Goal: Task Accomplishment & Management: Manage account settings

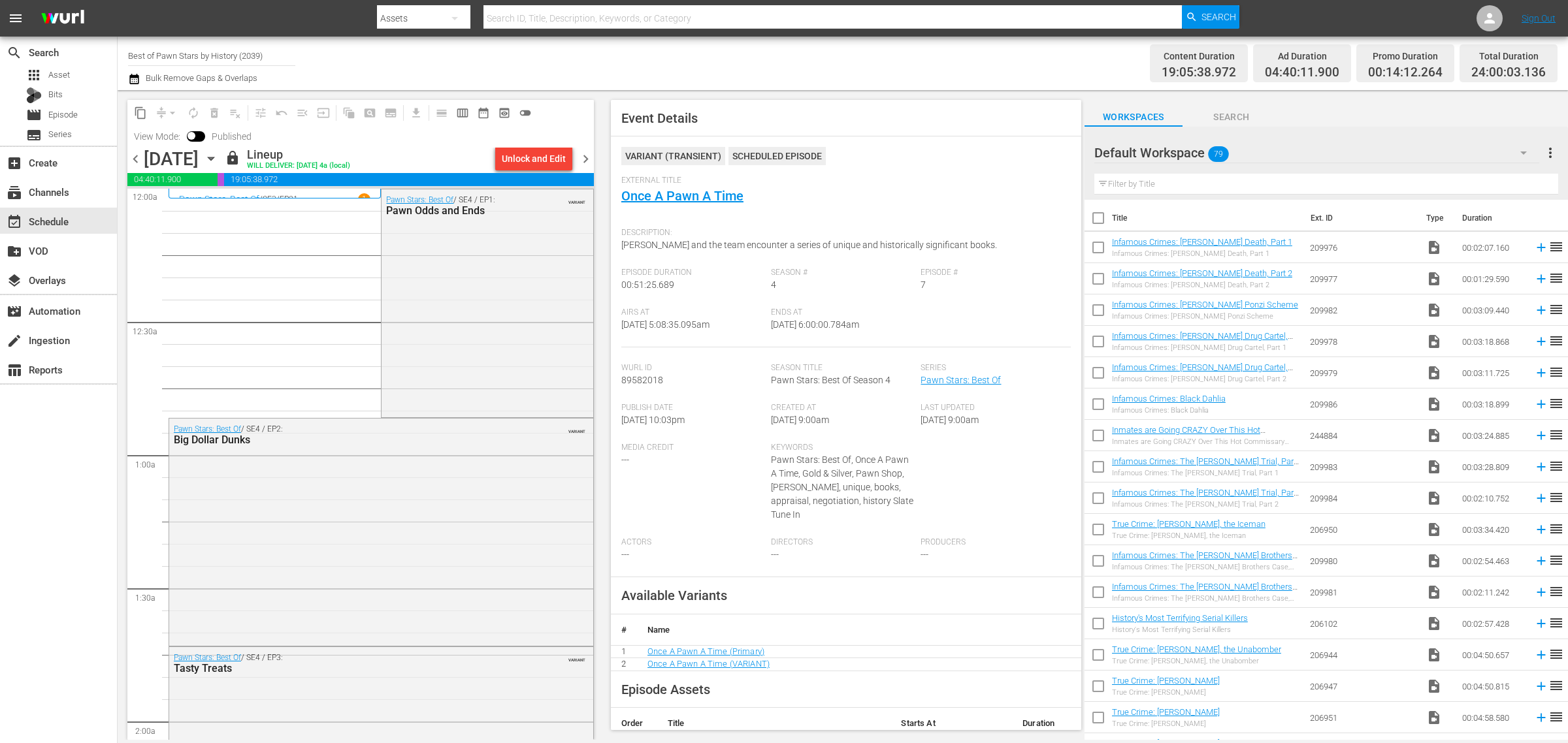
scroll to position [1225, 0]
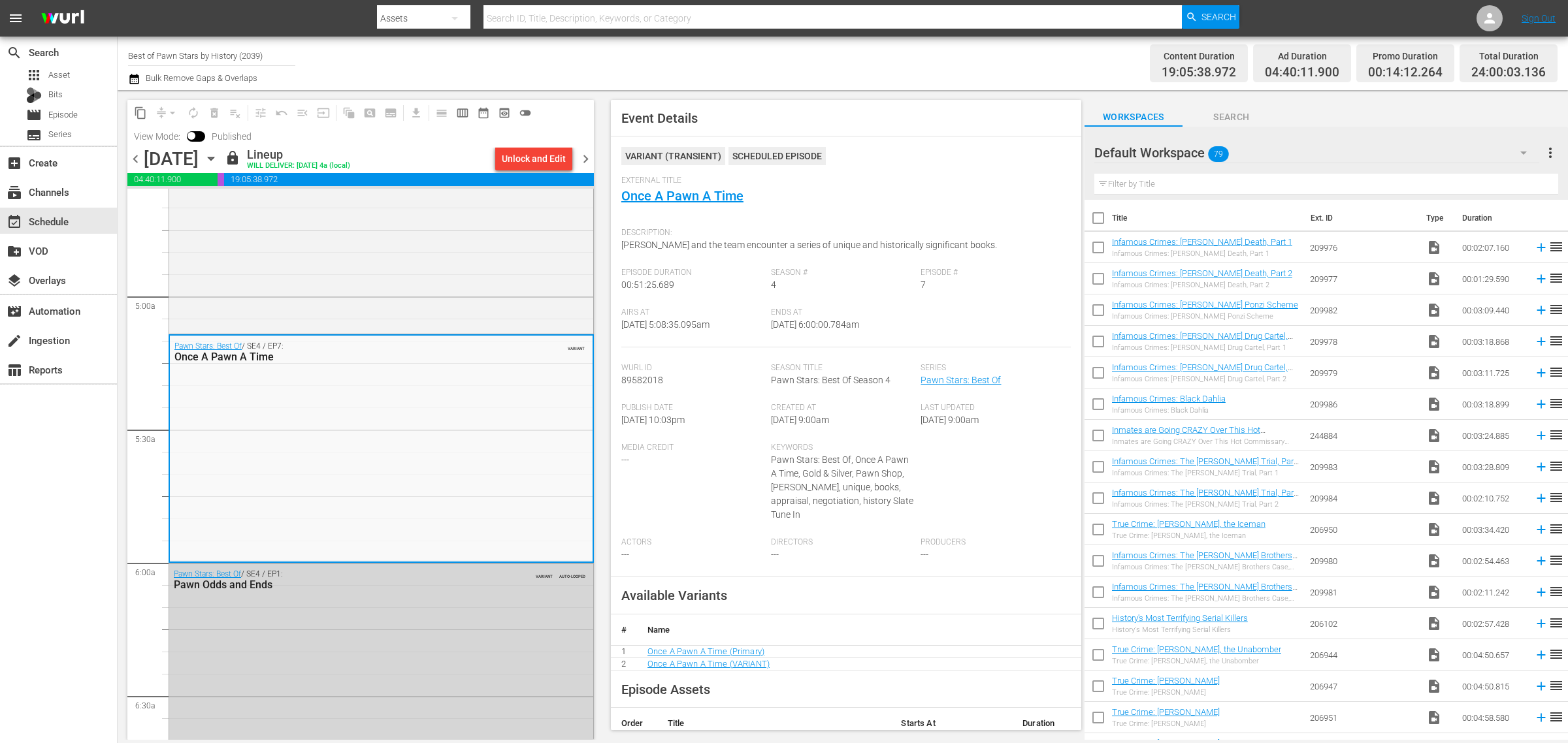
click at [811, 54] on div "Channel Title Best of Pawn Stars by History (2039) Bulk Remove Gaps & Overlaps" at bounding box center [518, 63] width 779 height 47
click at [588, 153] on span "chevron_right" at bounding box center [585, 159] width 16 height 16
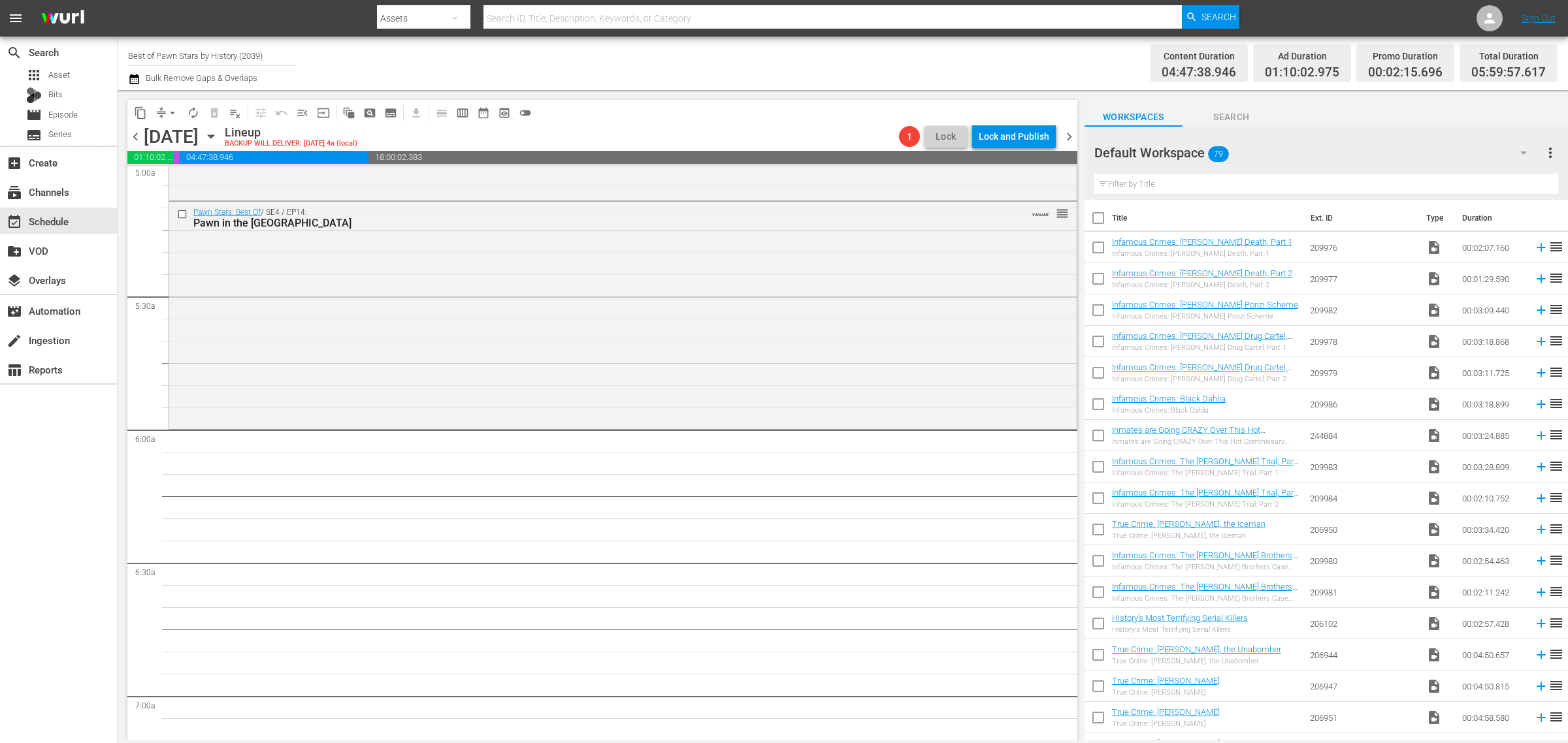
scroll to position [1247, 0]
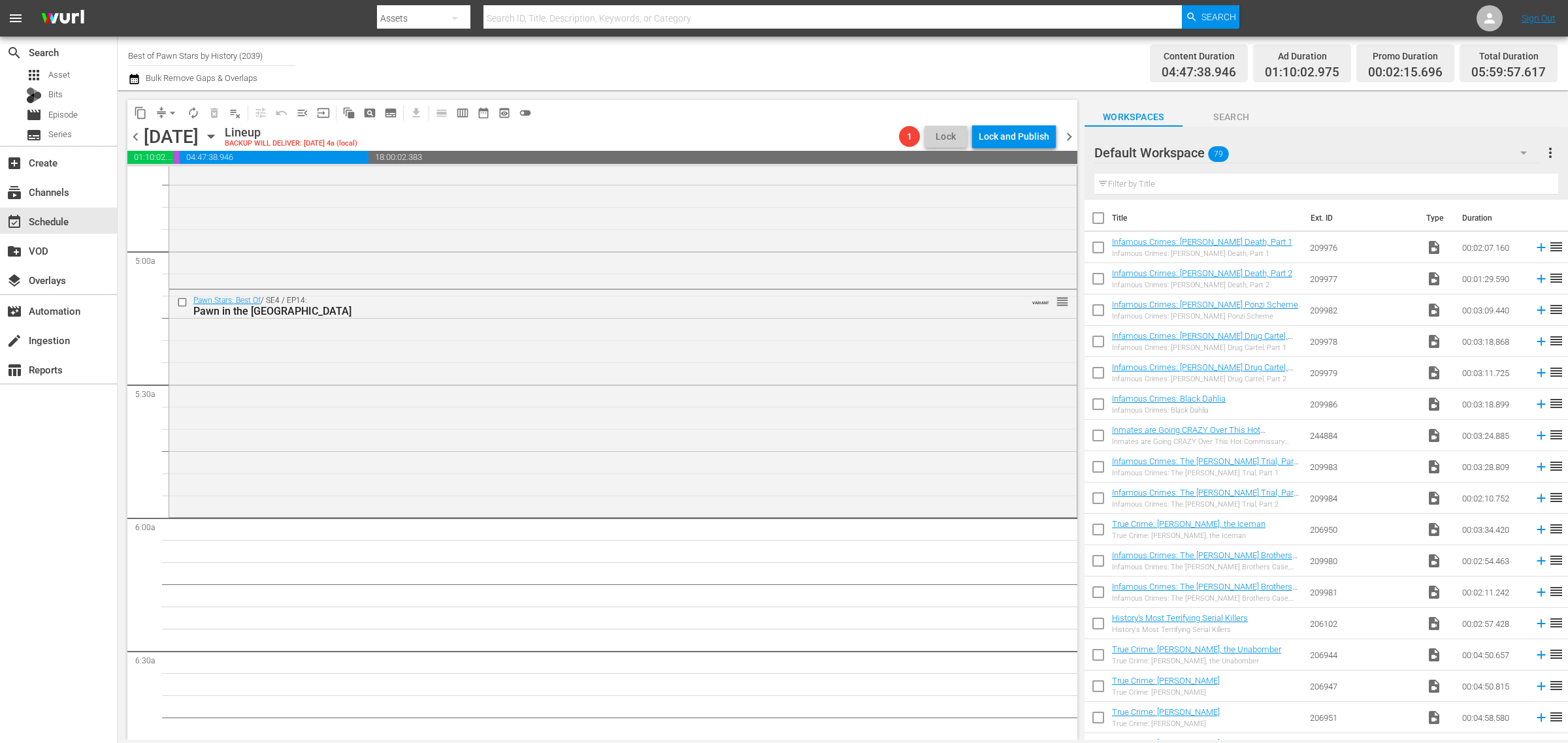
click at [851, 58] on div "Channel Title Best of Pawn Stars by History (2039) Bulk Remove Gaps & Overlaps" at bounding box center [518, 63] width 779 height 47
click at [591, 377] on div "Pawn Stars: Best Of / SE4 / EP14: Pawn in the USA VARIANT reorder" at bounding box center [622, 402] width 908 height 224
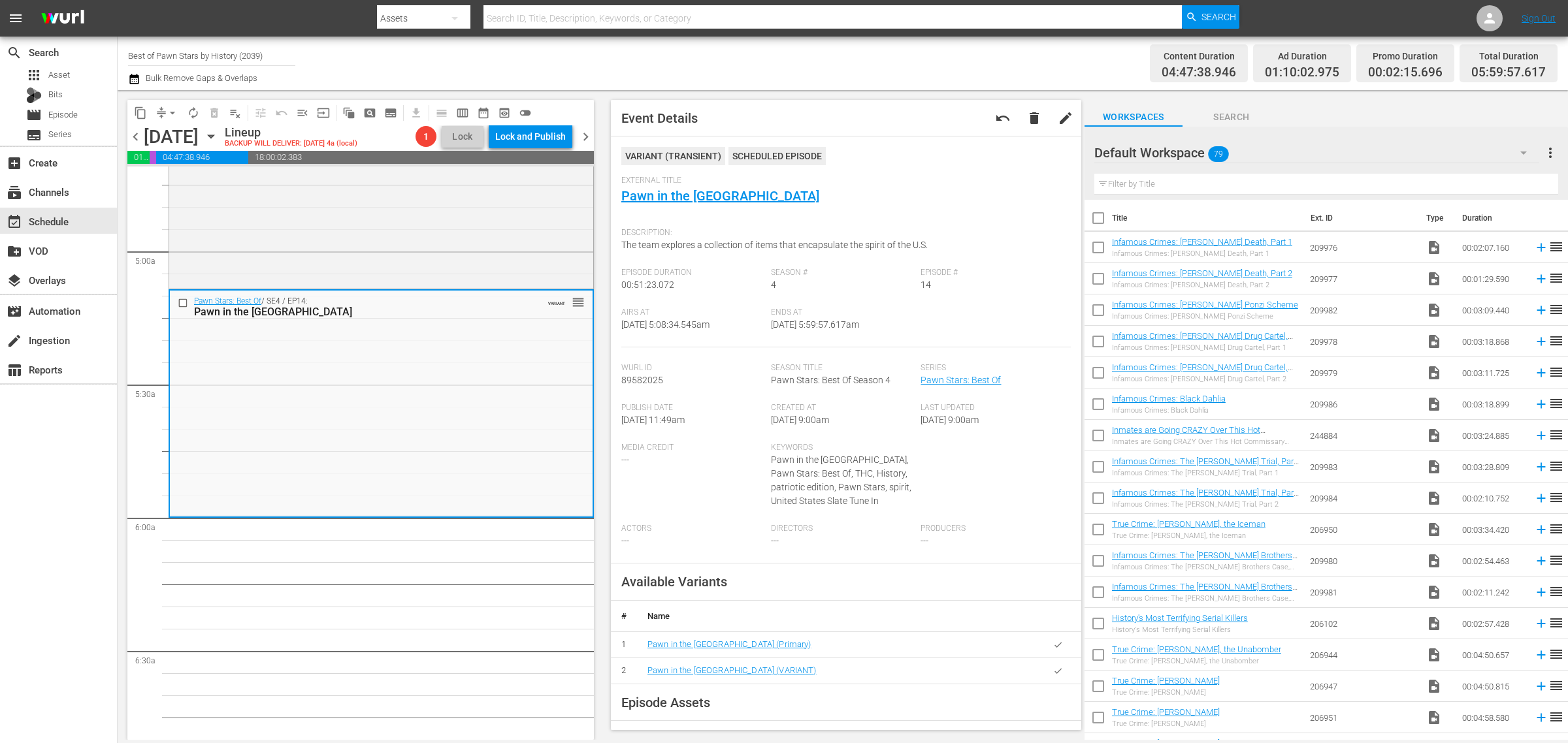
click at [723, 63] on div "Channel Title Best of Pawn Stars by History (2039) Bulk Remove Gaps & Overlaps" at bounding box center [518, 63] width 779 height 47
click at [1331, 17] on nav "menu Search By Assets Search ID, Title, Description, Keywords, or Category Sear…" at bounding box center [784, 18] width 1568 height 36
click at [172, 108] on span "arrow_drop_down" at bounding box center [172, 113] width 13 height 13
click at [178, 140] on li "Align to Midnight" at bounding box center [172, 139] width 137 height 22
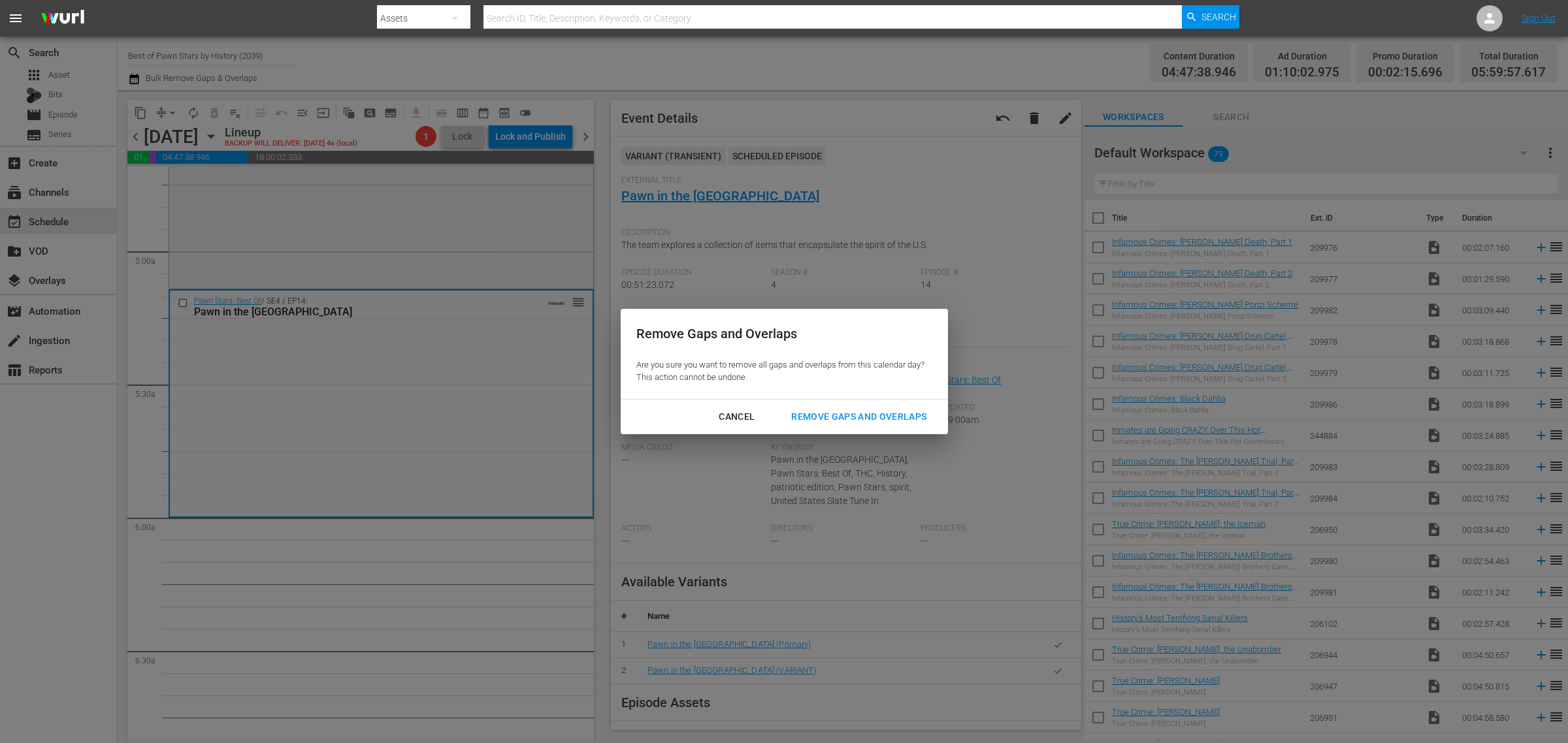
click at [837, 411] on div "Remove Gaps and Overlaps" at bounding box center [859, 416] width 156 height 16
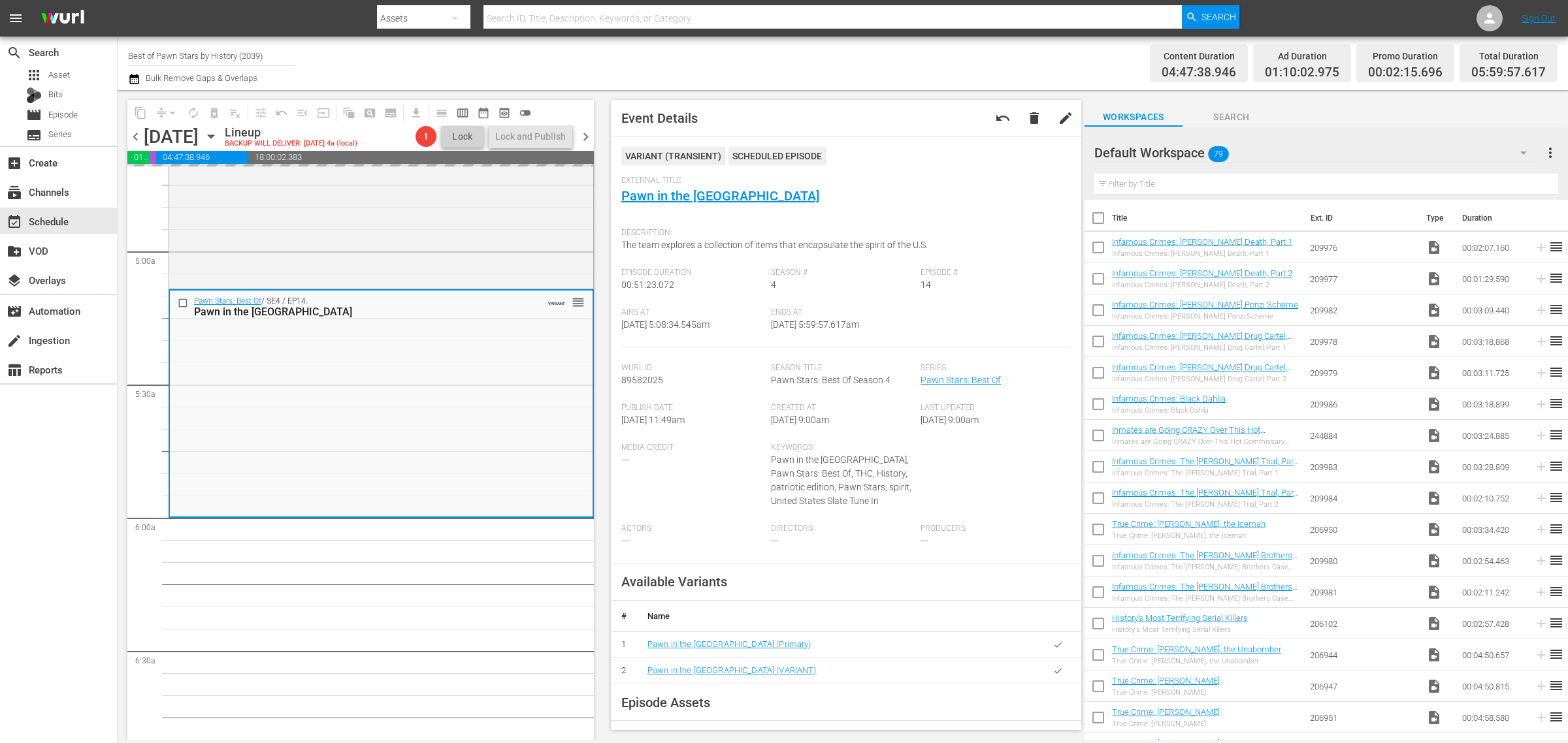
click at [864, 66] on div "Channel Title Best of Pawn Stars by History (2039) Bulk Remove Gaps & Overlaps" at bounding box center [518, 63] width 779 height 47
click at [197, 112] on span "autorenew_outlined" at bounding box center [193, 113] width 13 height 13
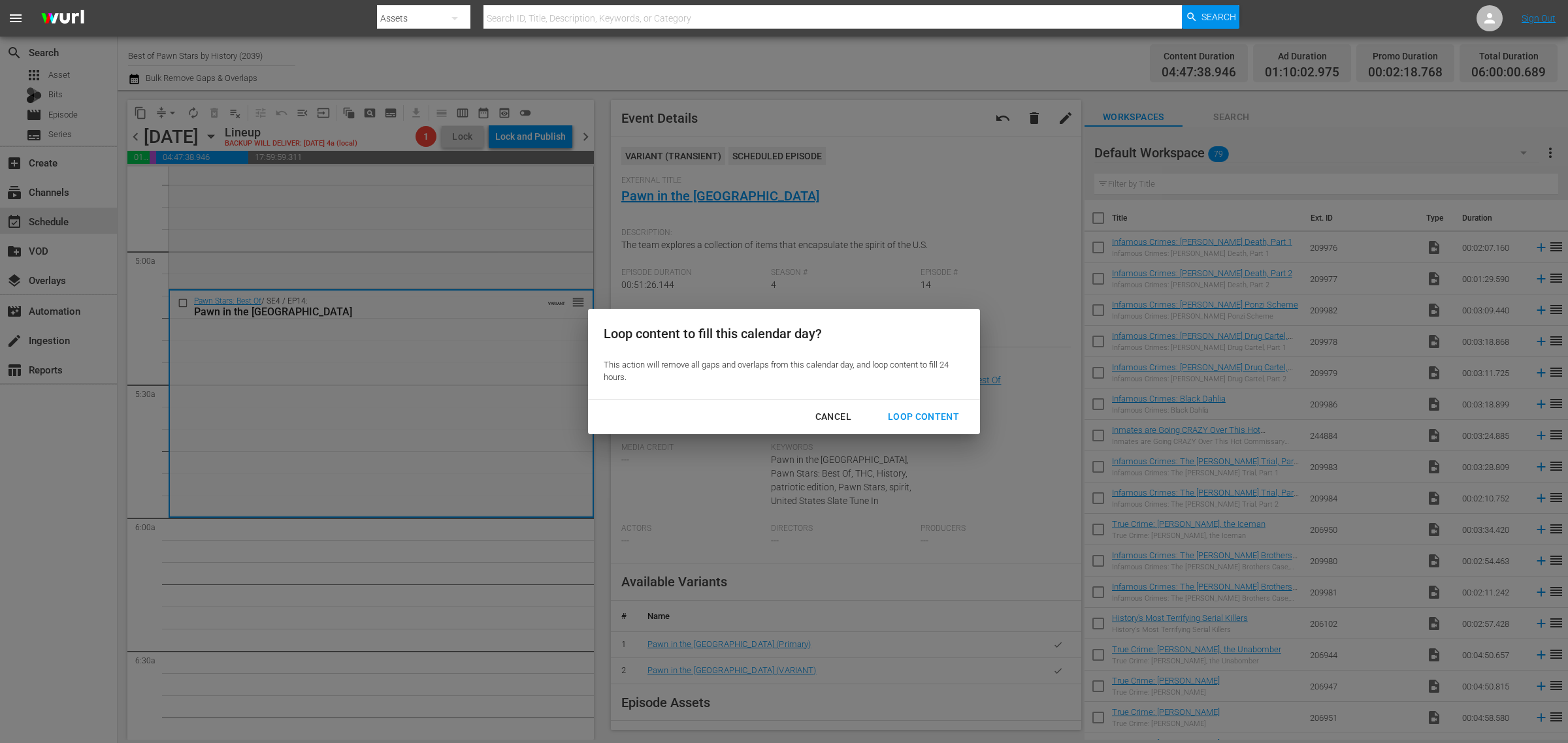
click at [939, 415] on div "Loop Content" at bounding box center [923, 416] width 92 height 16
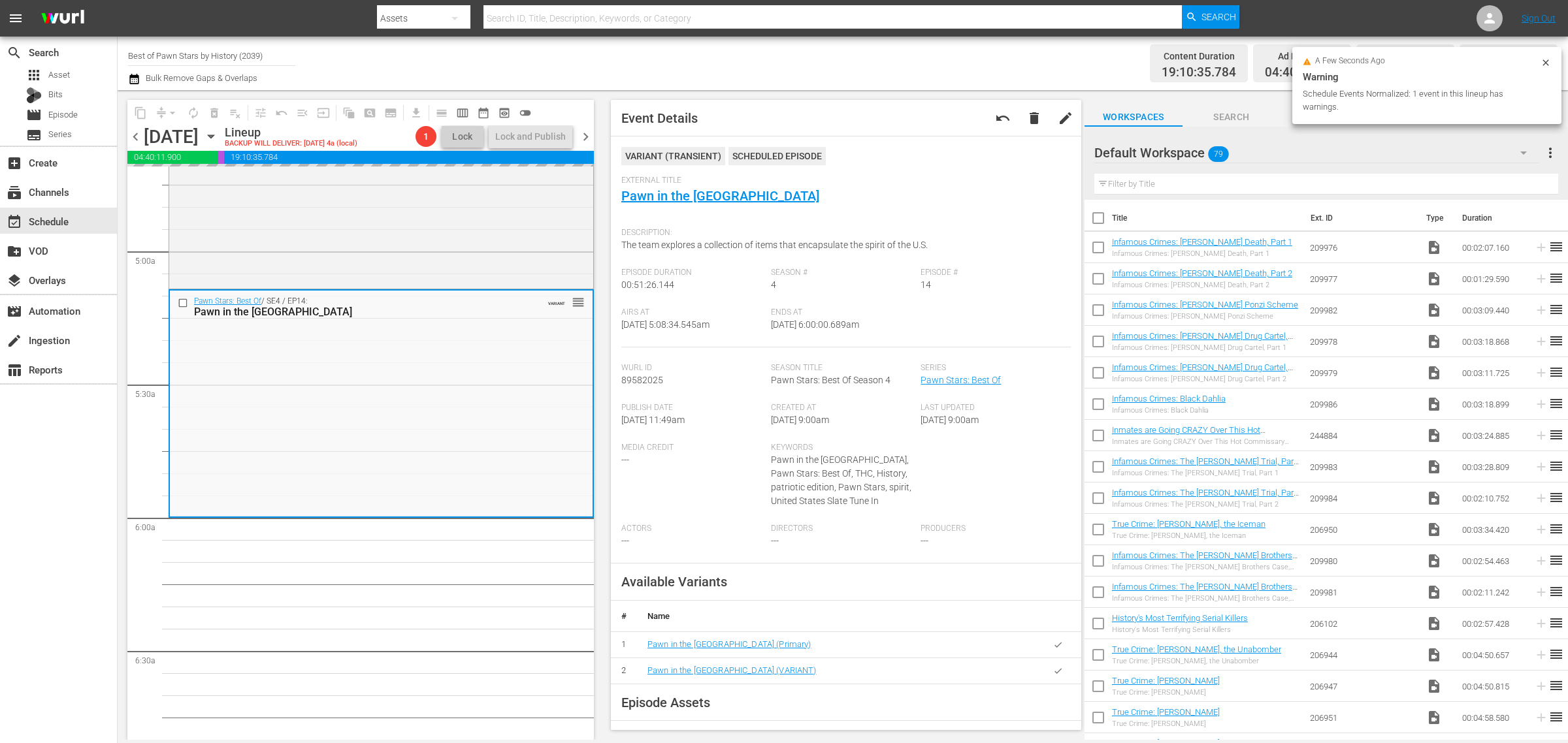
click at [815, 64] on div "Channel Title Best of Pawn Stars by History (2039) Bulk Remove Gaps & Overlaps" at bounding box center [518, 63] width 779 height 47
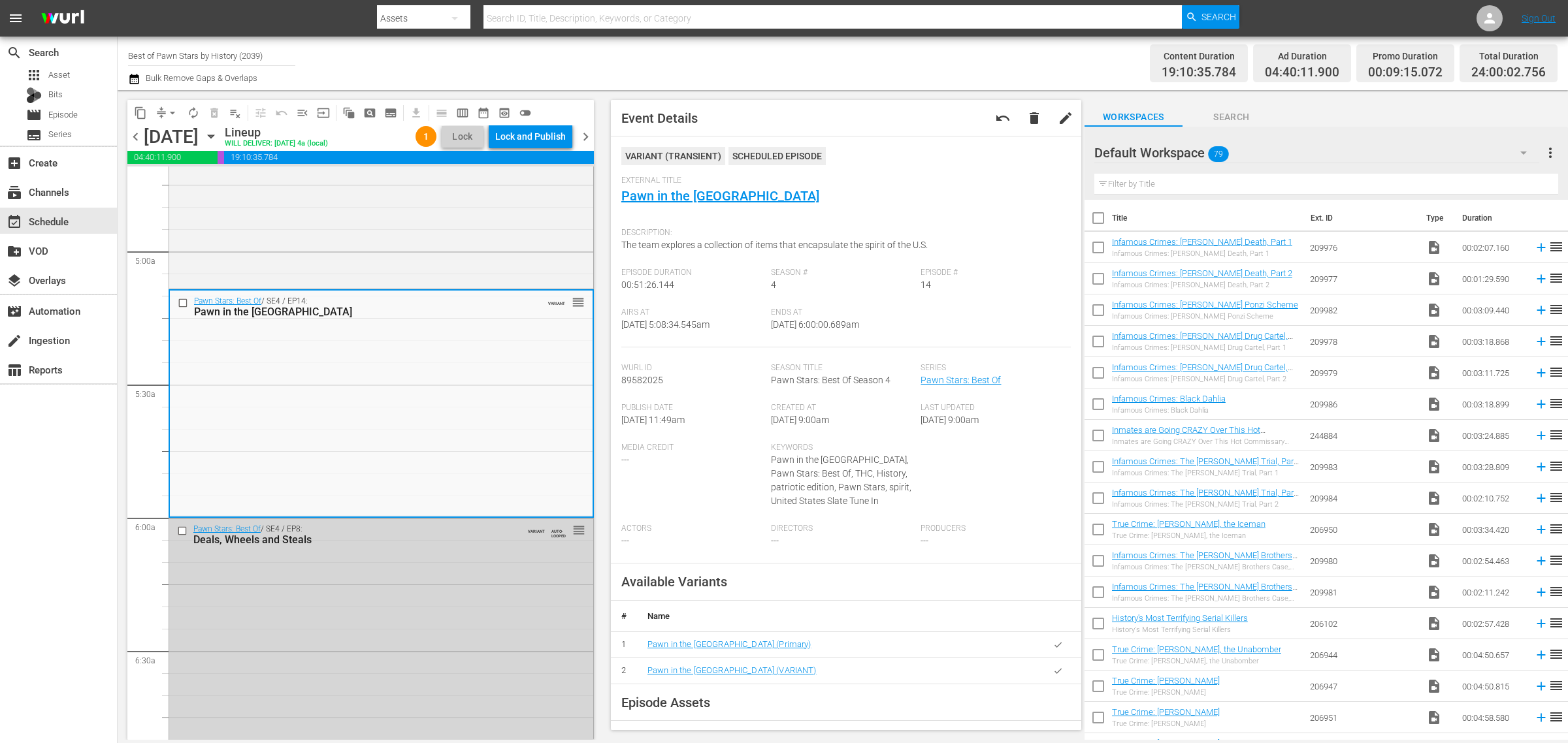
click at [805, 49] on div "Channel Title Best of Pawn Stars by History (2039) Bulk Remove Gaps & Overlaps" at bounding box center [518, 63] width 779 height 47
click at [514, 138] on div "Lock and Publish" at bounding box center [530, 136] width 71 height 23
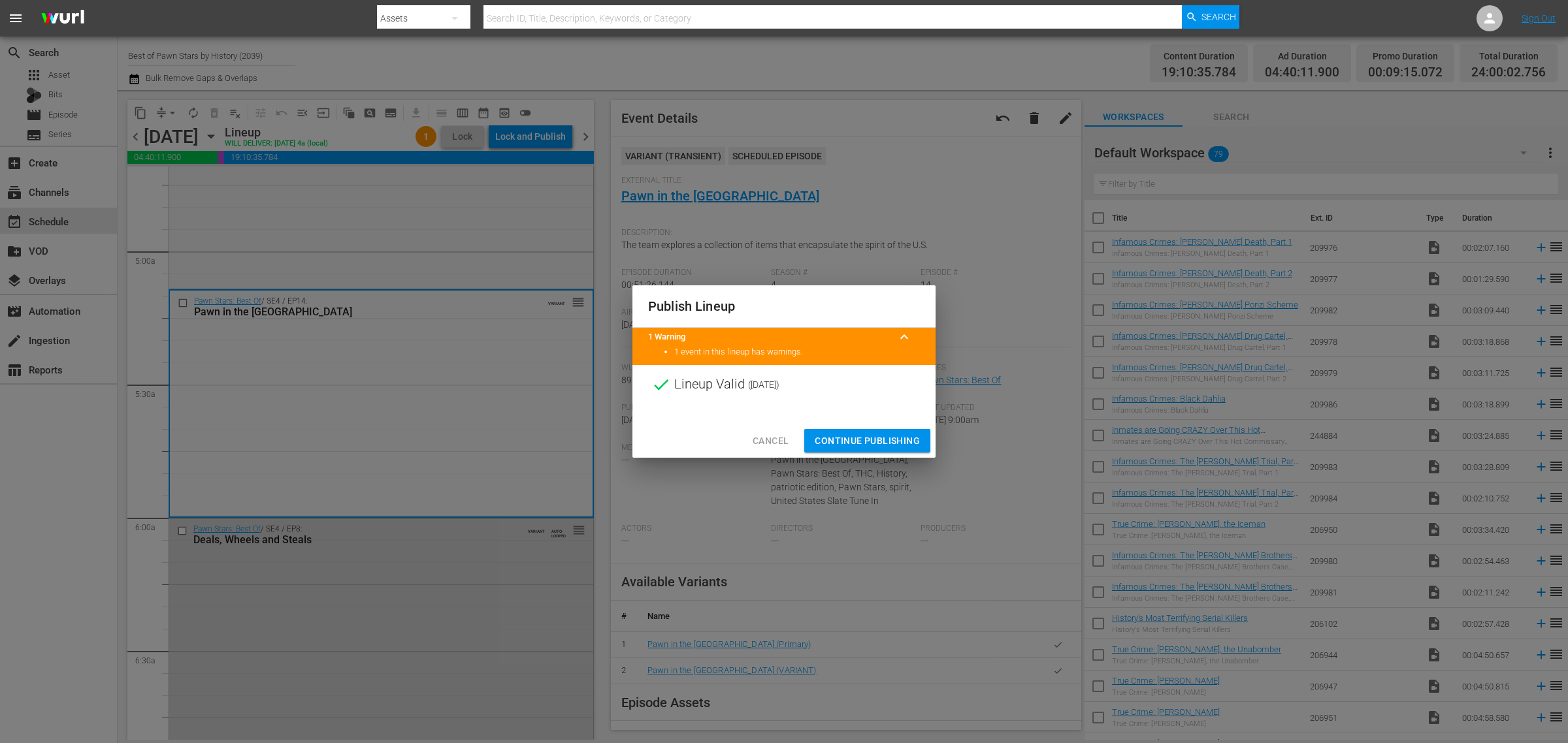
click at [869, 442] on span "Continue Publishing" at bounding box center [867, 440] width 105 height 16
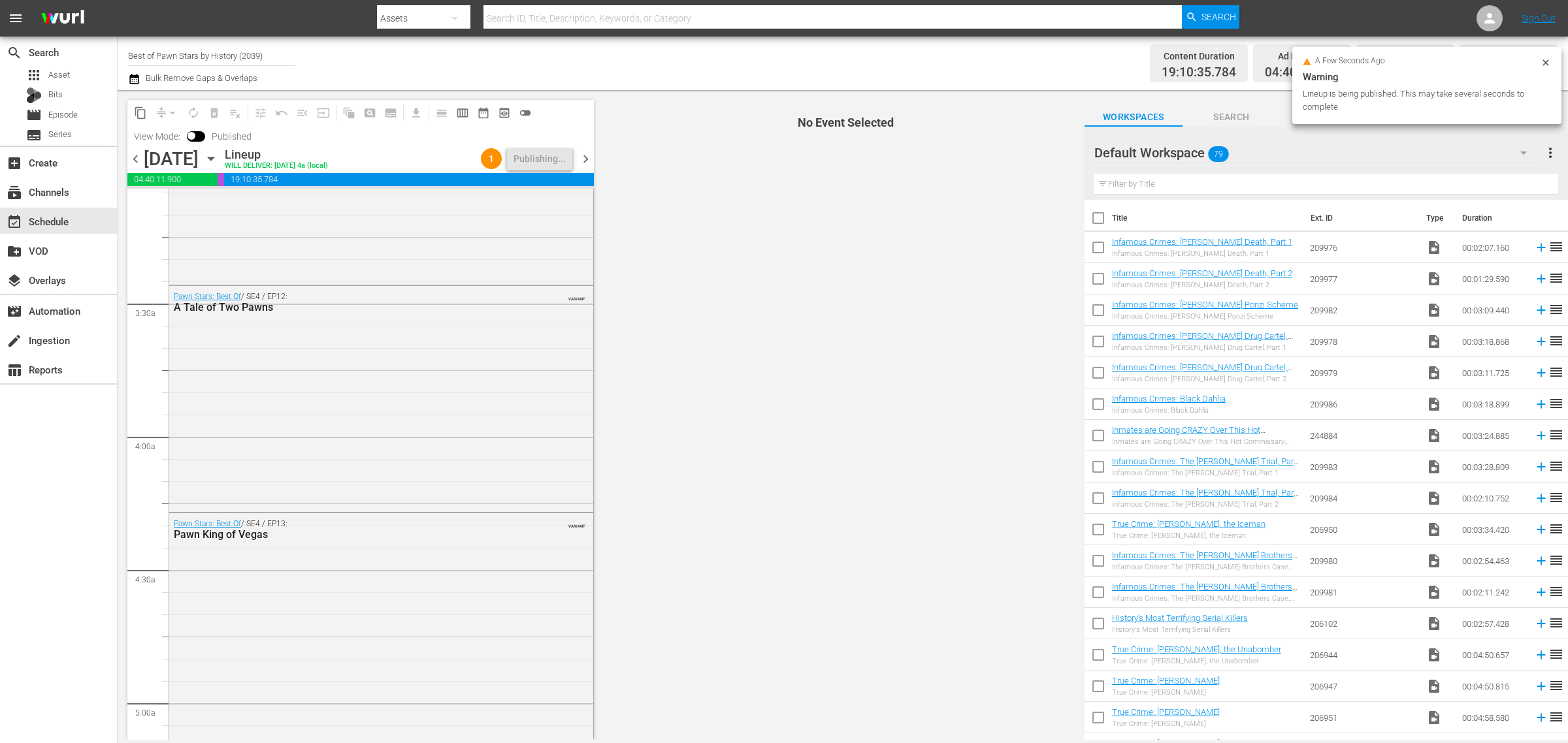
scroll to position [0, 0]
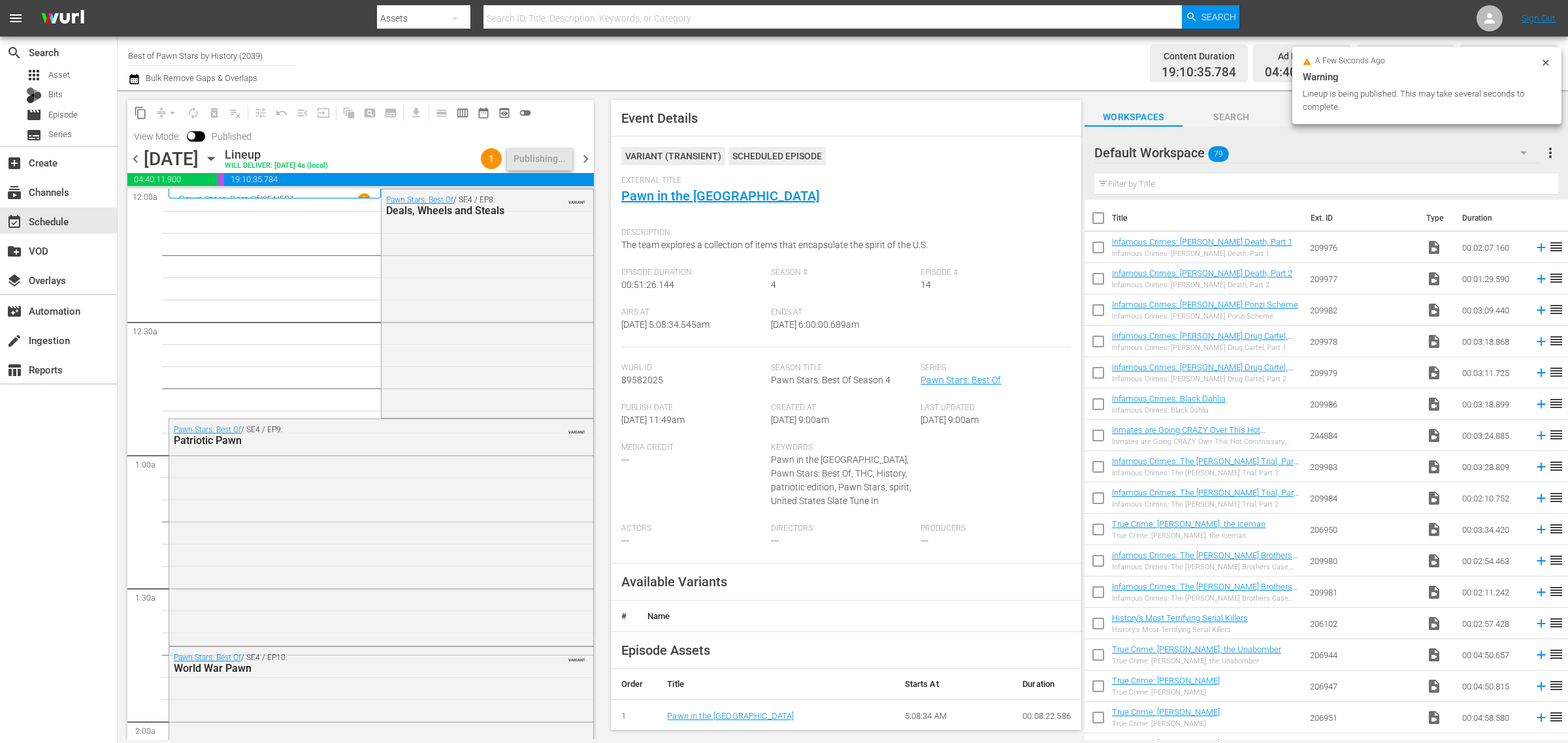
click at [984, 58] on div "Content Duration 19:10:35.784 Ad Duration 04:40:11.900 Promo Duration 00:09:15.…" at bounding box center [1233, 63] width 650 height 47
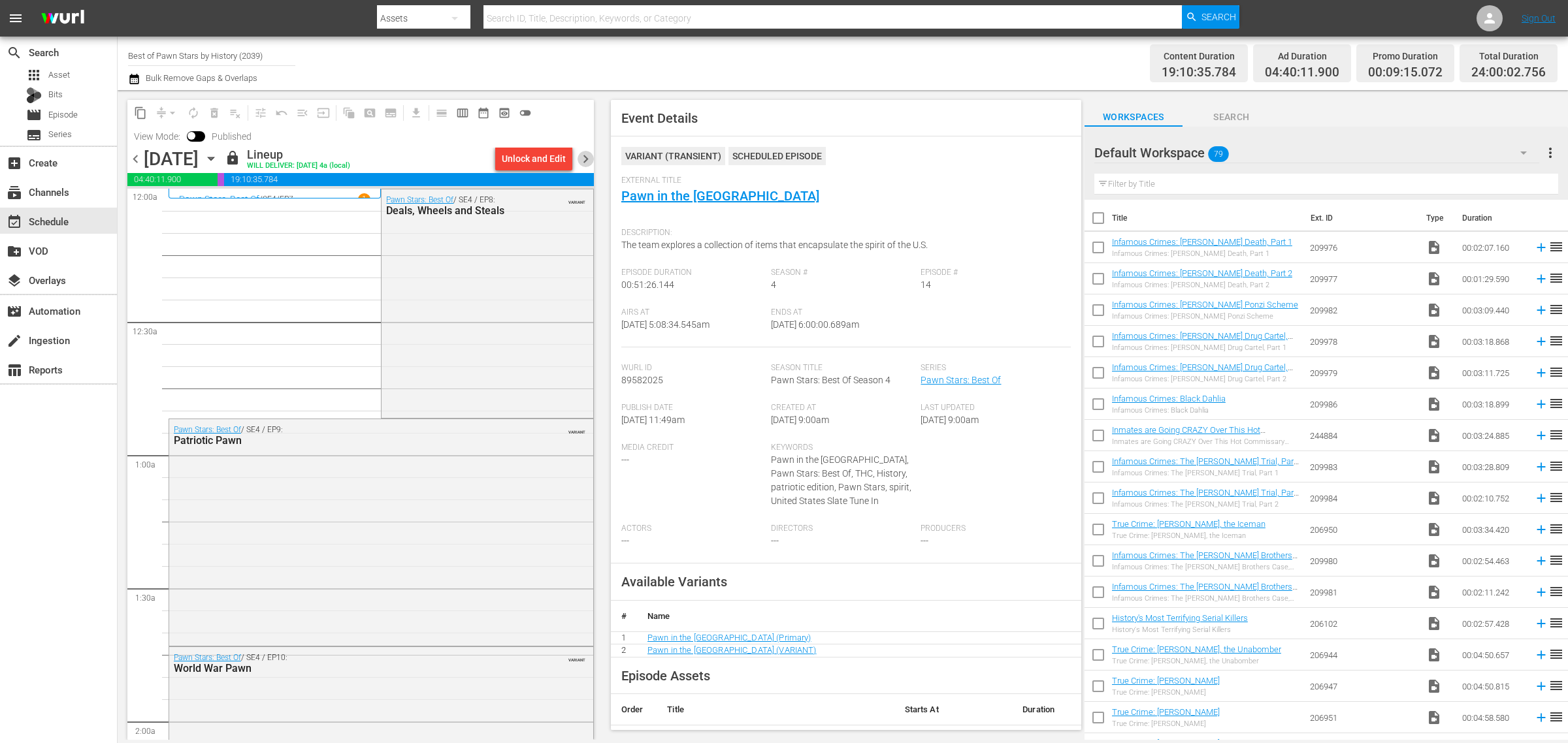
click at [586, 155] on span "chevron_right" at bounding box center [585, 159] width 16 height 16
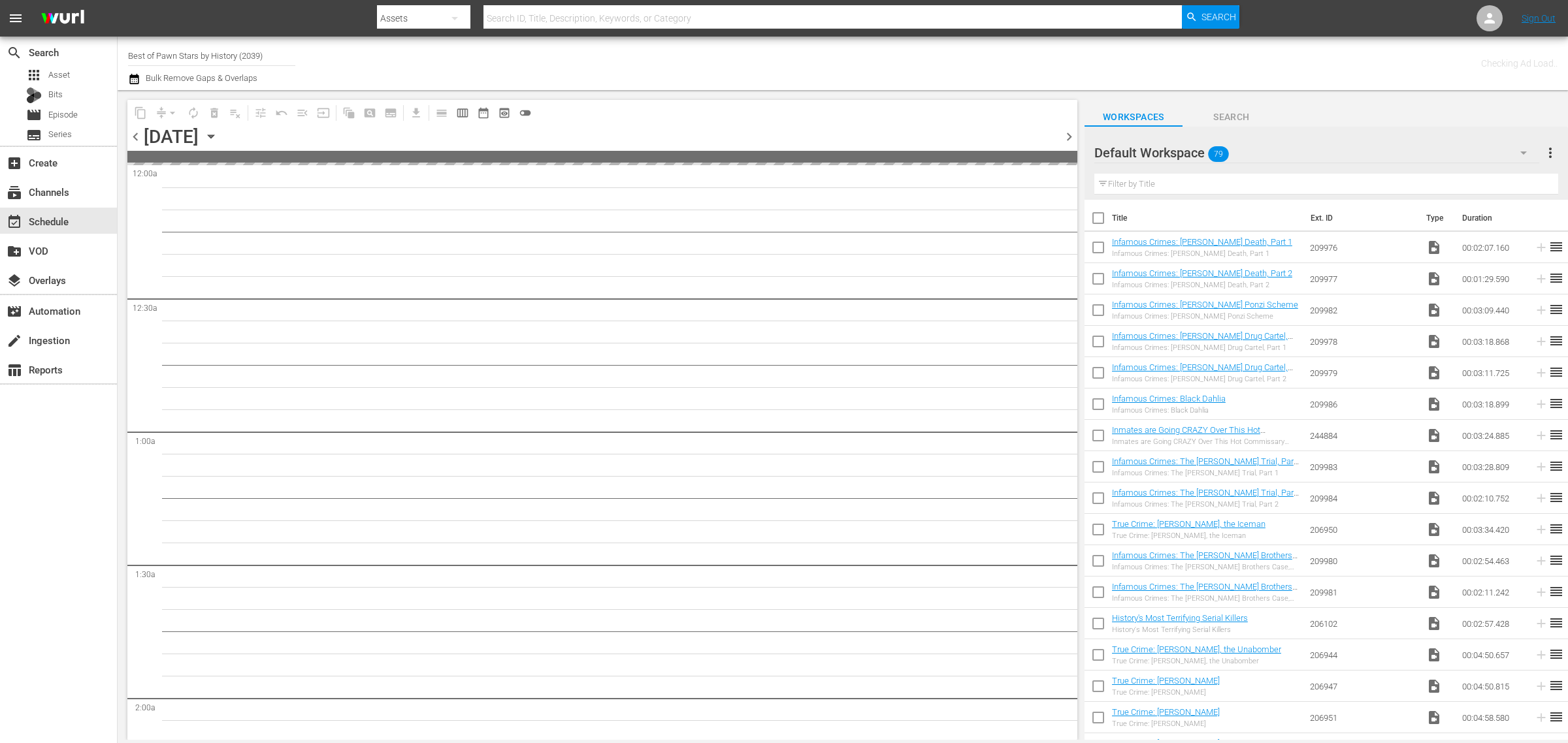
click at [884, 50] on div "Channel Title Best of Pawn Stars by History (2039) Bulk Remove Gaps & Overlaps" at bounding box center [518, 63] width 779 height 47
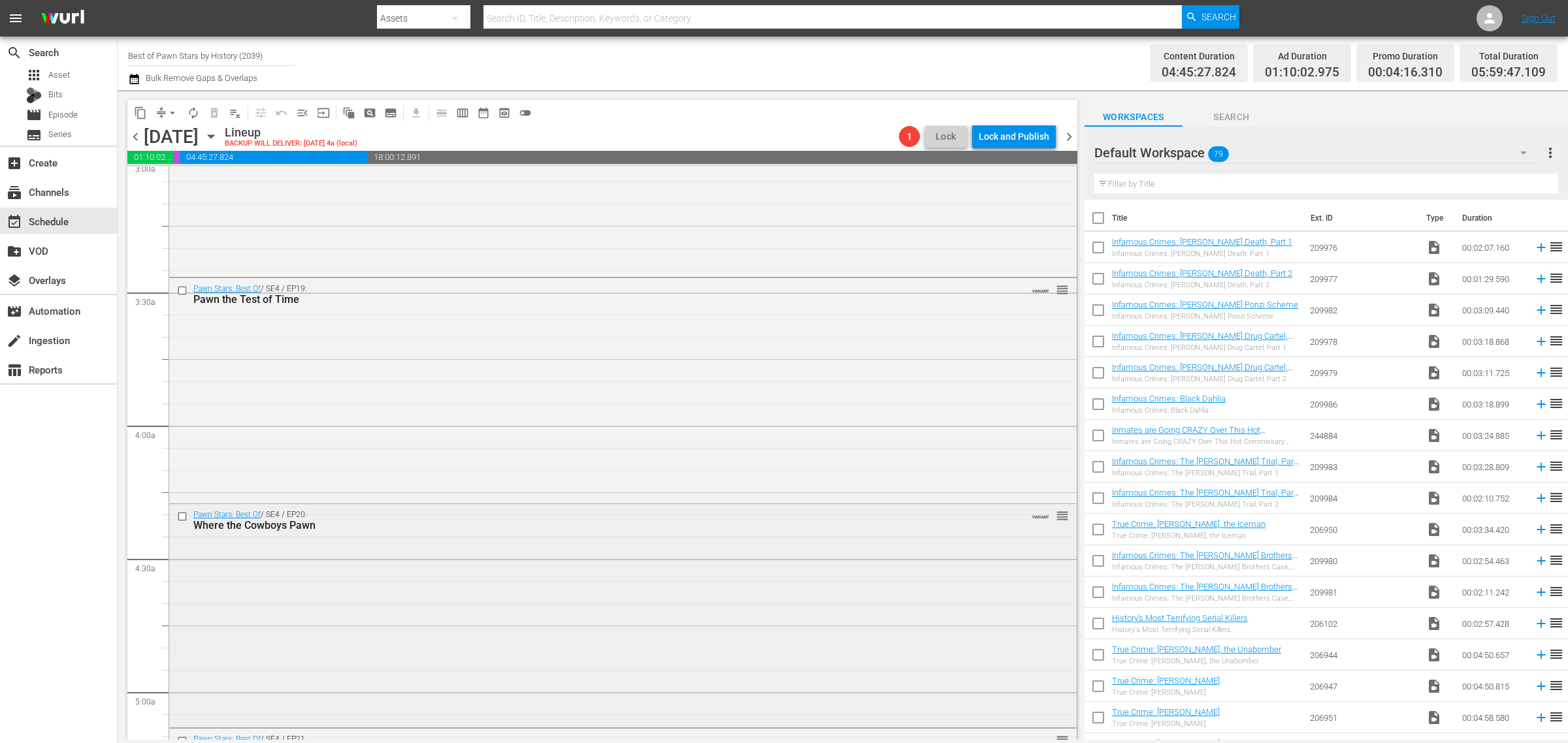
scroll to position [1061, 0]
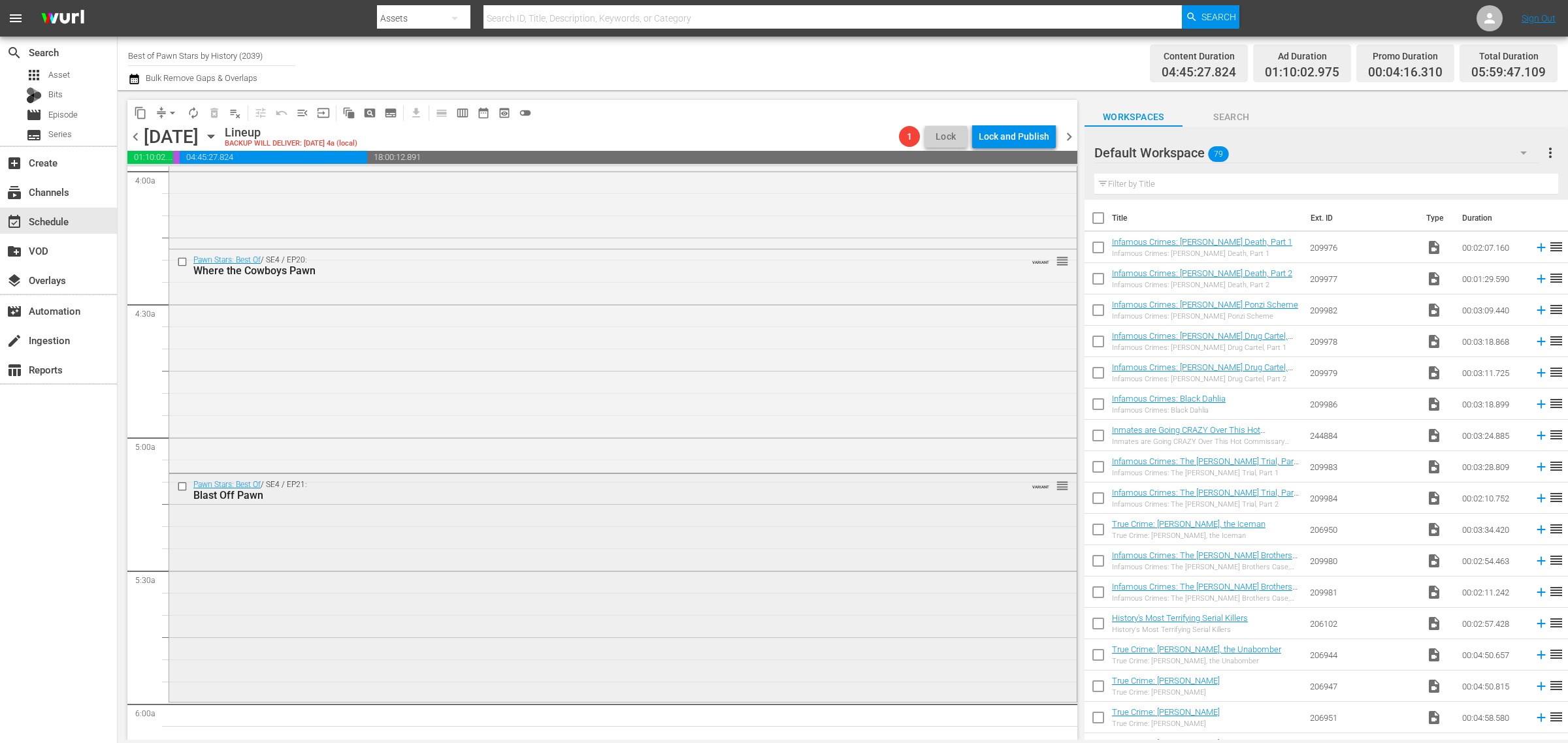
click at [488, 540] on div "Pawn Stars: Best Of / SE4 / EP21: Blast Off Pawn VARIANT reorder" at bounding box center [622, 586] width 908 height 225
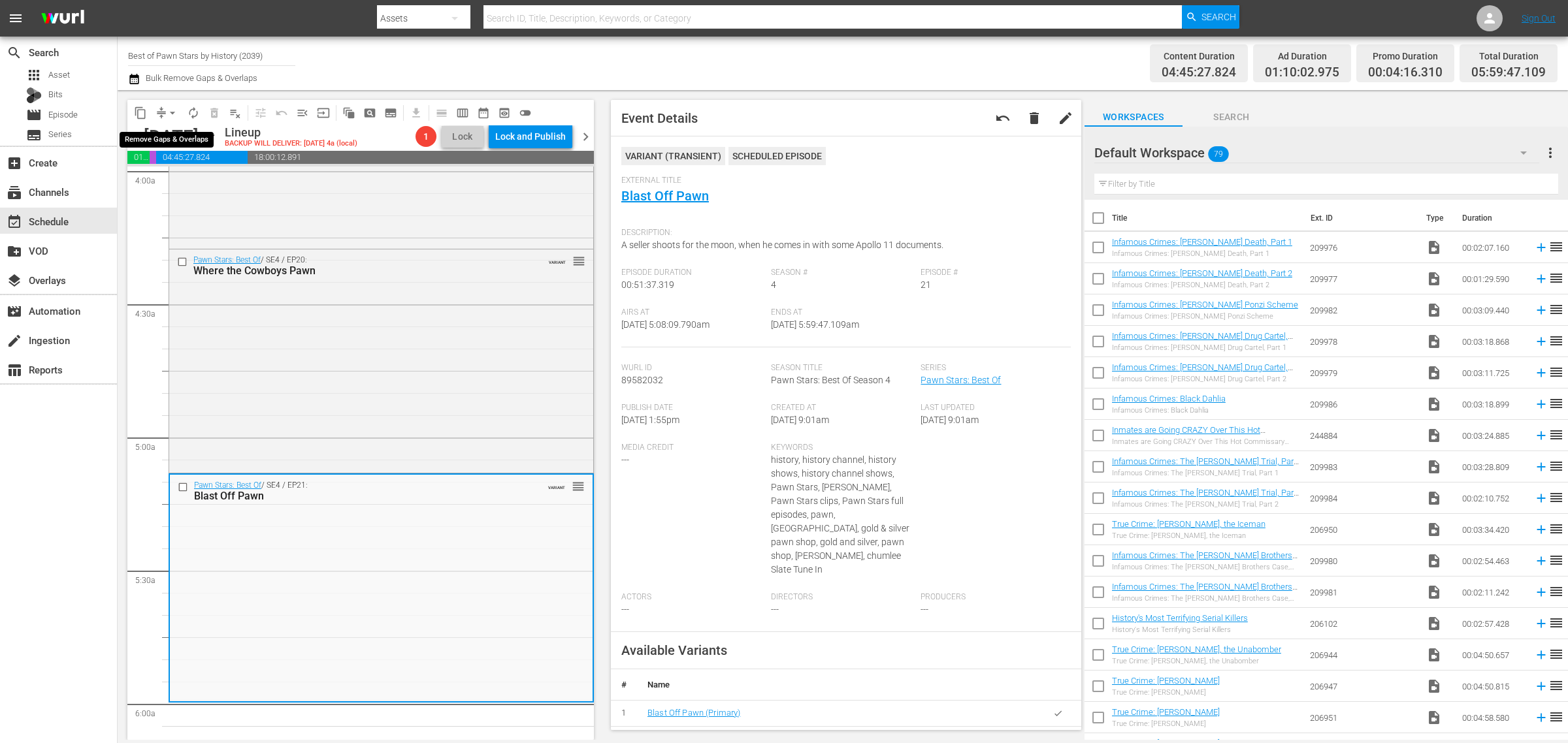
click at [166, 111] on span "arrow_drop_down" at bounding box center [172, 113] width 13 height 13
click at [166, 141] on li "Align to Midnight" at bounding box center [172, 139] width 137 height 22
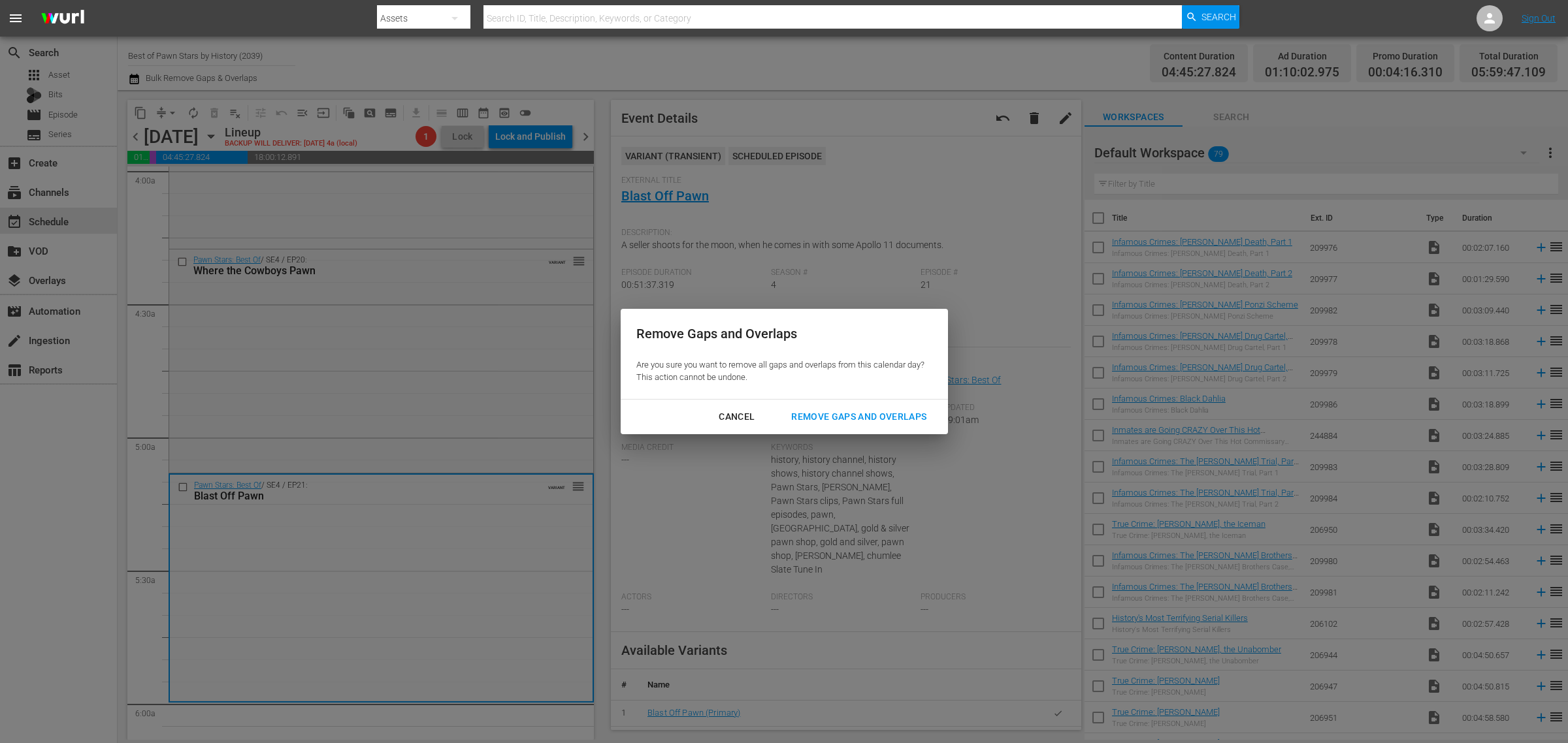
click at [872, 412] on div "Remove Gaps and Overlaps" at bounding box center [859, 416] width 156 height 16
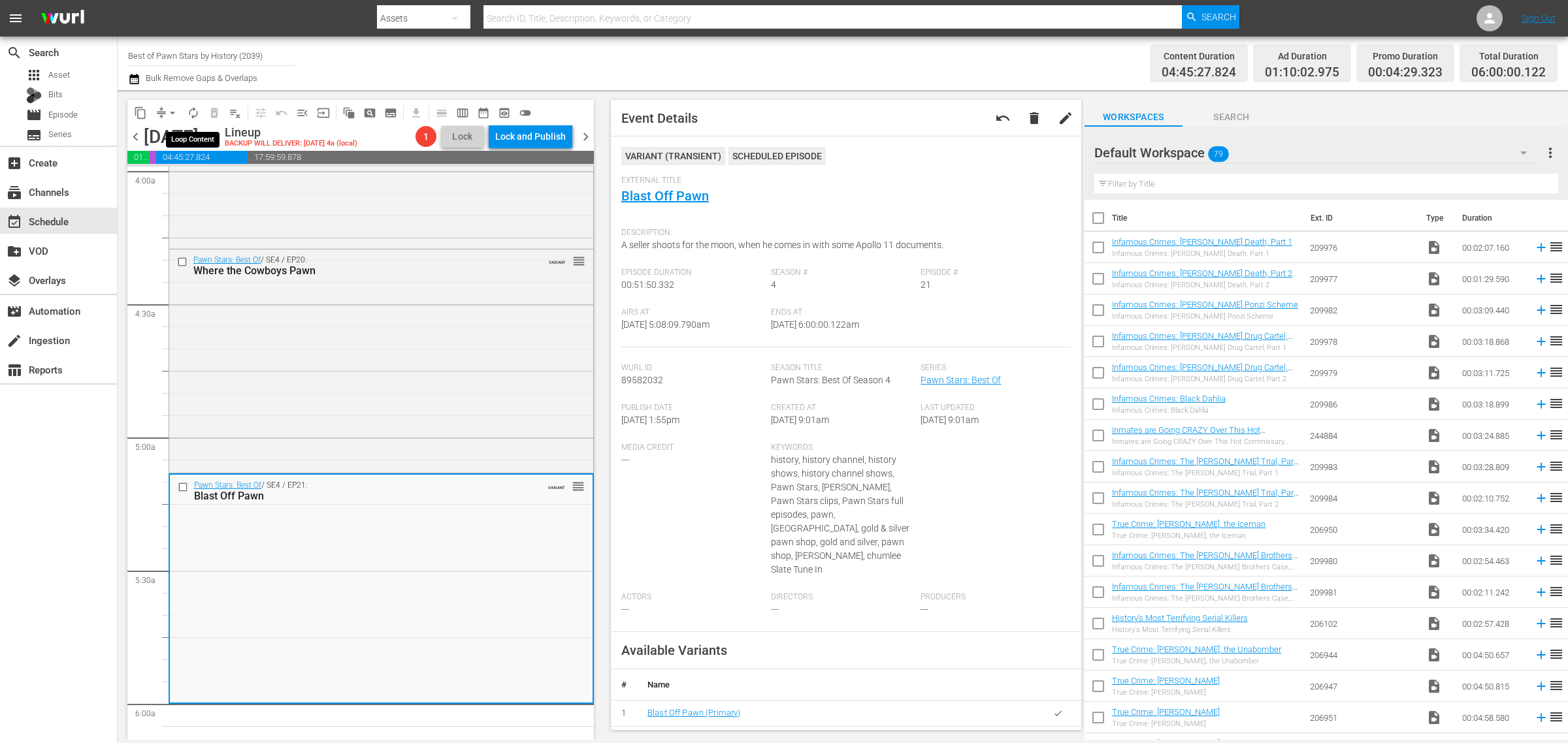
click at [191, 115] on span "autorenew_outlined" at bounding box center [193, 113] width 13 height 13
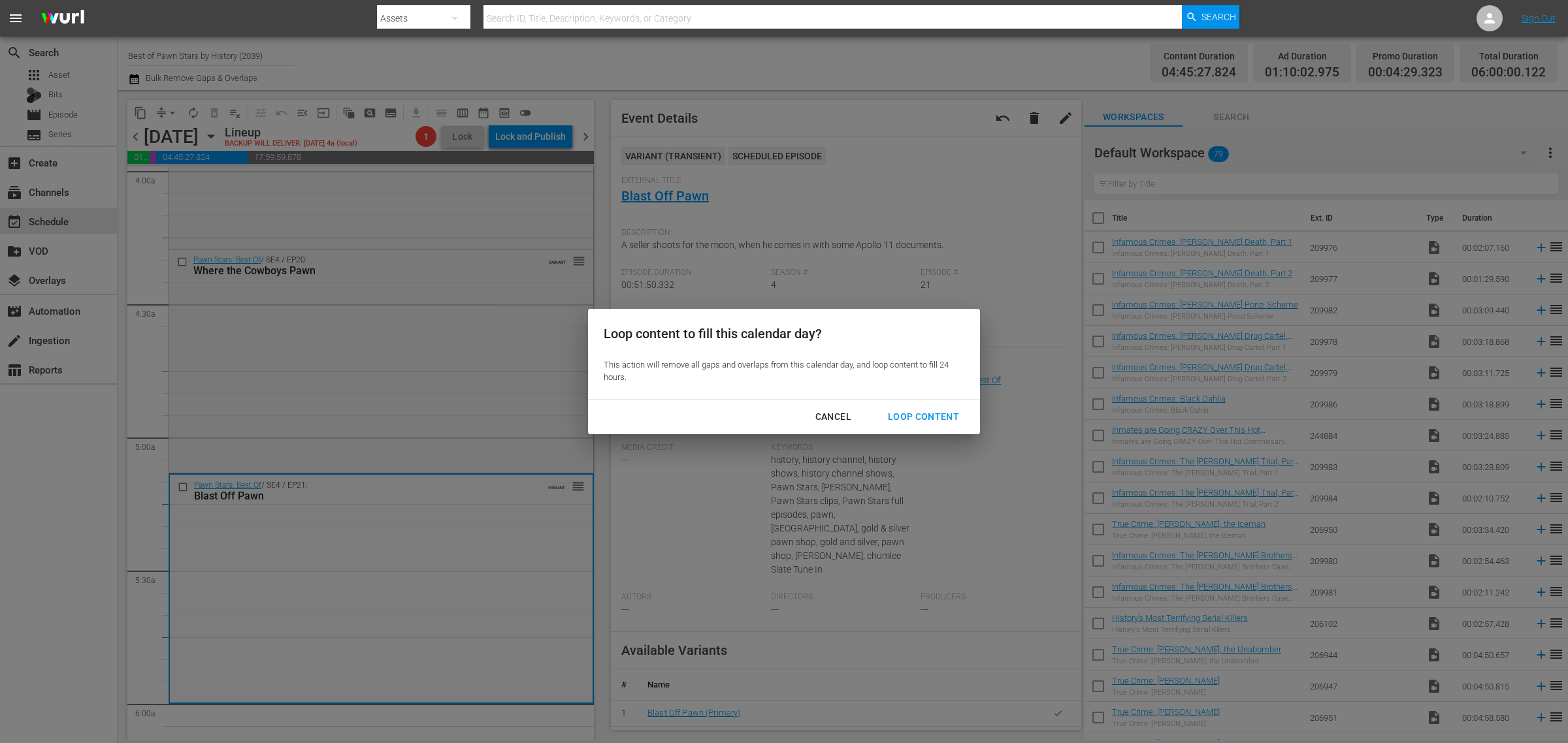
click at [915, 416] on div "Loop Content" at bounding box center [923, 416] width 92 height 16
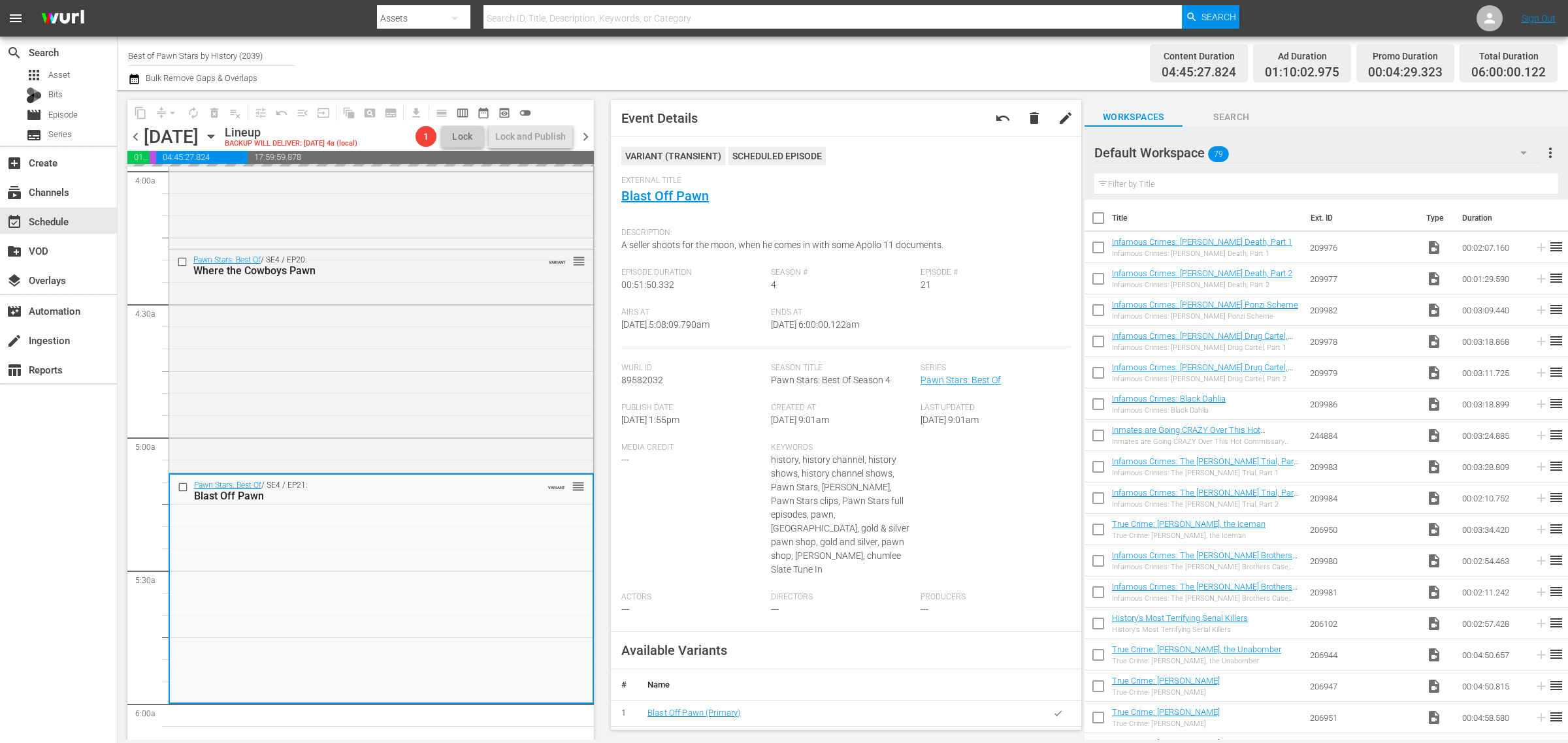
click at [916, 40] on div "Content Duration 04:45:27.824 Ad Duration 01:10:02.975 Promo Duration 00:04:29.…" at bounding box center [1233, 63] width 650 height 47
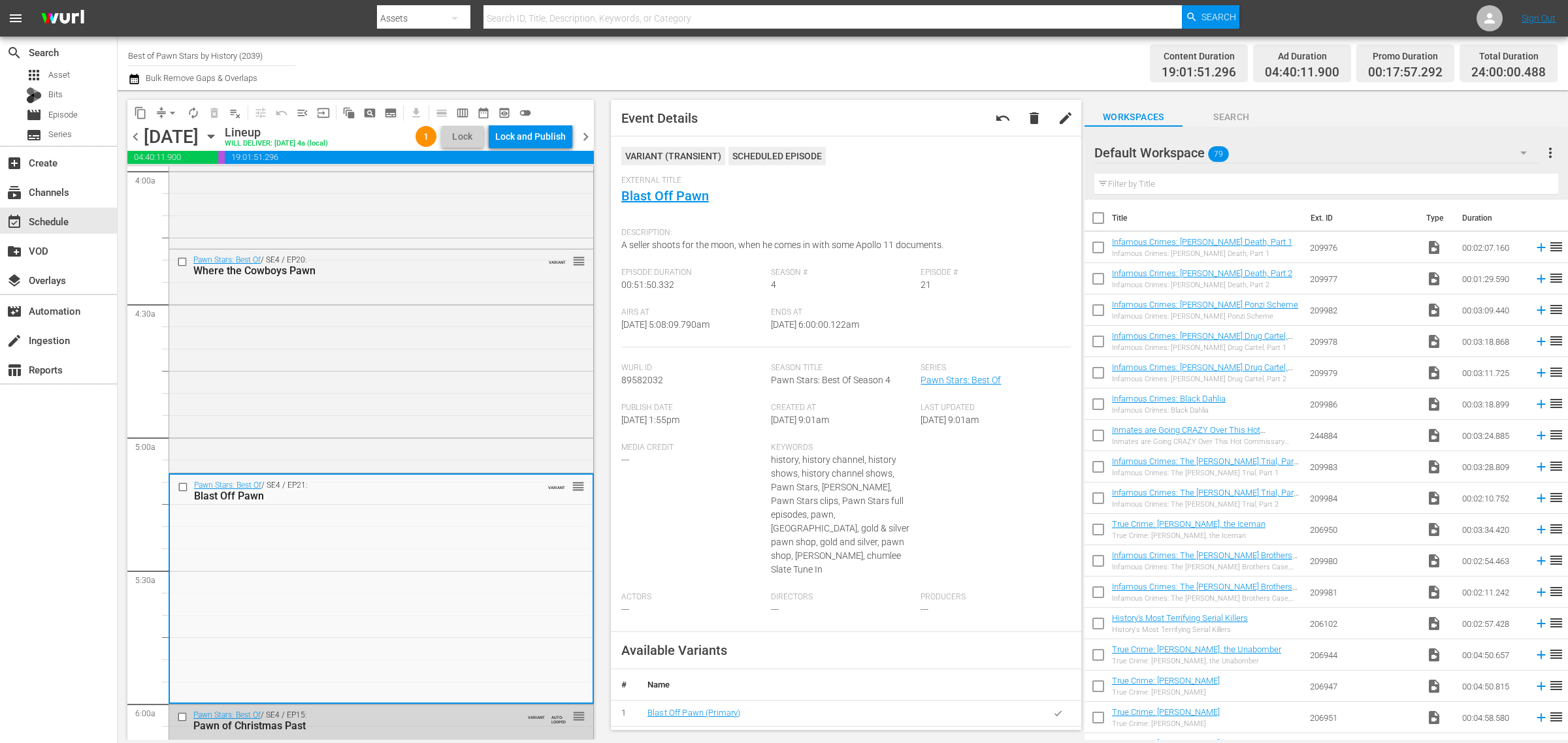
click at [896, 59] on div "Channel Title Best of Pawn Stars by History (2039) Bulk Remove Gaps & Overlaps" at bounding box center [518, 63] width 779 height 47
click at [538, 132] on div "Lock and Publish" at bounding box center [530, 136] width 71 height 23
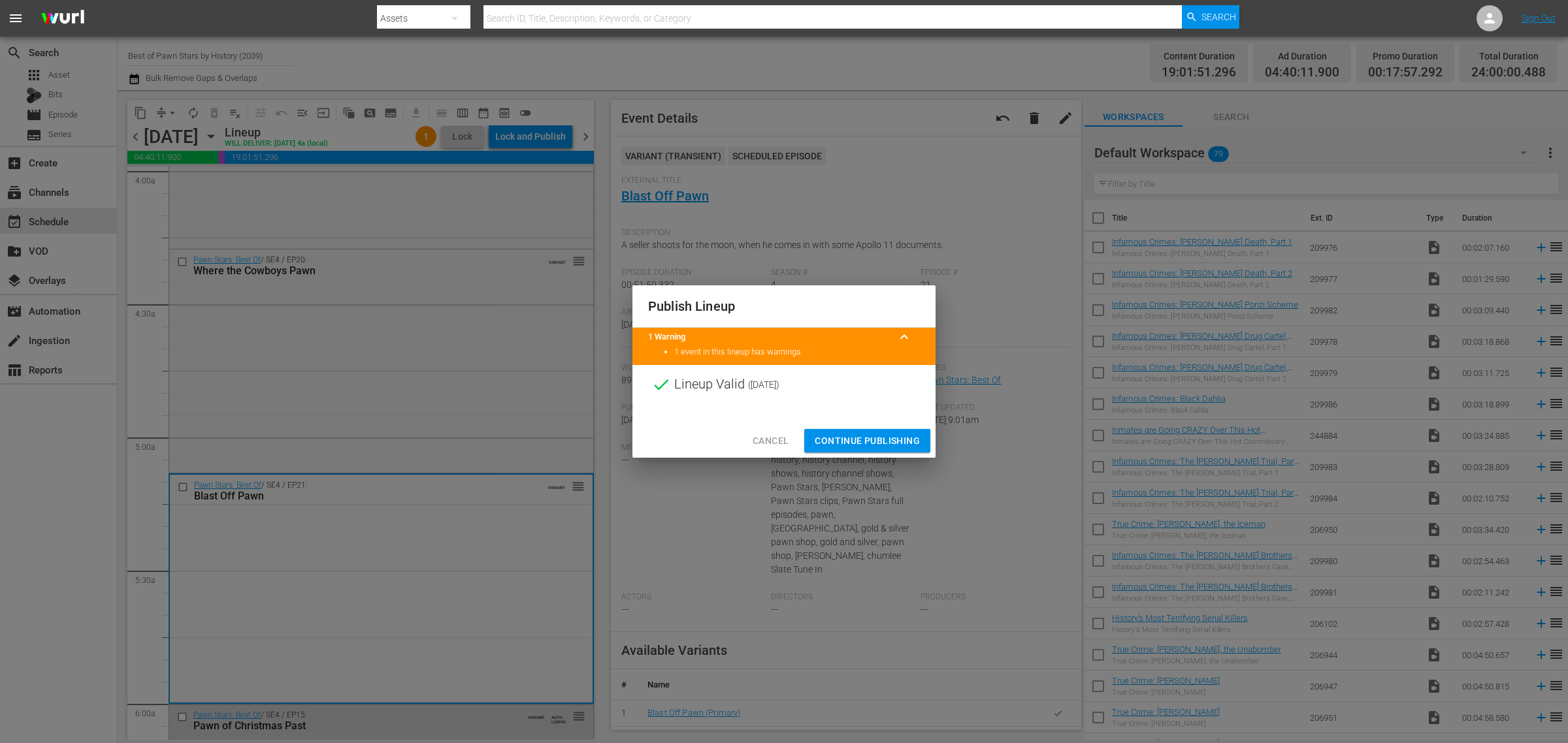
click at [879, 441] on span "Continue Publishing" at bounding box center [867, 440] width 105 height 16
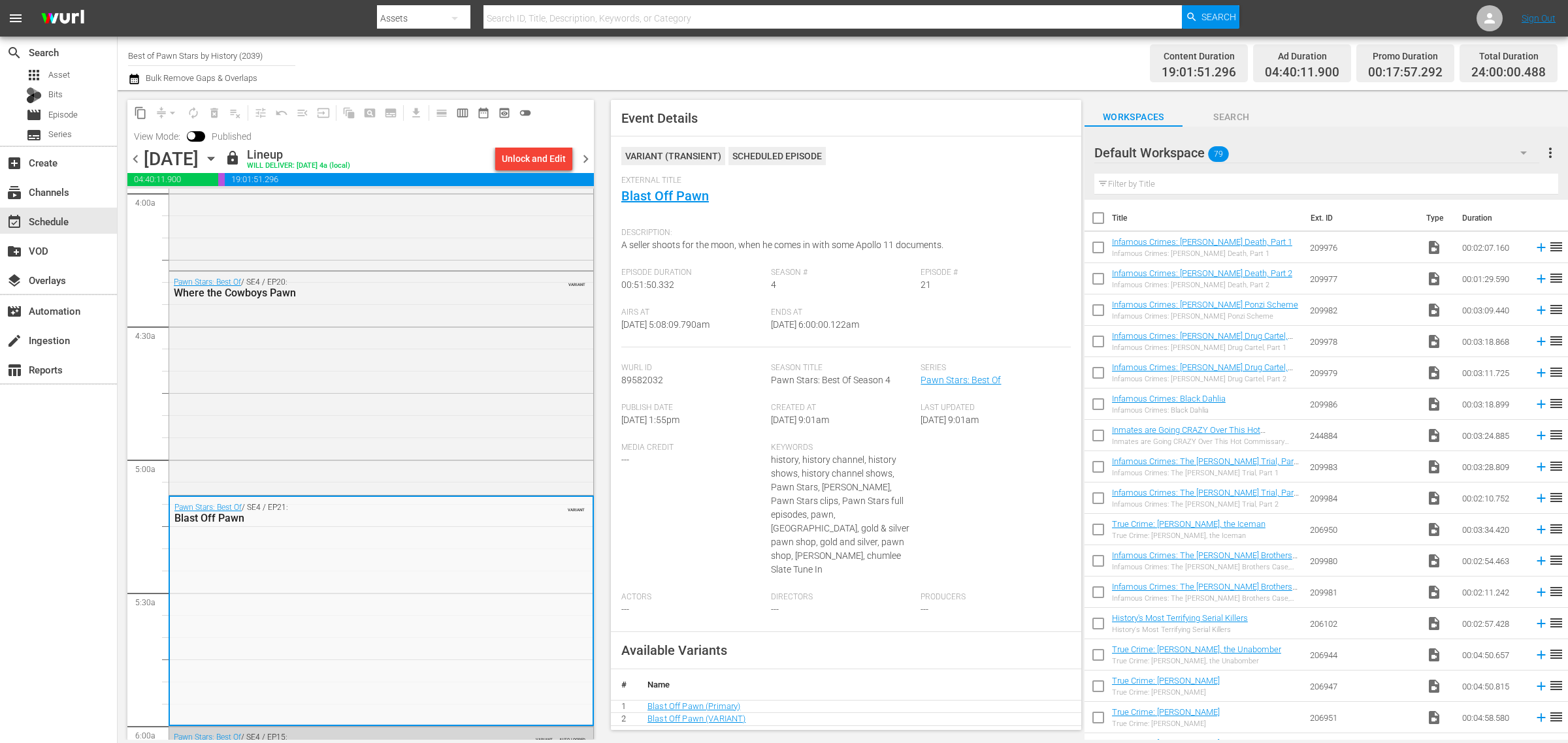
click at [767, 60] on div "Channel Title Best of Pawn Stars by History (2039) Bulk Remove Gaps & Overlaps" at bounding box center [518, 63] width 779 height 47
click at [589, 158] on span "chevron_right" at bounding box center [585, 159] width 16 height 16
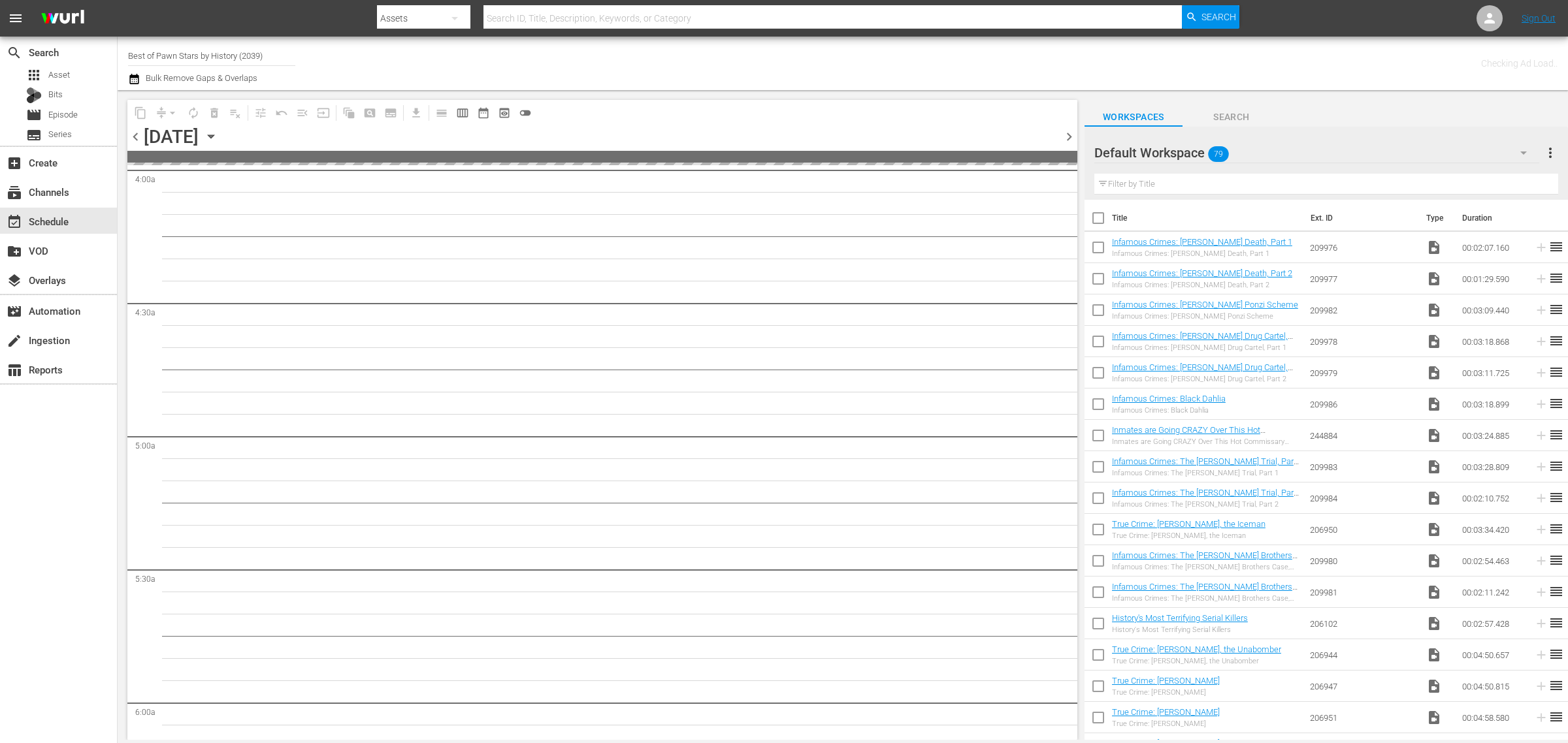
scroll to position [1150, 0]
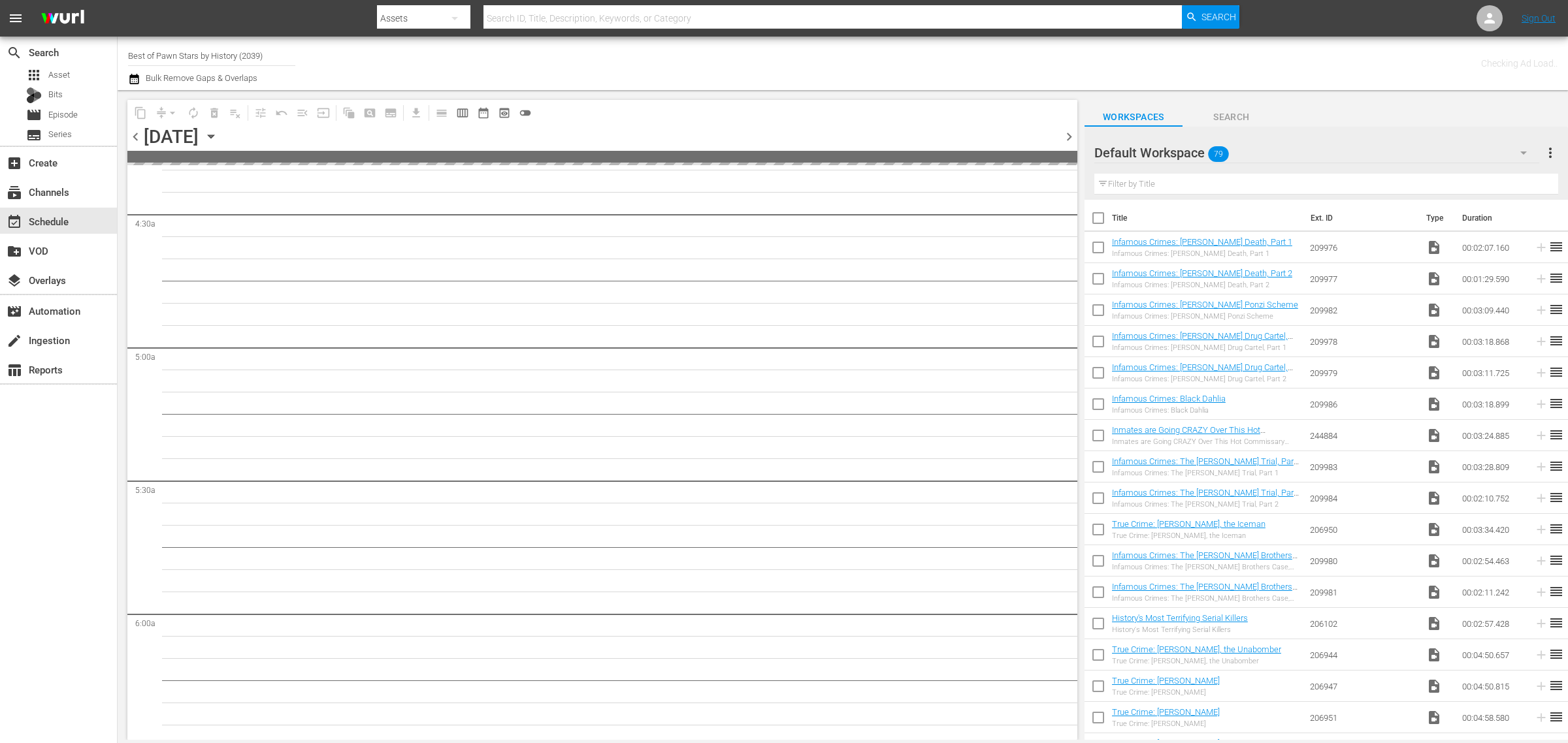
click at [821, 59] on div "Channel Title Best of Pawn Stars by History (2039) Bulk Remove Gaps & Overlaps" at bounding box center [518, 63] width 779 height 47
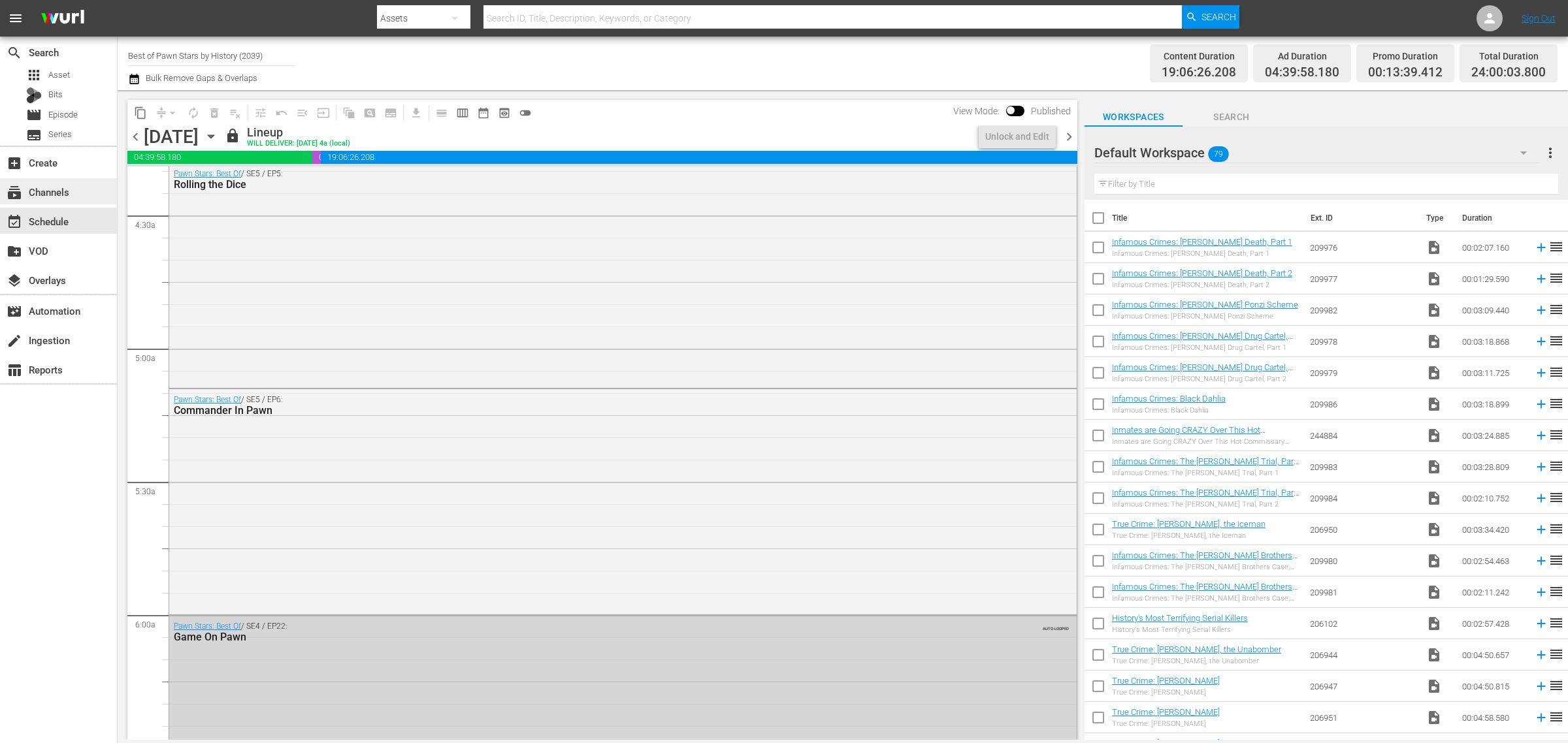
scroll to position [1061, 0]
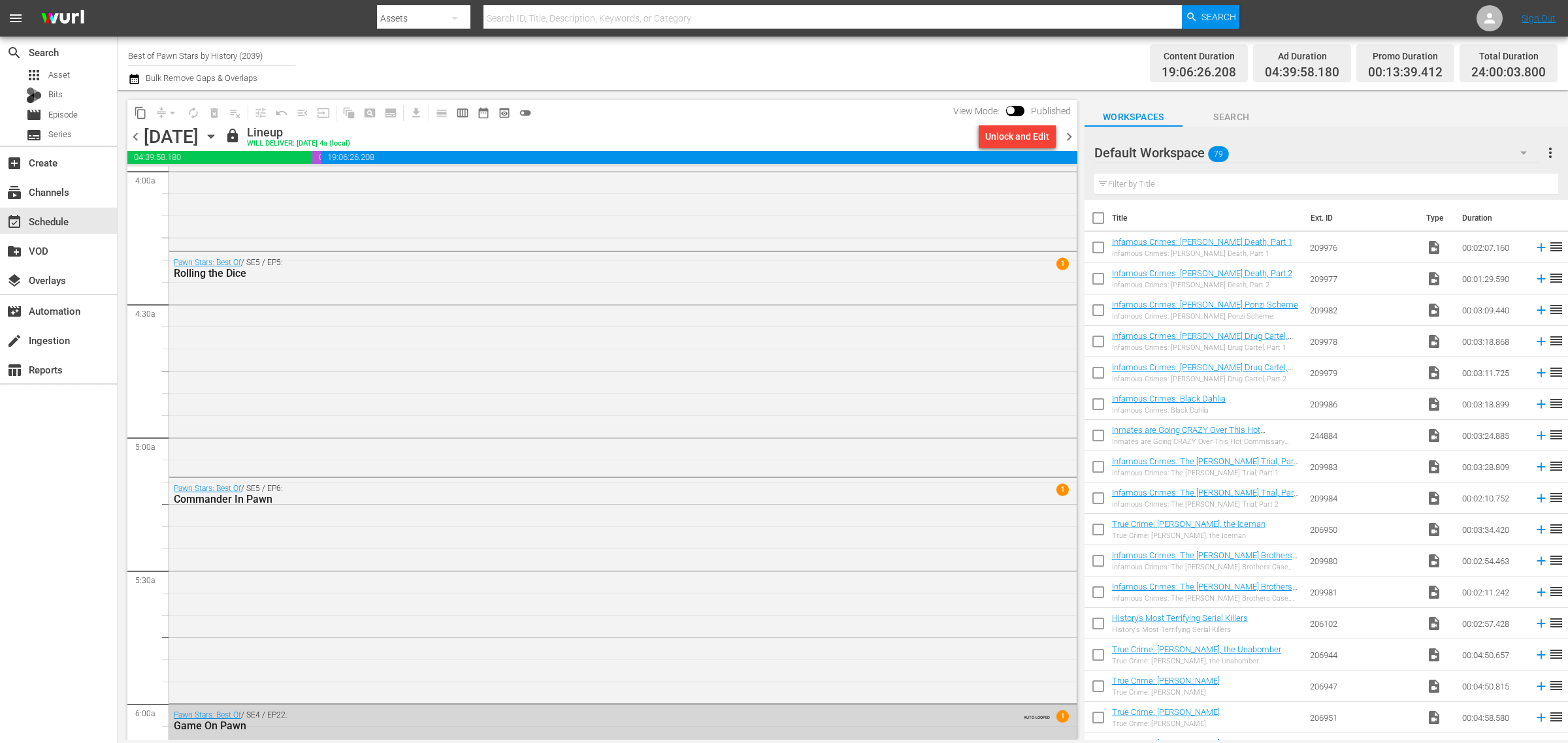
click at [851, 40] on div "Channel Title Best of Pawn Stars by History (2039) Bulk Remove Gaps & Overlaps" at bounding box center [518, 63] width 779 height 47
click at [797, 66] on div "Channel Title Best of Pawn Stars by History (2039) Bulk Remove Gaps & Overlaps" at bounding box center [518, 63] width 779 height 47
click at [824, 59] on div "Channel Title Best of Pawn Stars by History (2039) Bulk Remove Gaps & Overlaps" at bounding box center [518, 63] width 779 height 47
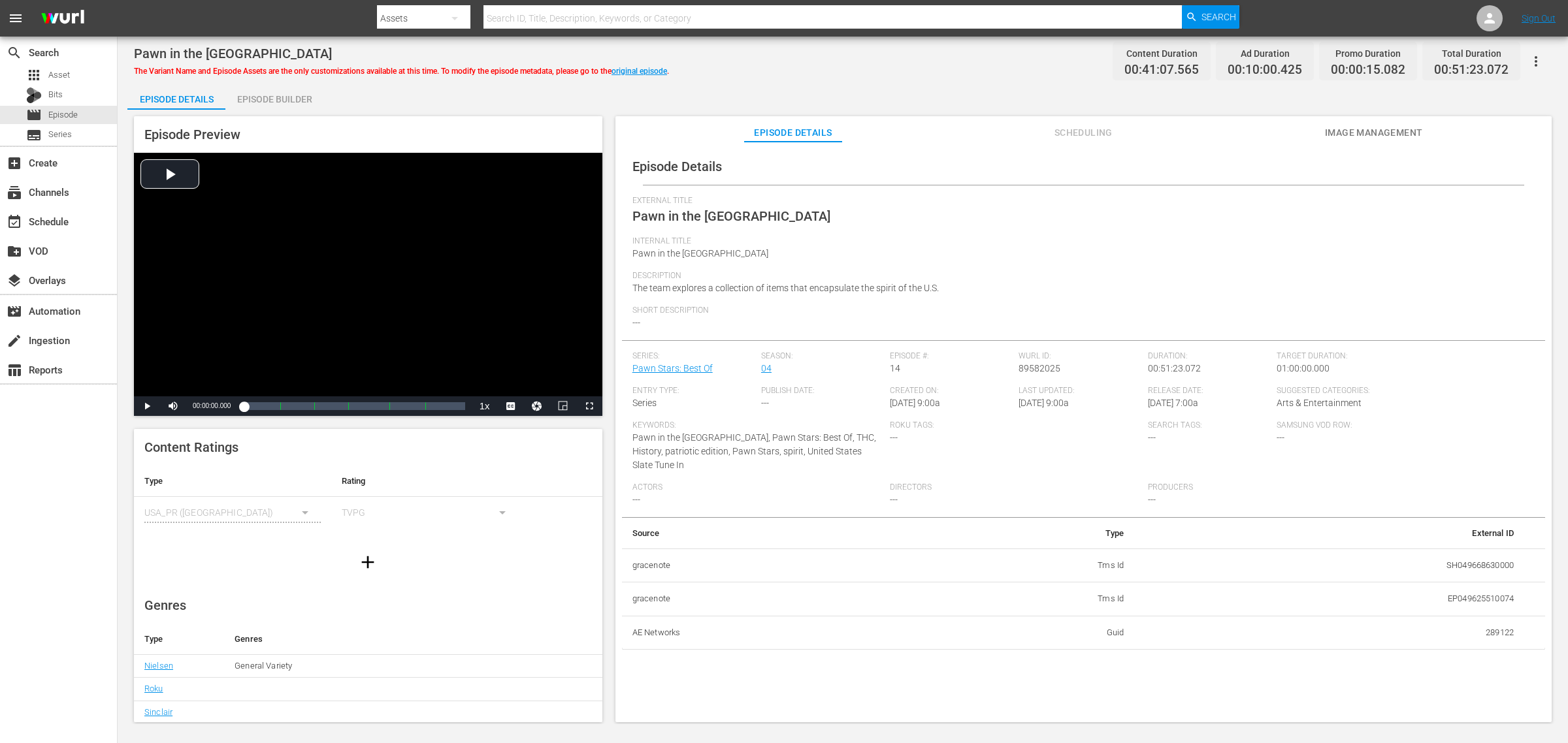
click at [304, 106] on div "Episode Builder" at bounding box center [274, 99] width 98 height 31
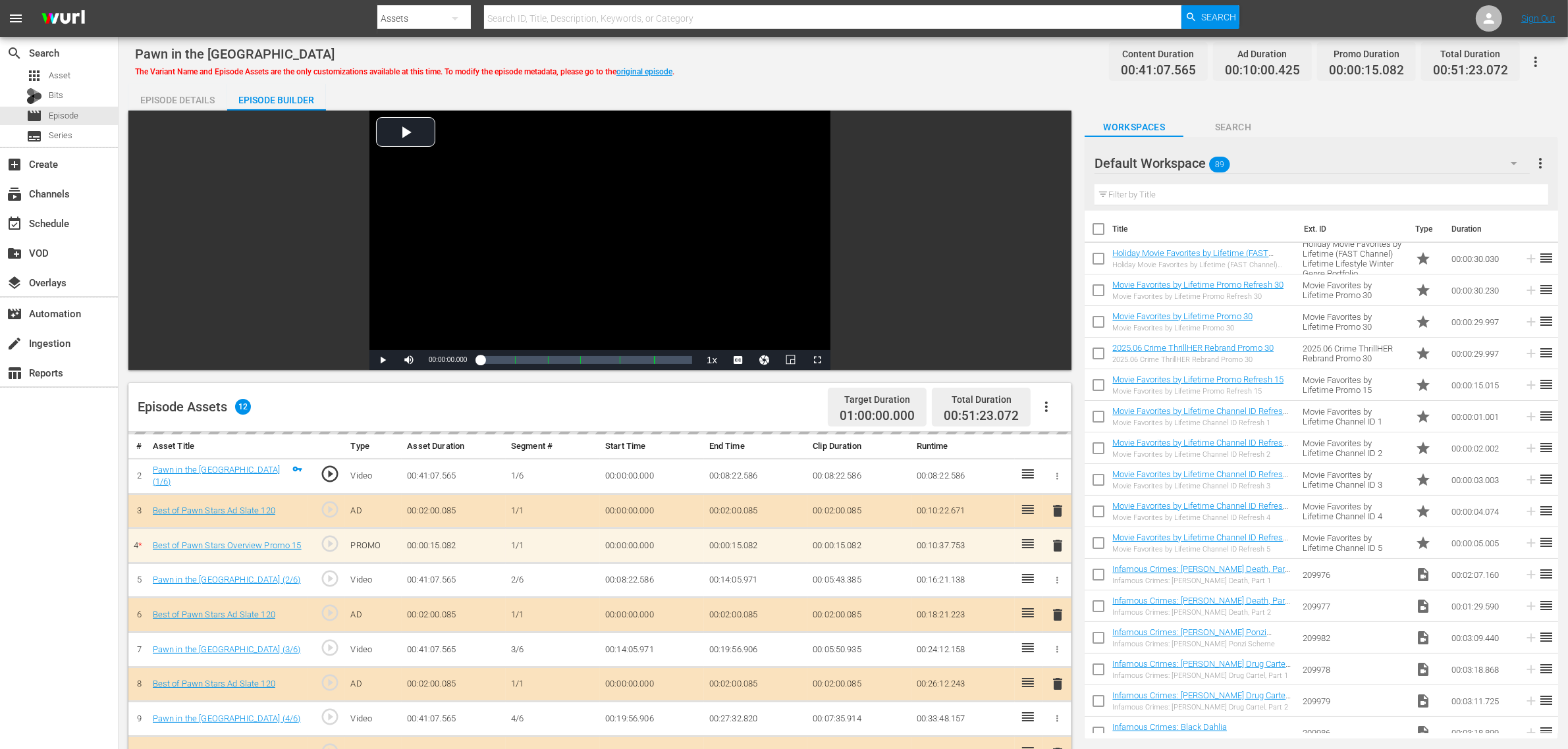
click at [781, 63] on div "Pawn in the USA The Variant Name and Episode Assets are the only customizations…" at bounding box center [843, 62] width 1417 height 30
click at [1262, 172] on div "Default Workspace 89" at bounding box center [1312, 163] width 435 height 36
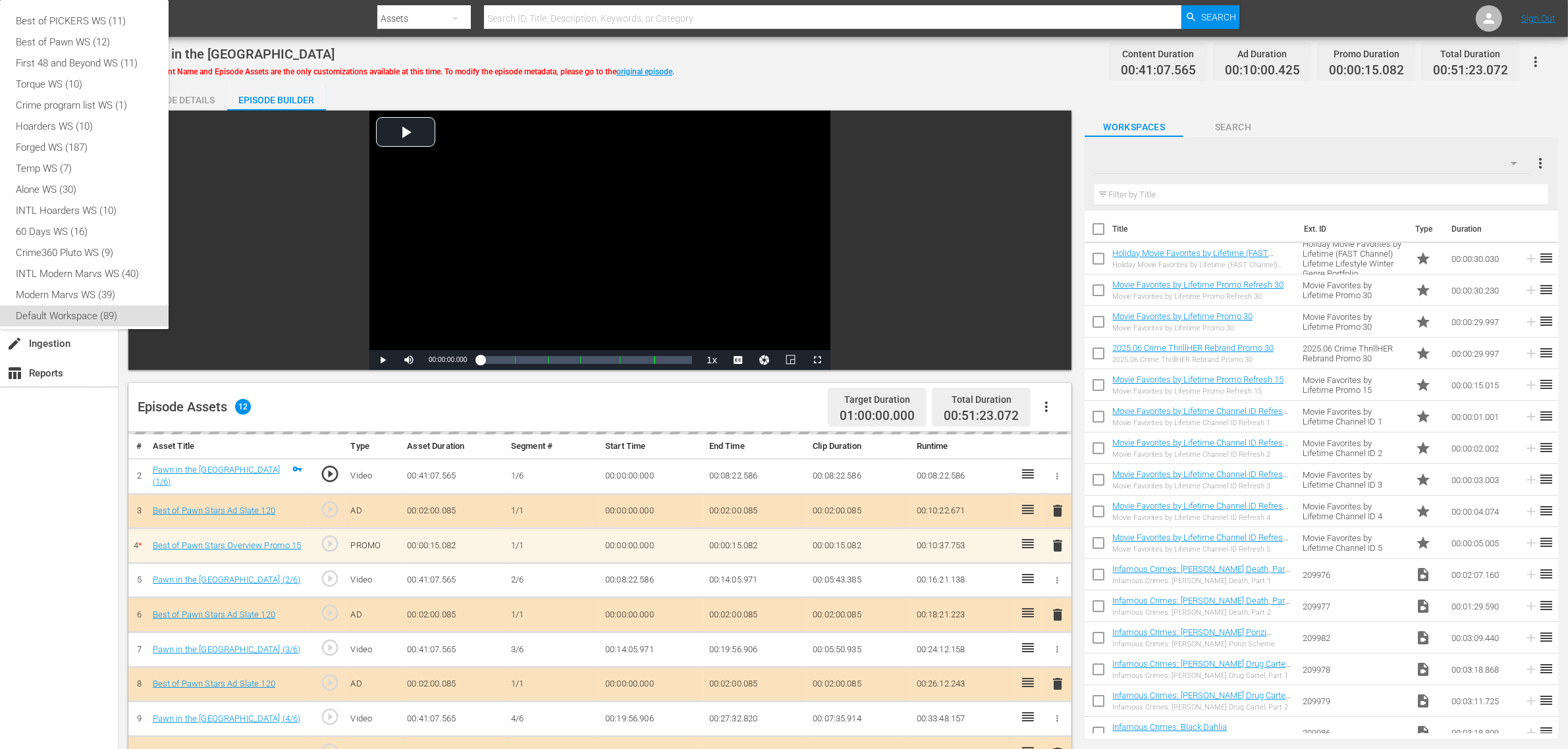
scroll to position [8, 0]
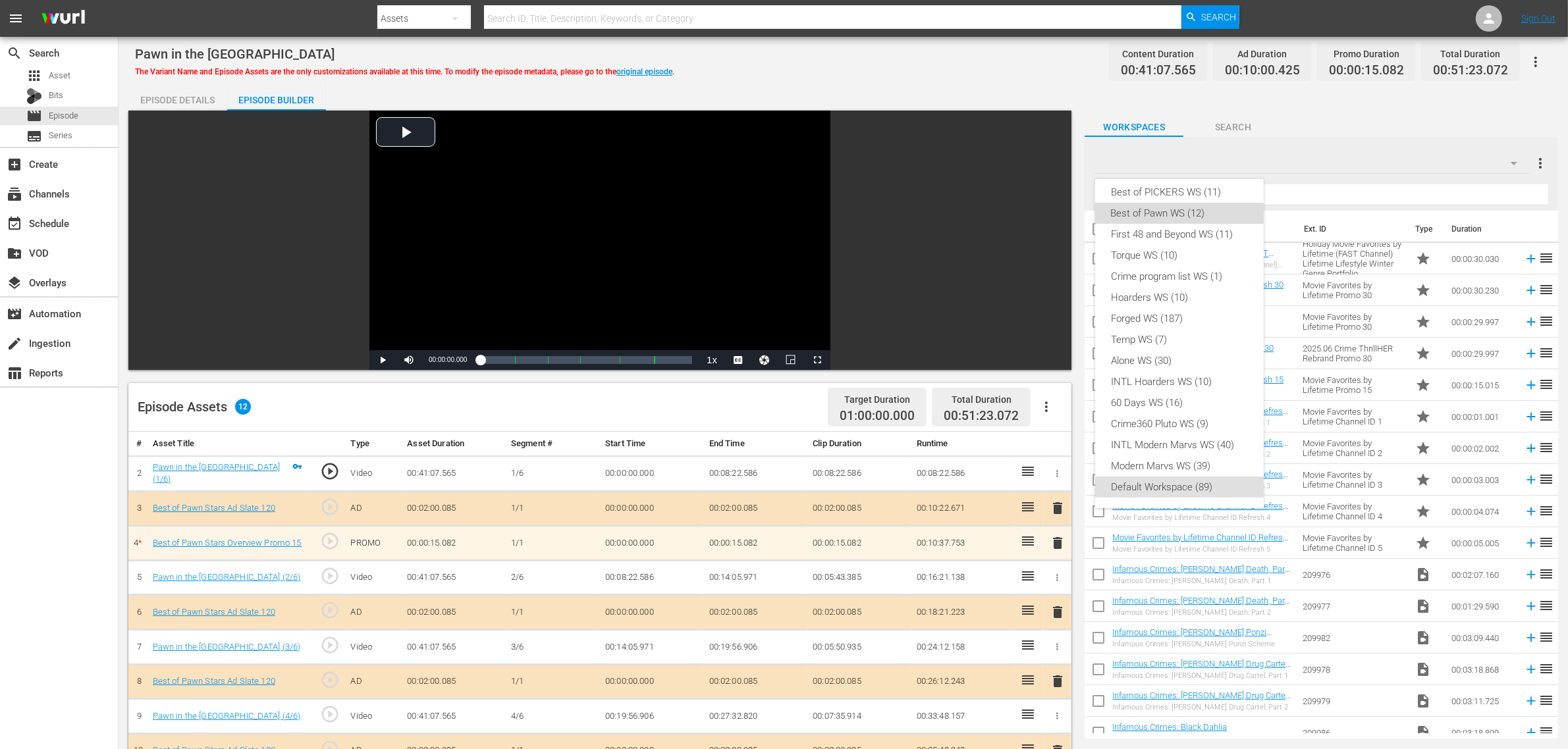
click at [1199, 215] on div "Best of Pawn WS (12)" at bounding box center [1179, 213] width 137 height 21
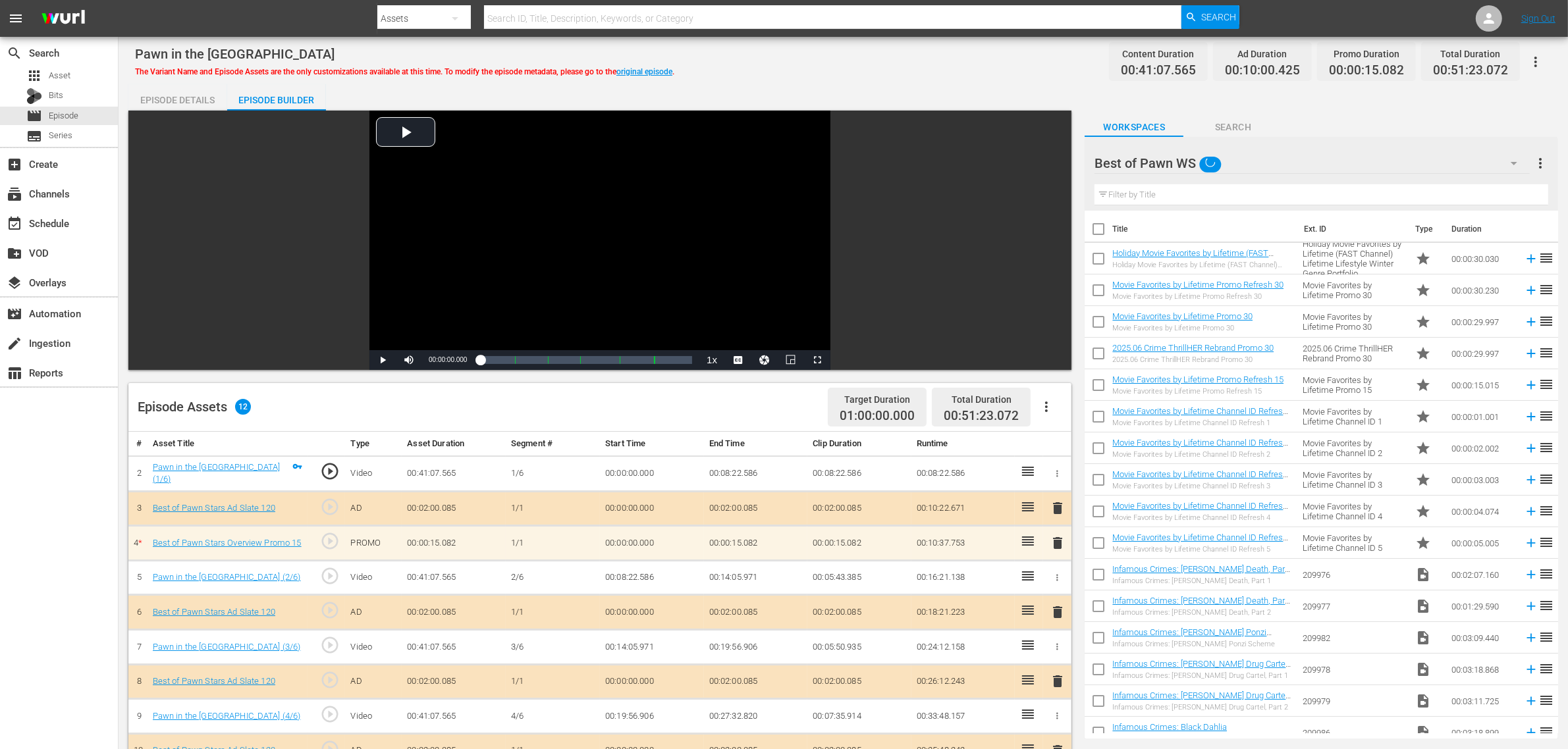
click at [920, 83] on div "Best of PICKERS WS (11) Best of Pawn WS (12) First 48 and Beyond WS (11) Torque…" at bounding box center [784, 374] width 1568 height 749
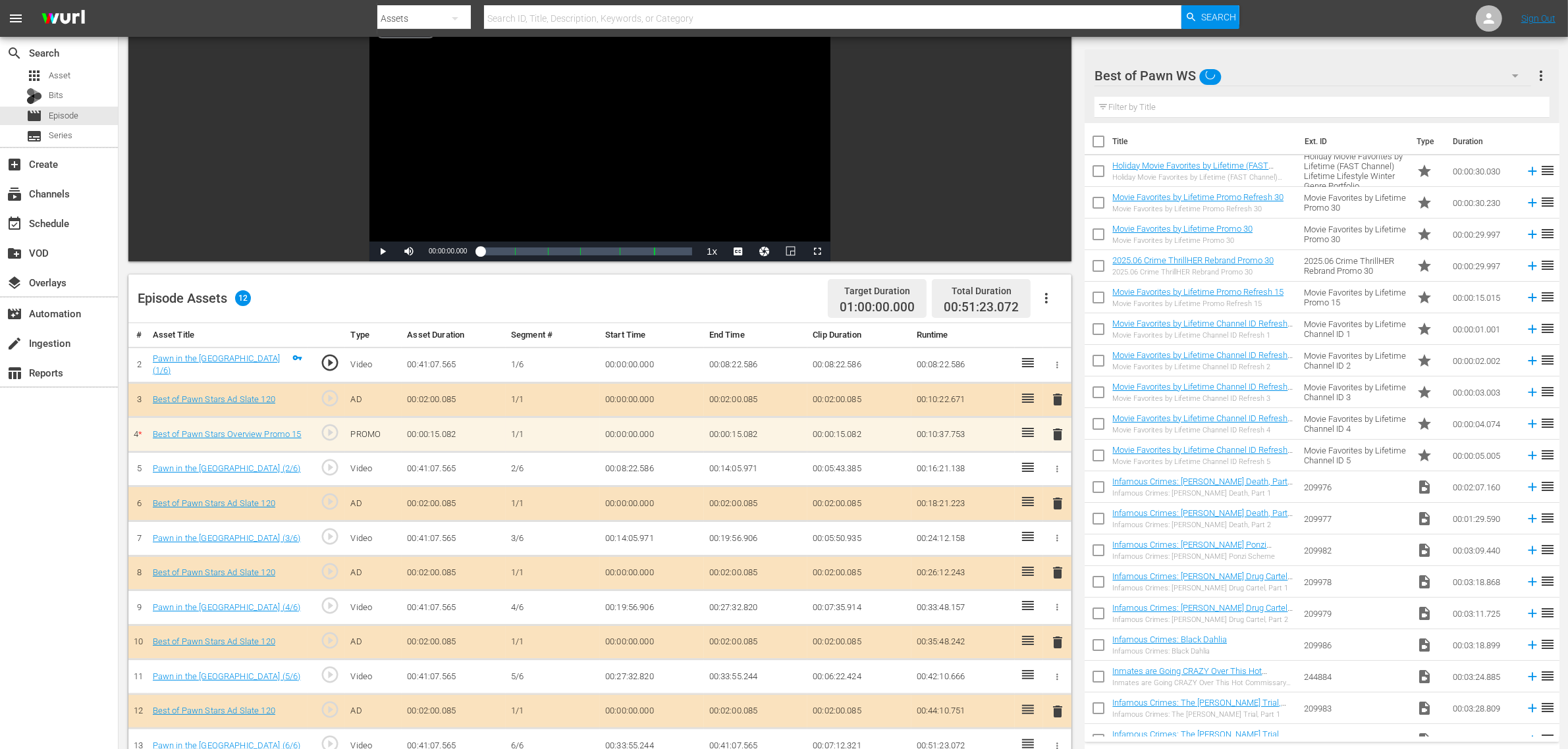
scroll to position [329, 0]
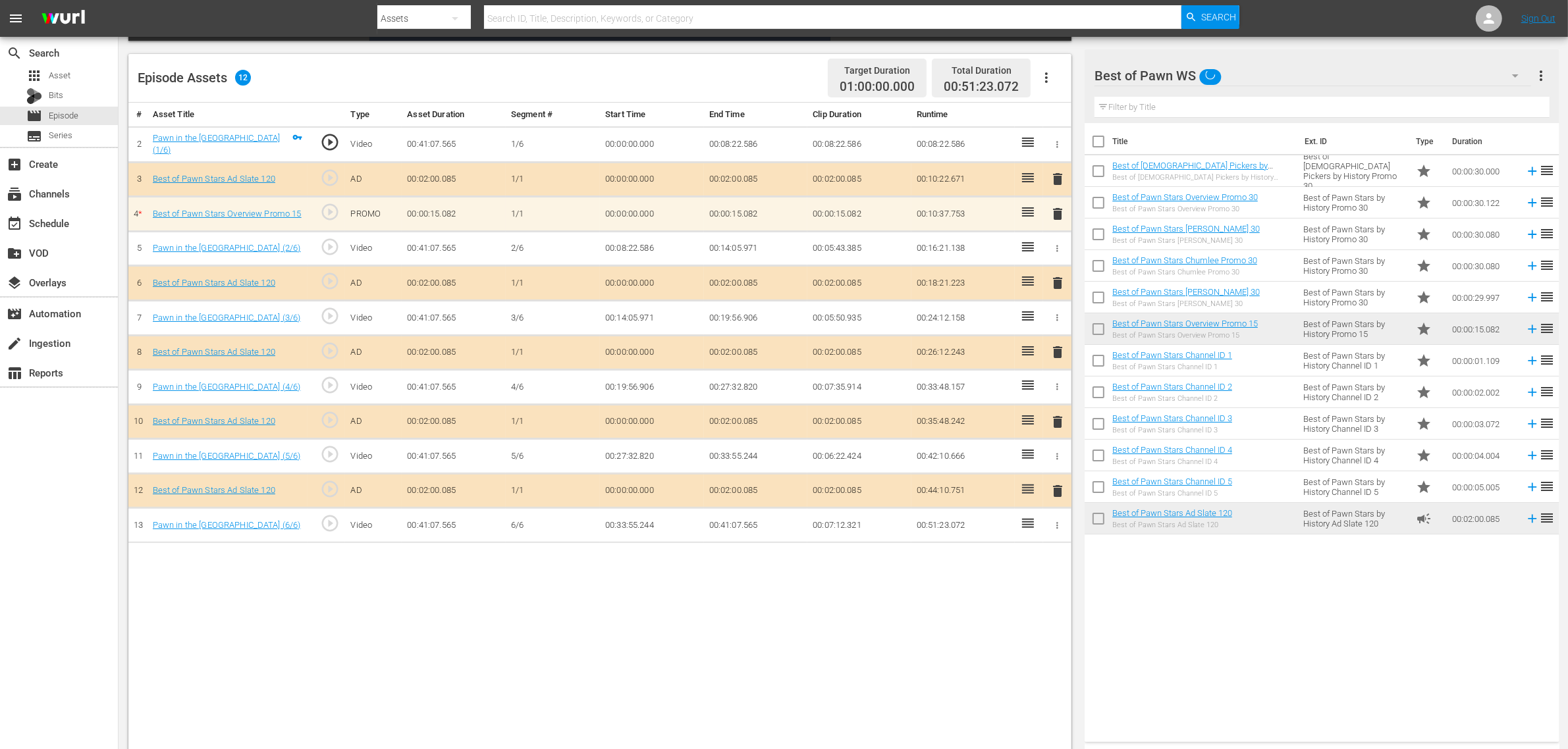
click at [768, 600] on div "# Asset Title Type Asset Duration Segment # Start Time End Time Clip Duration R…" at bounding box center [600, 428] width 943 height 651
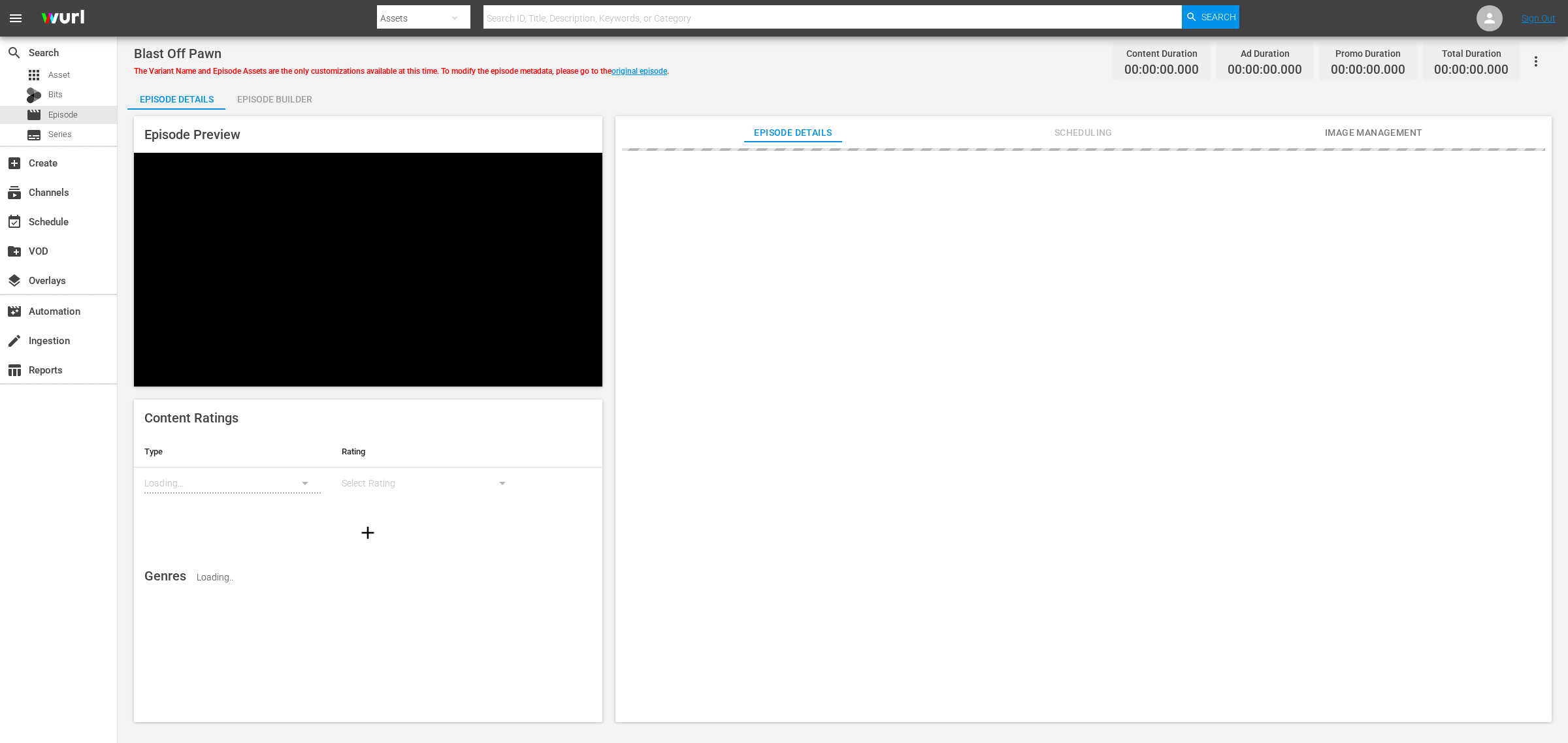
click at [302, 93] on div "Episode Builder" at bounding box center [274, 99] width 98 height 31
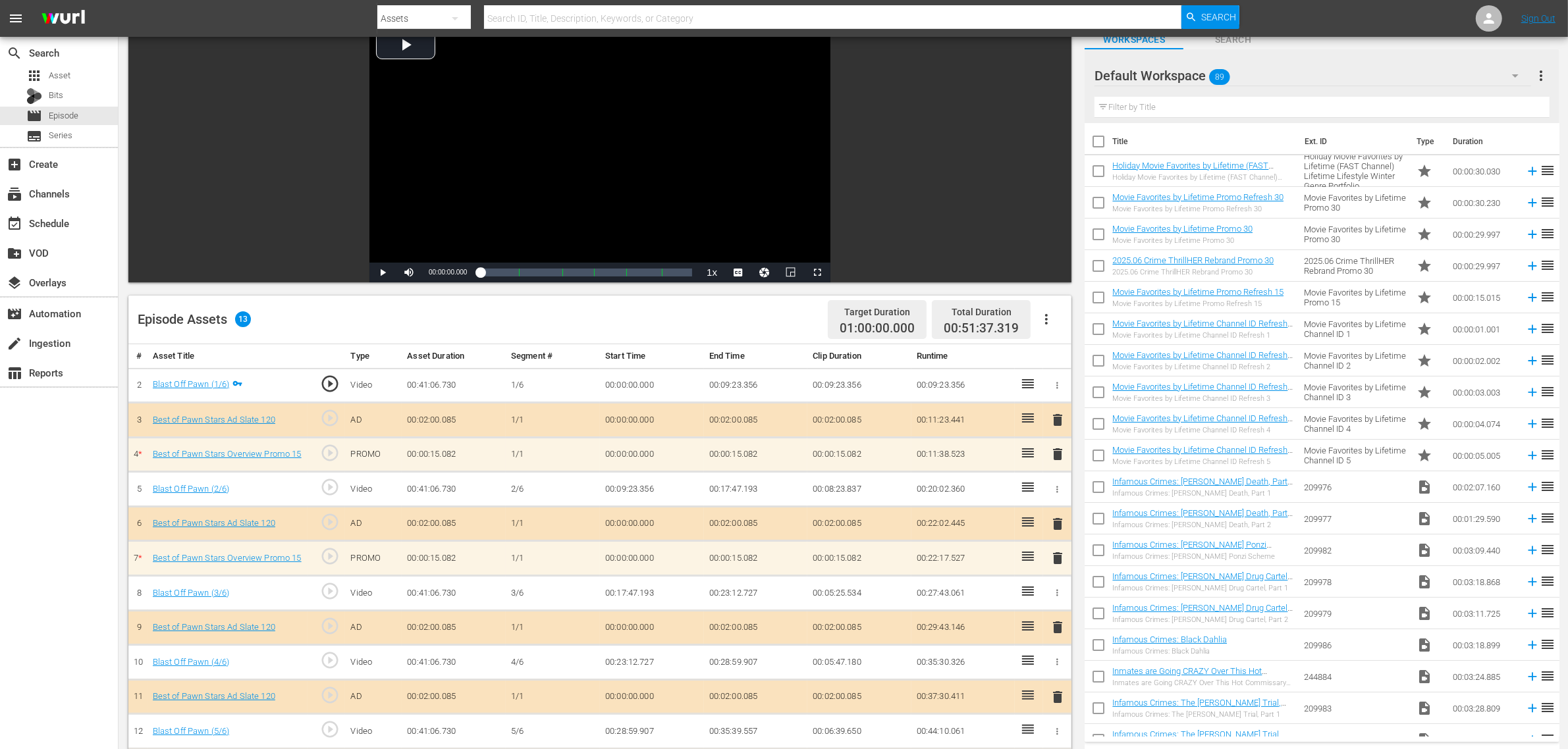
scroll to position [329, 0]
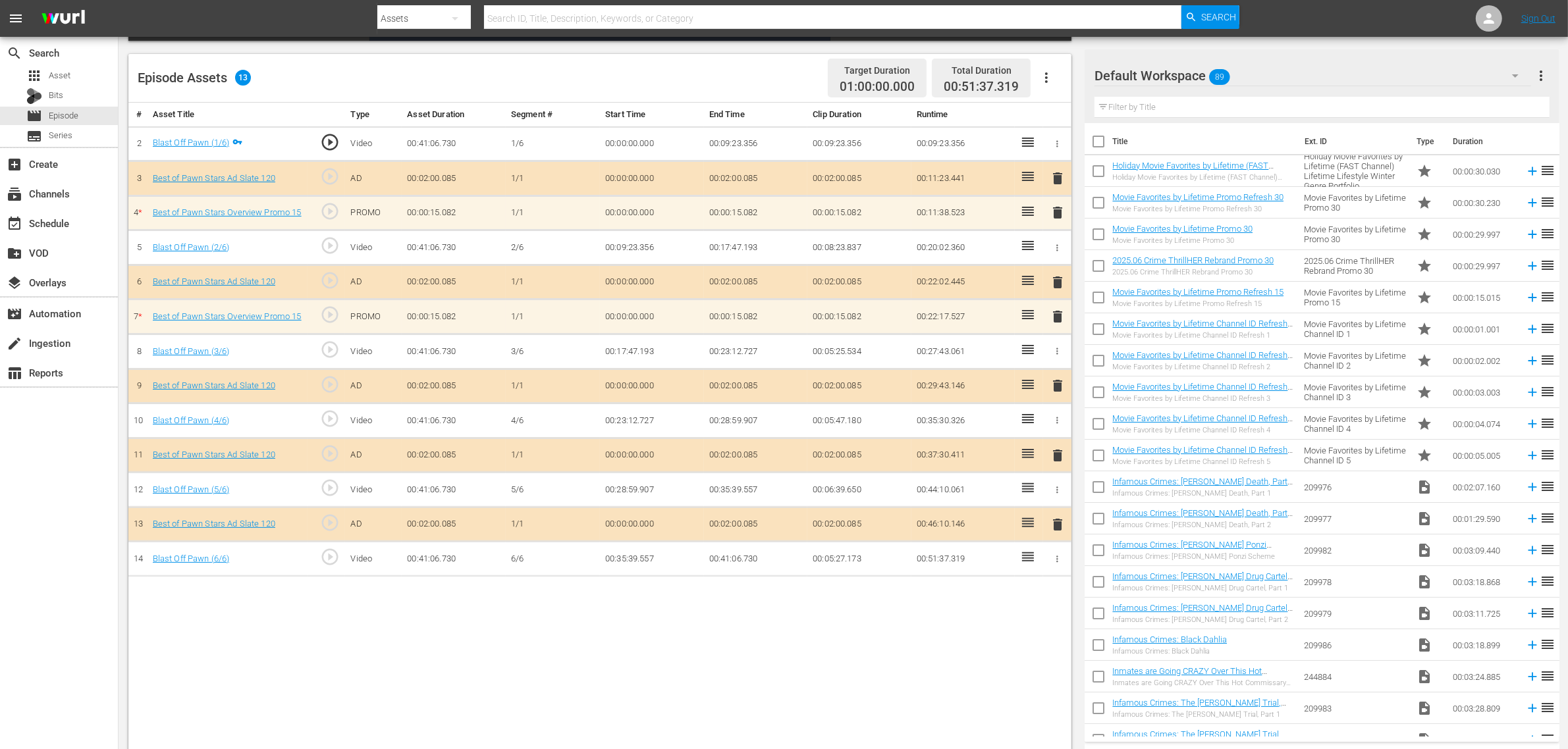
click at [1292, 79] on div "Default Workspace 89" at bounding box center [1312, 76] width 436 height 36
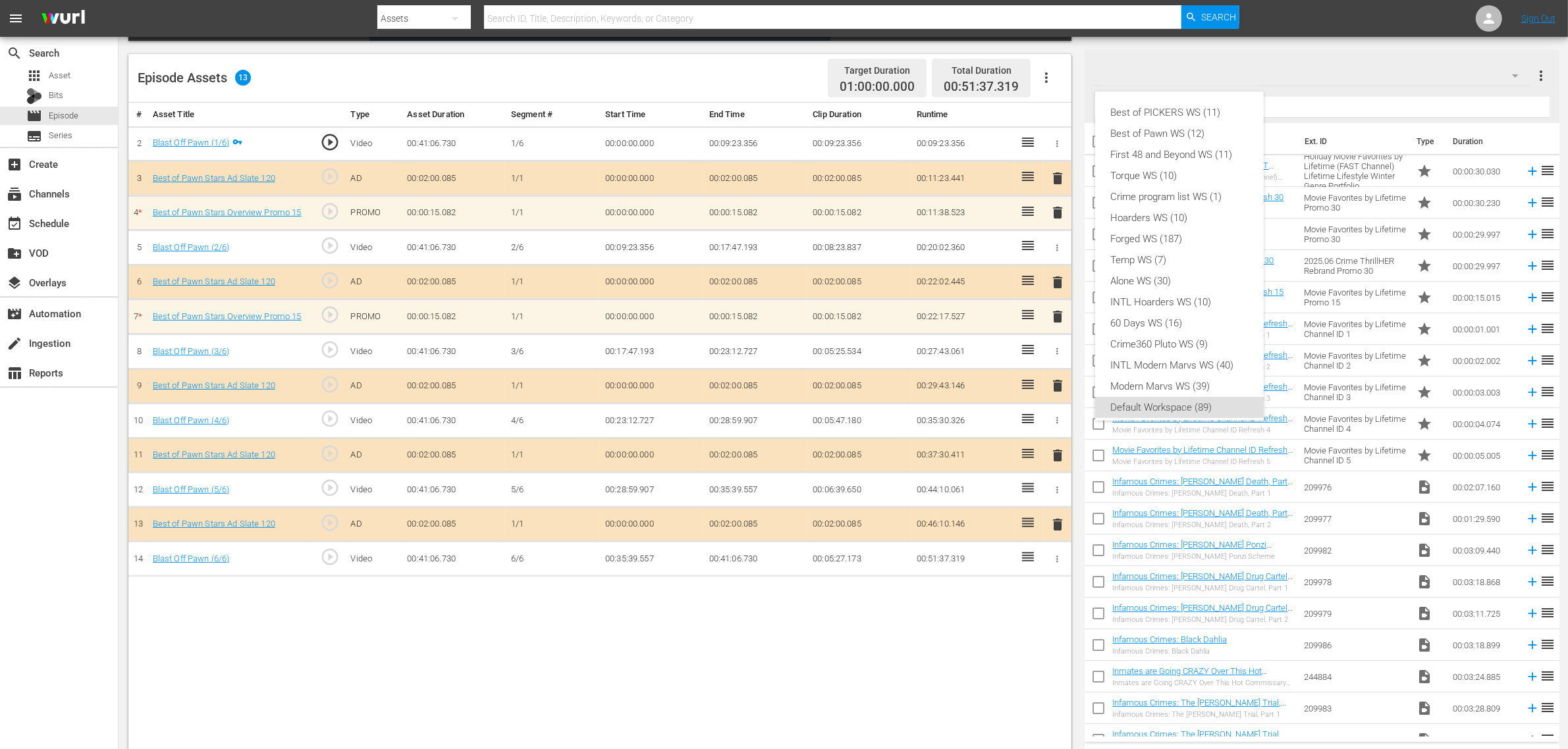
scroll to position [8, 0]
click at [1180, 126] on div "Best of Pawn WS (12)" at bounding box center [1179, 126] width 137 height 21
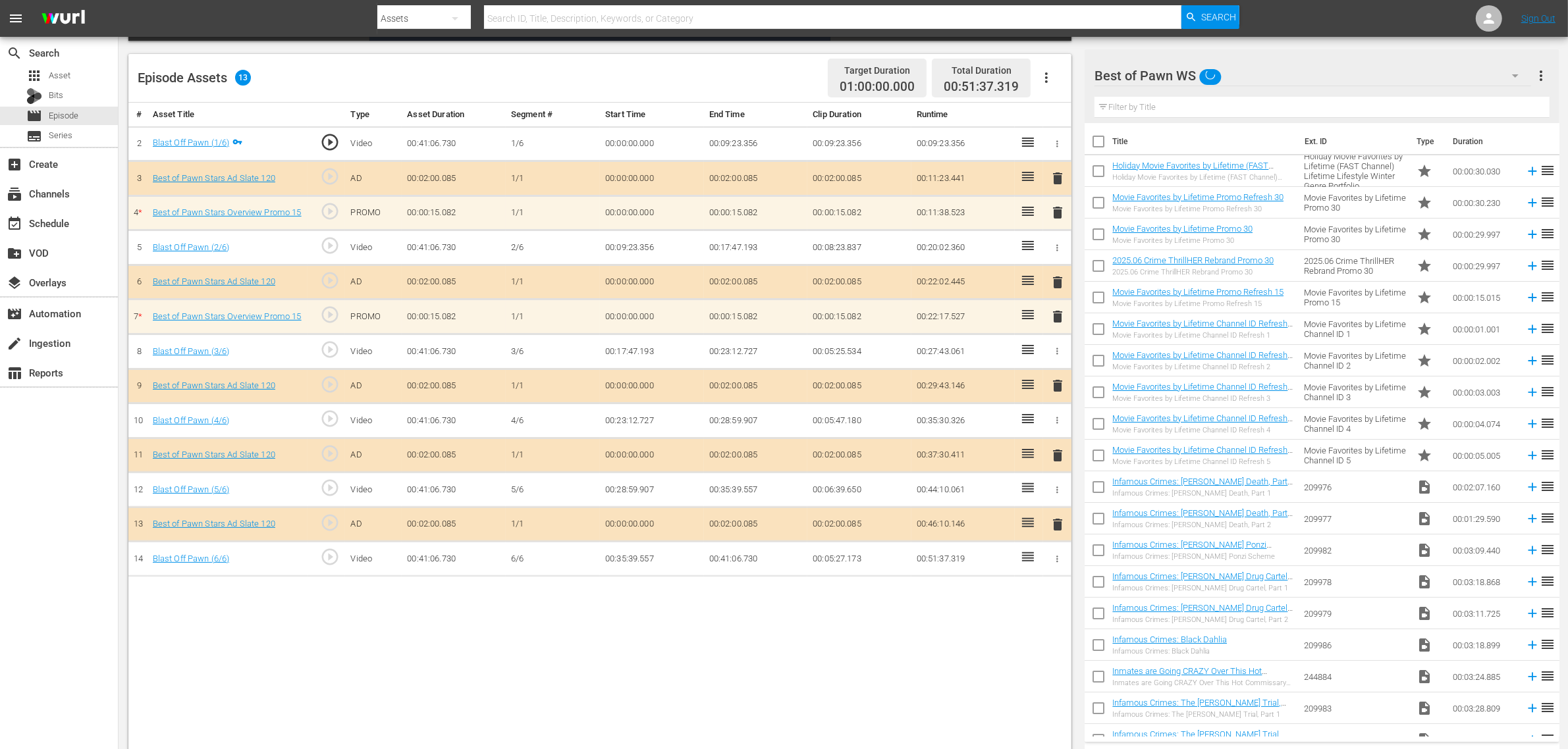
click at [674, 79] on div "Episode Assets 13 Target Duration 01:00:00.000 Total Duration 00:51:37.319" at bounding box center [600, 78] width 943 height 49
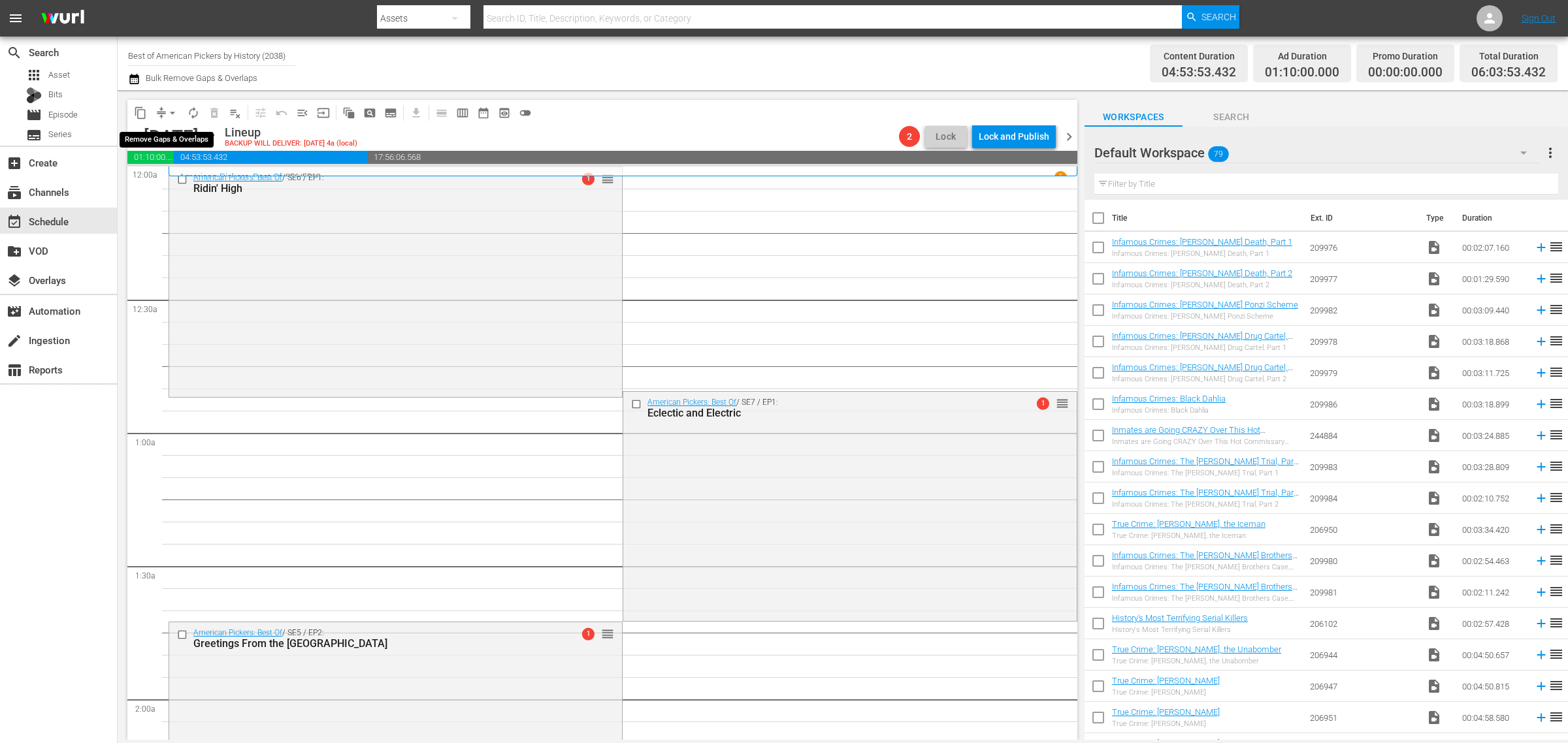
click at [169, 112] on span "arrow_drop_down" at bounding box center [172, 113] width 13 height 13
click at [173, 129] on li "Align to Midnight" at bounding box center [172, 139] width 137 height 22
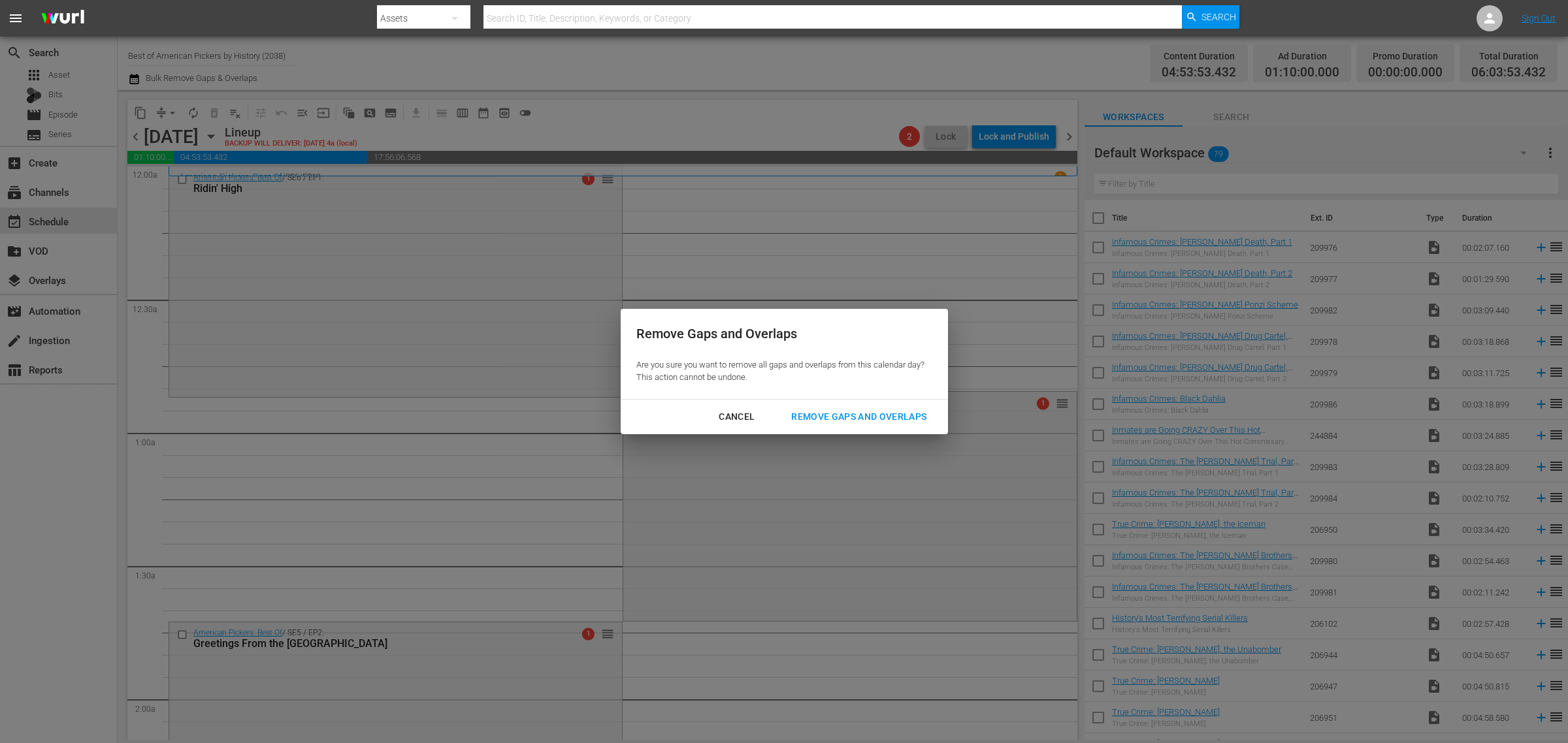
click at [854, 415] on div "Remove Gaps and Overlaps" at bounding box center [859, 416] width 156 height 16
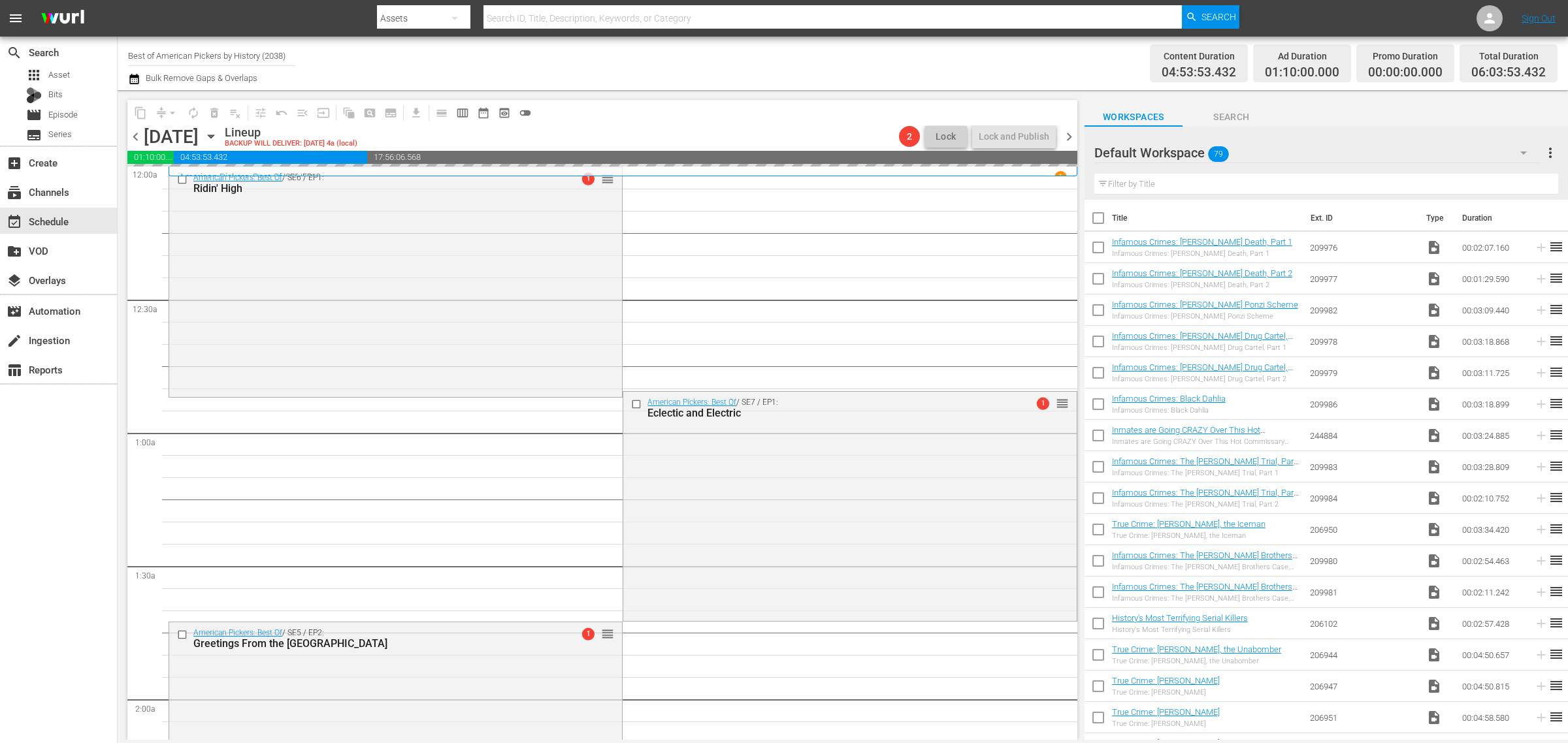
click at [807, 82] on div "Channel Title Best of American Pickers by History (2038) Bulk Remove Gaps & Ove…" at bounding box center [518, 63] width 779 height 47
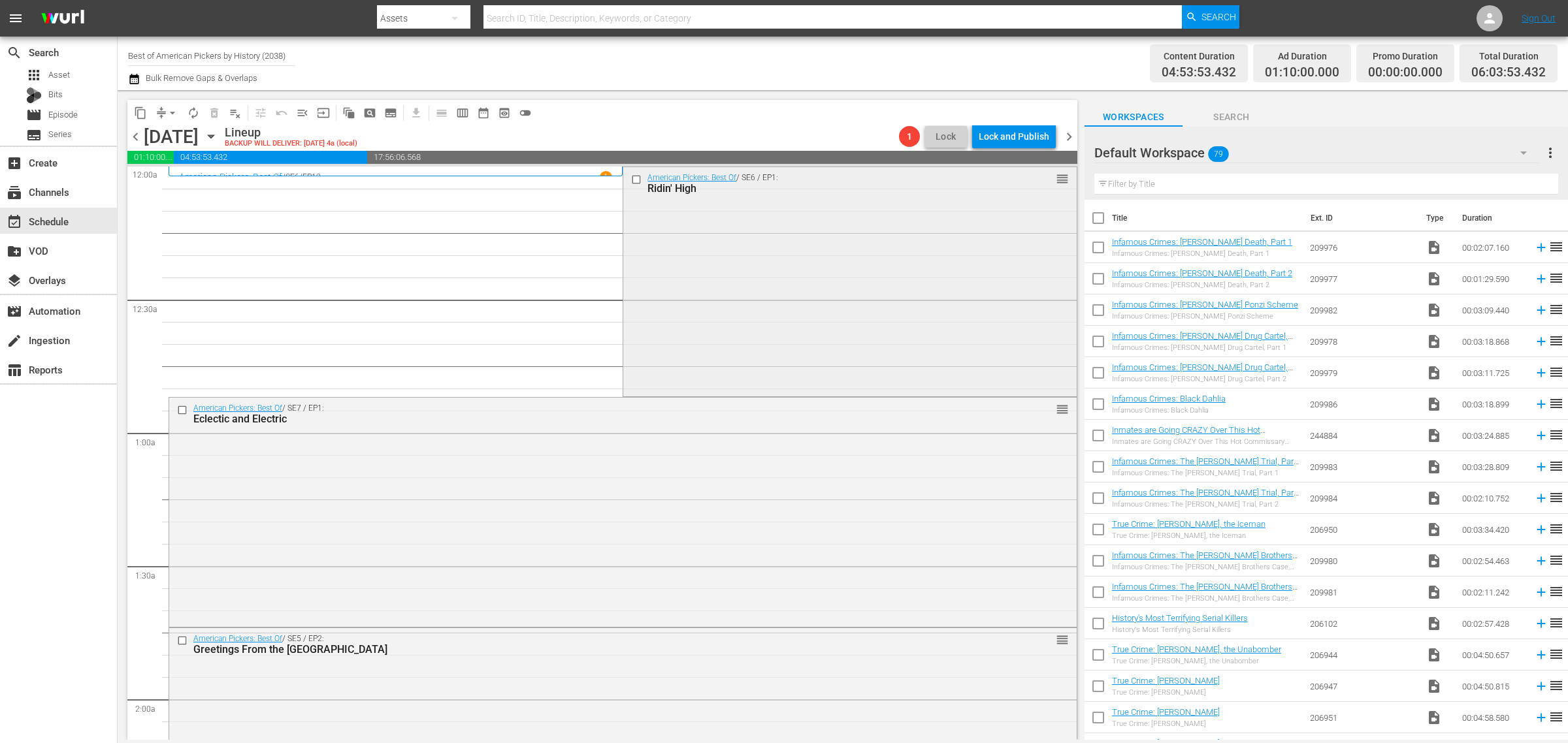
click at [720, 239] on div "American Pickers: Best Of / SE6 / EP1: Ridin' High reorder" at bounding box center [849, 281] width 453 height 228
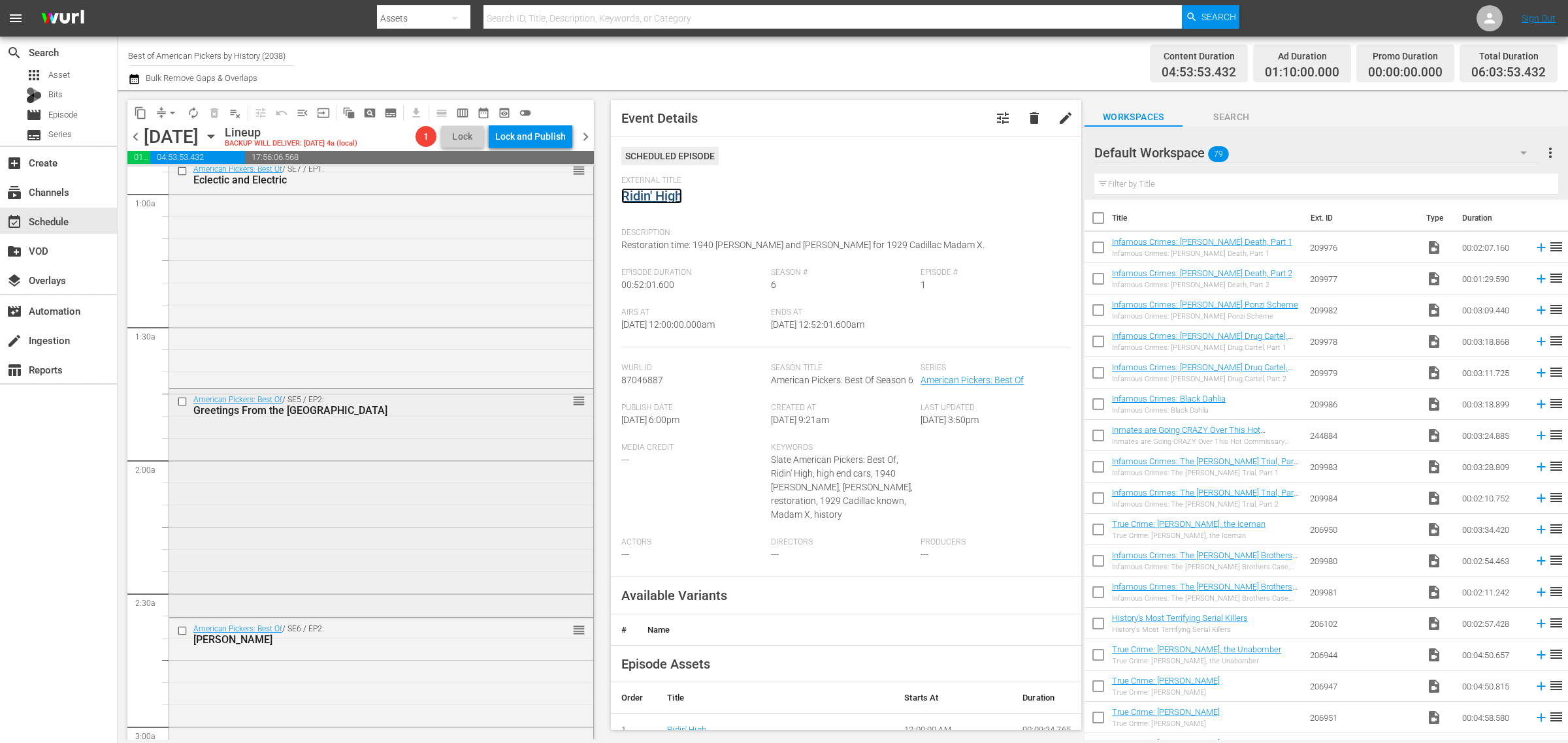
scroll to position [327, 0]
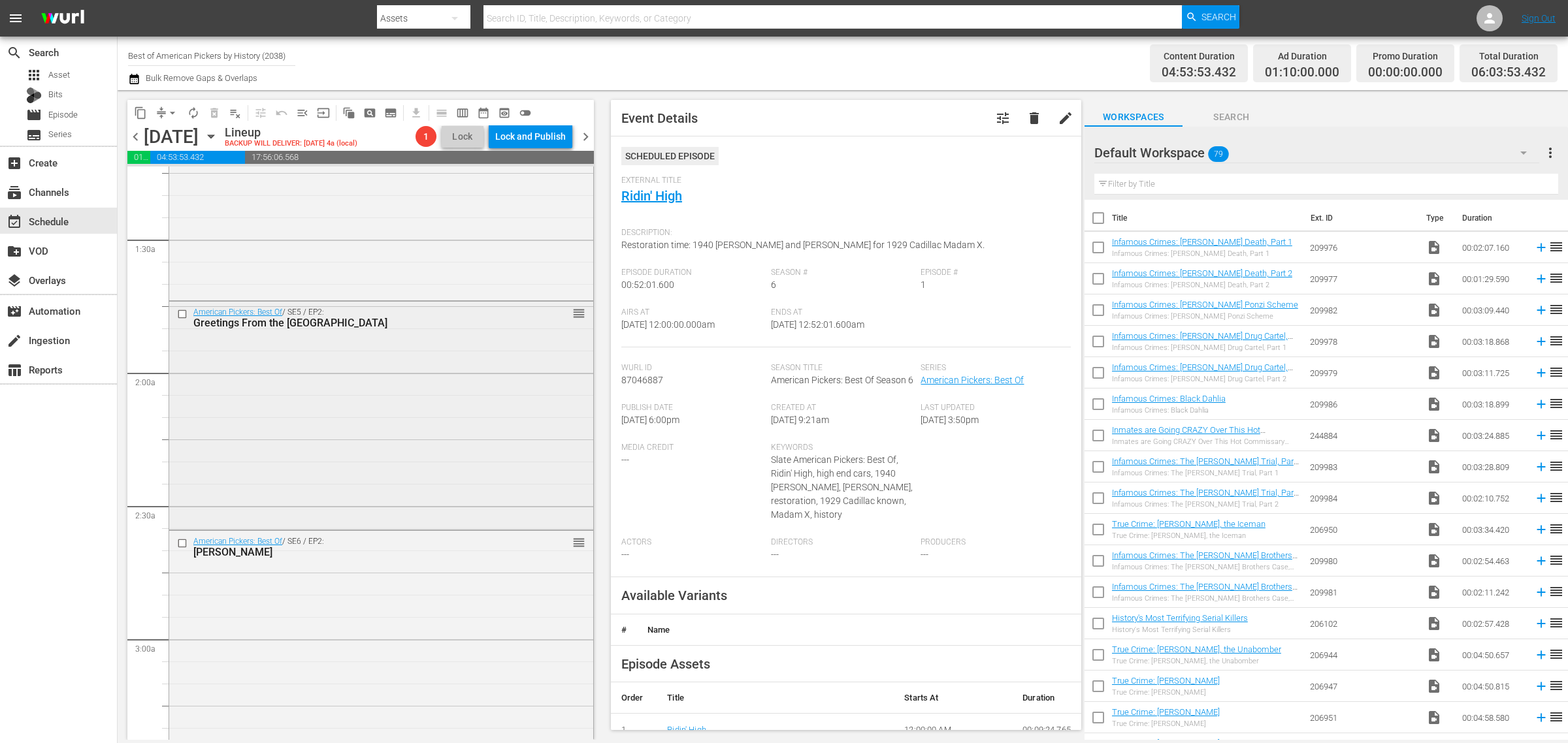
click at [354, 371] on div "American Pickers: Best Of / SE5 / EP2: Greetings From the Sunshine State reorder" at bounding box center [381, 415] width 424 height 226
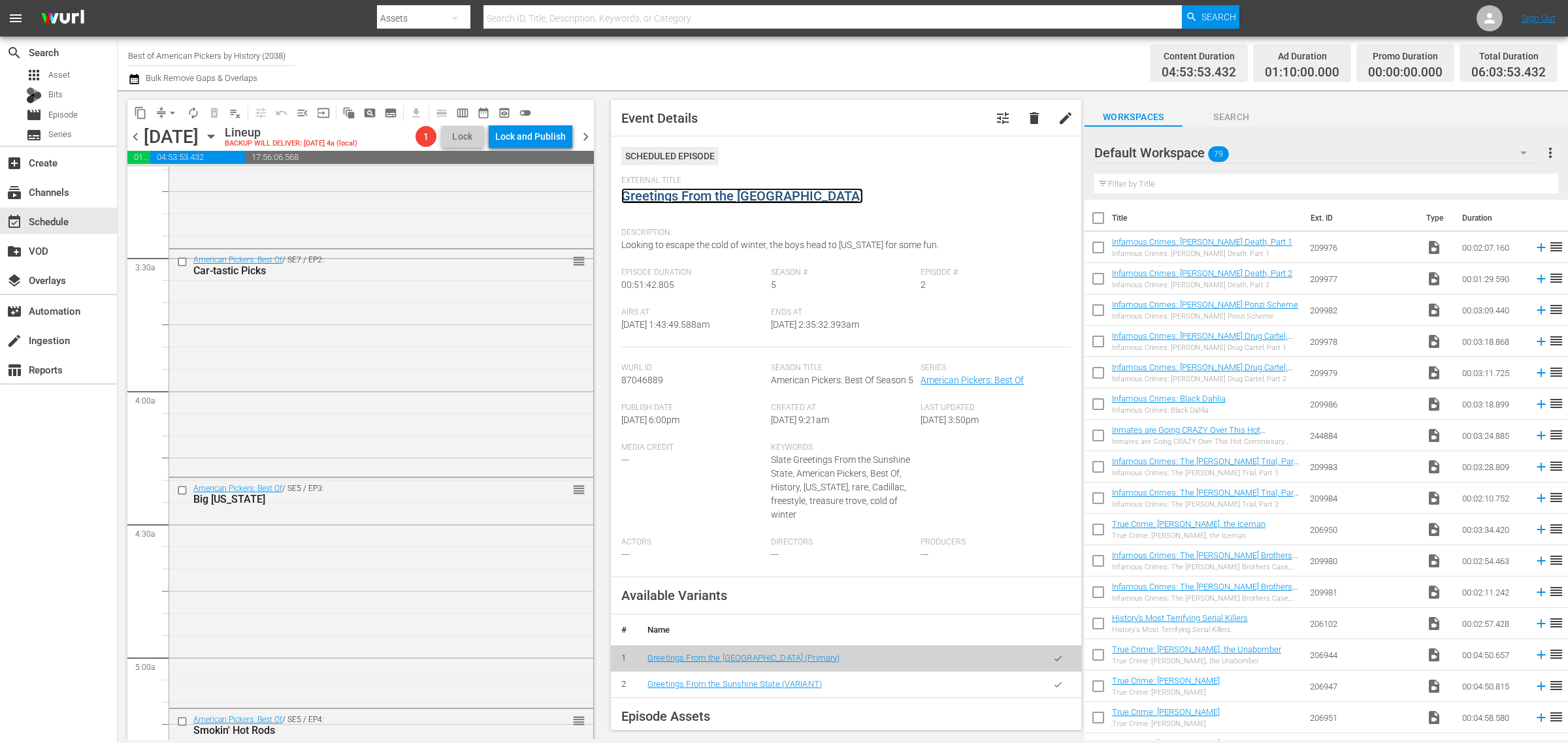
scroll to position [898, 0]
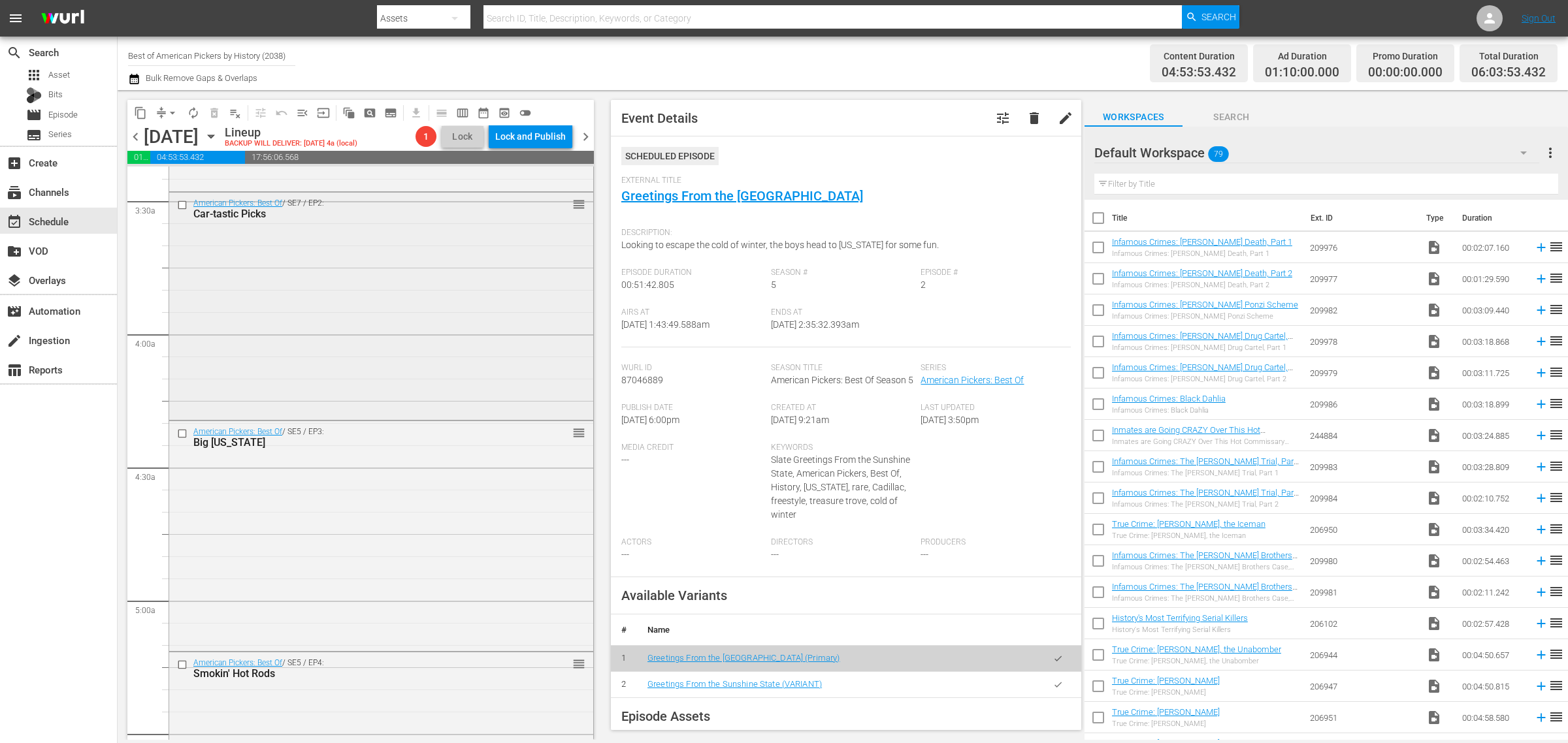
click at [318, 289] on div "American Pickers: Best Of / SE7 / EP2: Car-tastic Picks reorder" at bounding box center [381, 305] width 424 height 225
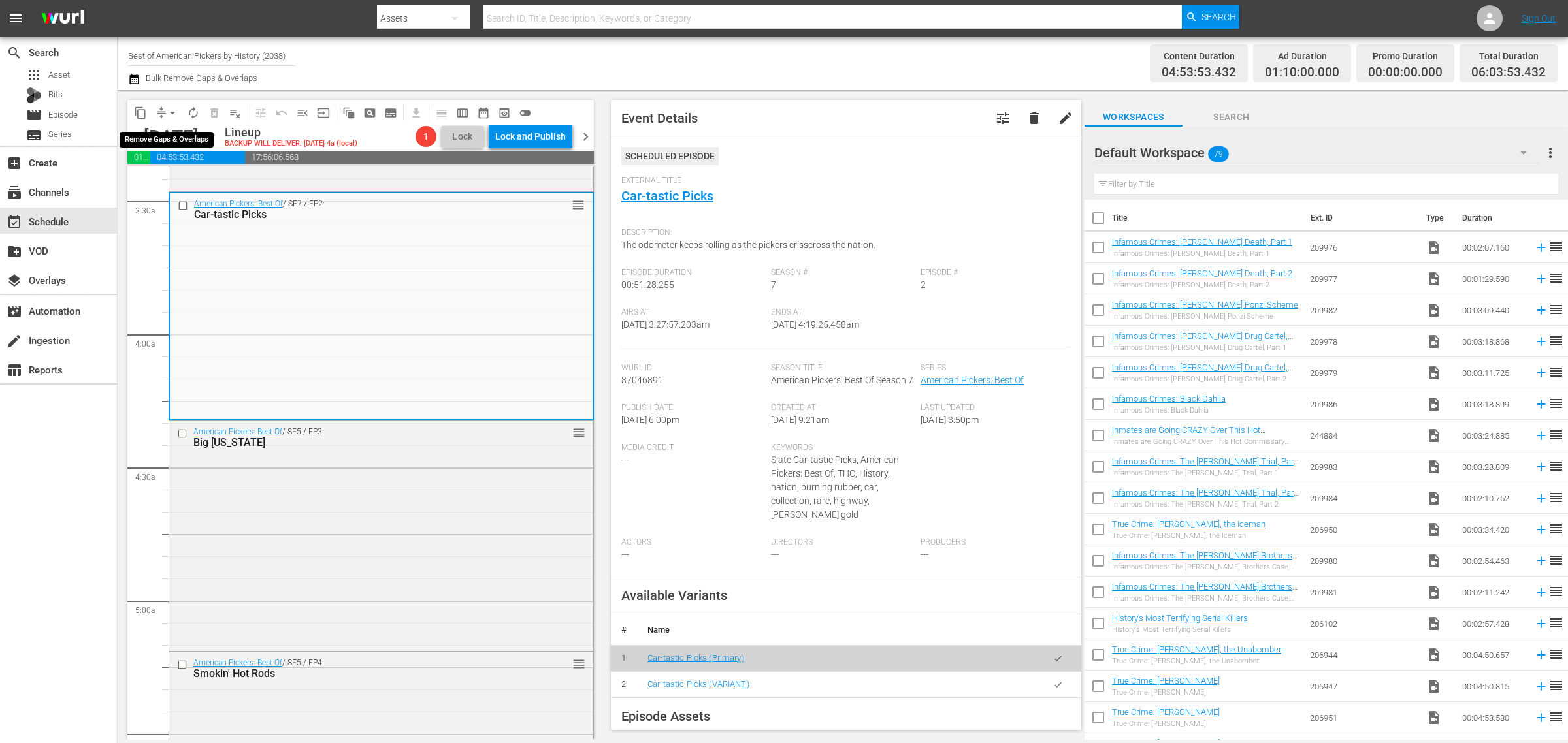
click at [171, 111] on span "arrow_drop_down" at bounding box center [172, 113] width 13 height 13
click at [168, 144] on li "Align to Midnight" at bounding box center [172, 139] width 137 height 22
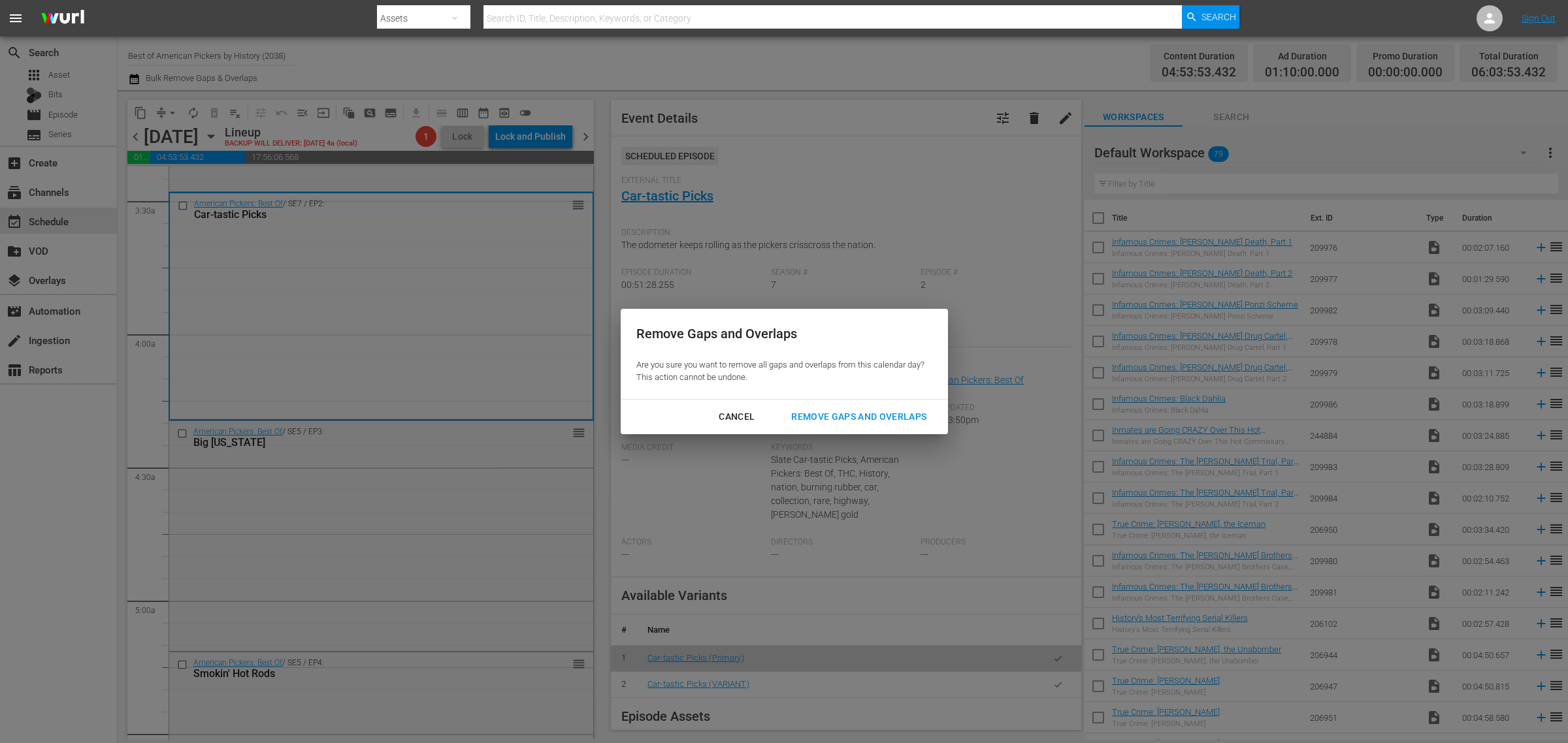
click at [821, 415] on div "Remove Gaps and Overlaps" at bounding box center [859, 416] width 156 height 16
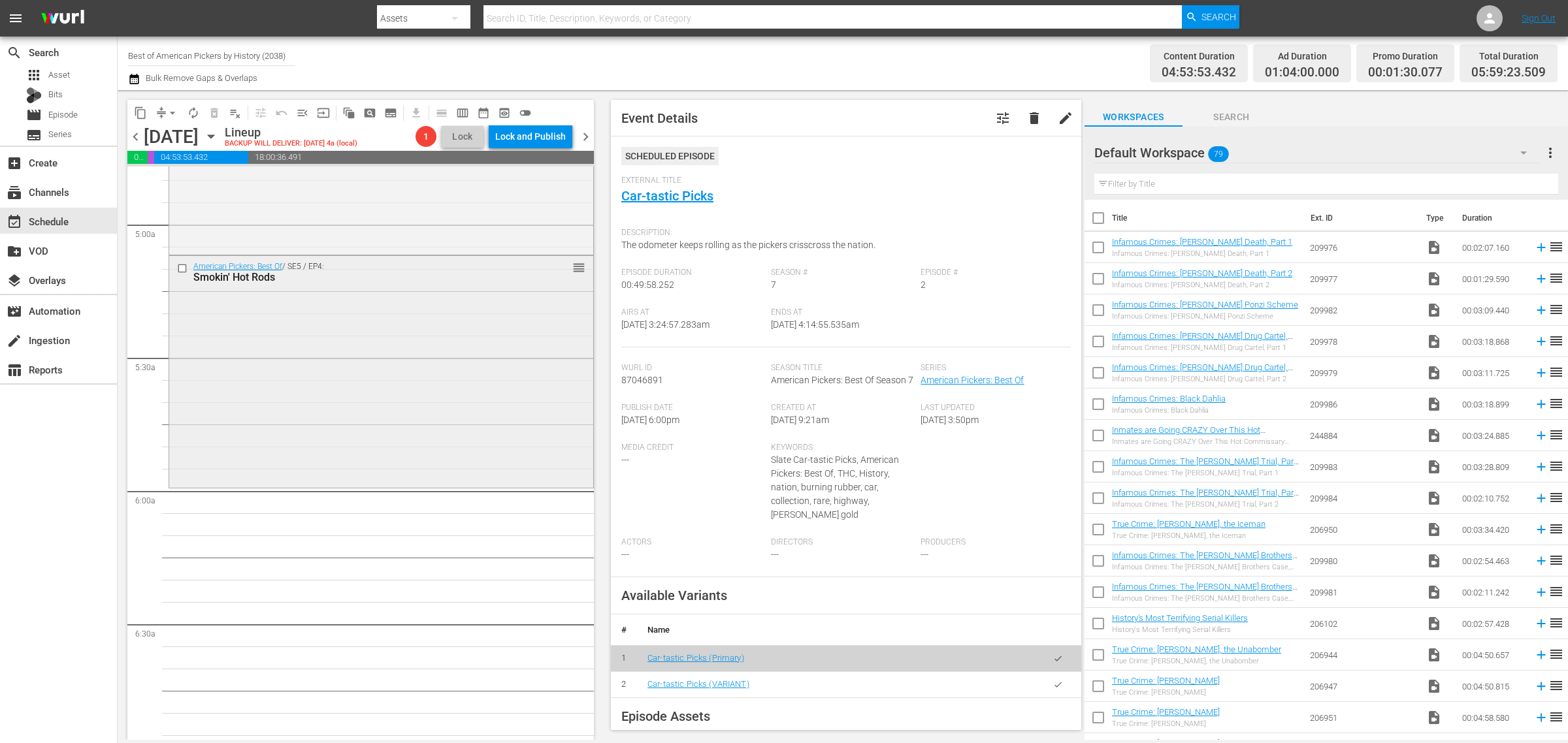
scroll to position [1143, 0]
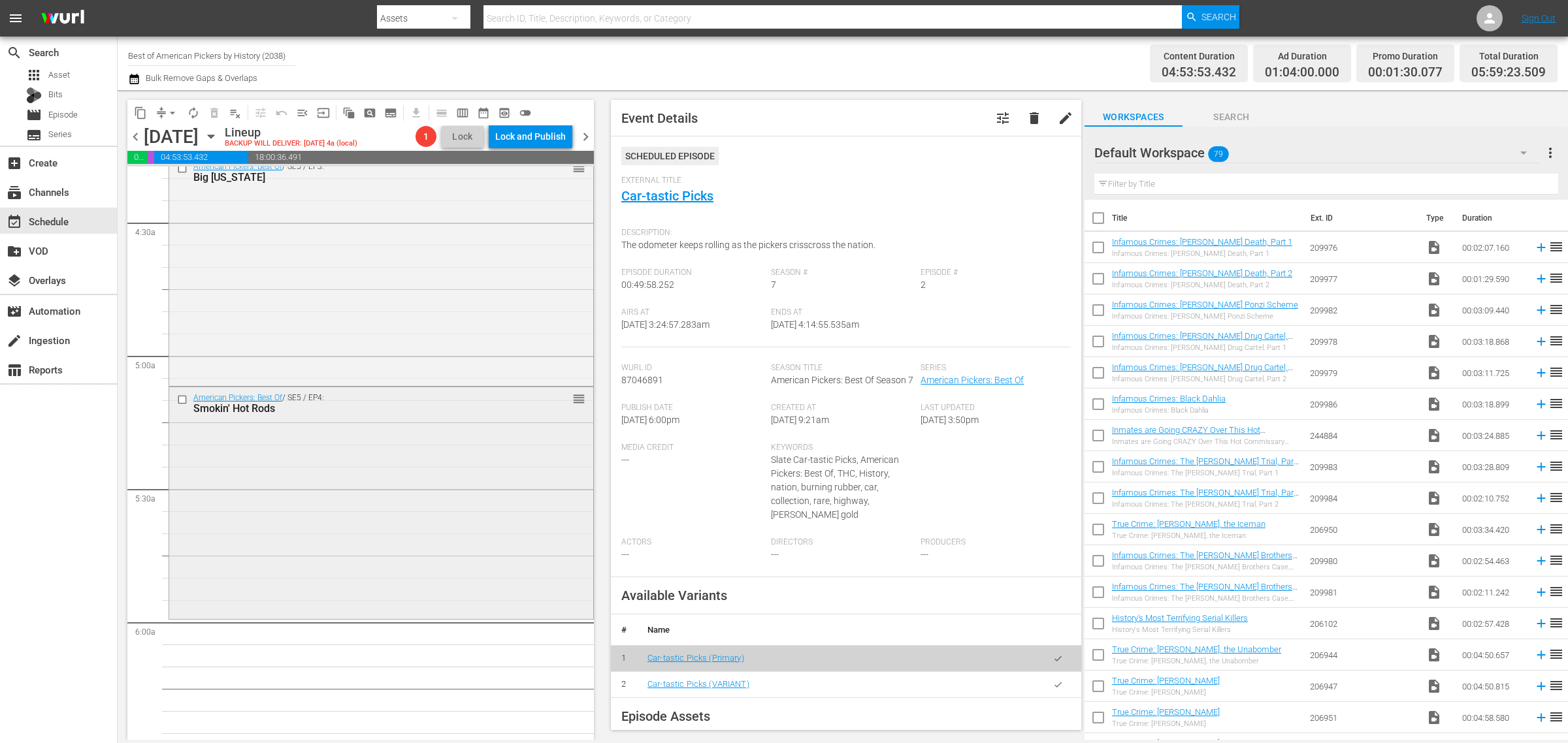
click at [281, 443] on div "American Pickers: Best Of / SE5 / EP4: Smokin' Hot Rods reorder" at bounding box center [381, 501] width 424 height 228
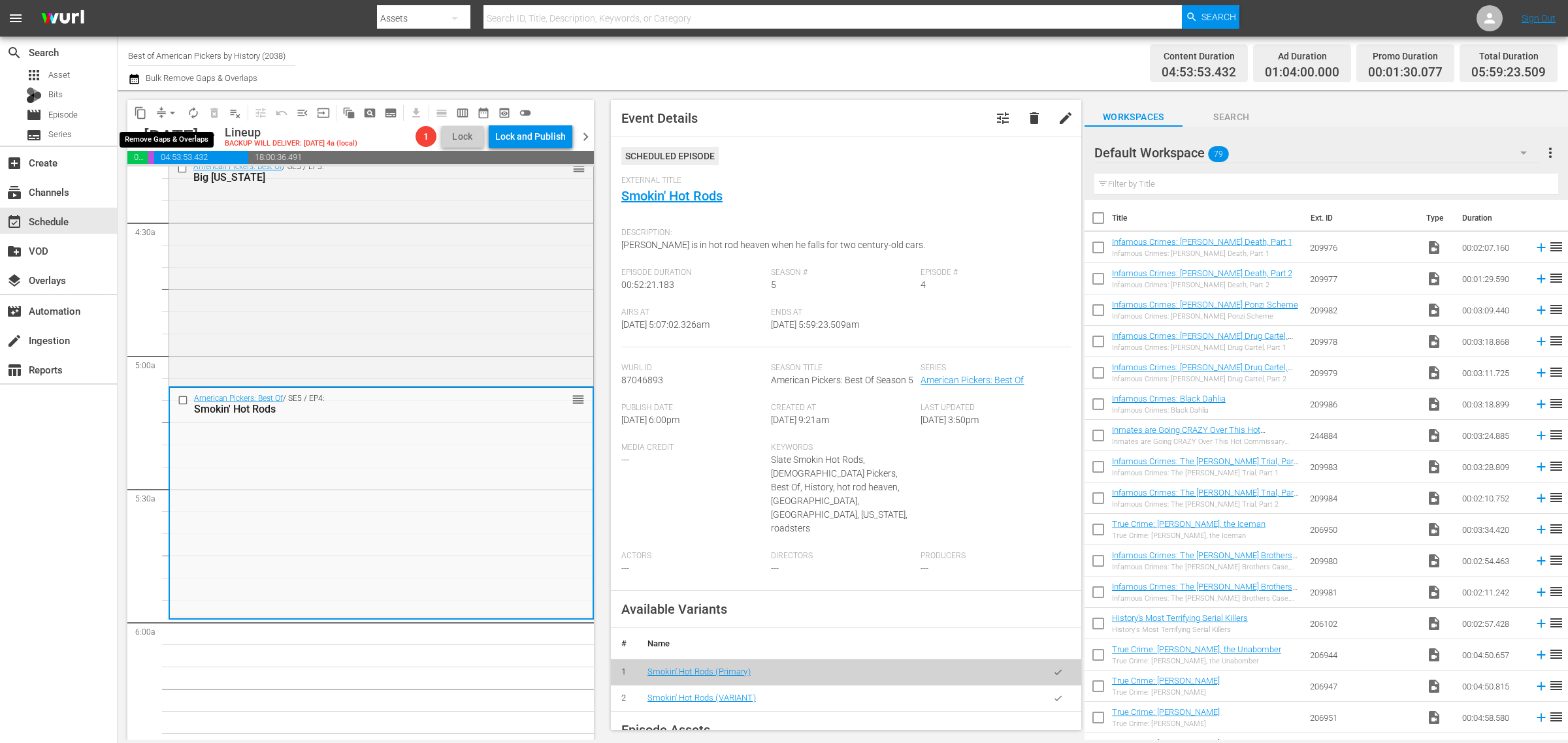
click at [174, 108] on span "arrow_drop_down" at bounding box center [172, 113] width 13 height 13
click at [174, 133] on li "Align to Midnight" at bounding box center [172, 139] width 137 height 22
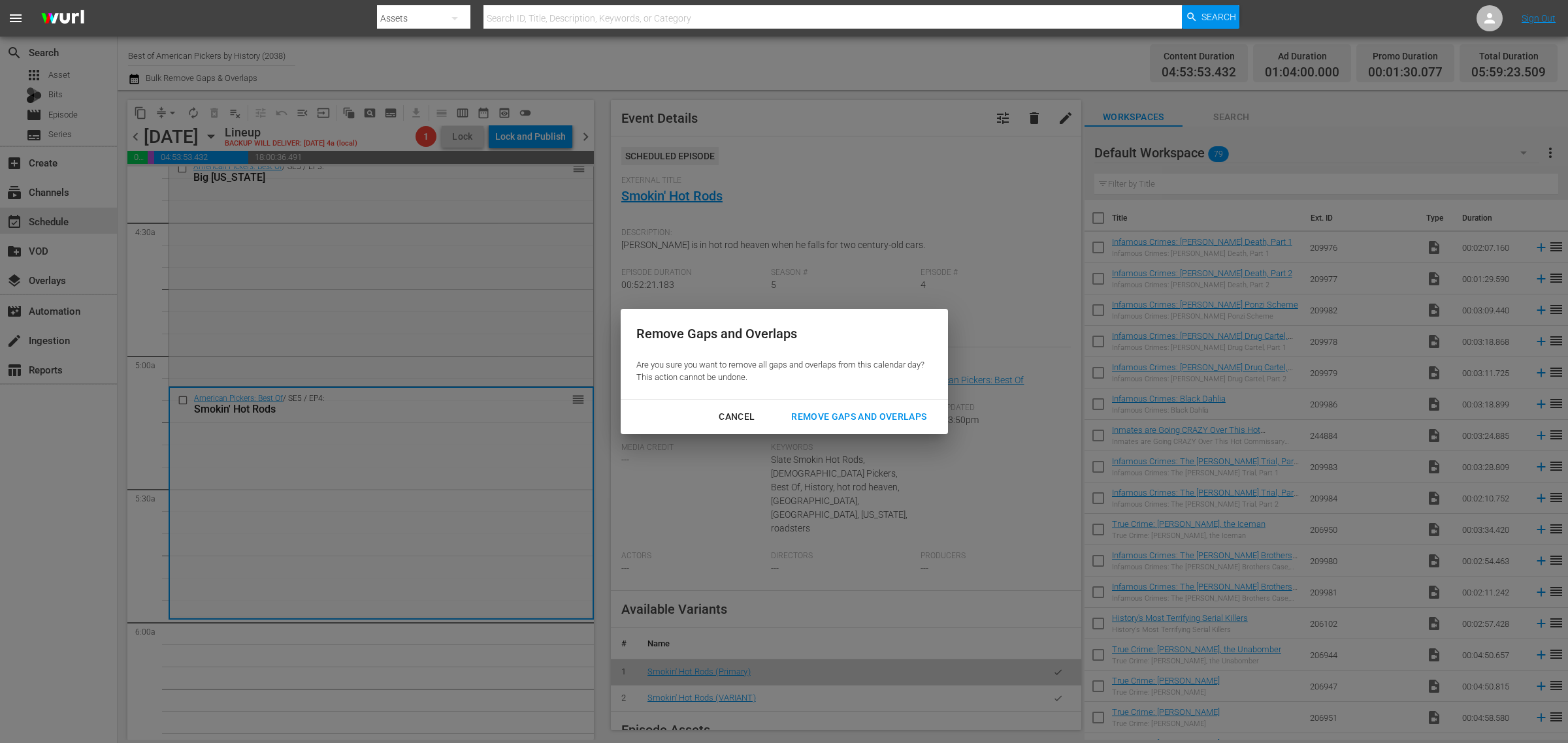
click at [814, 410] on div "Remove Gaps and Overlaps" at bounding box center [859, 416] width 156 height 16
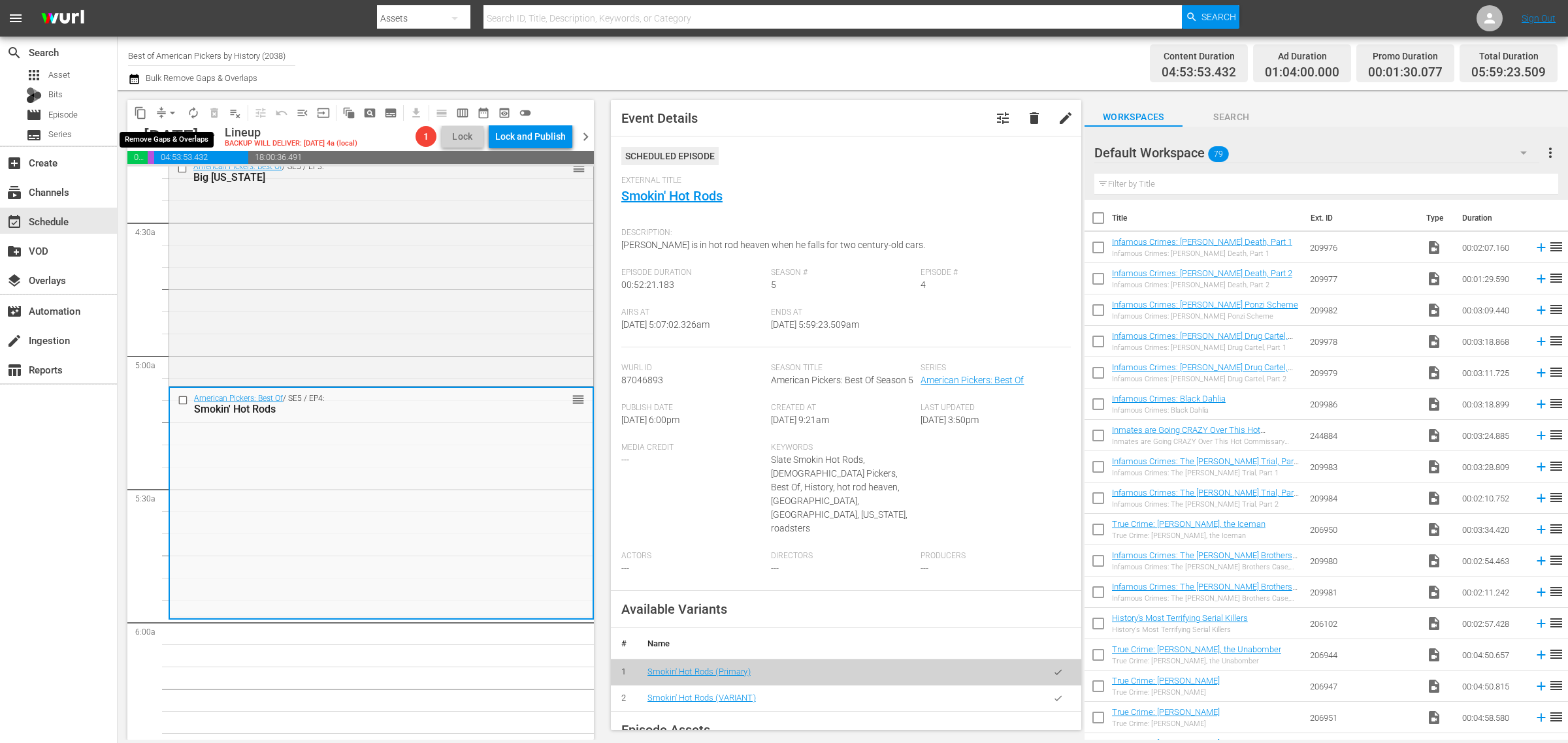
click at [164, 109] on button "arrow_drop_down" at bounding box center [172, 113] width 21 height 21
click at [184, 126] on ul "Align to Midnight Align to First Episode Align to End of Previous Day" at bounding box center [172, 159] width 137 height 75
click at [183, 135] on li "Align to Midnight" at bounding box center [172, 139] width 137 height 22
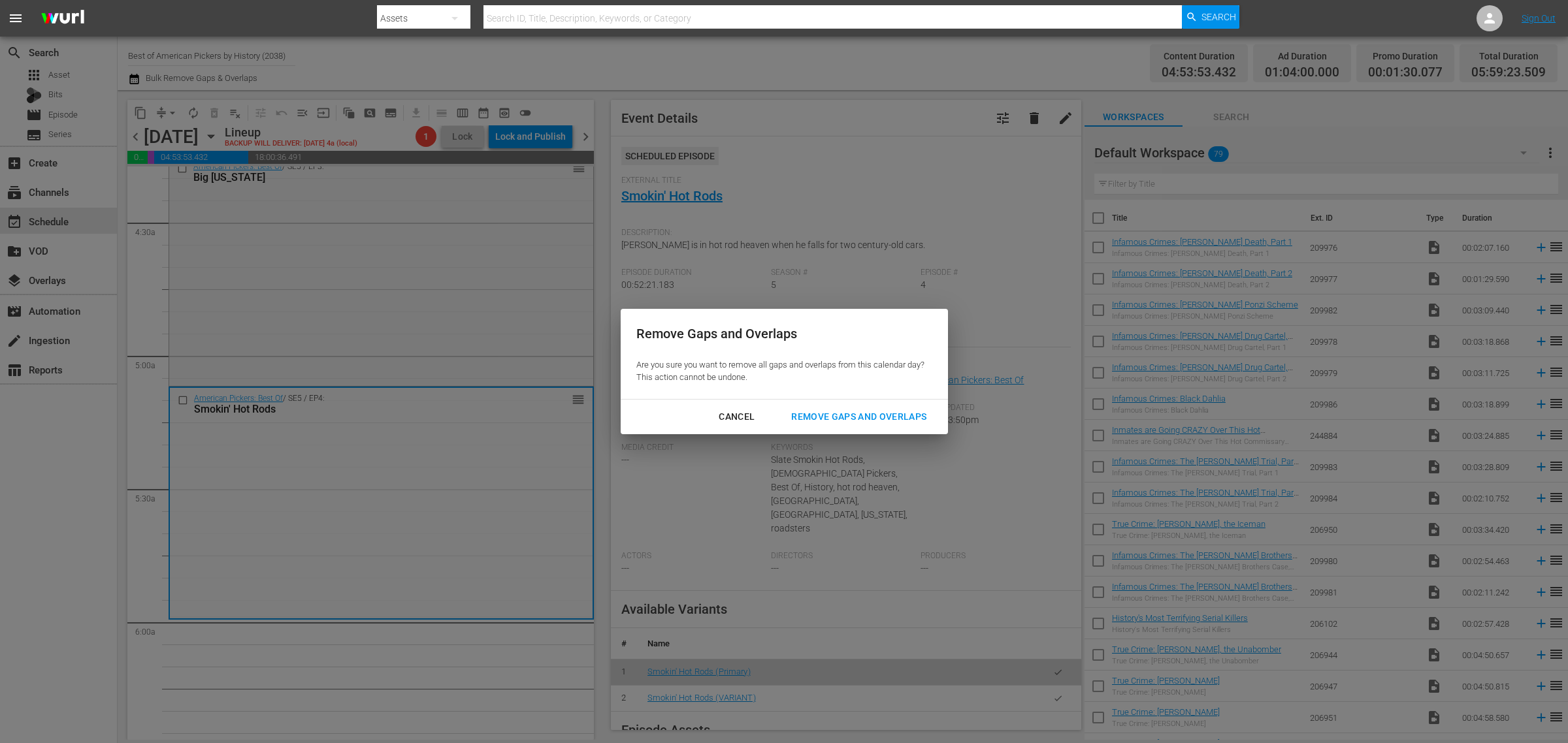
click at [846, 415] on div "Remove Gaps and Overlaps" at bounding box center [859, 416] width 156 height 16
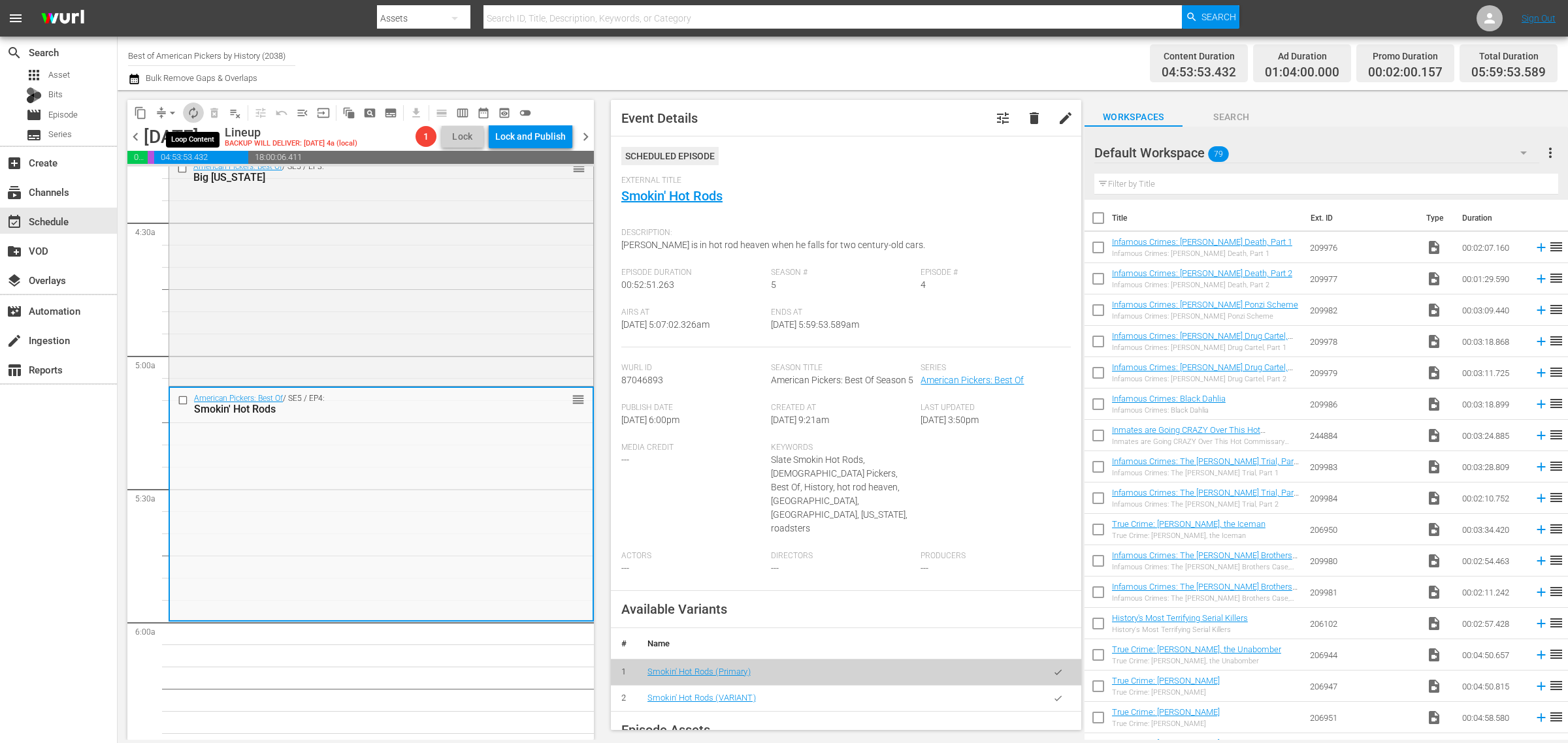
click at [195, 109] on span "autorenew_outlined" at bounding box center [193, 113] width 13 height 13
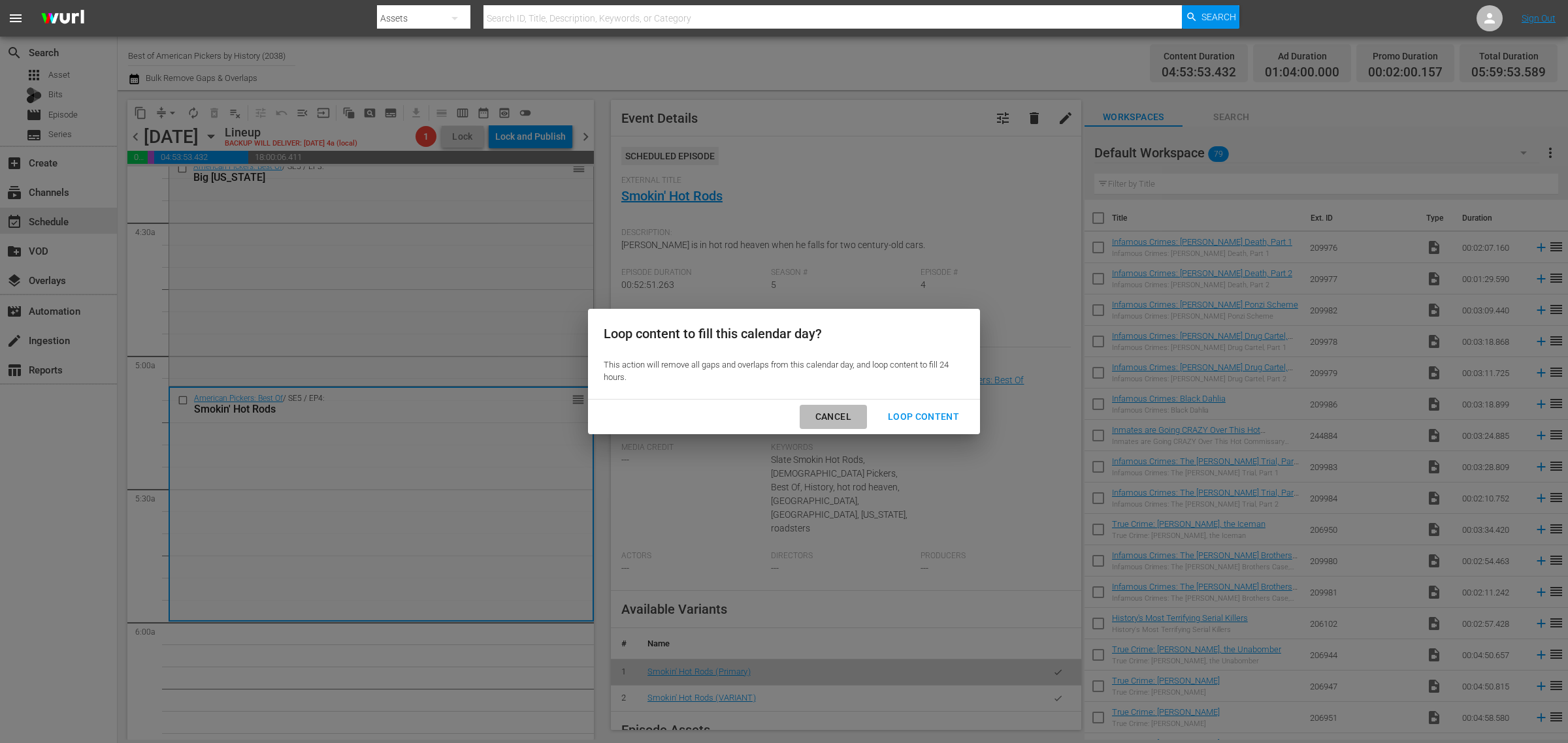
click at [847, 418] on div "Cancel" at bounding box center [834, 416] width 57 height 16
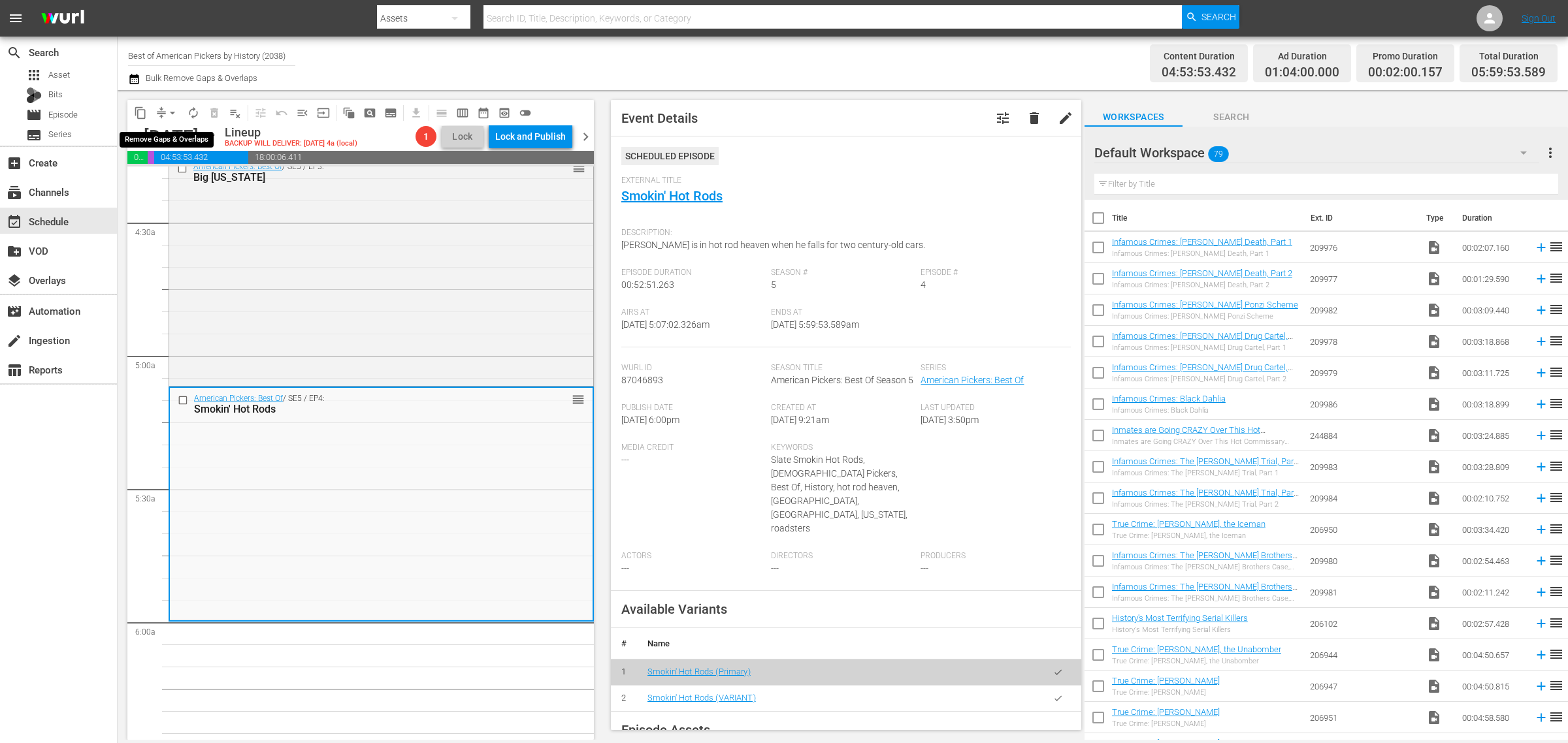
click at [167, 112] on span "arrow_drop_down" at bounding box center [172, 113] width 13 height 13
drag, startPoint x: 178, startPoint y: 121, endPoint x: 183, endPoint y: 125, distance: 6.4
click at [183, 125] on body "menu Search By Assets Search ID, Title, Description, Keywords, or Category Sear…" at bounding box center [784, 372] width 1568 height 743
click at [160, 107] on span "compress" at bounding box center [161, 113] width 13 height 13
click at [172, 109] on span "arrow_drop_down" at bounding box center [172, 113] width 13 height 13
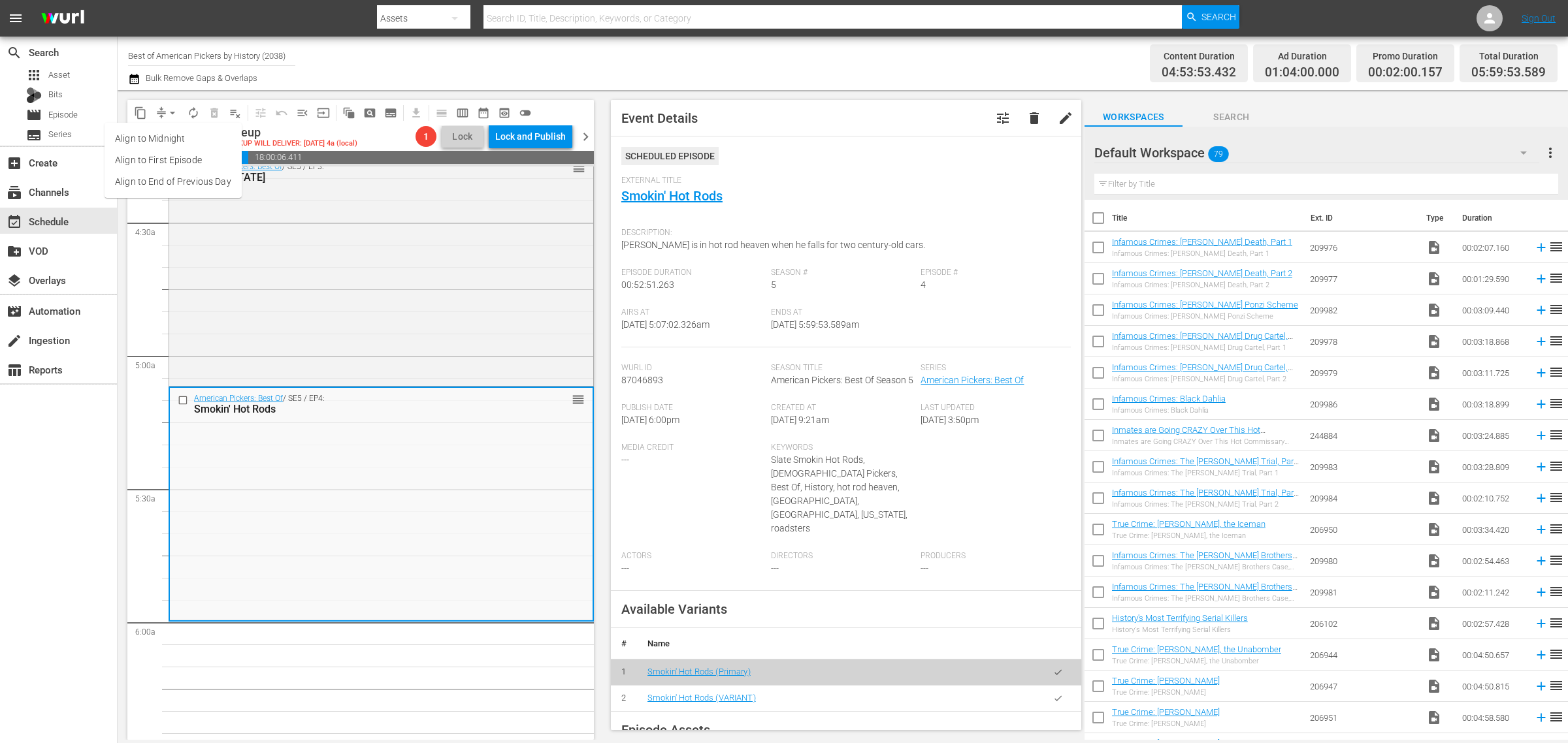
drag, startPoint x: 169, startPoint y: 120, endPoint x: 166, endPoint y: 136, distance: 16.3
click at [166, 136] on li "Align to Midnight" at bounding box center [172, 139] width 137 height 22
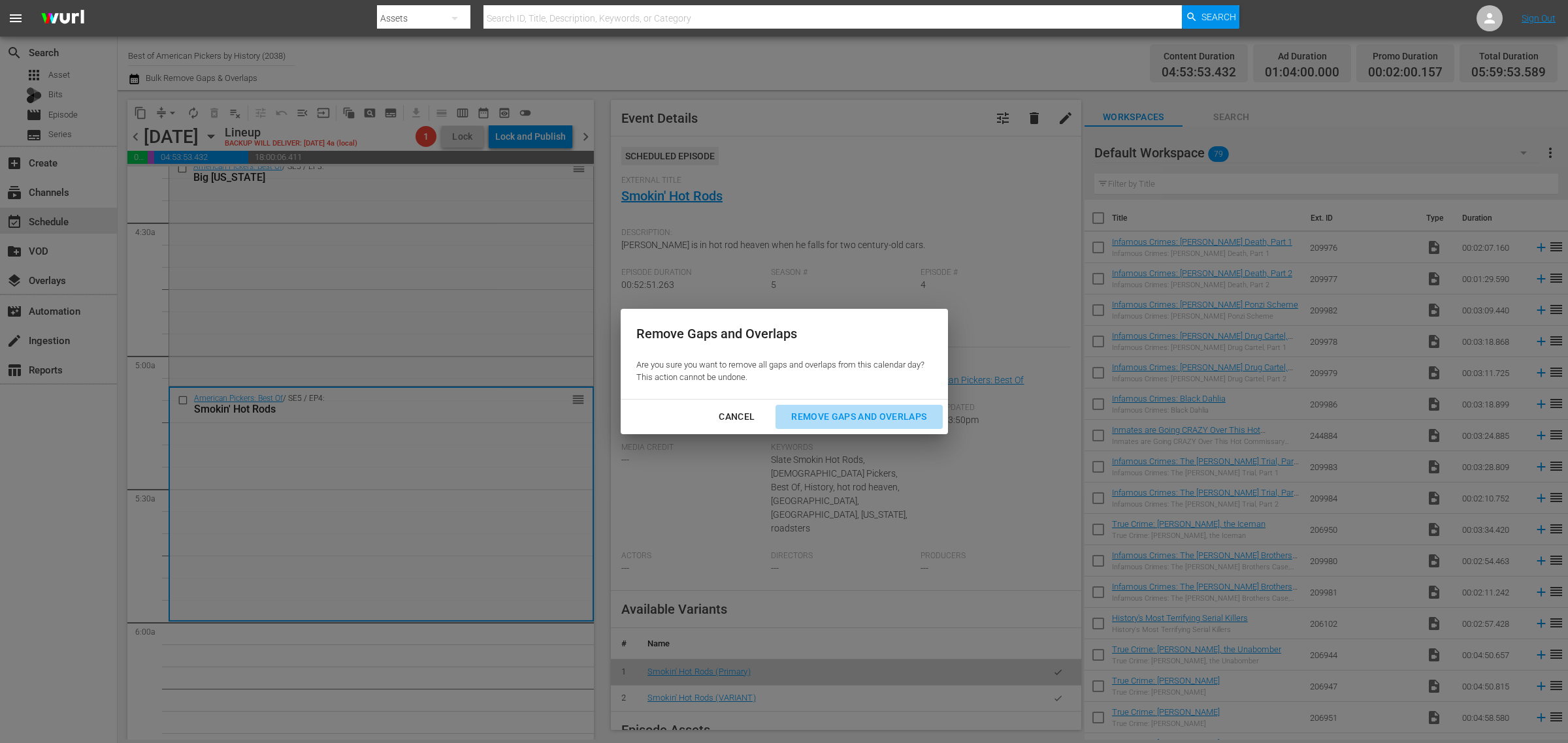
click at [828, 416] on div "Remove Gaps and Overlaps" at bounding box center [859, 416] width 156 height 16
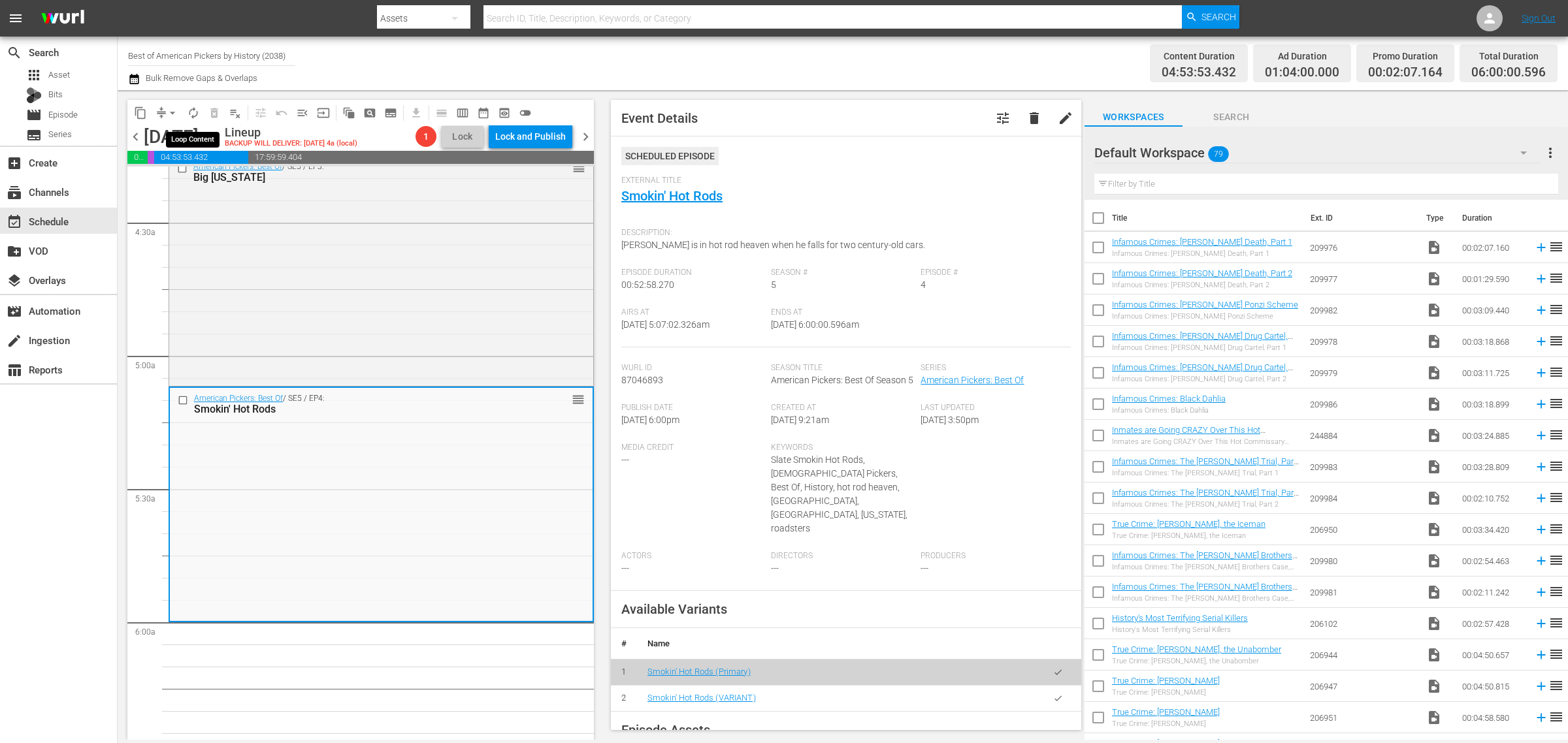
click at [193, 109] on span "autorenew_outlined" at bounding box center [193, 113] width 13 height 13
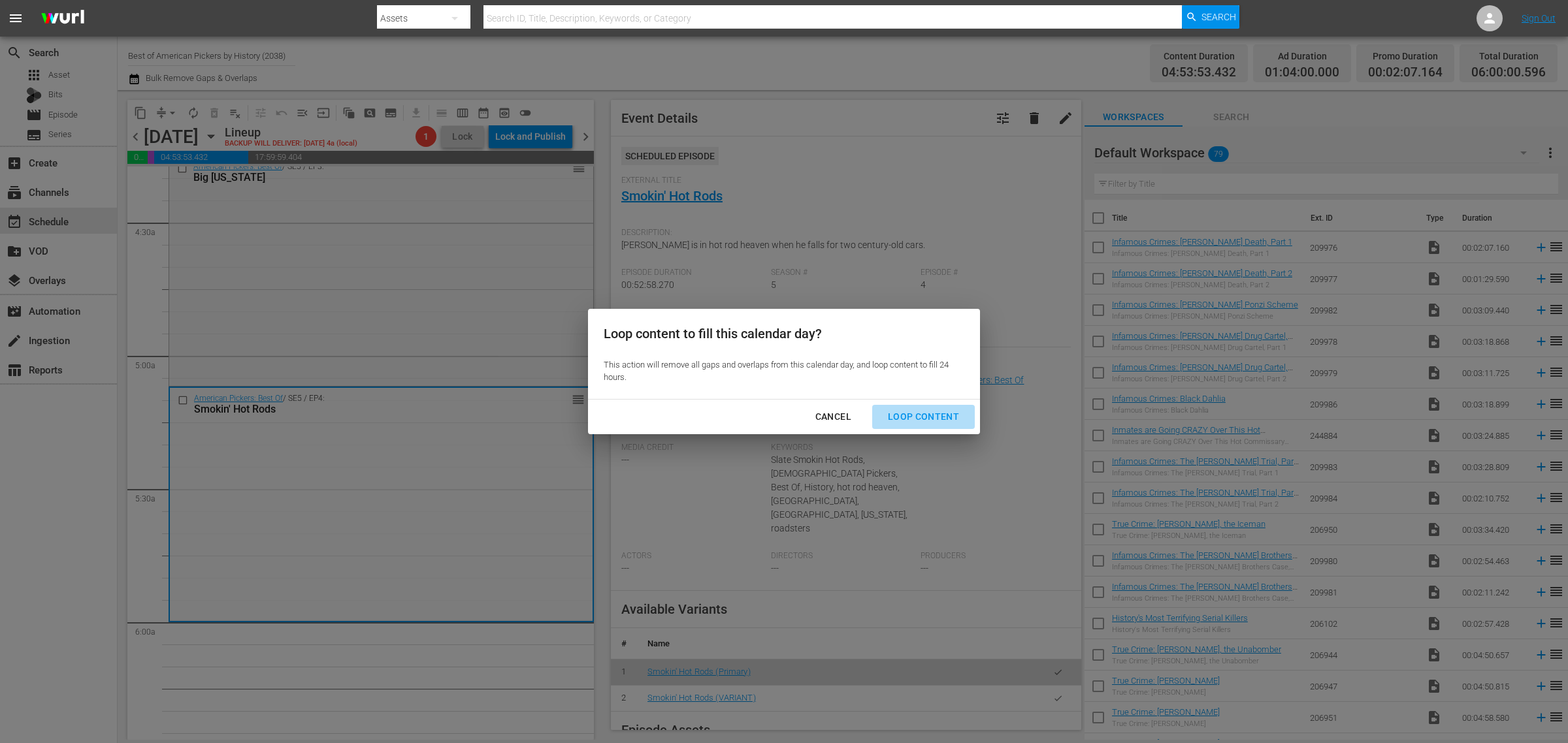
click at [929, 416] on div "Loop Content" at bounding box center [923, 416] width 92 height 16
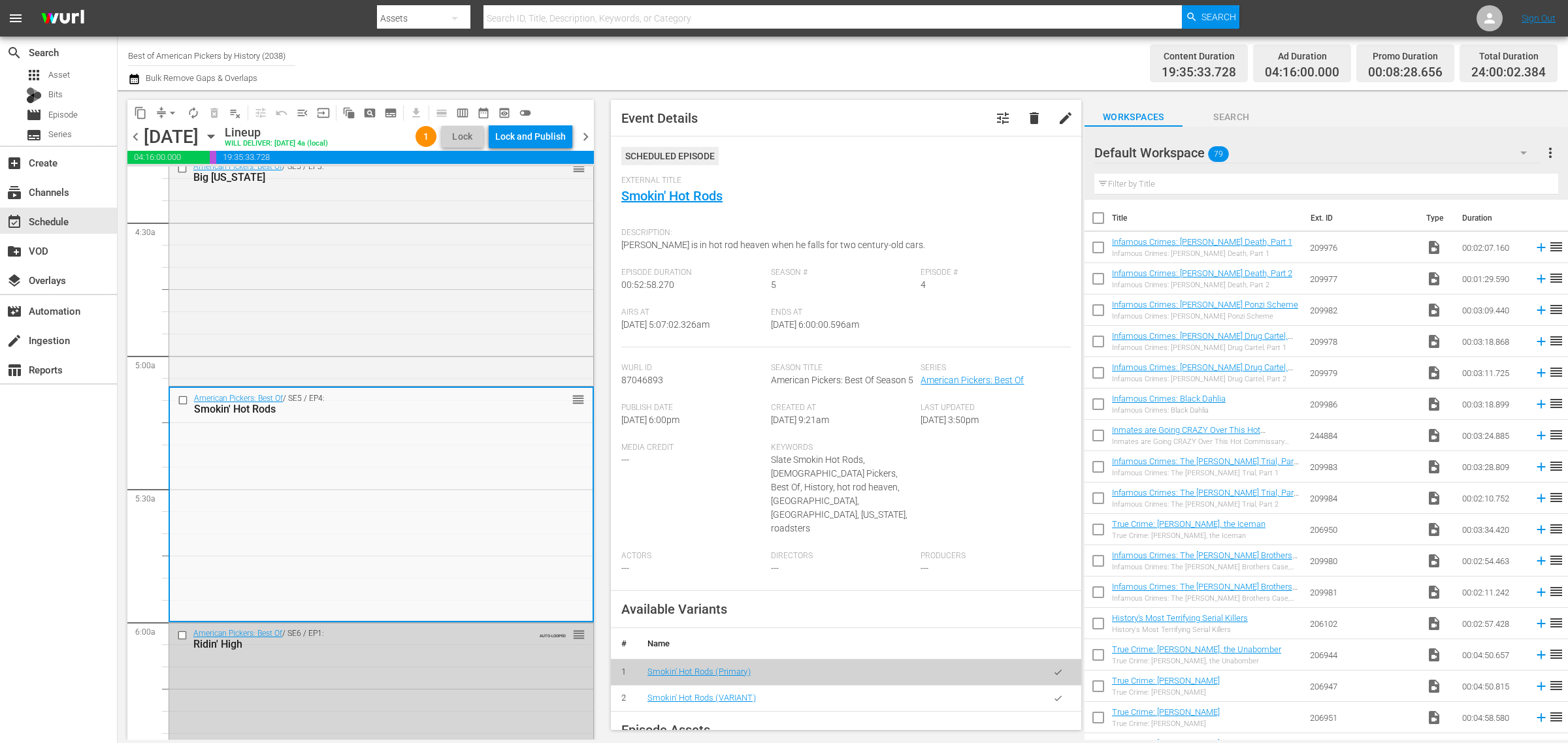
click at [748, 62] on div "Channel Title Best of American Pickers by History (2038) Bulk Remove Gaps & Ove…" at bounding box center [518, 63] width 779 height 47
click at [544, 128] on div "Lock and Publish" at bounding box center [530, 136] width 71 height 23
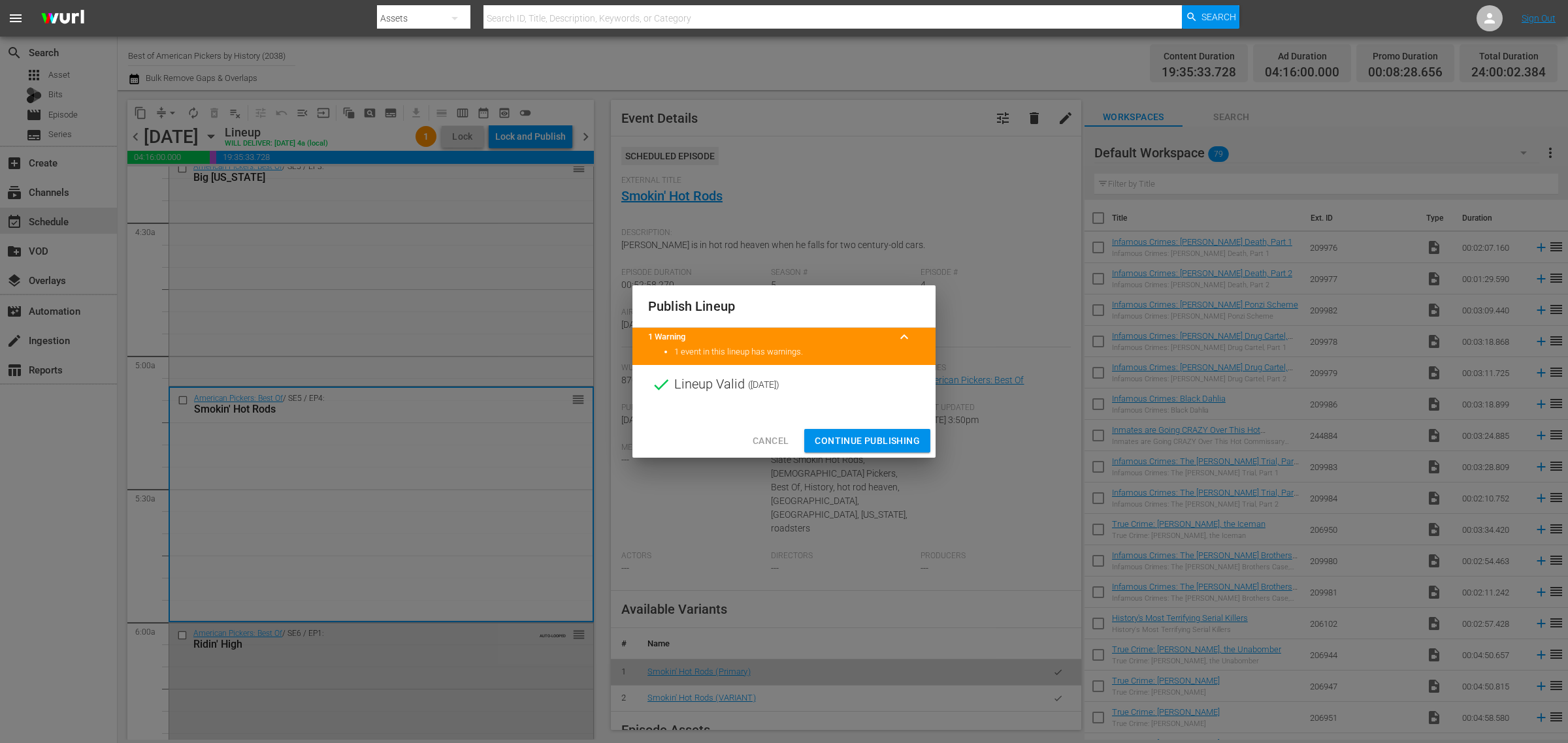
click at [834, 447] on span "Continue Publishing" at bounding box center [867, 440] width 105 height 16
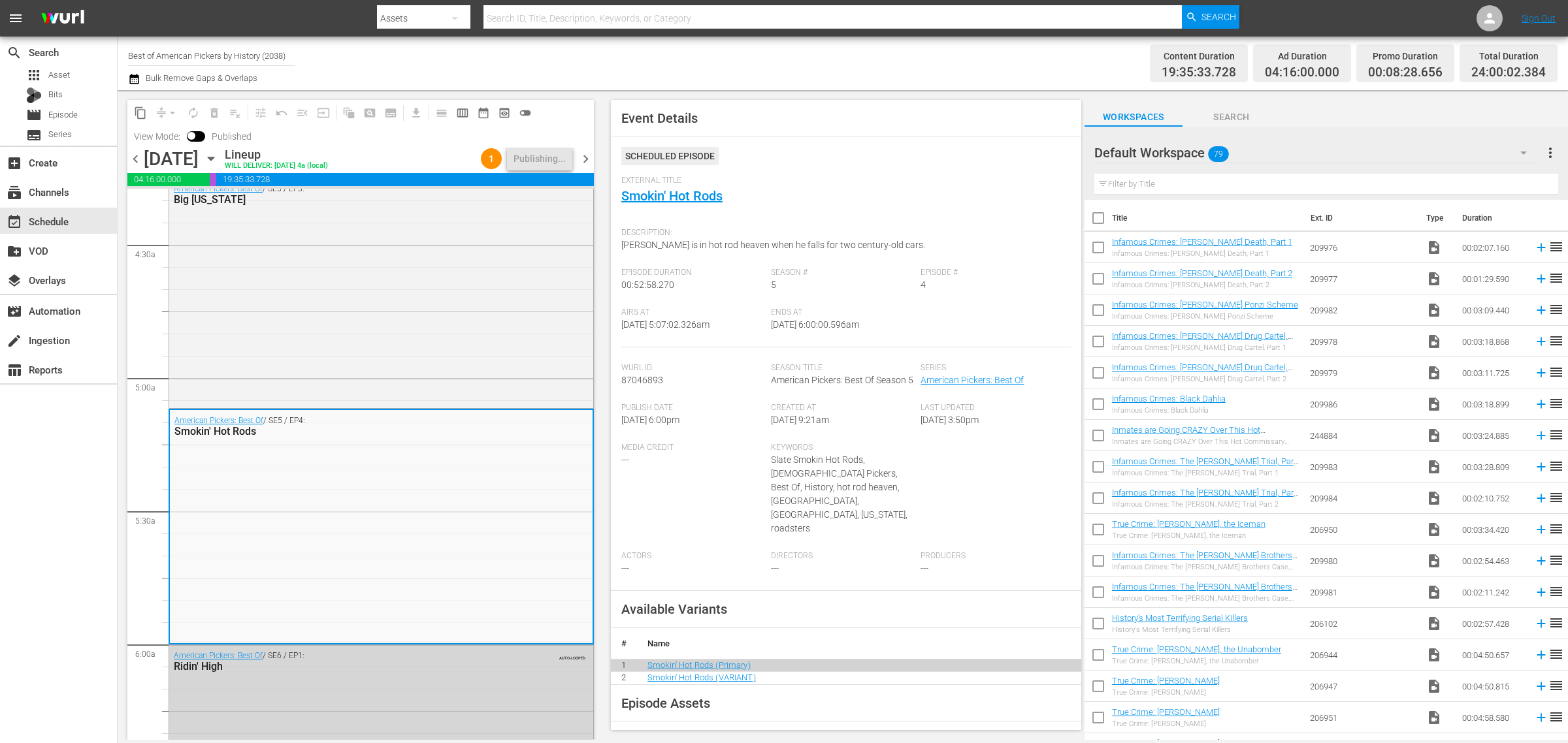
click at [787, 79] on div "Channel Title Best of American Pickers by History (2038) Bulk Remove Gaps & Ove…" at bounding box center [518, 63] width 779 height 47
click at [792, 60] on div "Channel Title Best of American Pickers by History (2038) Bulk Remove Gaps & Ove…" at bounding box center [518, 63] width 779 height 47
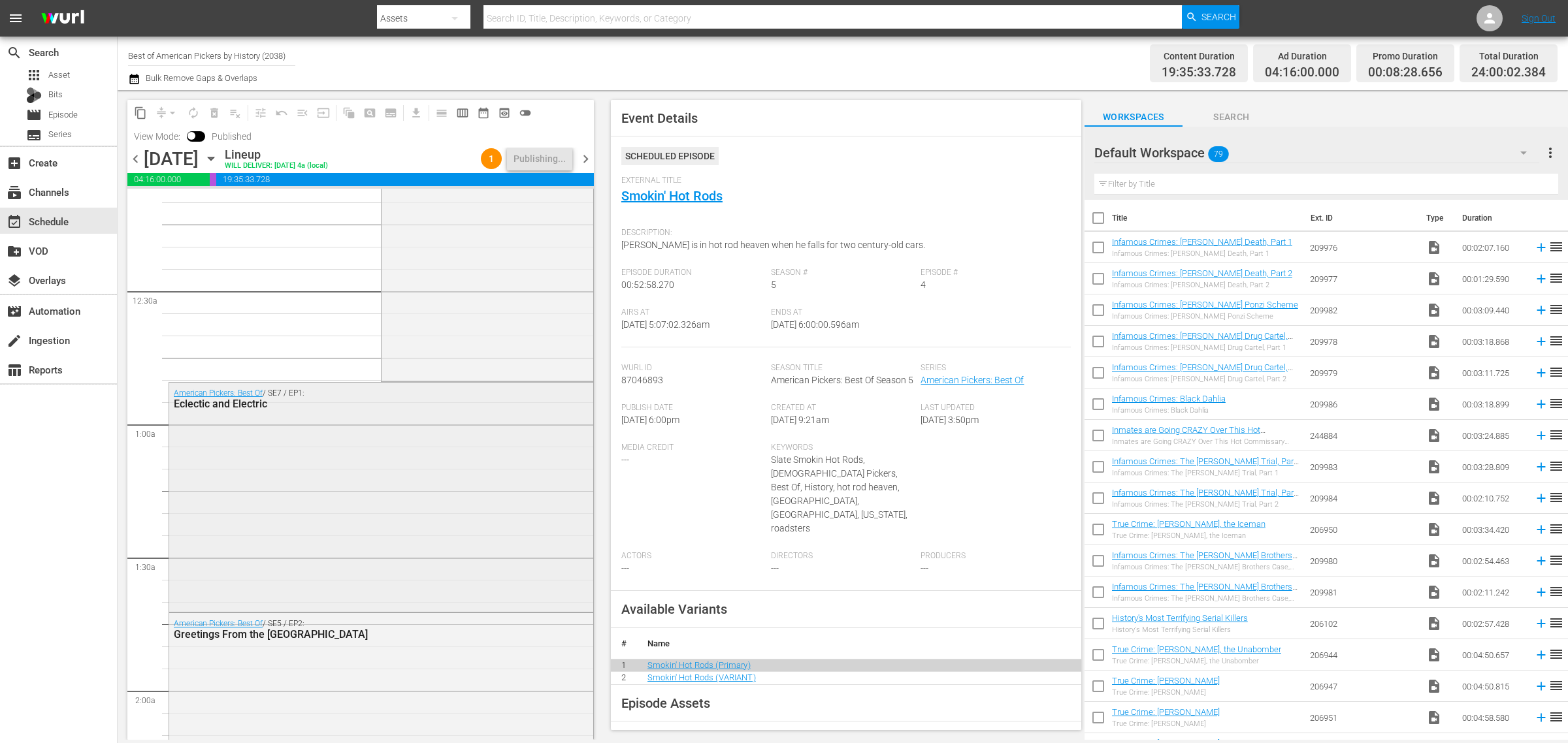
scroll to position [0, 0]
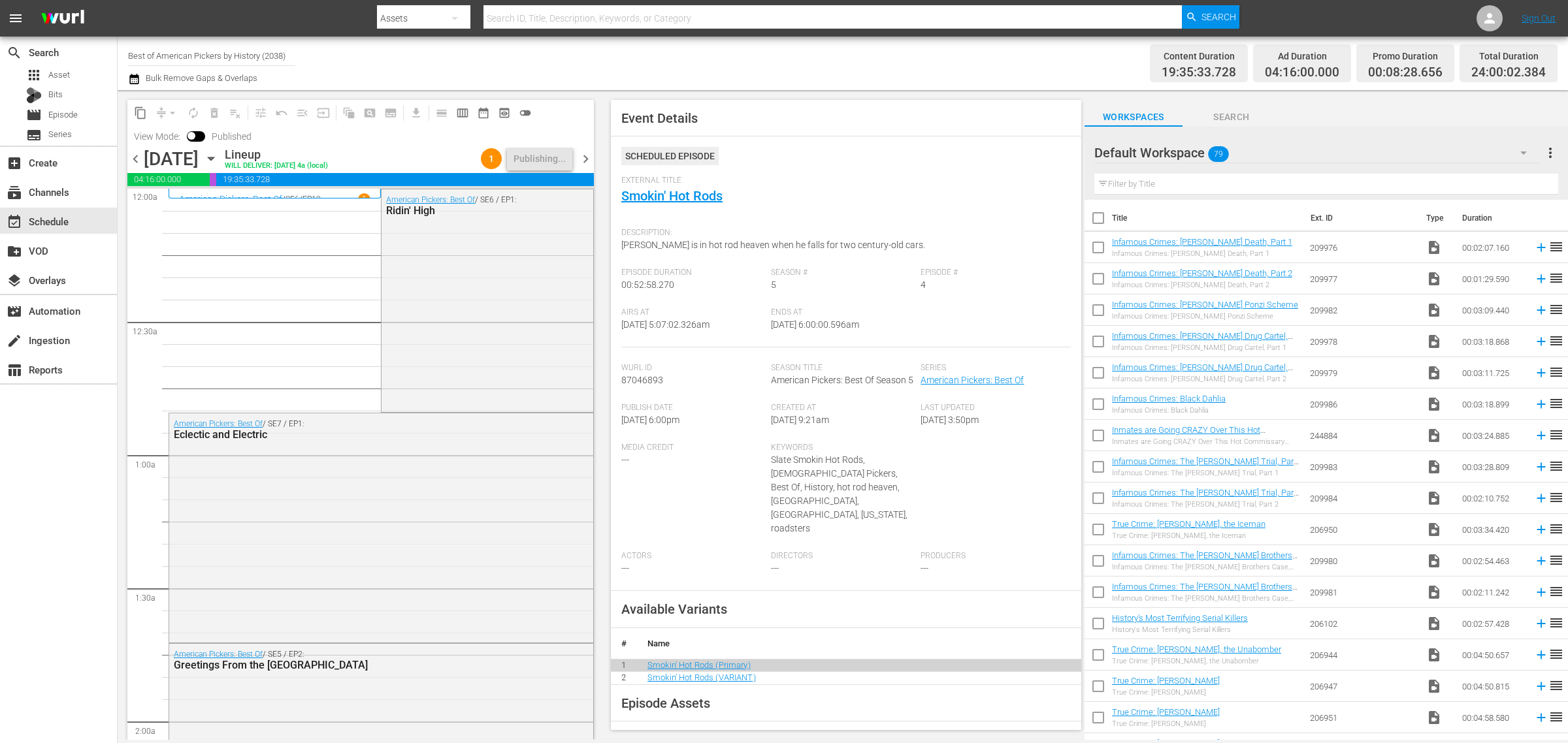
click at [713, 66] on div "Channel Title Best of American Pickers by History (2038) Bulk Remove Gaps & Ove…" at bounding box center [518, 63] width 779 height 47
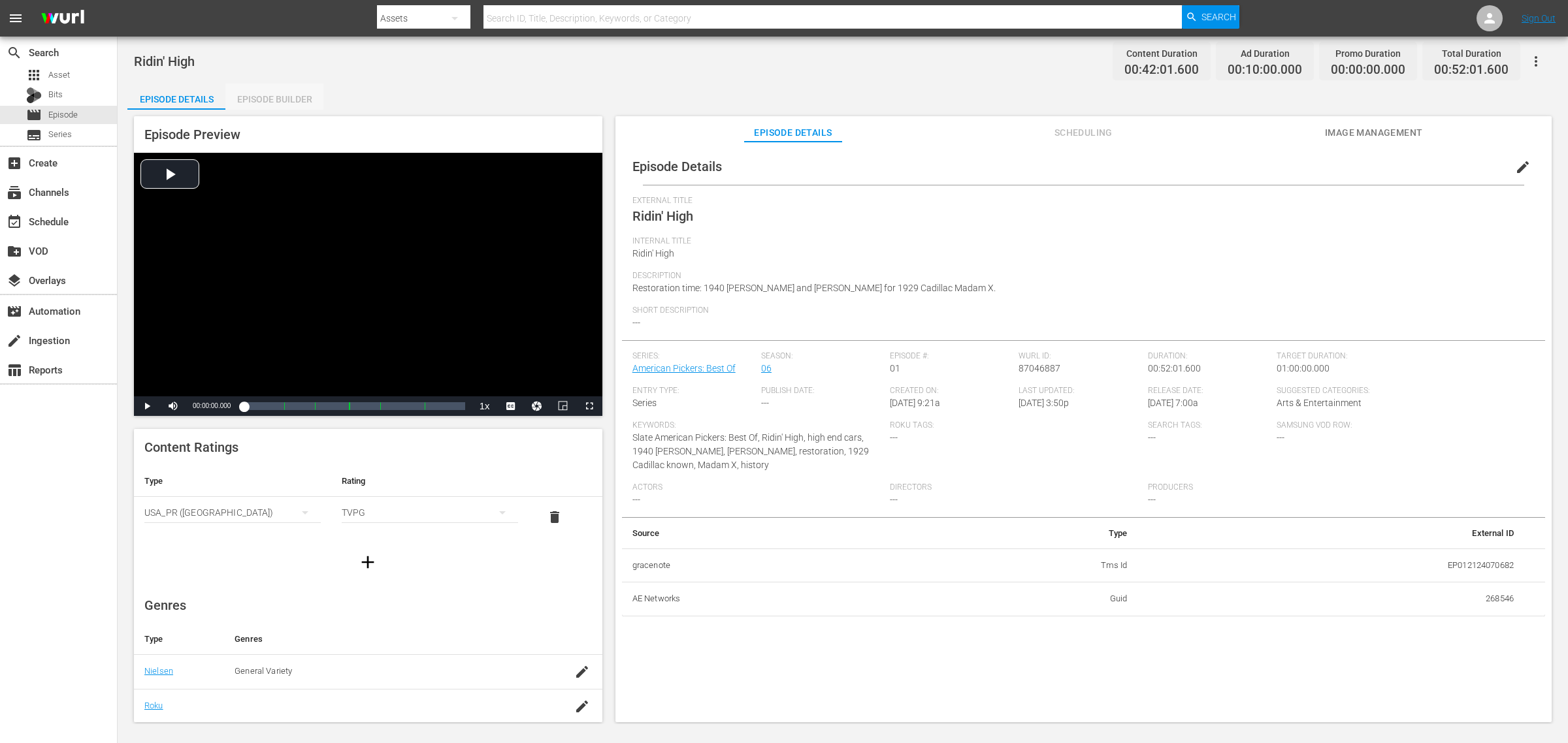
click at [270, 97] on div "Episode Builder" at bounding box center [274, 99] width 98 height 31
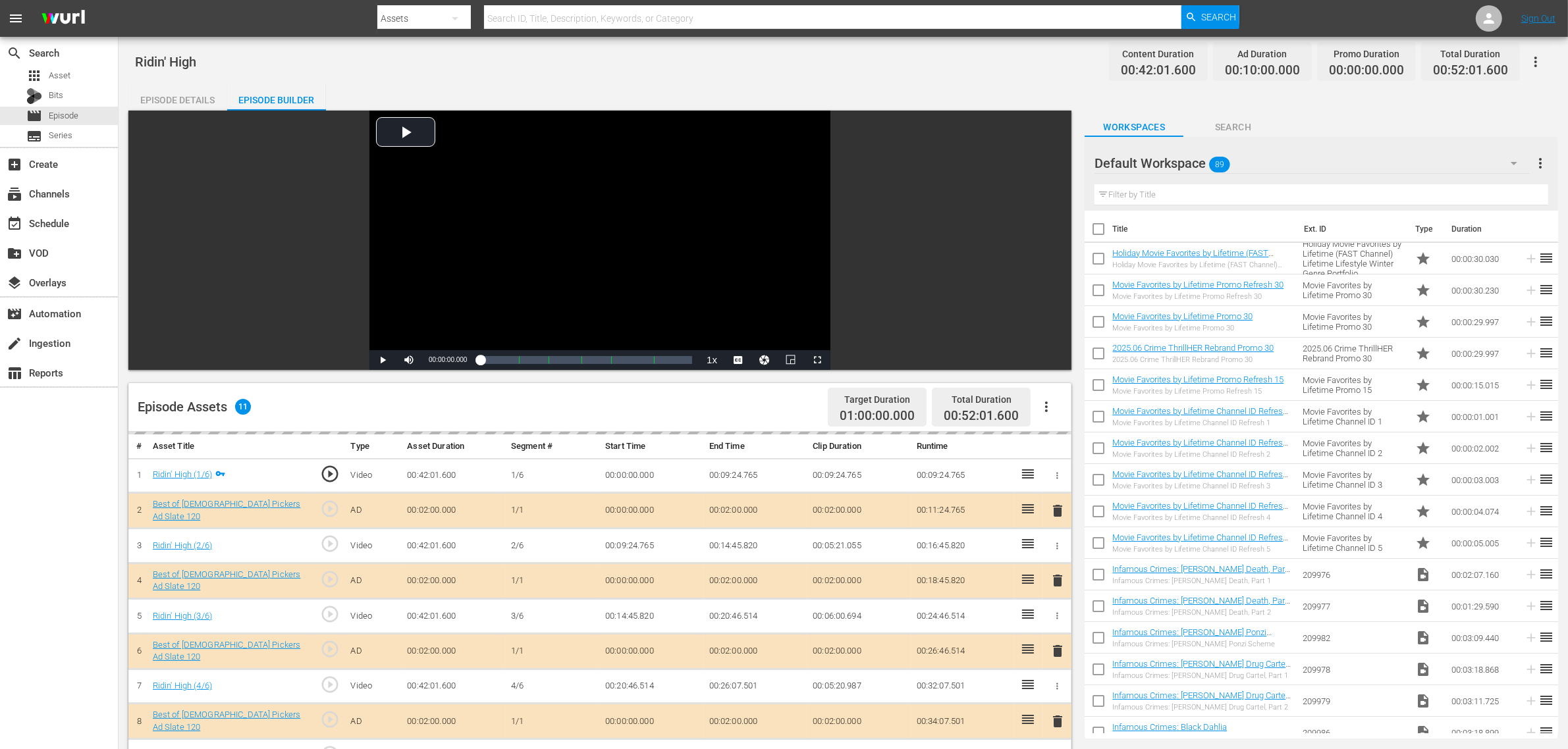
drag, startPoint x: 186, startPoint y: 104, endPoint x: 282, endPoint y: 189, distance: 128.2
click at [186, 103] on div "Episode Details" at bounding box center [178, 100] width 99 height 31
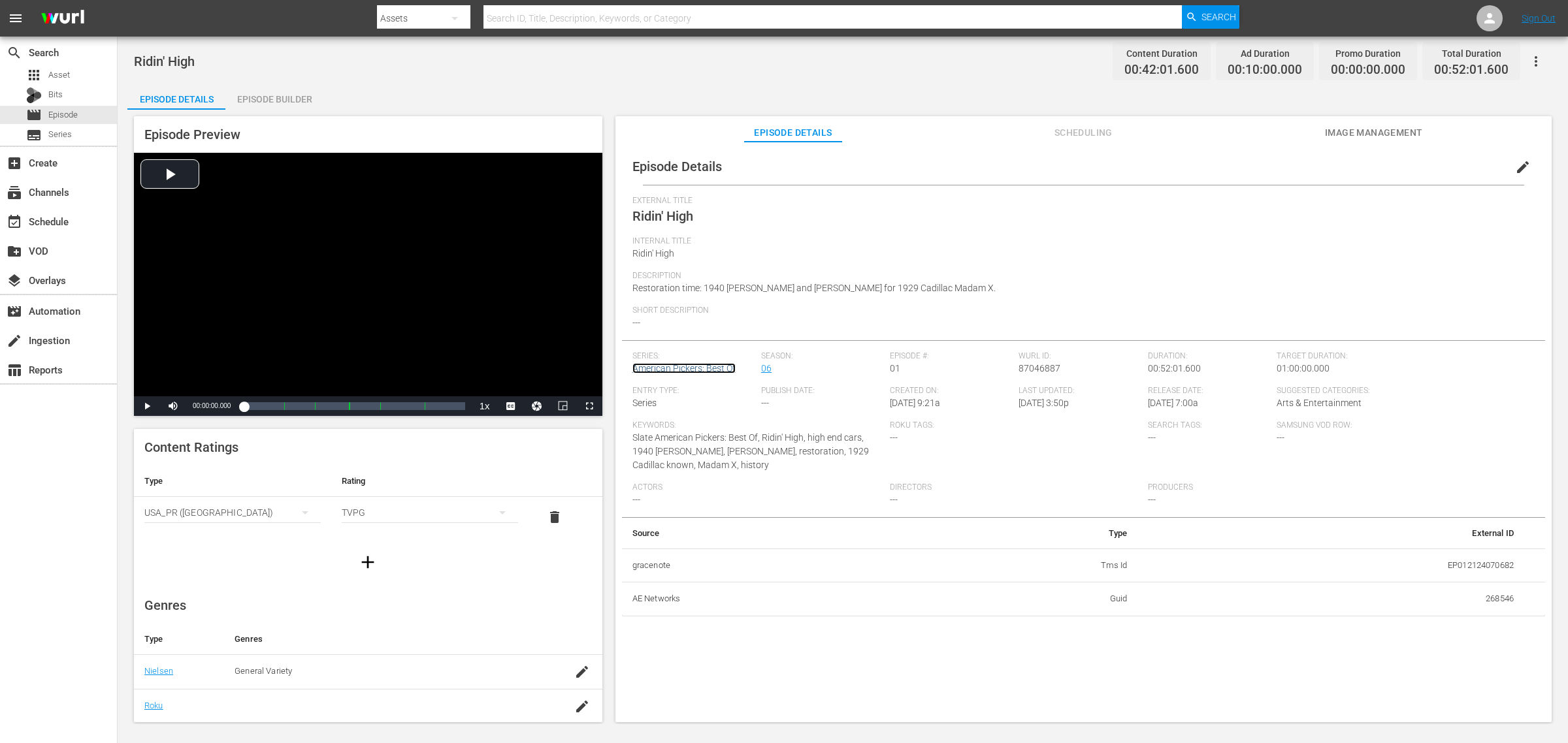
click at [708, 367] on link "American Pickers: Best Of" at bounding box center [684, 368] width 103 height 10
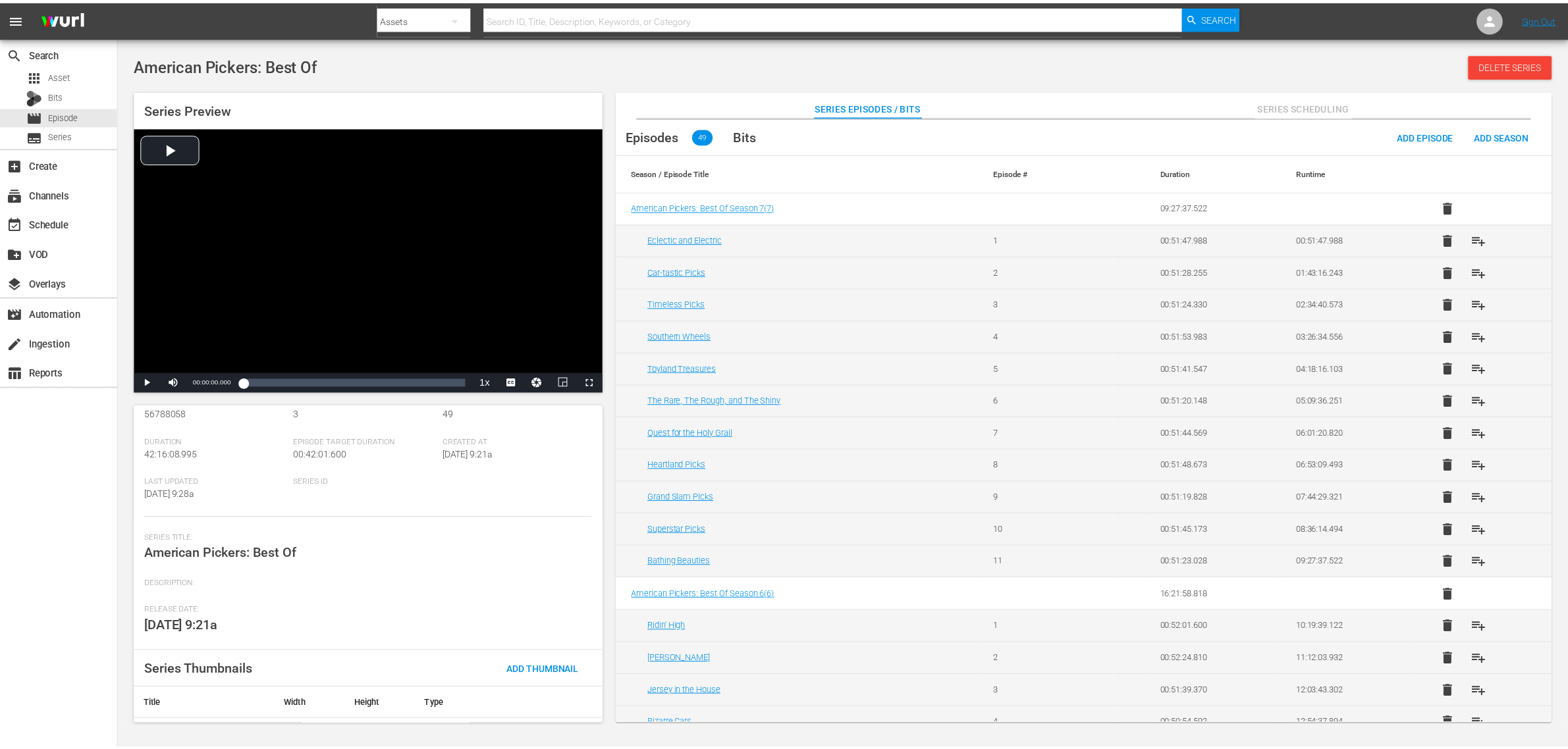
scroll to position [113, 0]
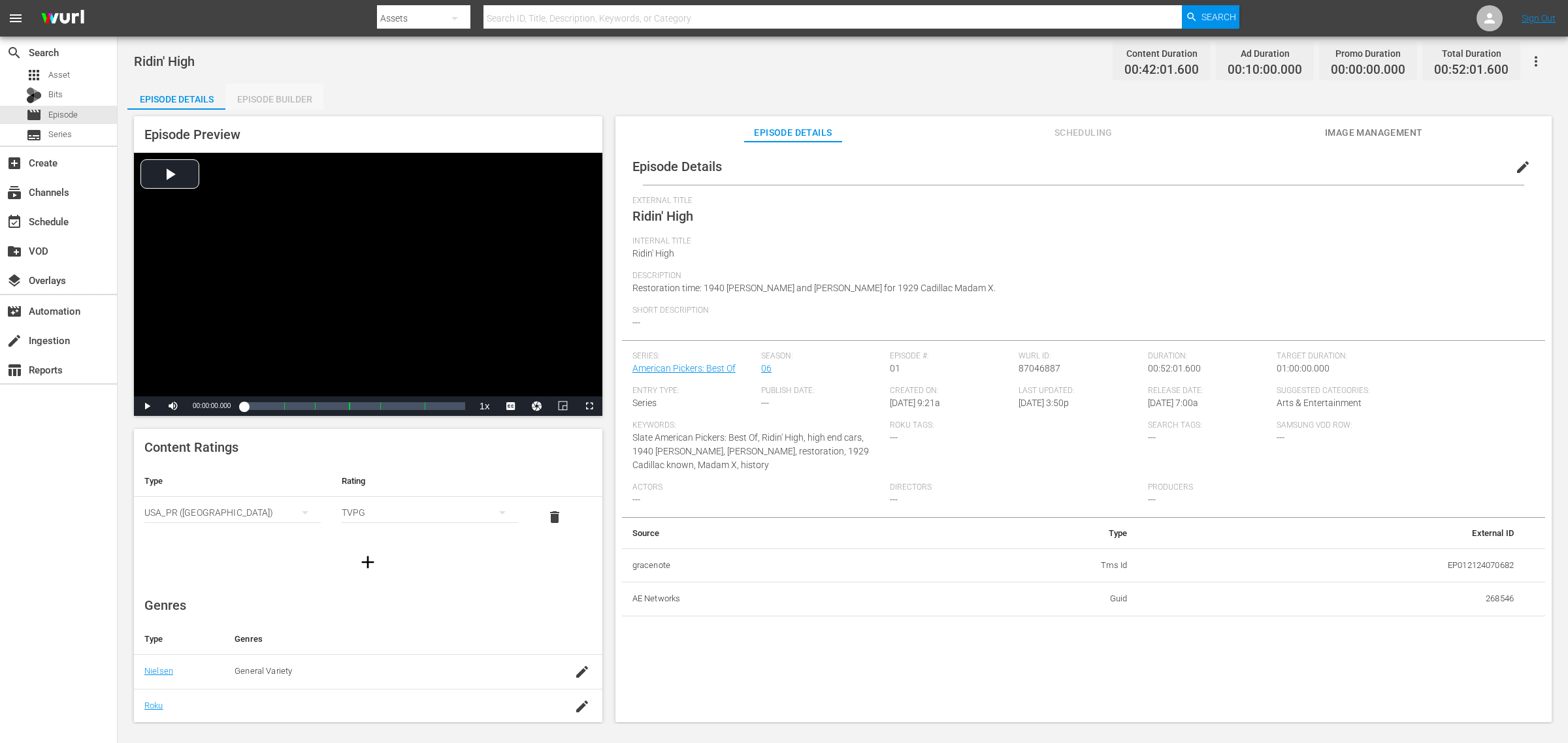
click at [297, 96] on div "Episode Builder" at bounding box center [274, 99] width 98 height 31
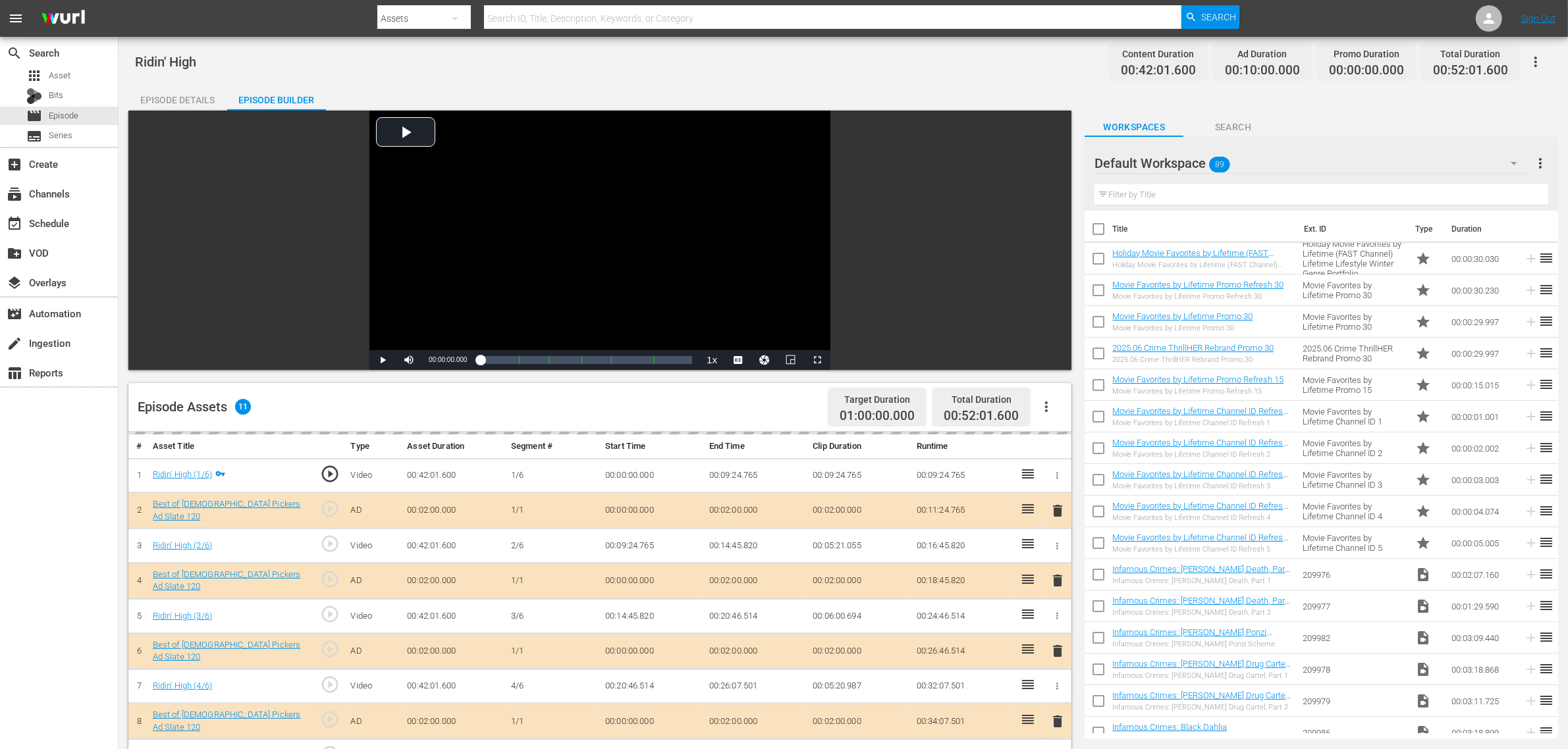
click at [684, 77] on div "Ridin' High Content Duration 00:42:01.600 Ad Duration 00:10:00.000 Promo Durati…" at bounding box center [843, 564] width 1450 height 1056
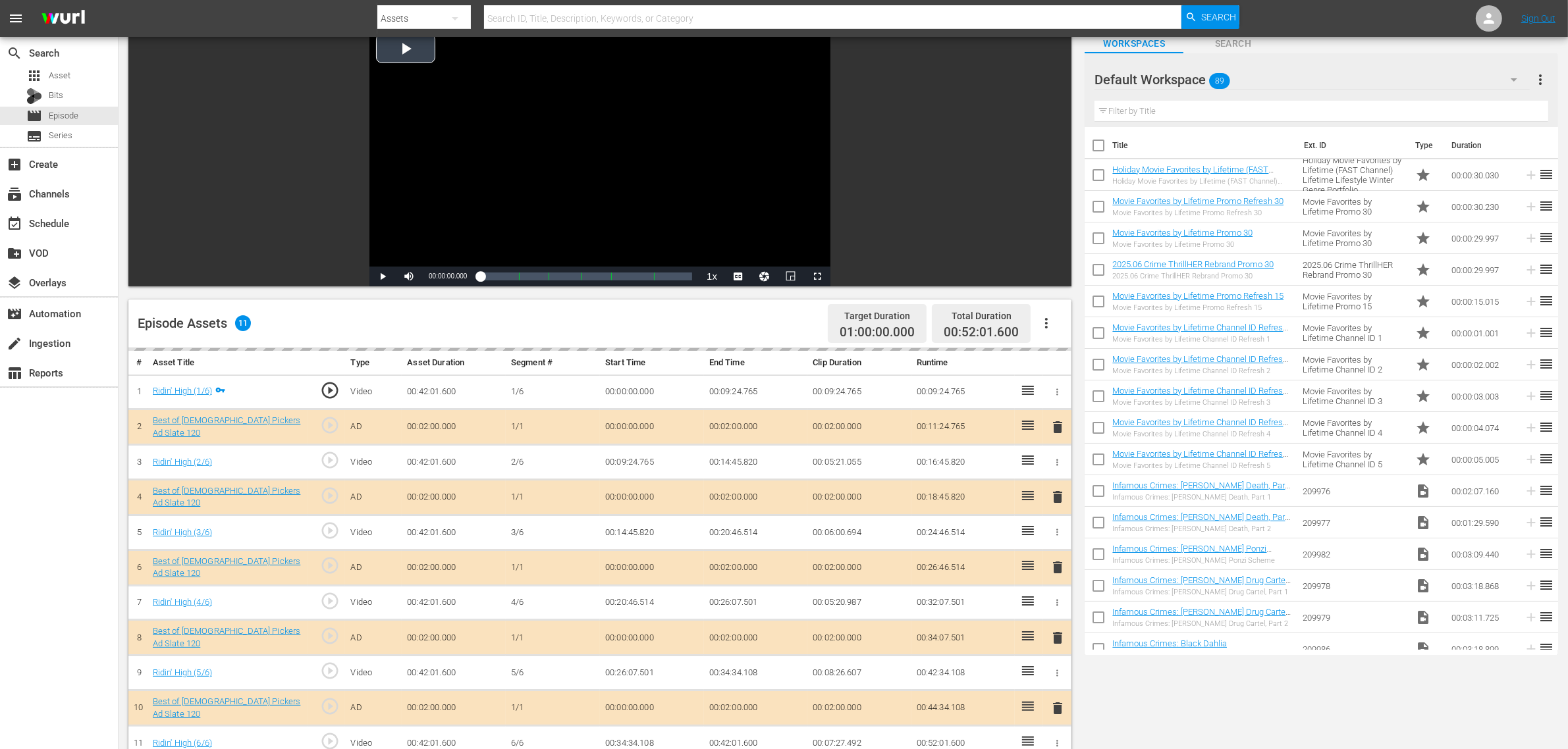
scroll to position [164, 0]
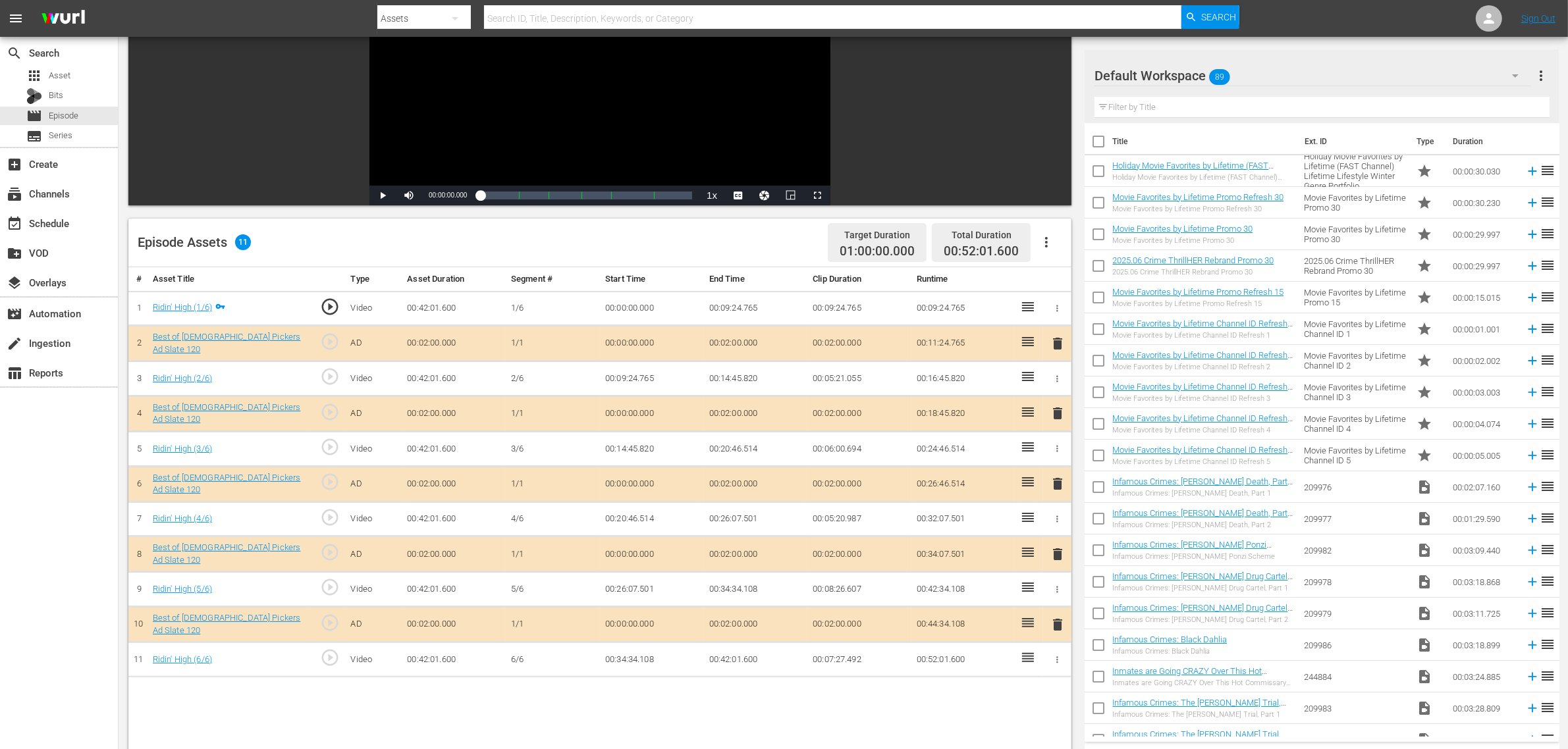
click at [1264, 75] on div "Default Workspace 89" at bounding box center [1312, 76] width 436 height 36
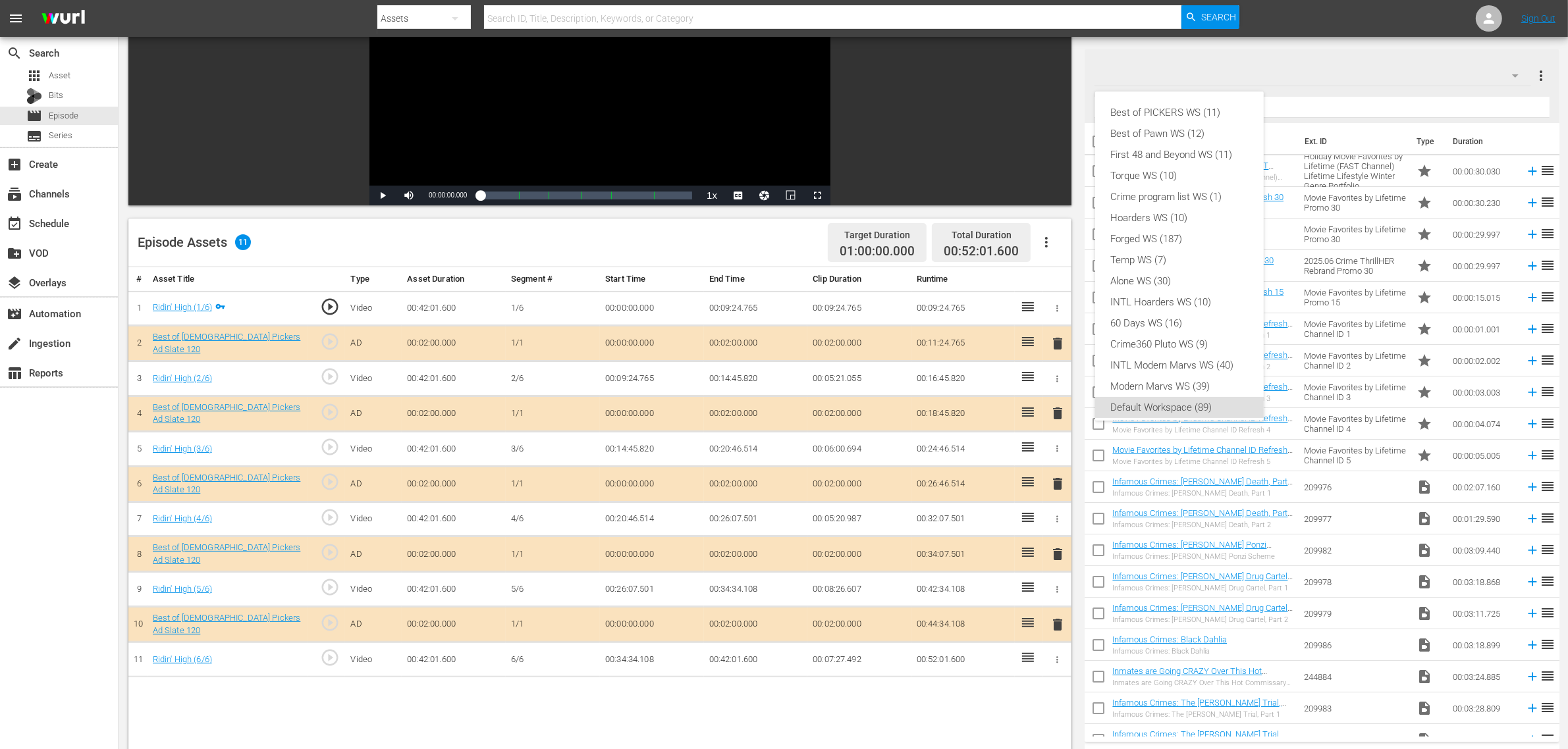
scroll to position [8, 0]
click at [1191, 100] on div "Best of PICKERS WS (11)" at bounding box center [1179, 104] width 137 height 21
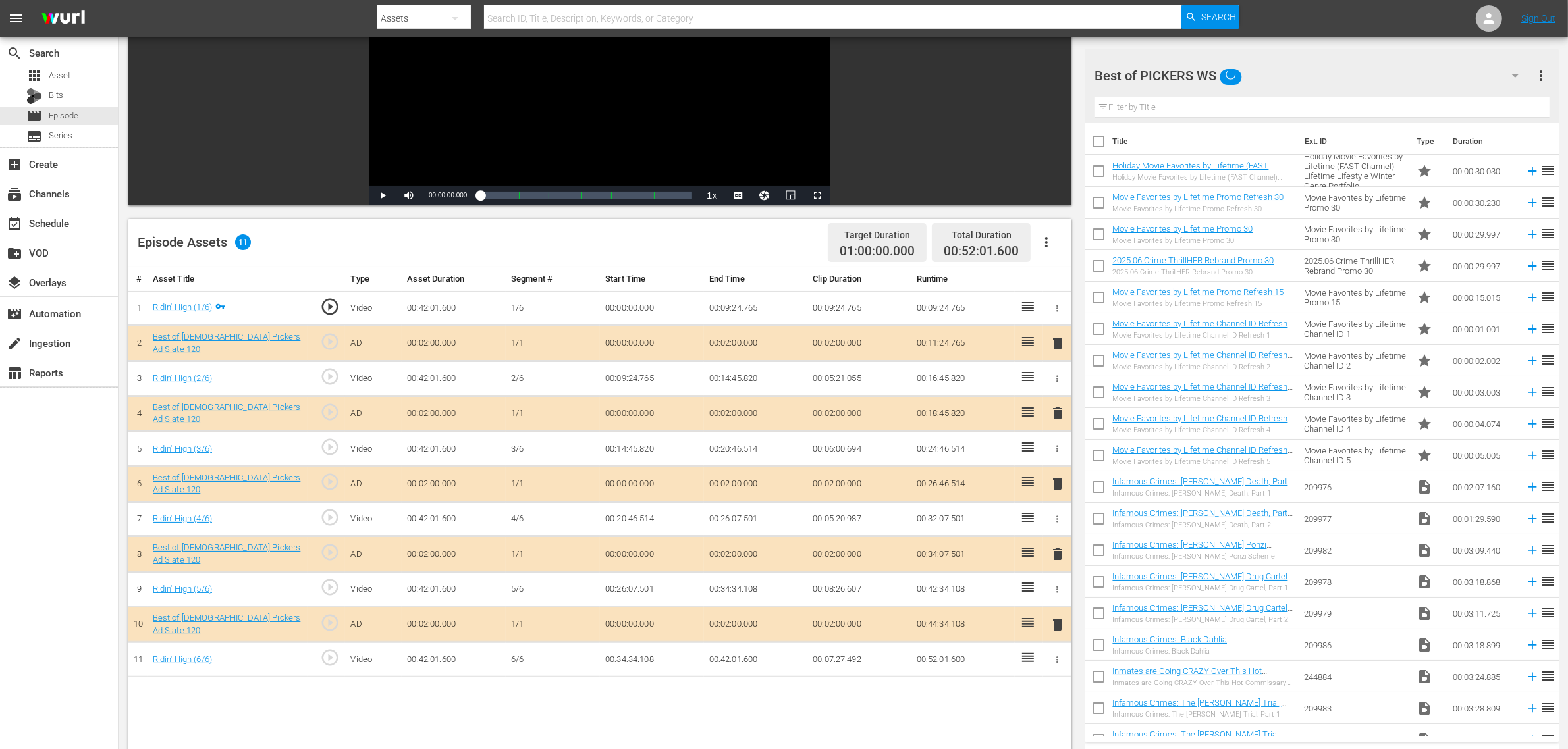
click at [685, 246] on div "Episode Assets 11 Target Duration 01:00:00.000 Total Duration 00:52:01.600" at bounding box center [600, 243] width 943 height 49
click at [1053, 486] on span "delete" at bounding box center [1058, 484] width 16 height 16
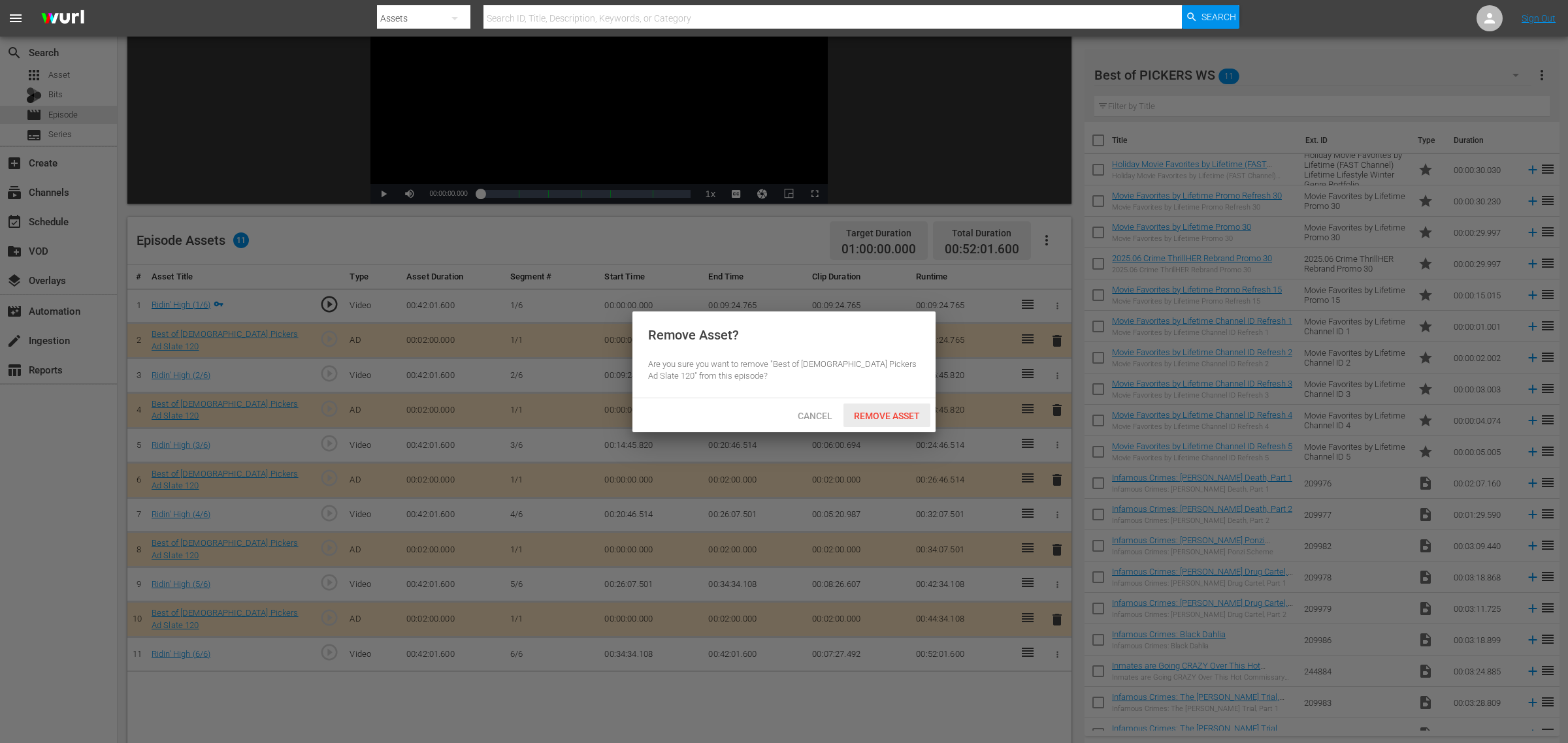
click at [903, 411] on span "Remove Asset" at bounding box center [886, 416] width 87 height 10
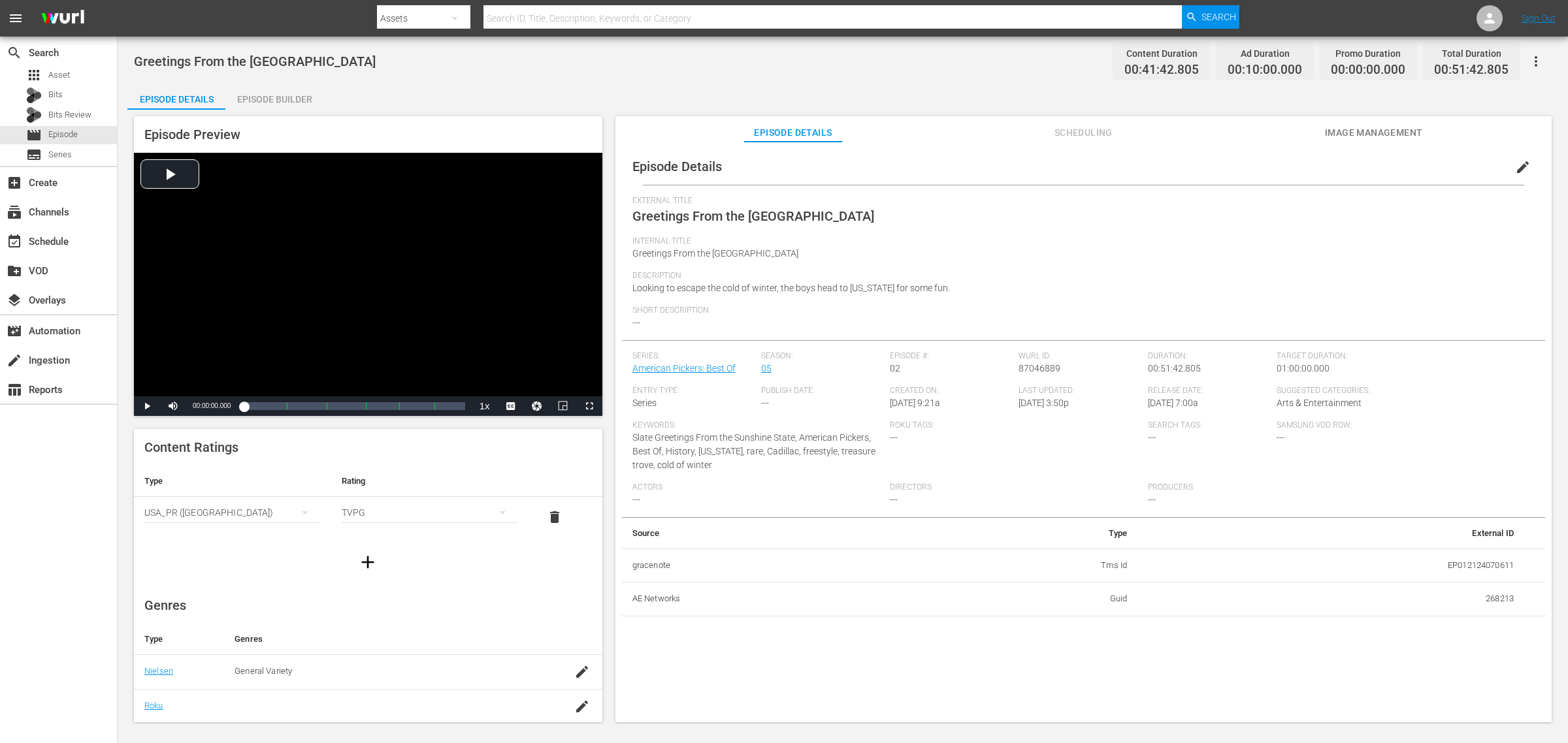
click at [298, 100] on div "Episode Builder" at bounding box center [274, 99] width 98 height 31
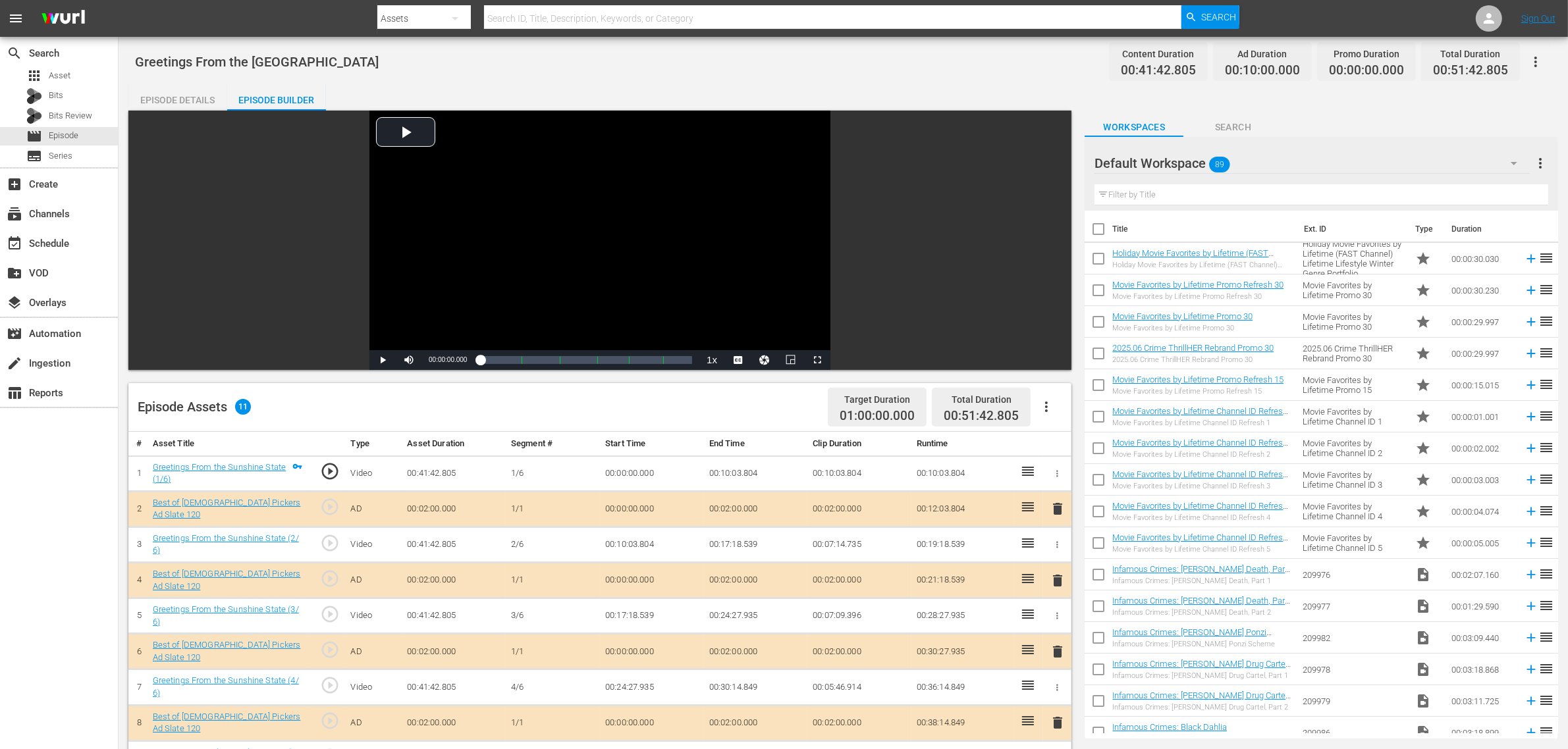
click at [1056, 600] on span "delete" at bounding box center [1058, 652] width 16 height 16
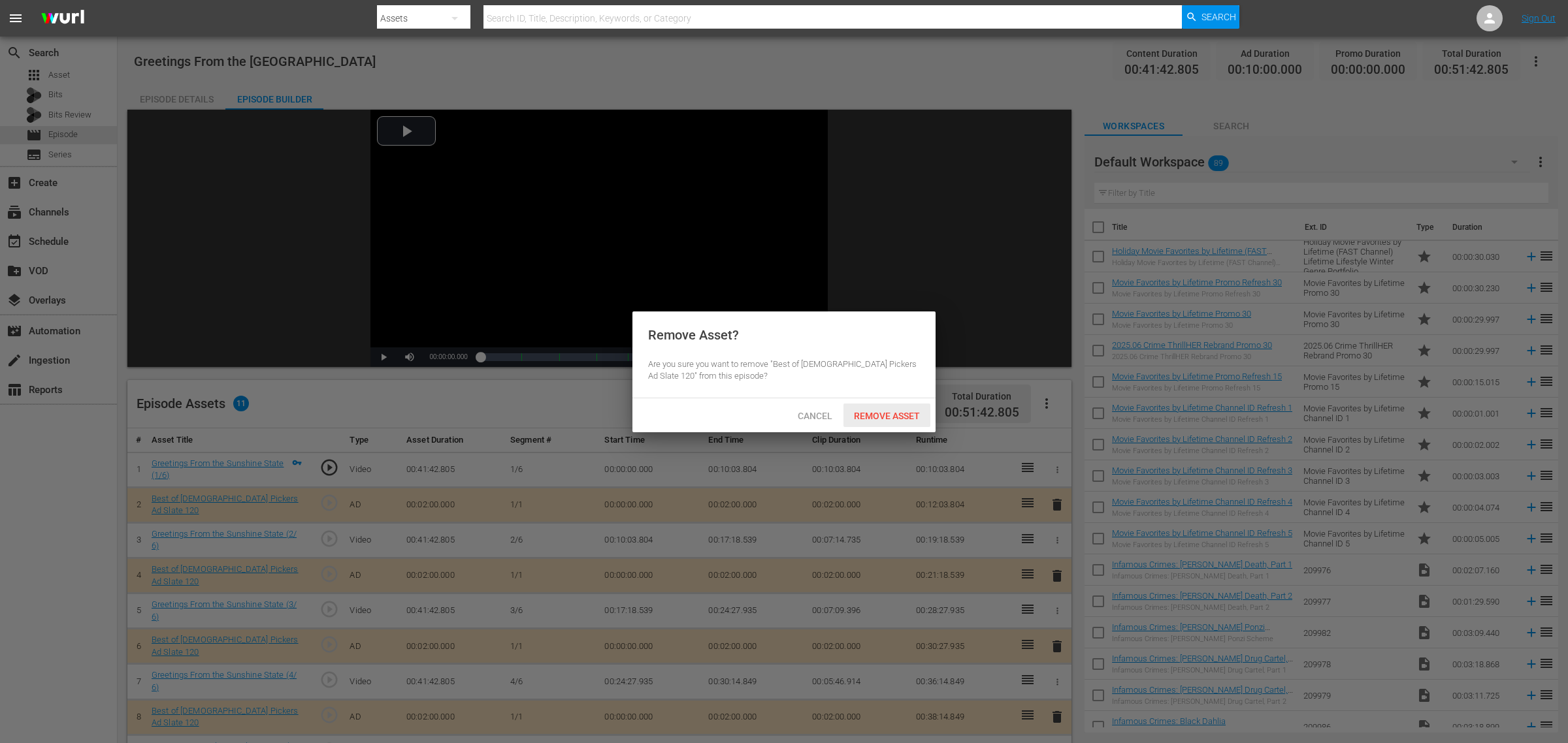
click at [877, 414] on span "Remove Asset" at bounding box center [886, 416] width 87 height 10
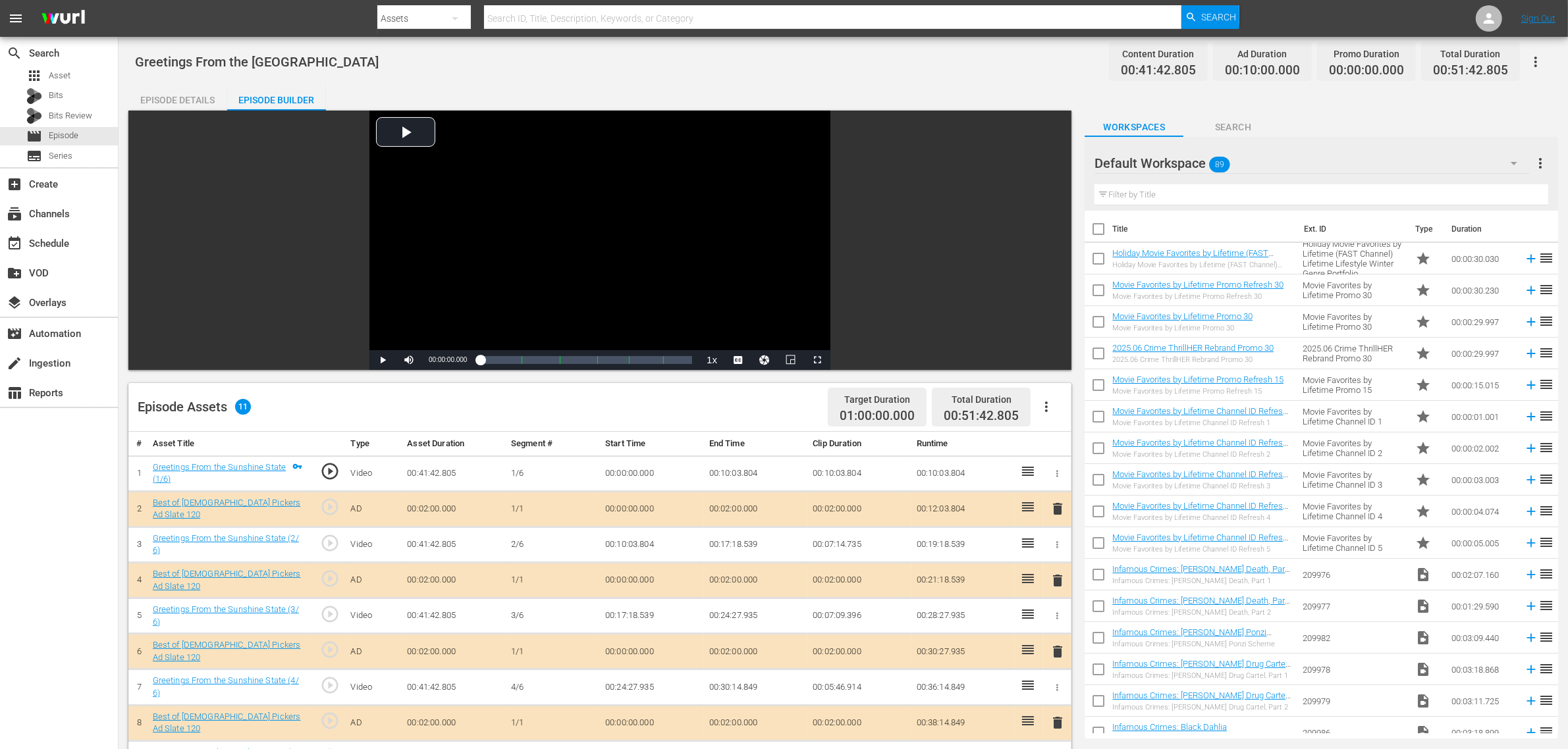
click at [1264, 176] on div "Default Workspace 89" at bounding box center [1312, 163] width 435 height 36
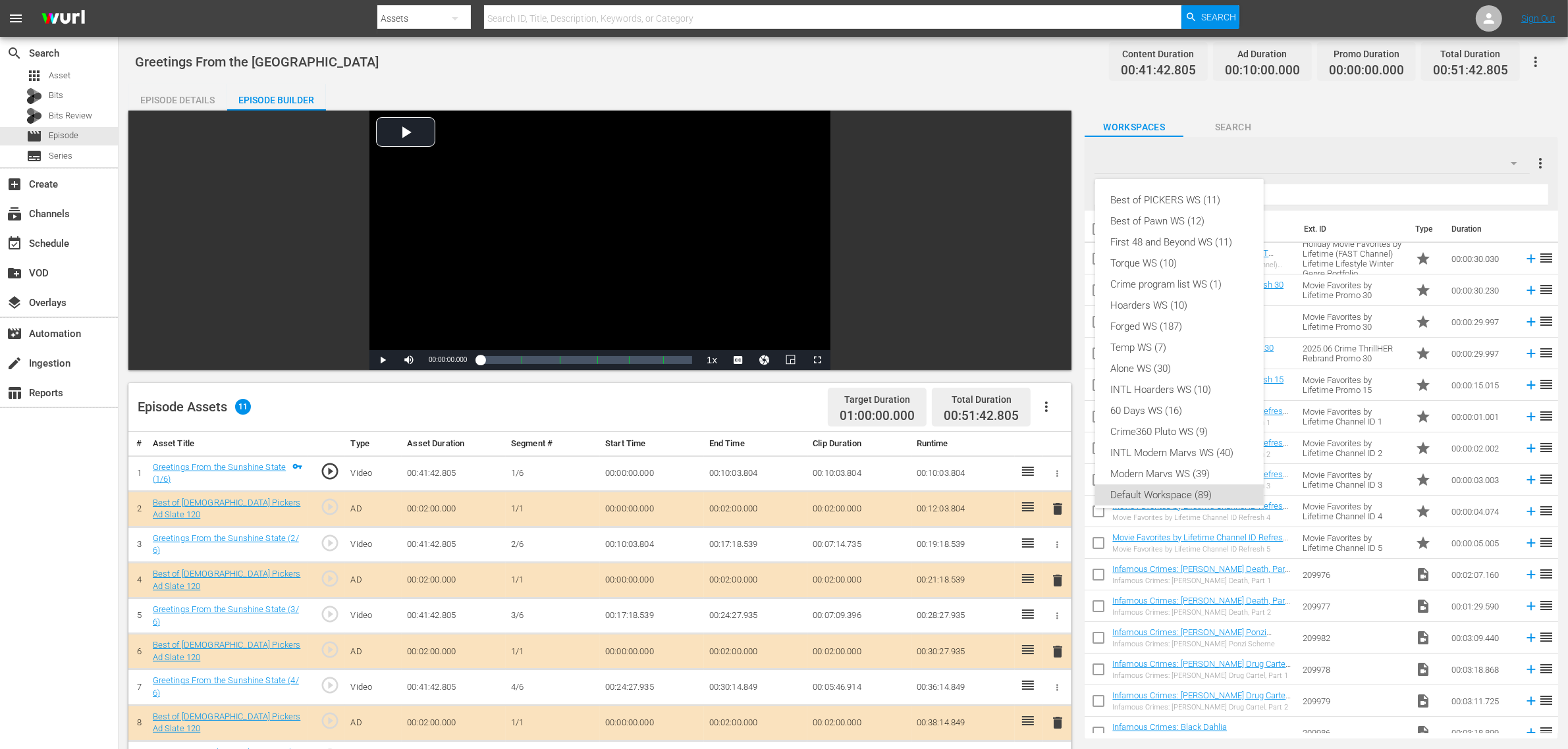
scroll to position [8, 0]
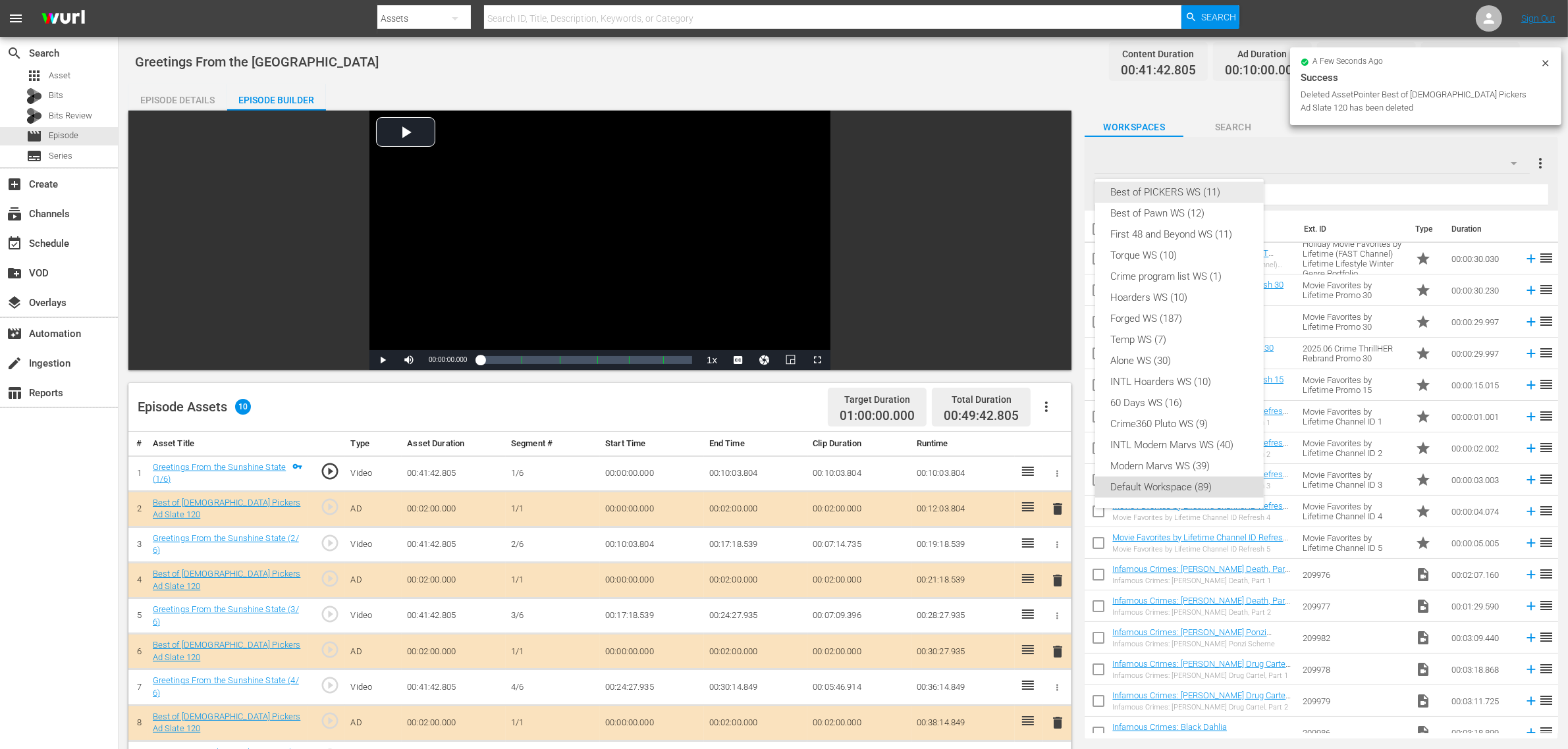
click at [1159, 192] on div "Best of PICKERS WS (11)" at bounding box center [1179, 192] width 137 height 21
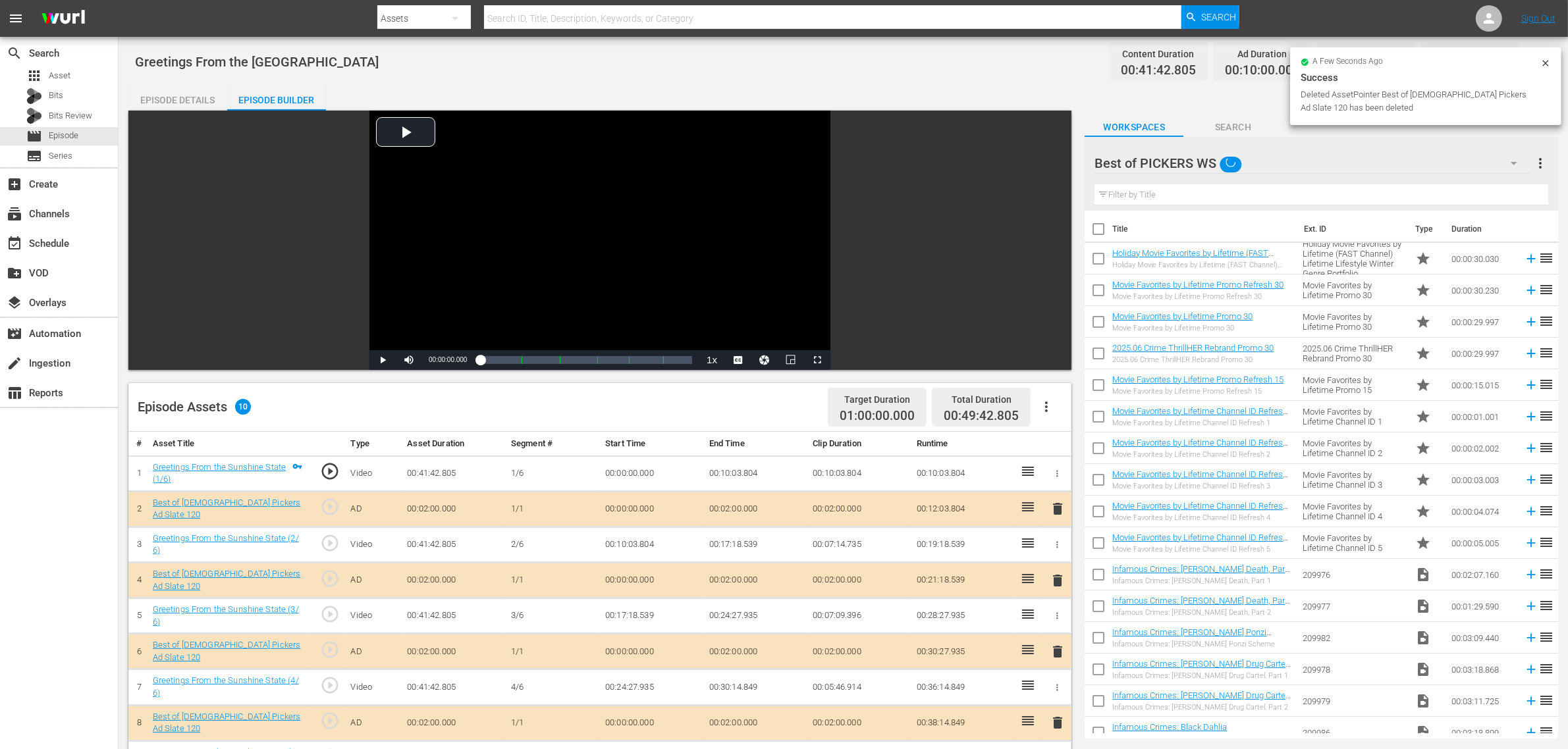
click at [953, 86] on div "Best of PICKERS WS (11) Best of Pawn WS (12) First 48 and Beyond WS (11) Torque…" at bounding box center [784, 374] width 1568 height 749
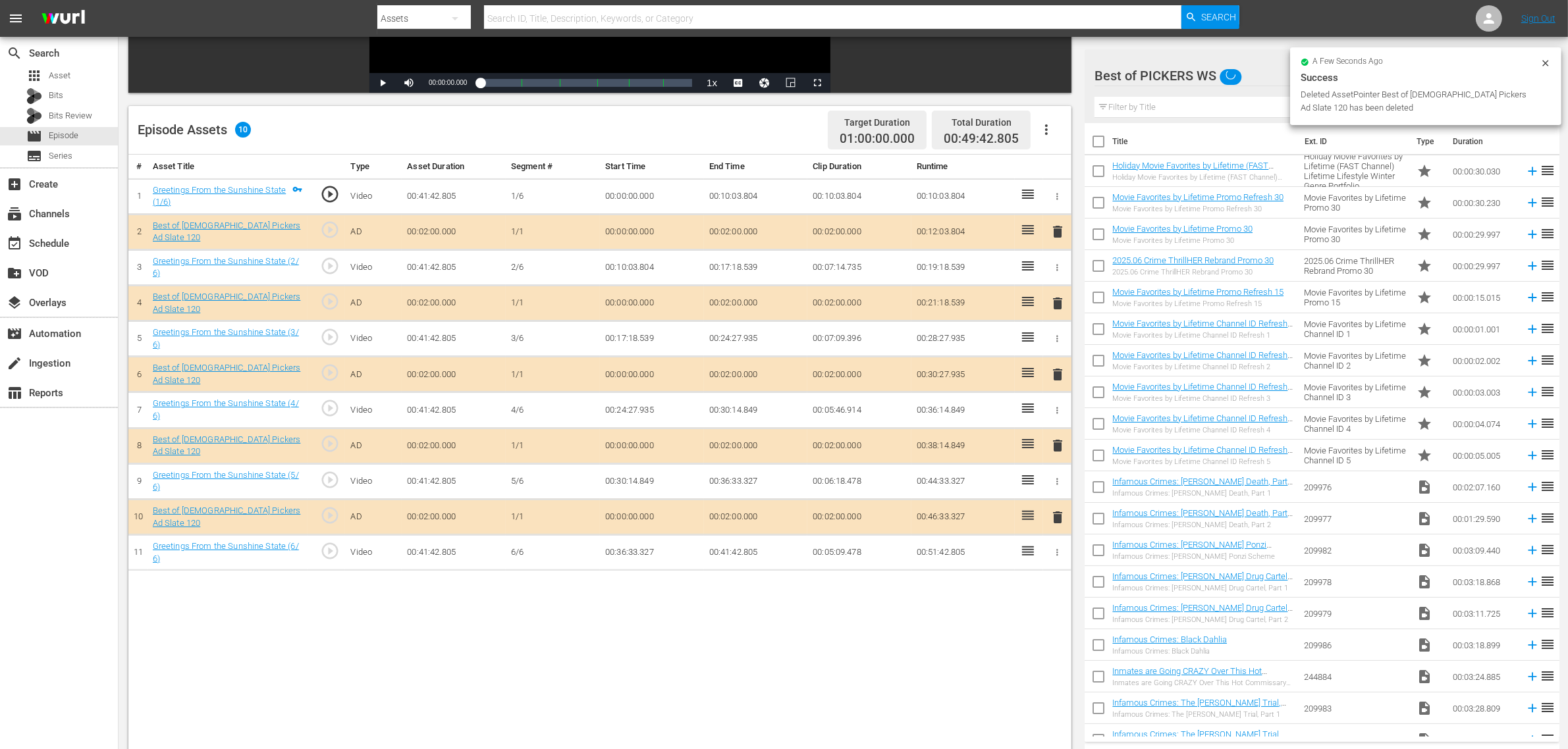
scroll to position [329, 0]
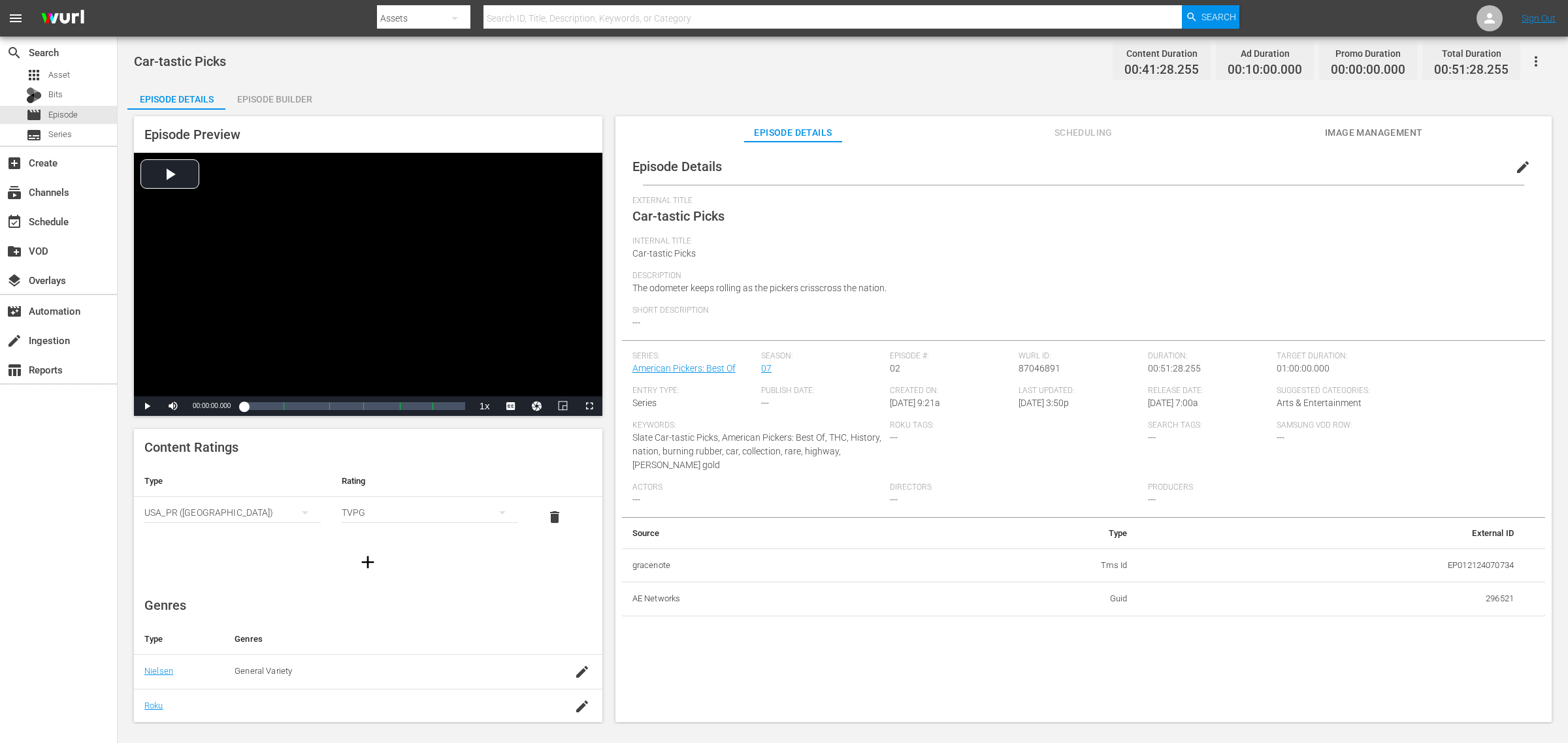
click at [252, 92] on div "Episode Builder" at bounding box center [274, 99] width 98 height 31
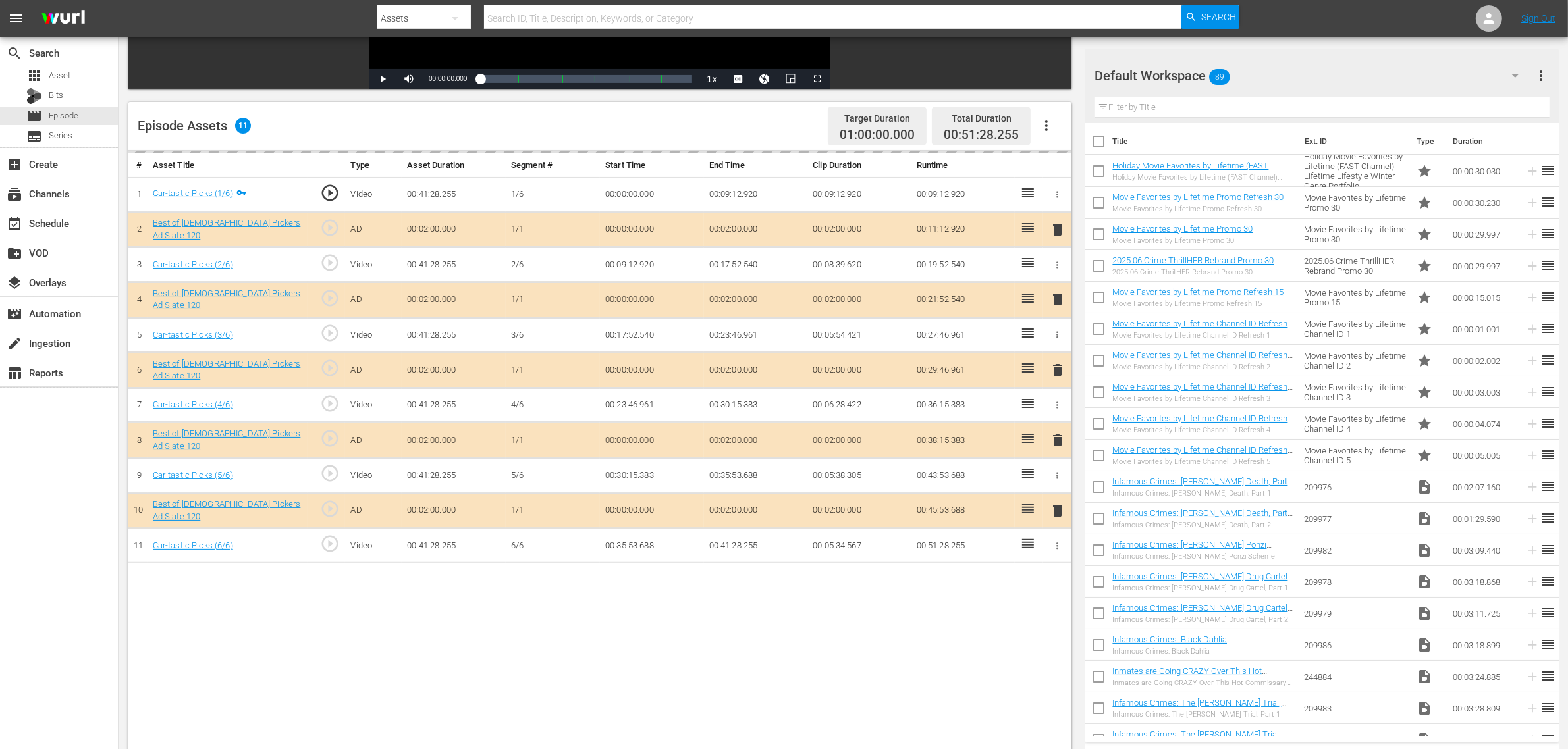
scroll to position [329, 0]
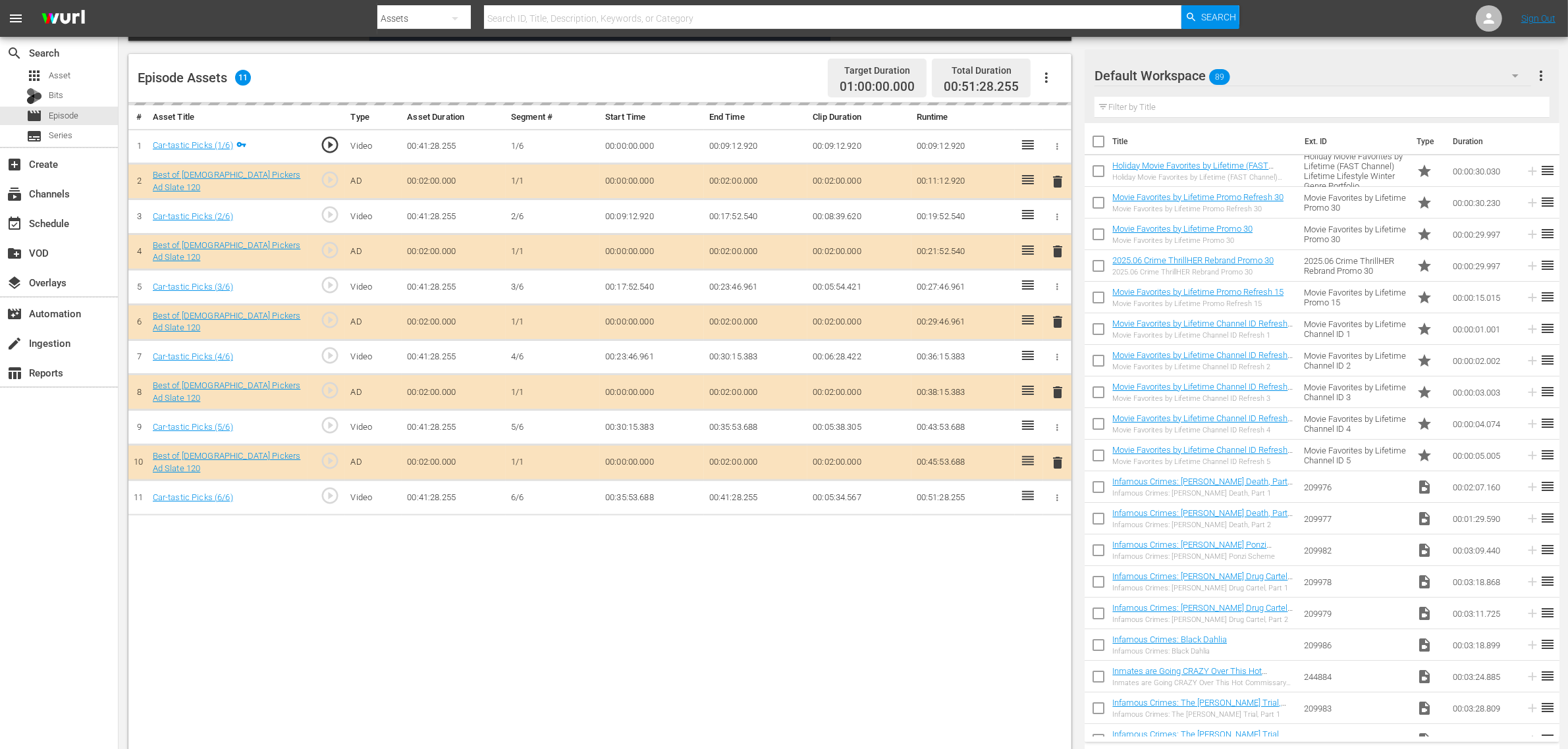
click at [1056, 321] on div "delete" at bounding box center [1057, 322] width 17 height 19
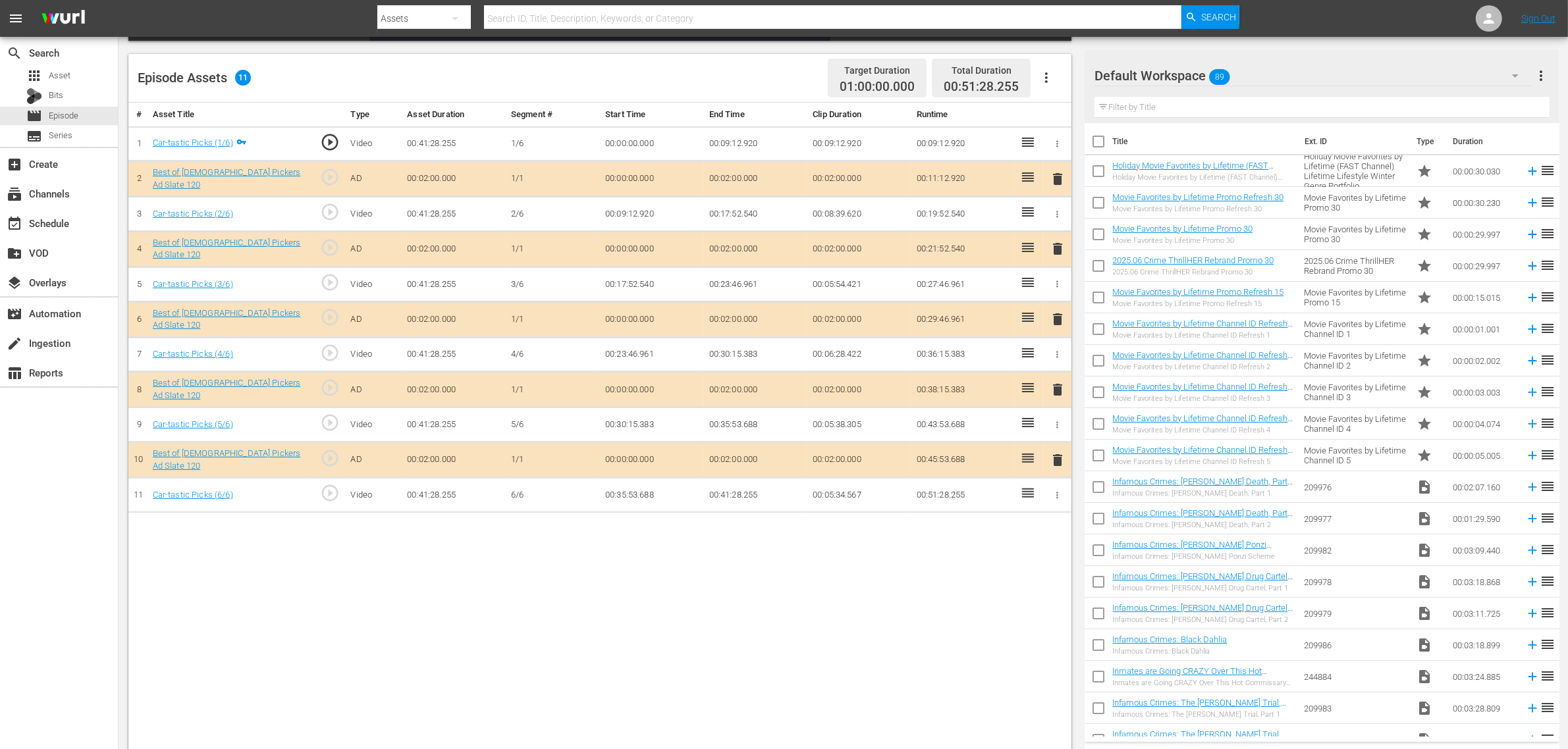
click at [1056, 321] on span "delete" at bounding box center [1058, 319] width 16 height 16
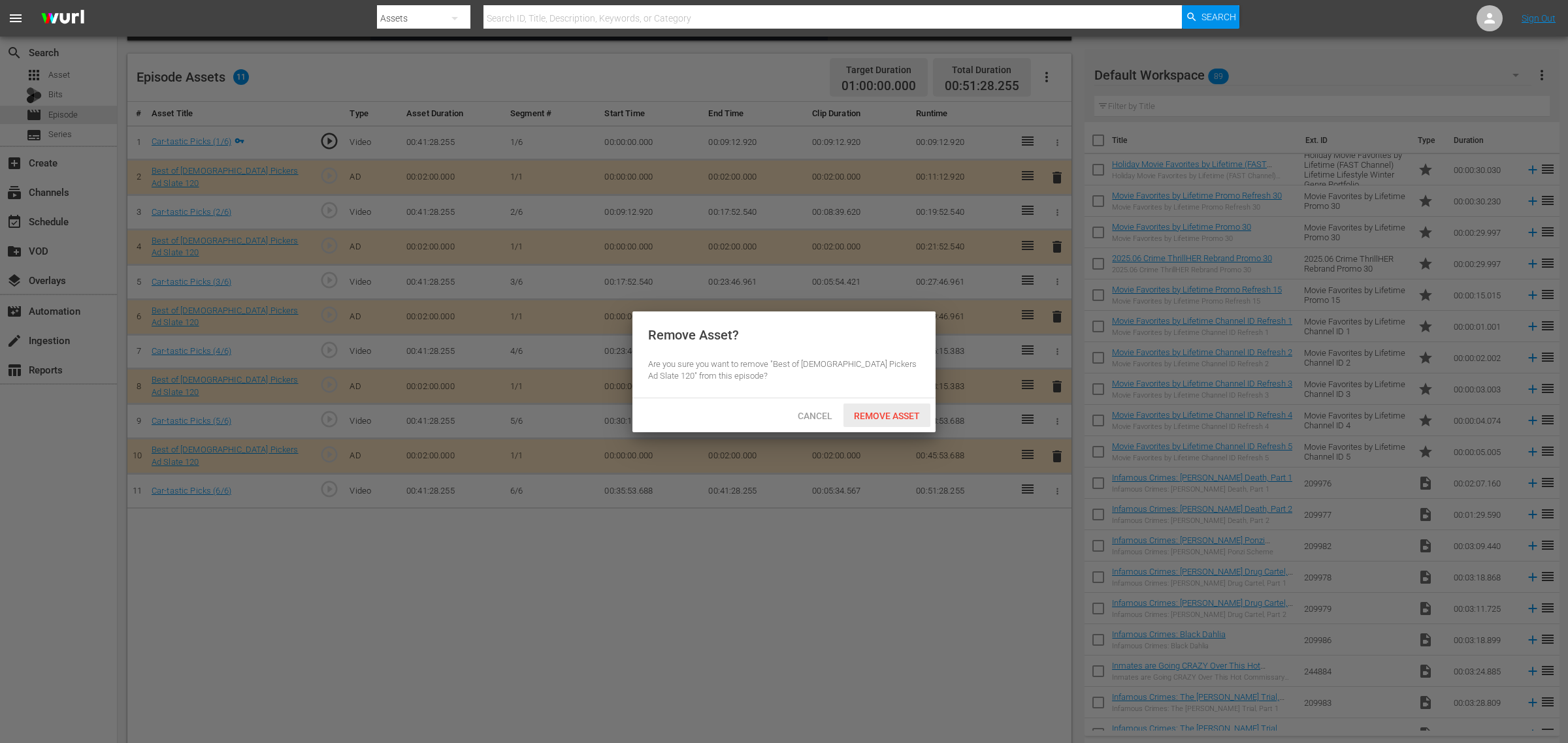
click at [882, 411] on span "Remove Asset" at bounding box center [886, 416] width 87 height 10
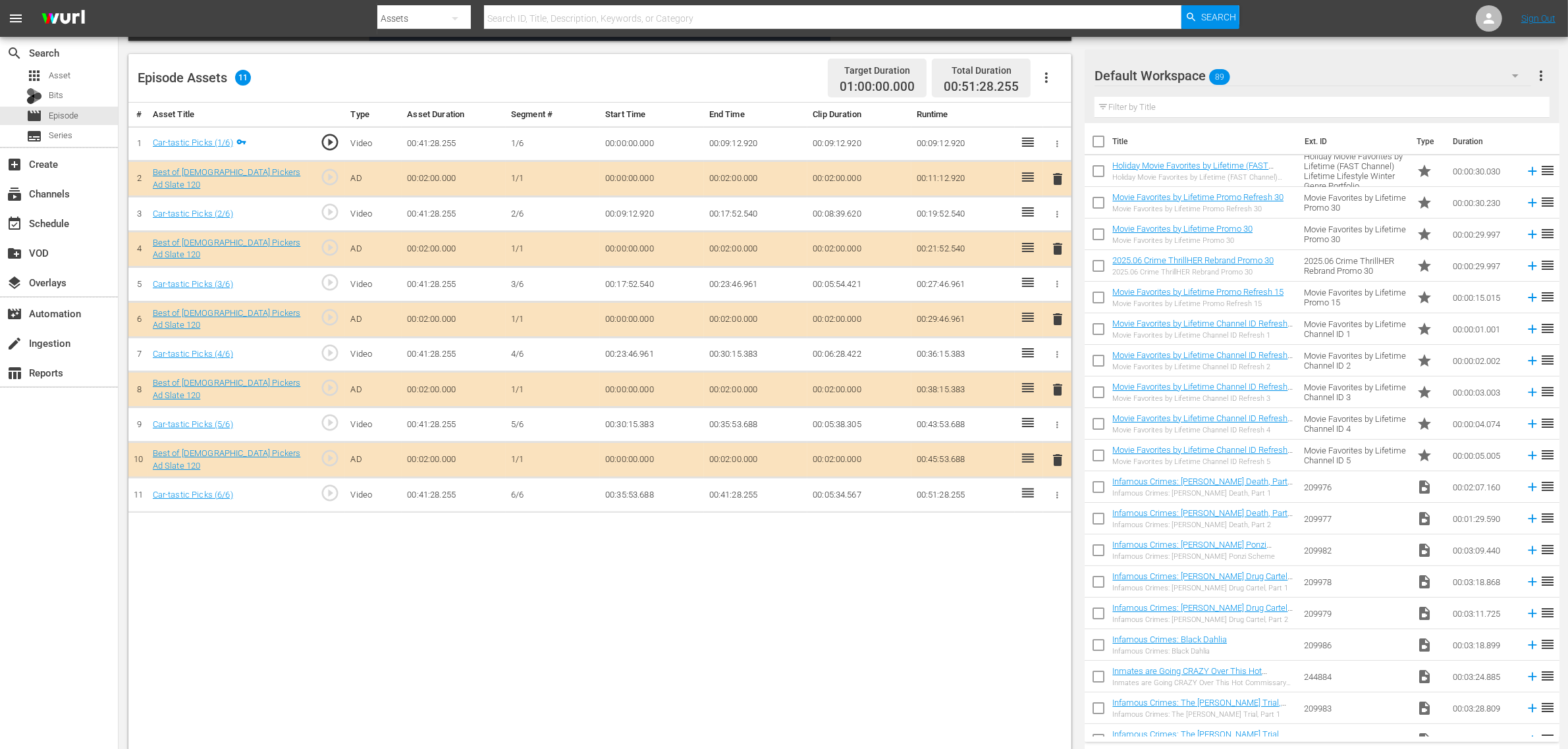
click at [1264, 73] on div "Default Workspace 89" at bounding box center [1312, 76] width 436 height 36
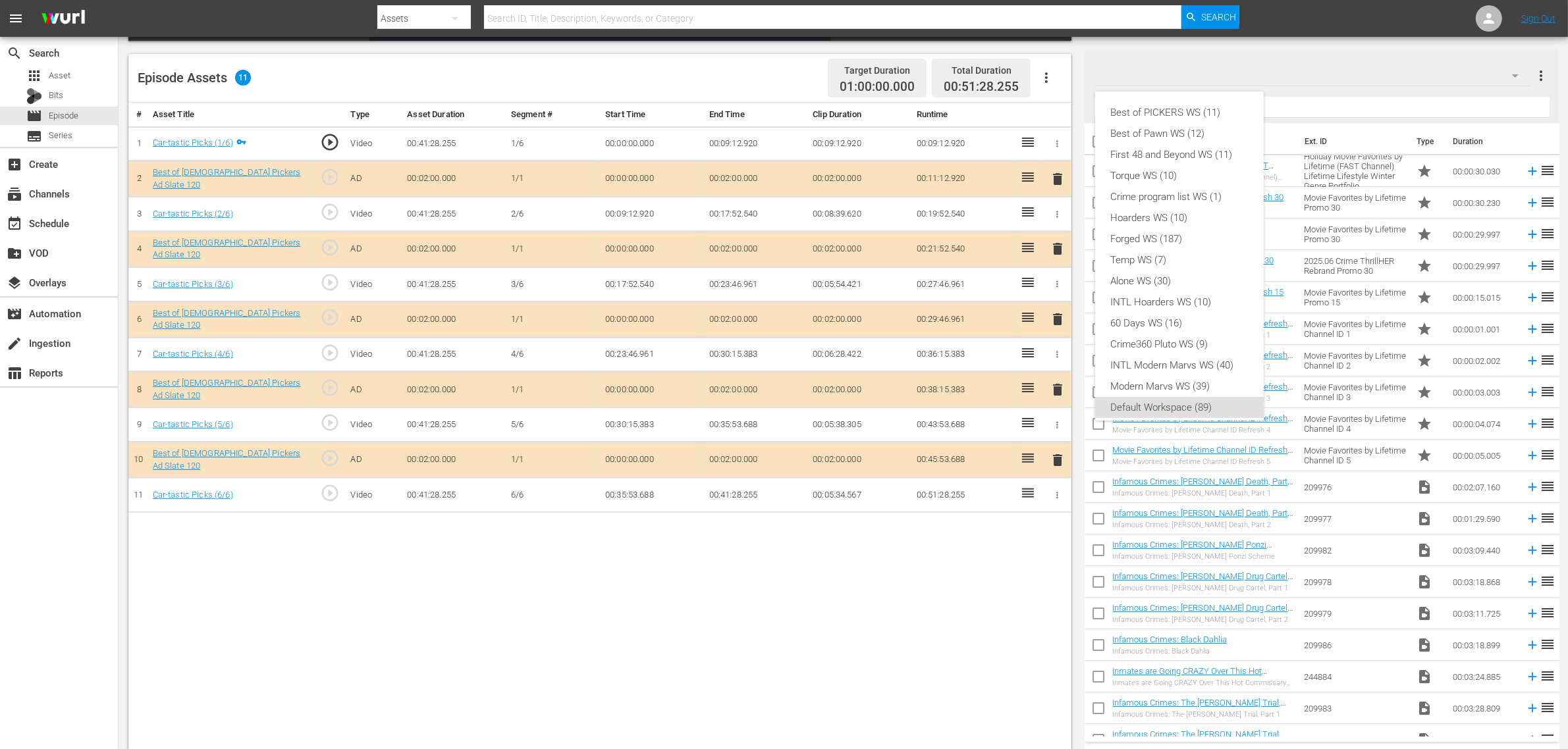
scroll to position [8, 0]
click at [1204, 103] on div "Best of PICKERS WS (11)" at bounding box center [1179, 104] width 137 height 21
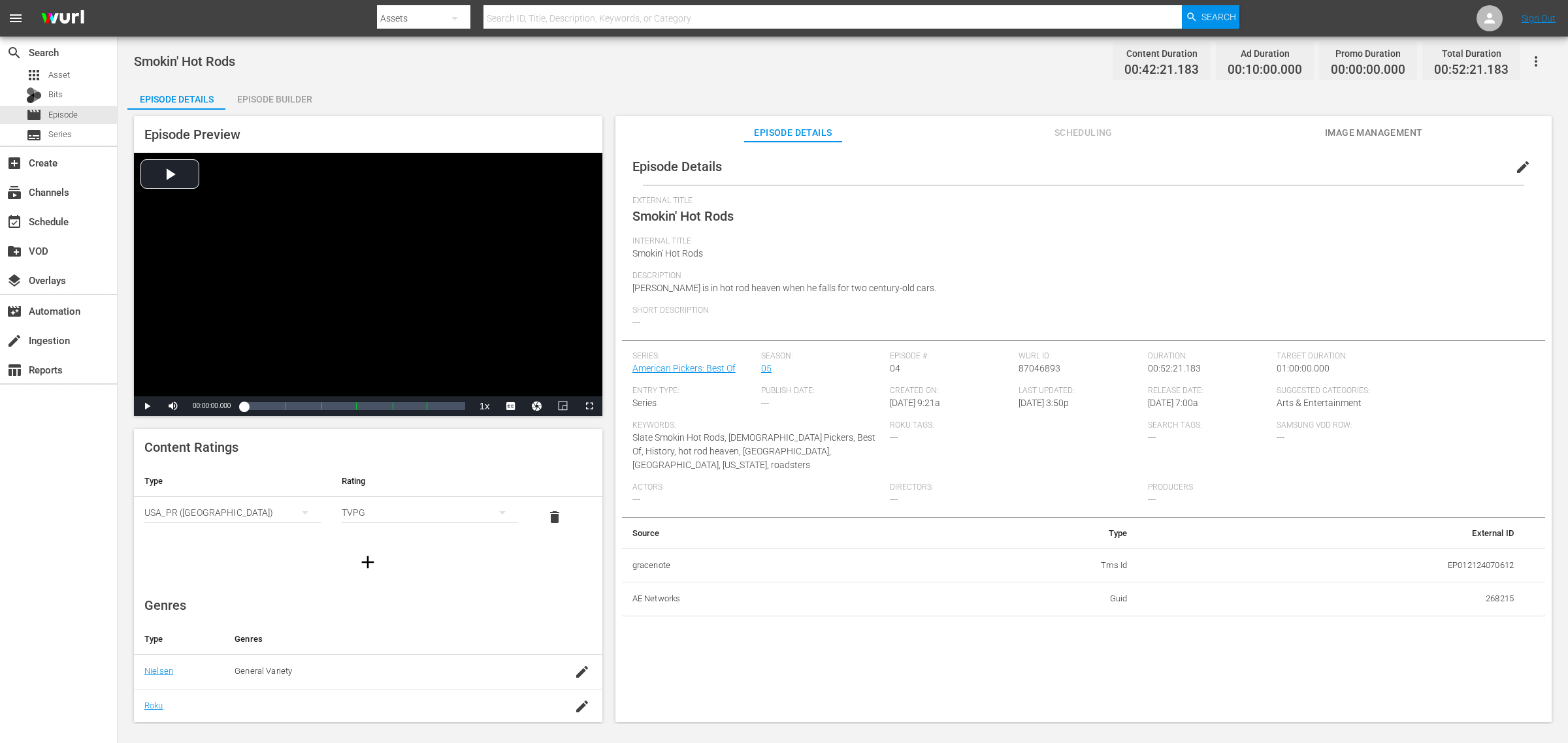
click at [937, 77] on div "Smokin' Hot Rods Content Duration 00:42:21.183 Ad Duration 00:10:00.000 Promo D…" at bounding box center [842, 380] width 1450 height 688
click at [290, 100] on div "Episode Builder" at bounding box center [274, 99] width 98 height 31
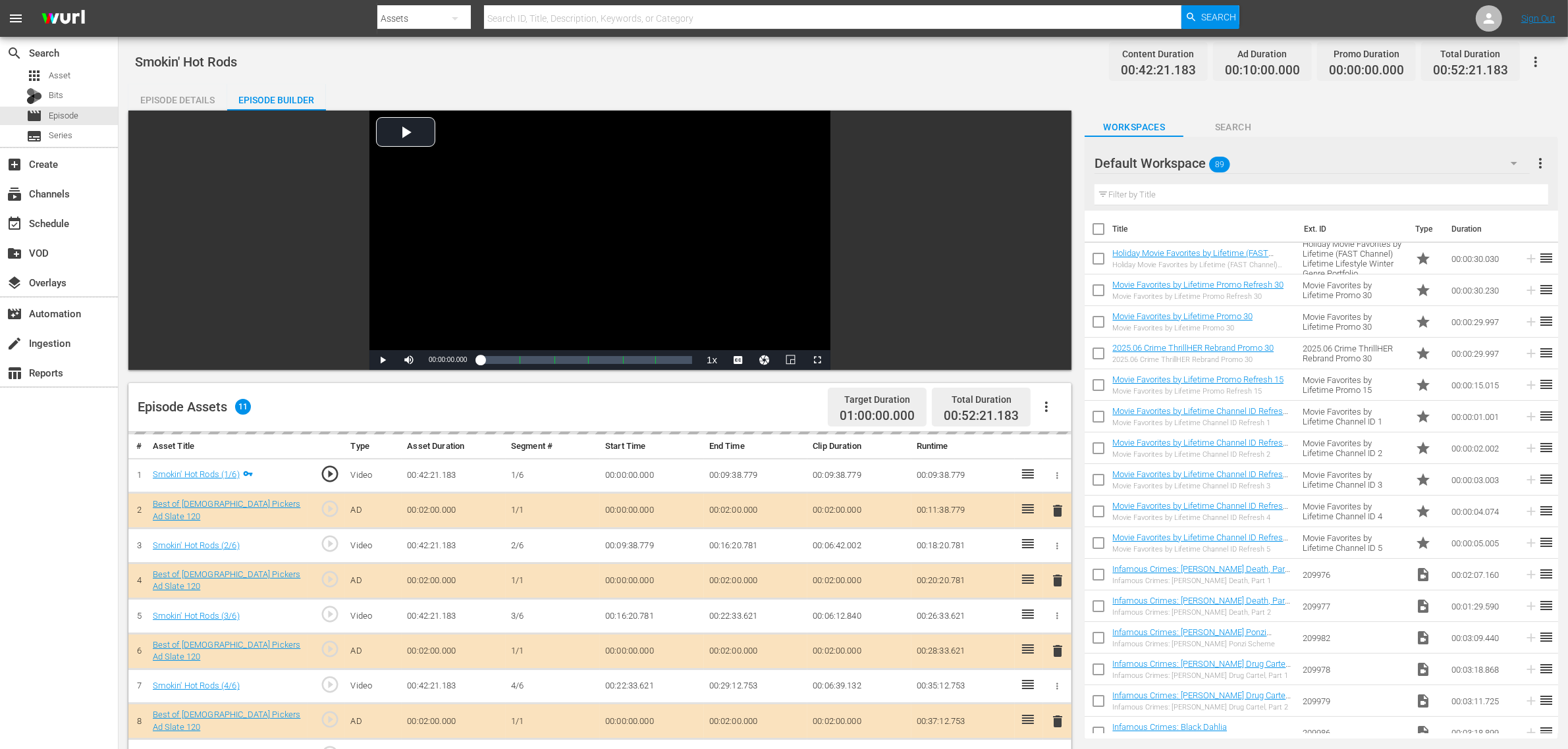
click at [777, 76] on div "Smokin' Hot Rods Content Duration 00:42:21.183 Ad Duration 00:10:00.000 Promo D…" at bounding box center [843, 62] width 1417 height 30
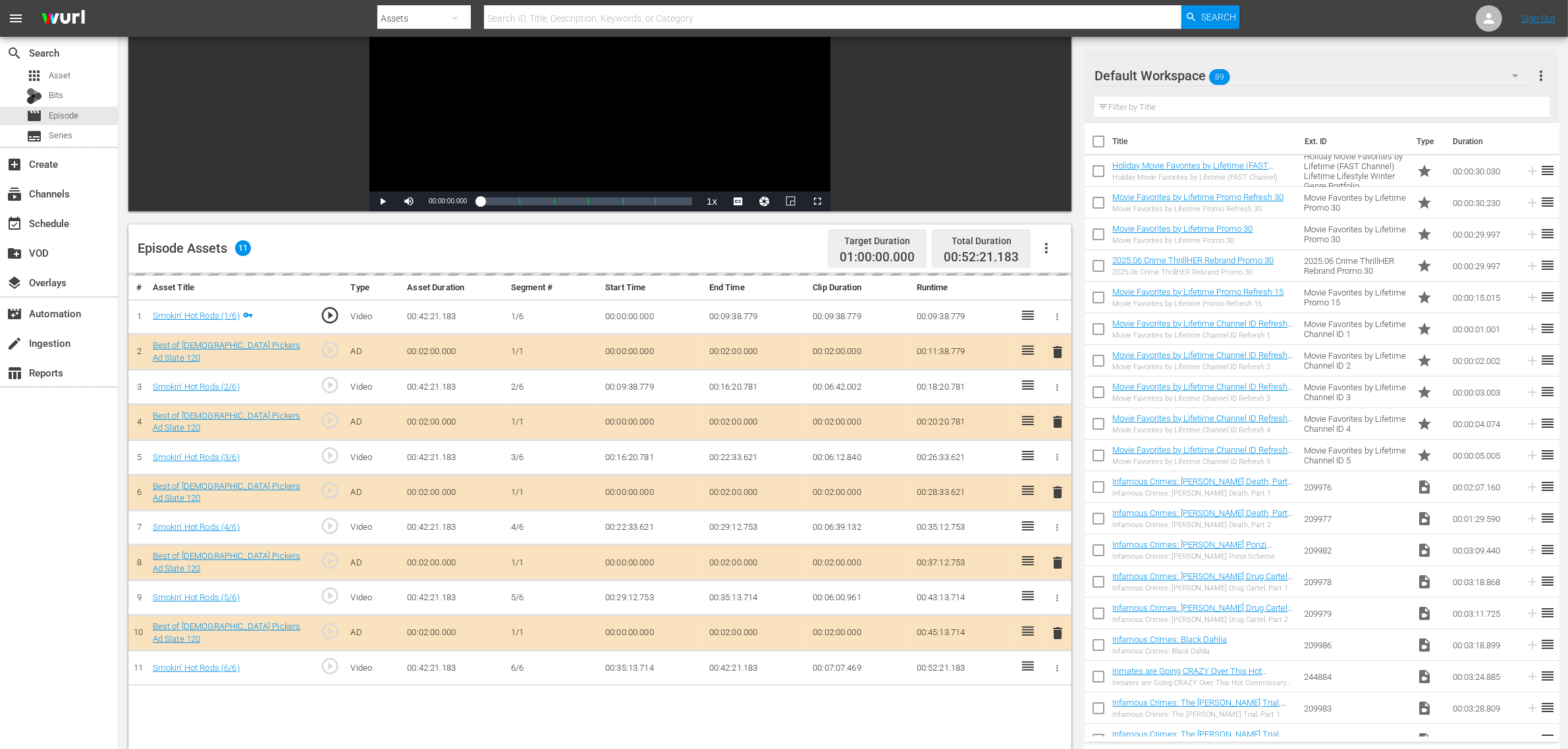
scroll to position [164, 0]
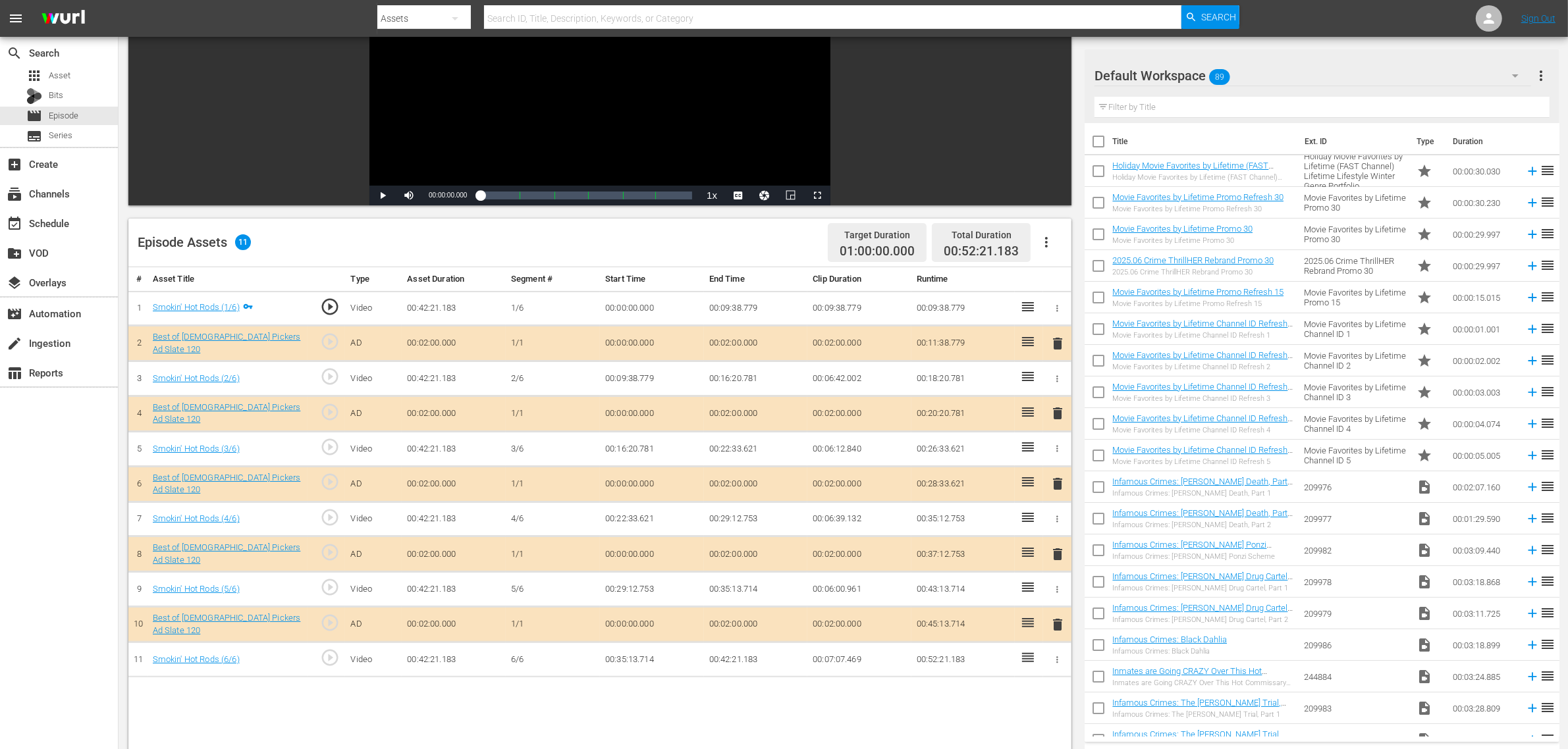
click at [701, 239] on div "Episode Assets 11 Target Duration 01:00:00.000 Total Duration 00:52:21.183" at bounding box center [600, 243] width 943 height 49
click at [1229, 67] on span "89" at bounding box center [1220, 77] width 21 height 28
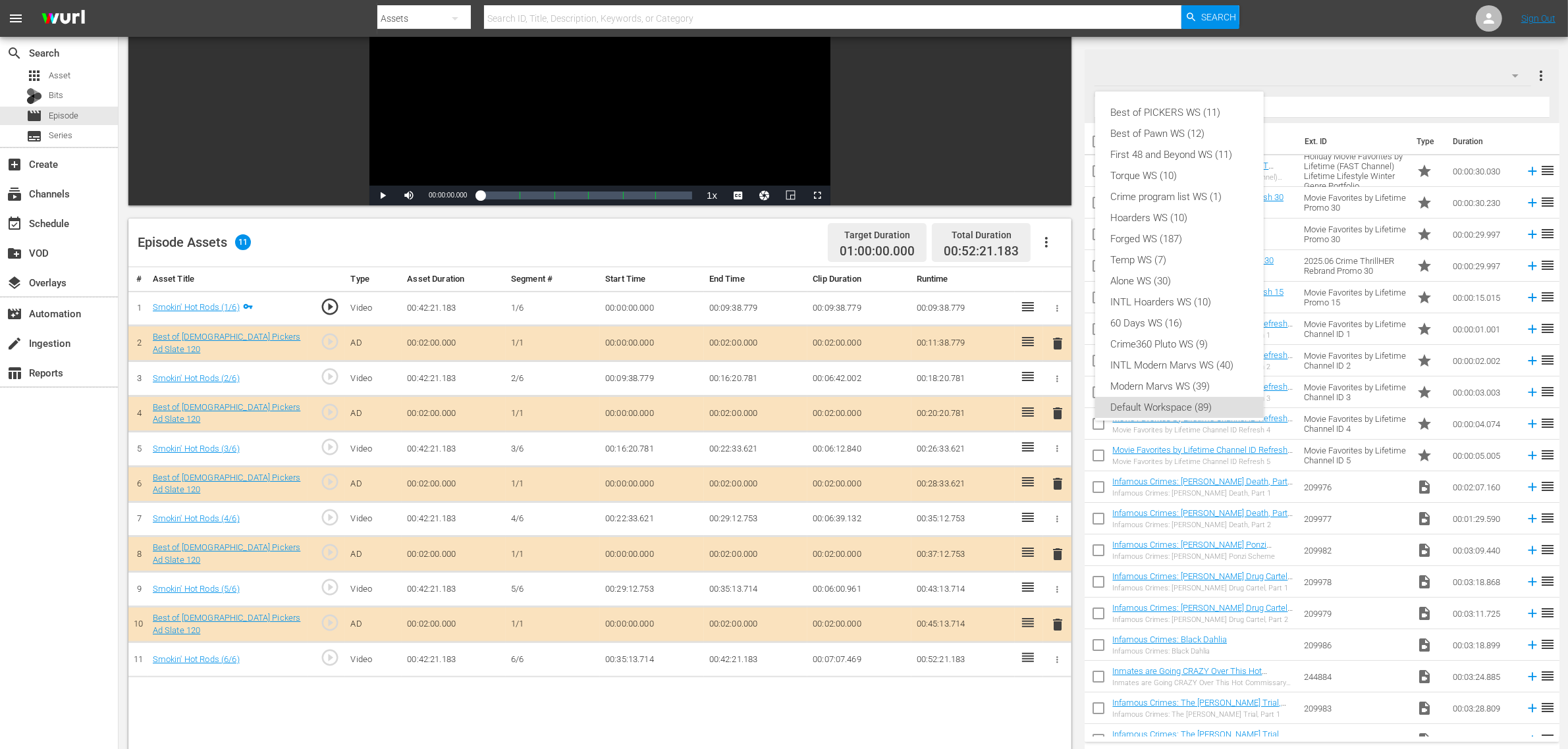
scroll to position [8, 0]
click at [1157, 103] on div "Best of PICKERS WS (11)" at bounding box center [1179, 104] width 137 height 21
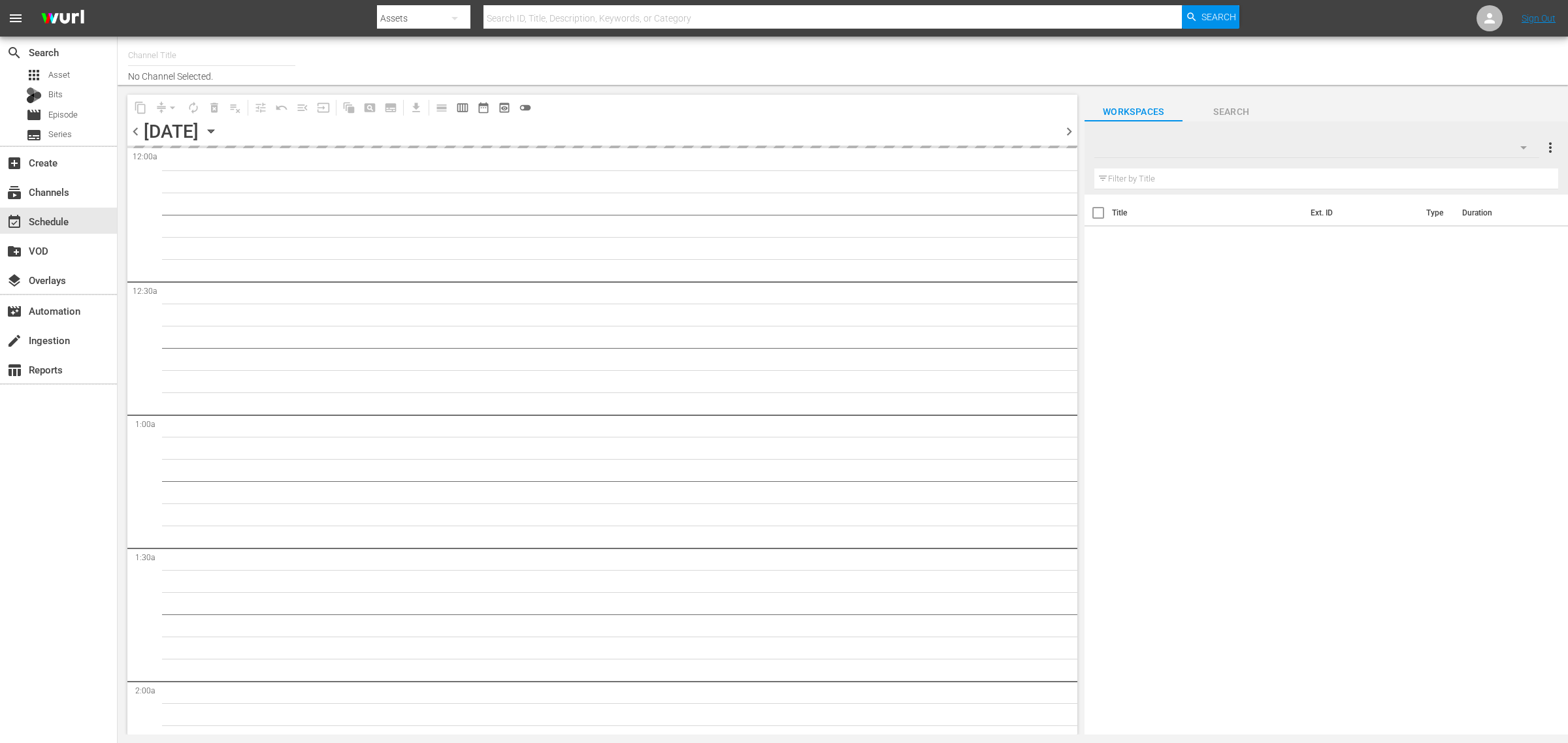
type input "Best of American Pickers by History (2038)"
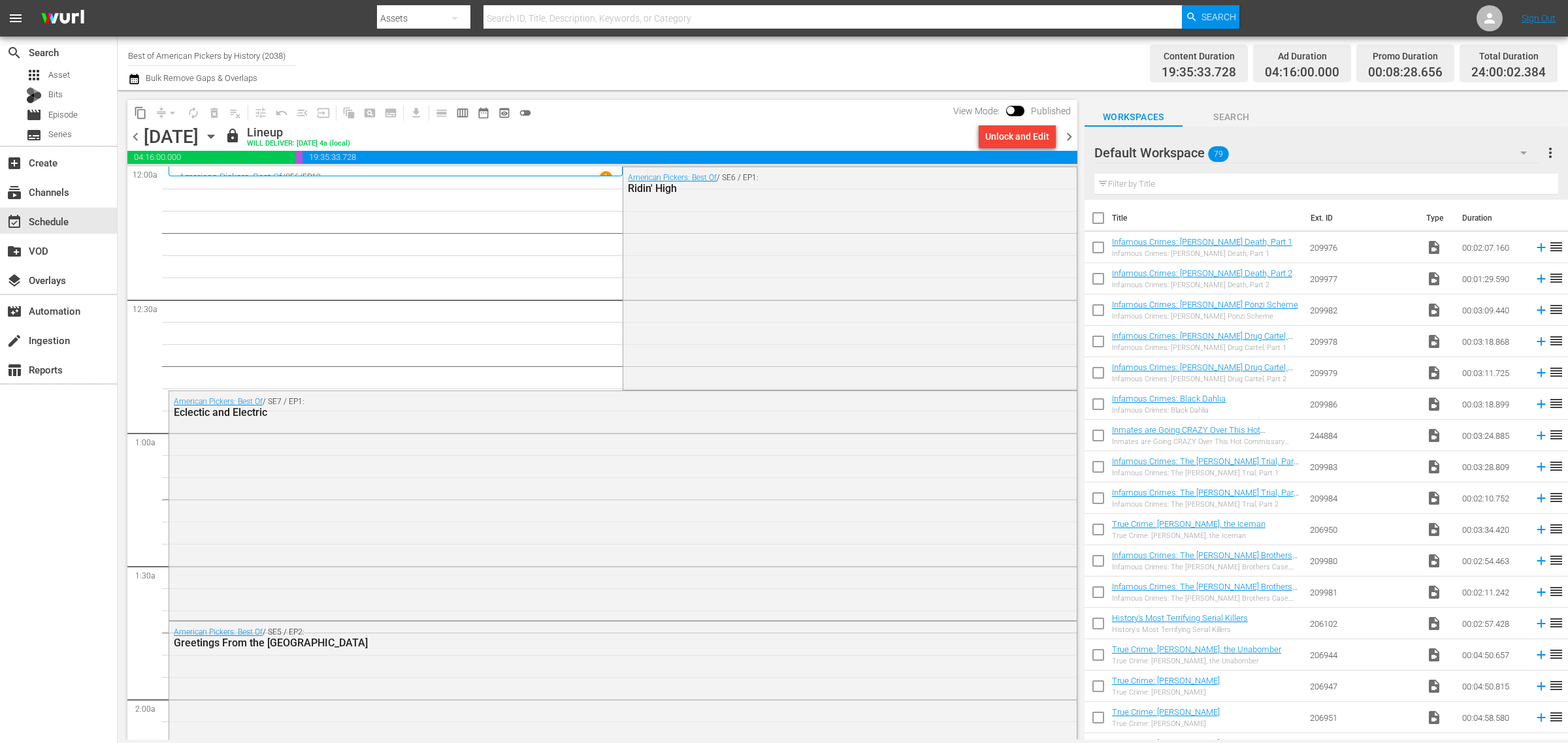
click at [1066, 129] on span "chevron_right" at bounding box center [1069, 136] width 16 height 16
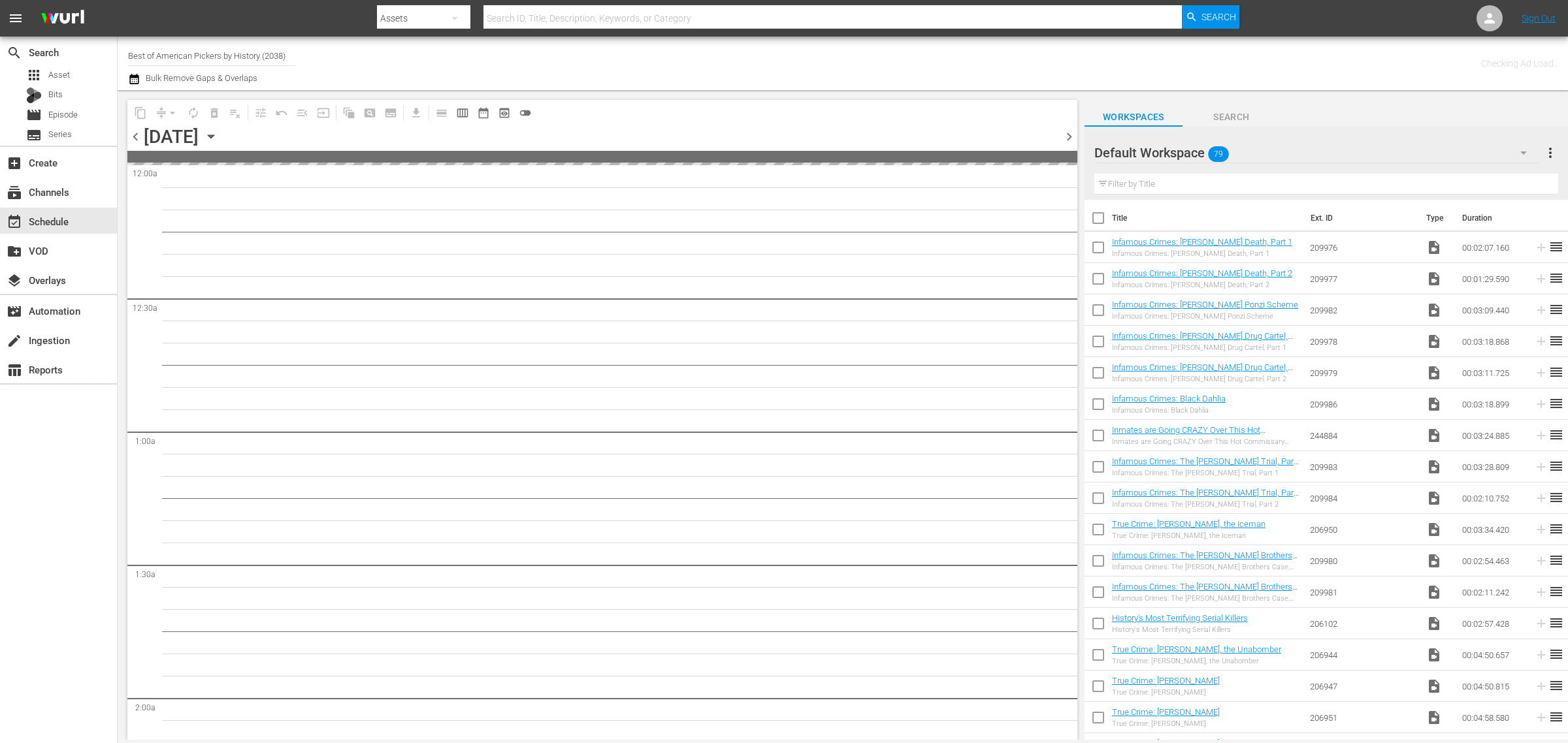
click at [759, 47] on div "Channel Title Best of American Pickers by History (2038) Bulk Remove Gaps & Ove…" at bounding box center [518, 63] width 779 height 47
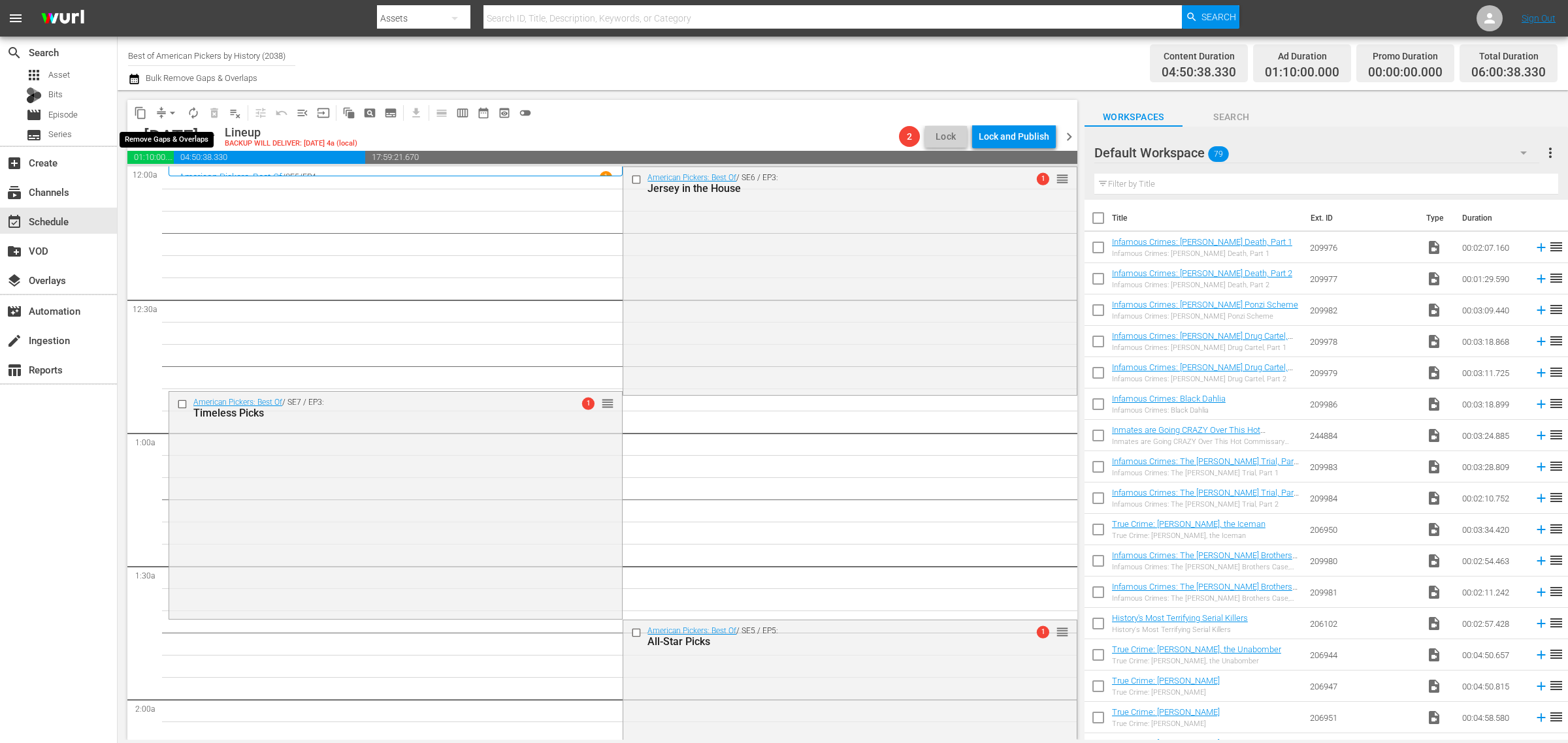
click at [171, 109] on span "arrow_drop_down" at bounding box center [172, 113] width 13 height 13
click at [175, 137] on li "Align to Midnight" at bounding box center [172, 139] width 137 height 22
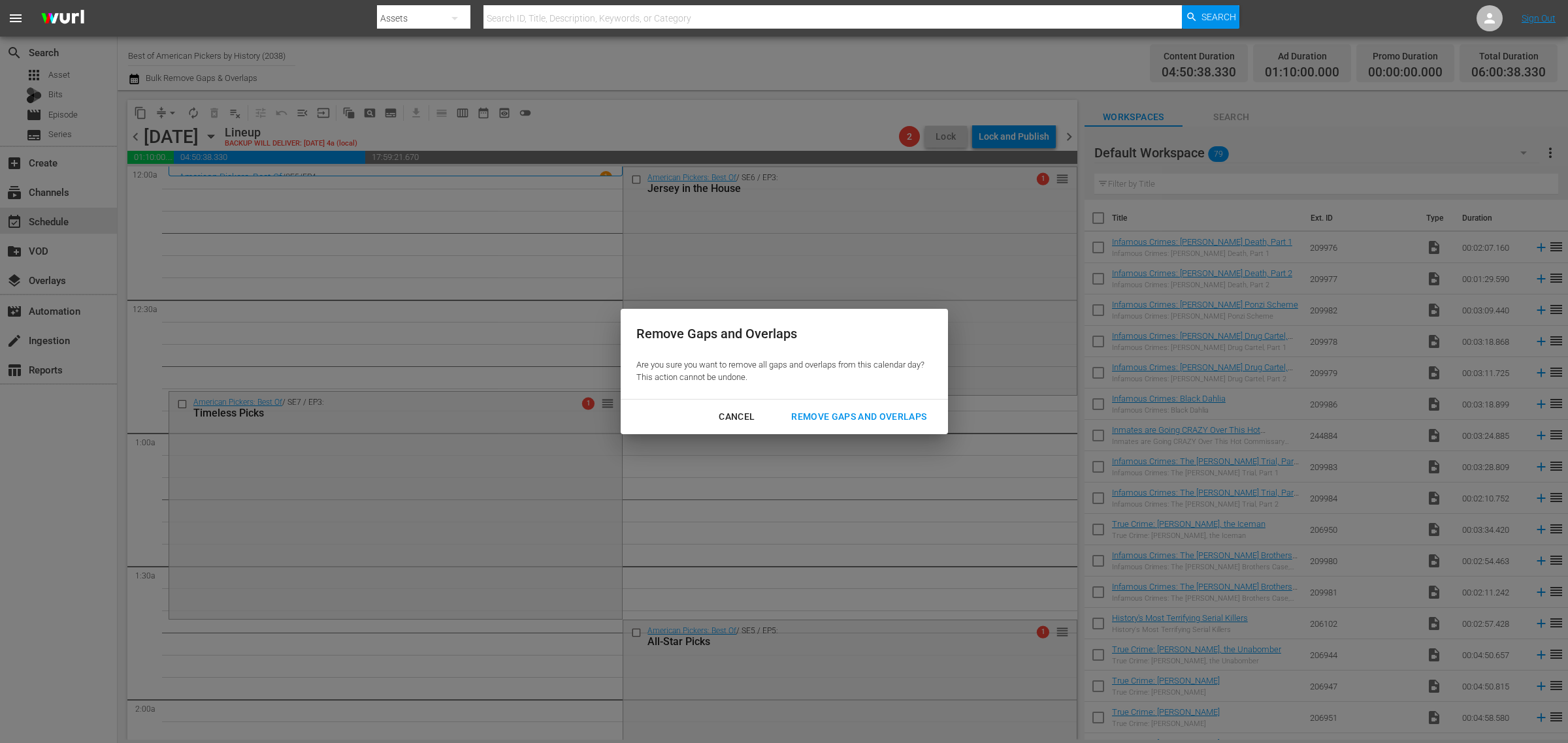
click at [893, 416] on div "Remove Gaps and Overlaps" at bounding box center [859, 416] width 156 height 16
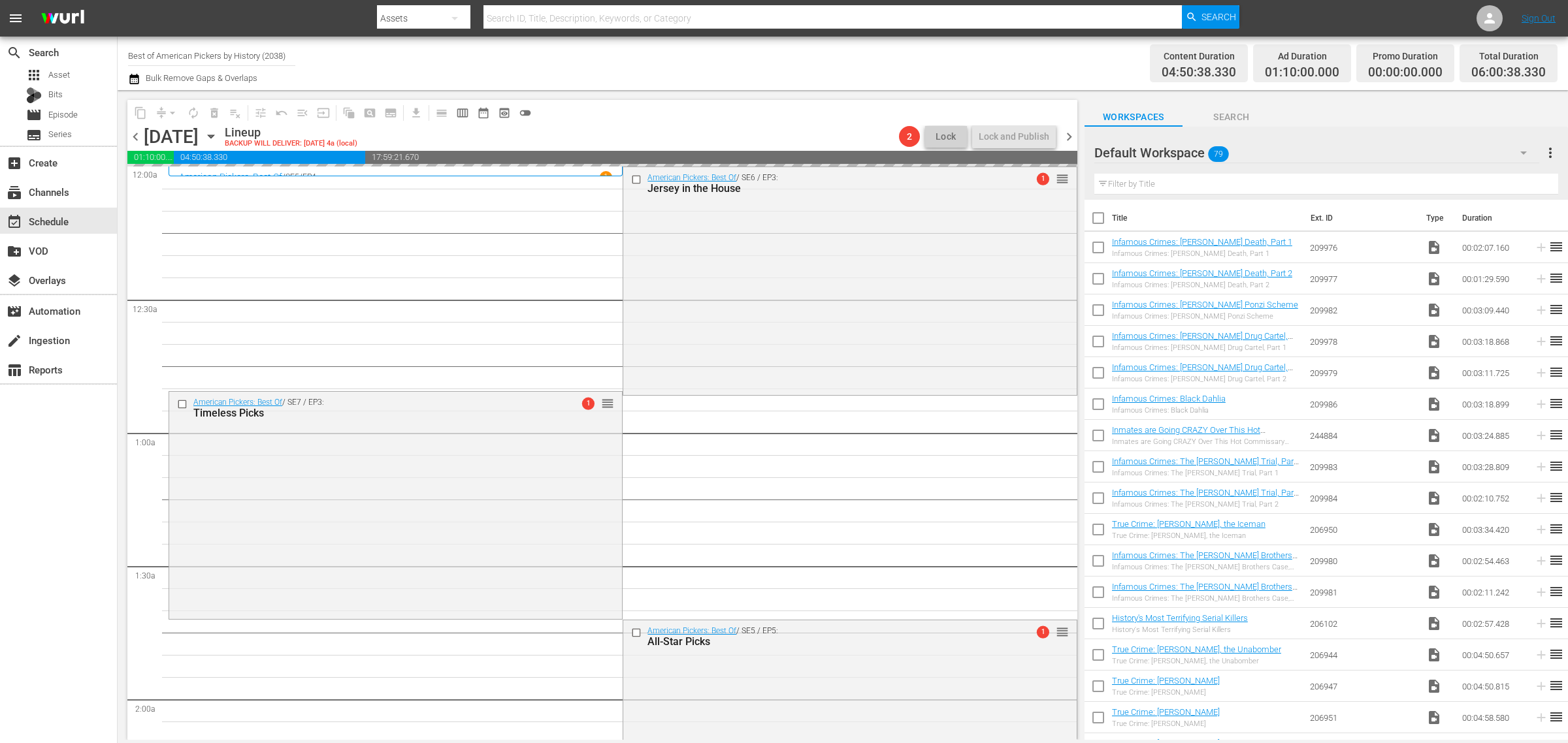
click at [732, 63] on div "Channel Title Best of American Pickers by History (2038) Bulk Remove Gaps & Ove…" at bounding box center [518, 63] width 779 height 47
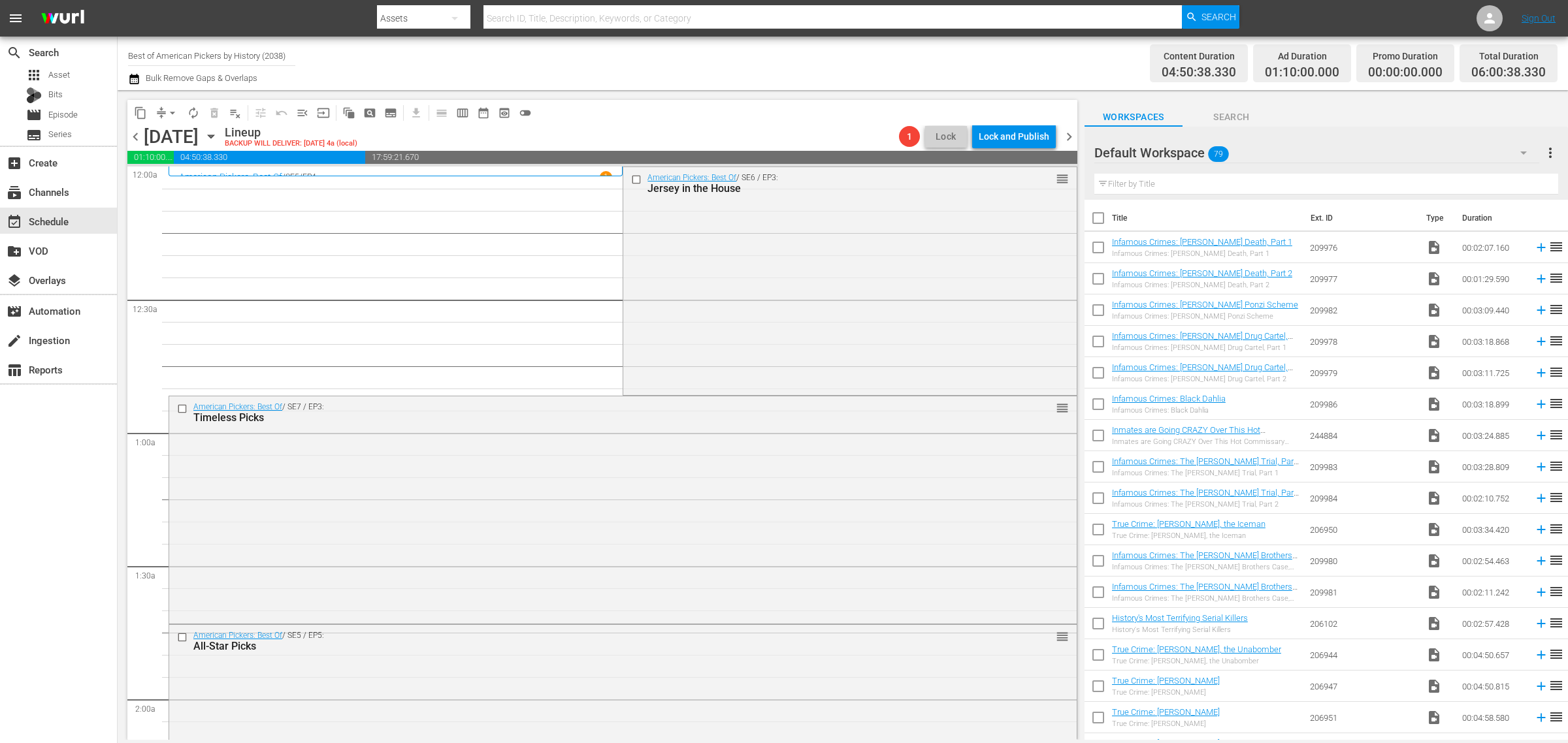
click at [846, 55] on div "Channel Title Best of American Pickers by History (2038) Bulk Remove Gaps & Ove…" at bounding box center [518, 63] width 779 height 47
click at [721, 318] on div "American Pickers: Best Of / SE6 / EP3: Jersey in the House reorder" at bounding box center [849, 279] width 453 height 225
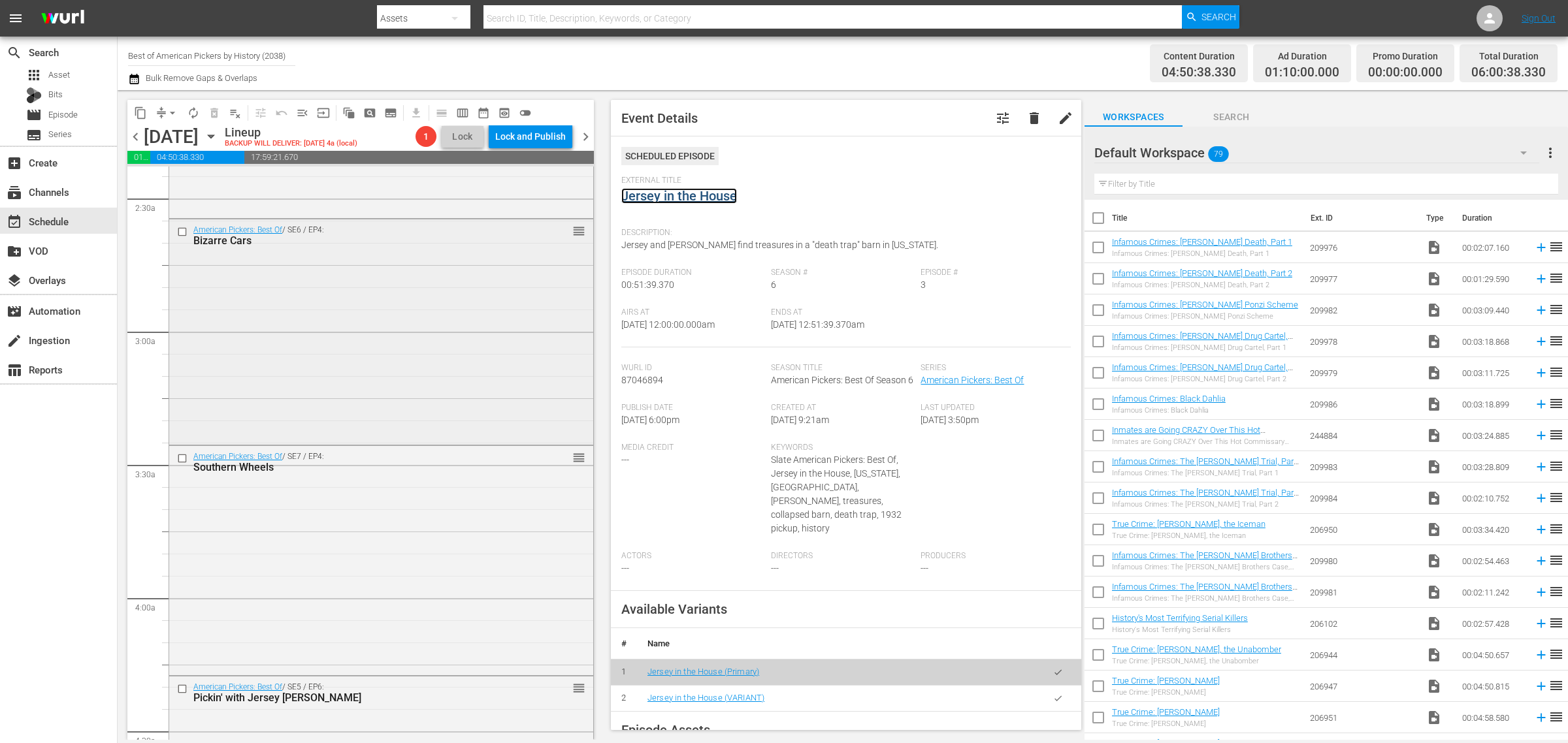
scroll to position [816, 0]
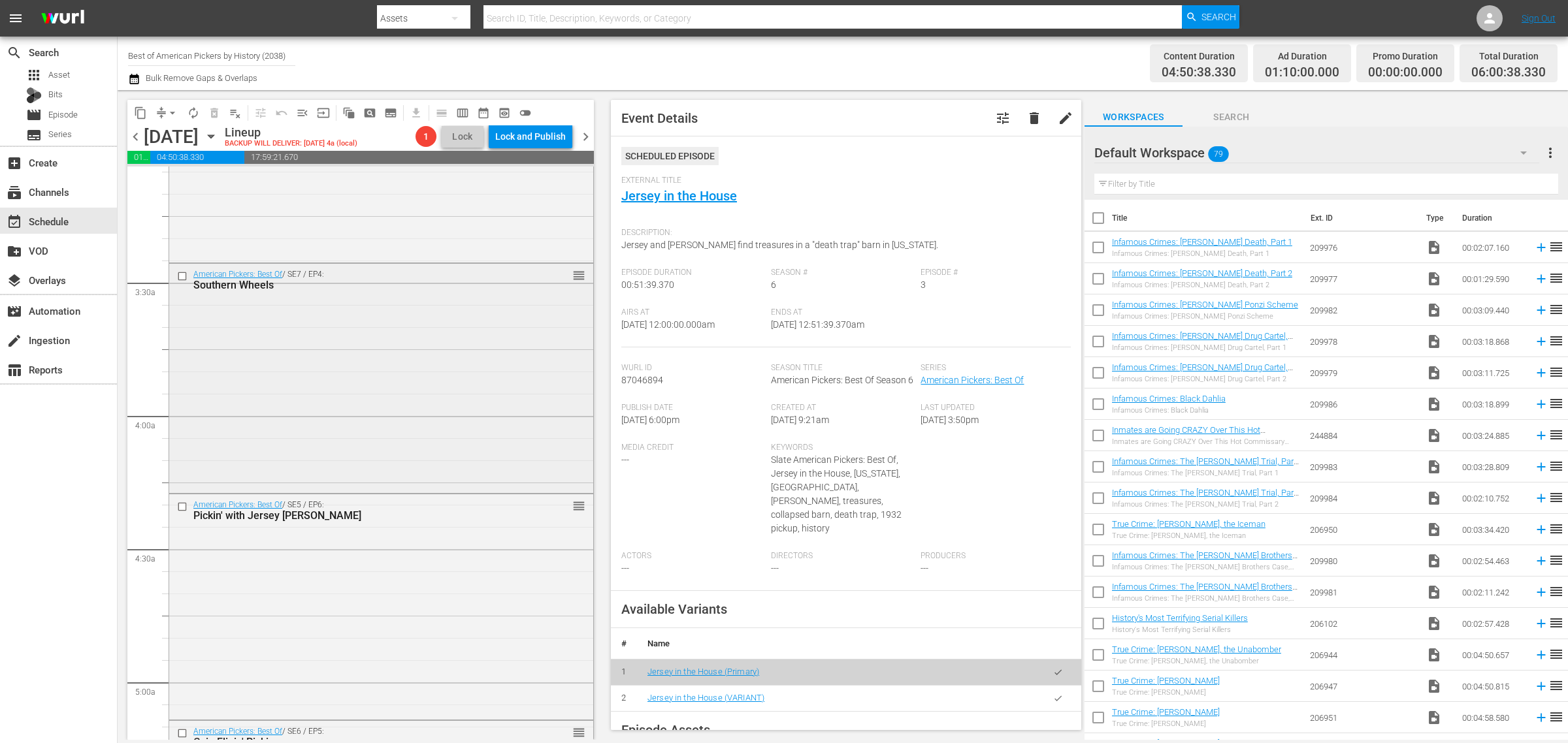
click at [380, 347] on div "American Pickers: Best Of / SE7 / EP4: Southern Wheels reorder" at bounding box center [381, 377] width 424 height 227
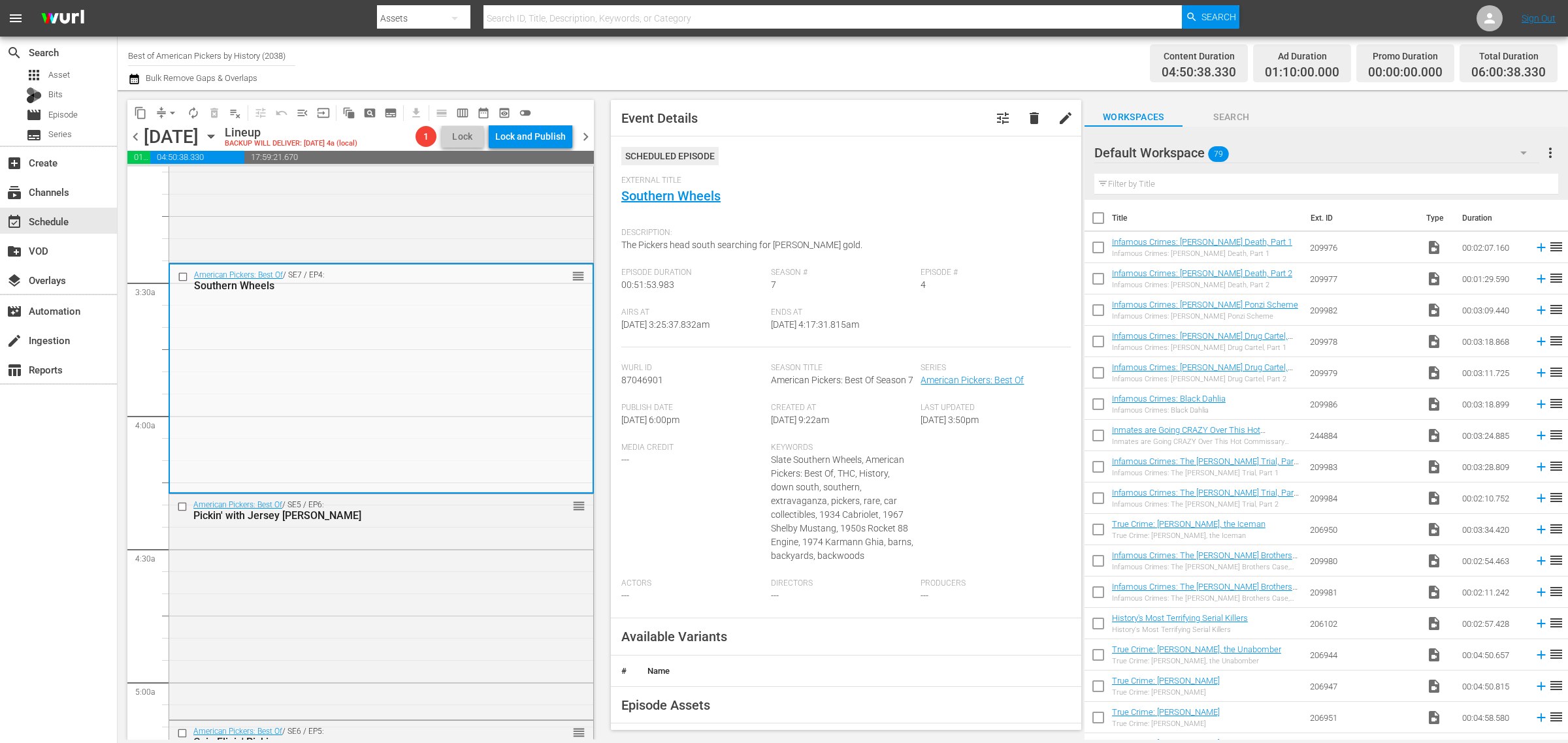
click at [735, 74] on div "Channel Title Best of American Pickers by History (2038) Bulk Remove Gaps & Ove…" at bounding box center [518, 63] width 779 height 47
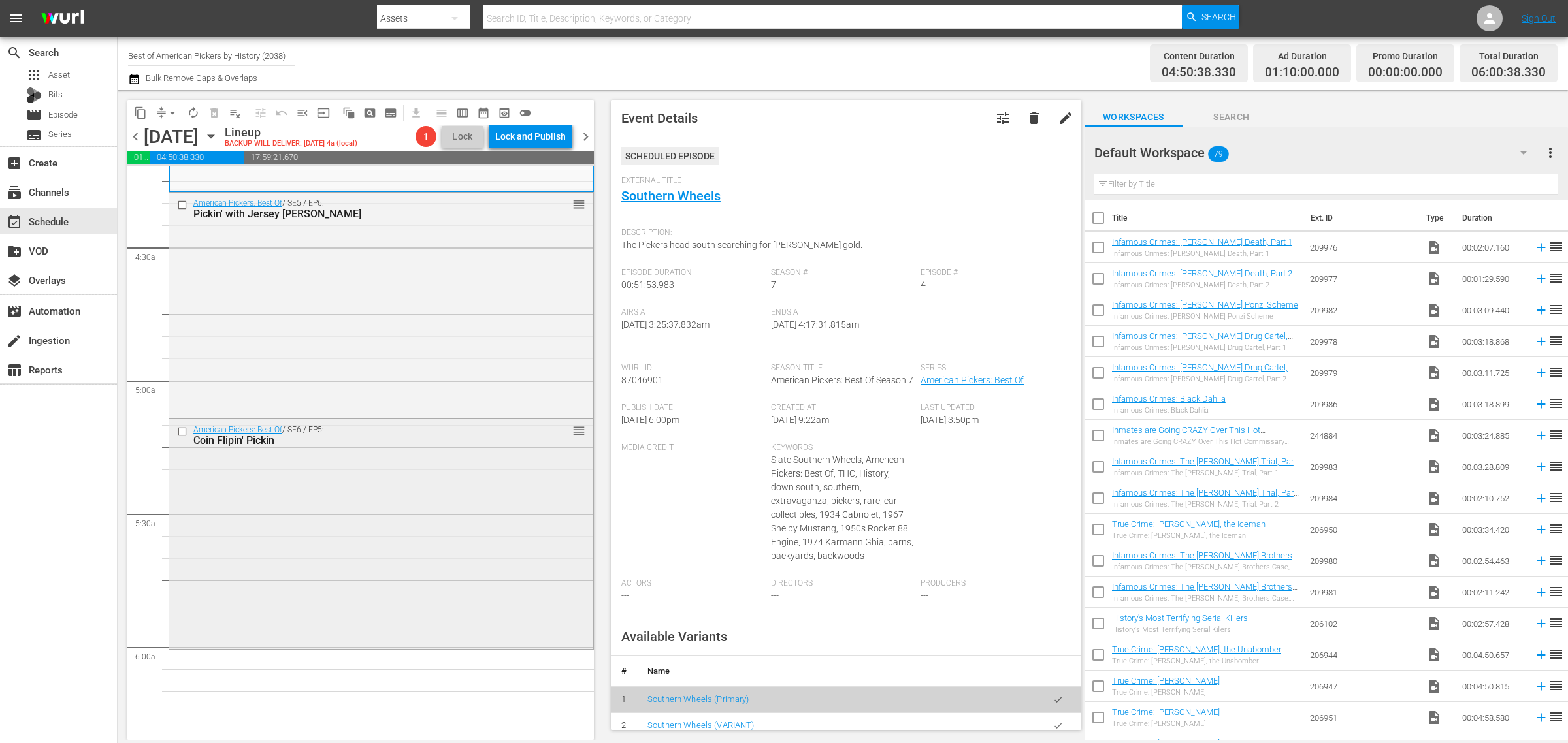
scroll to position [1225, 0]
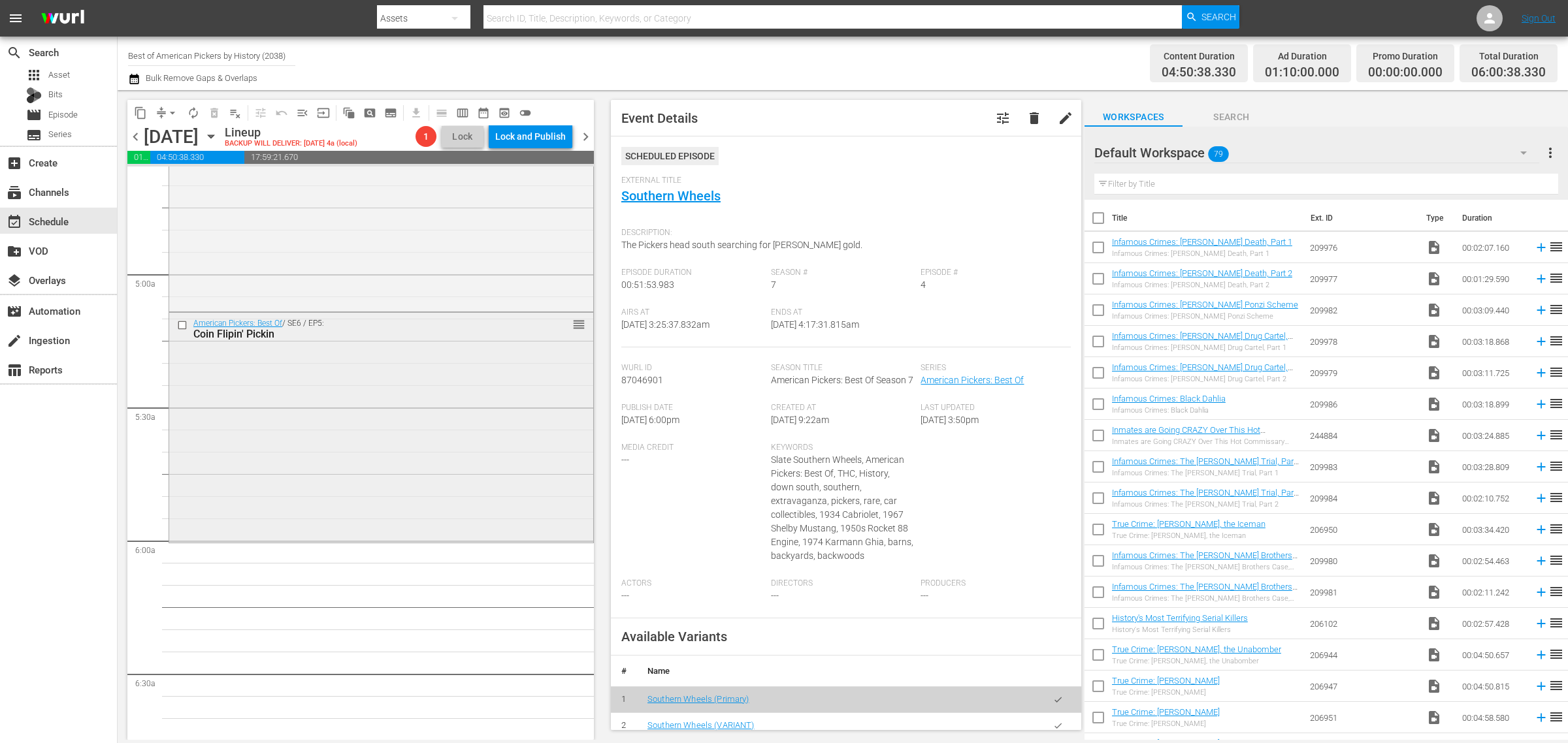
click at [284, 381] on div "American Pickers: Best Of / SE6 / EP5: Coin Flipin' Pickin reorder" at bounding box center [381, 426] width 424 height 227
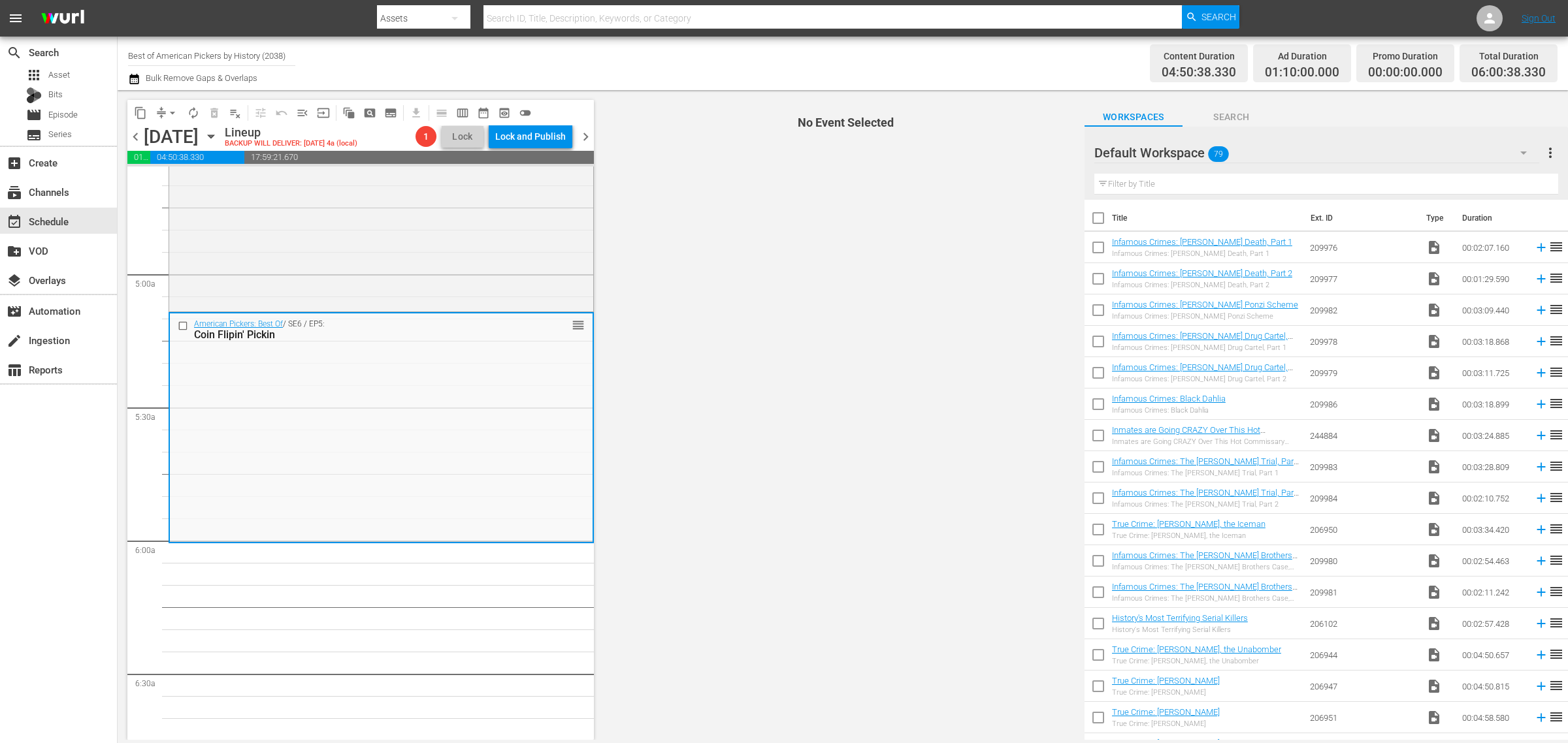
click at [956, 47] on div "Content Duration 04:50:38.330 Ad Duration 01:10:00.000 Promo Duration 00:00:00.…" at bounding box center [1233, 63] width 650 height 47
click at [1303, 10] on nav "menu Search By Assets Search ID, Title, Description, Keywords, or Category Sear…" at bounding box center [784, 18] width 1568 height 36
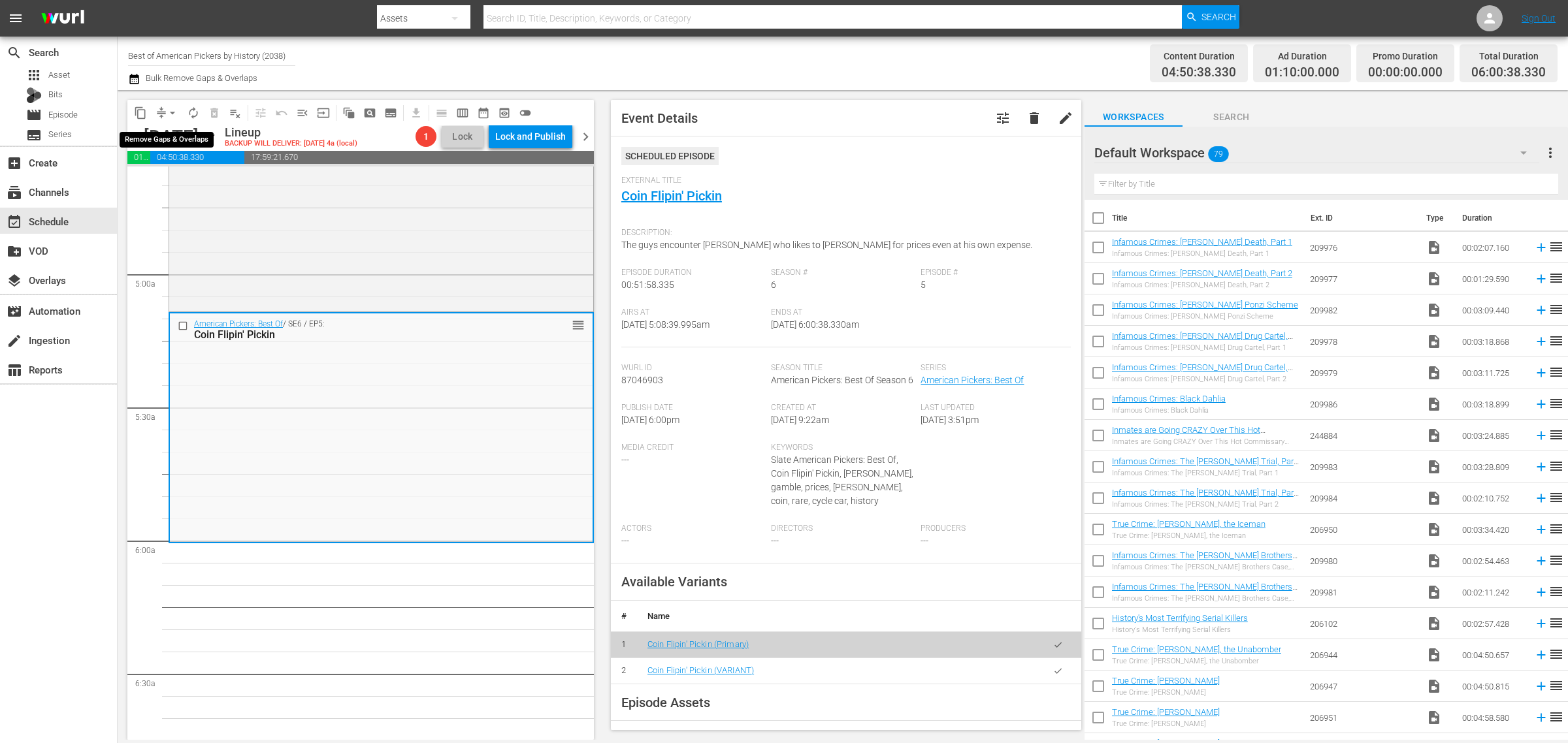
click at [174, 112] on span "arrow_drop_down" at bounding box center [172, 113] width 13 height 13
click at [175, 139] on li "Align to Midnight" at bounding box center [172, 139] width 137 height 22
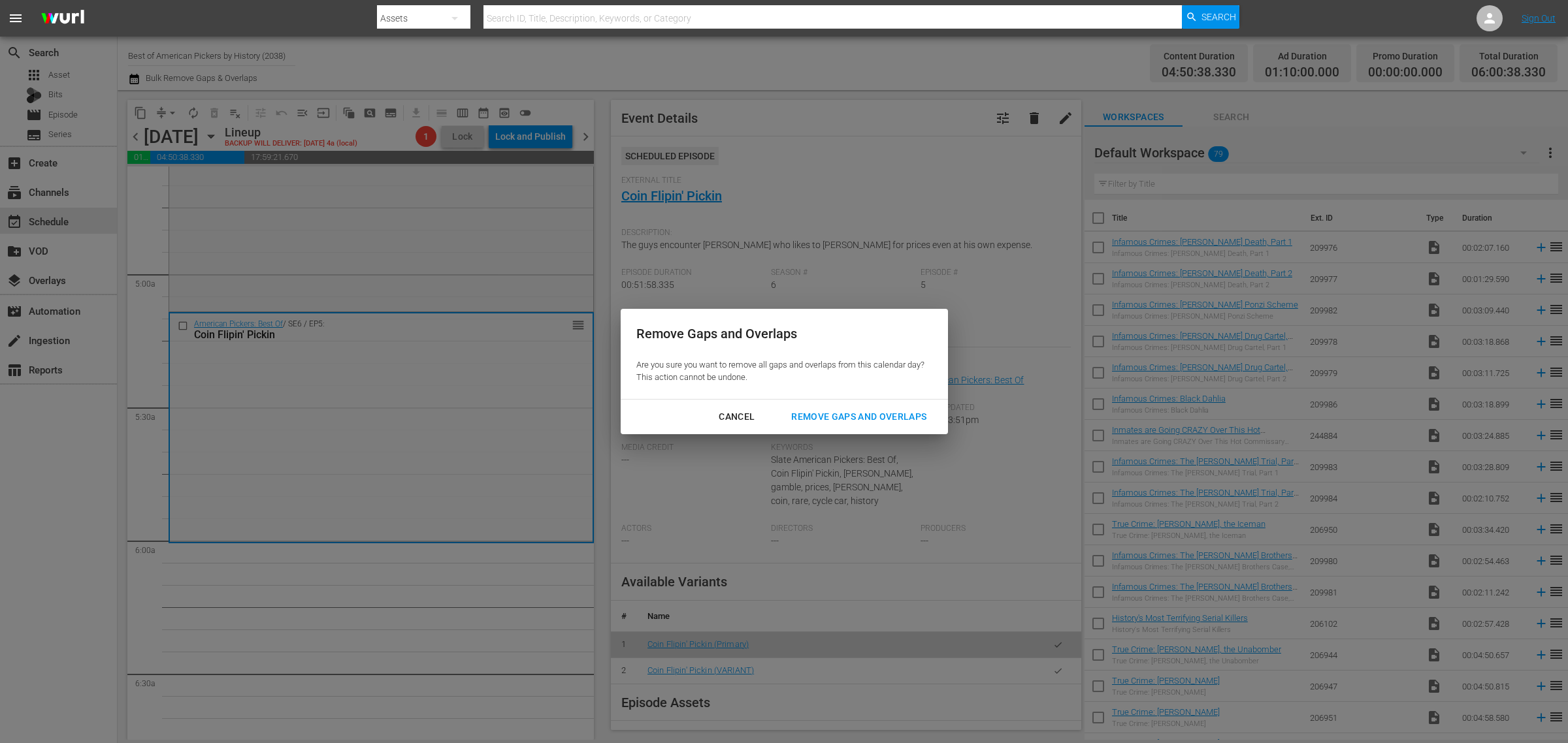
click at [858, 413] on div "Remove Gaps and Overlaps" at bounding box center [859, 416] width 156 height 16
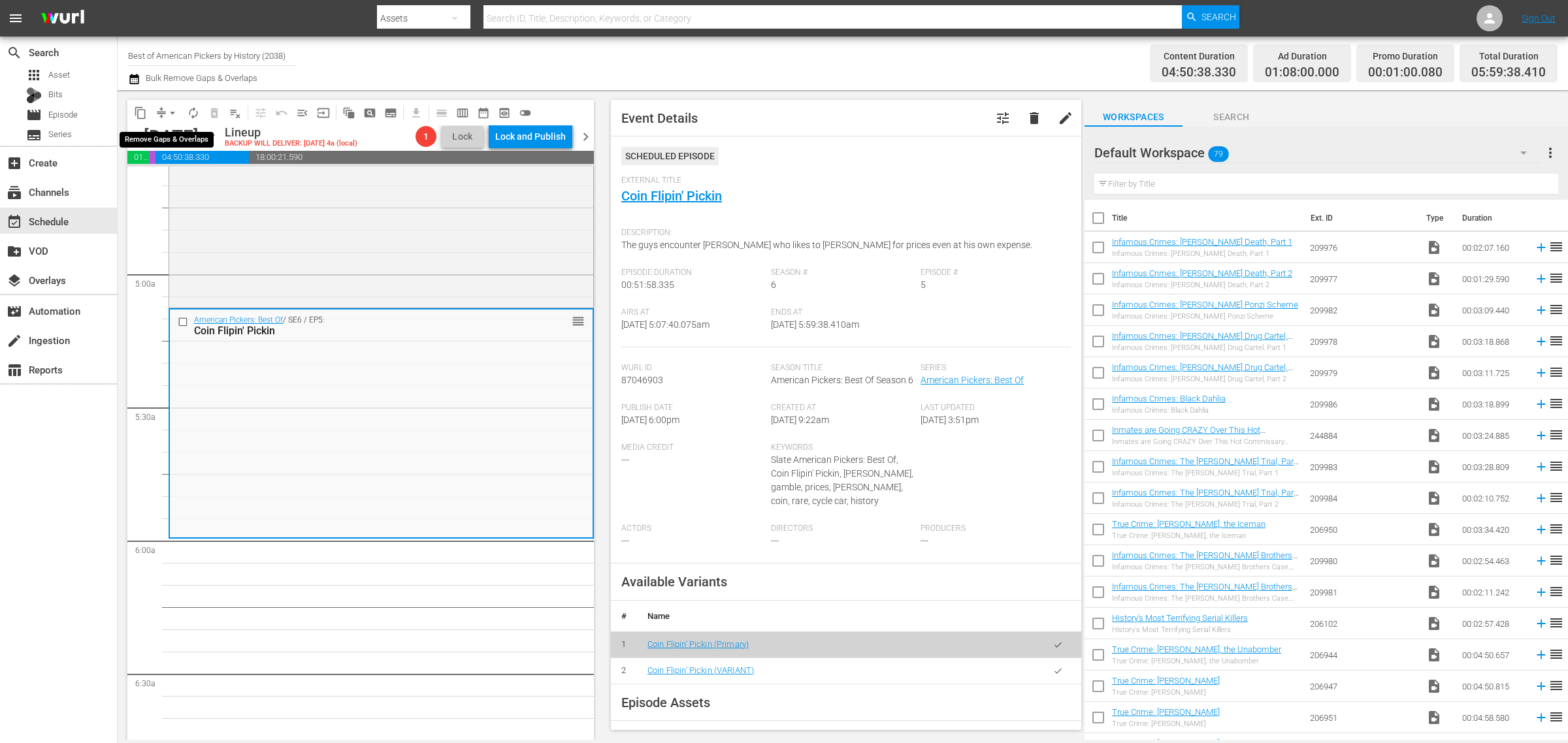
click at [170, 109] on span "arrow_drop_down" at bounding box center [172, 113] width 13 height 13
click at [169, 136] on li "Align to Midnight" at bounding box center [172, 139] width 137 height 22
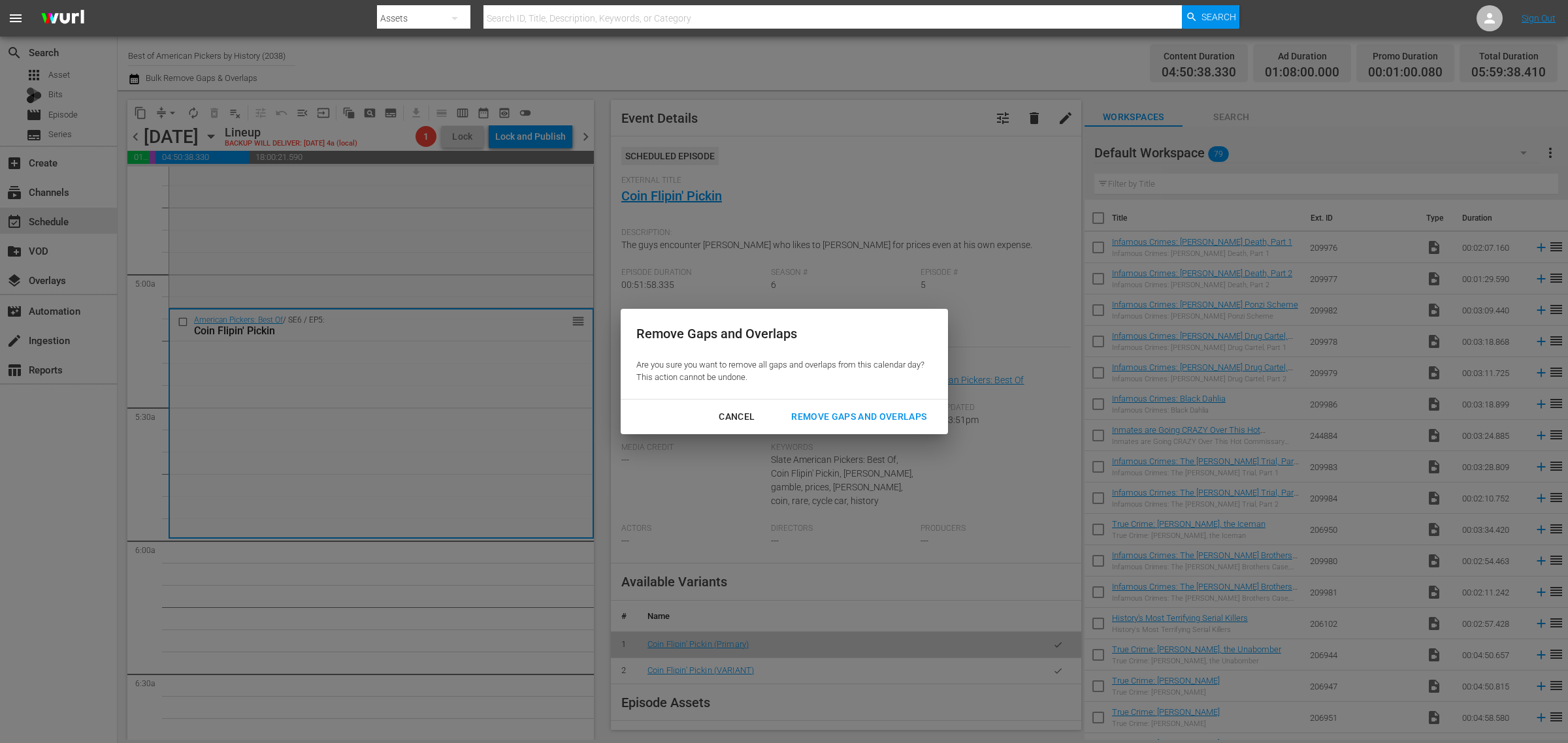
click at [866, 413] on div "Remove Gaps and Overlaps" at bounding box center [859, 416] width 156 height 16
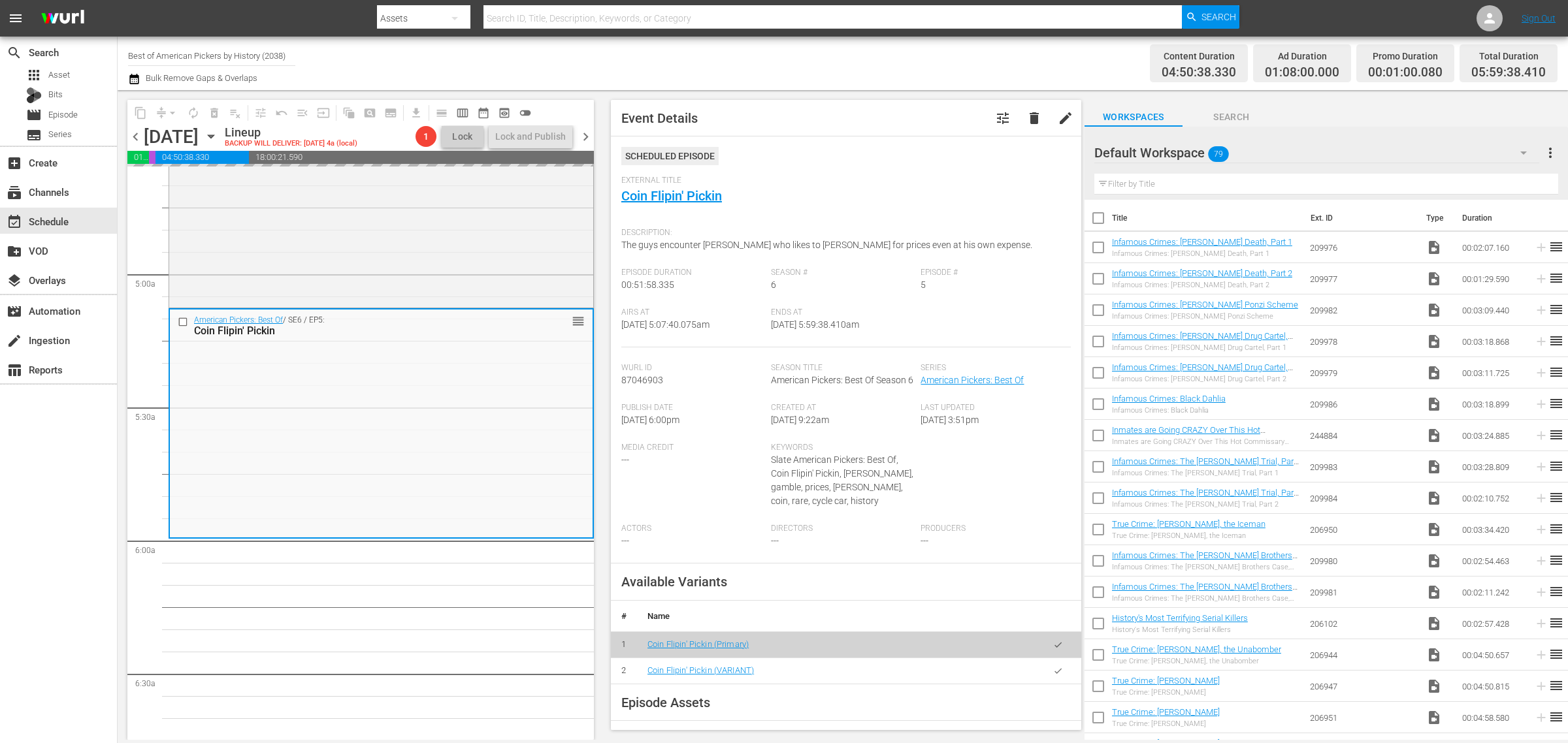
click at [891, 73] on div "Channel Title Best of American Pickers by History (2038) Bulk Remove Gaps & Ove…" at bounding box center [518, 63] width 779 height 47
click at [167, 109] on span "arrow_drop_down" at bounding box center [172, 113] width 13 height 13
click at [169, 133] on li "Align to Midnight" at bounding box center [172, 139] width 137 height 22
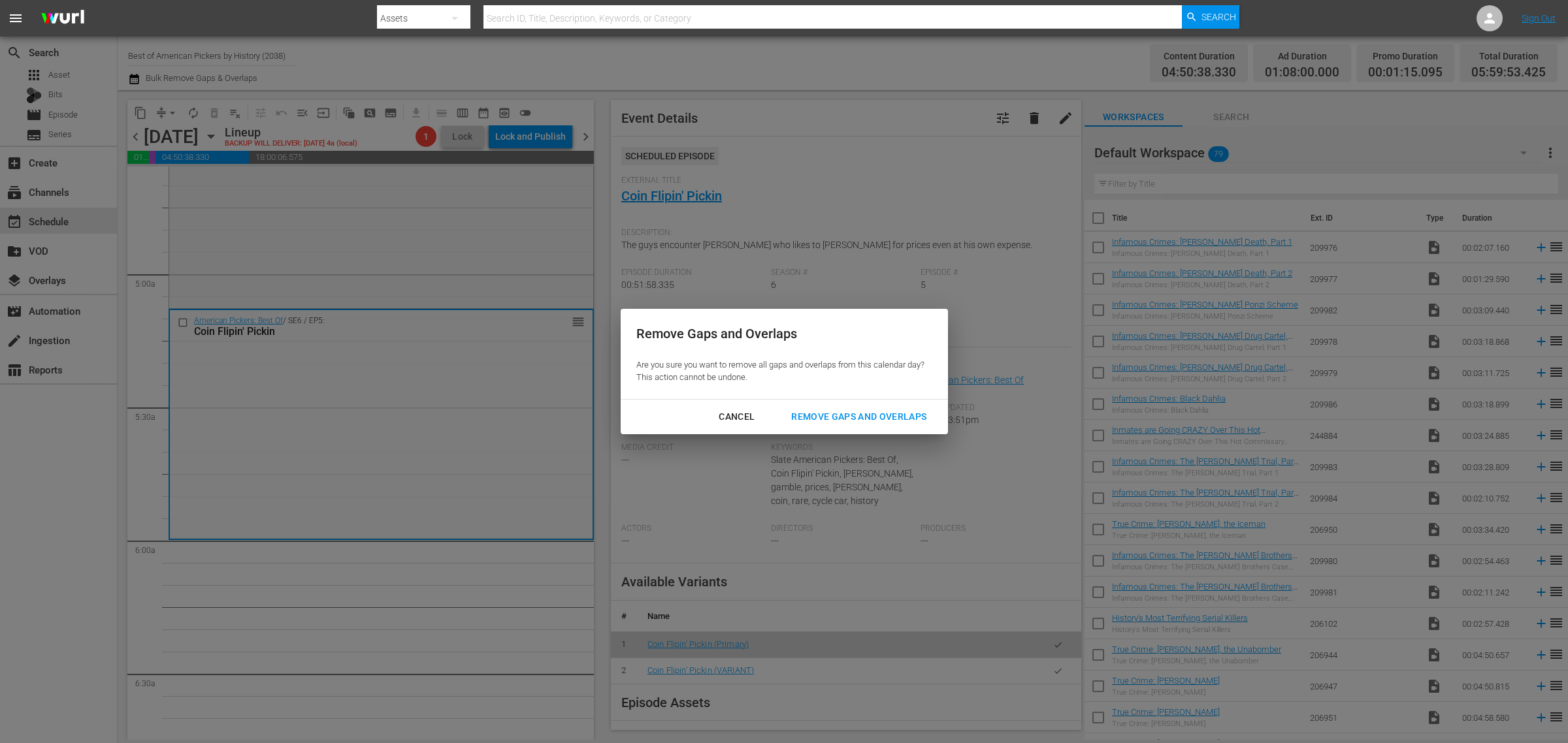
click at [853, 414] on div "Remove Gaps and Overlaps" at bounding box center [859, 416] width 156 height 16
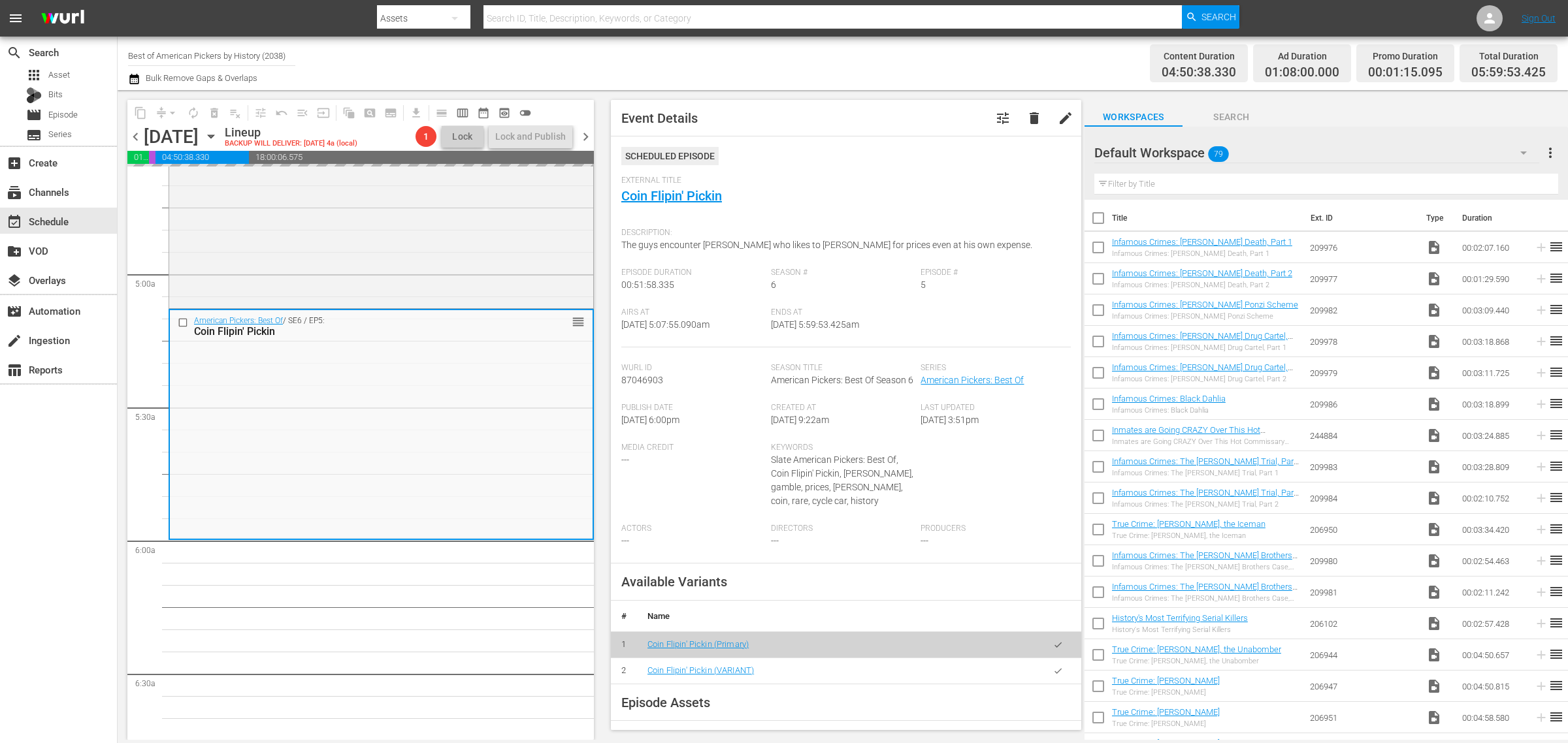
click at [906, 50] on div "Channel Title Best of American Pickers by History (2038) Bulk Remove Gaps & Ove…" at bounding box center [518, 63] width 779 height 47
click at [889, 49] on div "Channel Title Best of American Pickers by History (2038) Bulk Remove Gaps & Ove…" at bounding box center [518, 63] width 779 height 47
click at [821, 60] on div "Channel Title Best of American Pickers by History (2038) Bulk Remove Gaps & Ove…" at bounding box center [518, 63] width 779 height 47
click at [191, 109] on span "autorenew_outlined" at bounding box center [193, 113] width 13 height 13
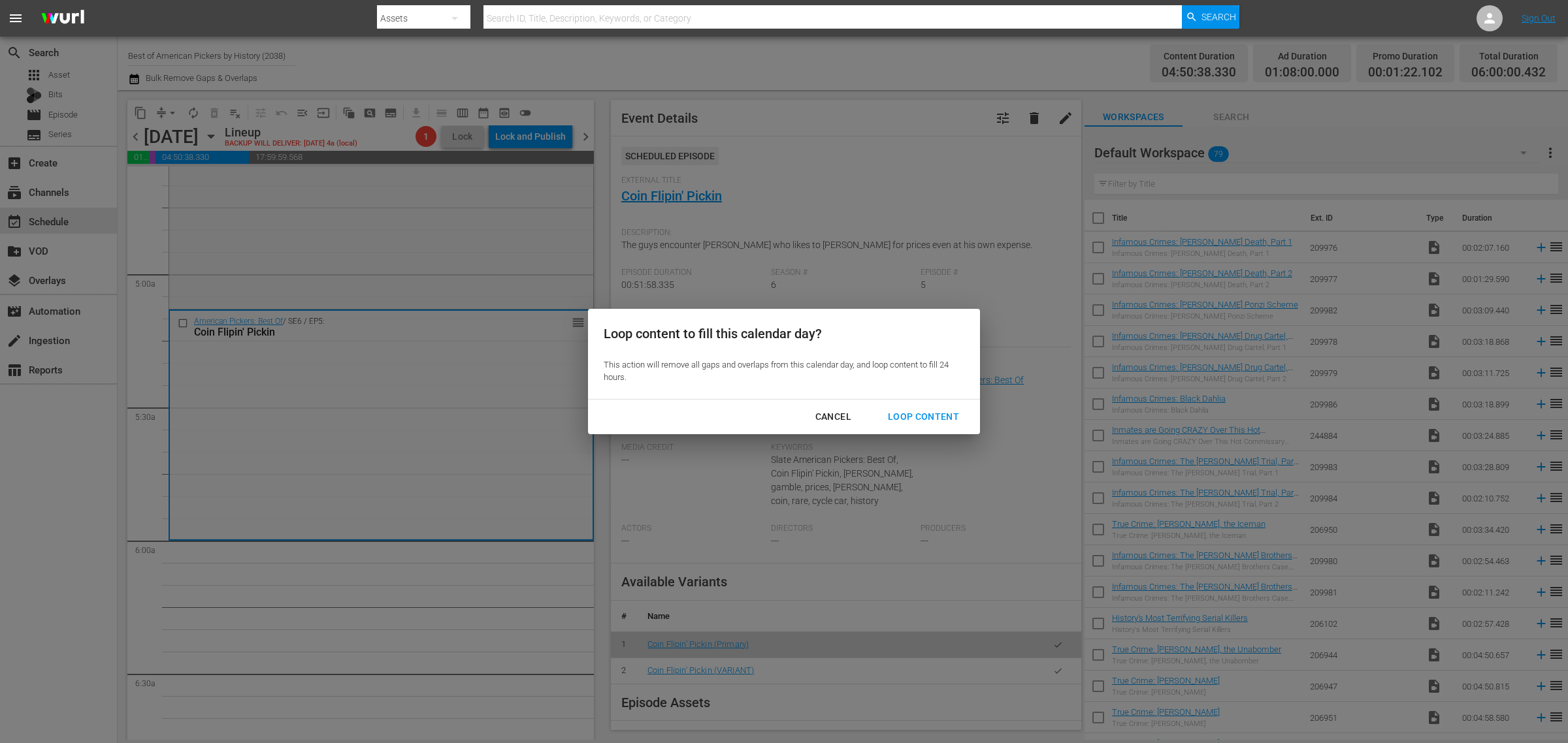
click at [905, 418] on div "Loop Content" at bounding box center [923, 416] width 92 height 16
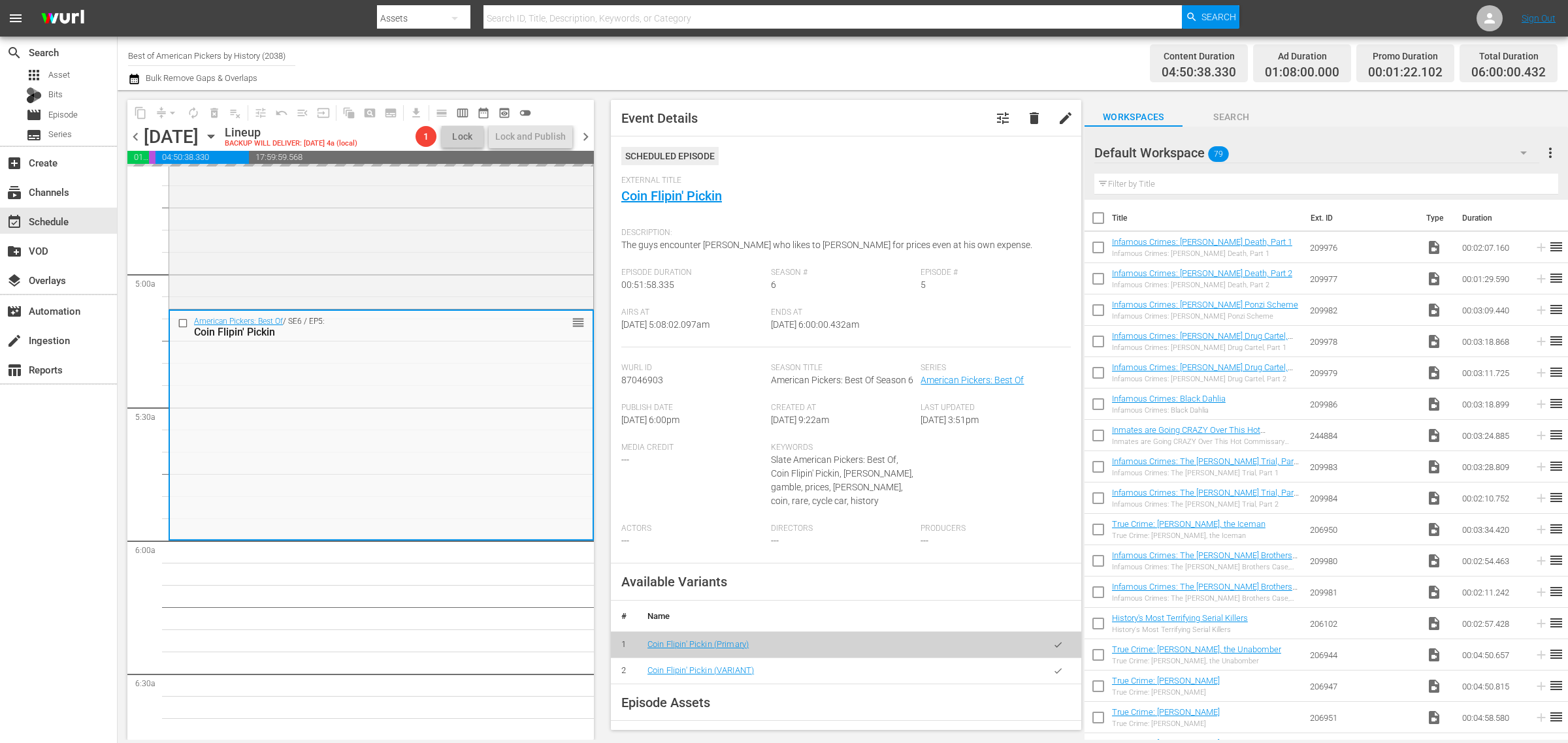
click at [900, 77] on div "Channel Title Best of American Pickers by History (2038) Bulk Remove Gaps & Ove…" at bounding box center [518, 63] width 779 height 47
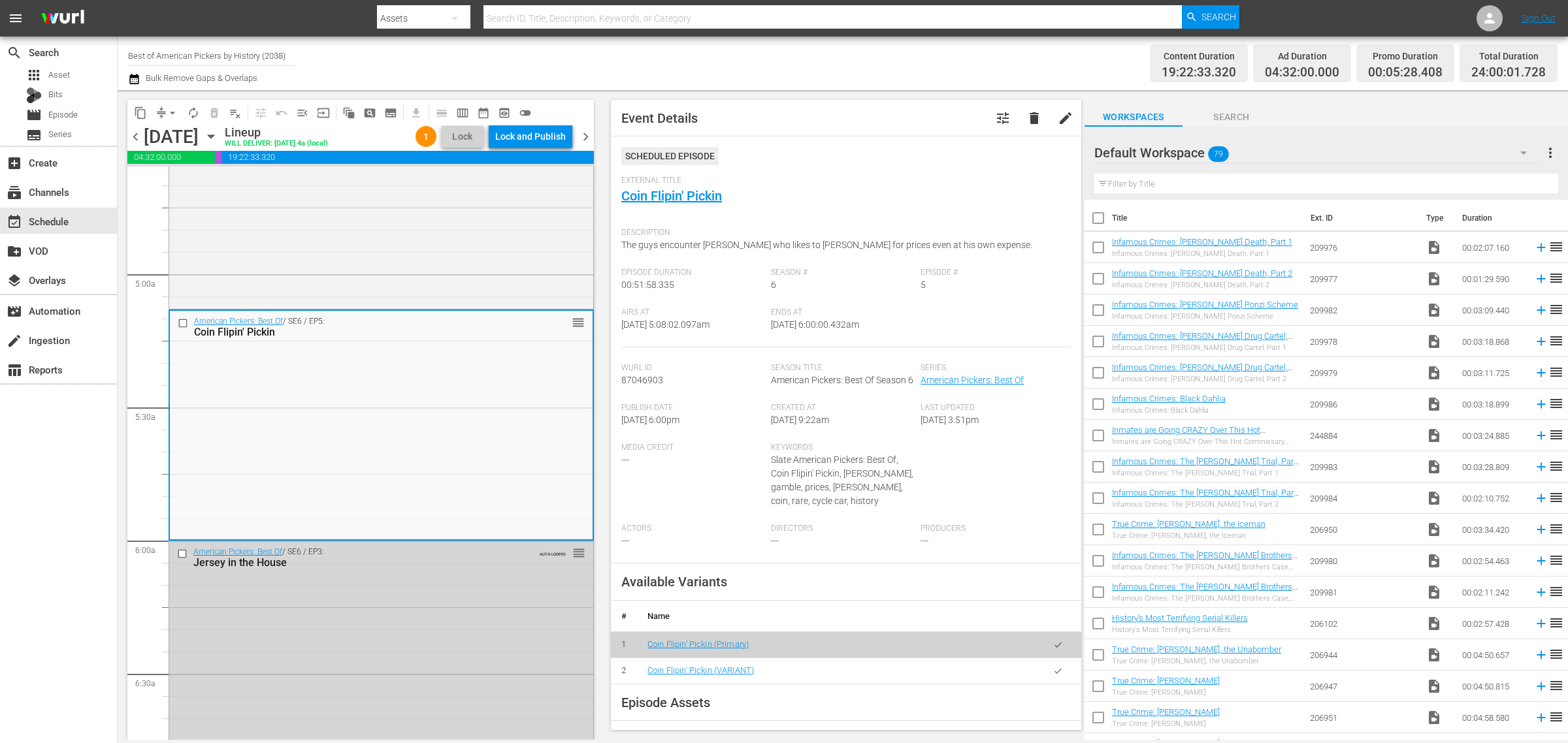
click at [797, 69] on div "Channel Title Best of American Pickers by History (2038) Bulk Remove Gaps & Ove…" at bounding box center [518, 63] width 779 height 47
click at [534, 133] on div "Lock and Publish" at bounding box center [530, 136] width 71 height 23
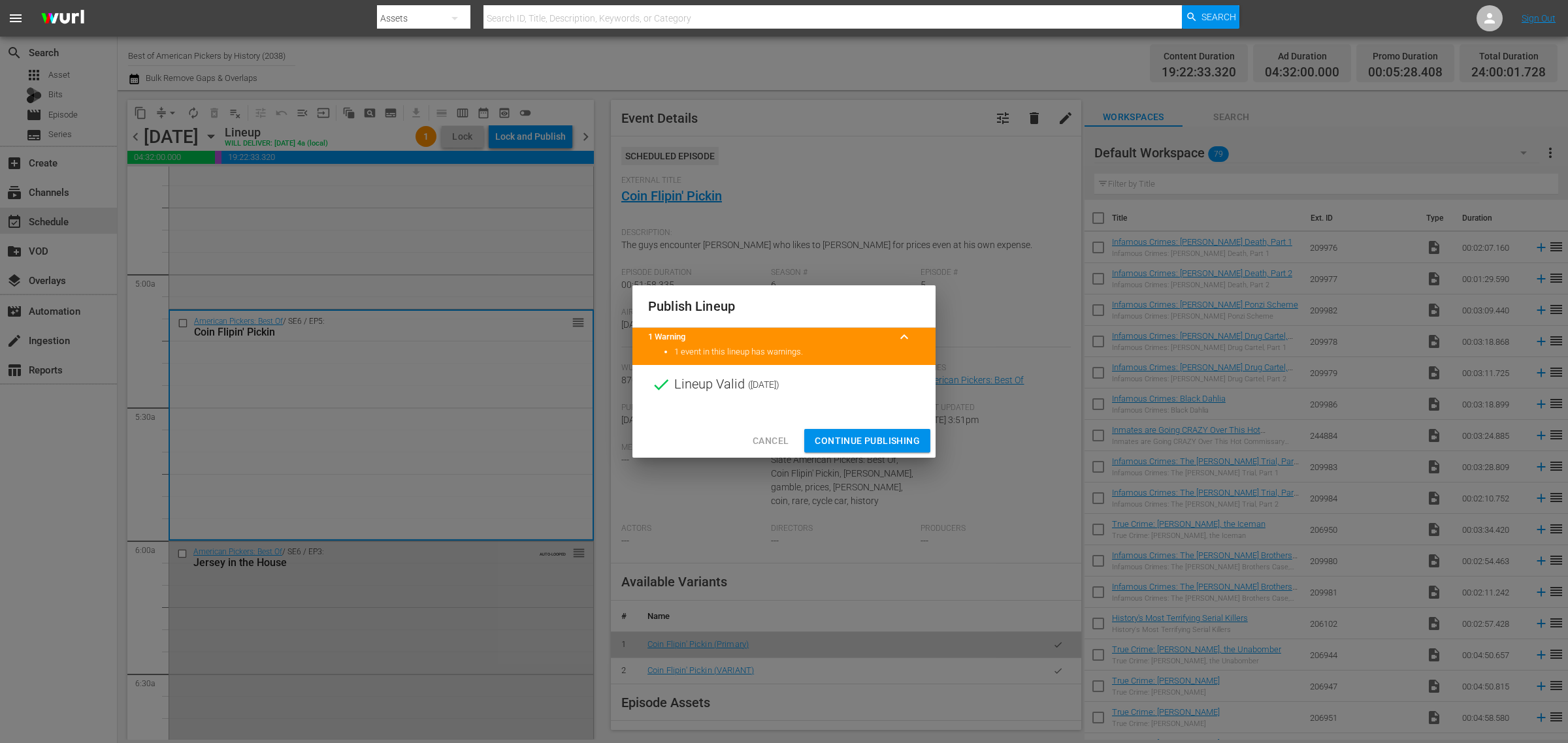
click at [880, 438] on span "Continue Publishing" at bounding box center [867, 440] width 105 height 16
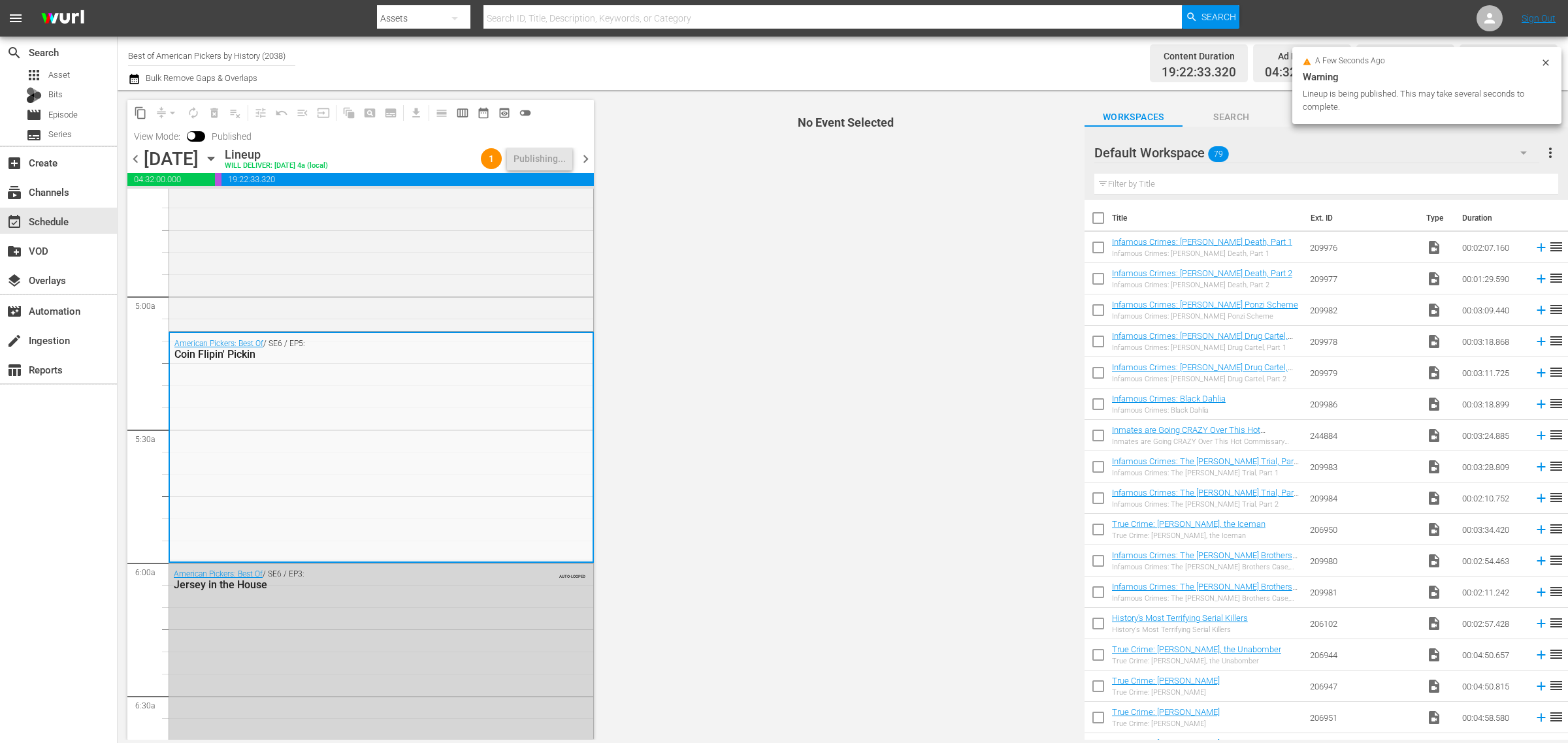
click at [742, 64] on div "Channel Title Best of American Pickers by History (2038) Bulk Remove Gaps & Ove…" at bounding box center [518, 63] width 779 height 47
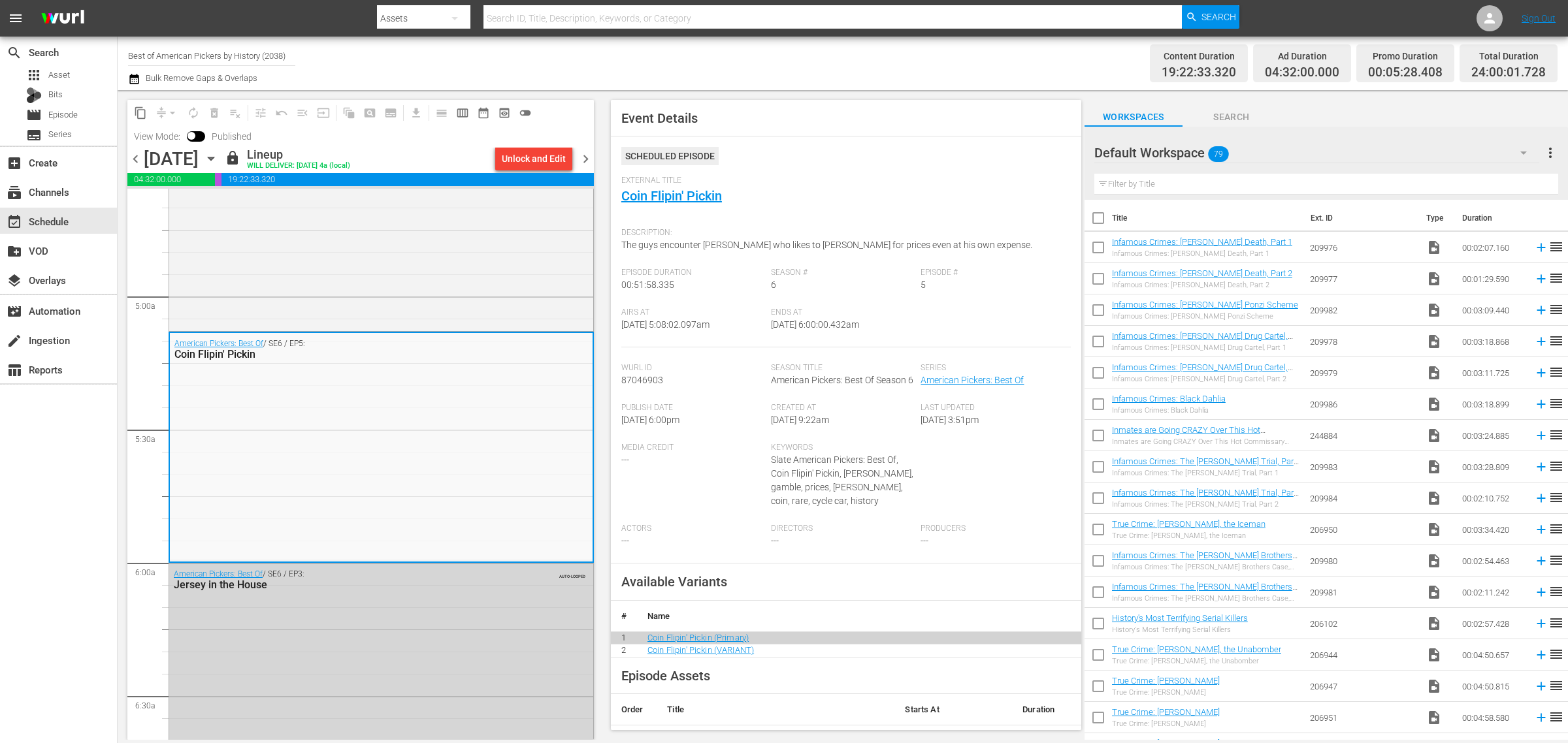
click at [742, 64] on div "Channel Title Best of American Pickers by History (2038) Bulk Remove Gaps & Ove…" at bounding box center [518, 63] width 779 height 47
click at [585, 155] on span "chevron_right" at bounding box center [585, 159] width 16 height 16
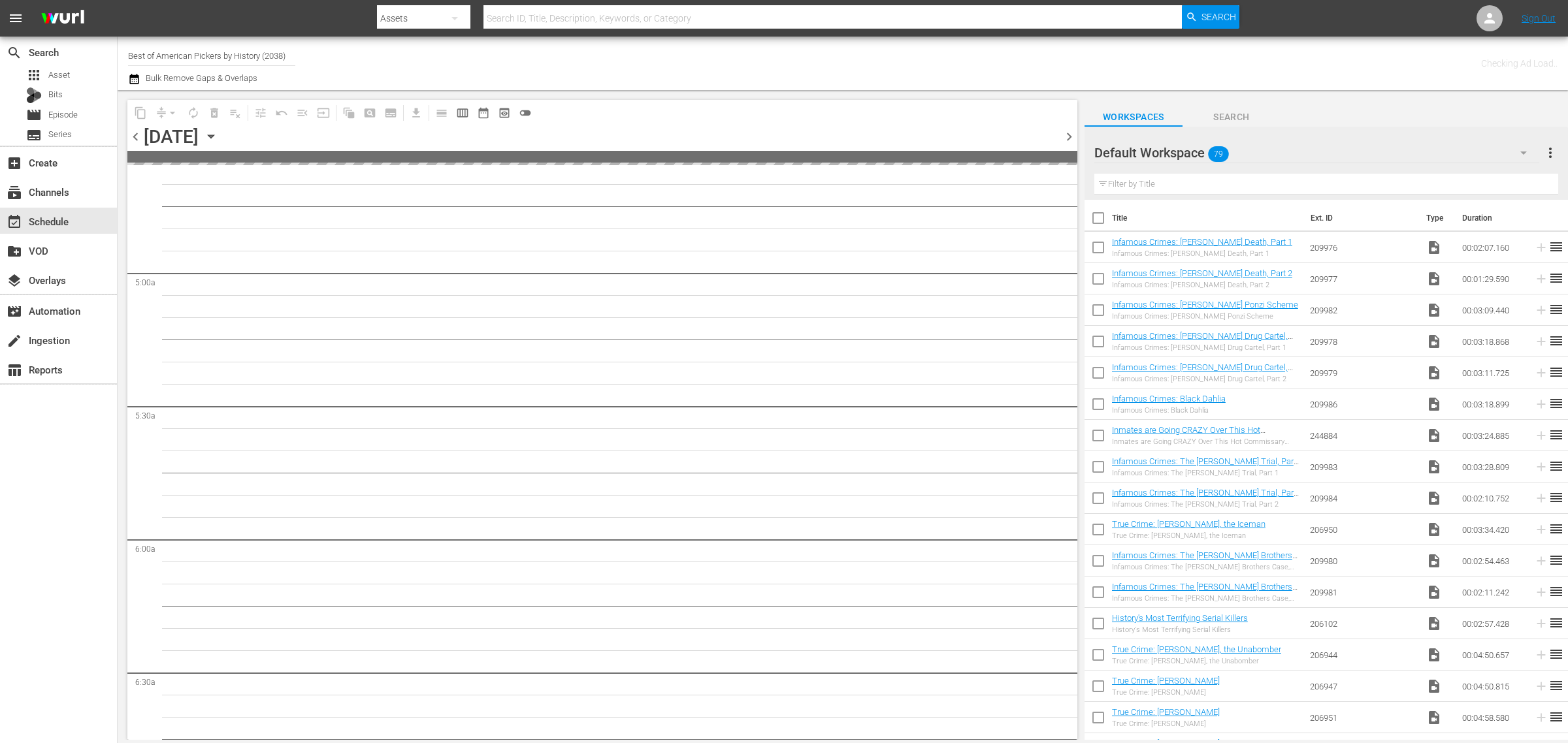
scroll to position [1314, 0]
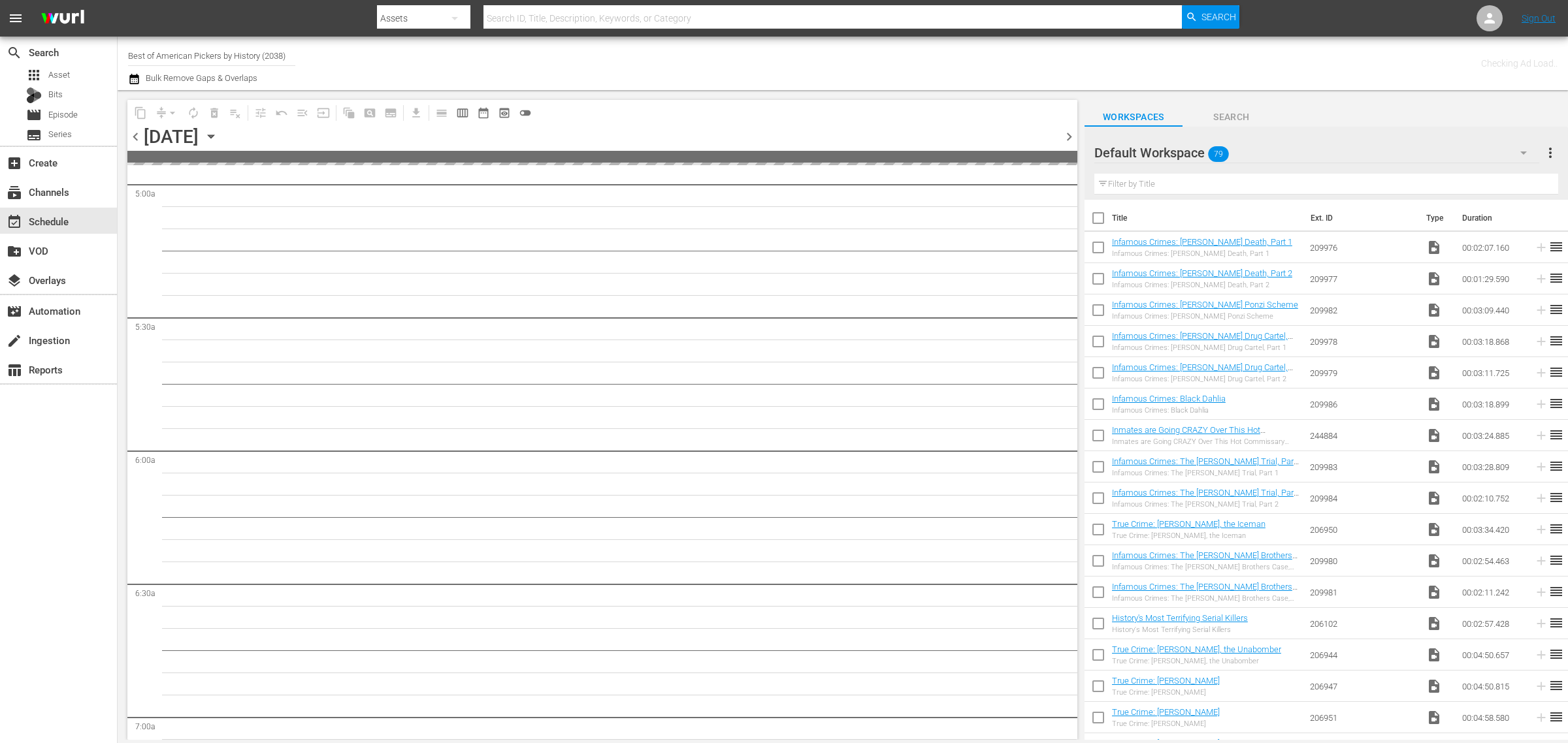
click at [727, 60] on div "Channel Title Best of American Pickers by History (2038) Bulk Remove Gaps & Ove…" at bounding box center [518, 63] width 779 height 47
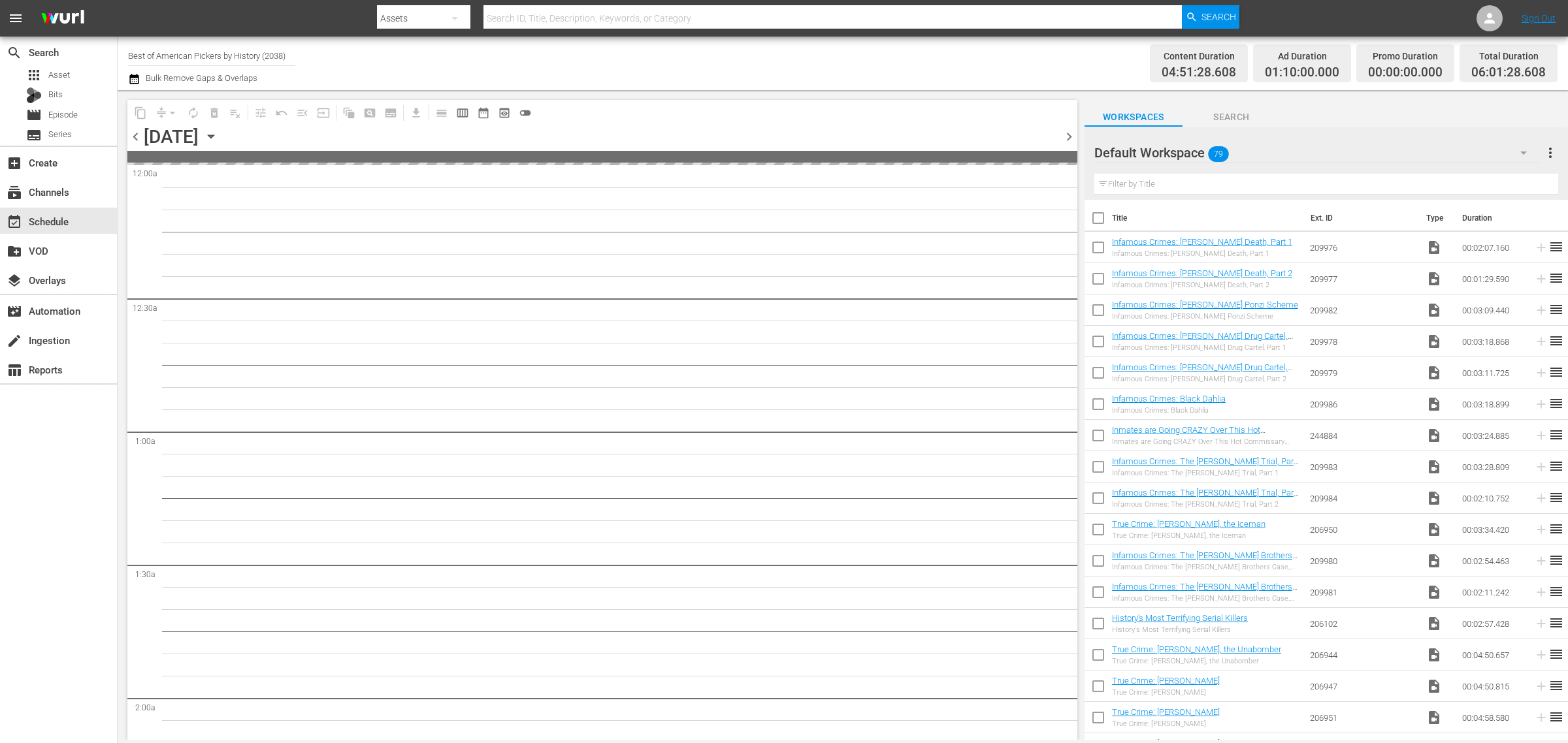
click at [765, 59] on div "Channel Title Best of American Pickers by History (2038) Bulk Remove Gaps & Ove…" at bounding box center [518, 63] width 779 height 47
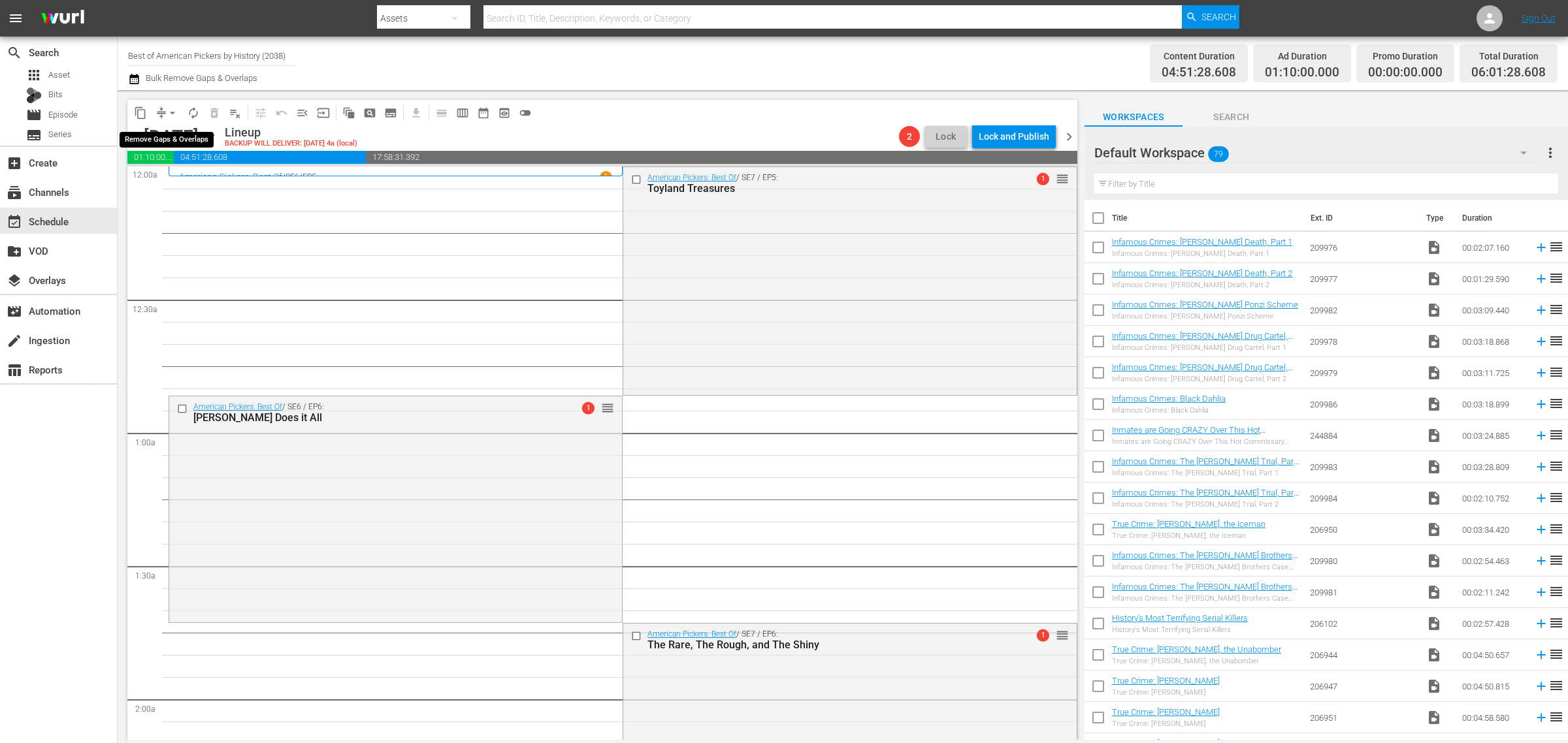
click at [172, 111] on span "arrow_drop_down" at bounding box center [172, 113] width 13 height 13
click at [178, 142] on li "Align to Midnight" at bounding box center [172, 139] width 137 height 22
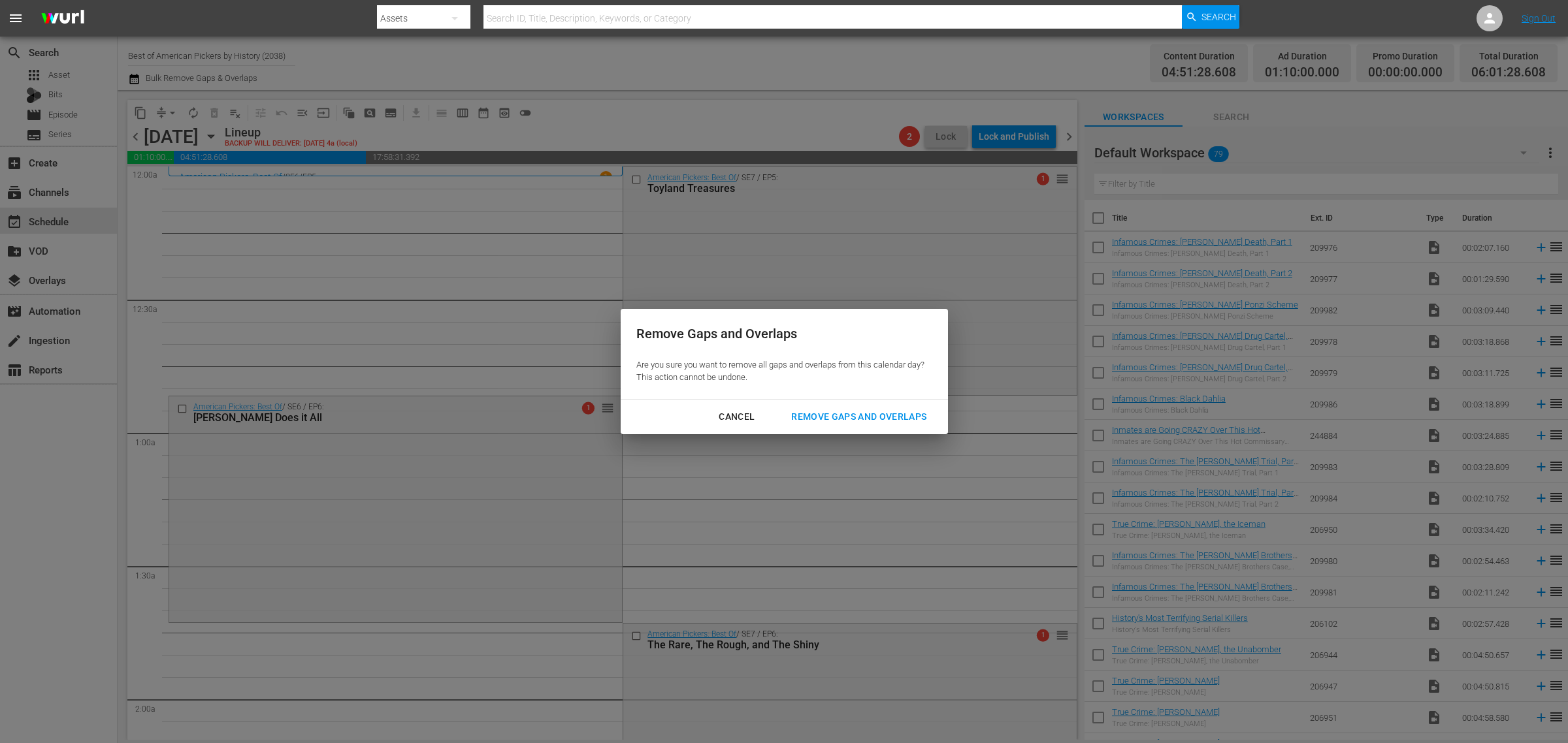
click at [884, 418] on div "Remove Gaps and Overlaps" at bounding box center [859, 416] width 156 height 16
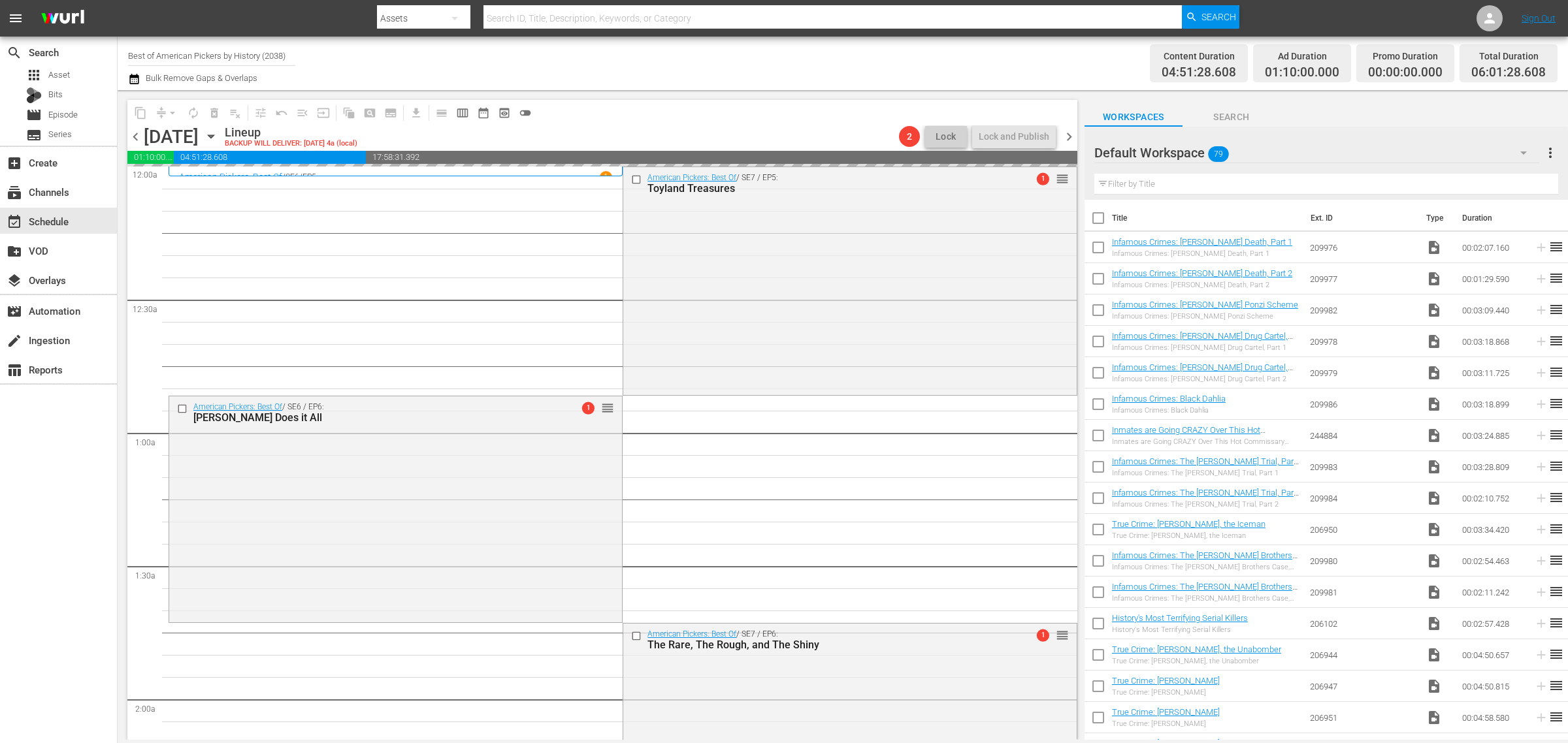
click at [814, 66] on div "Channel Title Best of American Pickers by History (2038) Bulk Remove Gaps & Ove…" at bounding box center [518, 63] width 779 height 47
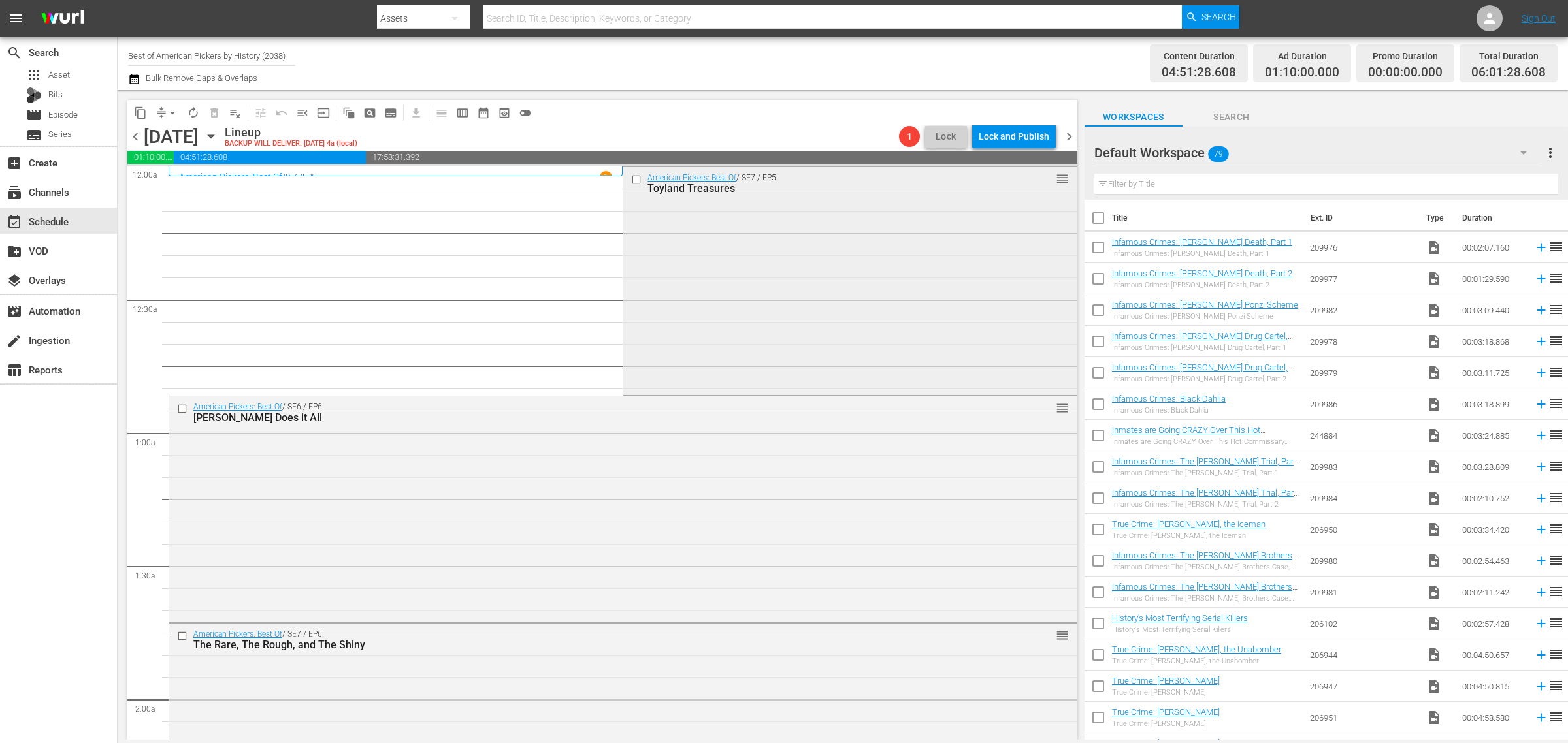
click at [690, 279] on div "American Pickers: Best Of / SE7 / EP5: Toyland Treasures reorder" at bounding box center [849, 280] width 453 height 226
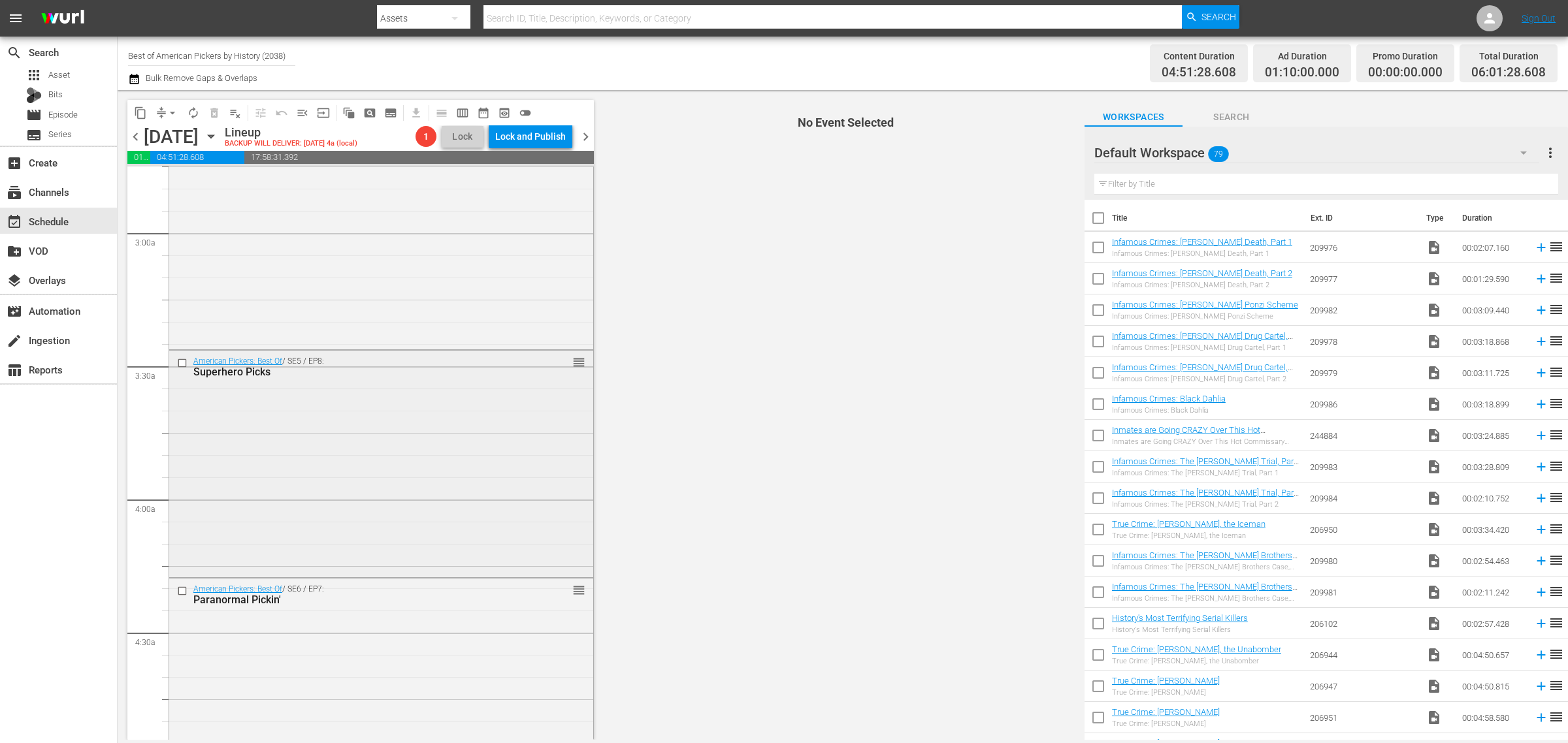
scroll to position [734, 0]
click at [376, 409] on div "American Pickers: Best Of / SE5 / EP8: Superhero Picks reorder" at bounding box center [381, 461] width 424 height 225
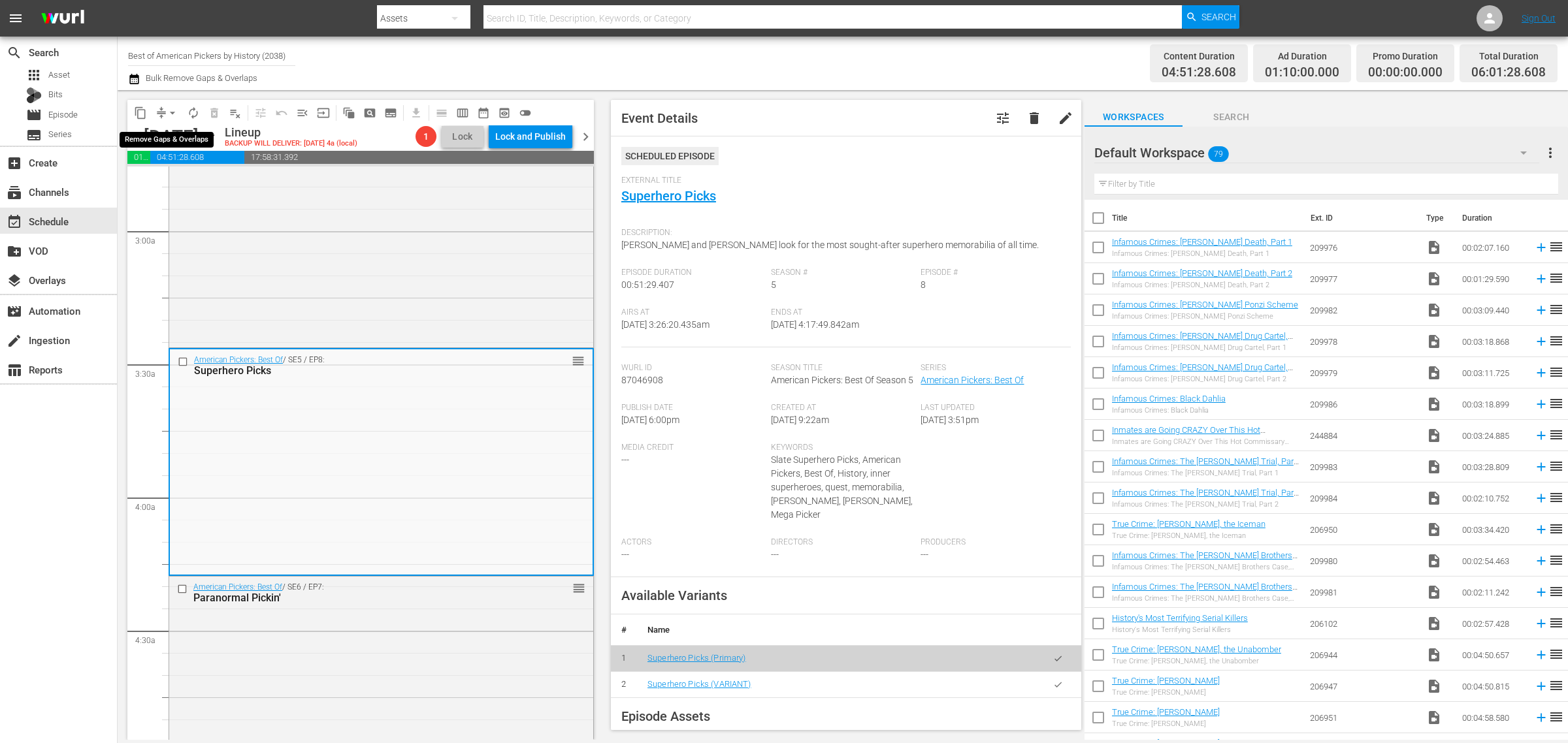
click at [171, 112] on span "arrow_drop_down" at bounding box center [172, 113] width 13 height 13
click at [177, 132] on li "Align to Midnight" at bounding box center [172, 139] width 137 height 22
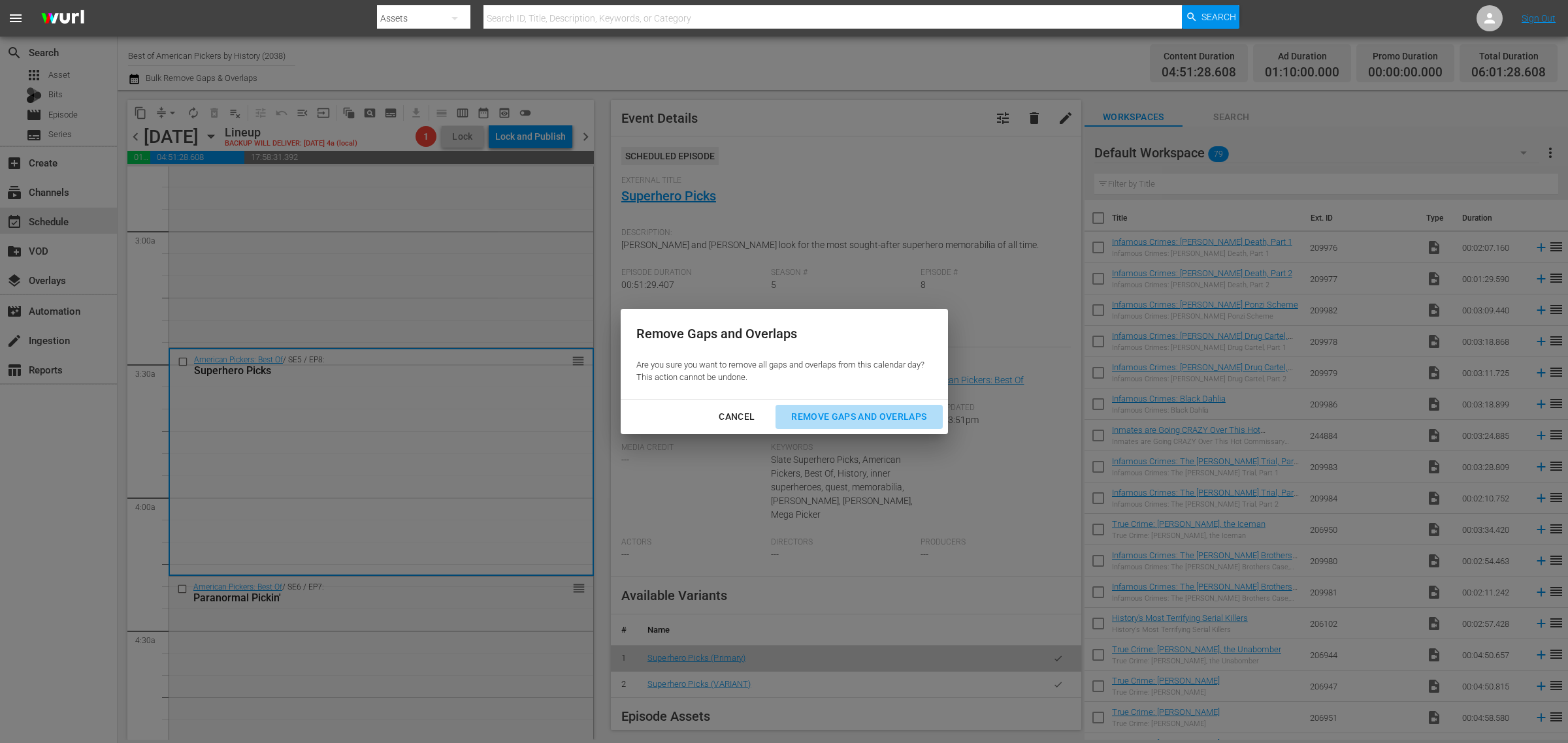
click at [890, 412] on div "Remove Gaps and Overlaps" at bounding box center [859, 416] width 156 height 16
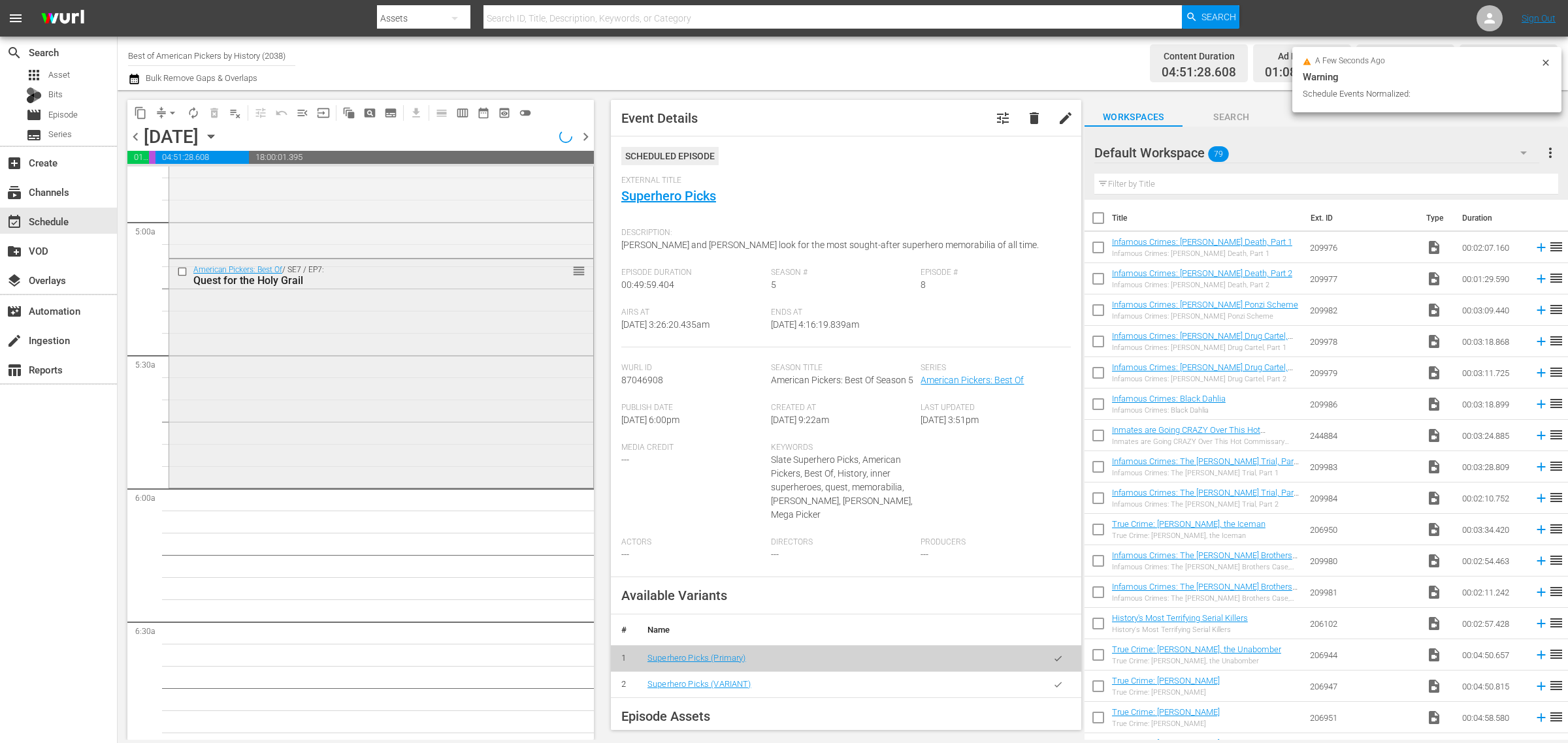
scroll to position [1307, 0]
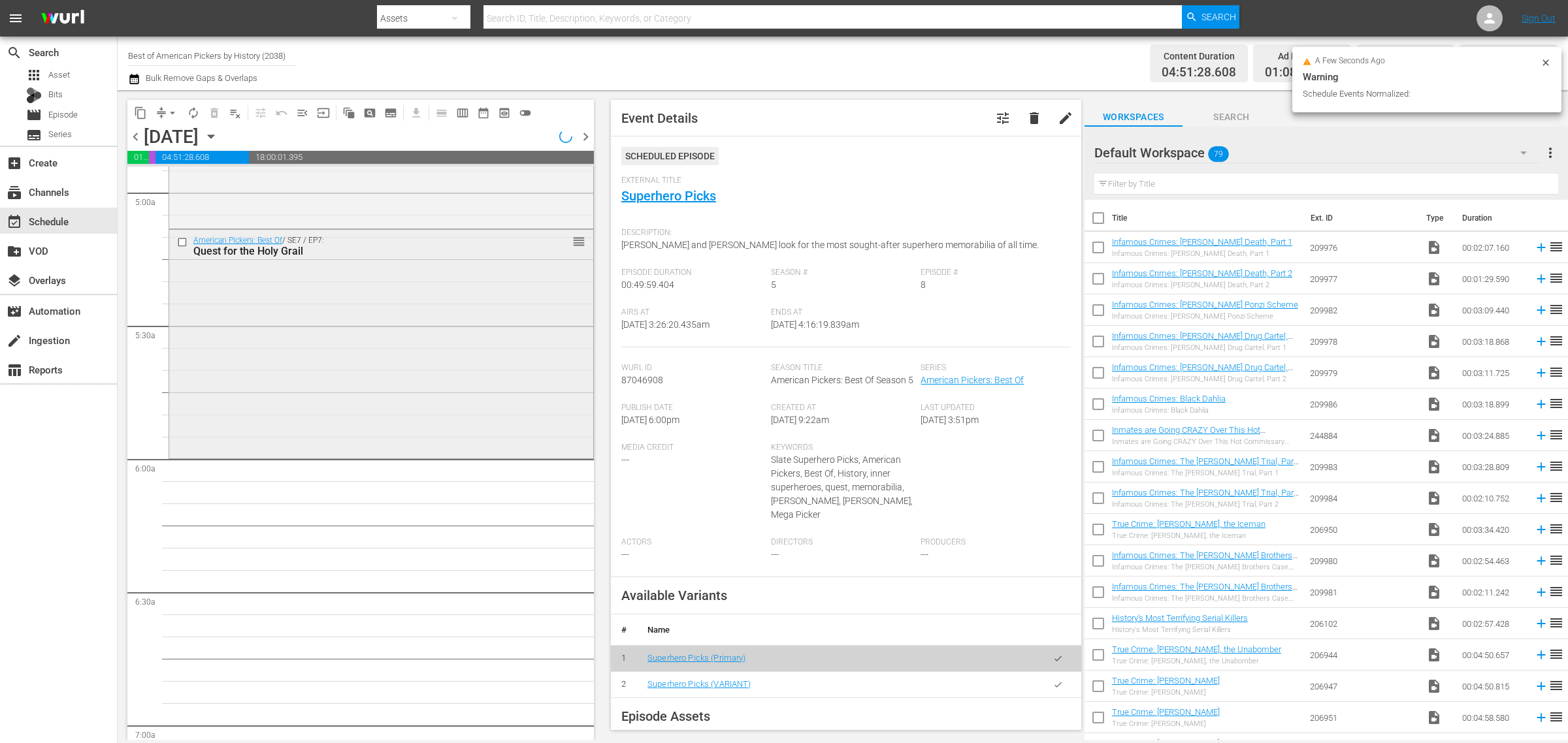
click at [354, 347] on div "American Pickers: Best Of / SE7 / EP7: Quest for the Holy Grail reorder" at bounding box center [381, 343] width 424 height 226
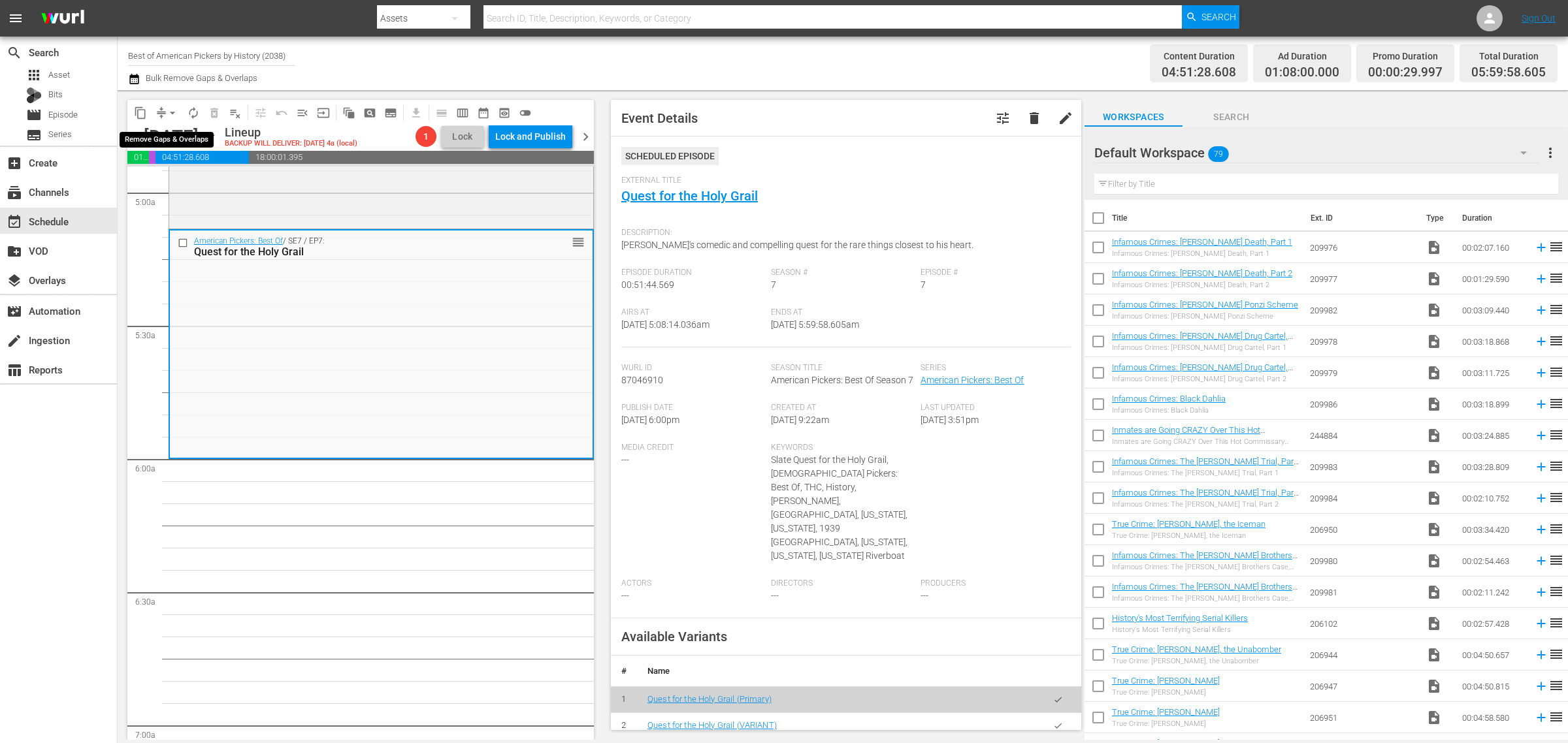
click at [173, 109] on span "arrow_drop_down" at bounding box center [172, 113] width 13 height 13
click at [173, 137] on li "Align to Midnight" at bounding box center [172, 139] width 137 height 22
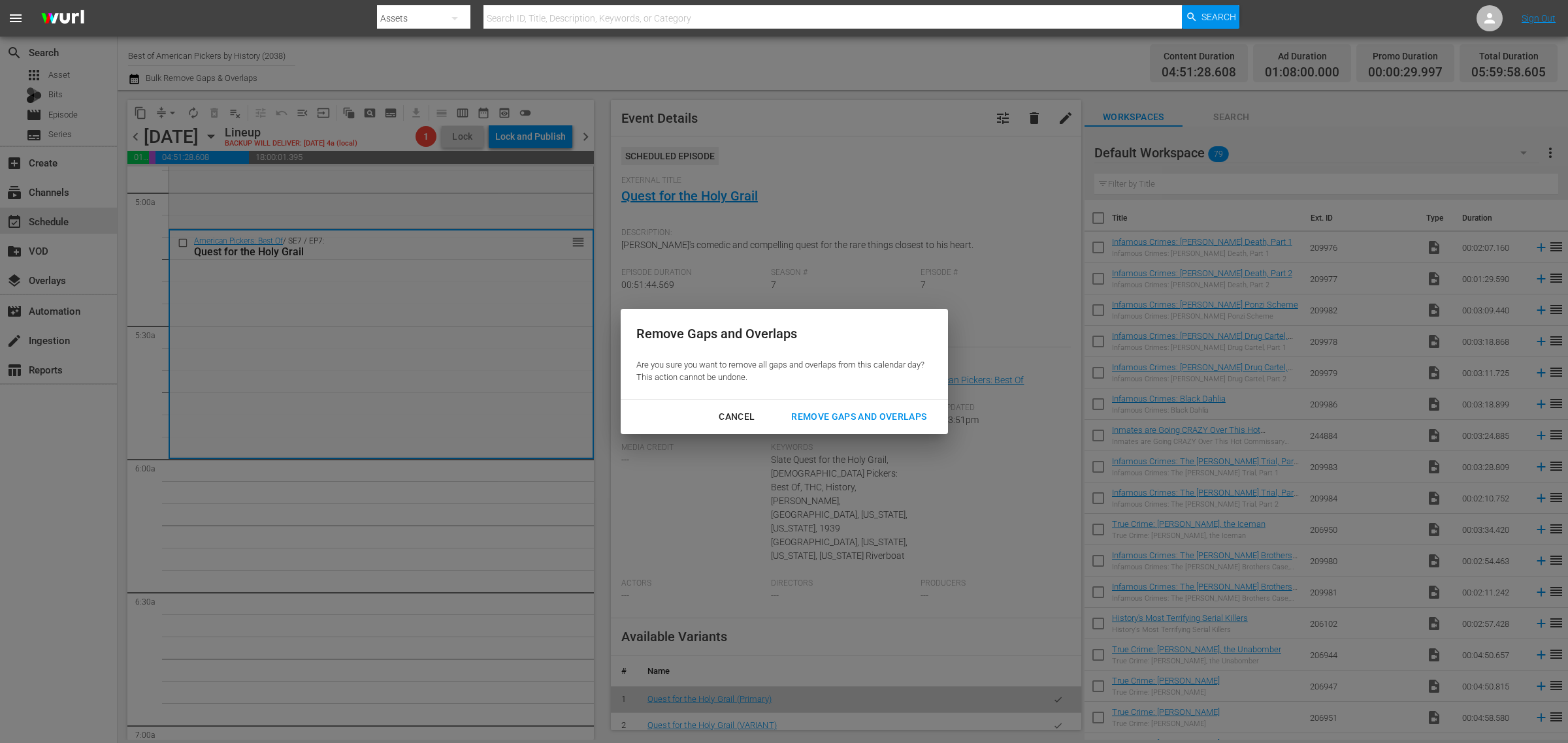
click at [887, 413] on div "Remove Gaps and Overlaps" at bounding box center [859, 416] width 156 height 16
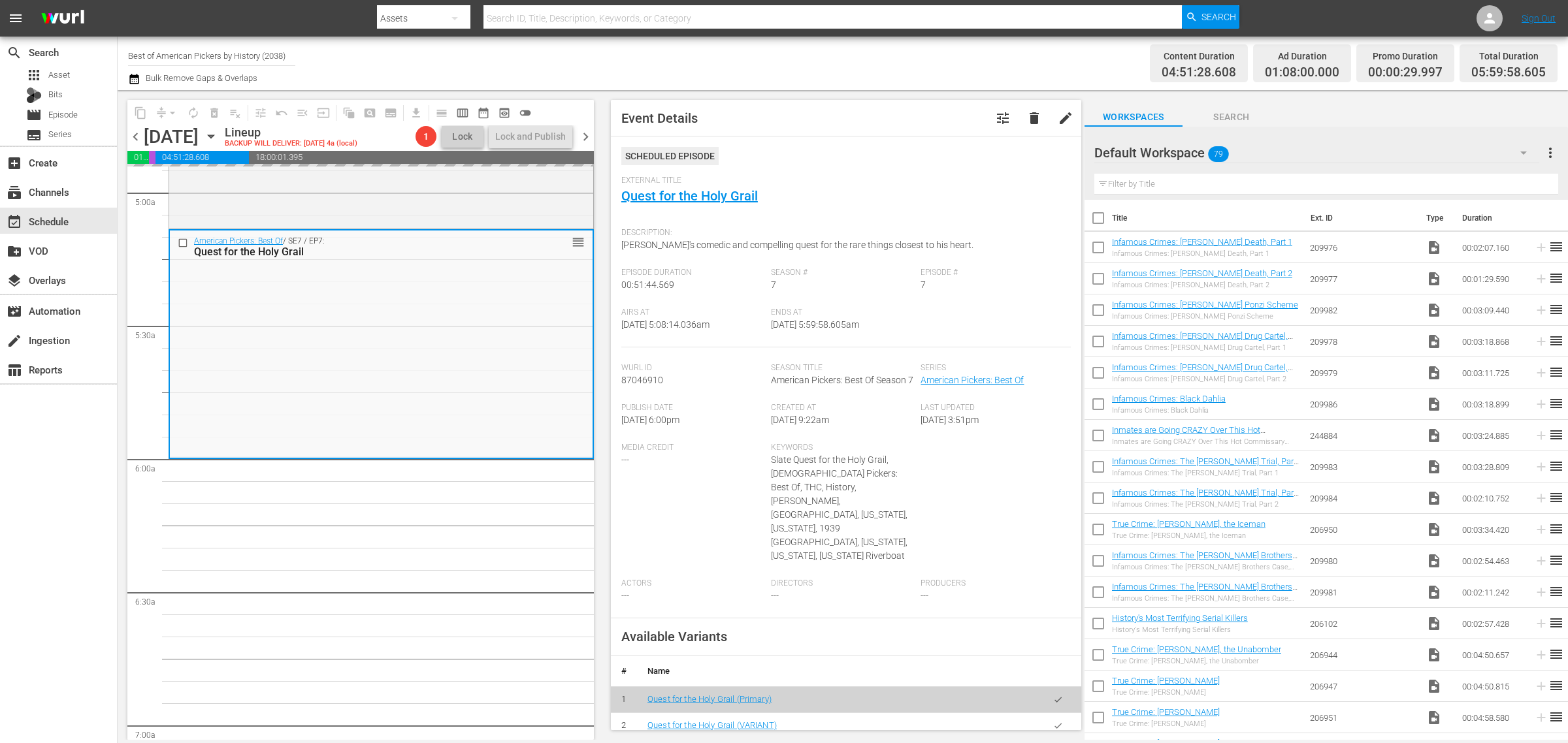
click at [991, 54] on div "Content Duration 04:51:28.608 Ad Duration 01:08:00.000 Promo Duration 00:00:29.…" at bounding box center [1233, 63] width 650 height 47
click at [1313, 22] on nav "menu Search By Assets Search ID, Title, Description, Keywords, or Category Sear…" at bounding box center [784, 18] width 1568 height 36
click at [191, 108] on span "autorenew_outlined" at bounding box center [193, 113] width 13 height 13
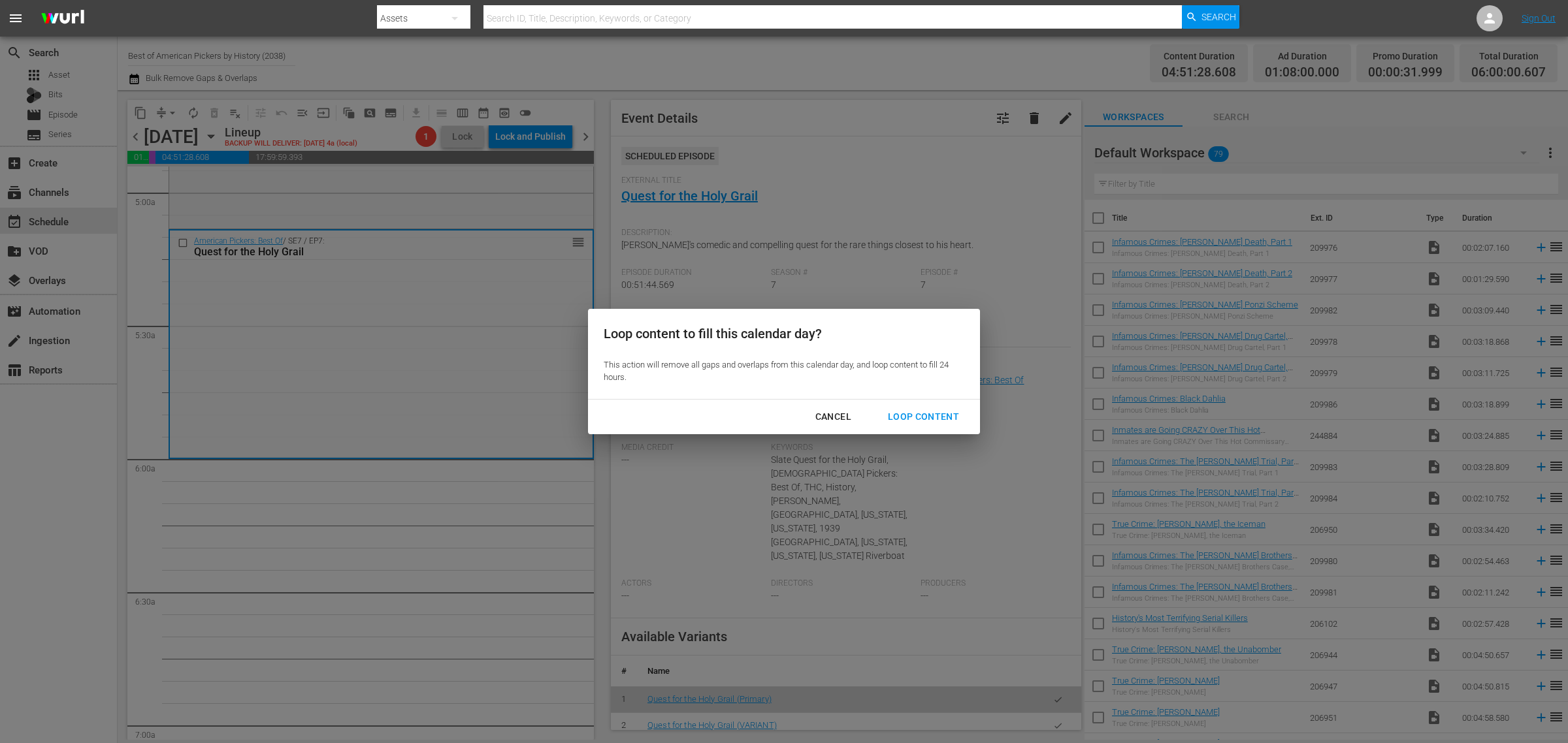
click at [929, 414] on div "Loop Content" at bounding box center [923, 416] width 92 height 16
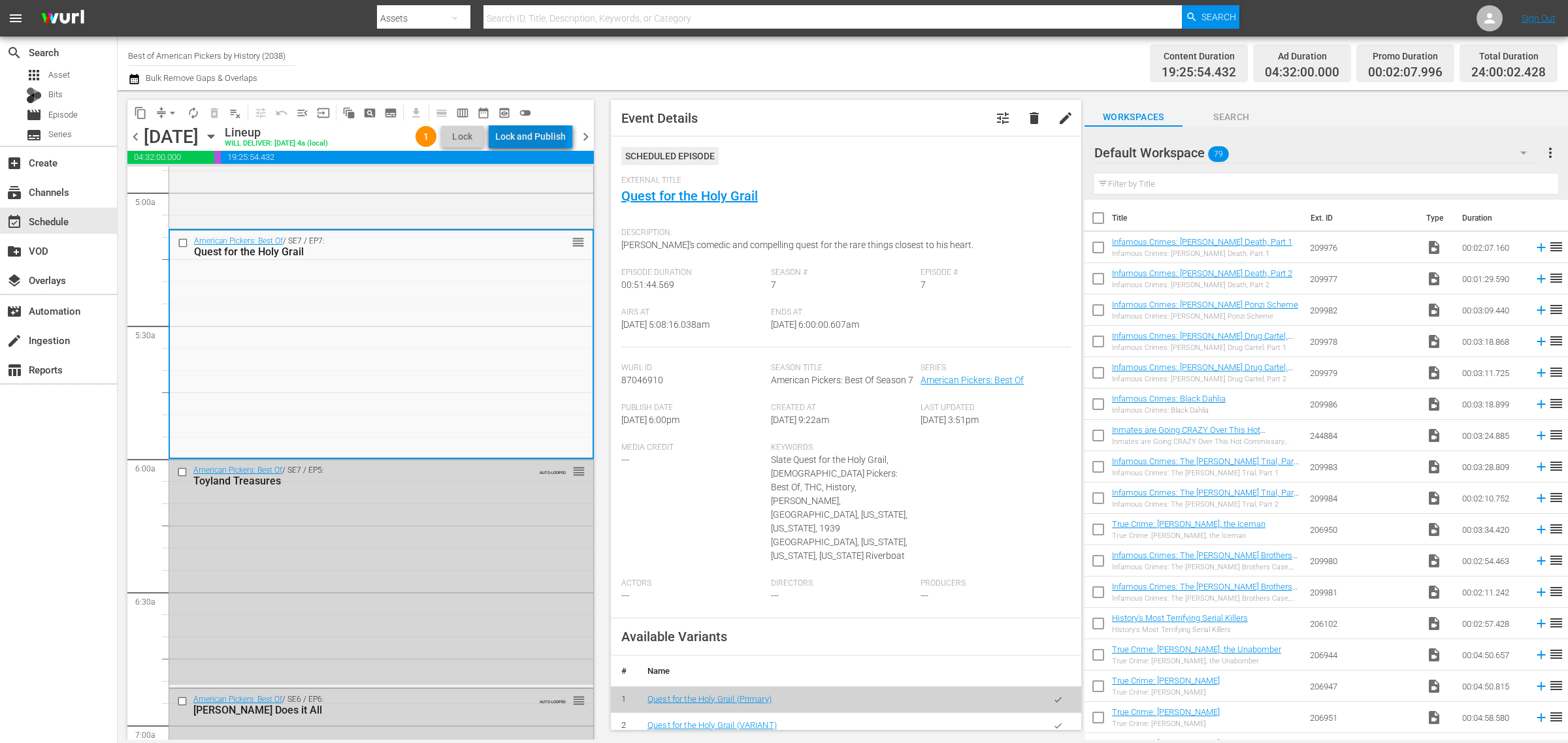
click at [534, 134] on div "Lock and Publish" at bounding box center [530, 136] width 71 height 23
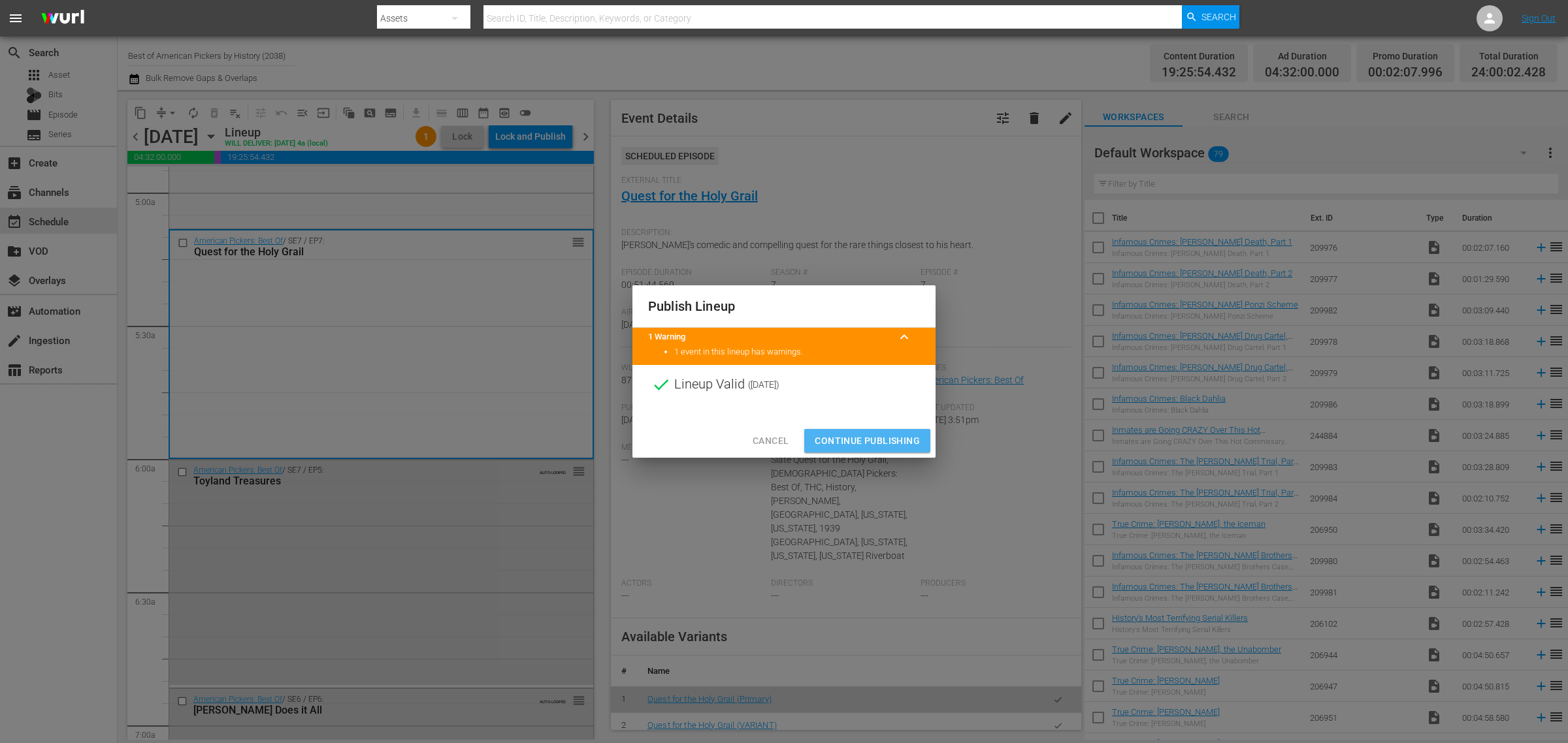
click at [885, 446] on span "Continue Publishing" at bounding box center [867, 440] width 105 height 16
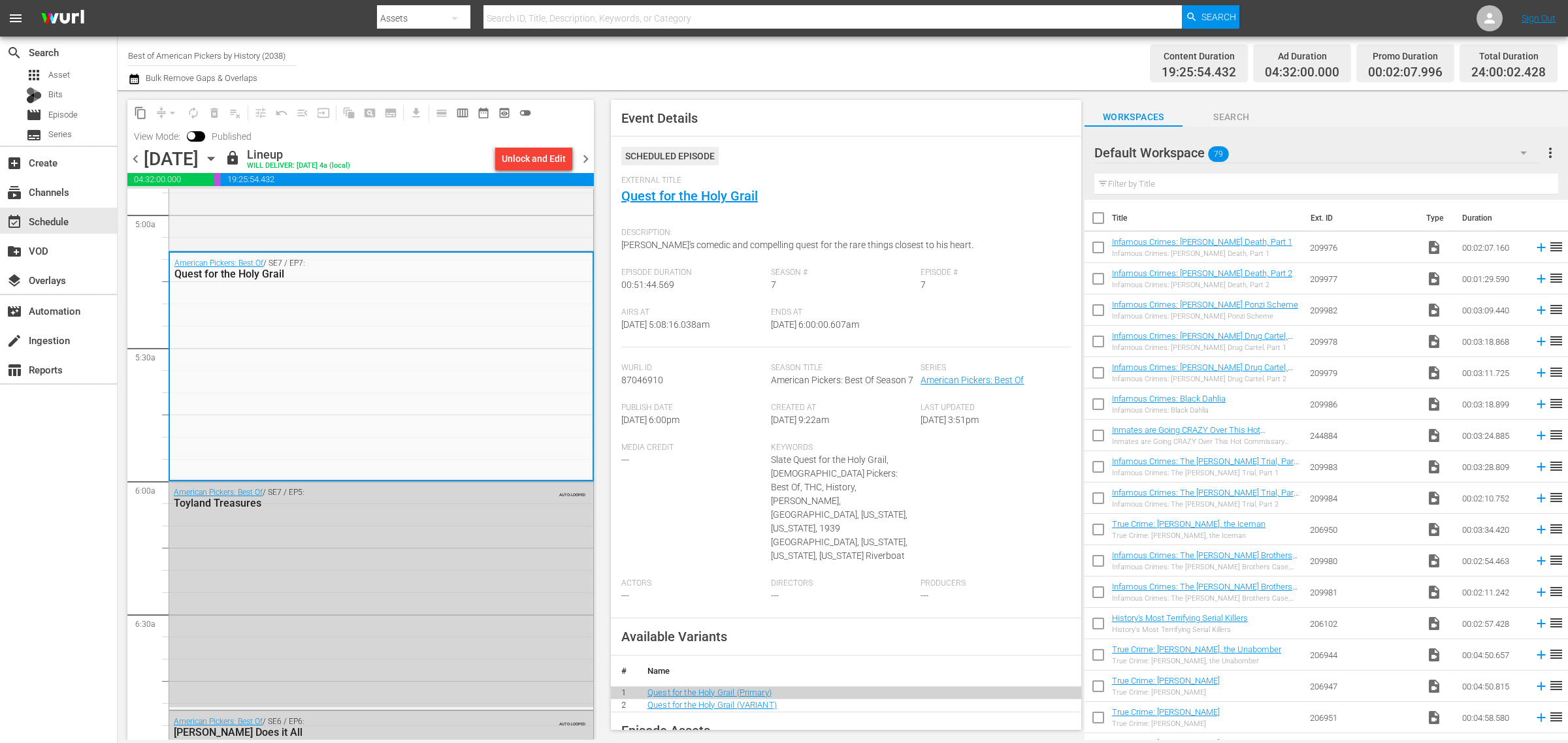
click at [941, 59] on div "Content Duration 19:25:54.432 Ad Duration 04:32:00.000 Promo Duration 00:02:07.…" at bounding box center [1233, 63] width 650 height 47
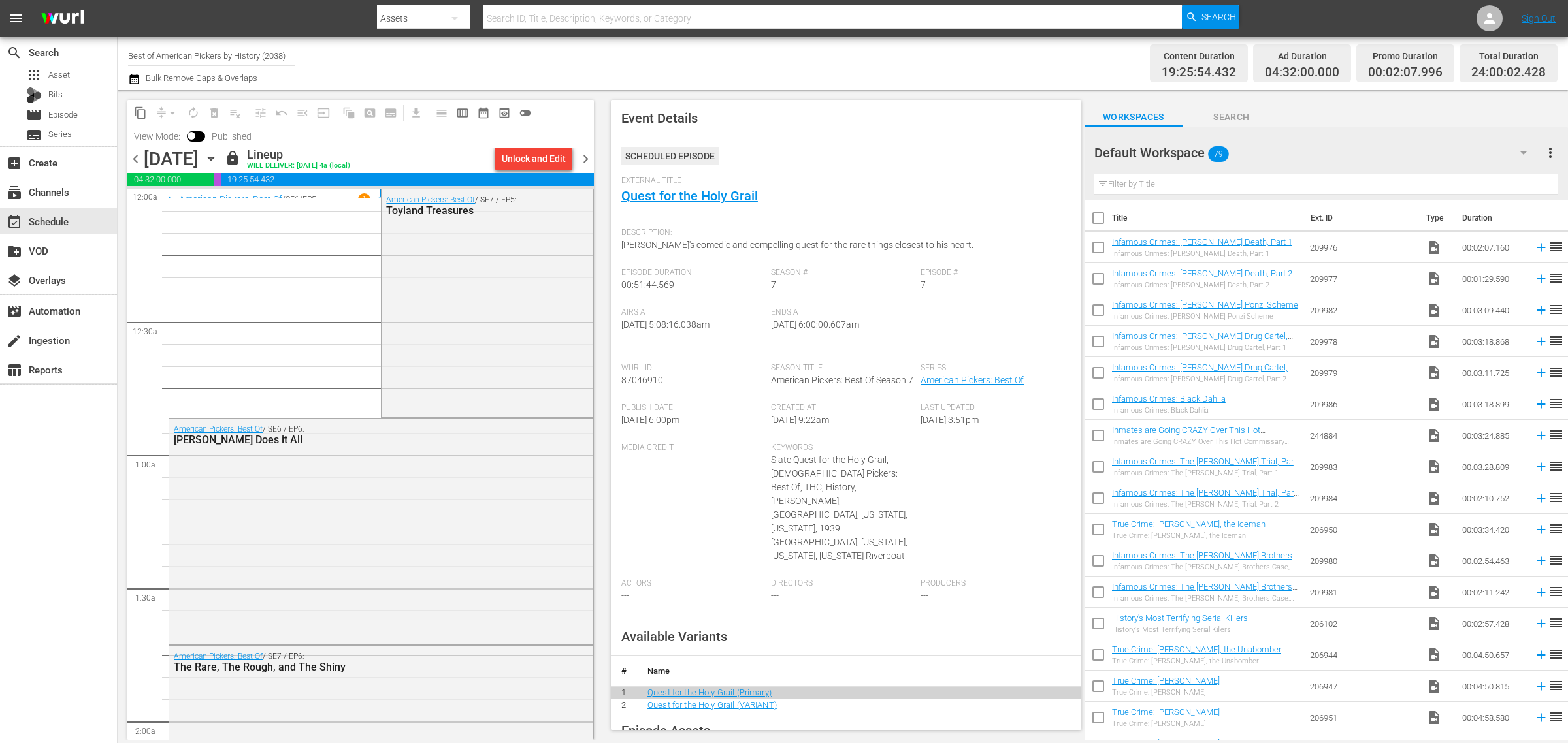
click at [735, 51] on div "Channel Title Best of American Pickers by History (2038) Bulk Remove Gaps & Ove…" at bounding box center [518, 63] width 779 height 47
drag, startPoint x: 584, startPoint y: 159, endPoint x: 899, endPoint y: 85, distance: 323.6
click at [584, 158] on span "chevron_right" at bounding box center [585, 159] width 16 height 16
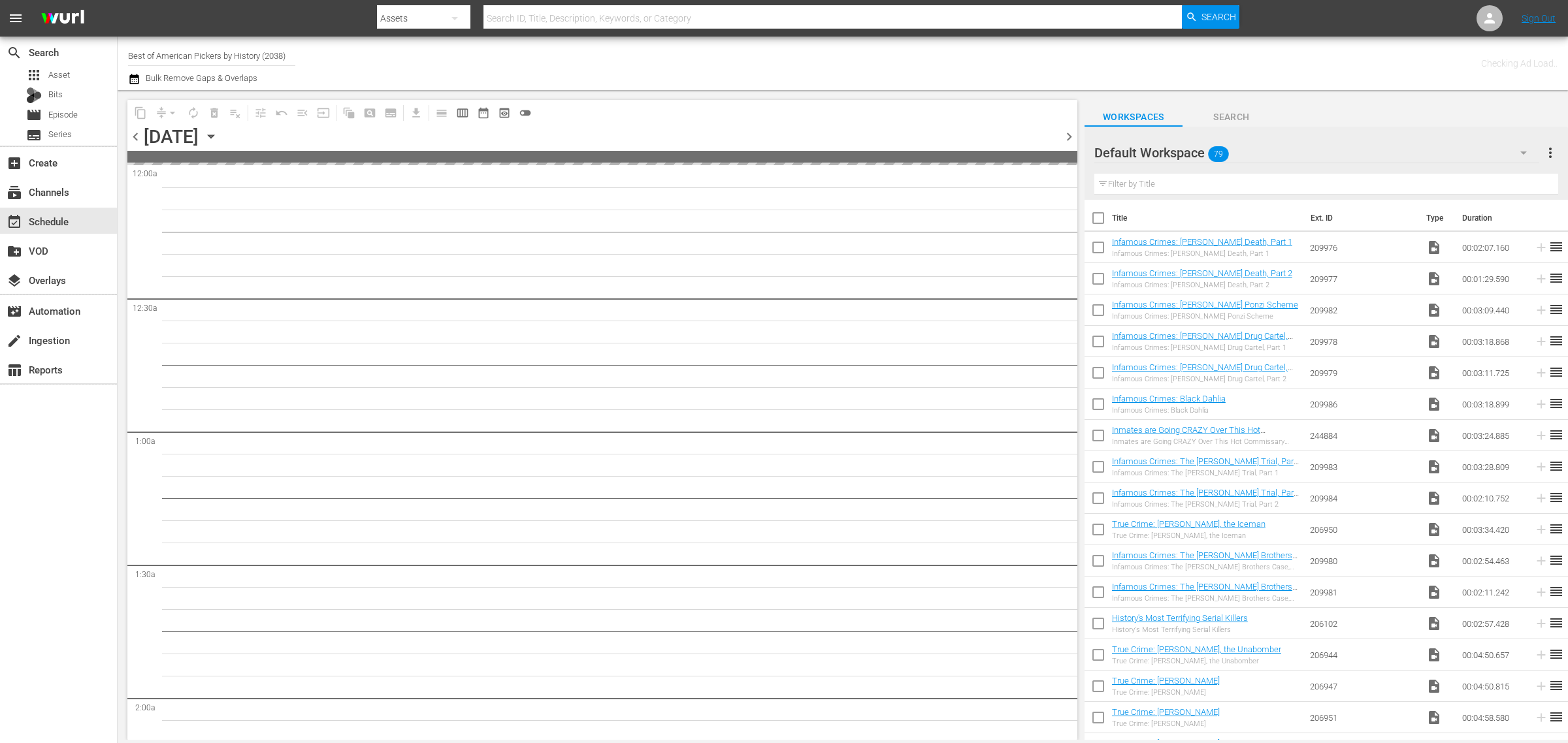
click at [884, 46] on div "Channel Title Best of American Pickers by History (2038) Bulk Remove Gaps & Ove…" at bounding box center [518, 63] width 779 height 47
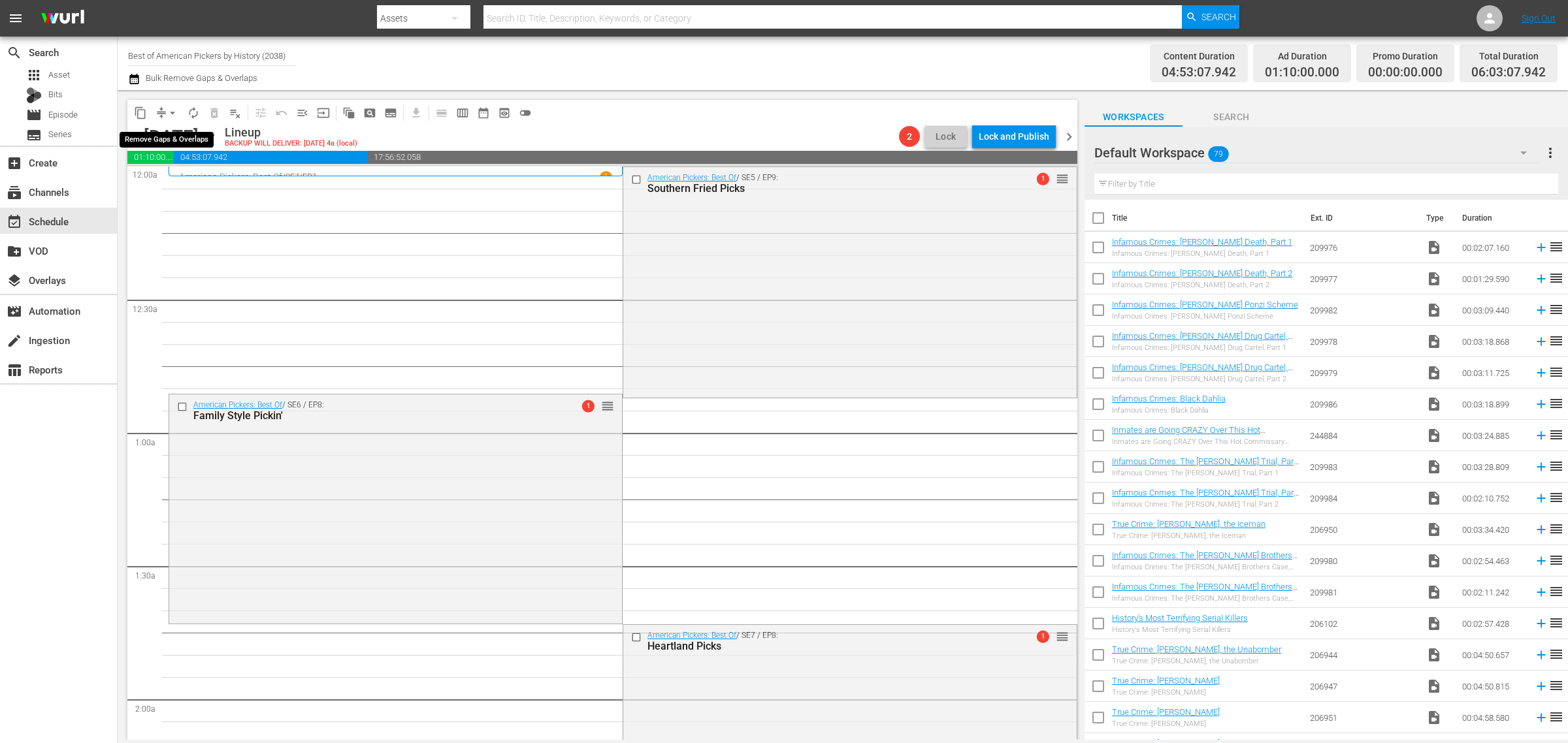
click at [172, 112] on span "arrow_drop_down" at bounding box center [172, 113] width 13 height 13
click at [163, 131] on li "Align to Midnight" at bounding box center [172, 139] width 137 height 22
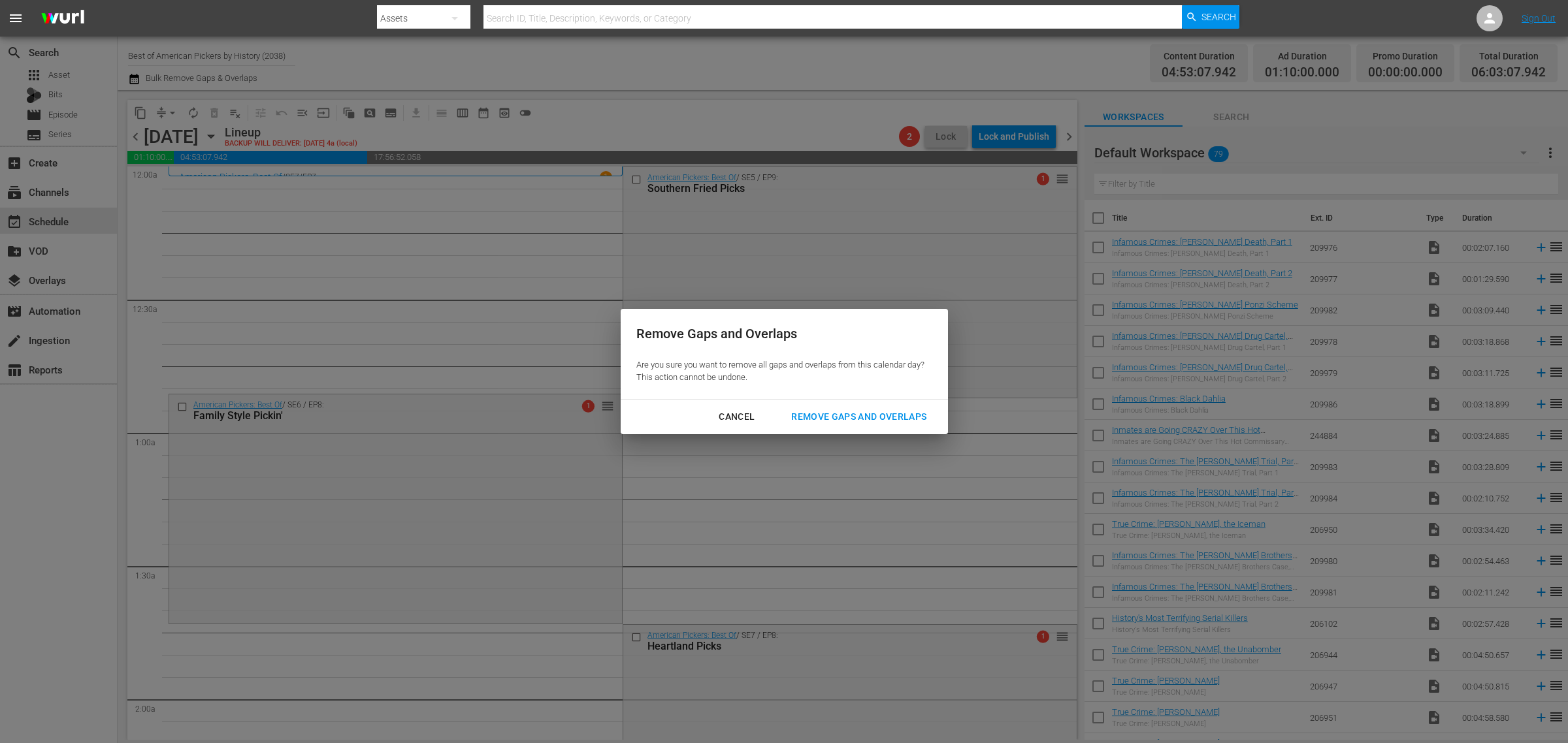
click at [828, 415] on div "Remove Gaps and Overlaps" at bounding box center [859, 416] width 156 height 16
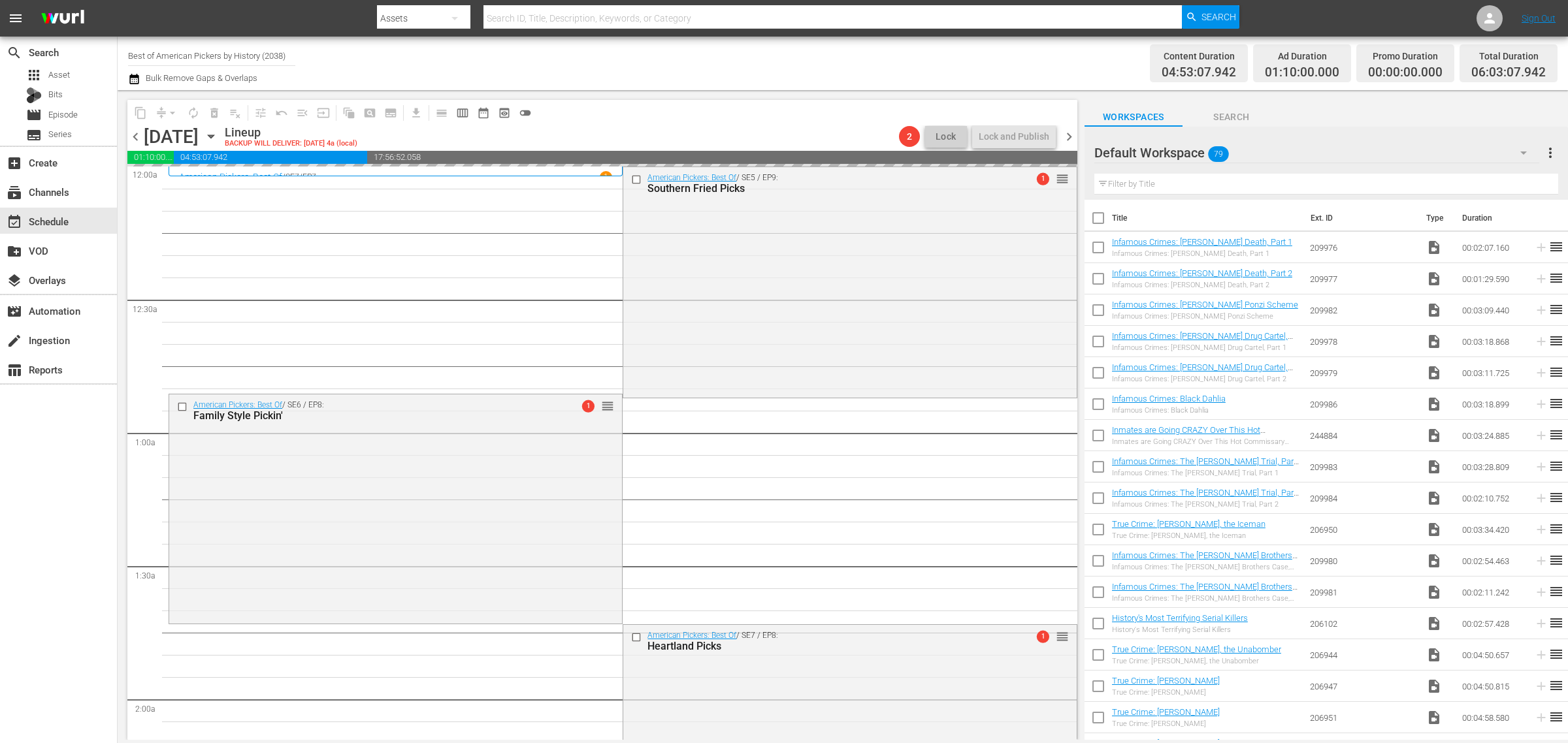
click at [840, 59] on div "Channel Title Best of American Pickers by History (2038) Bulk Remove Gaps & Ove…" at bounding box center [518, 63] width 779 height 47
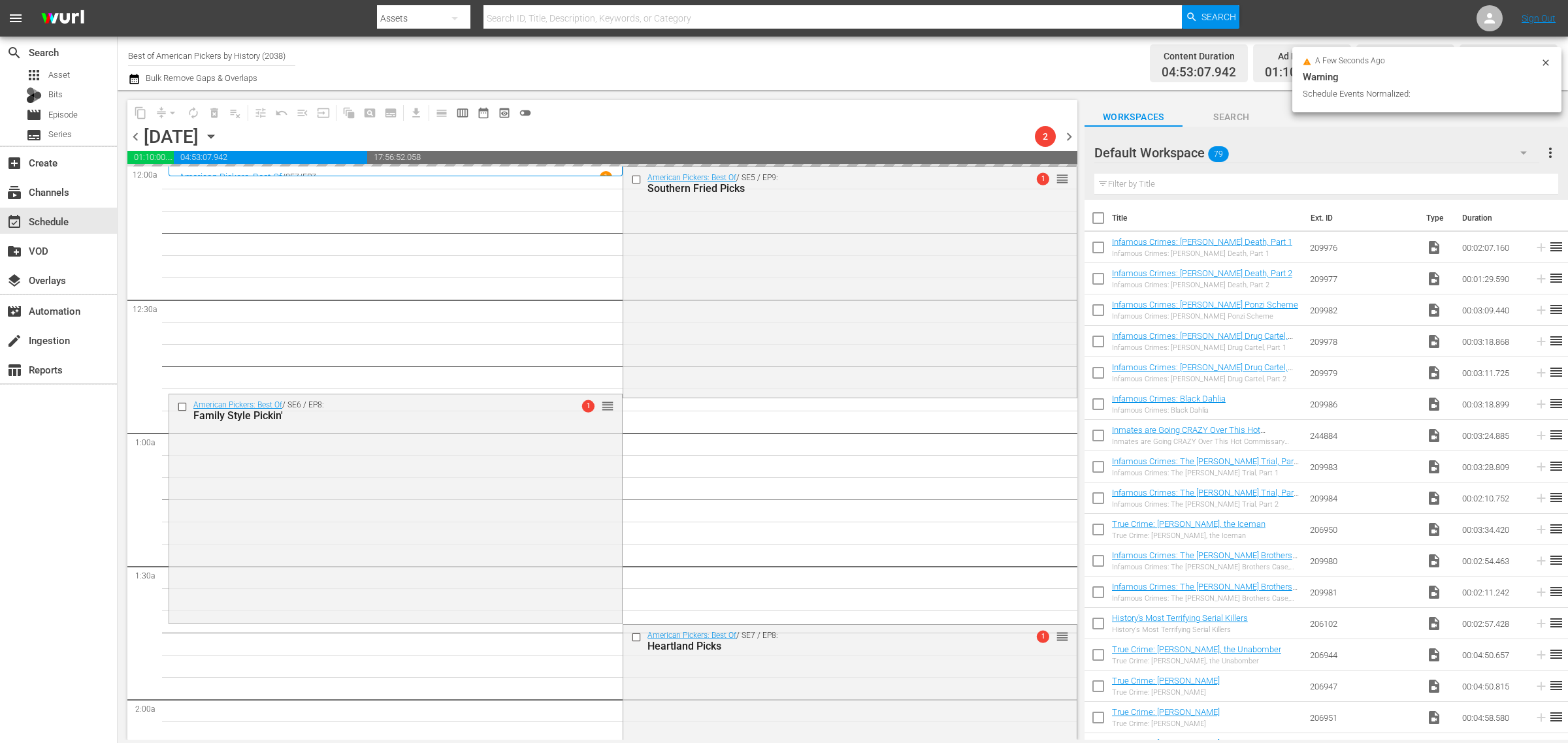
click at [765, 56] on div "Channel Title Best of American Pickers by History (2038) Bulk Remove Gaps & Ove…" at bounding box center [518, 63] width 779 height 47
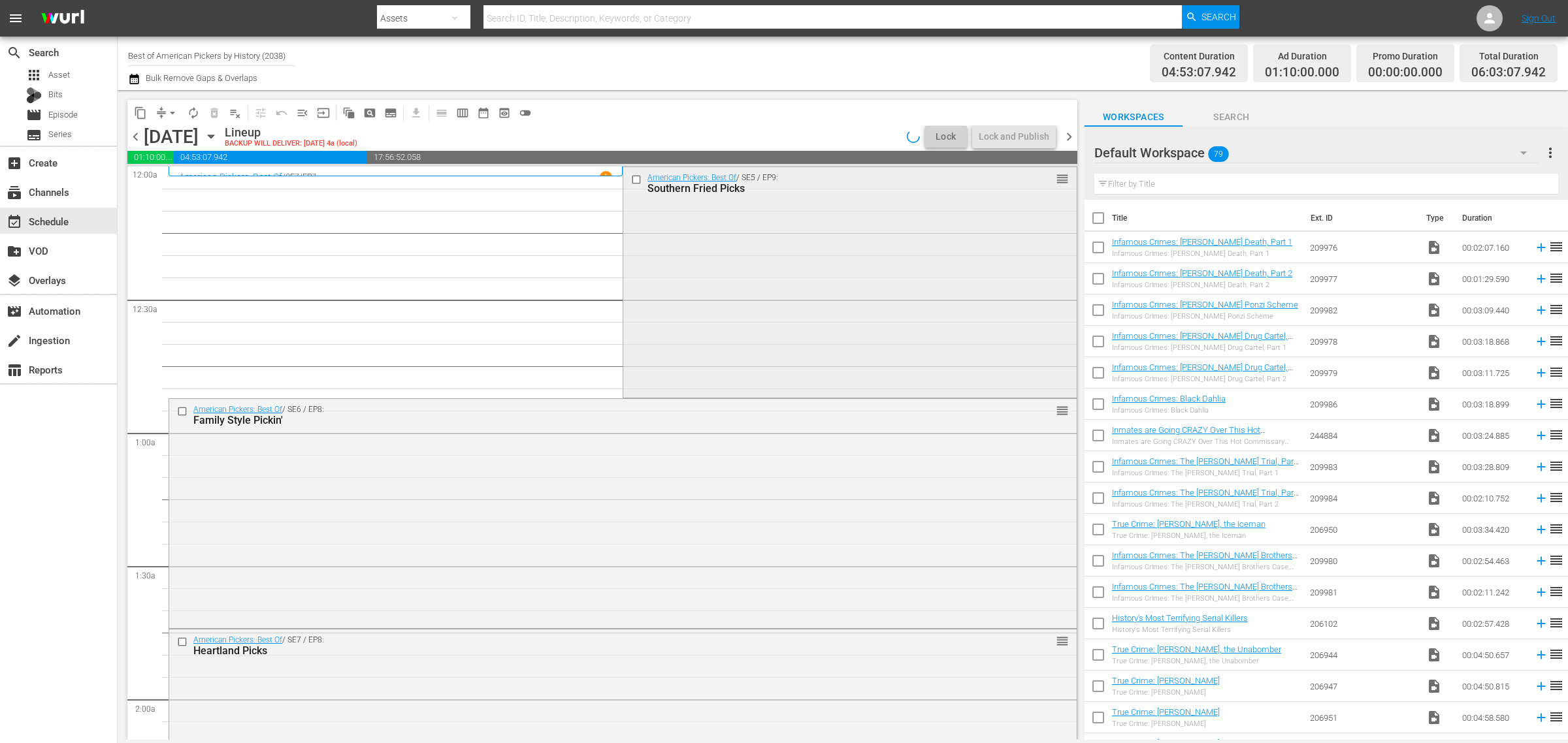
click at [779, 312] on div "American Pickers: Best Of / SE5 / EP9: Southern Fried Picks reorder" at bounding box center [849, 281] width 453 height 228
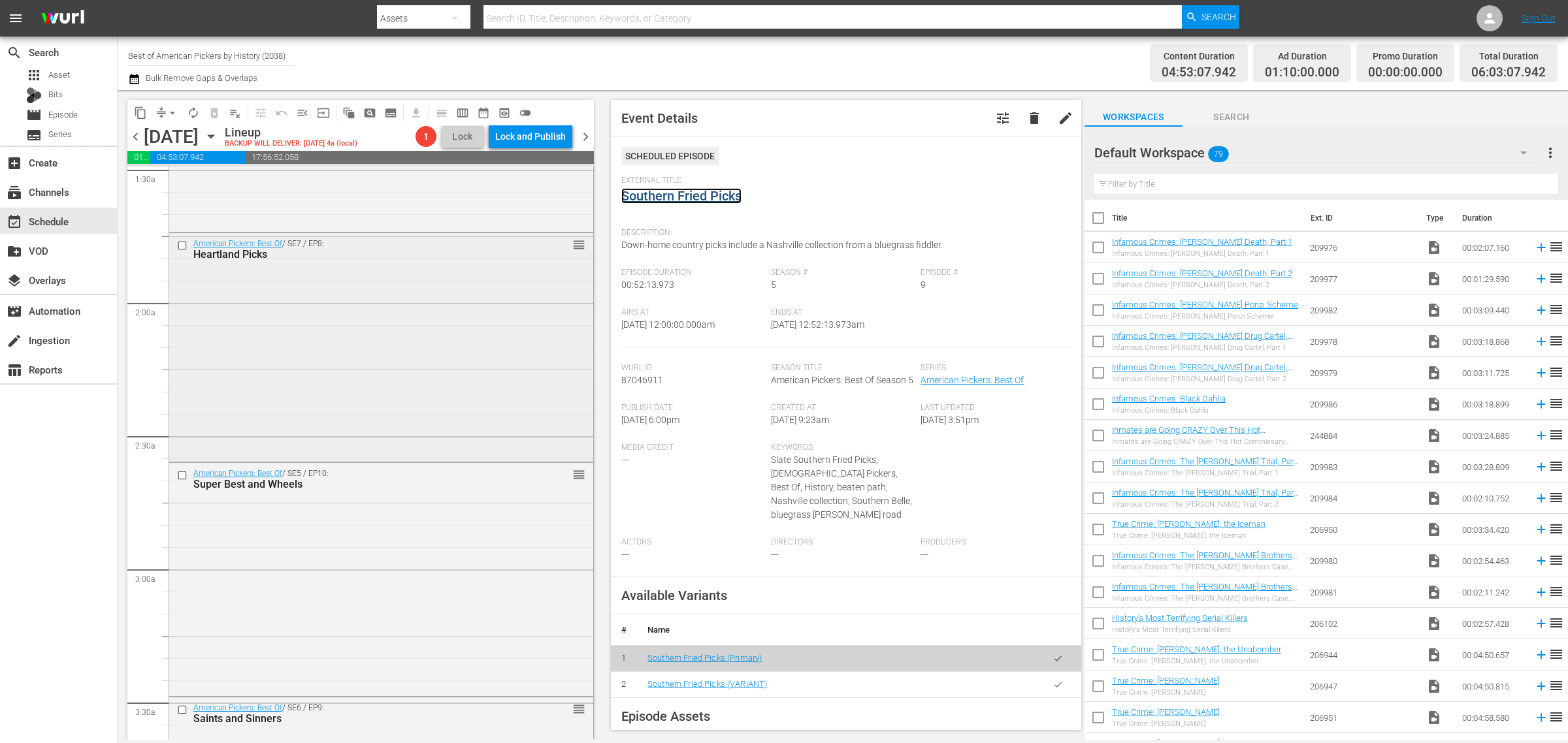
scroll to position [409, 0]
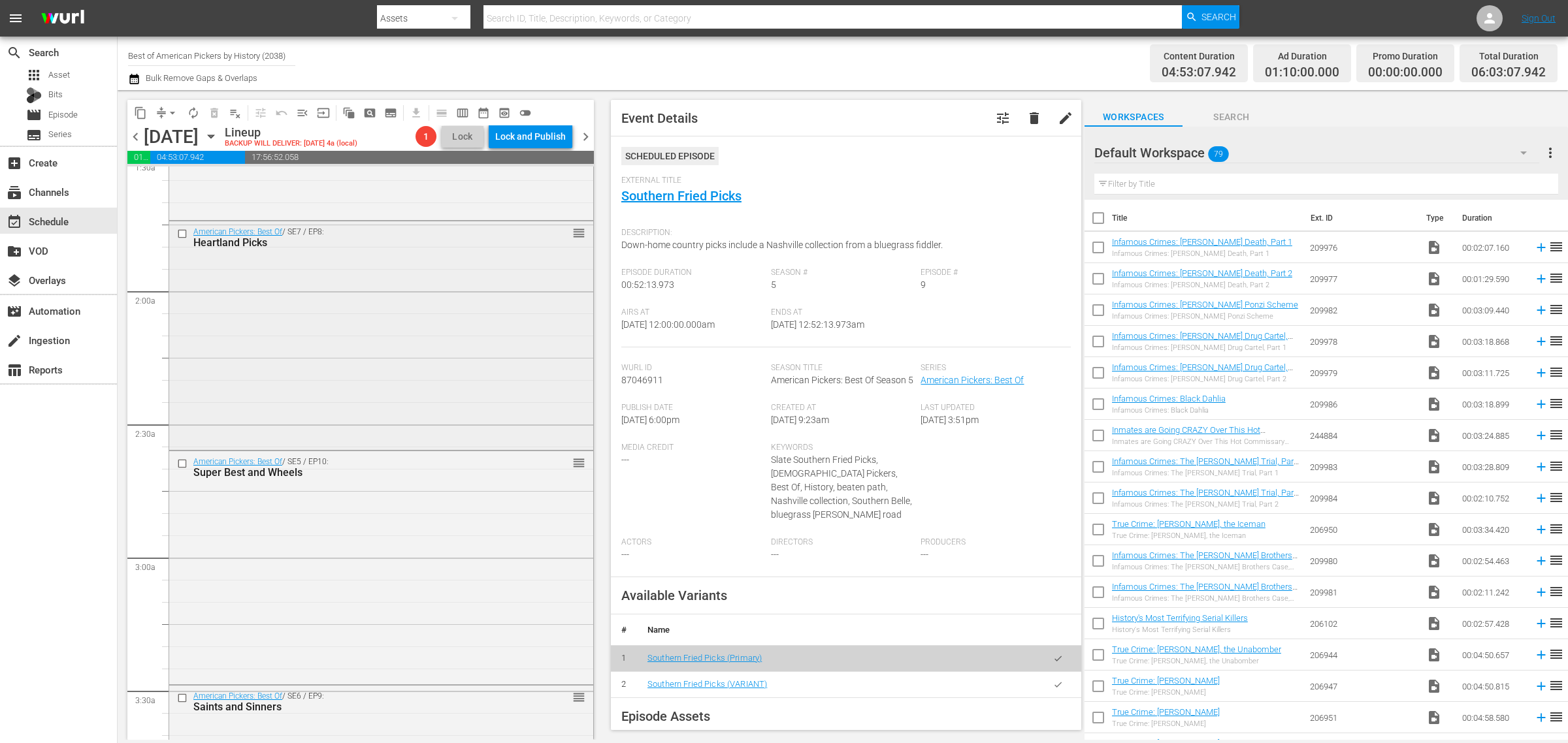
click at [340, 354] on div "American Pickers: Best Of / SE7 / EP8: Heartland Picks reorder" at bounding box center [381, 334] width 424 height 226
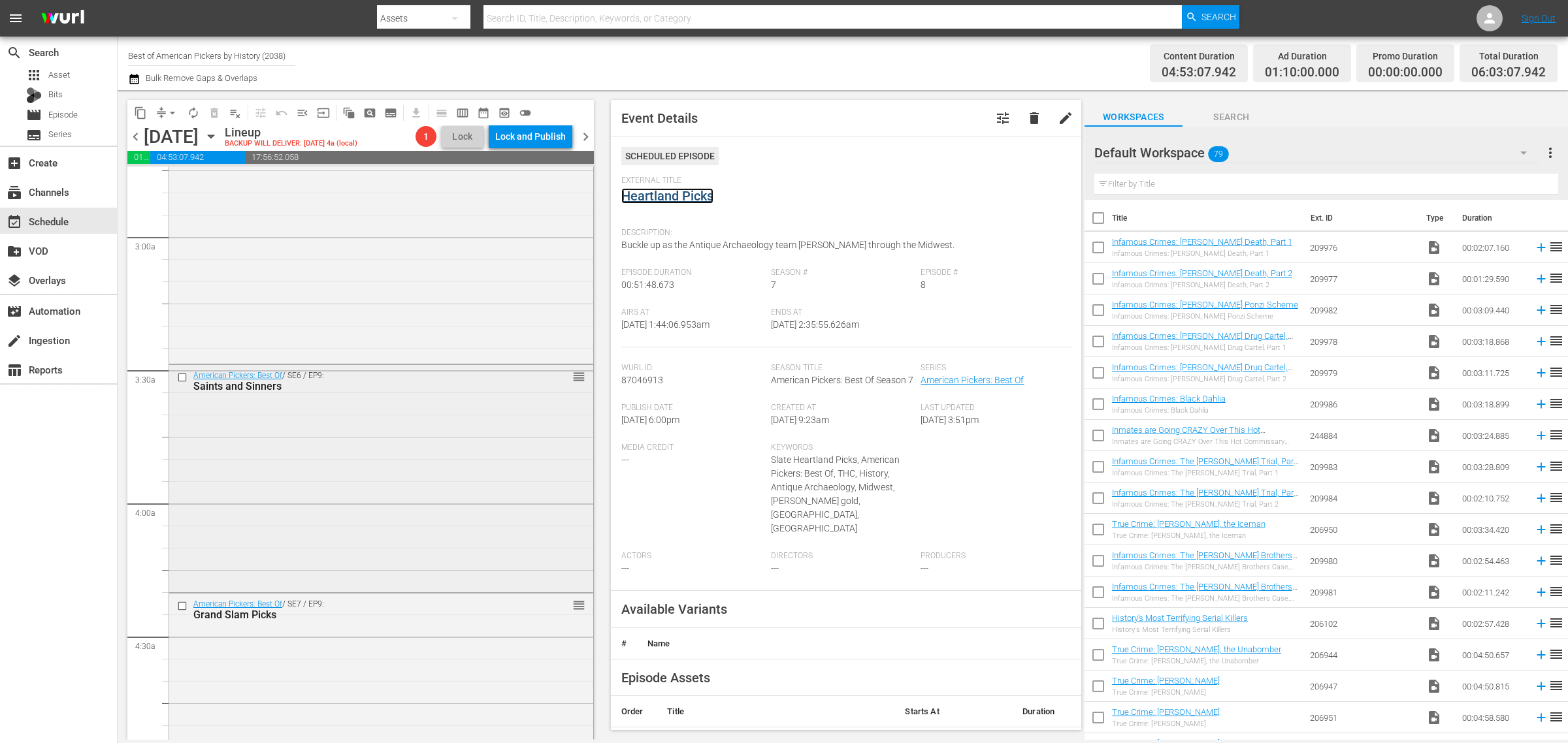
scroll to position [816, 0]
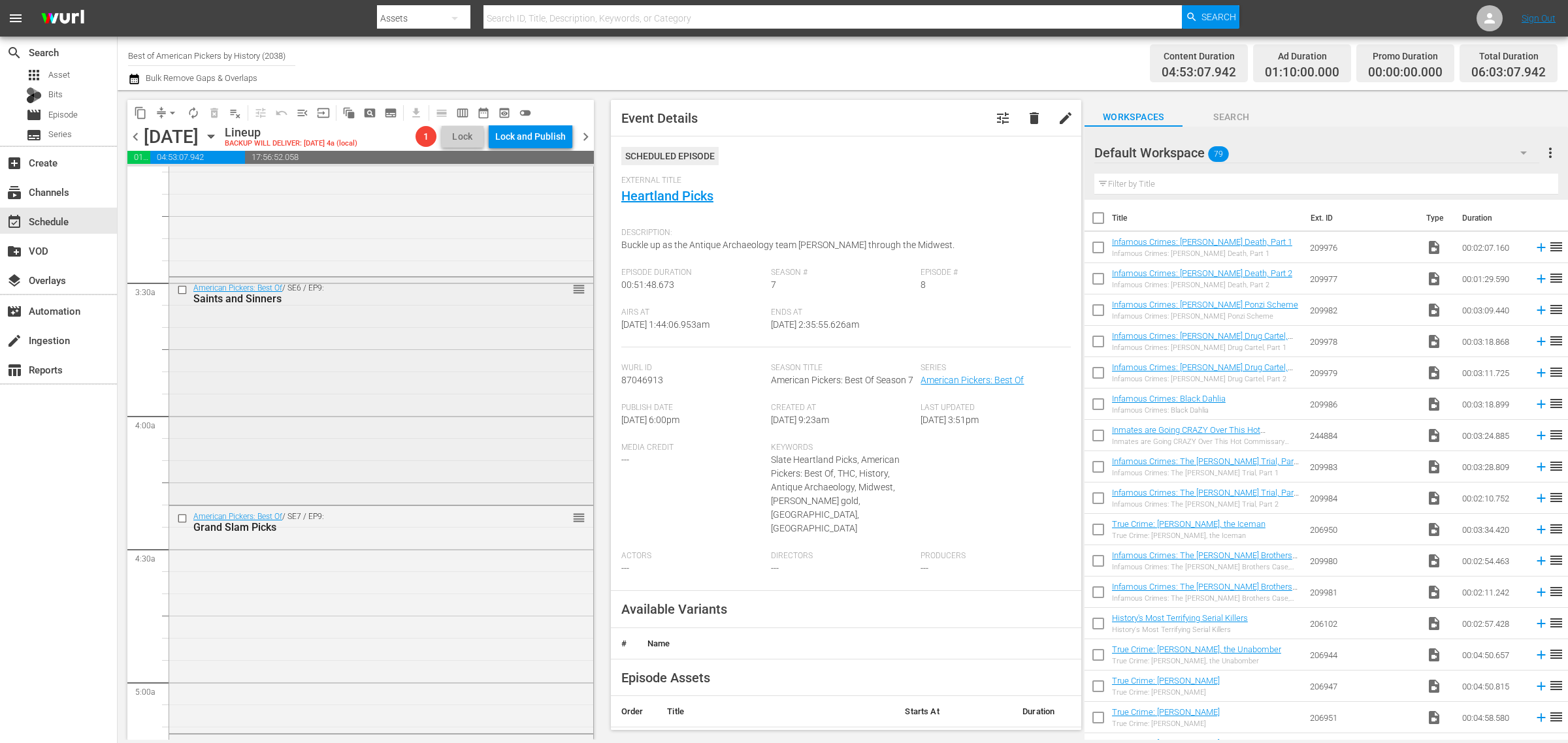
click at [386, 390] on div "American Pickers: Best Of / SE6 / EP9: Saints and Sinners reorder" at bounding box center [381, 390] width 424 height 225
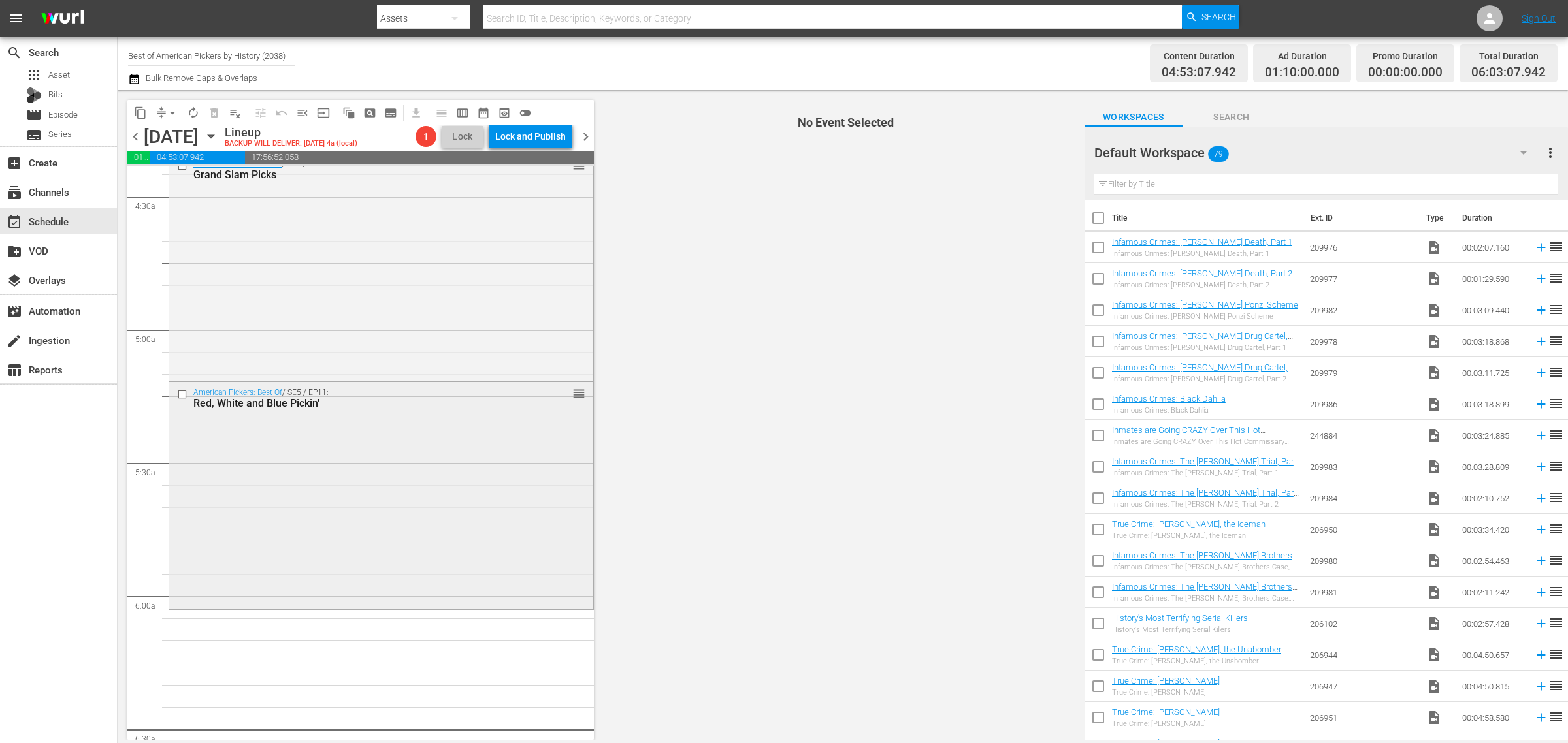
scroll to position [1143, 0]
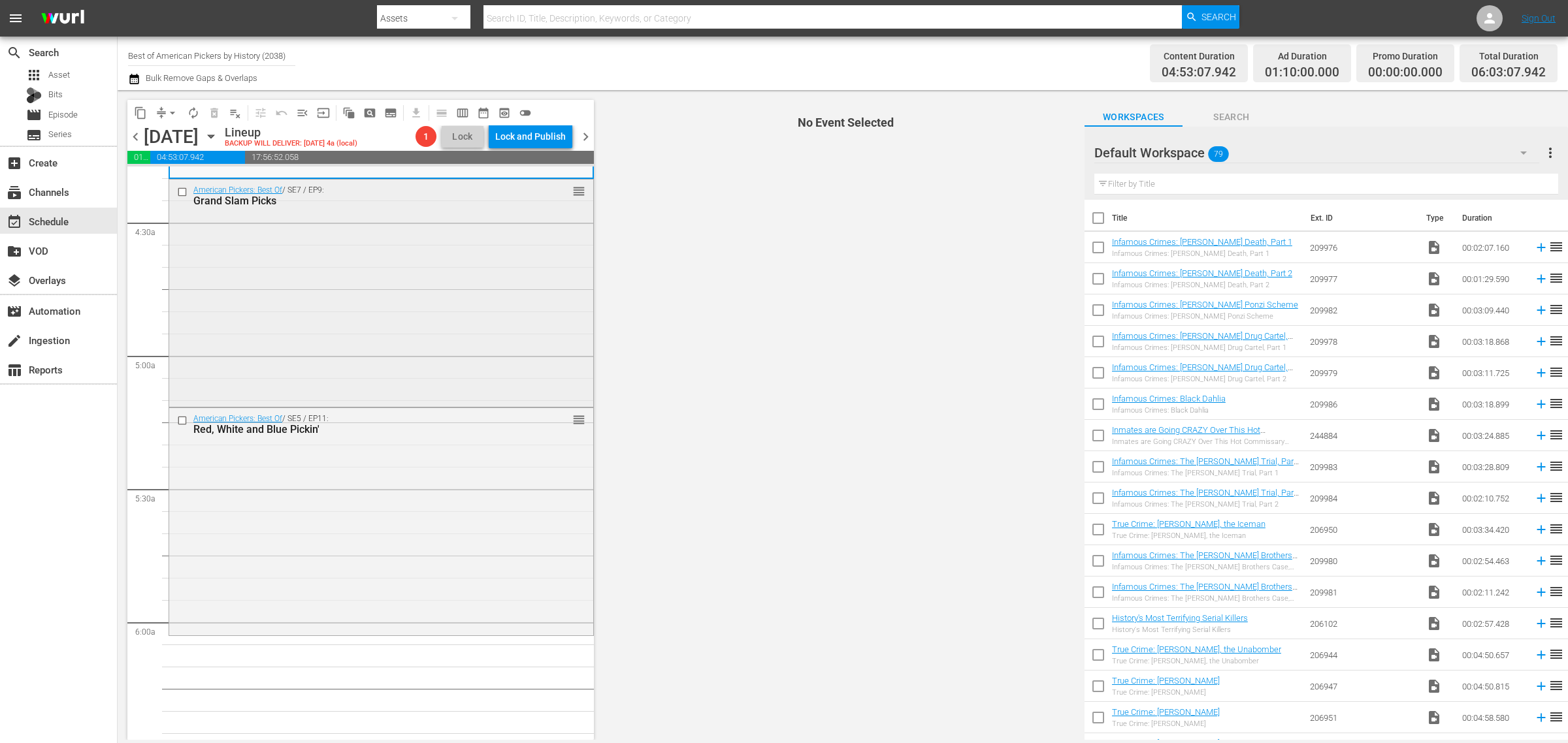
click at [403, 314] on div "American Pickers: Best Of / SE7 / EP9: Grand Slam Picks reorder" at bounding box center [381, 291] width 424 height 224
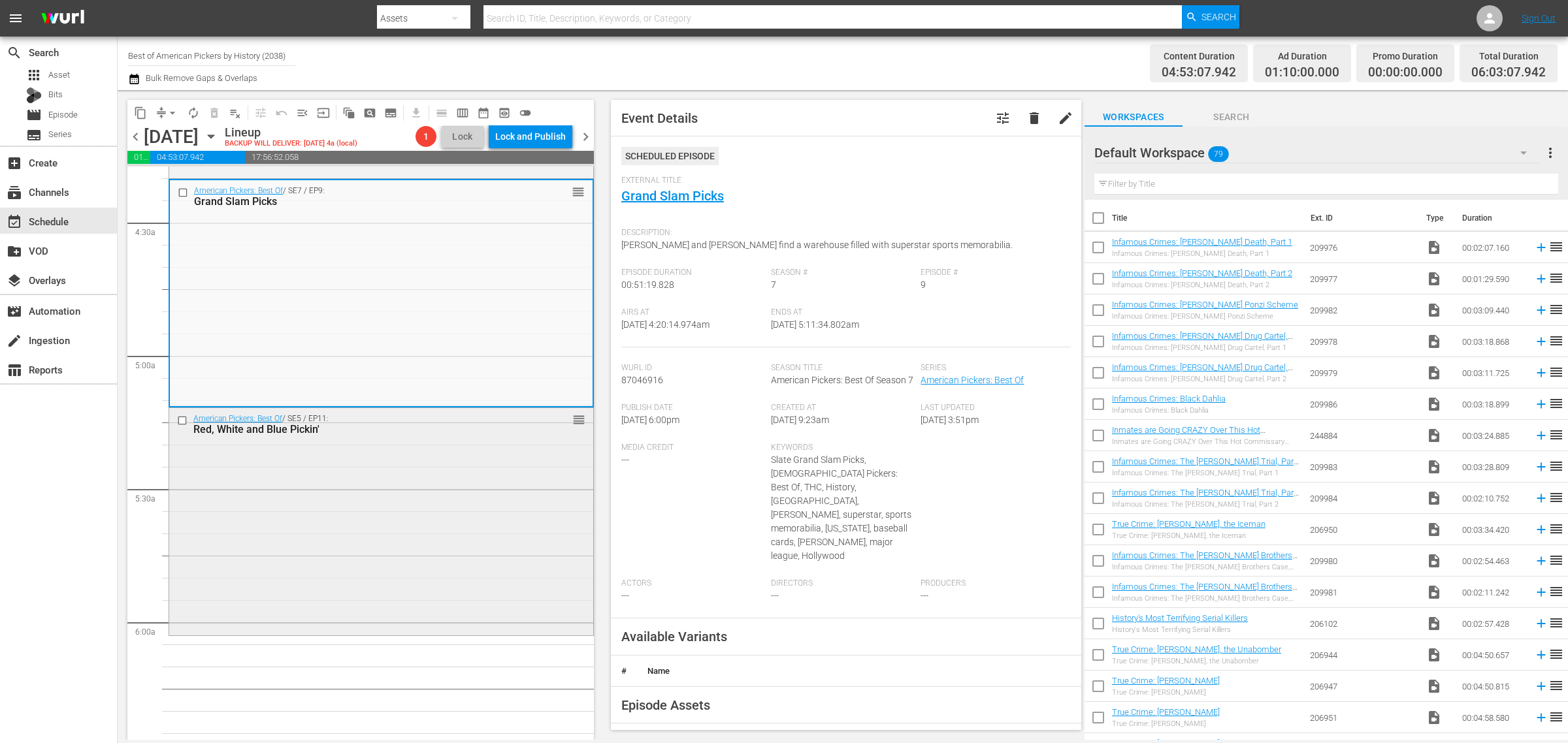
click at [468, 487] on div "American Pickers: Best Of / SE5 / EP11: Red, White and Blue Pickin' reorder" at bounding box center [381, 521] width 424 height 225
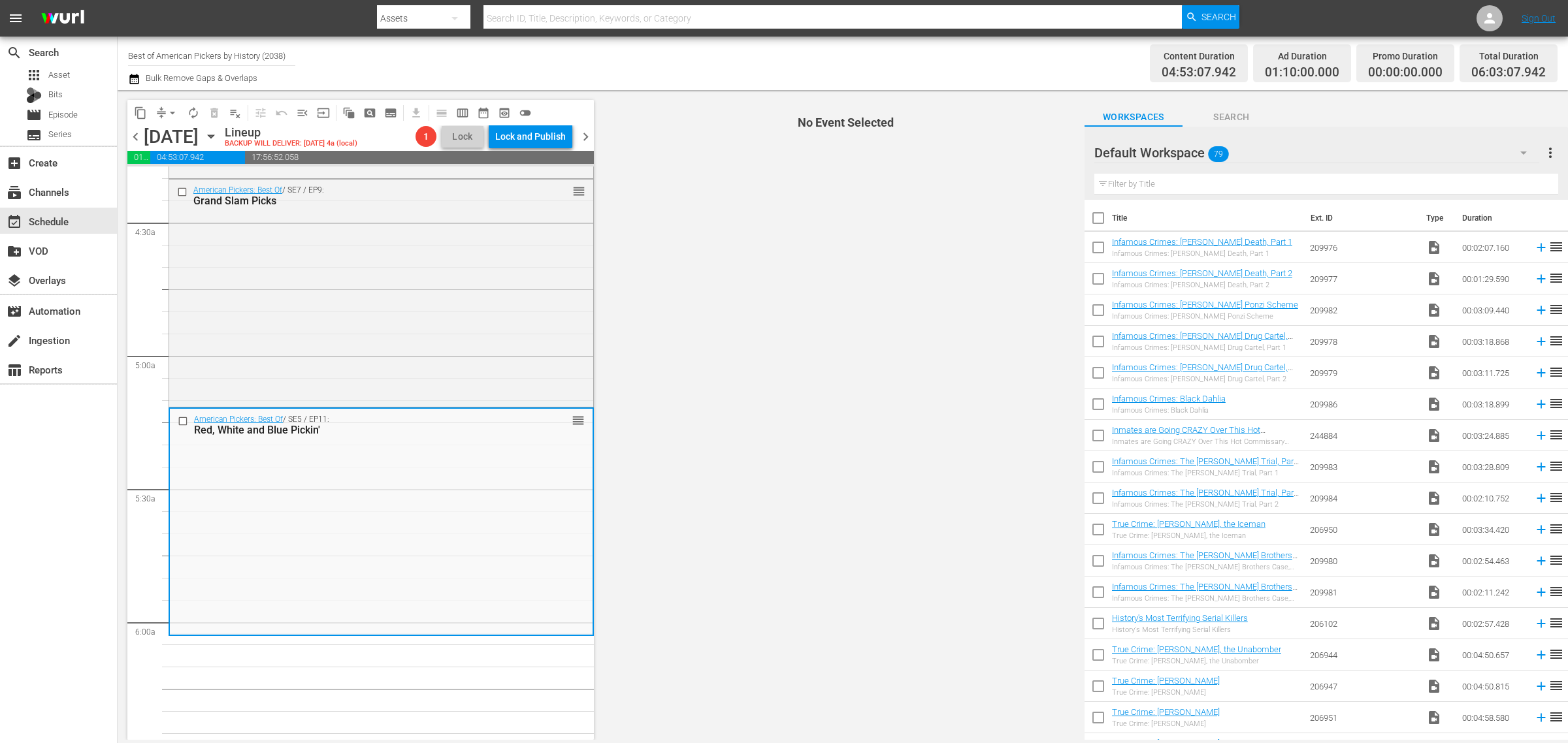
click at [1032, 54] on div "Content Duration 04:53:07.942 Ad Duration 01:10:00.000 Promo Duration 00:00:00.…" at bounding box center [1233, 63] width 650 height 47
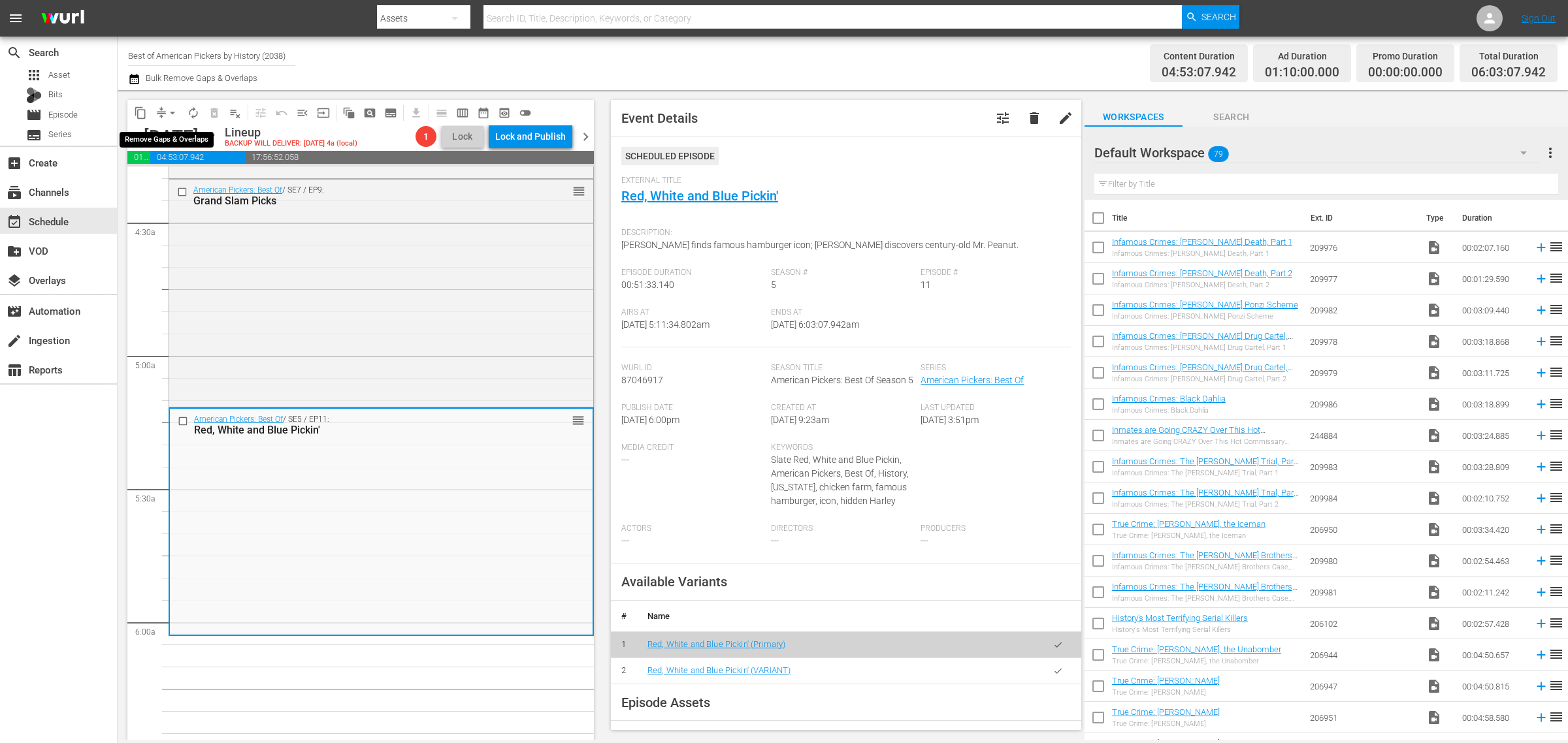
click at [171, 109] on span "arrow_drop_down" at bounding box center [172, 113] width 13 height 13
click at [160, 141] on li "Align to Midnight" at bounding box center [172, 139] width 137 height 22
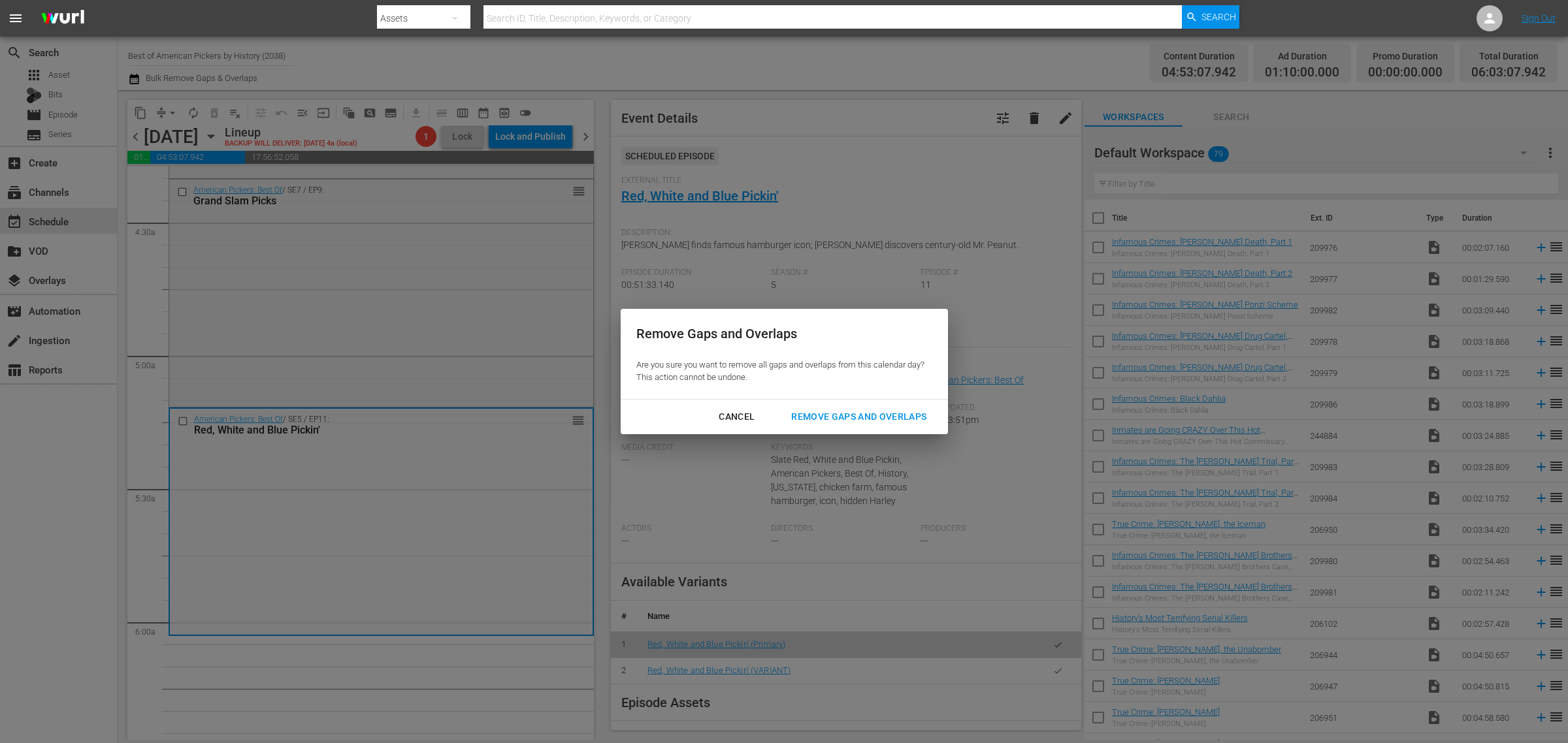
click at [864, 414] on div "Remove Gaps and Overlaps" at bounding box center [859, 416] width 156 height 16
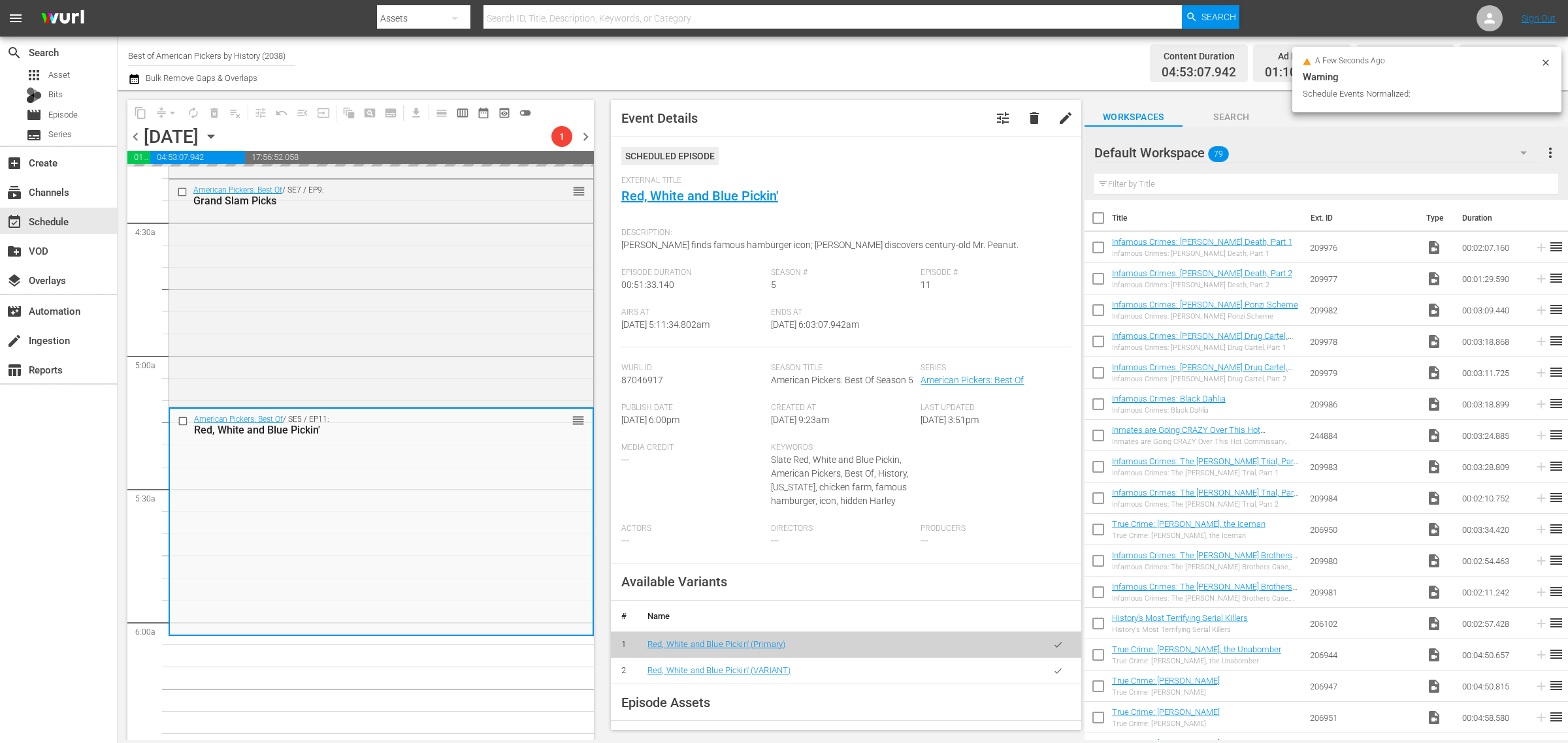
click at [871, 59] on div "Channel Title Best of American Pickers by History (2038) Bulk Remove Gaps & Ove…" at bounding box center [518, 63] width 779 height 47
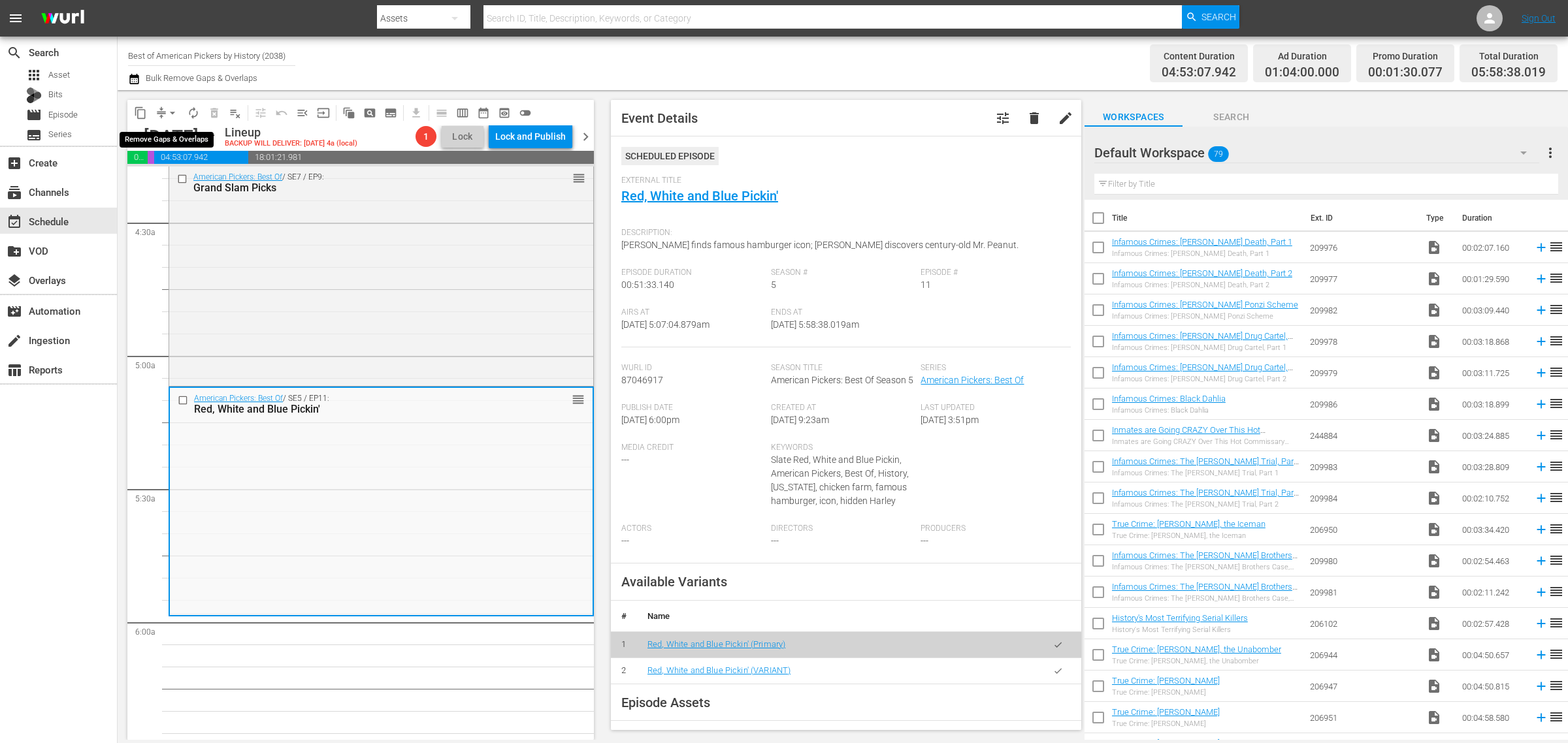
click at [172, 109] on span "arrow_drop_down" at bounding box center [172, 113] width 13 height 13
click at [170, 136] on li "Align to Midnight" at bounding box center [172, 139] width 137 height 22
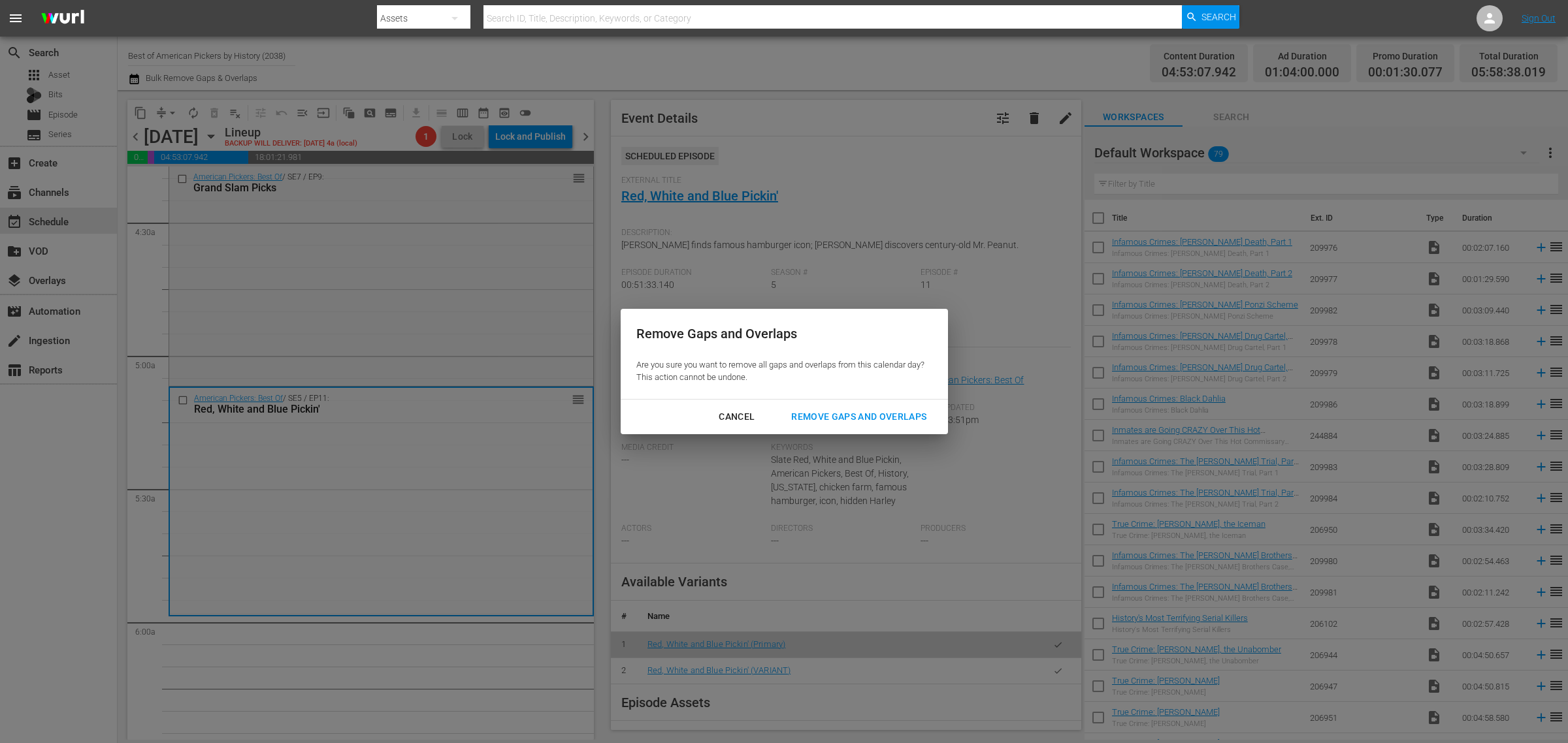
click at [909, 419] on div "Remove Gaps and Overlaps" at bounding box center [859, 416] width 156 height 16
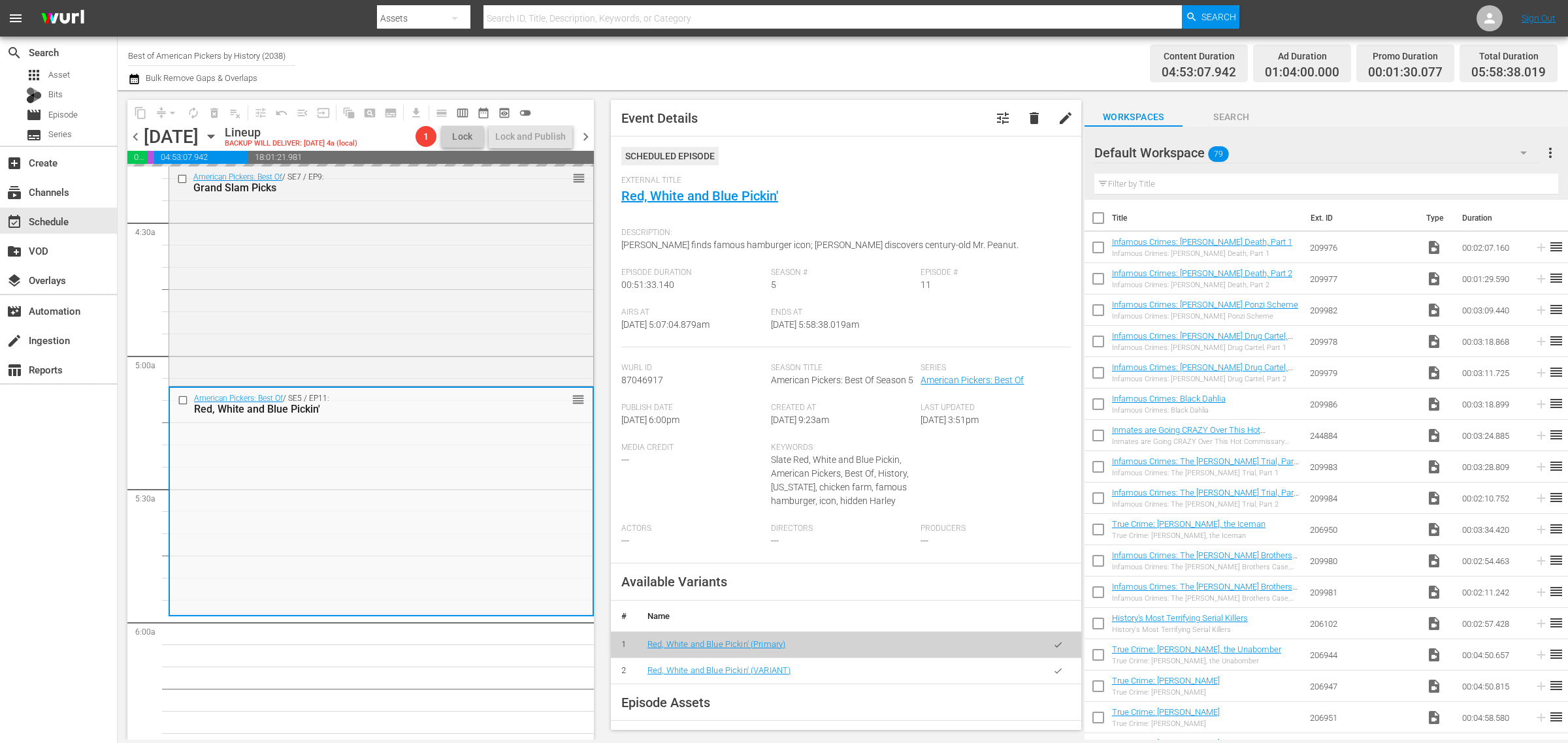
click at [975, 50] on div "Content Duration 04:53:07.942 Ad Duration 01:04:00.000 Promo Duration 00:01:30.…" at bounding box center [1233, 63] width 650 height 47
click at [169, 109] on span "arrow_drop_down" at bounding box center [172, 113] width 13 height 13
click at [163, 135] on li "Align to Midnight" at bounding box center [172, 139] width 137 height 22
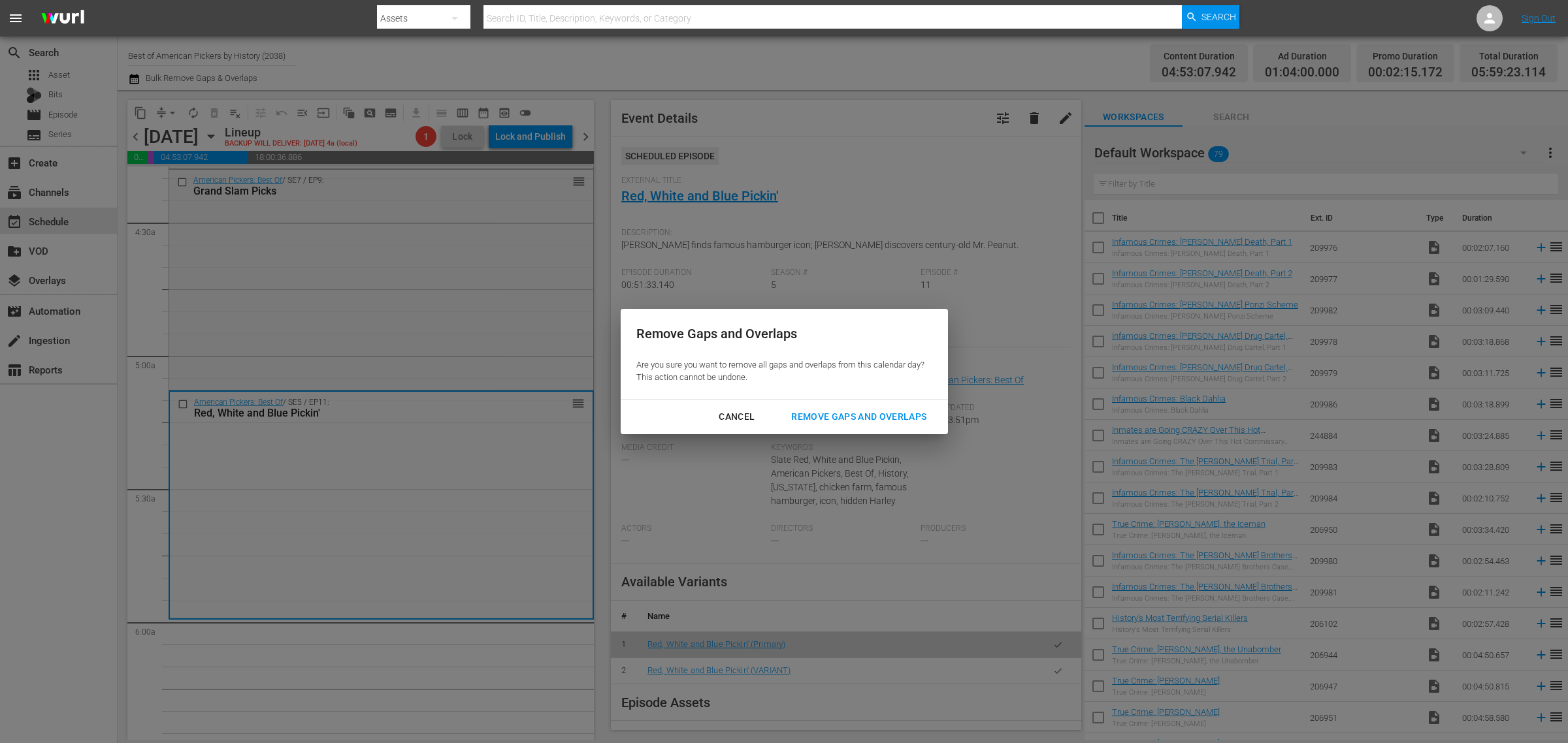
click at [818, 418] on div "Remove Gaps and Overlaps" at bounding box center [859, 416] width 156 height 16
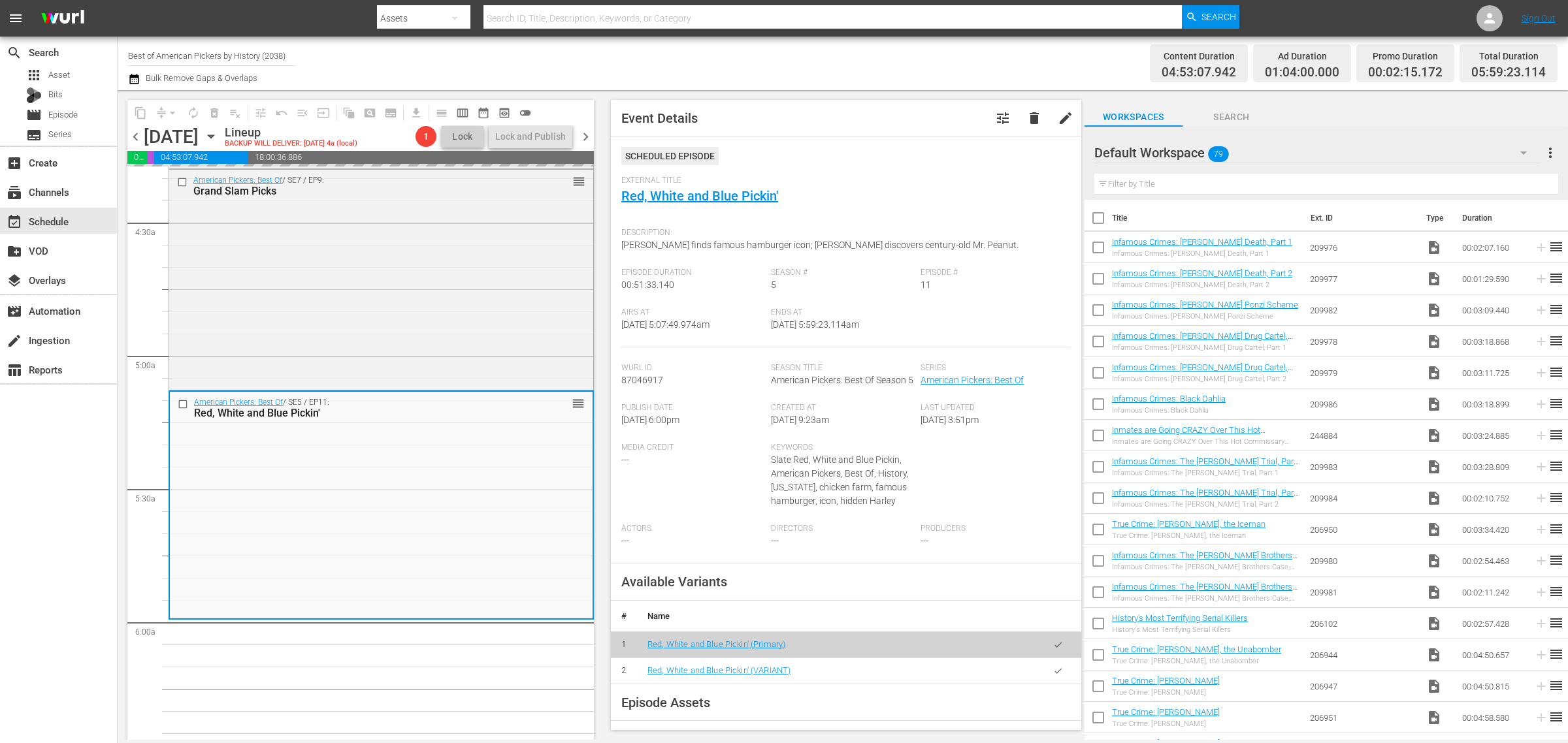
click at [909, 69] on div "Content Duration 04:53:07.942 Ad Duration 01:04:00.000 Promo Duration 00:02:15.…" at bounding box center [1233, 63] width 650 height 47
click at [1071, 55] on div "Content Duration 04:53:07.942 Ad Duration 01:04:00.000 Promo Duration 00:02:15.…" at bounding box center [1233, 63] width 650 height 47
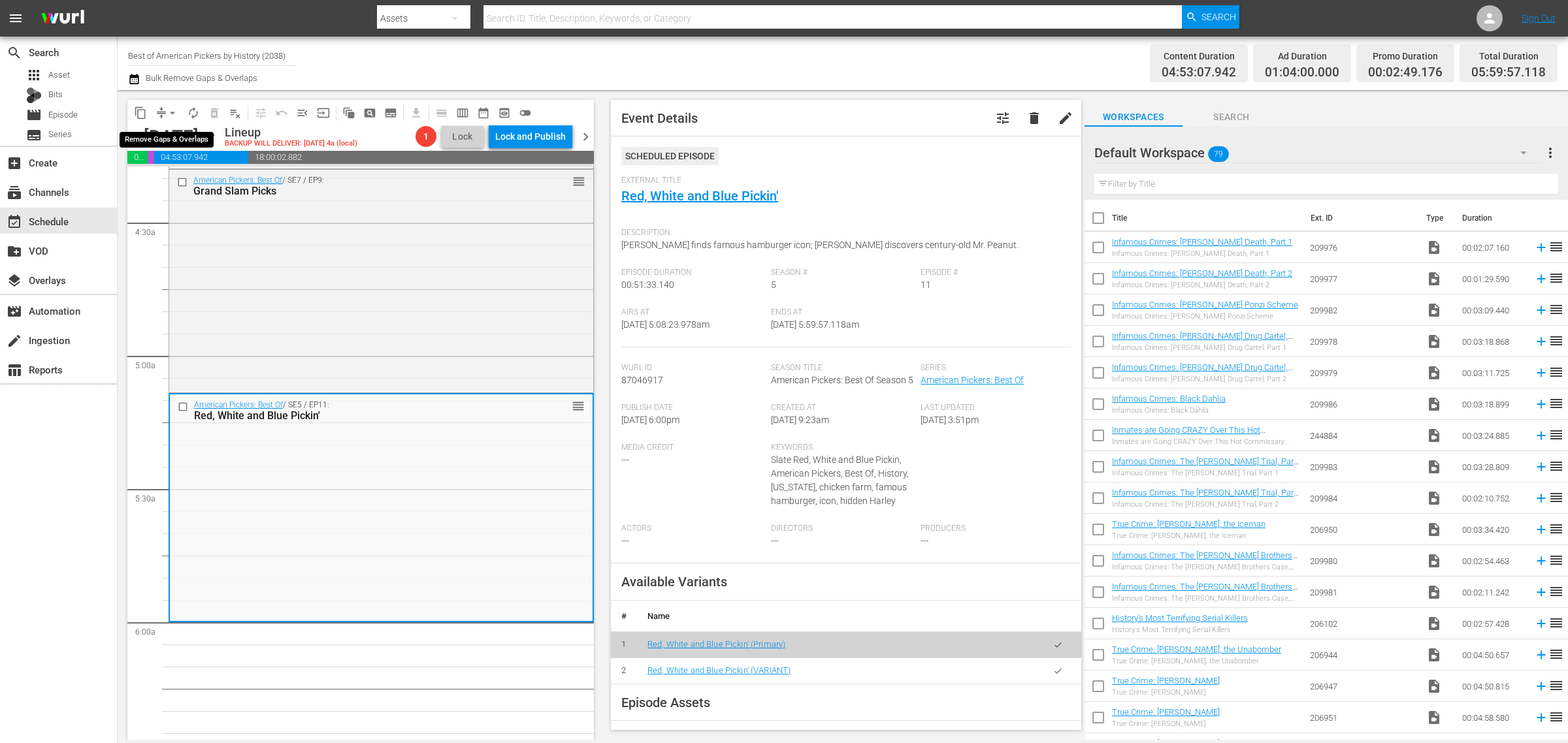
click at [173, 109] on span "arrow_drop_down" at bounding box center [172, 113] width 13 height 13
click at [163, 135] on li "Align to Midnight" at bounding box center [172, 139] width 137 height 22
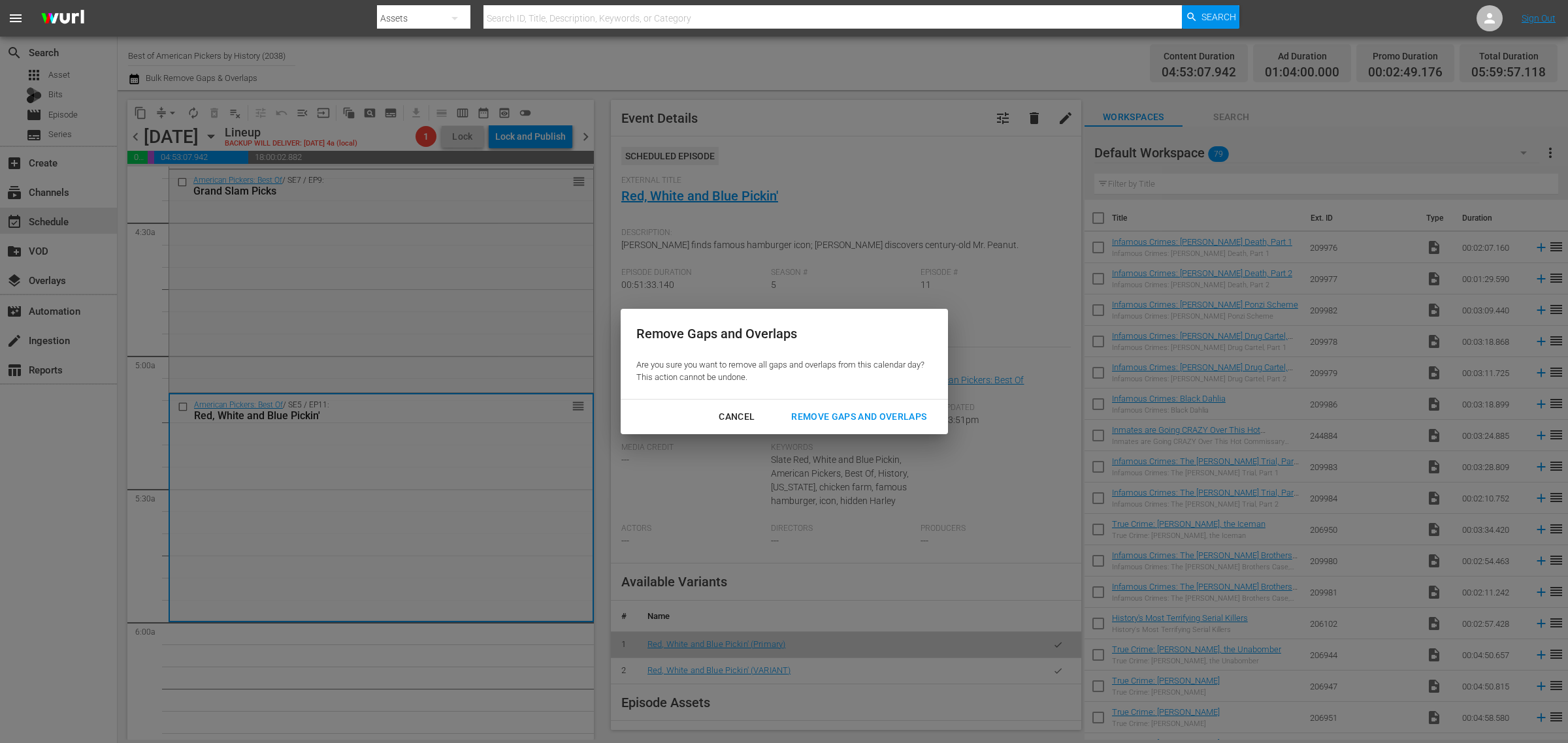
click at [895, 415] on div "Remove Gaps and Overlaps" at bounding box center [859, 416] width 156 height 16
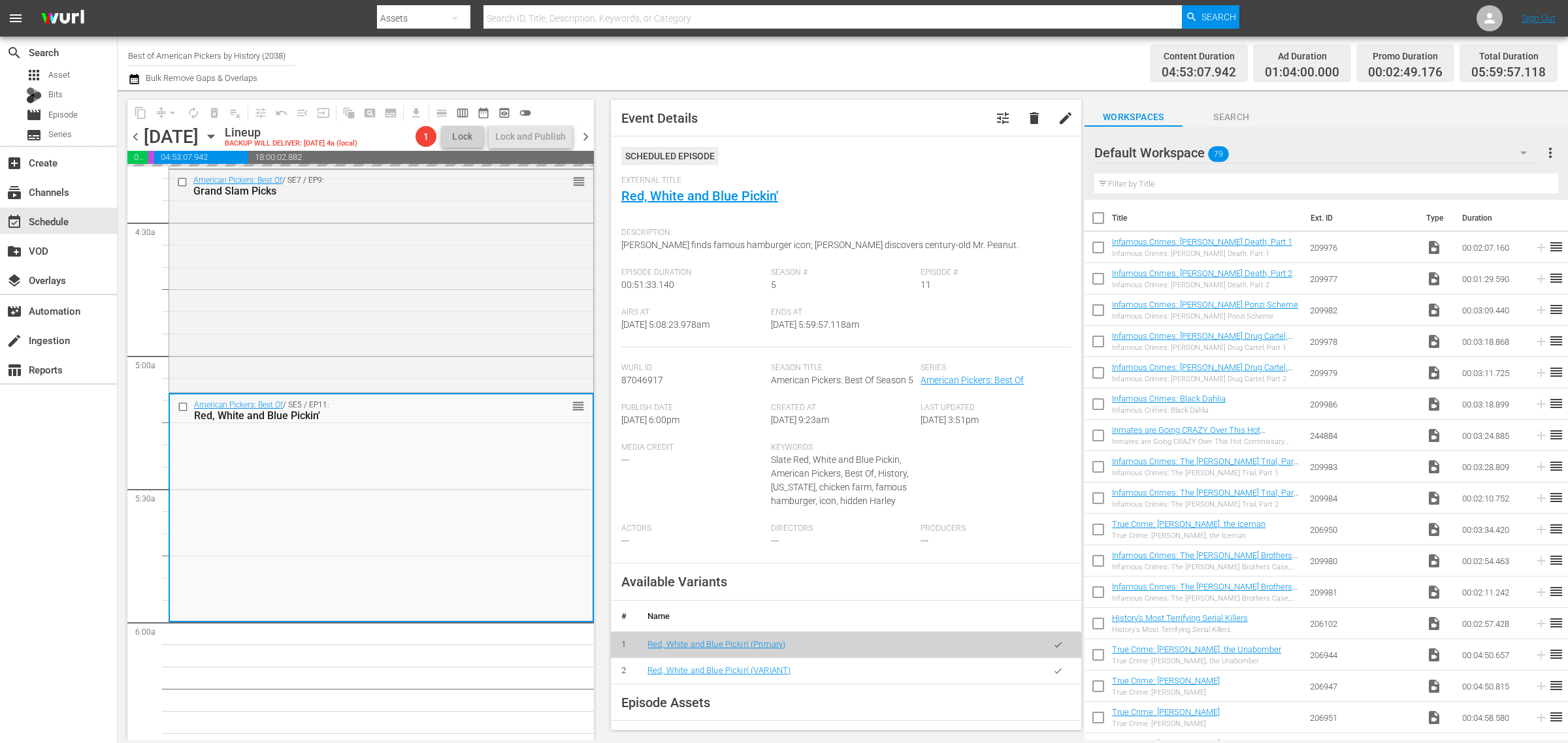
click at [818, 51] on div "Channel Title Best of American Pickers by History (2038) Bulk Remove Gaps & Ove…" at bounding box center [518, 63] width 779 height 47
click at [196, 112] on span "autorenew_outlined" at bounding box center [193, 113] width 13 height 13
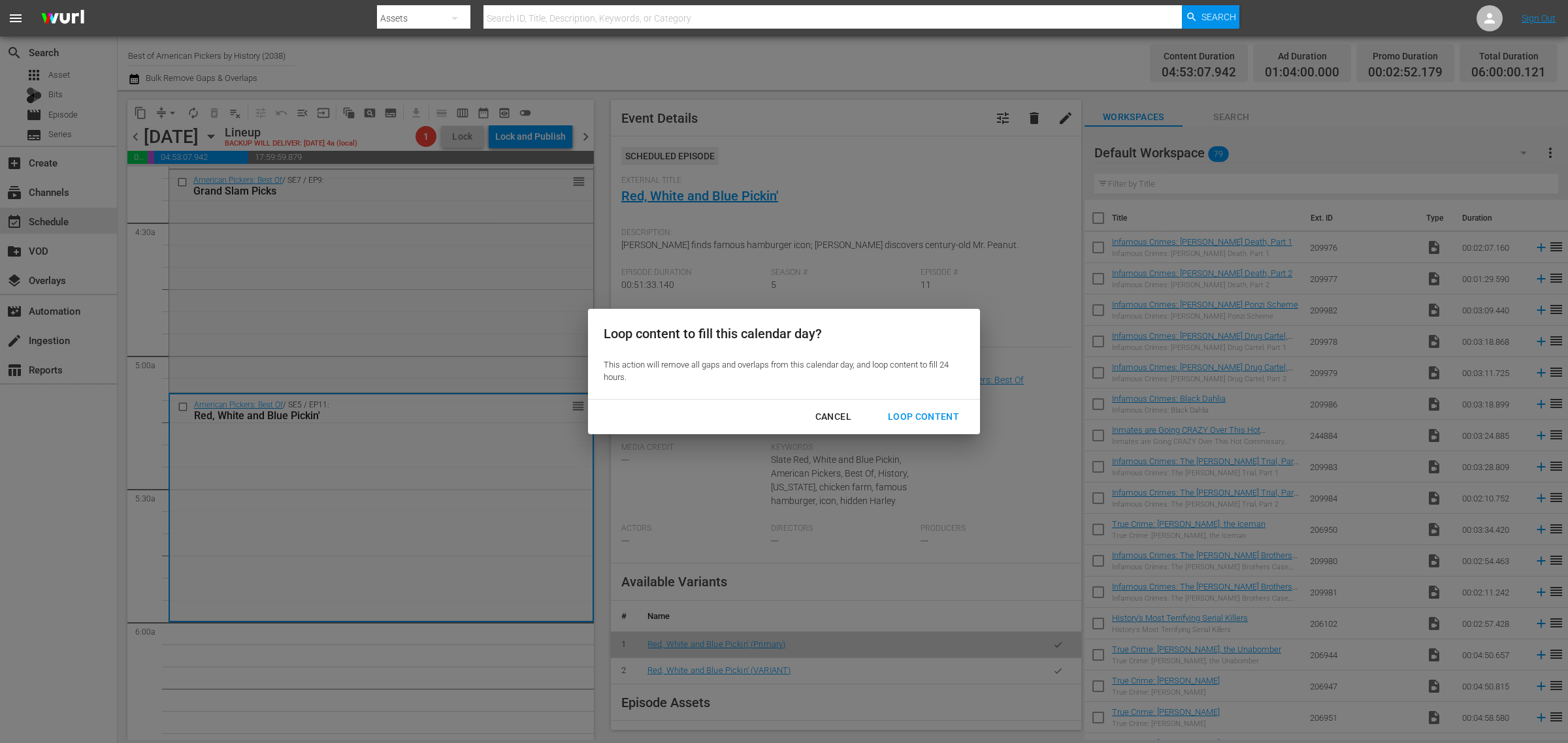
click at [912, 413] on div "Loop Content" at bounding box center [923, 416] width 92 height 16
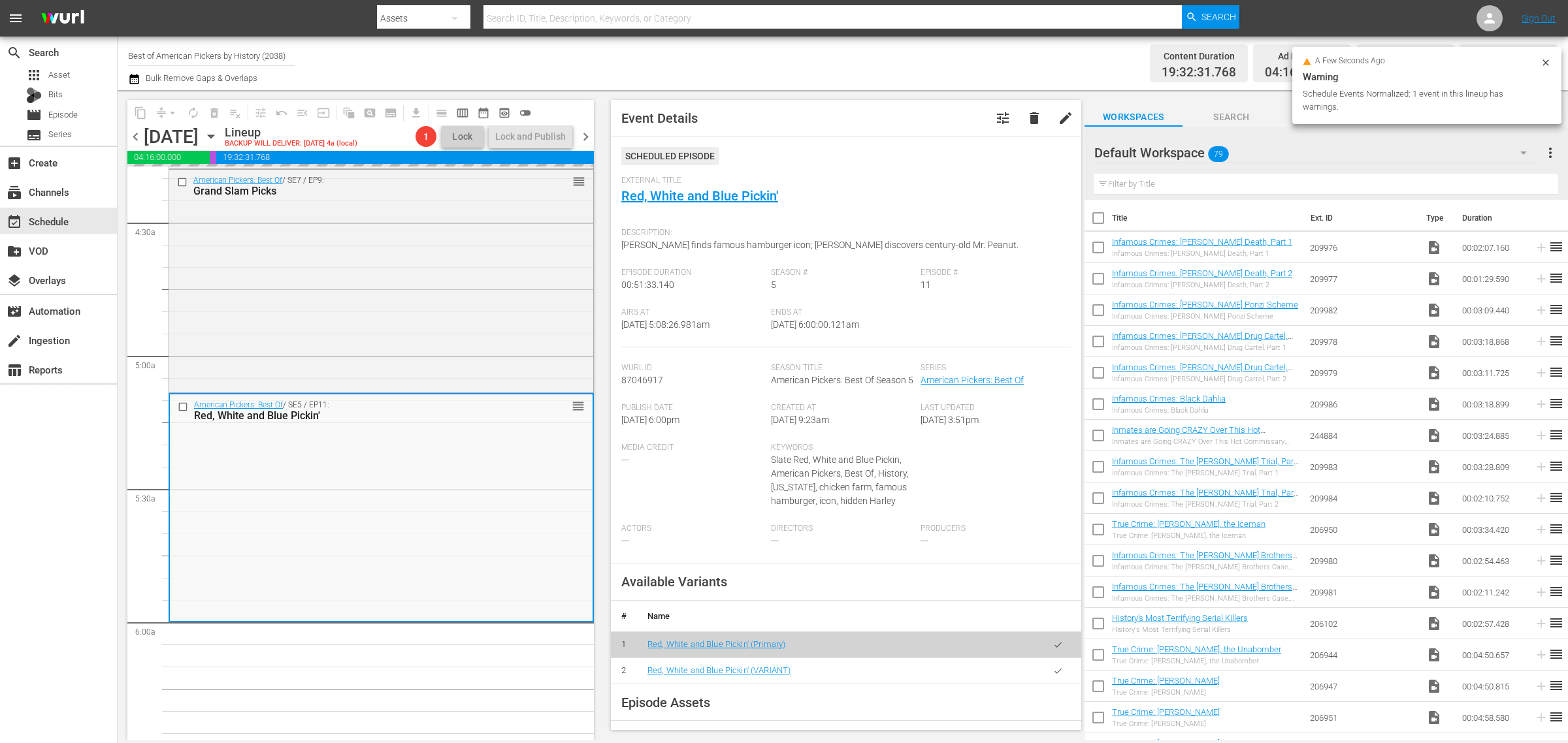
click at [932, 62] on div "Content Duration 19:32:31.768 Ad Duration 04:16:00.000 Promo Duration 00:11:28.…" at bounding box center [1233, 63] width 650 height 47
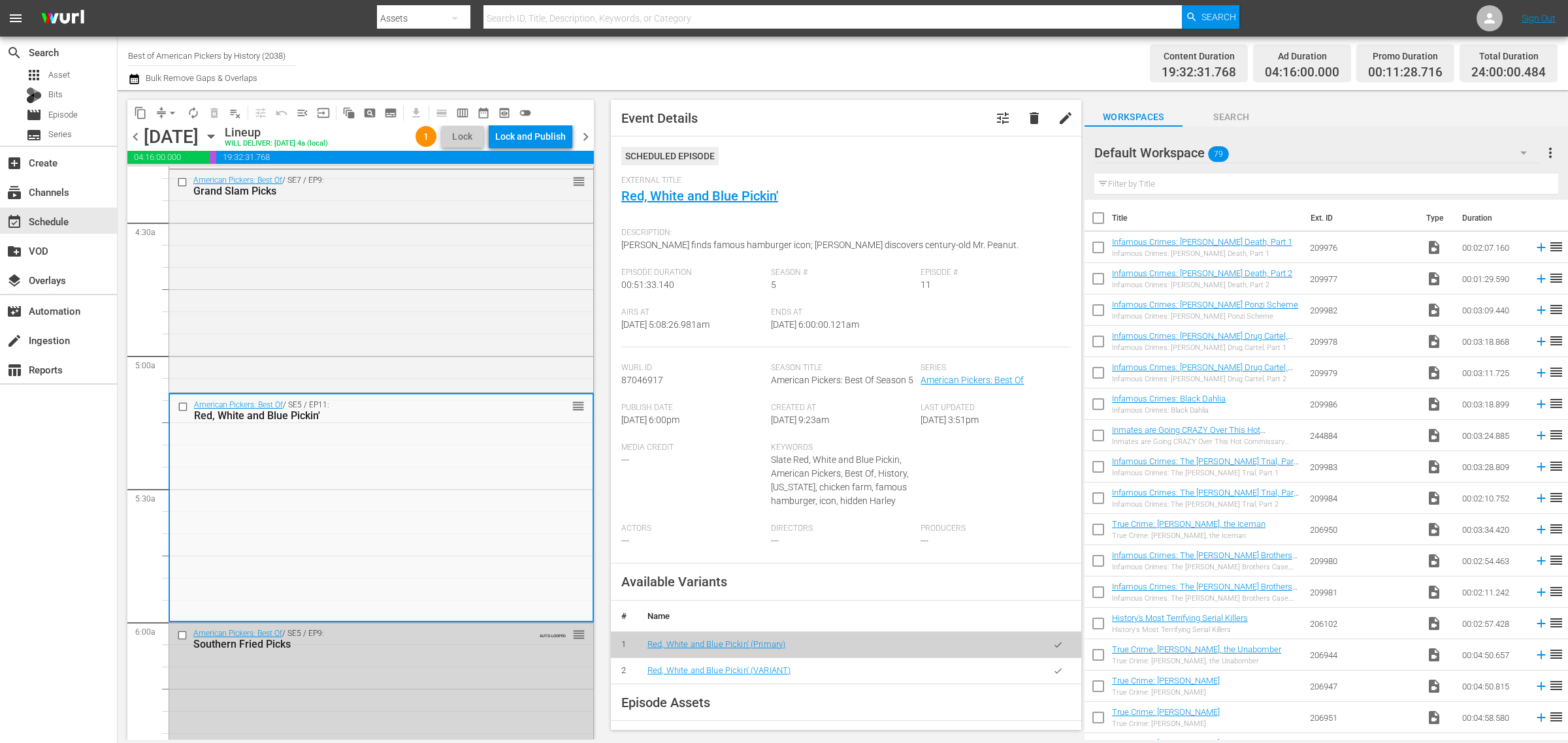
scroll to position [0, 0]
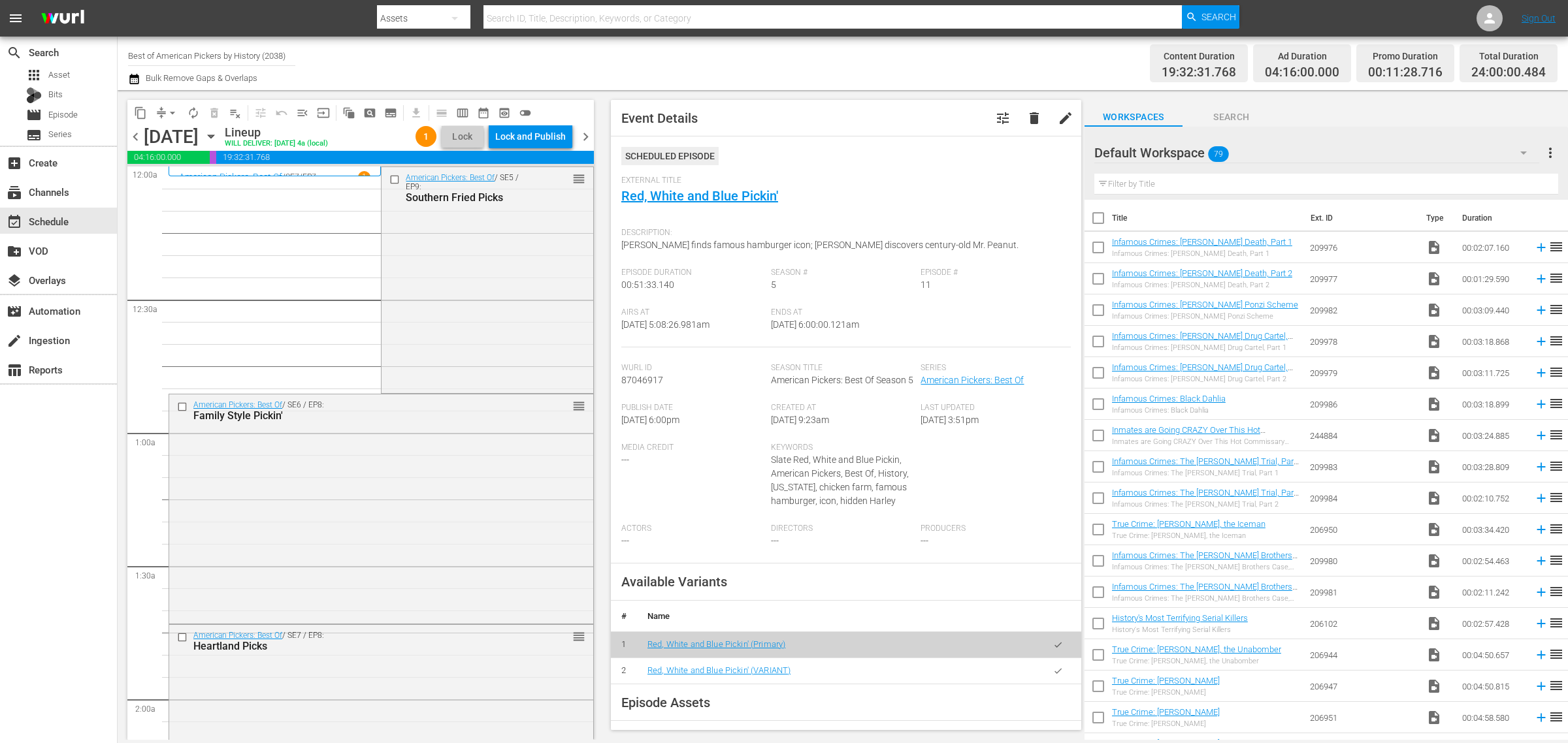
click at [796, 60] on div "Channel Title Best of American Pickers by History (2038) Bulk Remove Gaps & Ove…" at bounding box center [518, 63] width 779 height 47
click at [522, 141] on div "Lock and Publish" at bounding box center [530, 136] width 71 height 23
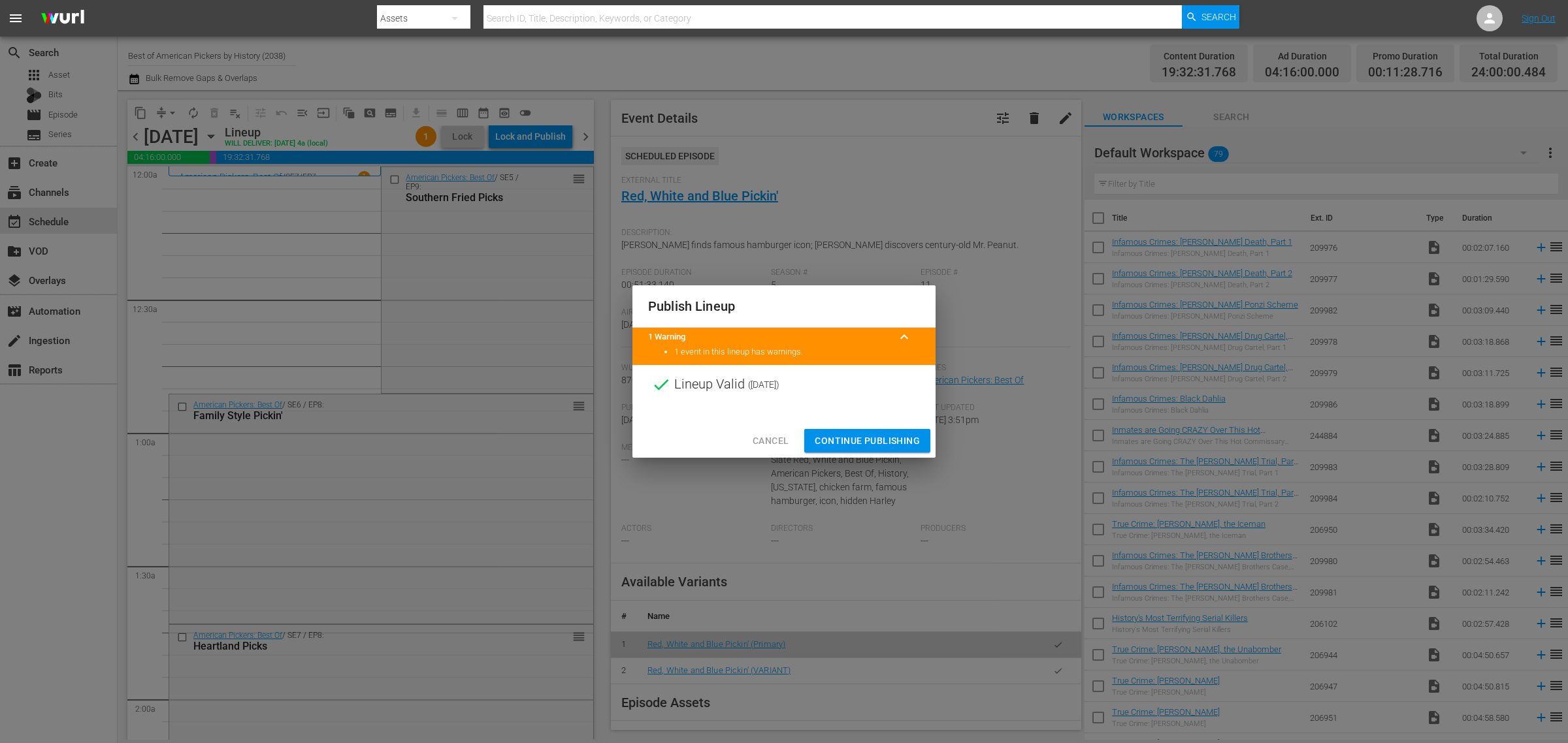
click at [879, 443] on span "Continue Publishing" at bounding box center [867, 440] width 105 height 16
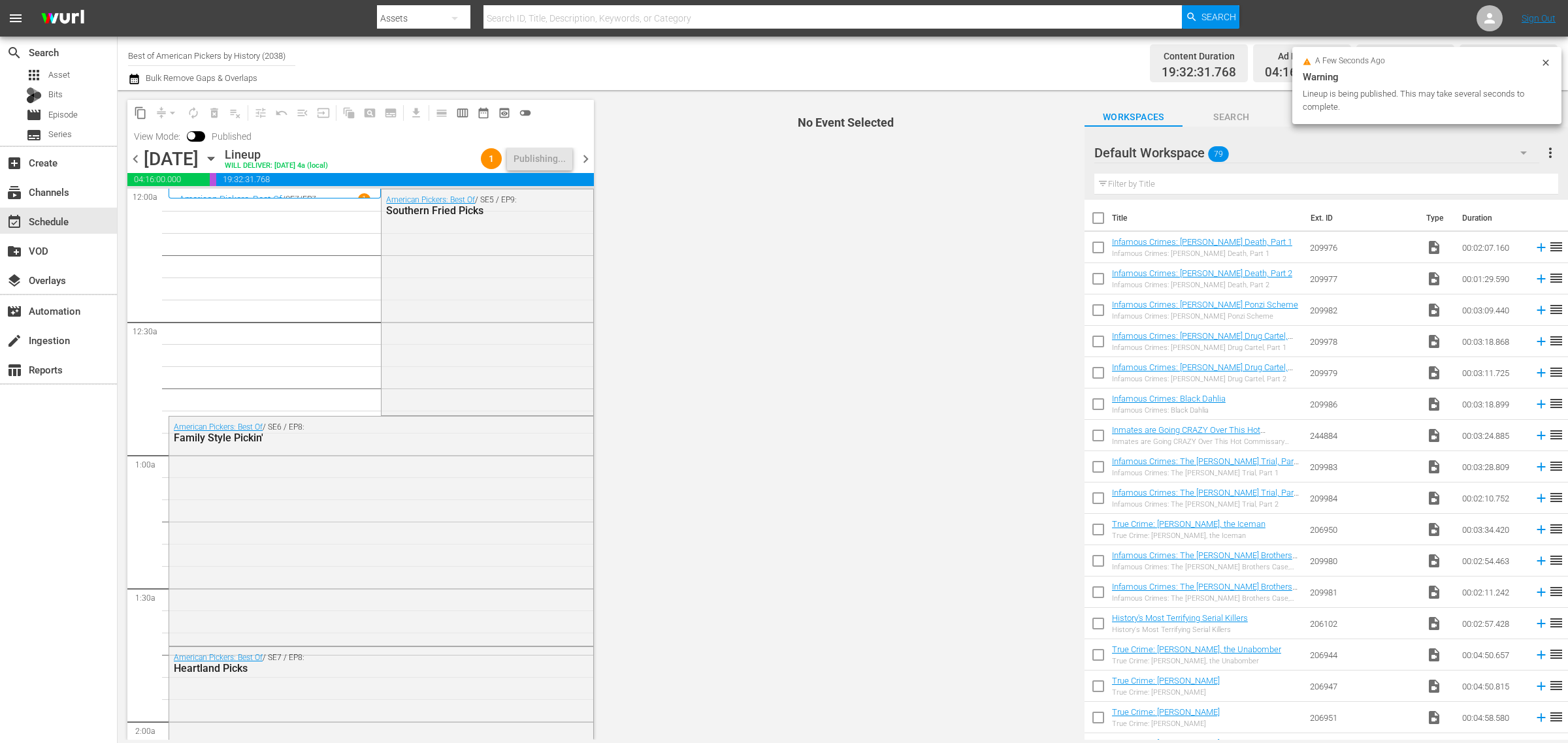
click at [817, 66] on div "Channel Title Best of American Pickers by History (2038) Bulk Remove Gaps & Ove…" at bounding box center [518, 63] width 779 height 47
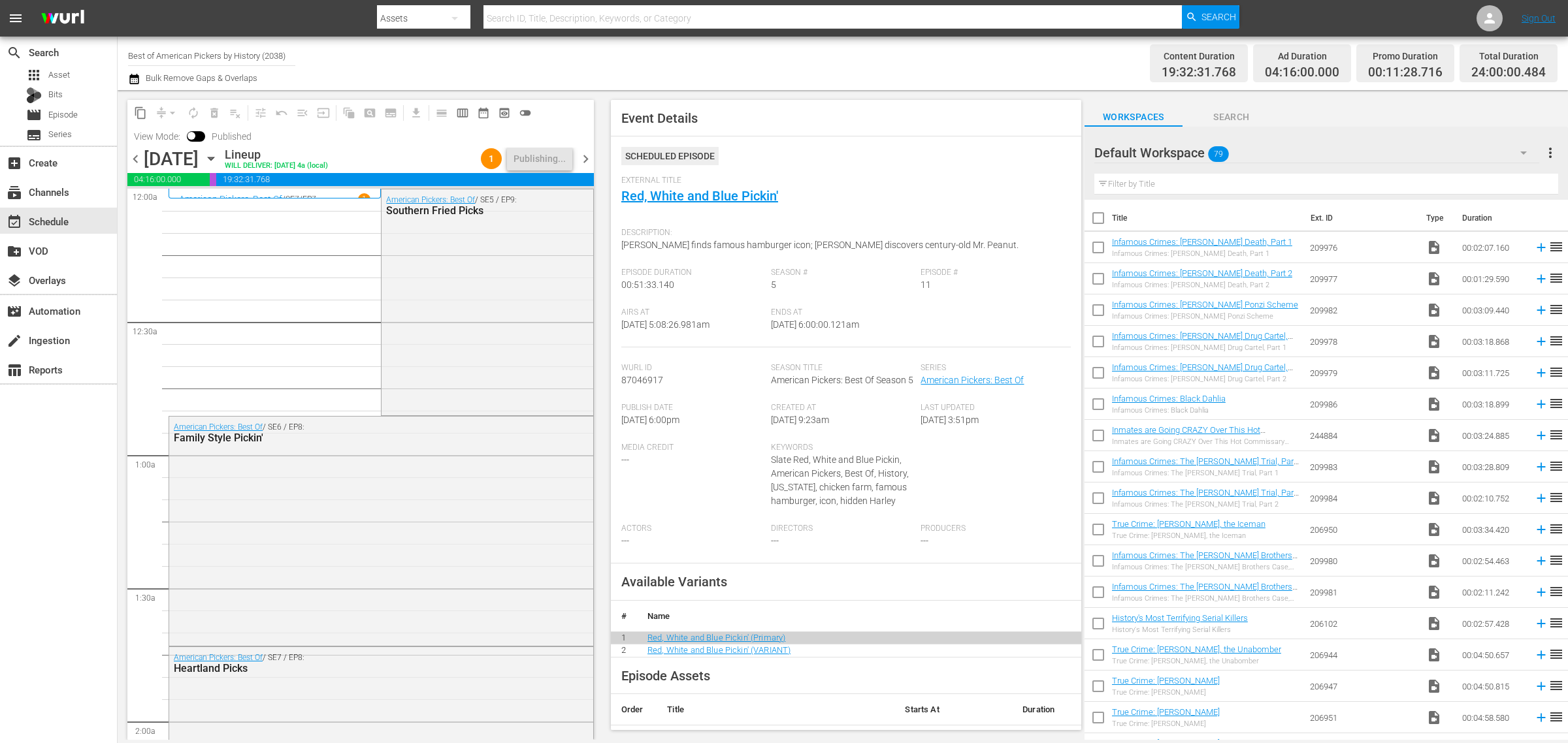
click at [747, 64] on div "Channel Title Best of American Pickers by History (2038) Bulk Remove Gaps & Ove…" at bounding box center [518, 63] width 779 height 47
click at [918, 56] on div "Content Duration 19:32:31.768 Ad Duration 04:16:00.000 Promo Duration 00:11:28.…" at bounding box center [1233, 63] width 650 height 47
click at [586, 162] on span "chevron_right" at bounding box center [585, 159] width 16 height 16
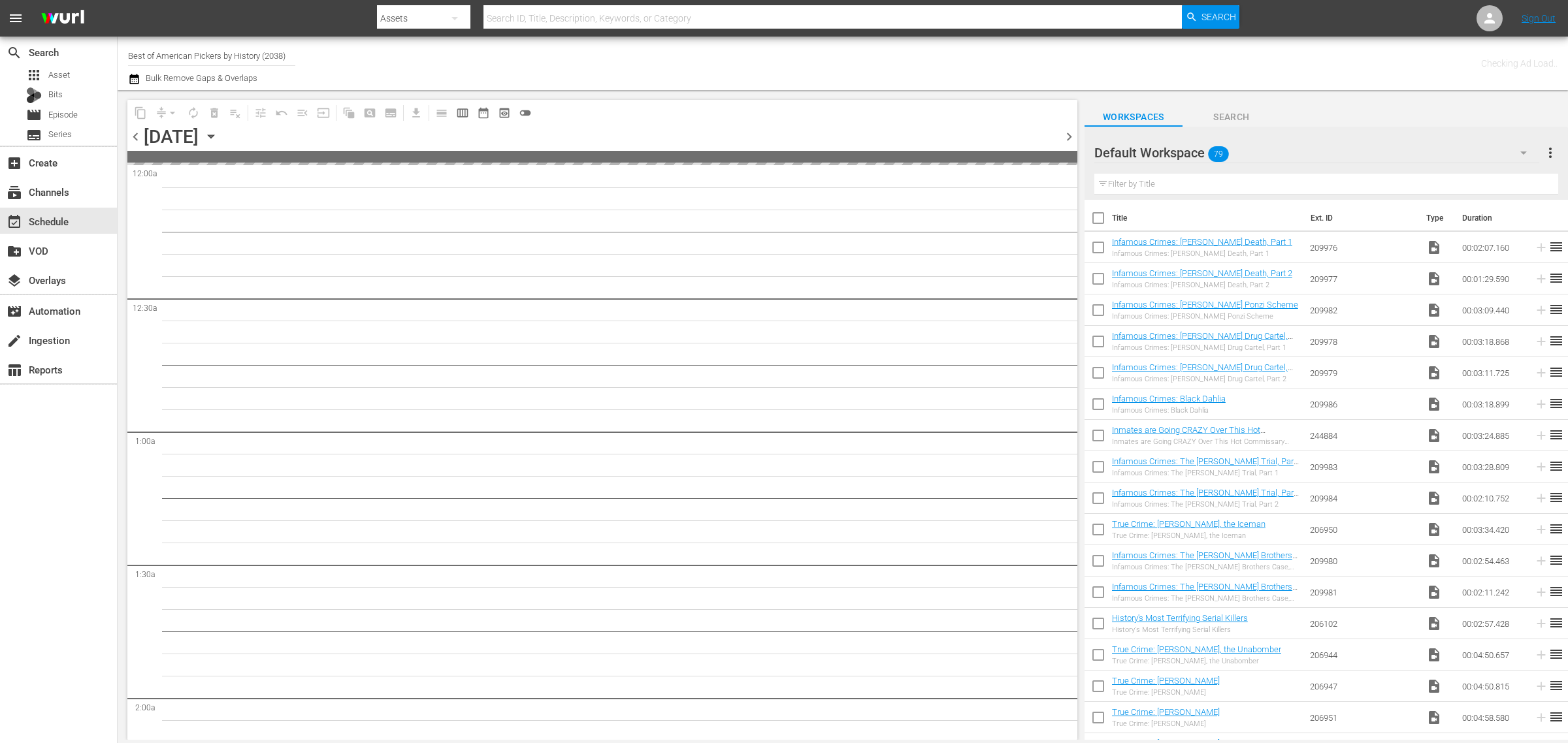
click at [861, 47] on div "Channel Title Best of American Pickers by History (2038) Bulk Remove Gaps & Ove…" at bounding box center [518, 63] width 779 height 47
click at [733, 60] on div "Channel Title Best of American Pickers by History (2038) Bulk Remove Gaps & Ove…" at bounding box center [518, 63] width 779 height 47
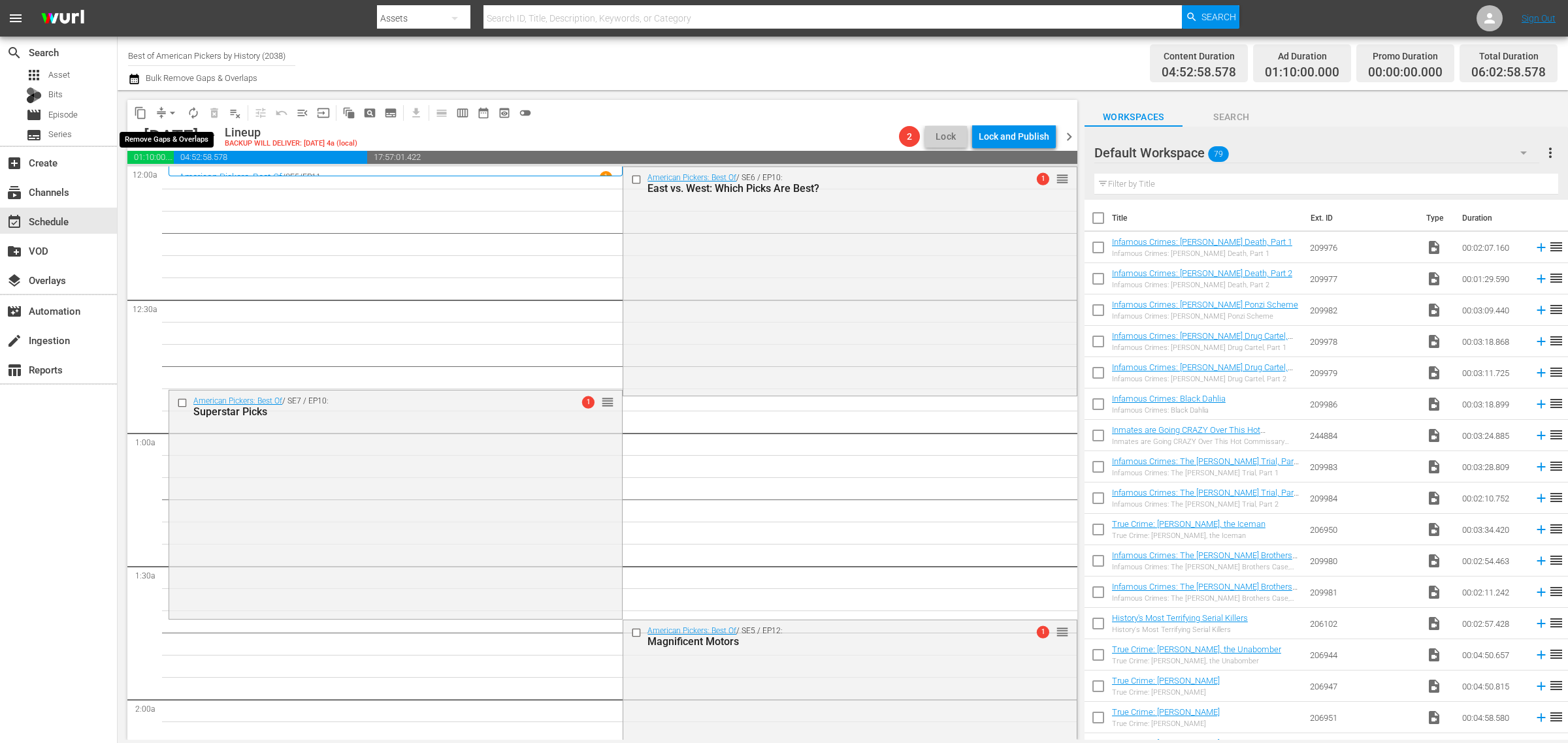
click at [173, 109] on span "arrow_drop_down" at bounding box center [172, 113] width 13 height 13
click at [168, 135] on li "Align to Midnight" at bounding box center [172, 139] width 137 height 22
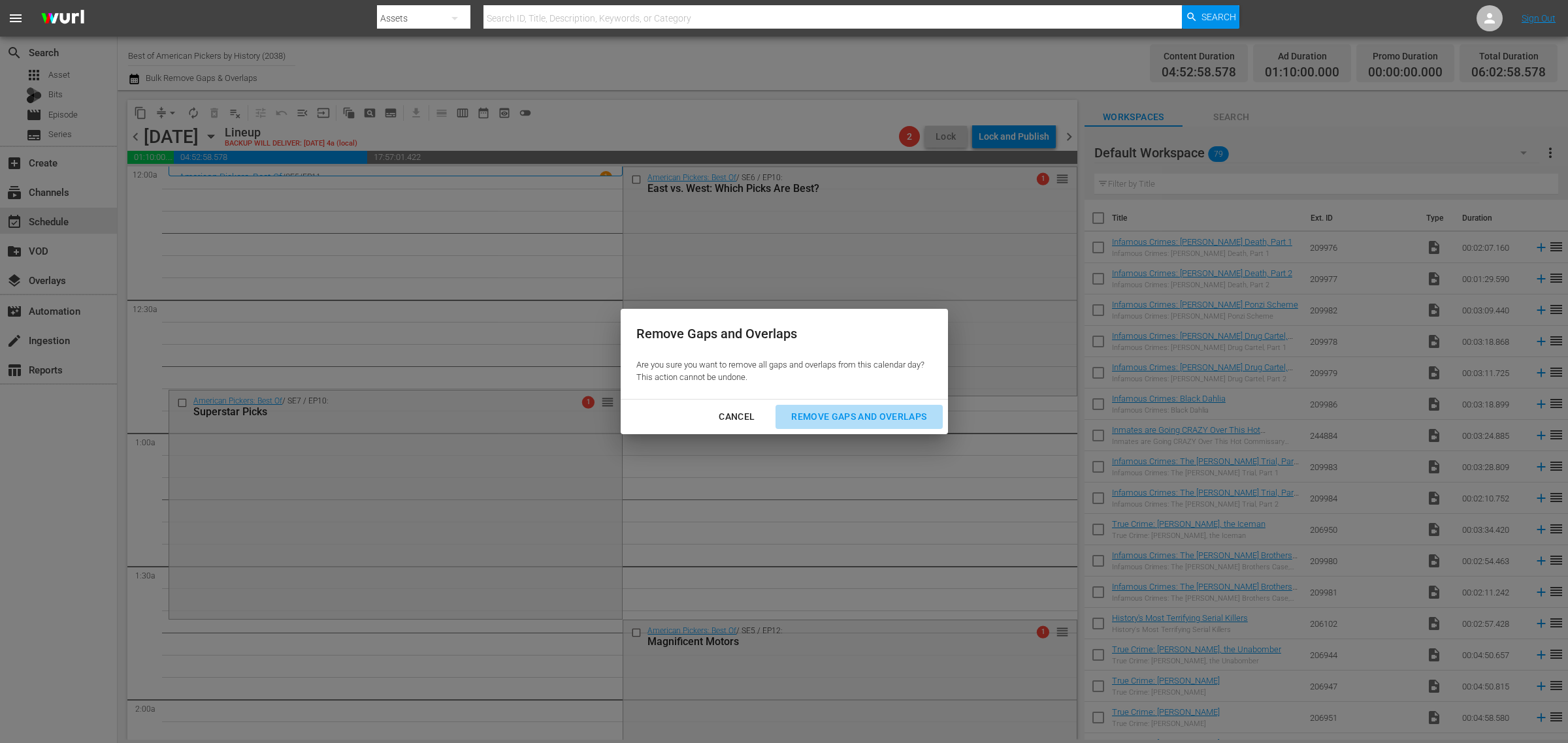
click at [825, 411] on div "Remove Gaps and Overlaps" at bounding box center [859, 416] width 156 height 16
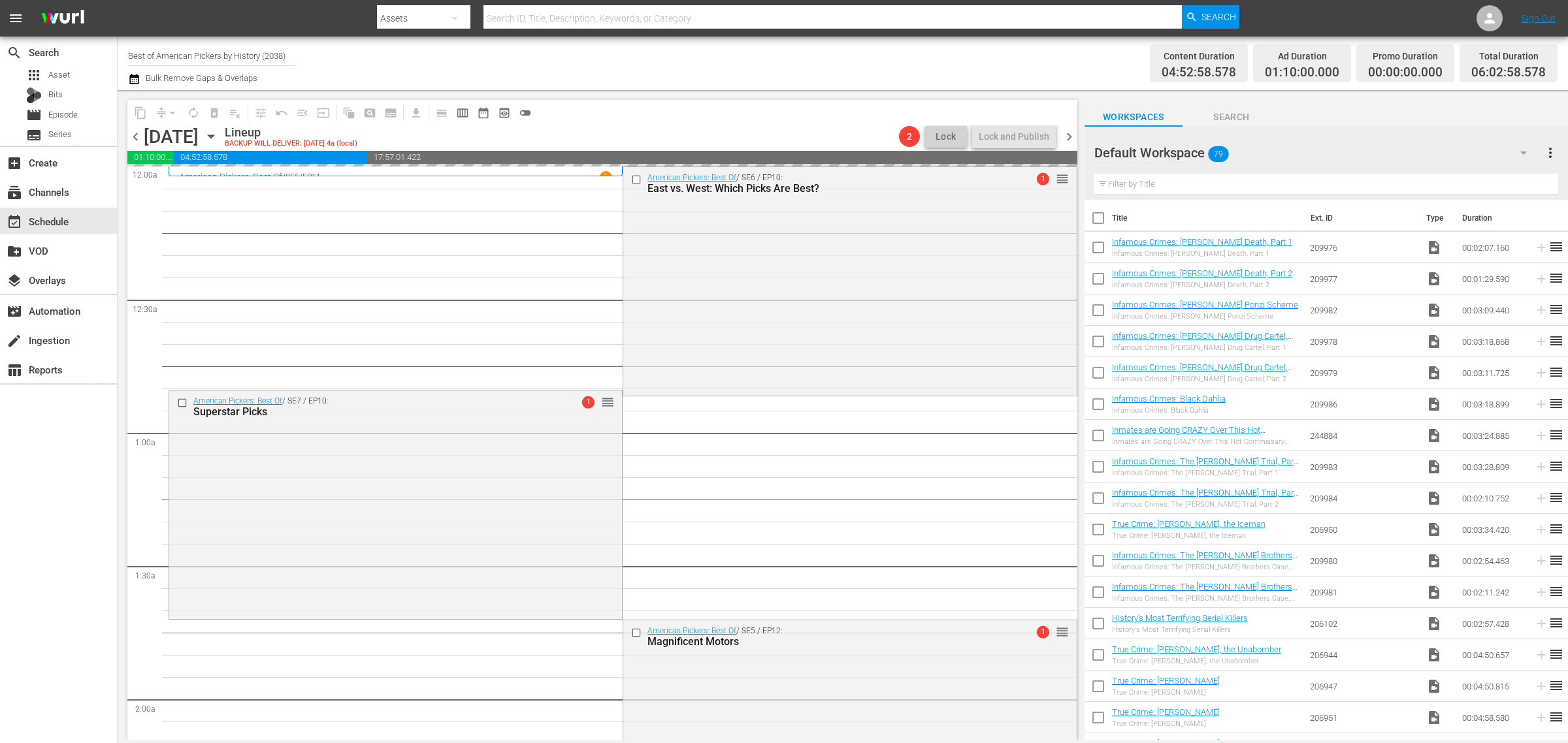
click at [633, 54] on div "Channel Title Best of American Pickers by History (2038) Bulk Remove Gaps & Ove…" at bounding box center [518, 63] width 779 height 47
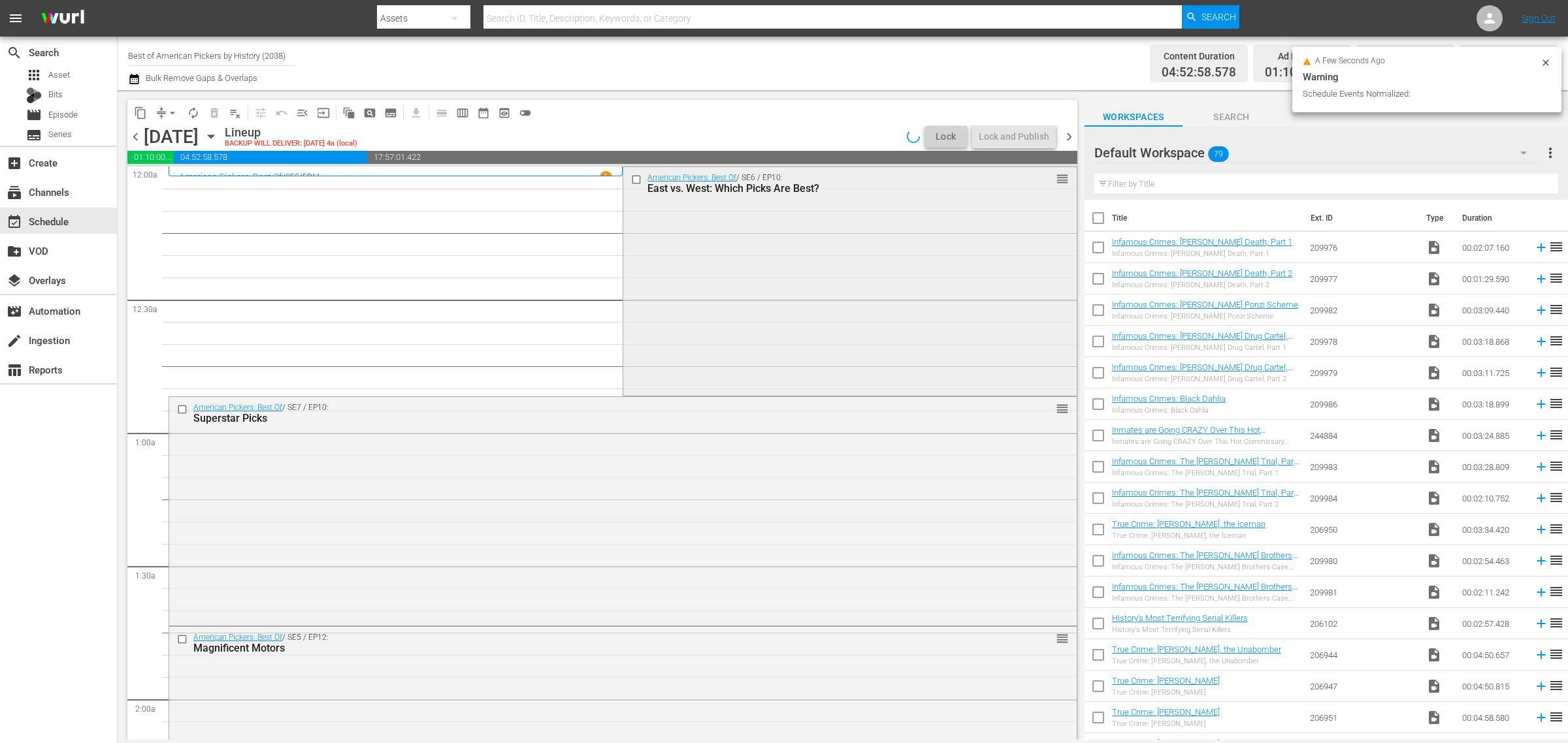
click at [699, 307] on div "American Pickers: Best Of / SE6 / EP10: East vs. West: Which Picks Are Best? re…" at bounding box center [849, 280] width 453 height 227
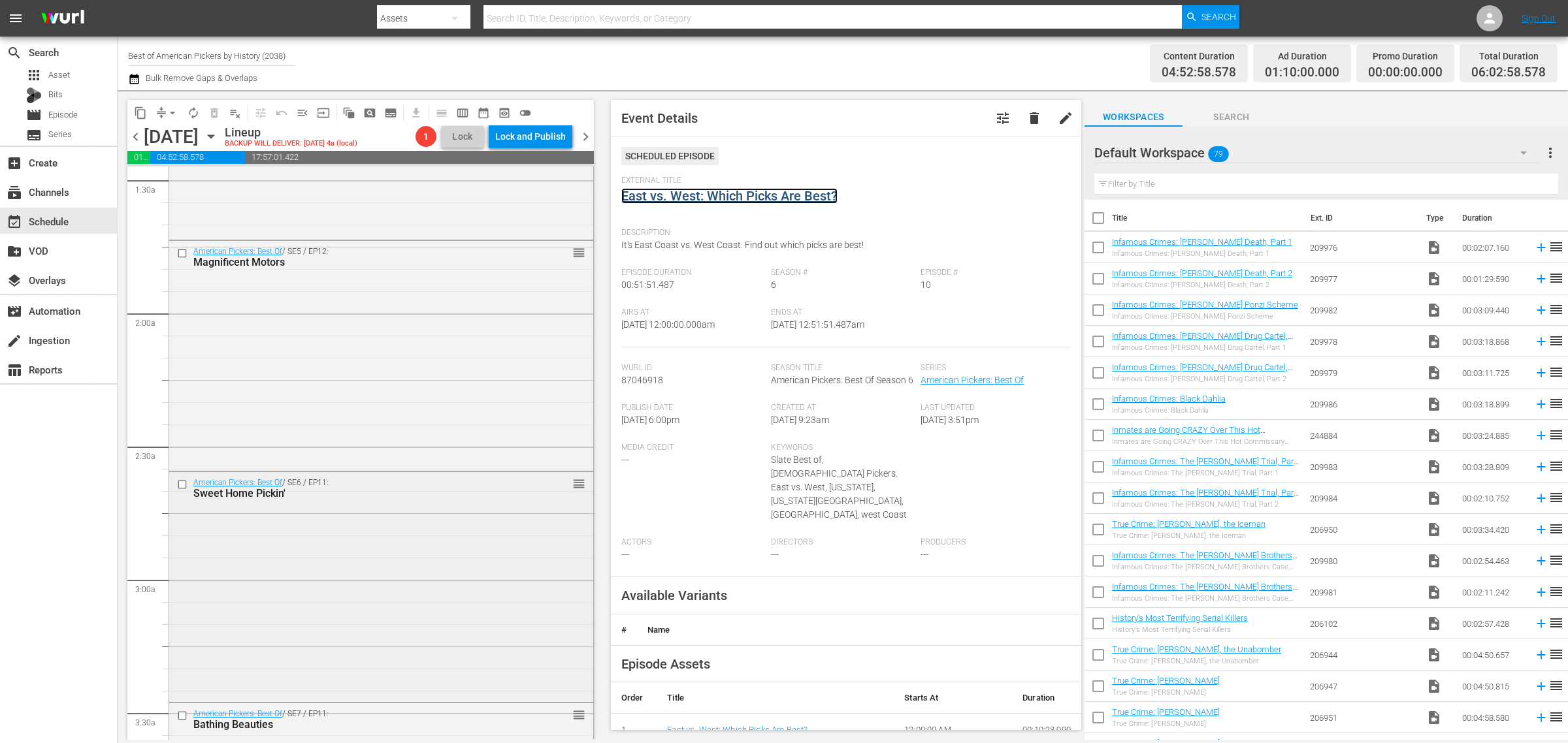
scroll to position [490, 0]
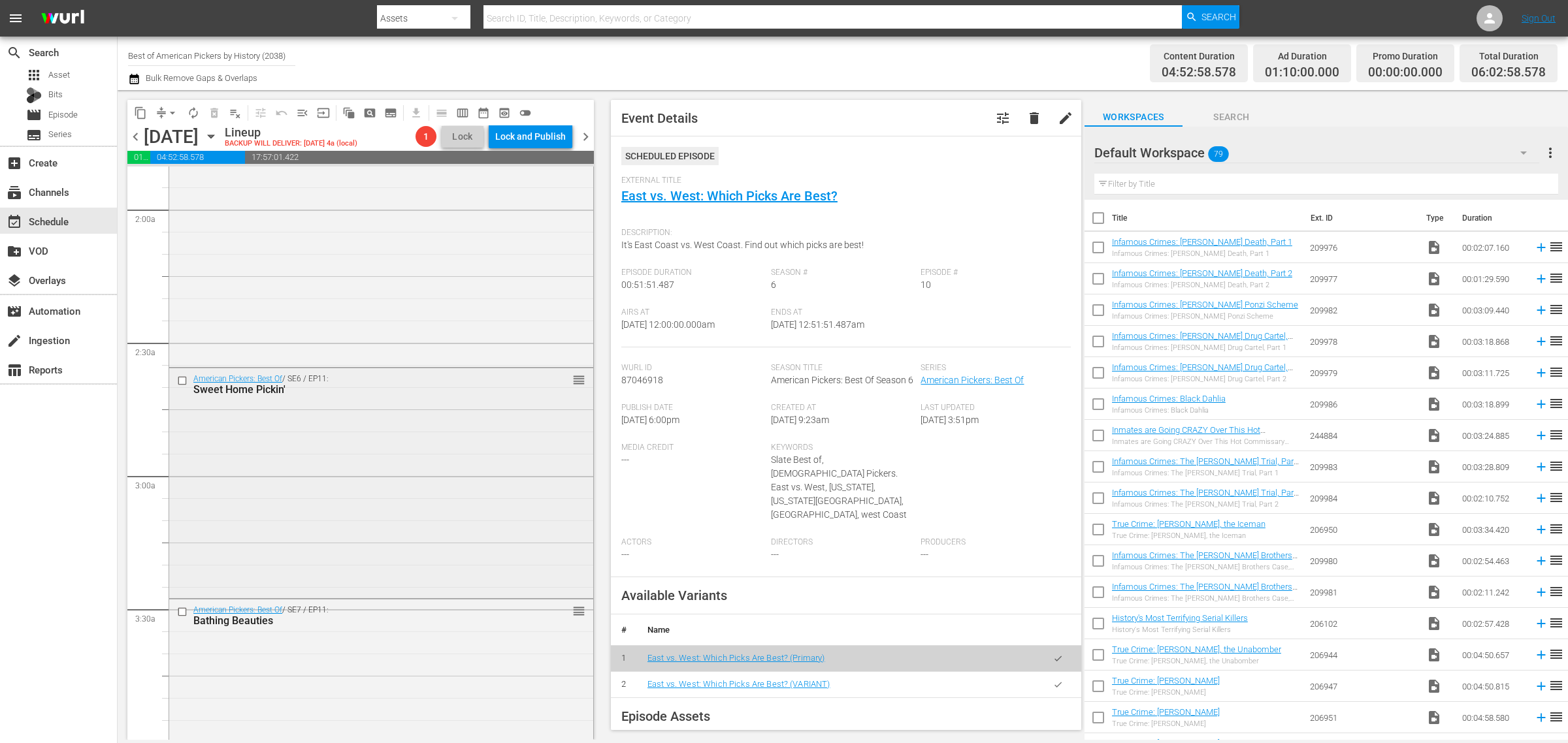
click at [395, 460] on div "American Pickers: Best Of / SE6 / EP11: Sweet Home Pickin' reorder" at bounding box center [381, 482] width 424 height 228
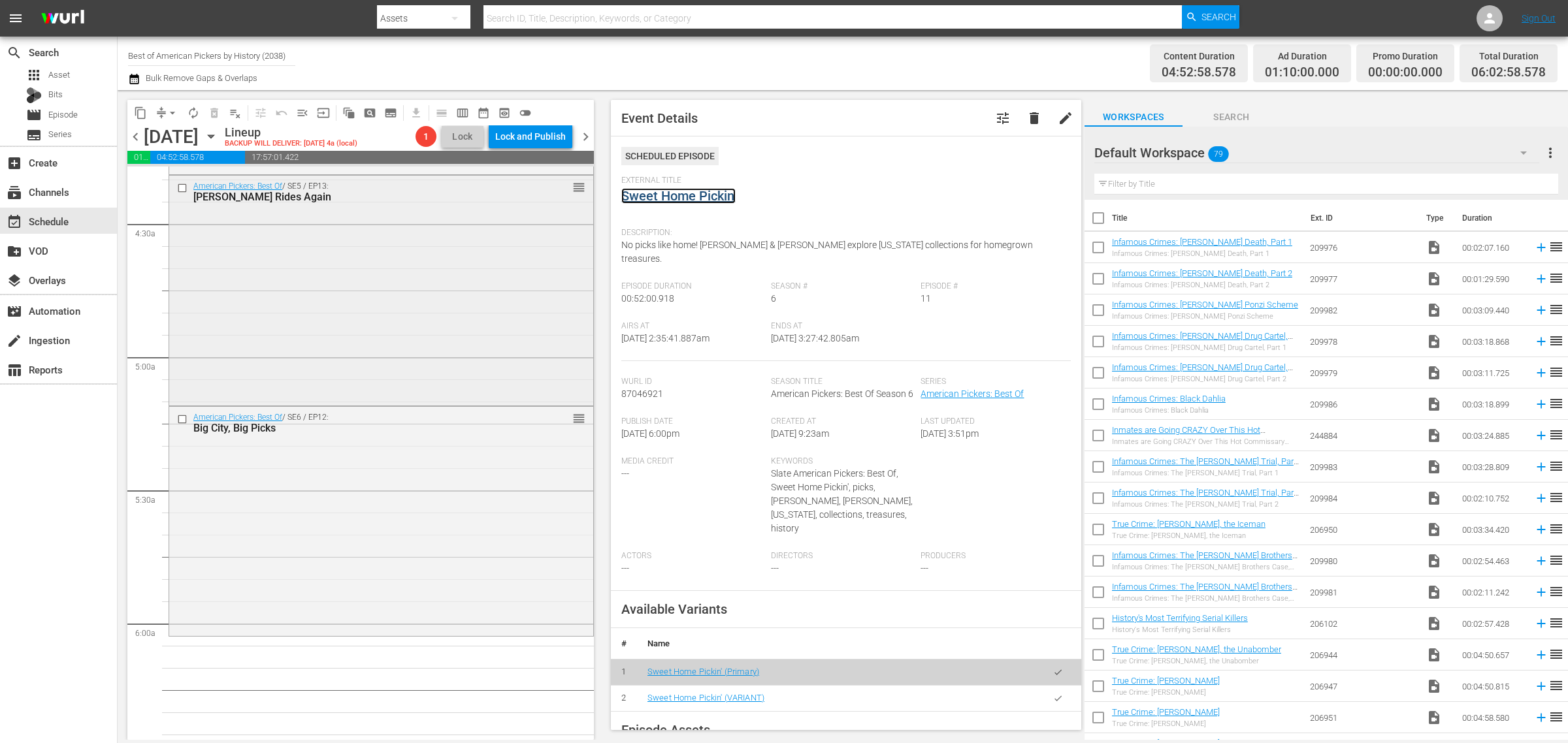
scroll to position [1143, 0]
click at [405, 528] on div "American Pickers: Best Of / SE6 / EP12: Big City, Big Picks reorder" at bounding box center [381, 519] width 424 height 227
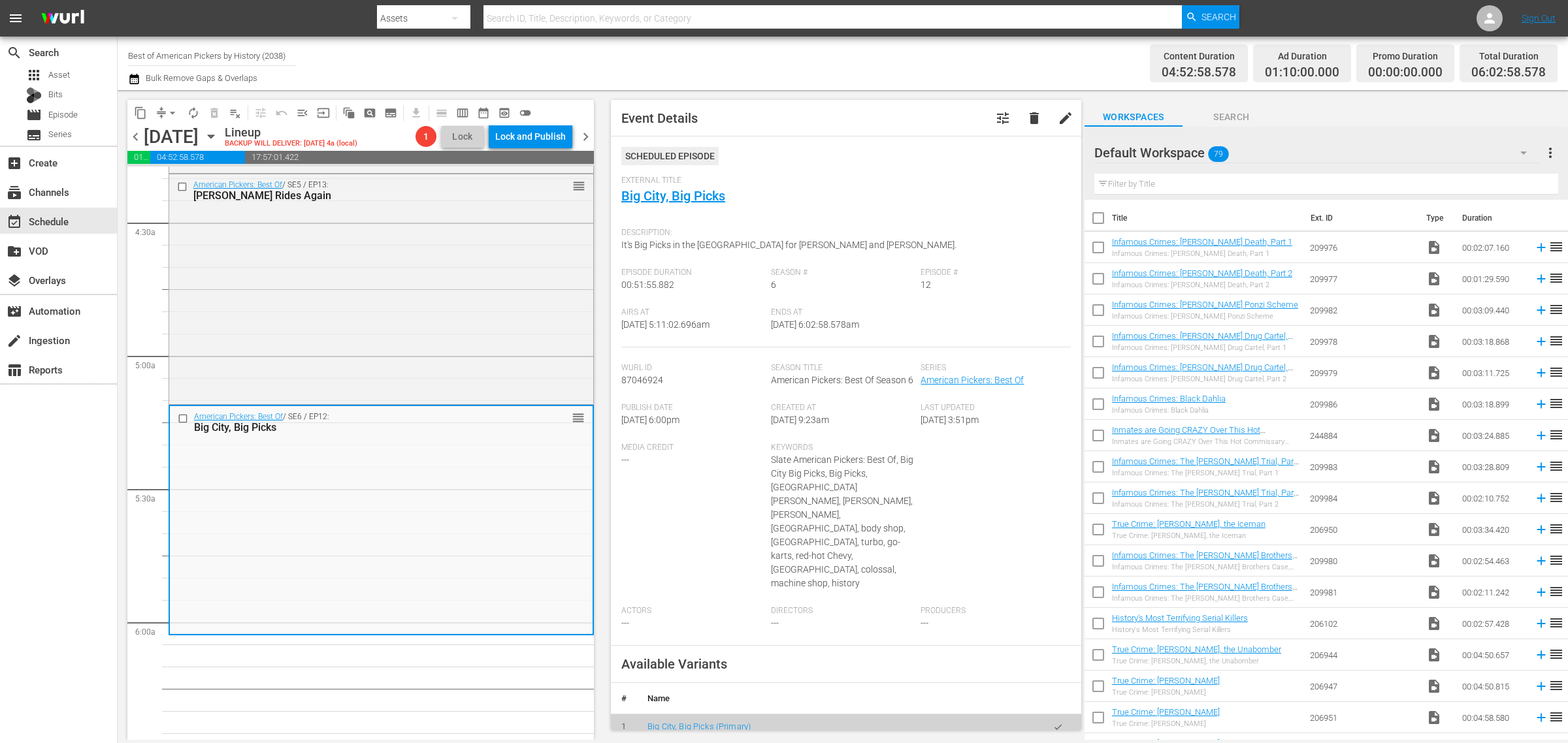
click at [168, 109] on span "arrow_drop_down" at bounding box center [172, 113] width 13 height 13
click at [170, 137] on li "Align to Midnight" at bounding box center [172, 139] width 137 height 22
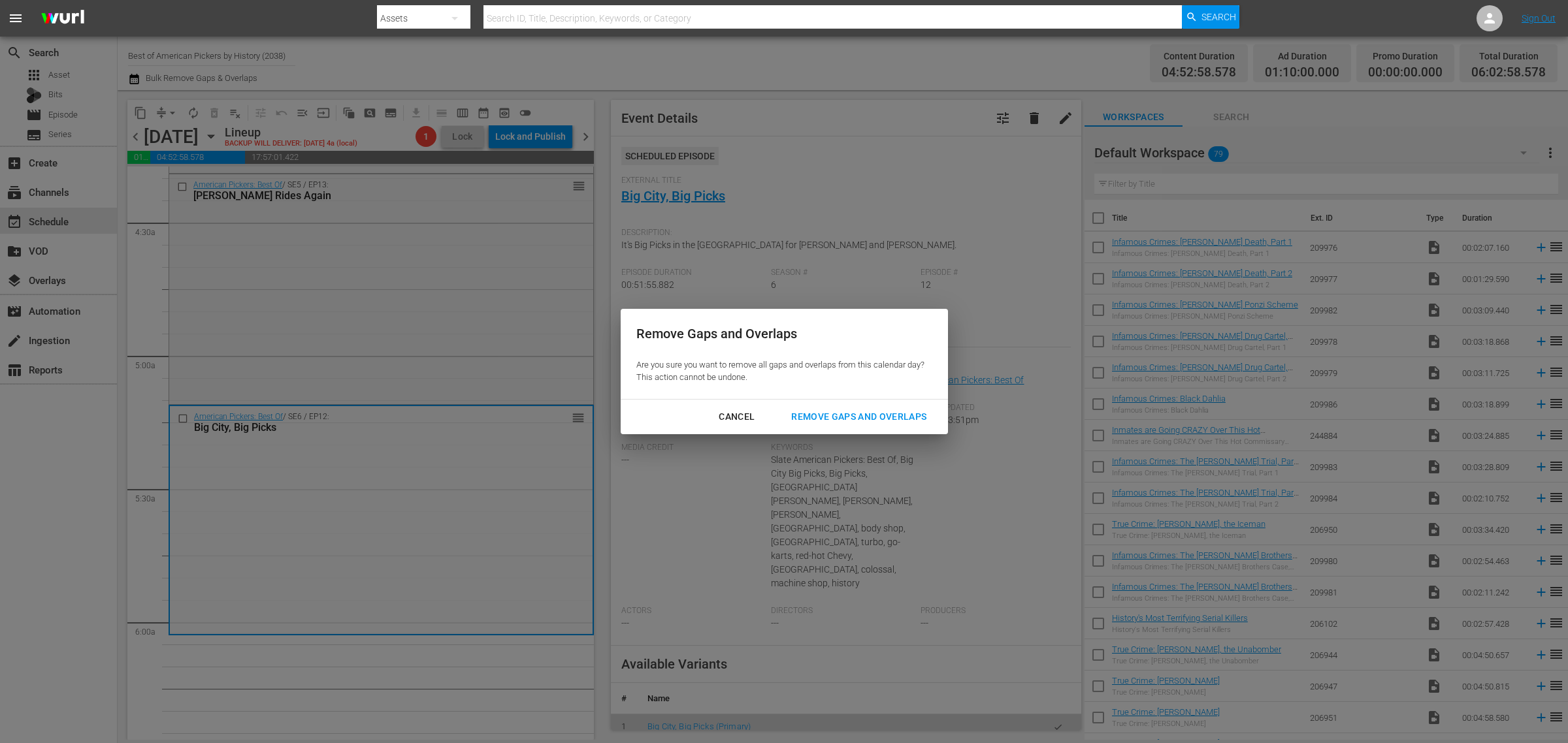
click at [885, 415] on div "Remove Gaps and Overlaps" at bounding box center [859, 416] width 156 height 16
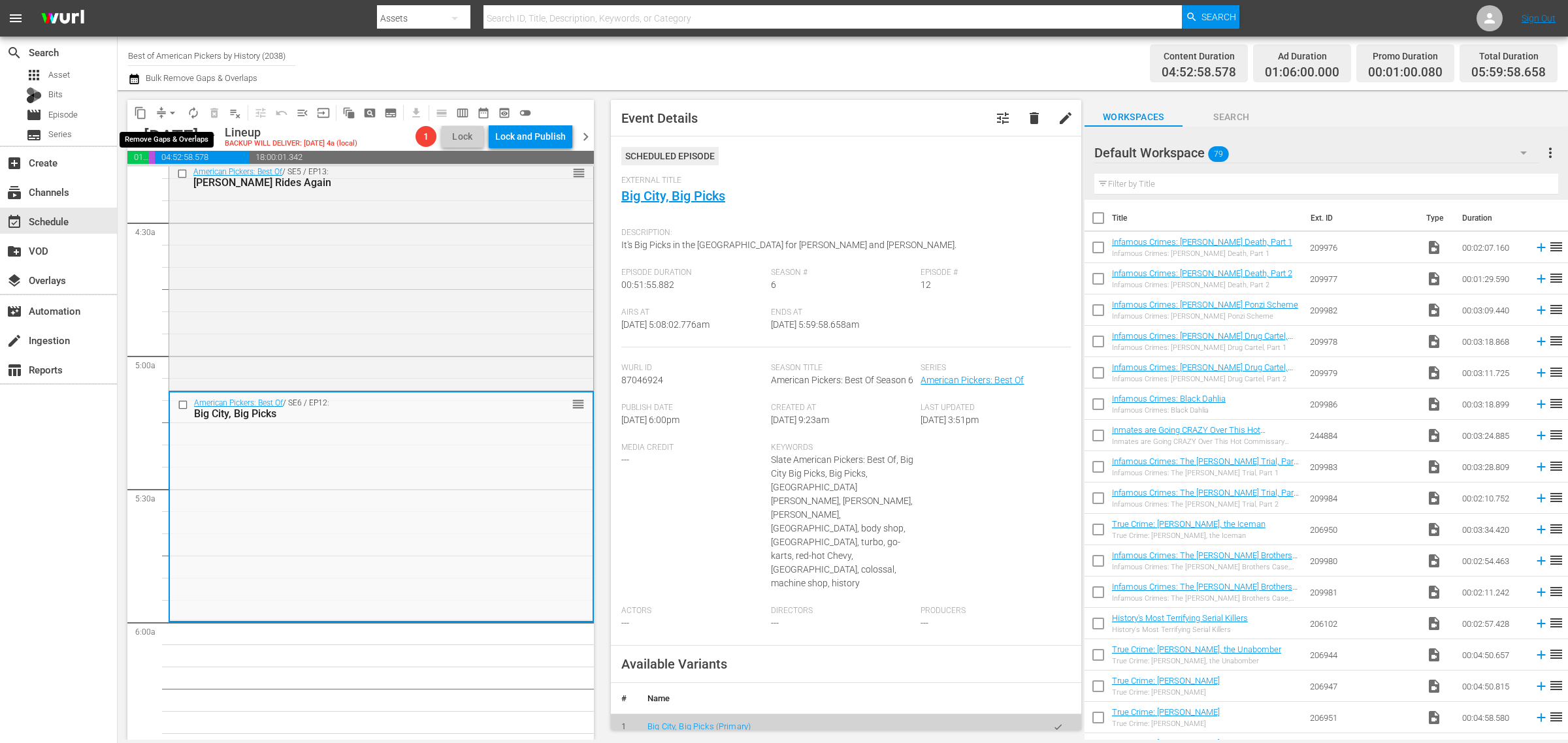
click at [174, 112] on span "arrow_drop_down" at bounding box center [172, 113] width 13 height 13
click at [170, 134] on li "Align to Midnight" at bounding box center [172, 139] width 137 height 22
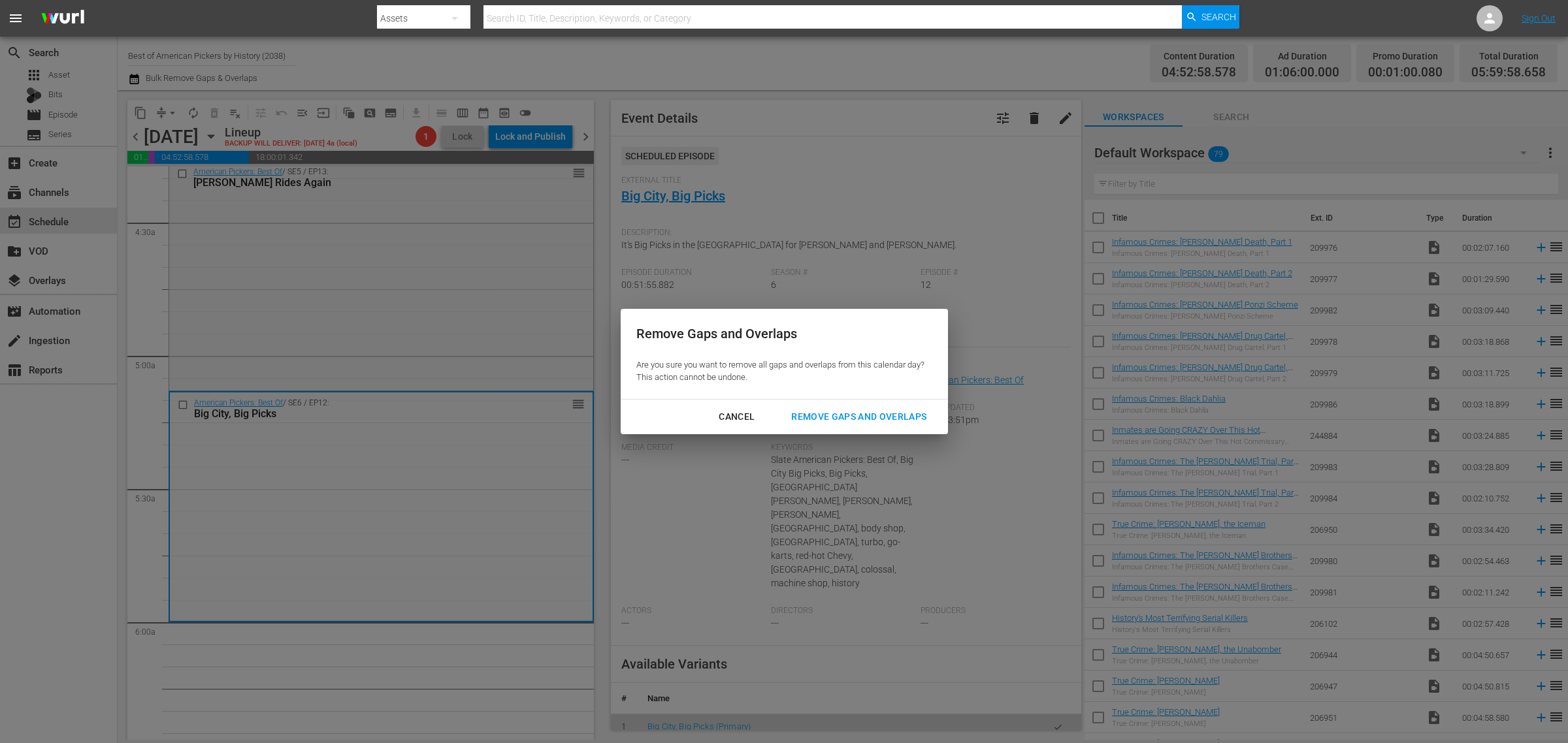
click at [865, 415] on div "Remove Gaps and Overlaps" at bounding box center [859, 416] width 156 height 16
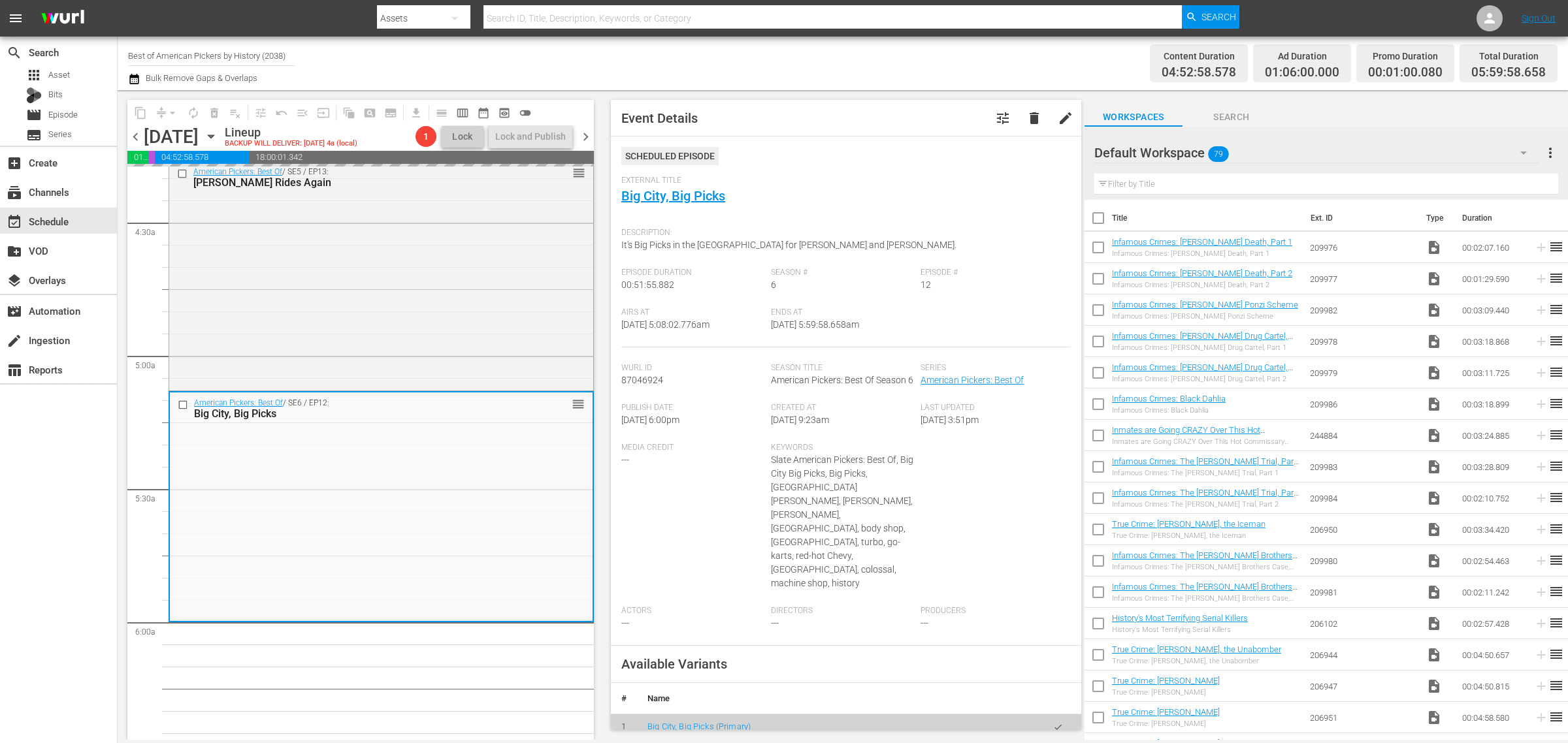
click at [878, 56] on div "Channel Title Best of American Pickers by History (2038) Bulk Remove Gaps & Ove…" at bounding box center [518, 63] width 779 height 47
click at [1112, 64] on div "Content Duration 04:52:58.578 Ad Duration 01:06:00.000 Promo Duration 00:01:00.…" at bounding box center [1233, 63] width 650 height 47
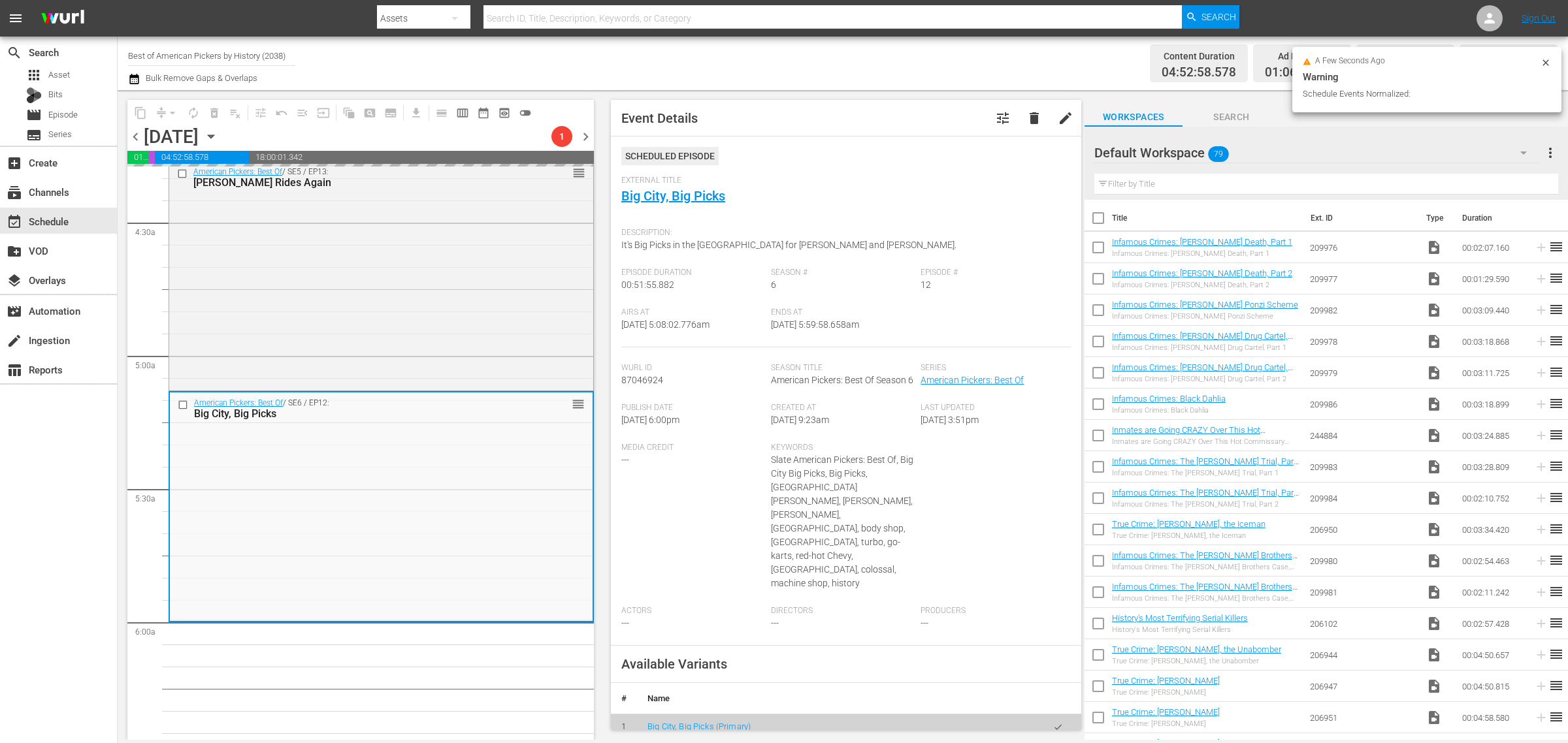
click at [903, 64] on div "Channel Title Best of American Pickers by History (2038) Bulk Remove Gaps & Ove…" at bounding box center [518, 63] width 779 height 47
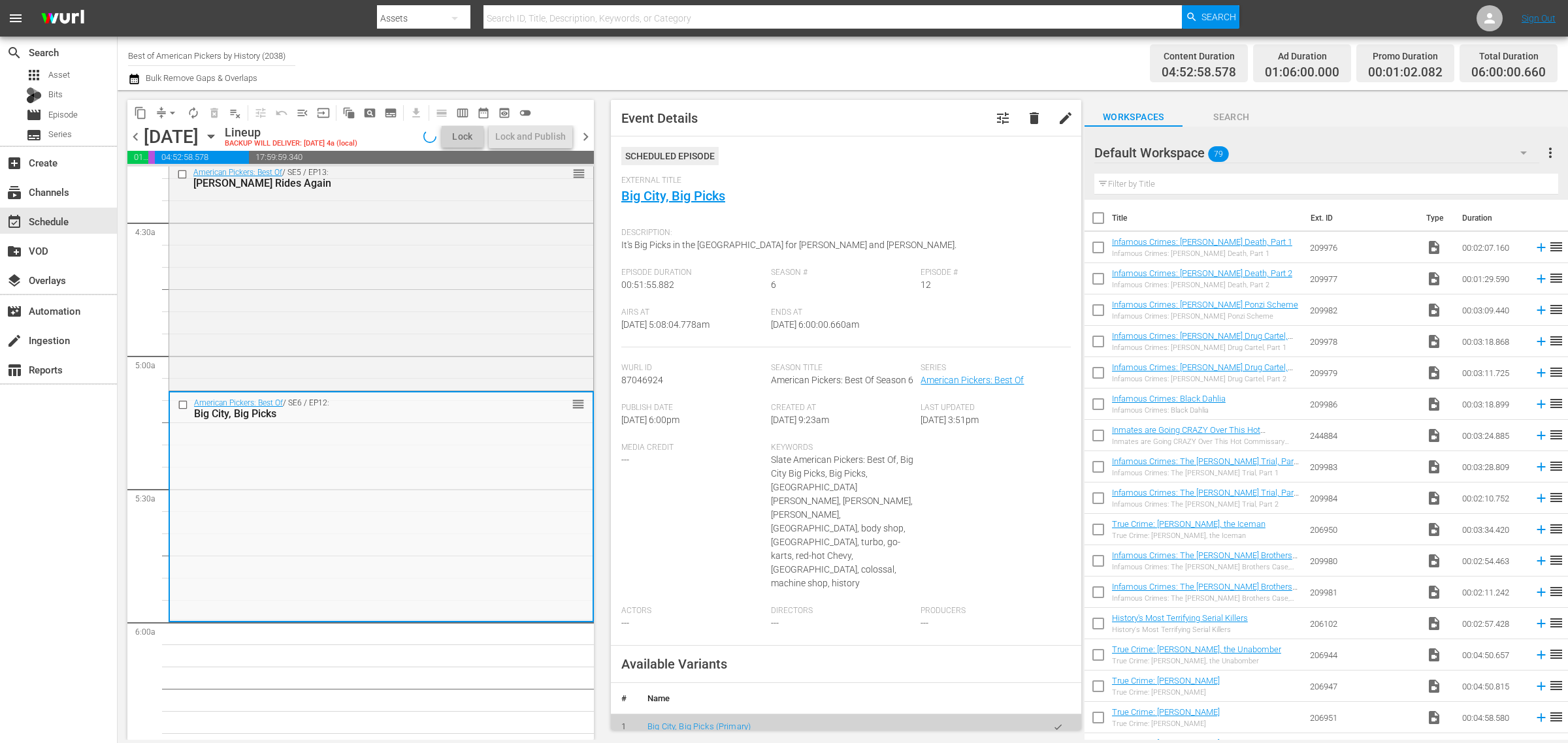
click at [867, 53] on div "Channel Title Best of American Pickers by History (2038) Bulk Remove Gaps & Ove…" at bounding box center [518, 63] width 779 height 47
click at [813, 64] on div "Channel Title Best of American Pickers by History (2038) Bulk Remove Gaps & Ove…" at bounding box center [518, 63] width 779 height 47
click at [195, 111] on span "autorenew_outlined" at bounding box center [193, 113] width 13 height 13
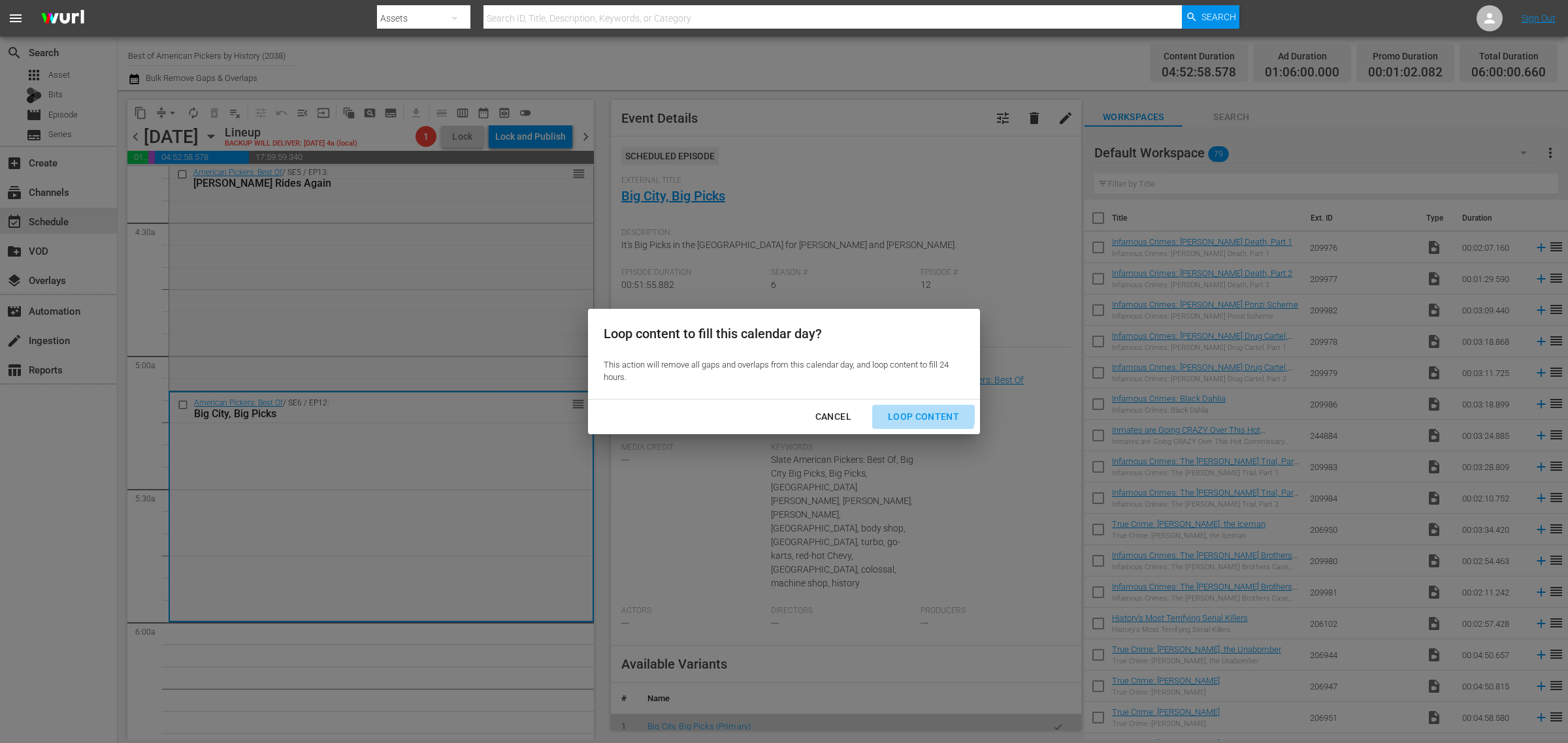
click at [899, 409] on button "Loop Content" at bounding box center [923, 417] width 103 height 24
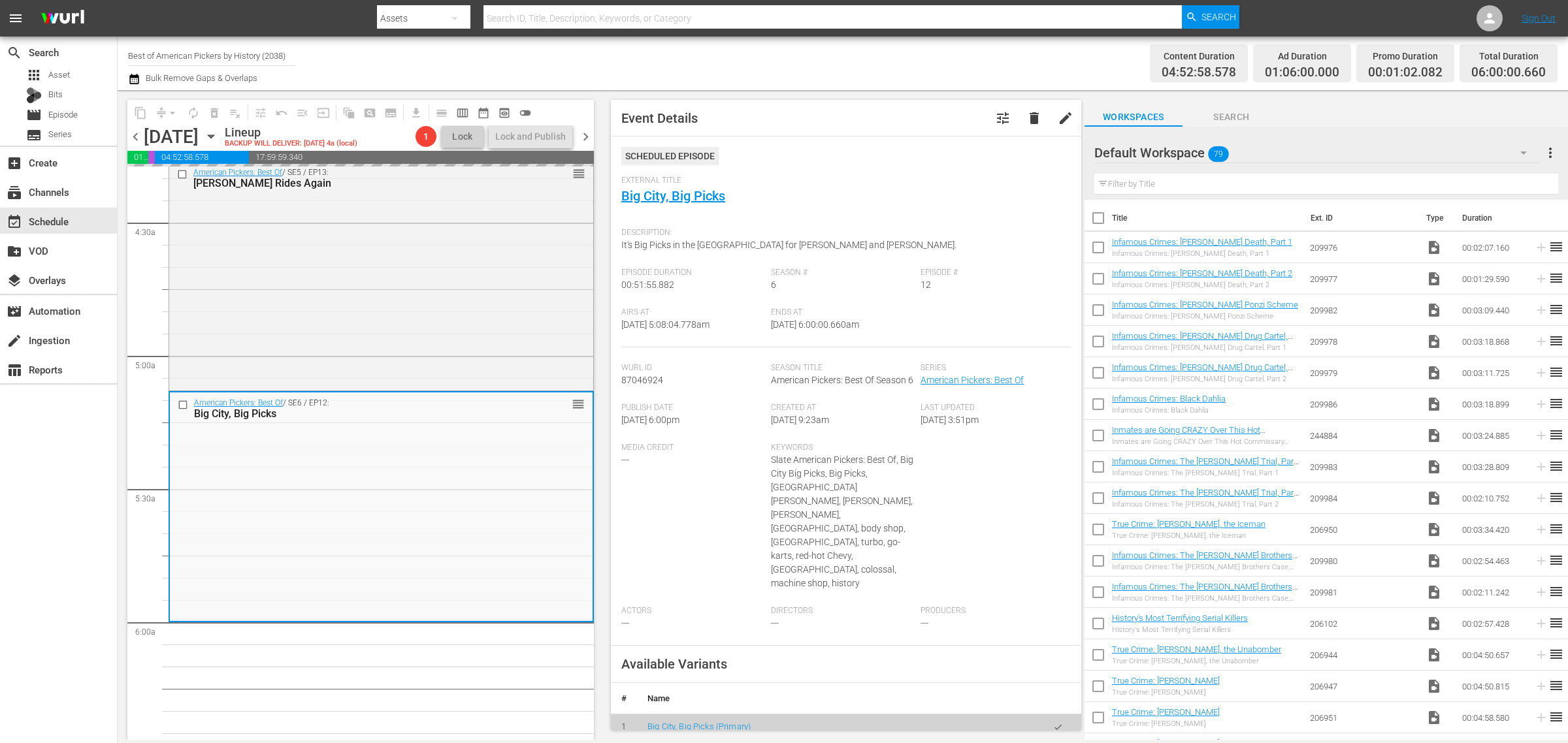
click at [823, 55] on div "Channel Title Best of American Pickers by History (2038) Bulk Remove Gaps & Ove…" at bounding box center [518, 63] width 779 height 47
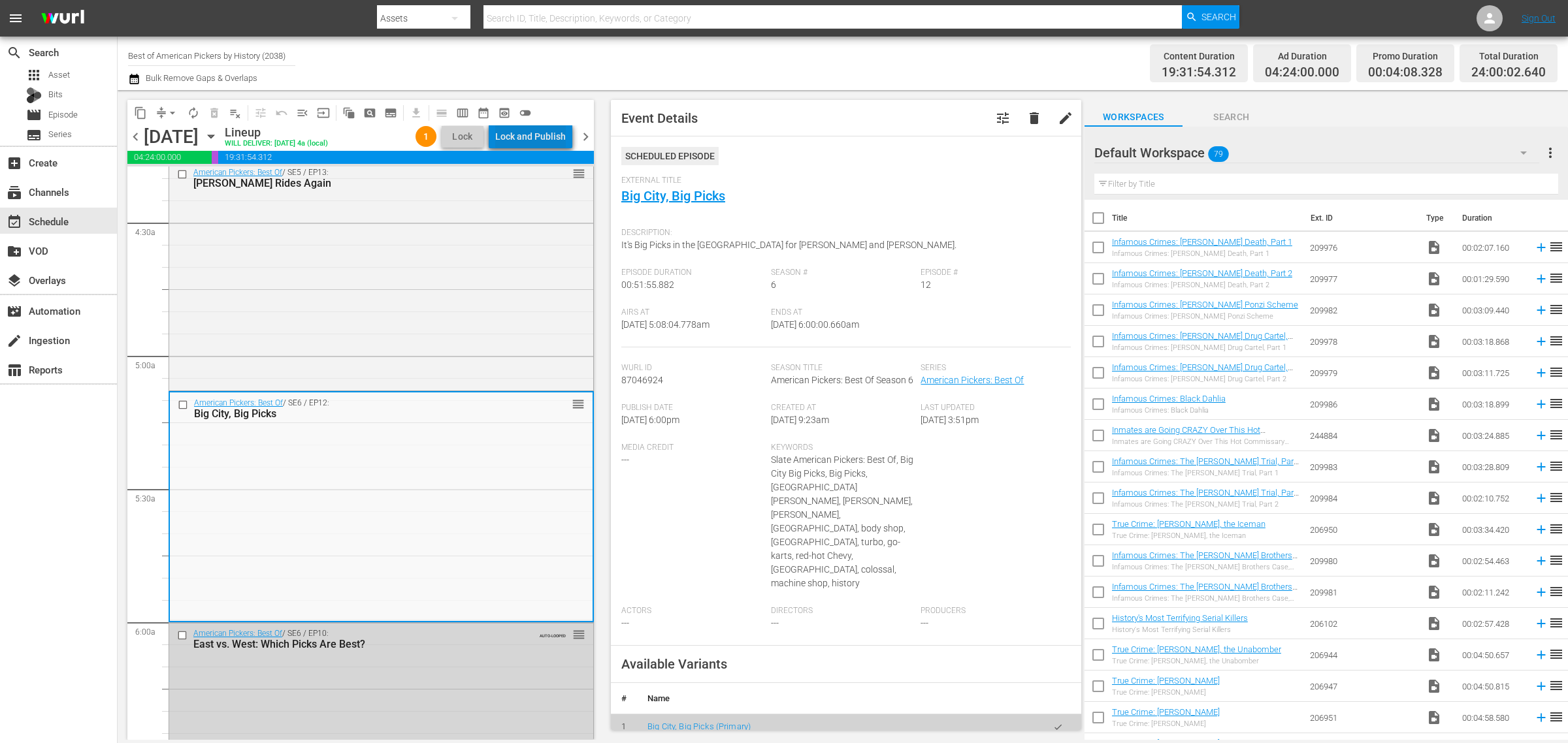
click at [549, 134] on div "Lock and Publish" at bounding box center [530, 136] width 71 height 23
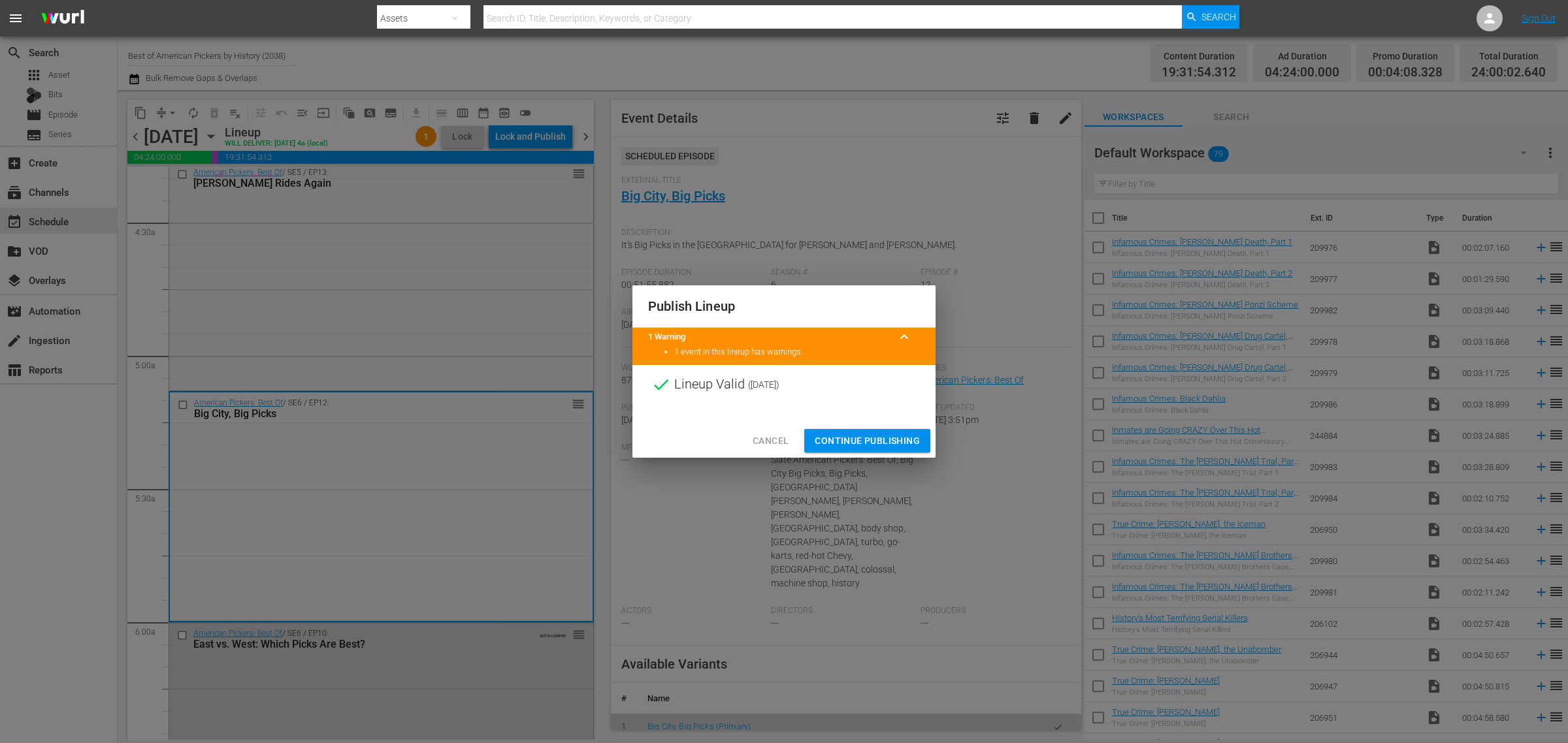
click at [889, 445] on span "Continue Publishing" at bounding box center [867, 440] width 105 height 16
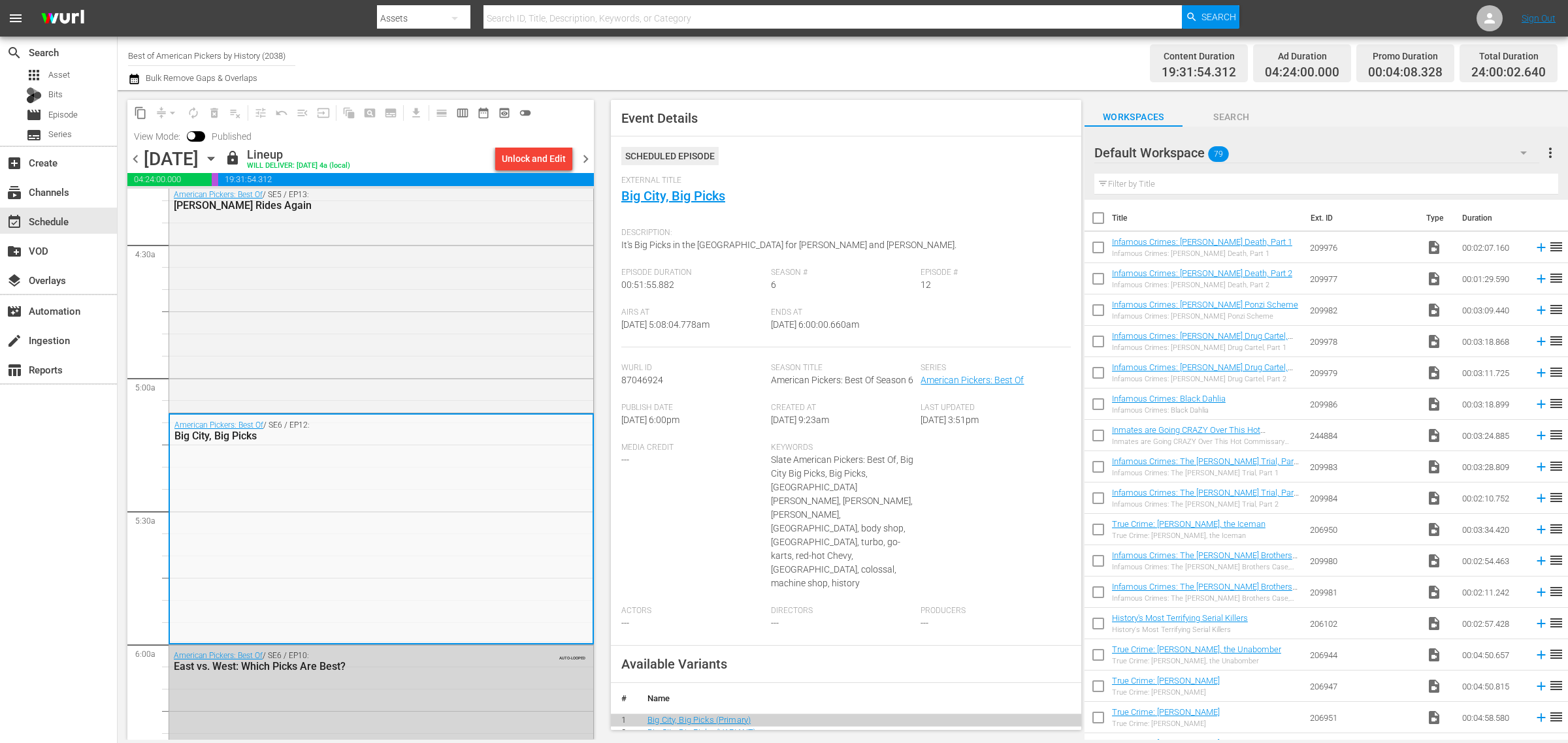
click at [903, 59] on div "Channel Title Best of American Pickers by History (2038) Bulk Remove Gaps & Ove…" at bounding box center [518, 63] width 779 height 47
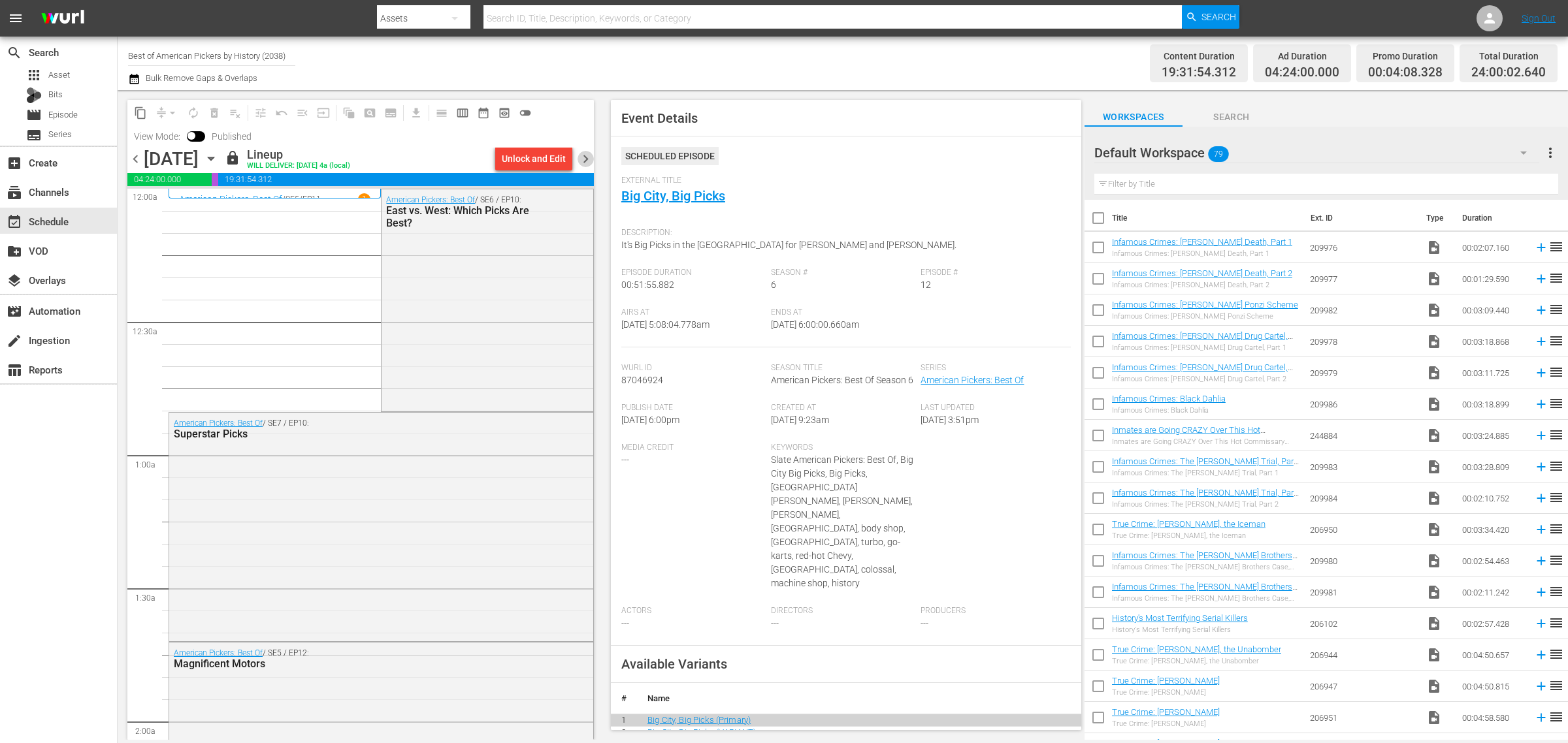
click at [580, 151] on span "chevron_right" at bounding box center [585, 159] width 16 height 16
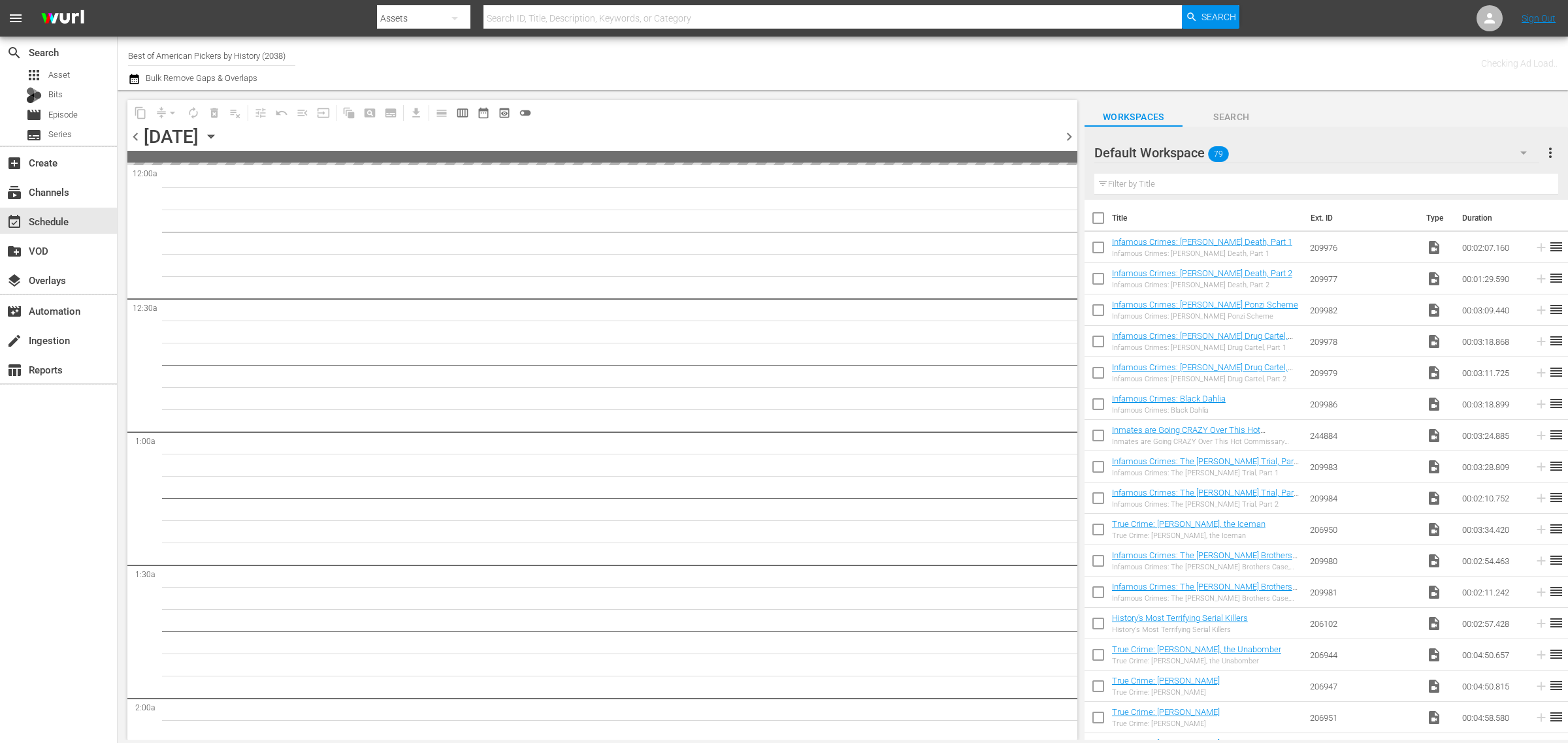
click at [815, 64] on div "Channel Title Best of American Pickers by History (2038) Bulk Remove Gaps & Ove…" at bounding box center [518, 63] width 779 height 47
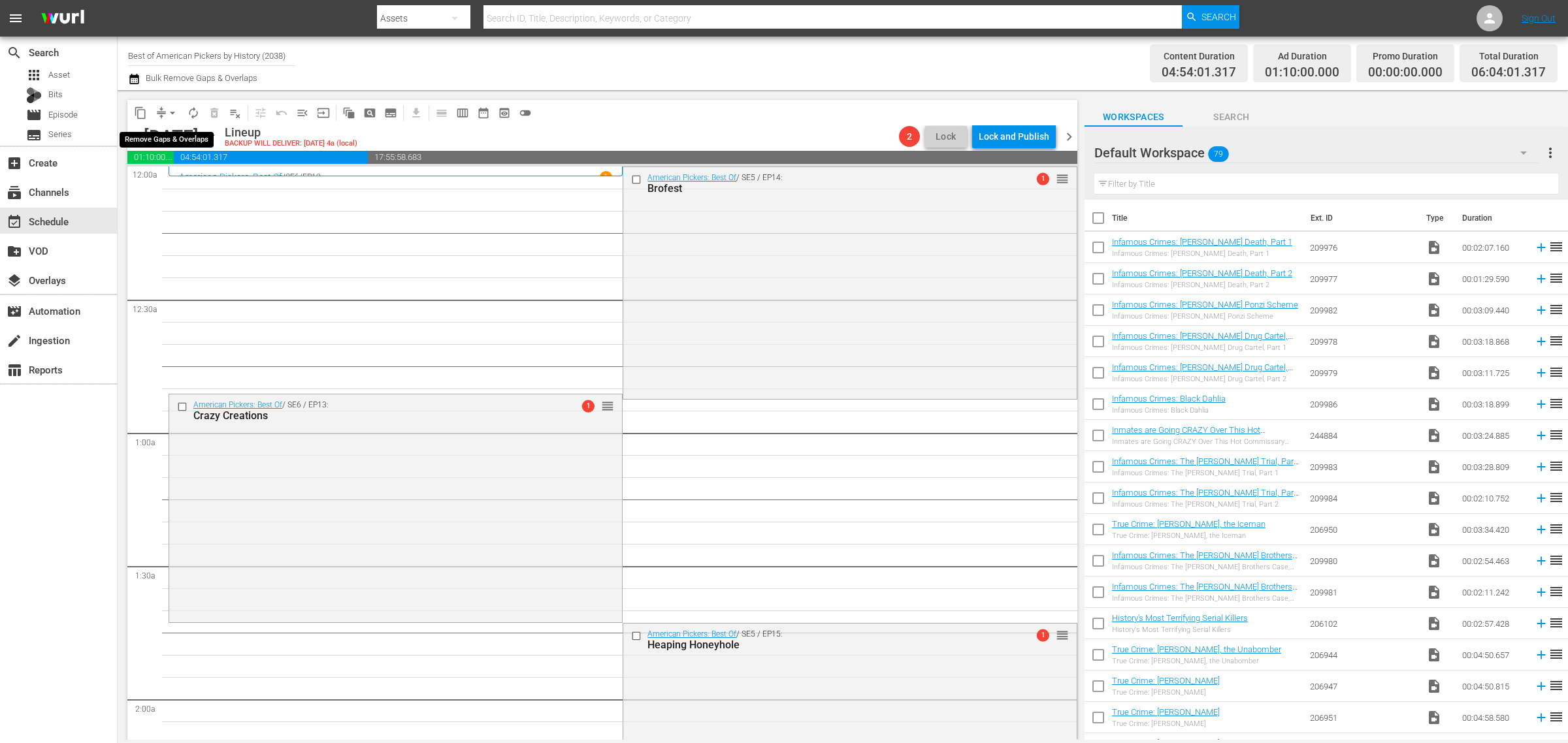
click at [170, 109] on span "arrow_drop_down" at bounding box center [172, 113] width 13 height 13
click at [166, 142] on li "Align to Midnight" at bounding box center [172, 139] width 137 height 22
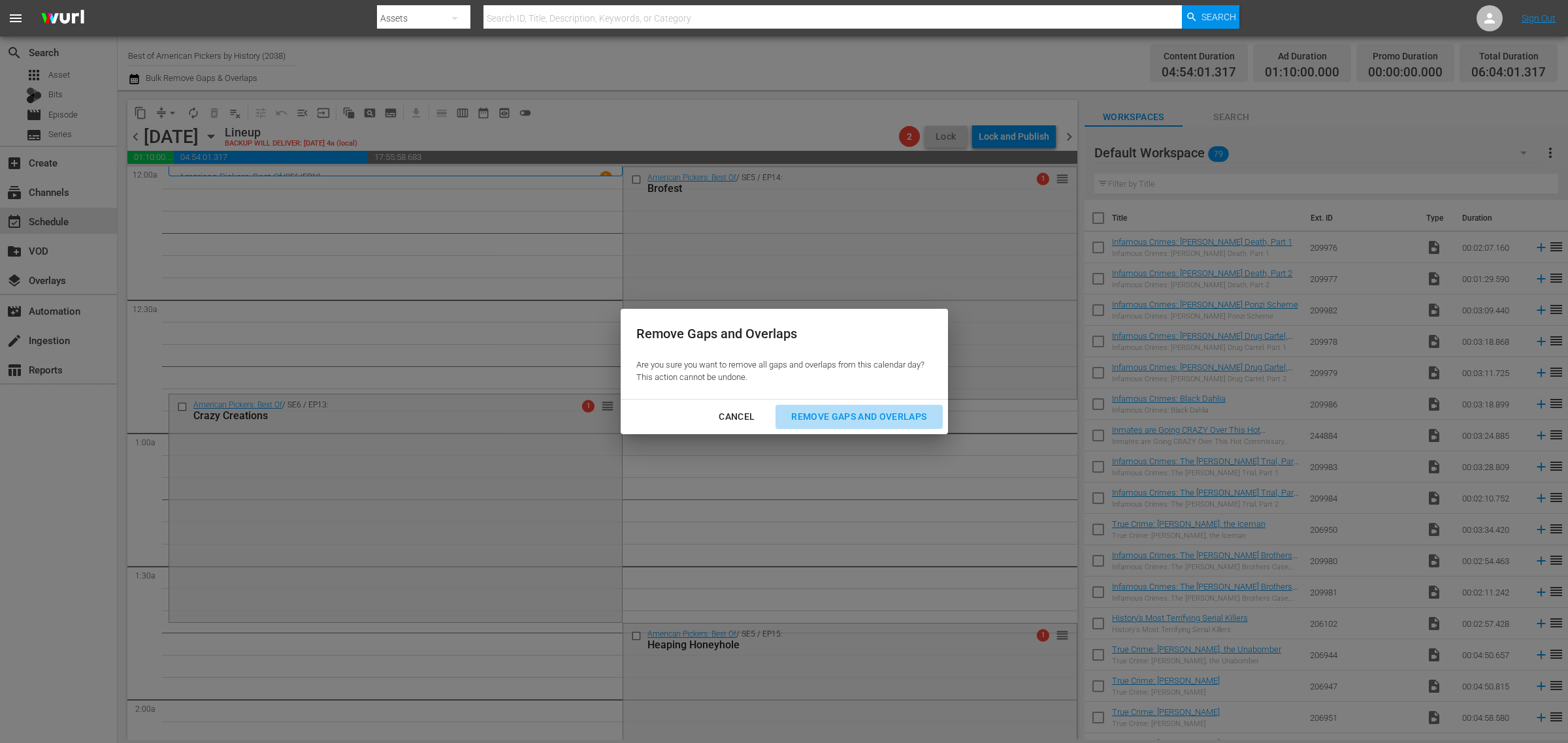
click at [815, 422] on div "Remove Gaps and Overlaps" at bounding box center [859, 416] width 156 height 16
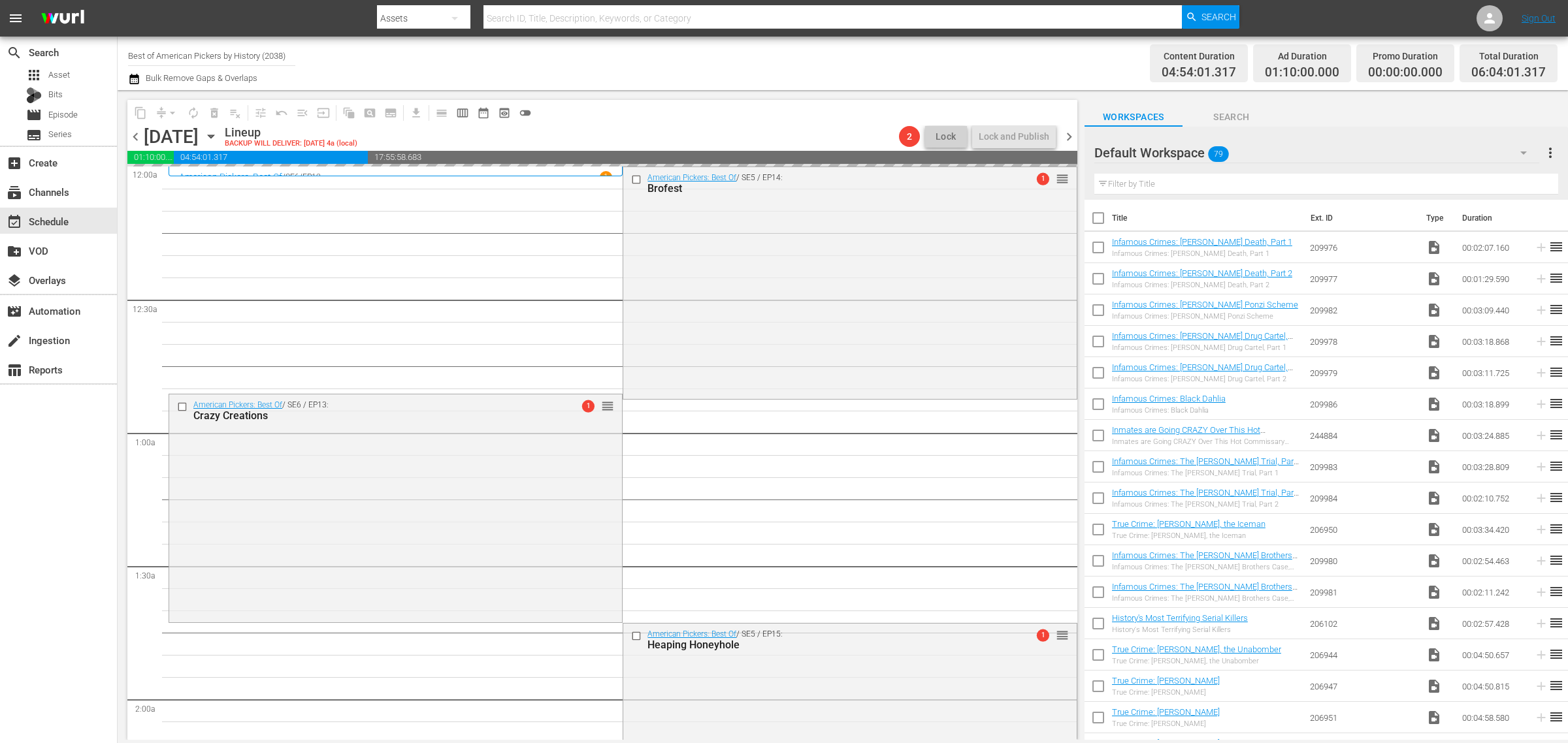
click at [814, 62] on div "Channel Title Best of American Pickers by History (2038) Bulk Remove Gaps & Ove…" at bounding box center [518, 63] width 779 height 47
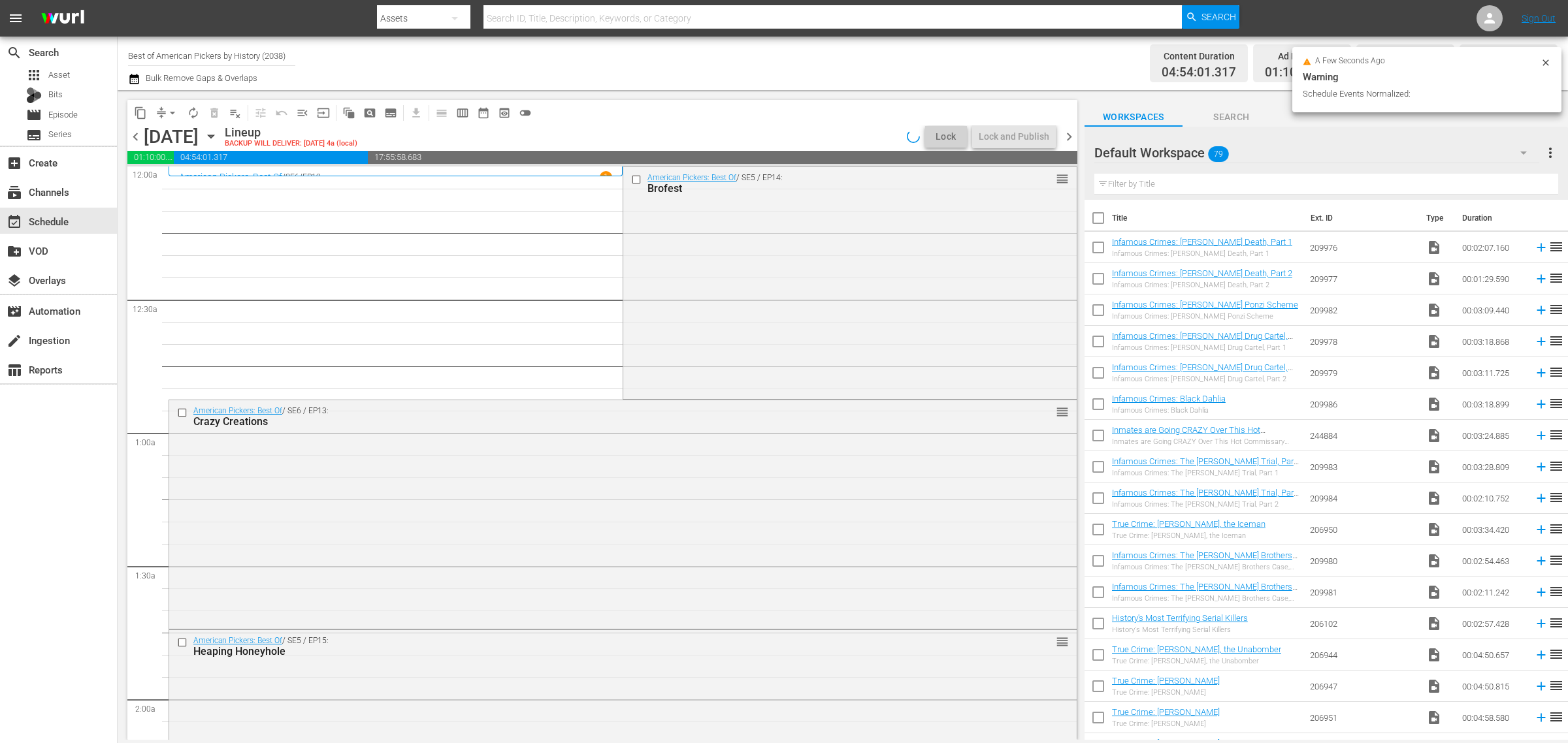
click at [729, 255] on div "American Pickers: Best Of / SE5 / EP14: Brofest reorder" at bounding box center [849, 282] width 453 height 230
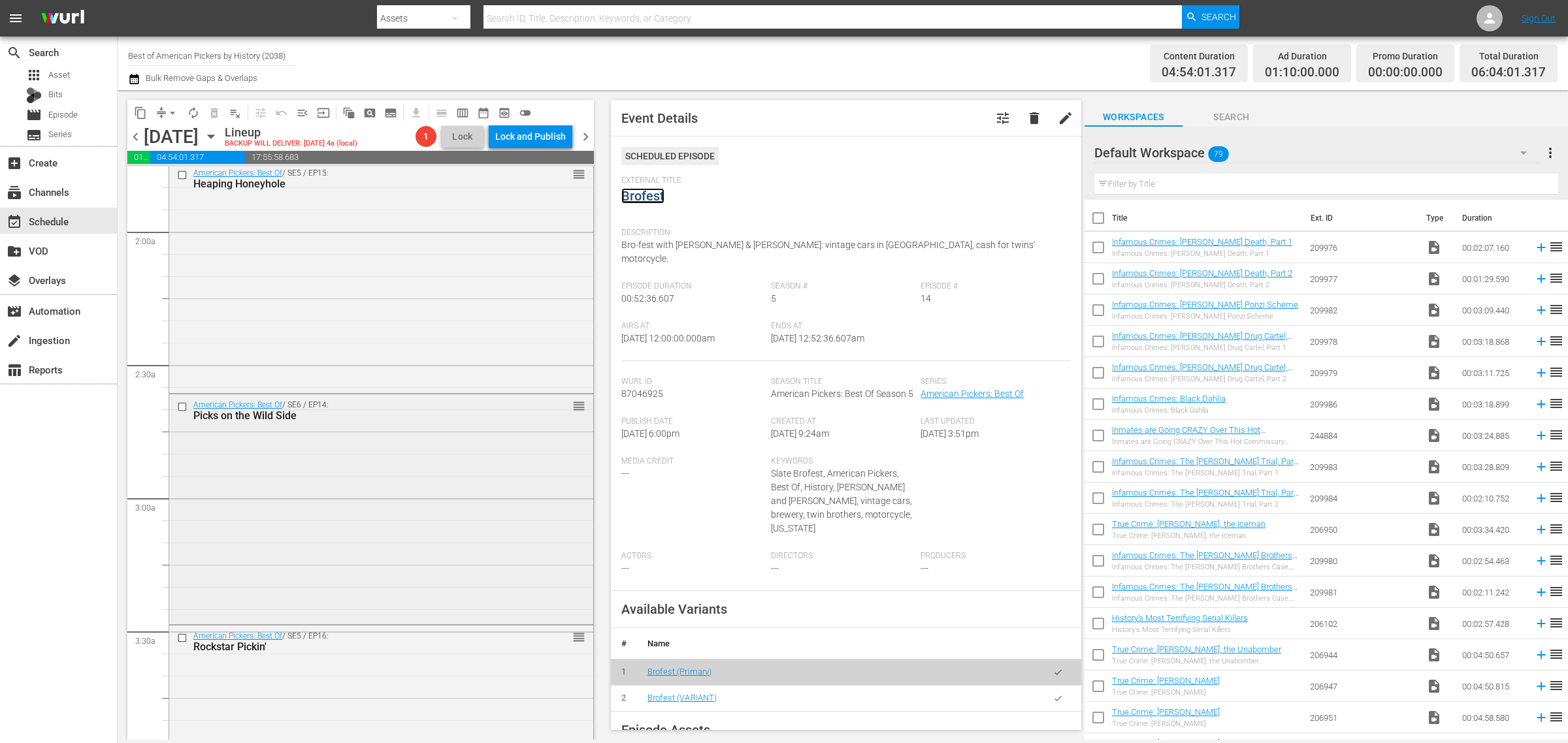
scroll to position [490, 0]
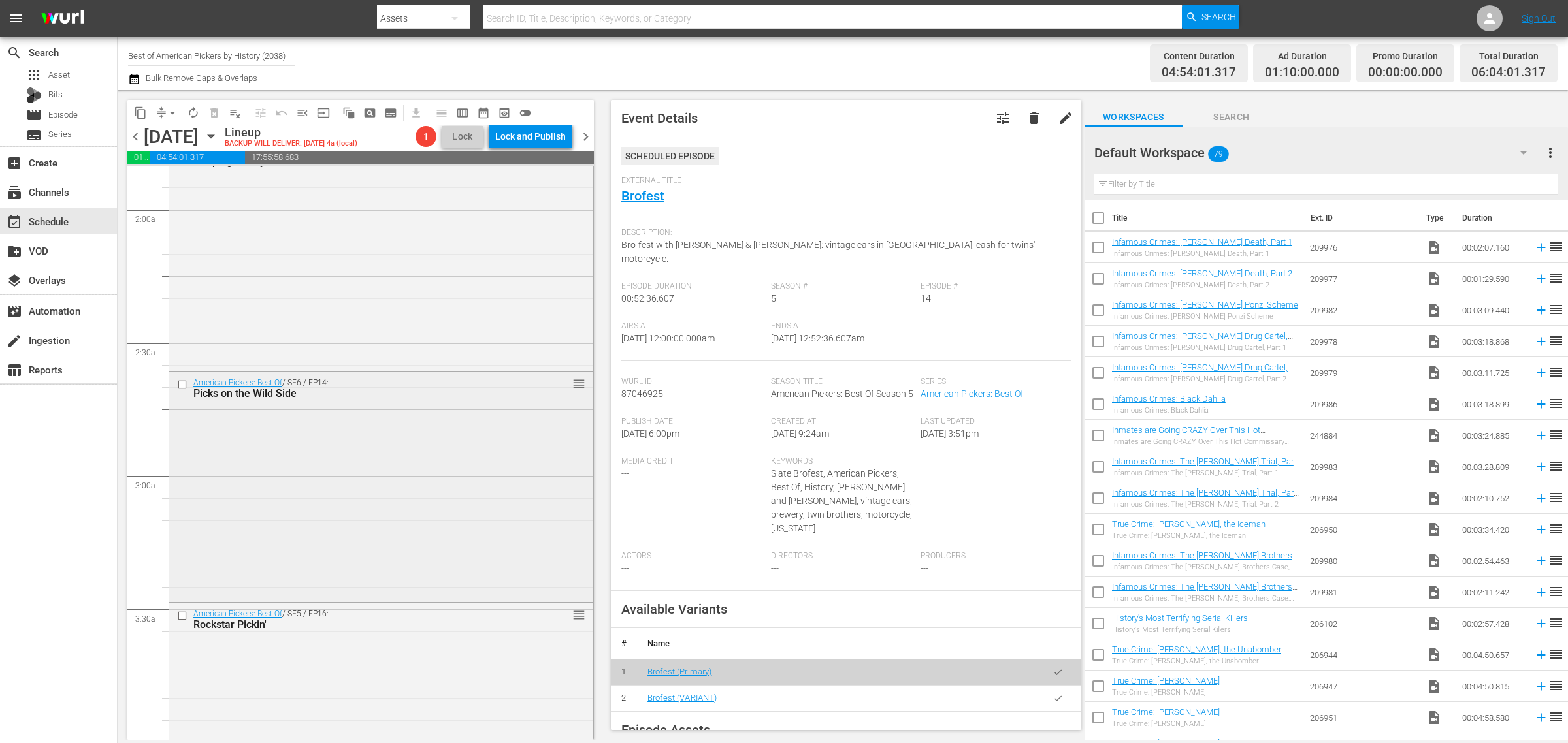
click at [347, 409] on div "American Pickers: Best Of / SE6 / EP14: Picks on the Wild Side reorder" at bounding box center [381, 486] width 424 height 228
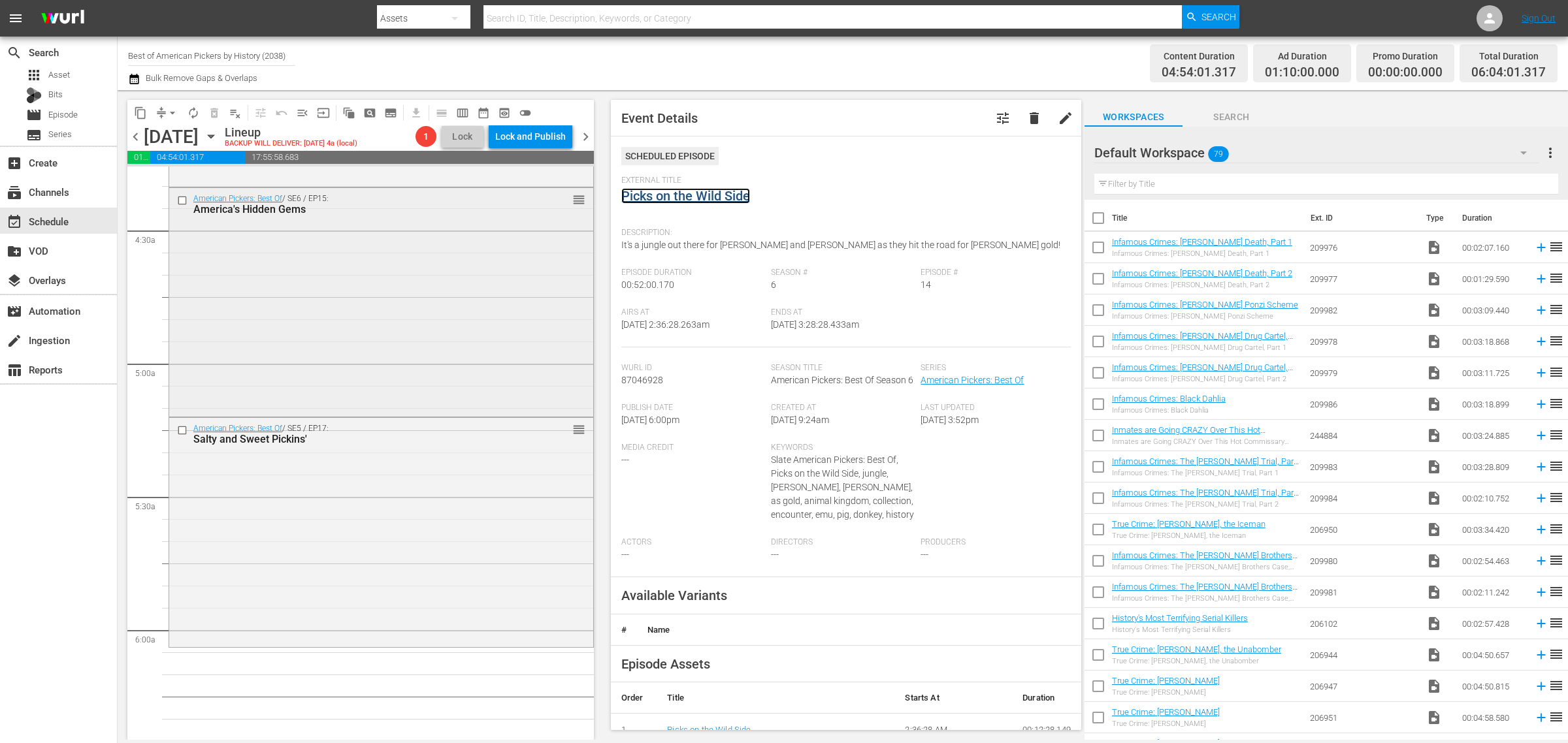
scroll to position [1143, 0]
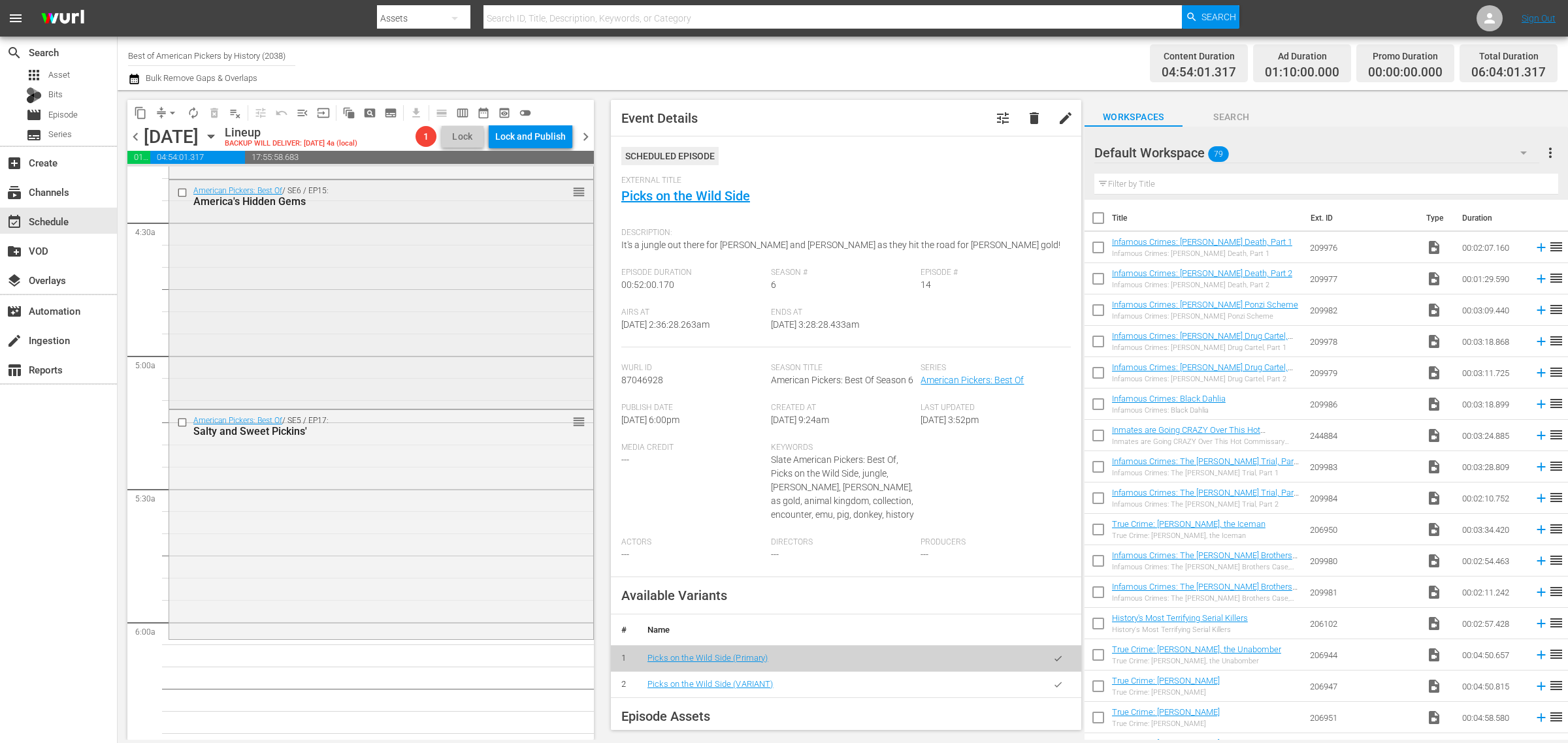
click at [347, 320] on div "American Pickers: Best Of / SE6 / EP15: America's Hidden Gems reorder" at bounding box center [381, 293] width 424 height 226
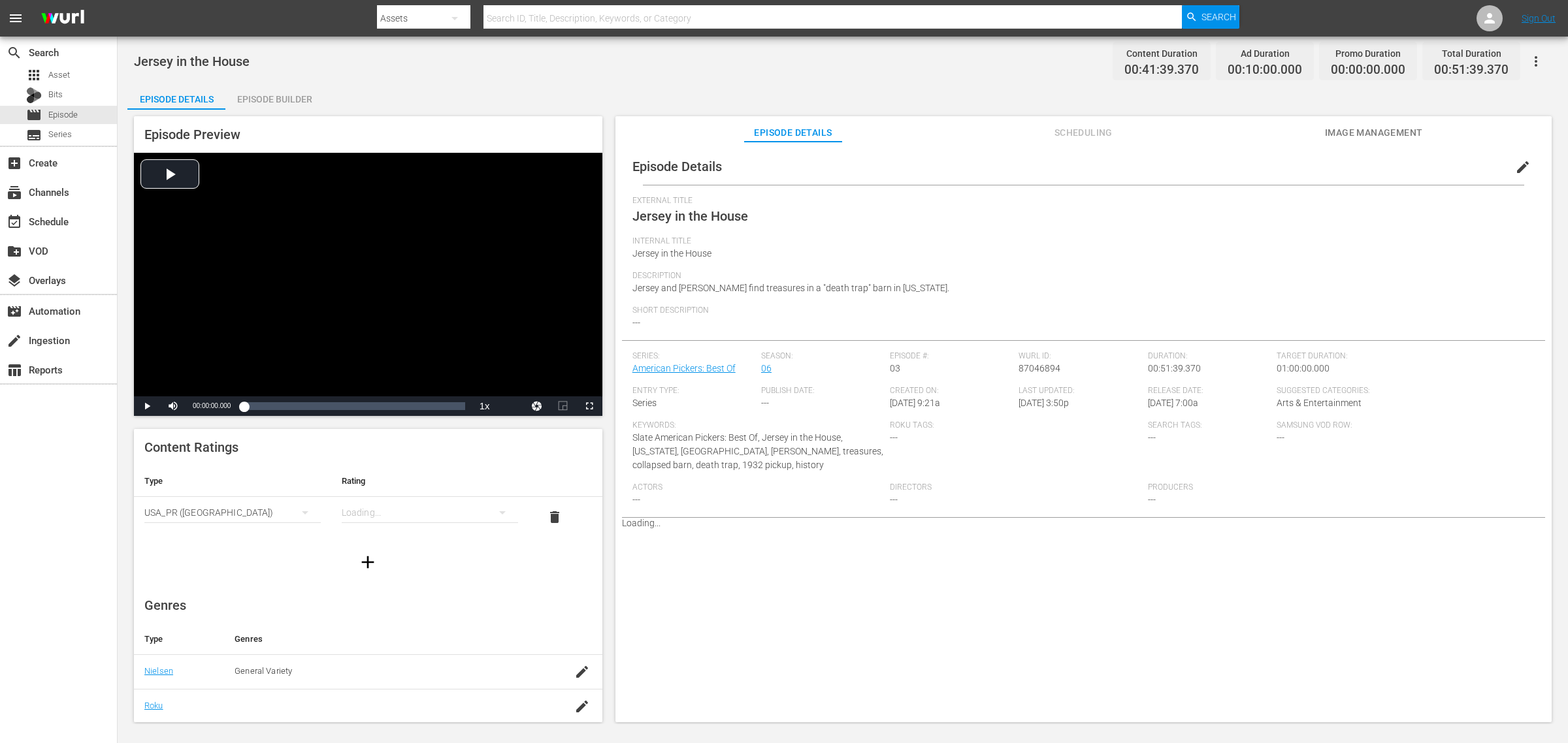
click at [266, 88] on div "Episode Builder" at bounding box center [274, 99] width 98 height 31
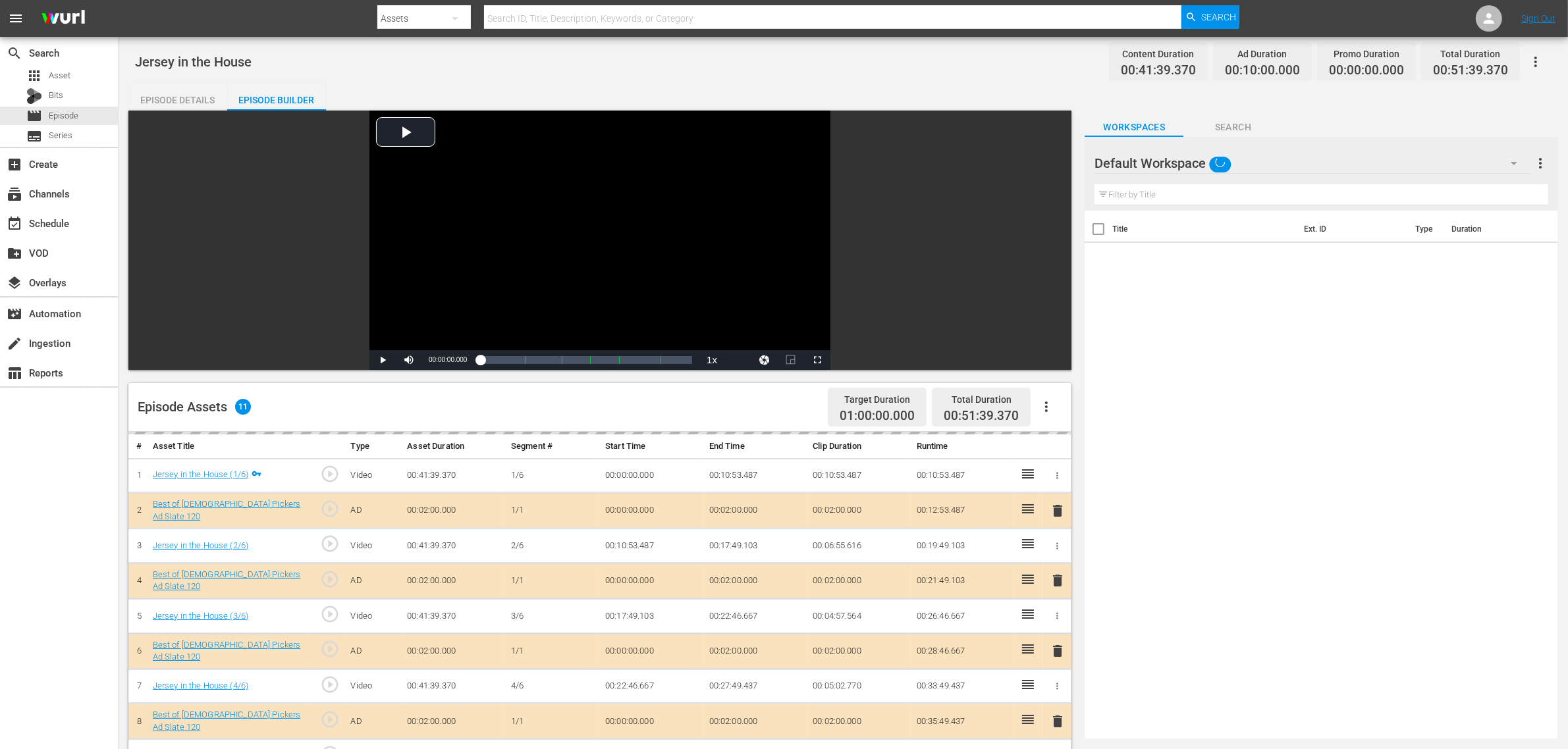
click at [881, 76] on div "Jersey in the House Content Duration 00:41:39.370 Ad Duration 00:10:00.000 Prom…" at bounding box center [843, 564] width 1450 height 1056
click at [1264, 165] on div "Default Workspace 89" at bounding box center [1312, 163] width 435 height 36
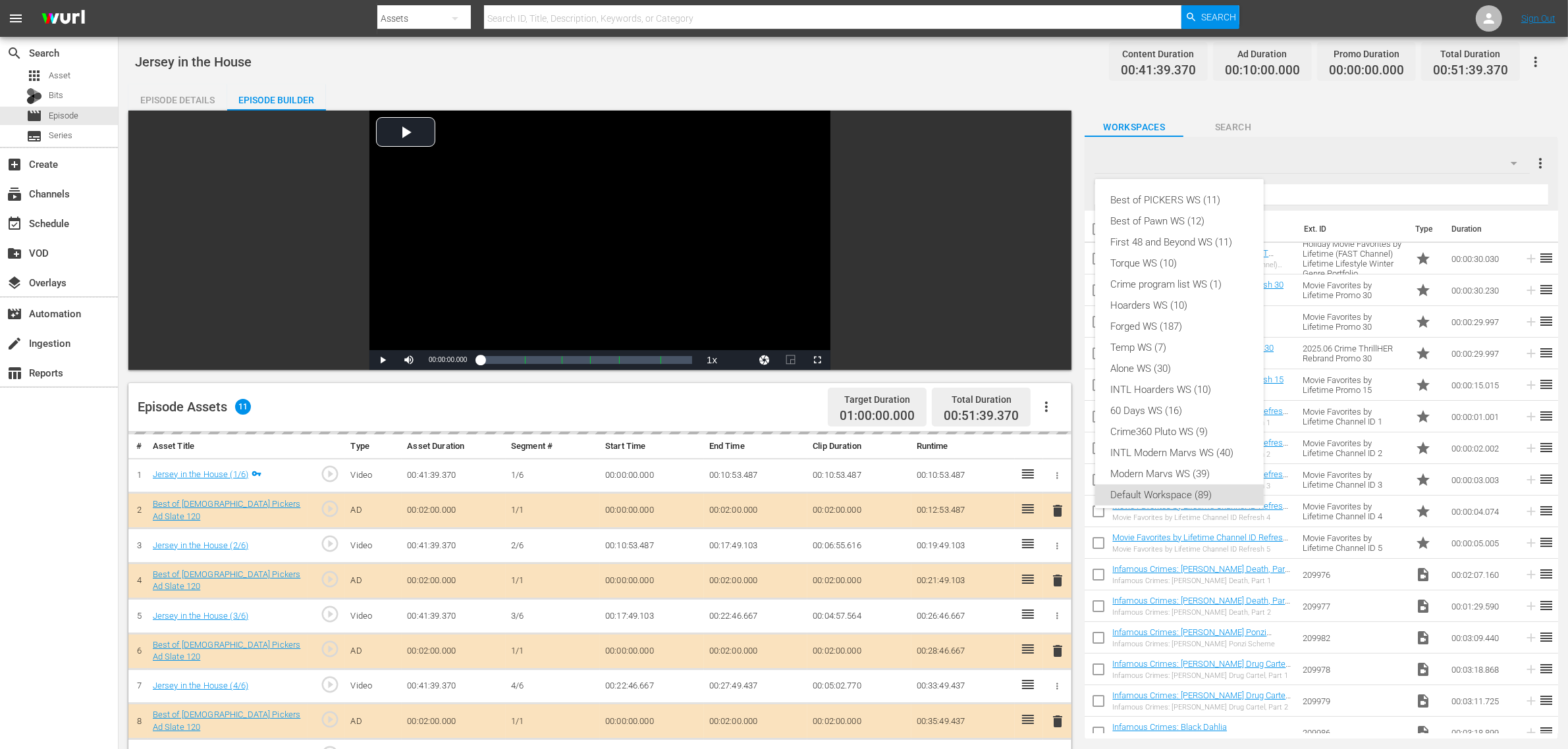
scroll to position [8, 0]
click at [1210, 192] on div "Best of PICKERS WS (11)" at bounding box center [1179, 192] width 137 height 21
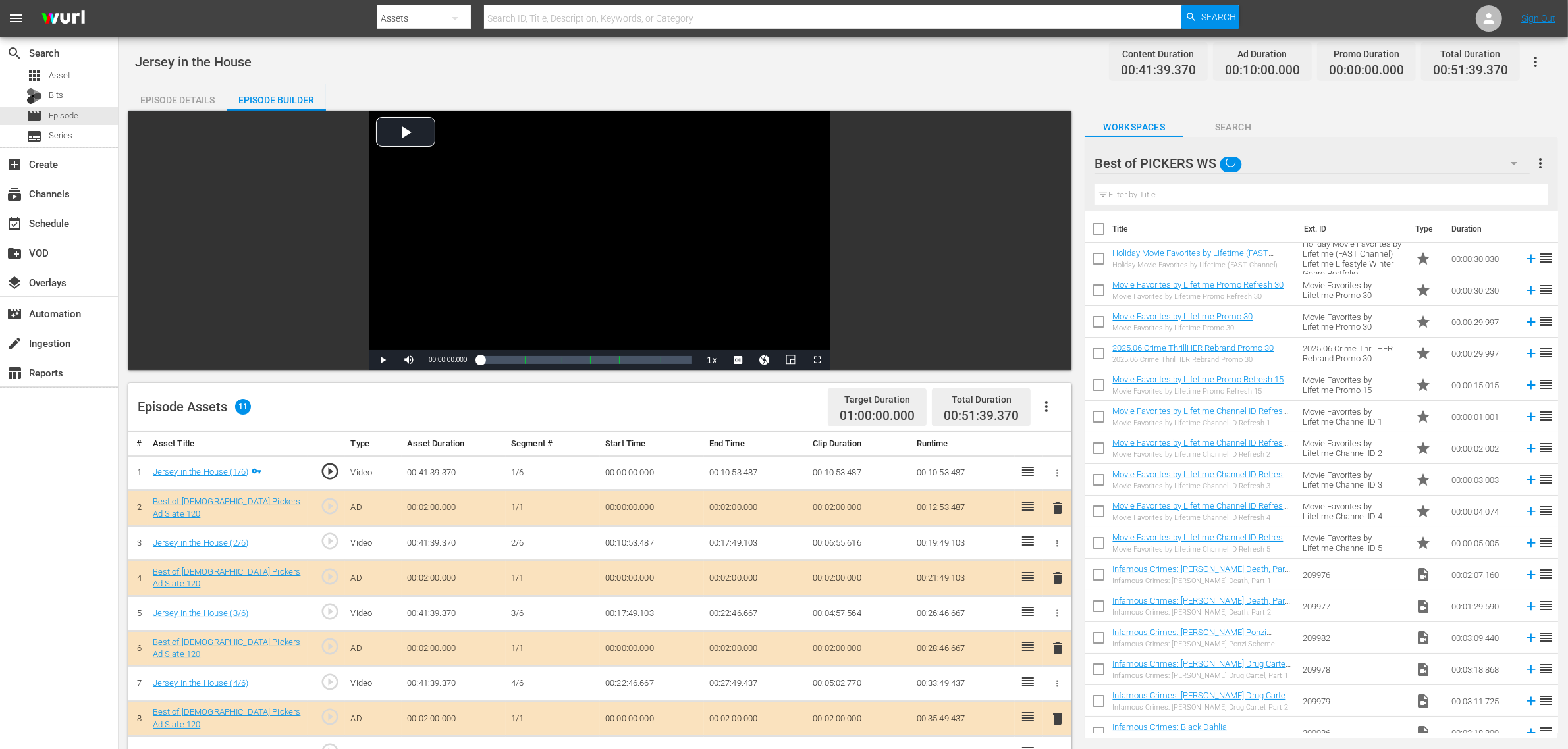
click at [870, 70] on div "Jersey in the House Content Duration 00:41:39.370 Ad Duration 00:10:00.000 Prom…" at bounding box center [843, 62] width 1417 height 30
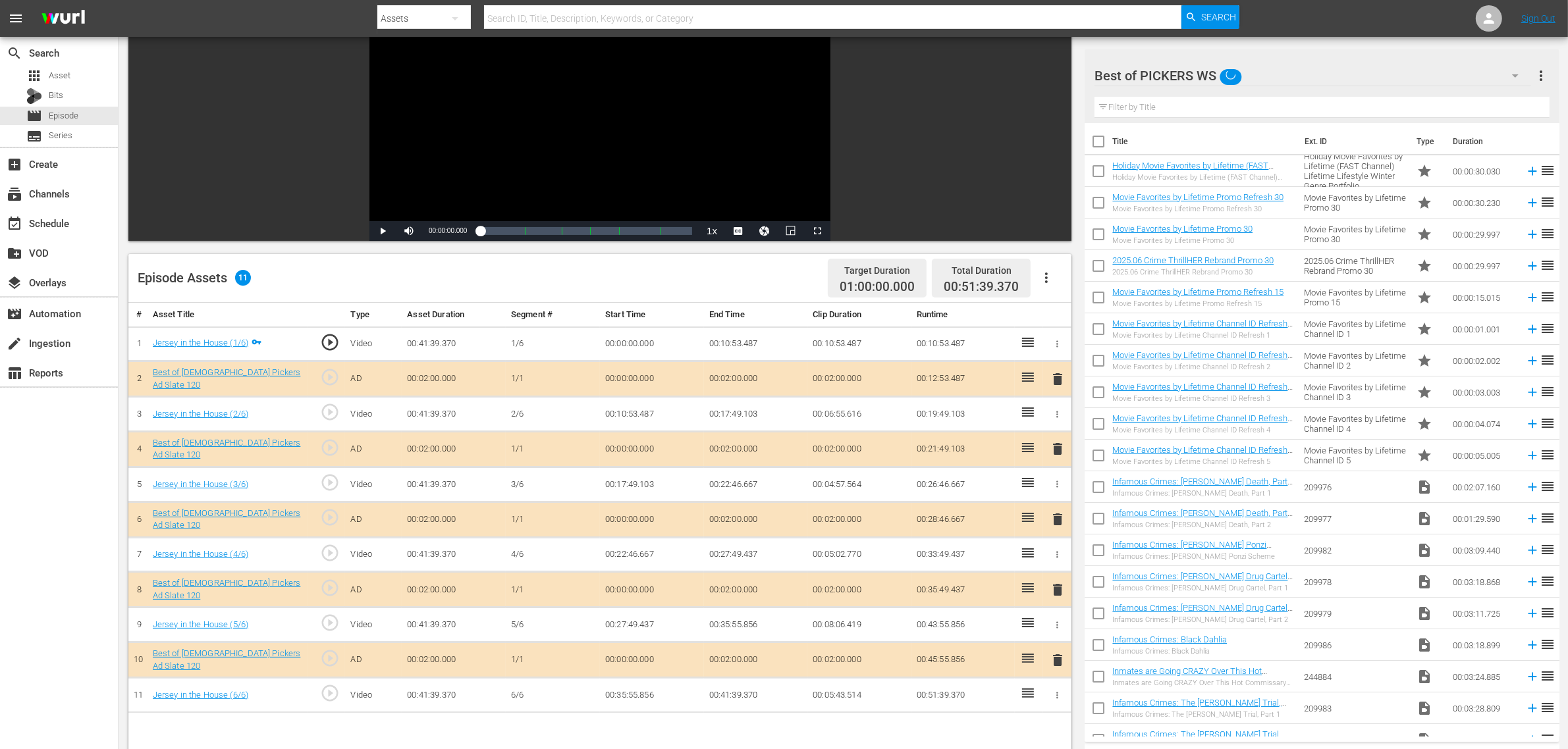
scroll to position [329, 0]
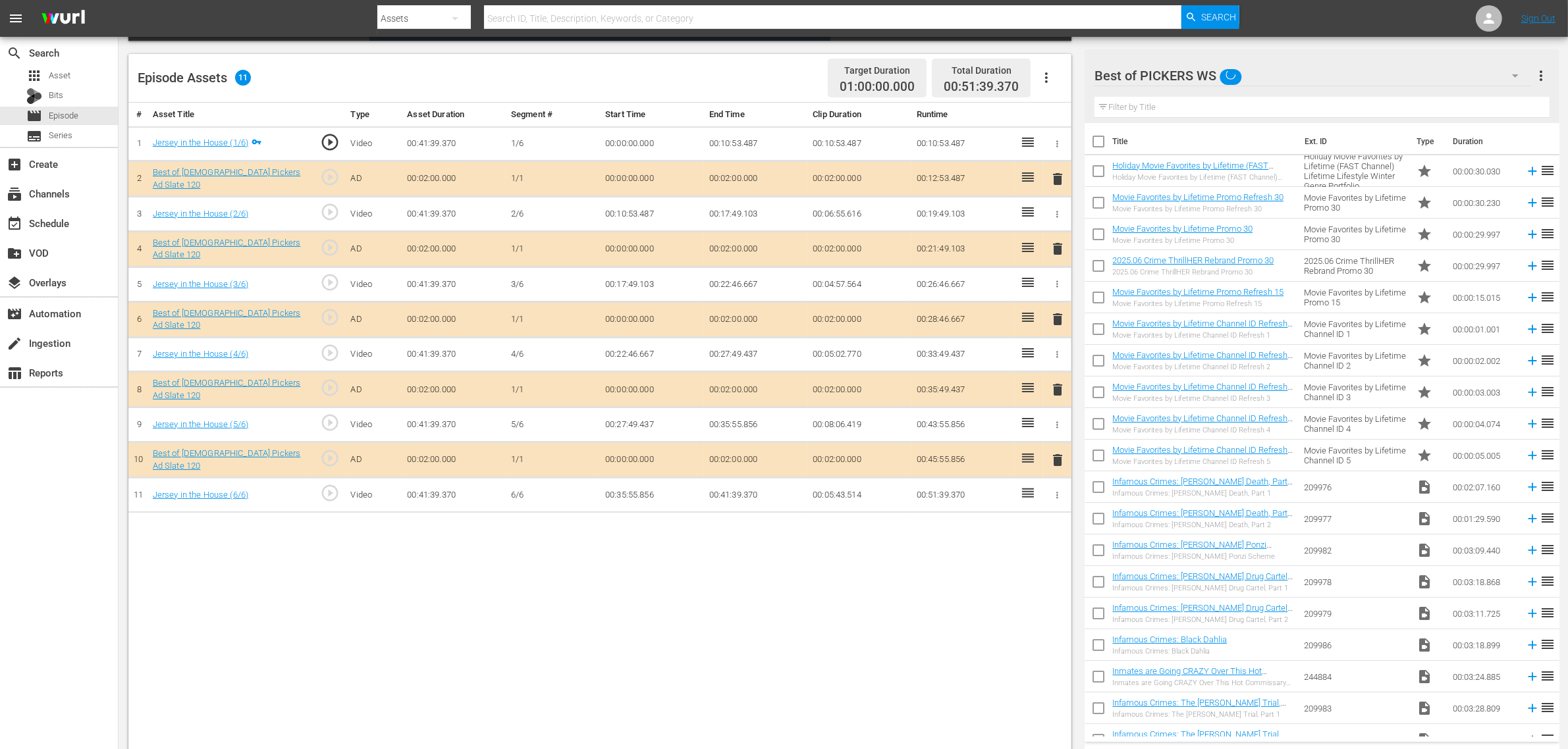
click at [1059, 318] on span "delete" at bounding box center [1058, 319] width 16 height 16
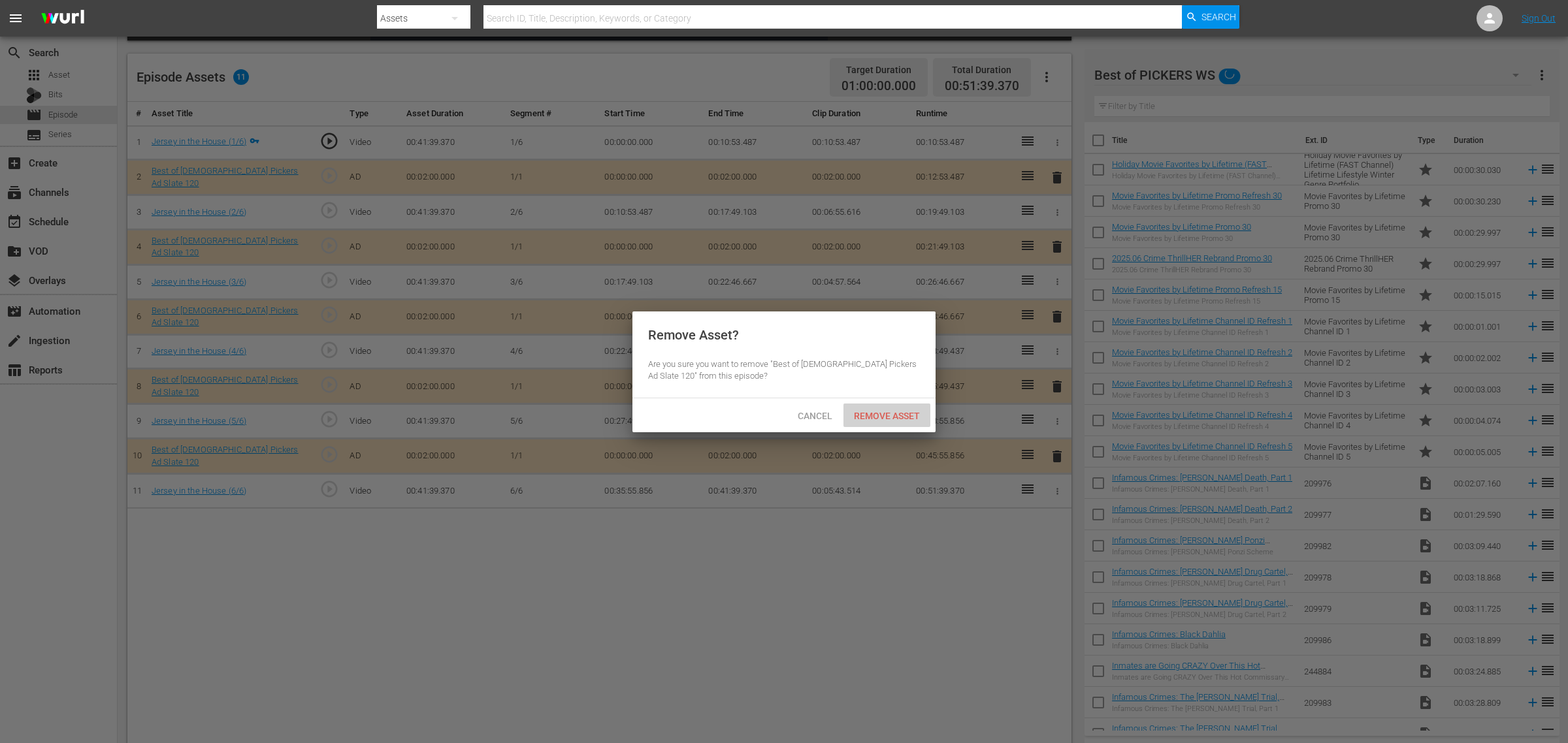
click at [889, 414] on span "Remove Asset" at bounding box center [886, 416] width 87 height 10
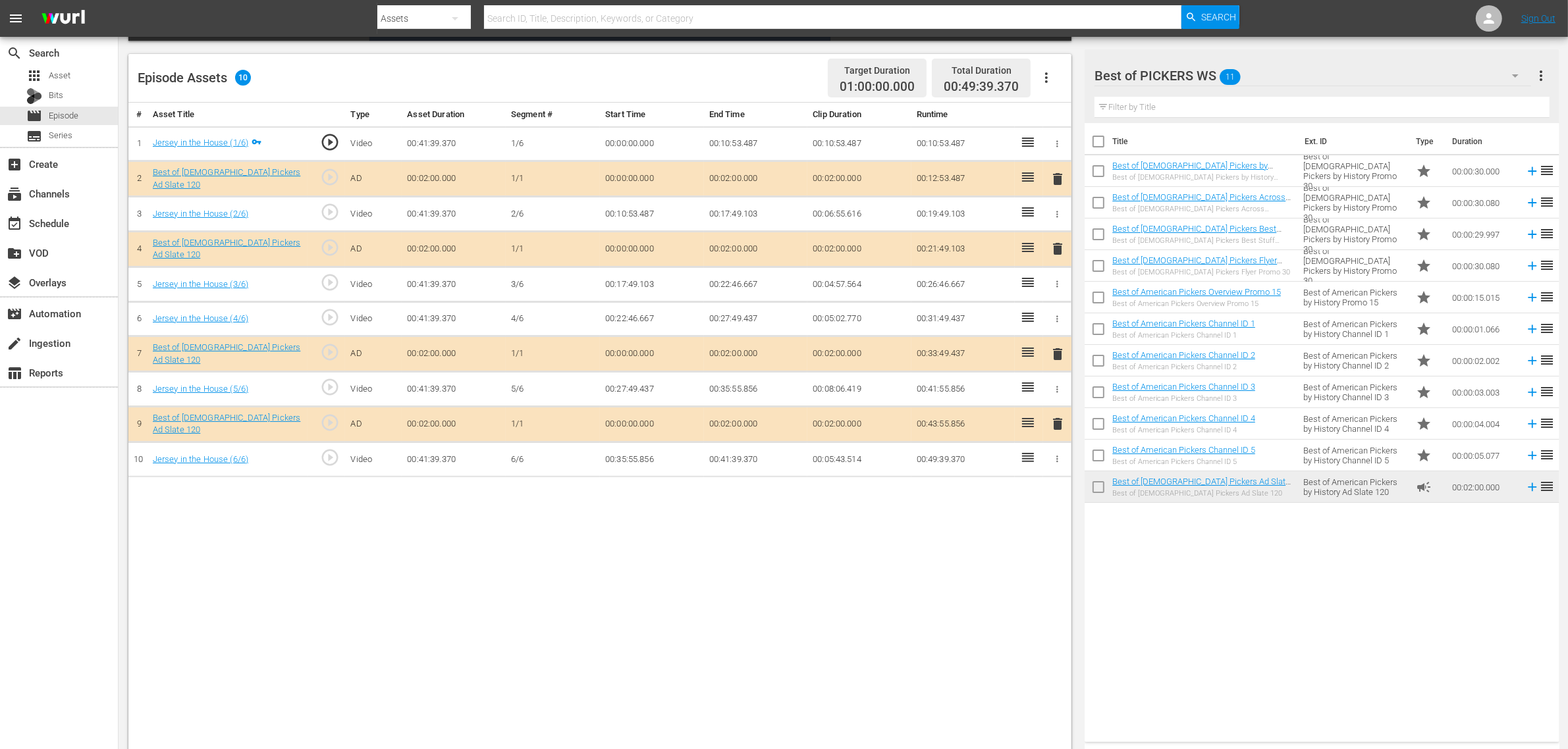
click at [1200, 600] on div "Title Ext. ID Type Duration Best of American Pickers by History Promo 30 Best o…" at bounding box center [1322, 430] width 475 height 613
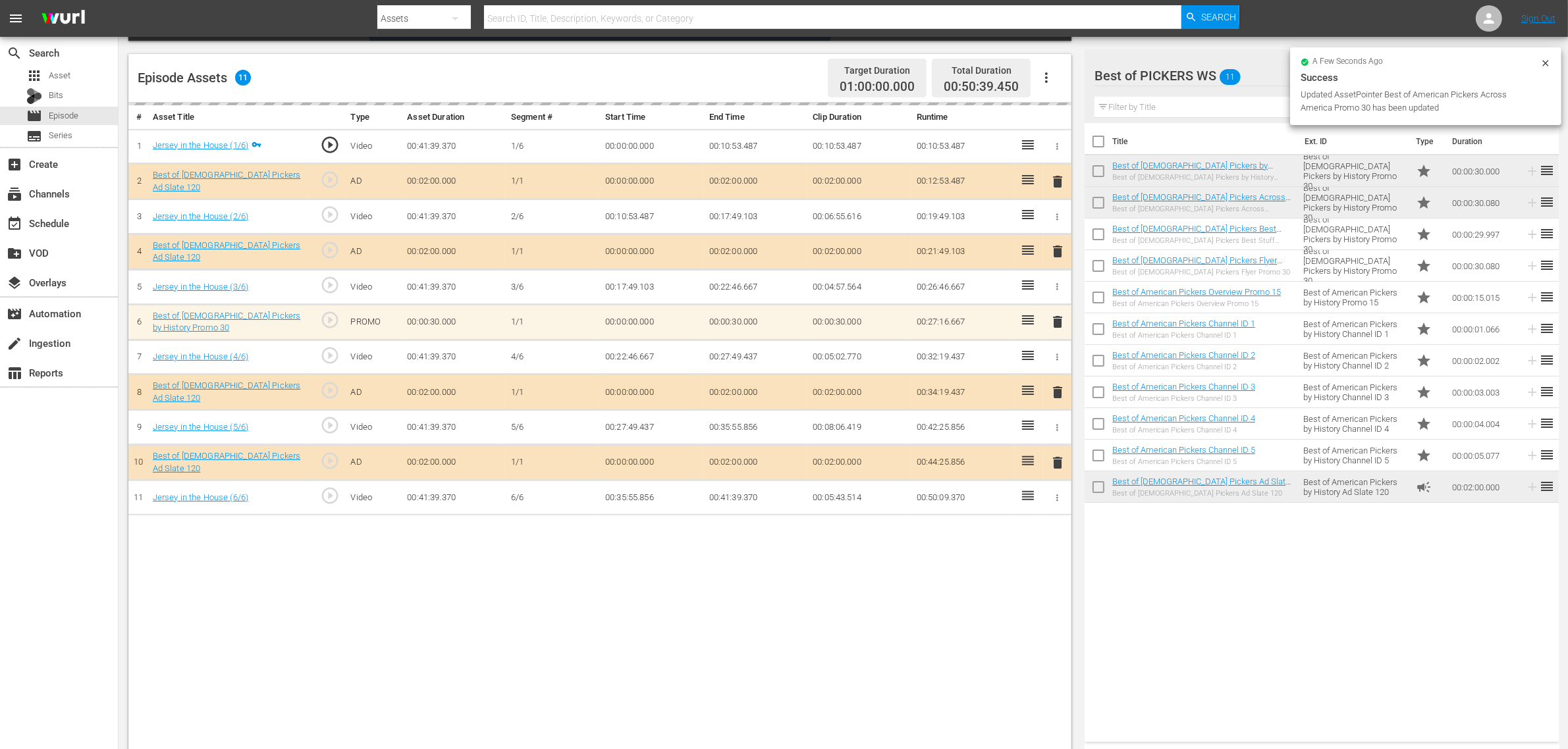
click at [753, 74] on div "Episode Assets 11 Target Duration 01:00:00.000 Total Duration 00:50:39.450" at bounding box center [600, 78] width 943 height 49
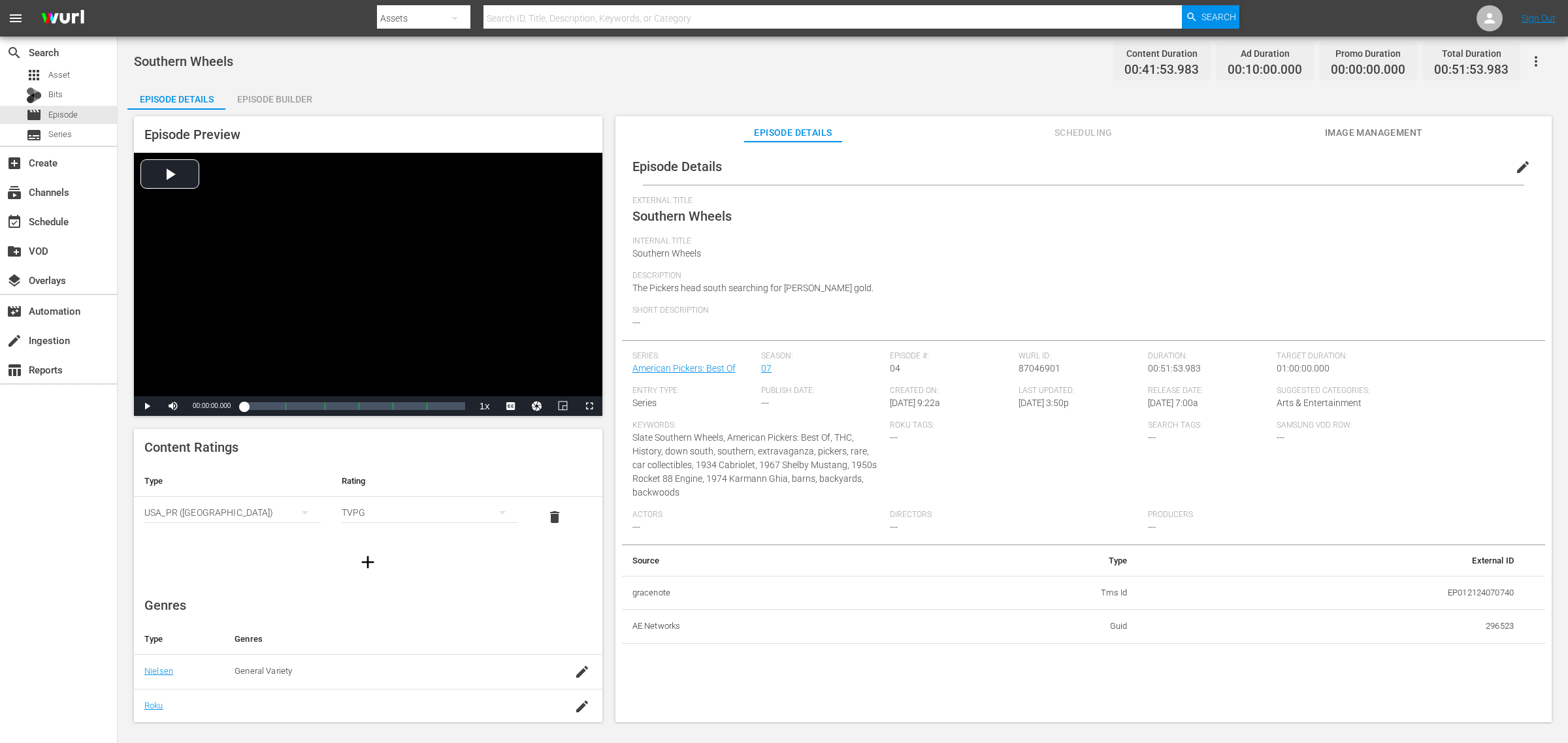
click at [298, 88] on div "Episode Builder" at bounding box center [274, 99] width 98 height 31
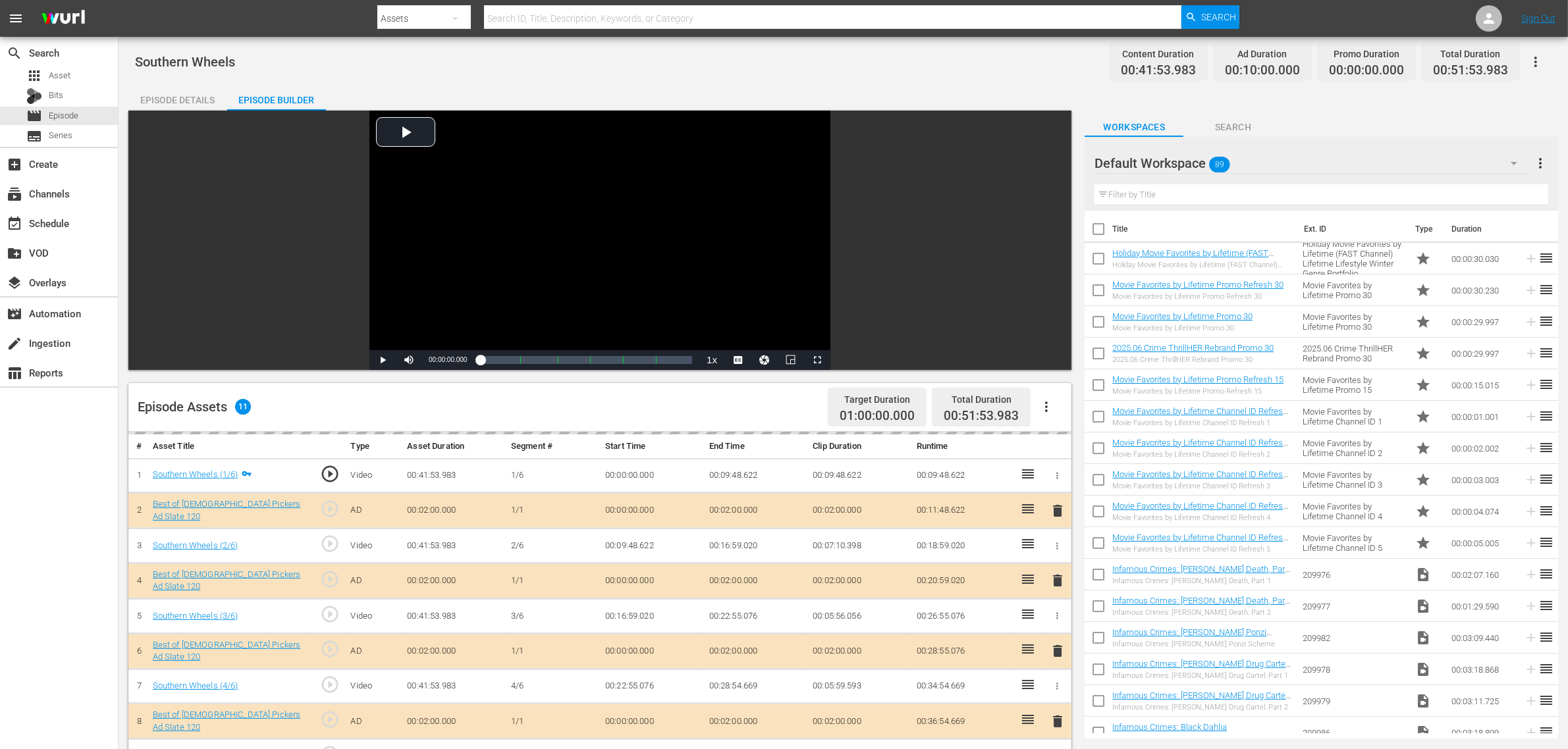
click at [1264, 165] on div "Default Workspace 89" at bounding box center [1312, 163] width 435 height 36
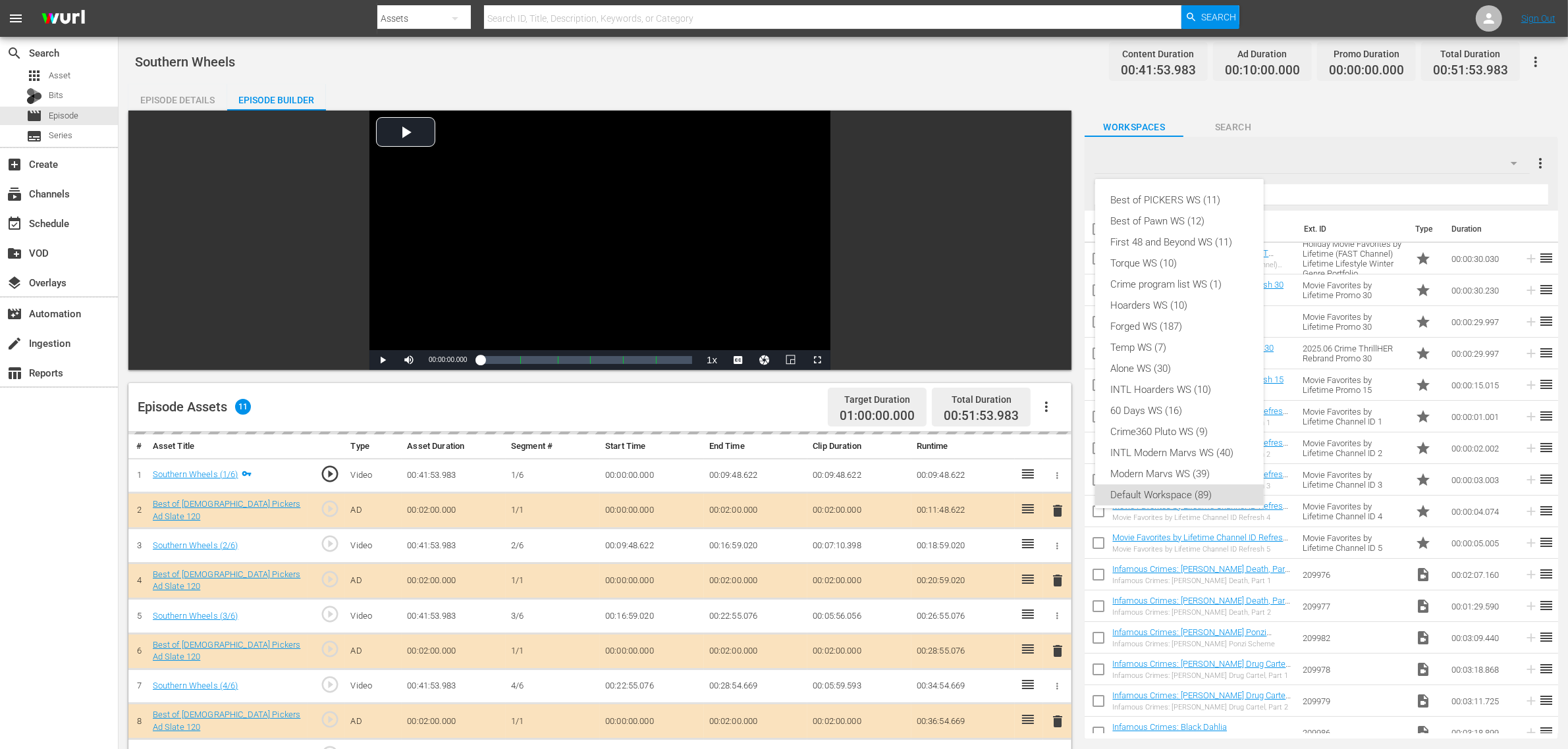
scroll to position [8, 0]
click at [1196, 186] on div "Best of PICKERS WS (11)" at bounding box center [1179, 192] width 137 height 21
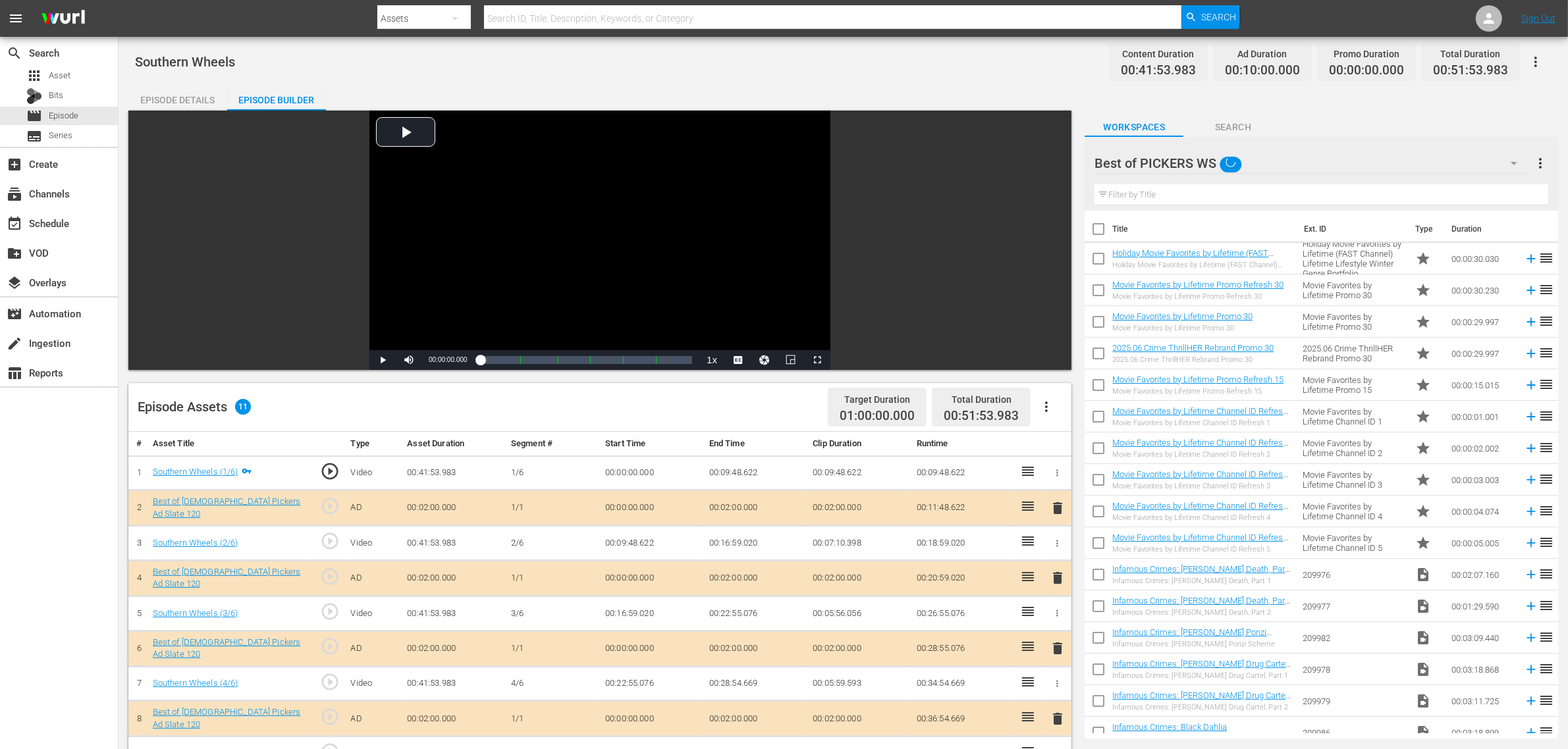
click at [822, 80] on div "Best of PICKERS WS (11) Best of Pawn WS (12) First 48 and Beyond WS (11) Torque…" at bounding box center [784, 374] width 1568 height 749
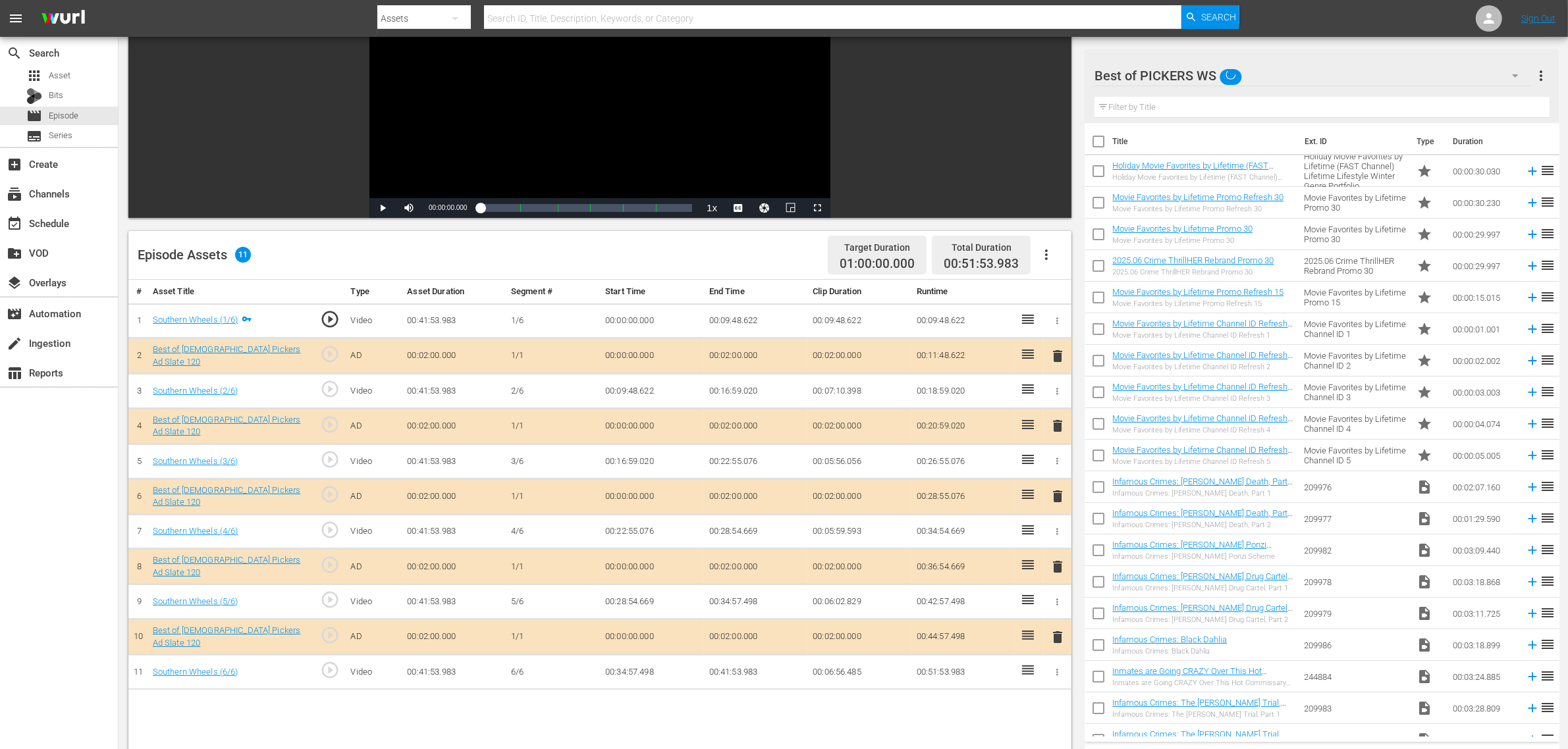
scroll to position [342, 0]
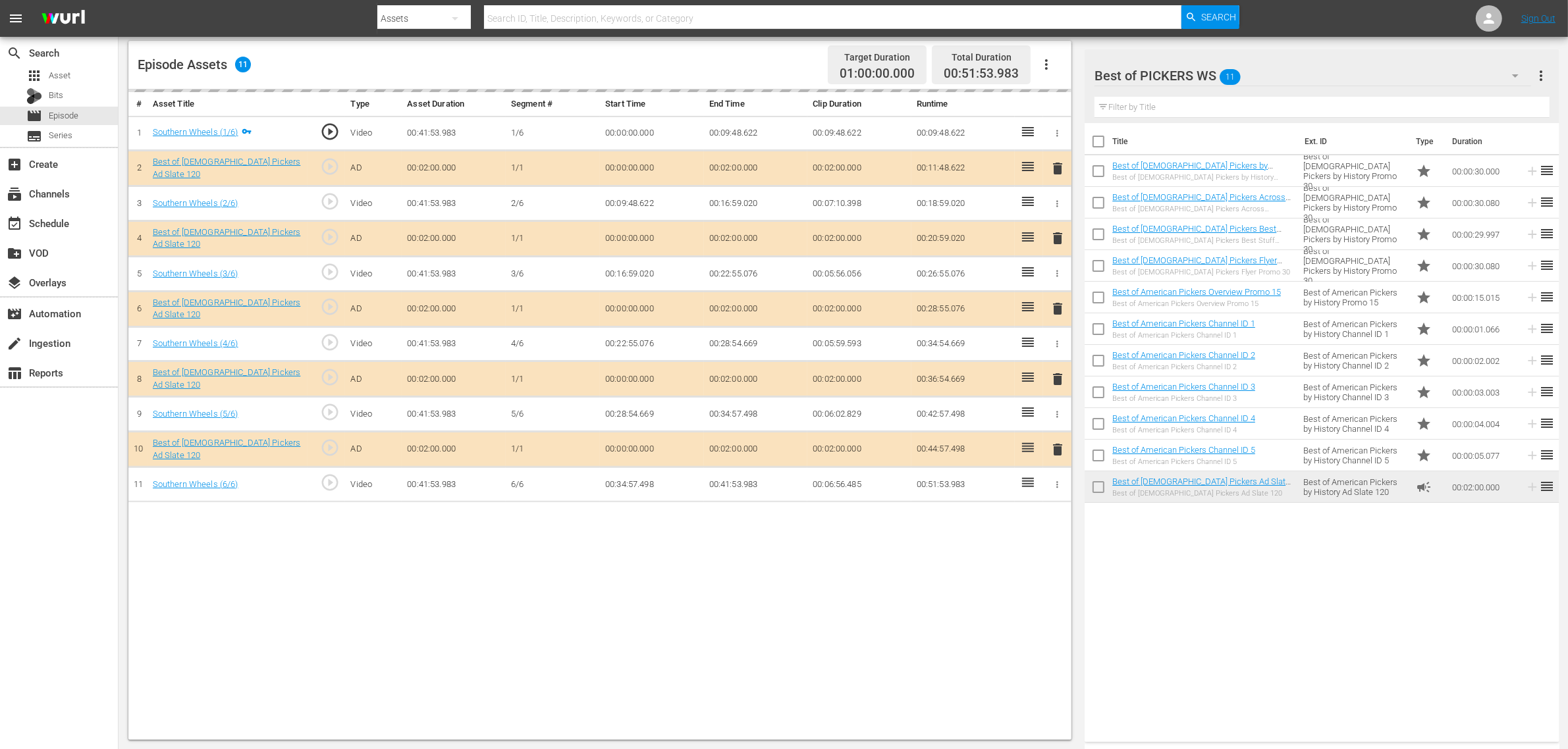
click at [1264, 15] on nav "menu Search By Assets Search ID, Title, Description, Keywords, or Category Sear…" at bounding box center [784, 18] width 1568 height 36
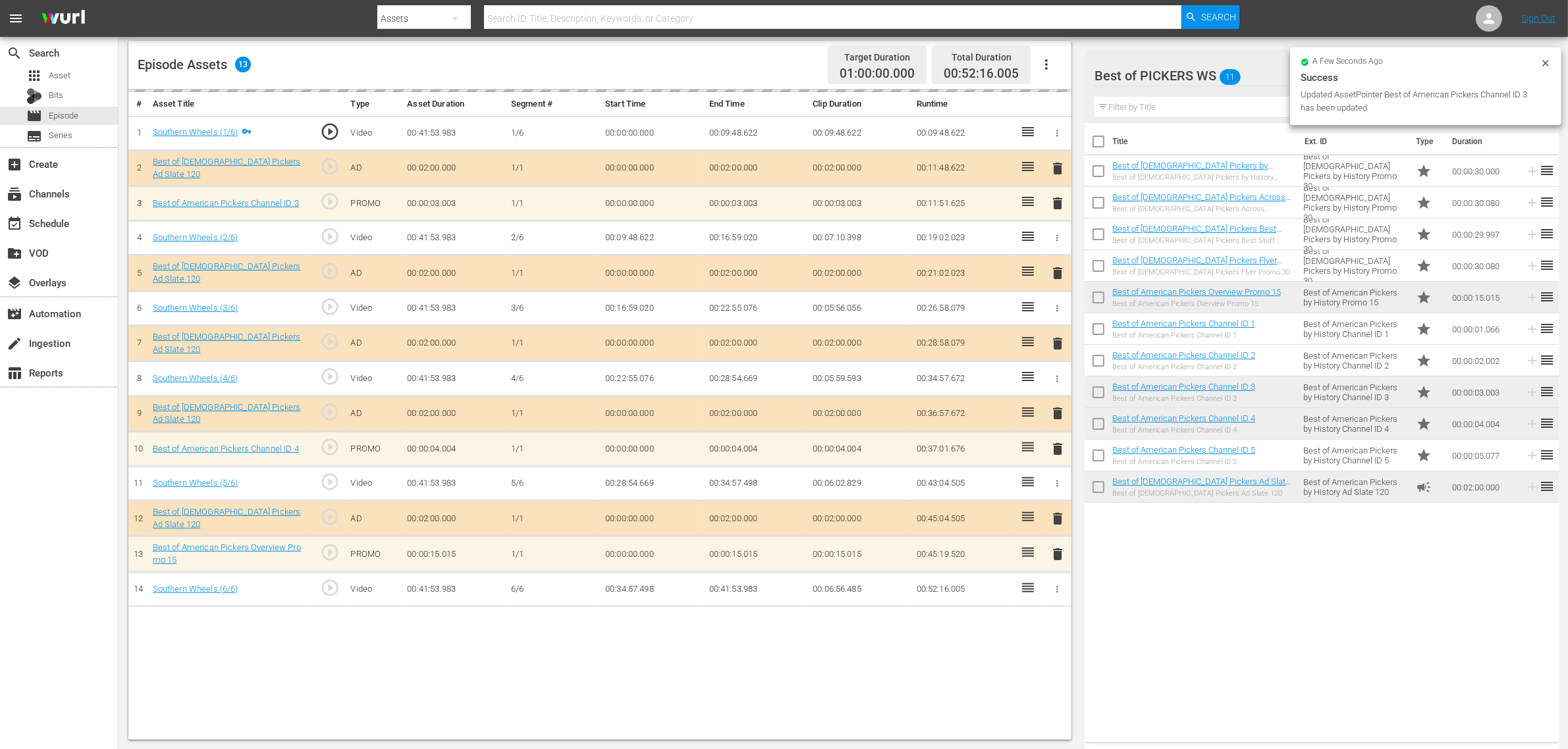
click at [1235, 600] on div "Title Ext. ID Type Duration Best of [DEMOGRAPHIC_DATA] Pickers by History Promo…" at bounding box center [1322, 430] width 475 height 613
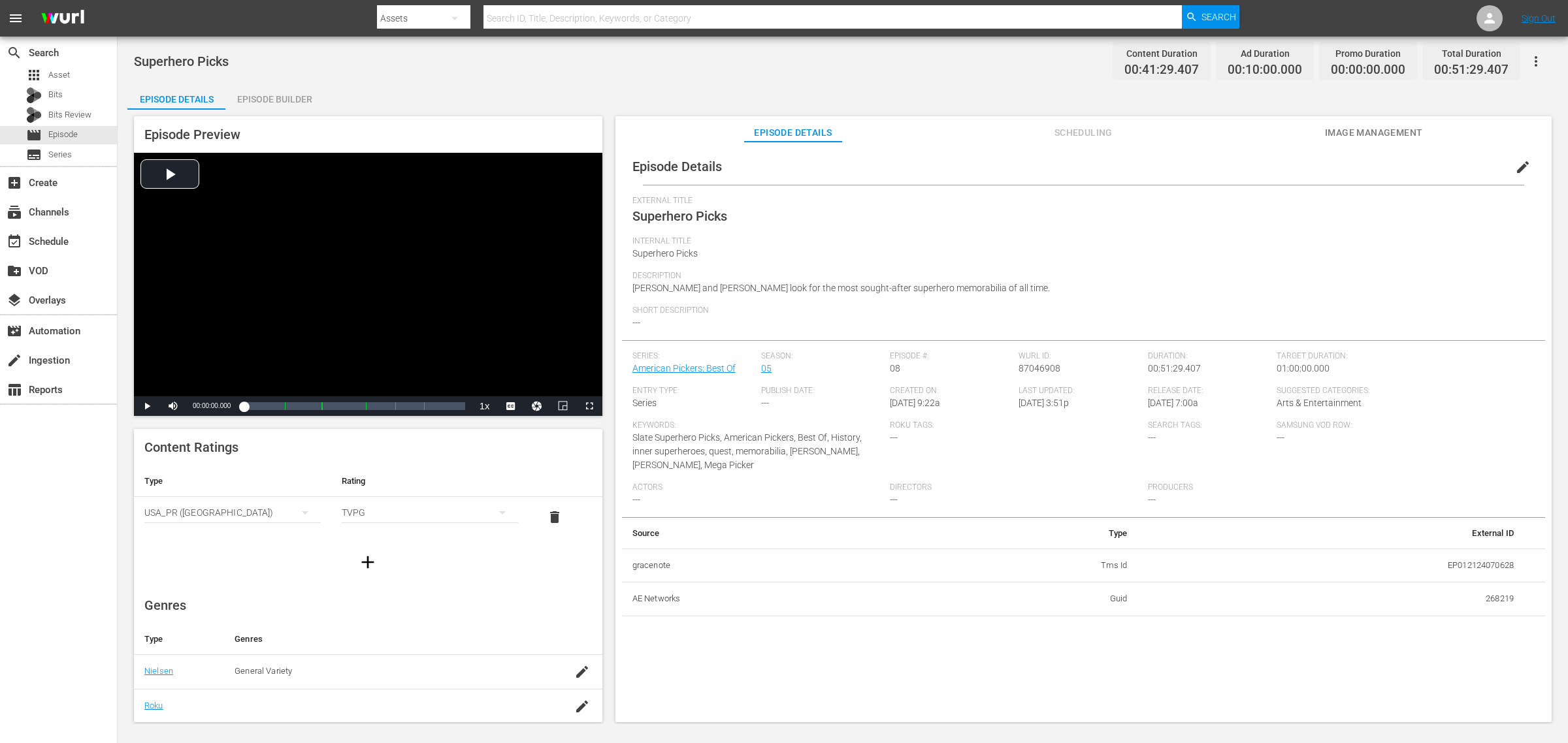
click at [284, 90] on div "Episode Builder" at bounding box center [274, 99] width 98 height 31
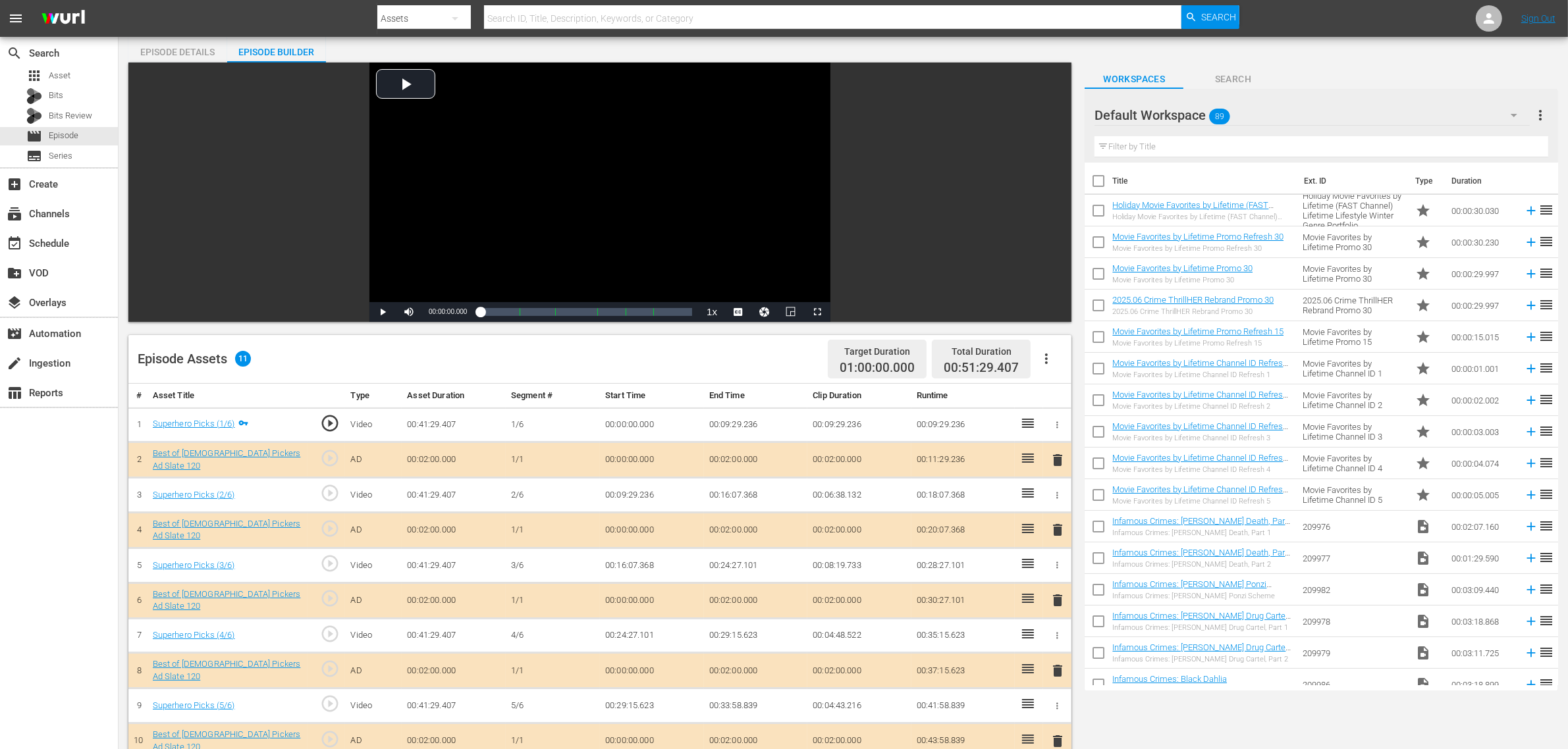
scroll to position [247, 0]
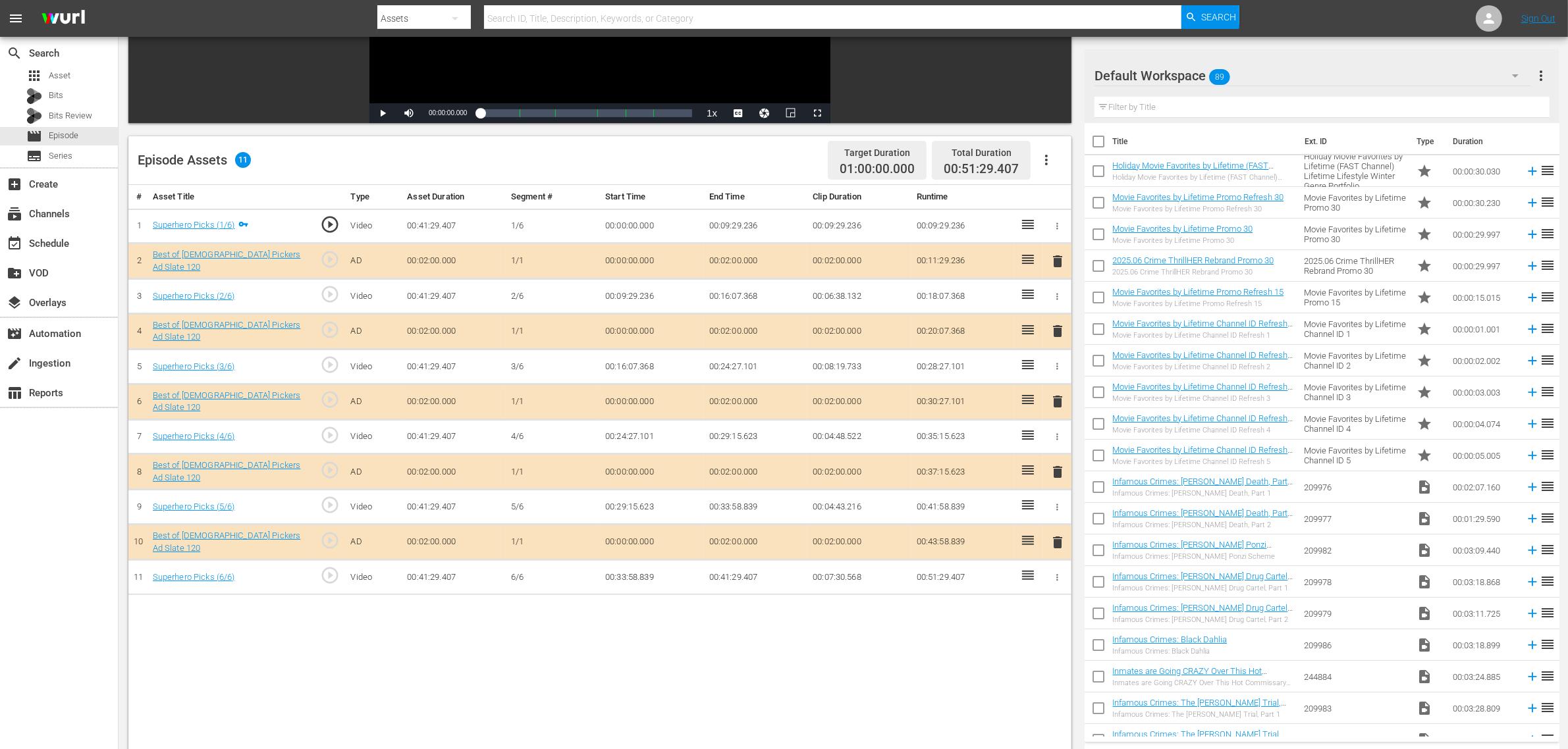
click at [1332, 66] on div "Default Workspace 89" at bounding box center [1312, 76] width 436 height 36
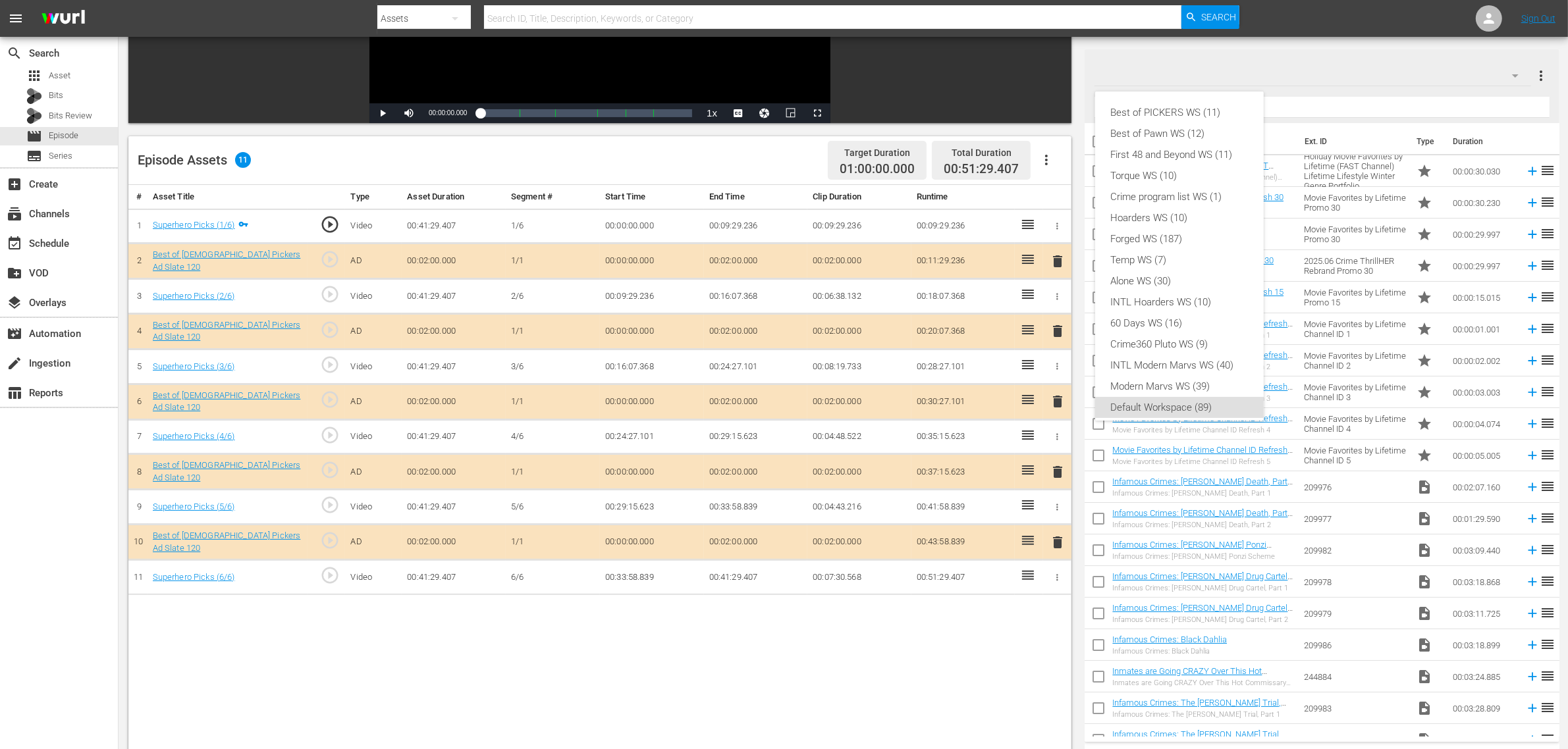
scroll to position [8, 0]
click at [1226, 104] on div "Best of PICKERS WS (11)" at bounding box center [1179, 104] width 137 height 21
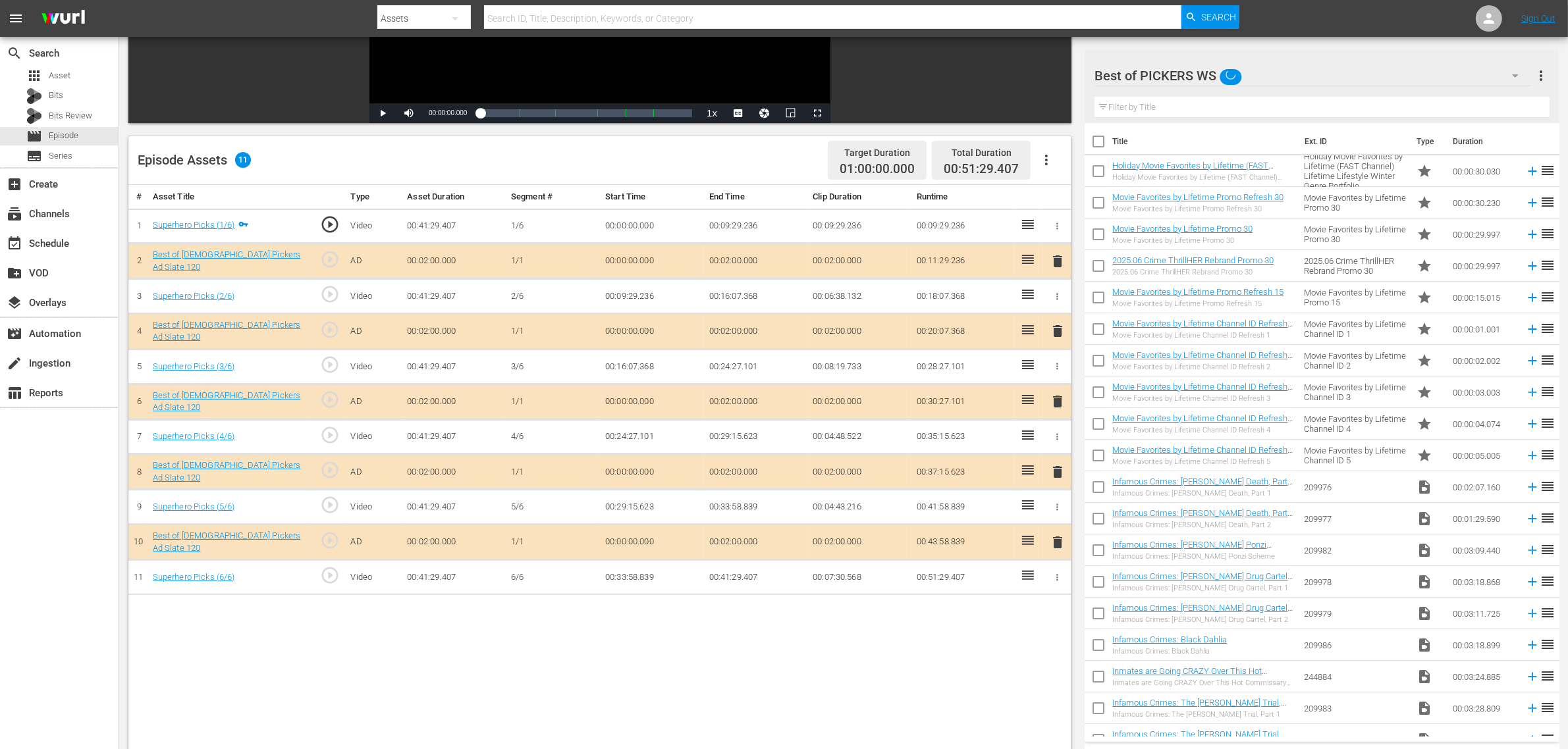
click at [726, 159] on div "Best of PICKERS WS (11) Best of Pawn WS (12) First 48 and Beyond WS (11) Torque…" at bounding box center [784, 374] width 1568 height 749
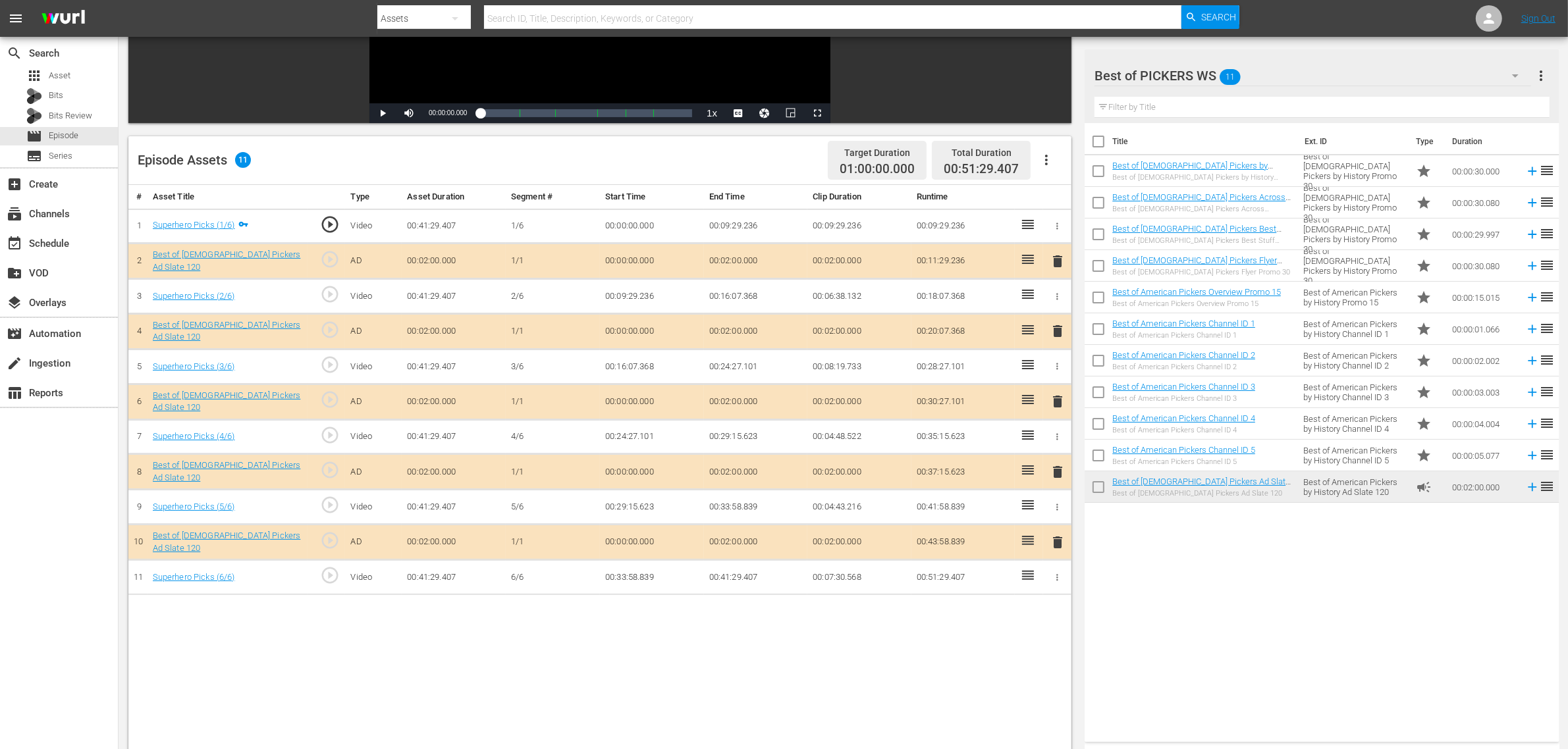
click at [613, 153] on div "Episode Assets 11 Target Duration 01:00:00.000 Total Duration 00:51:29.407" at bounding box center [600, 161] width 943 height 49
click at [1347, 644] on div "Title Ext. ID Type Duration Best of [DEMOGRAPHIC_DATA] Pickers by History Promo…" at bounding box center [1322, 430] width 475 height 613
click at [1057, 403] on span "delete" at bounding box center [1058, 401] width 16 height 16
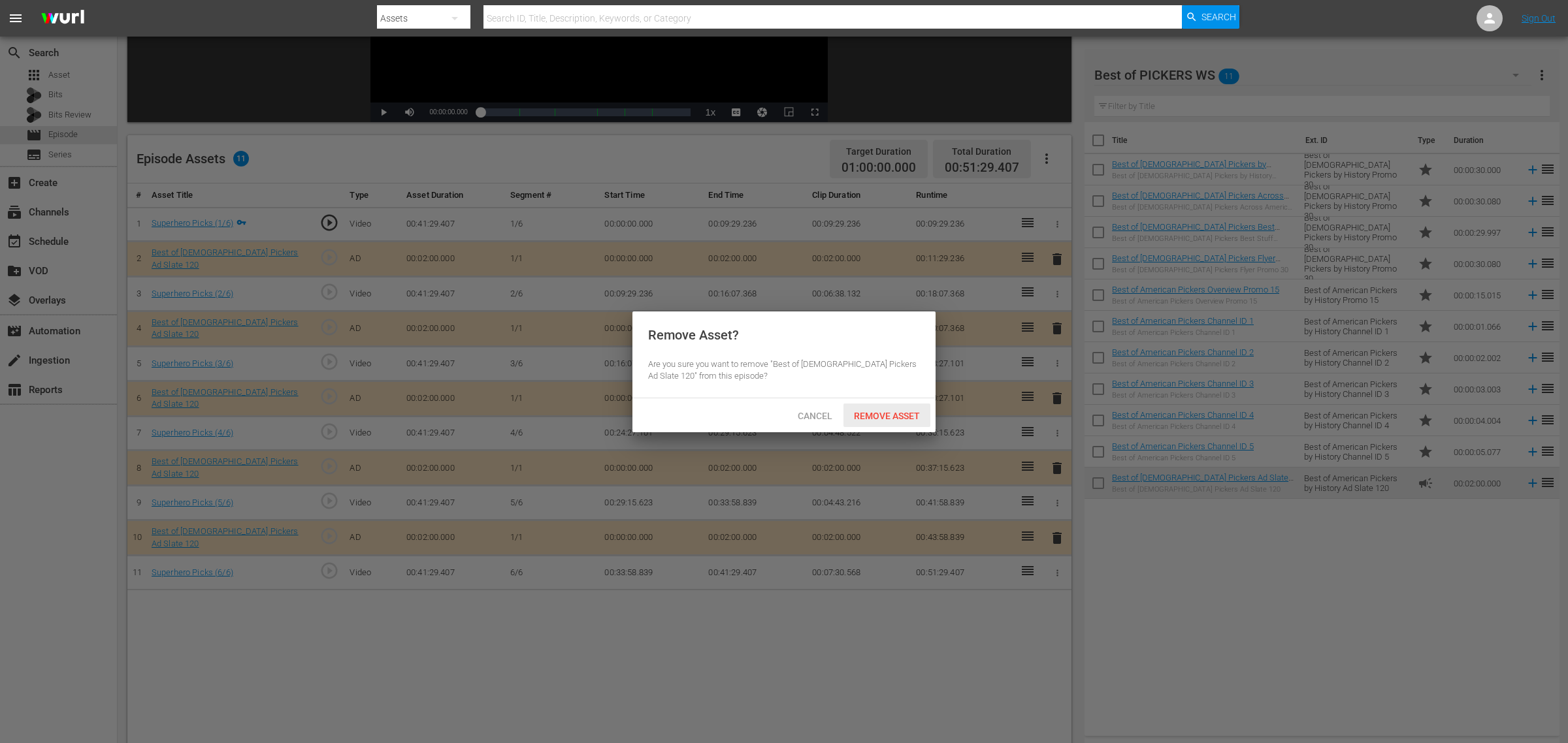
click at [902, 407] on div "Remove Asset" at bounding box center [886, 415] width 87 height 24
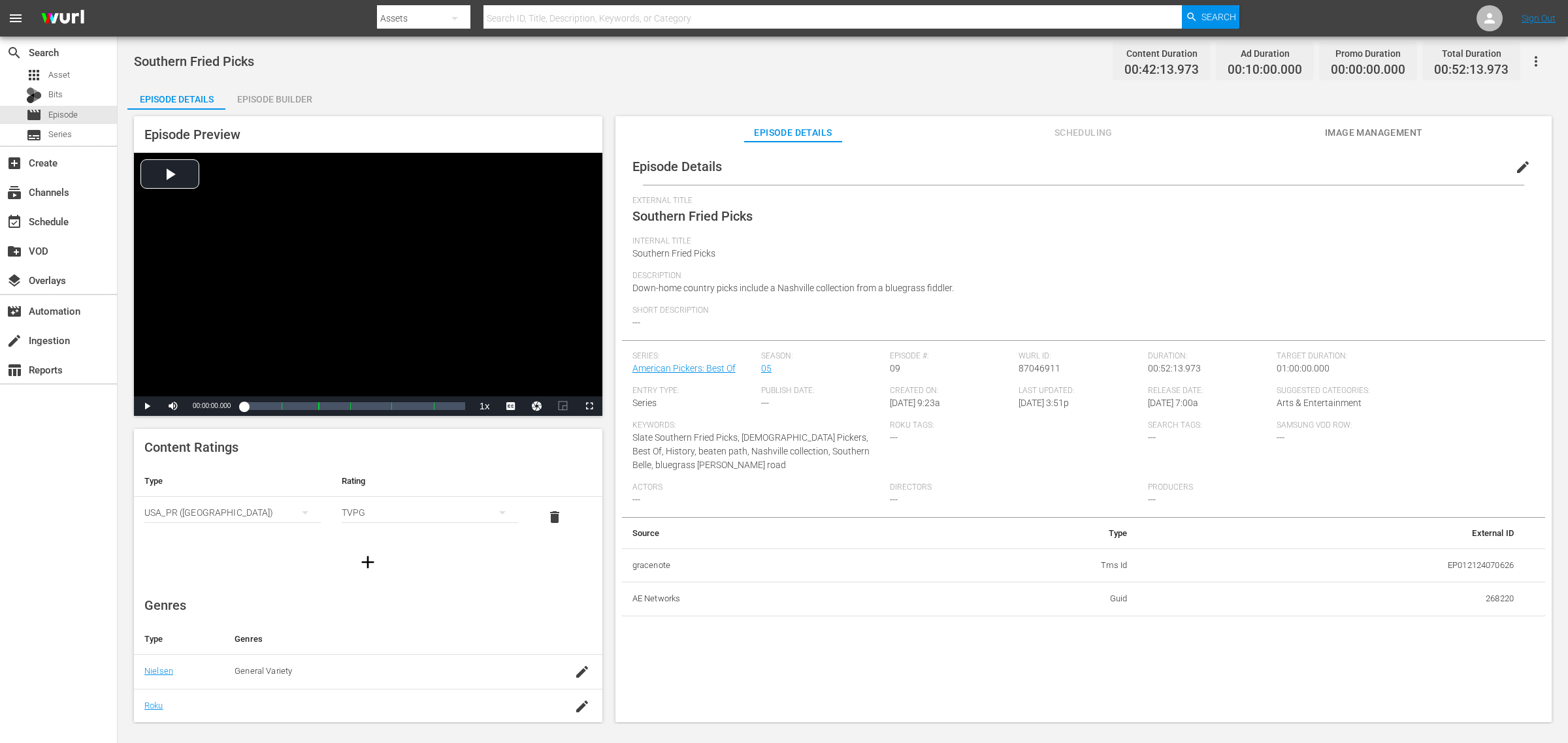
click at [272, 91] on div "Episode Builder" at bounding box center [274, 99] width 98 height 31
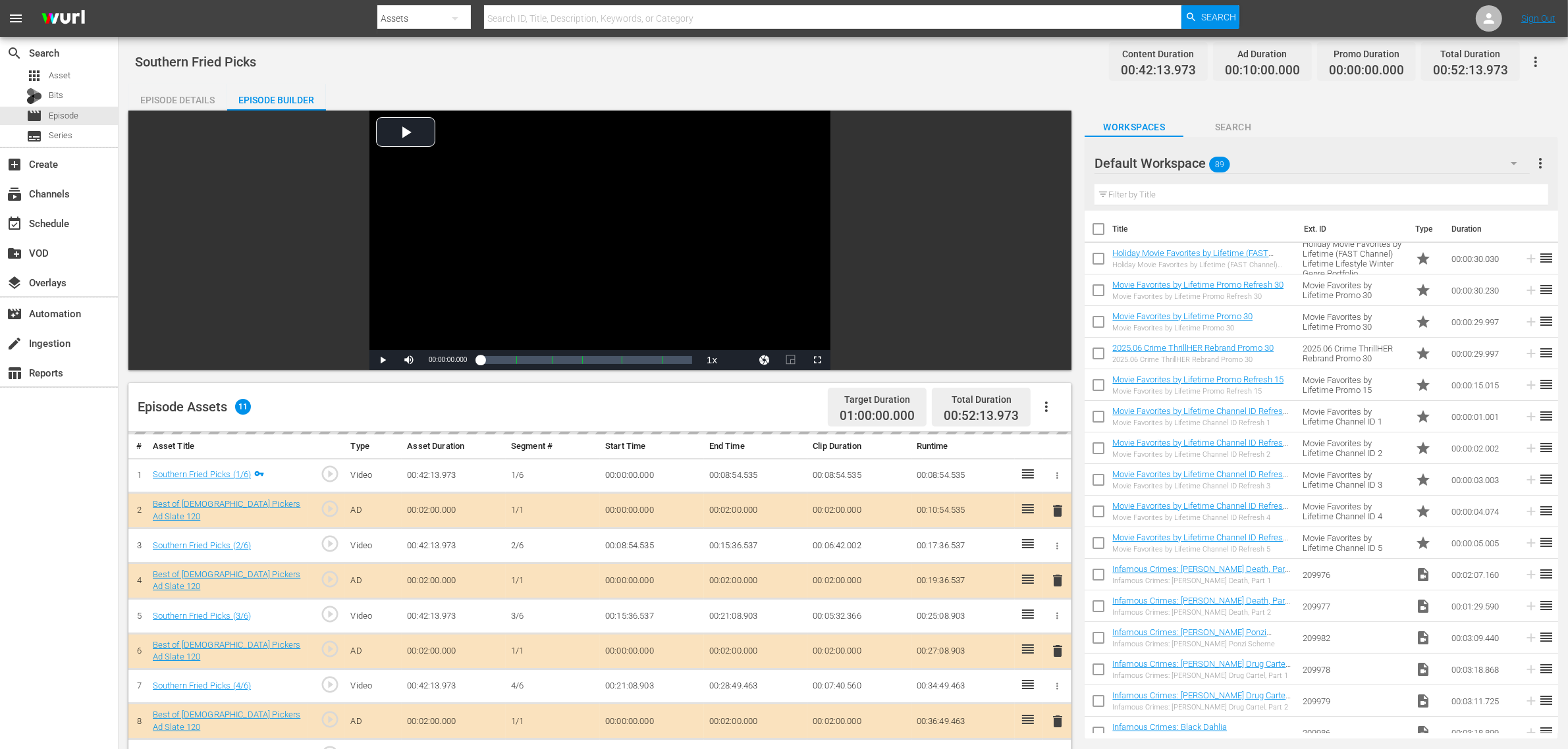
click at [852, 75] on div "Southern Fried Picks Content Duration 00:42:13.973 Ad Duration 00:10:00.000 Pro…" at bounding box center [843, 62] width 1417 height 30
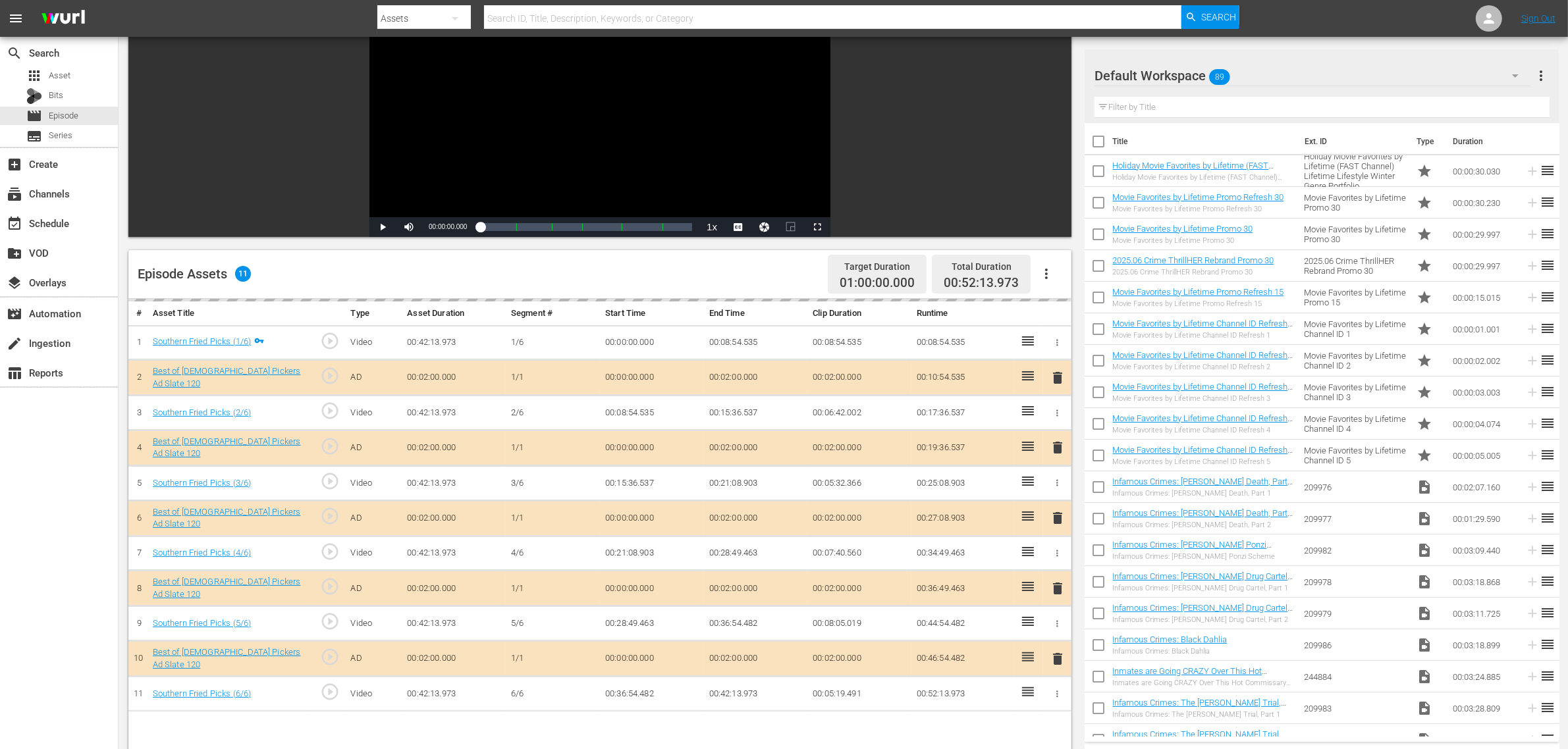
scroll to position [247, 0]
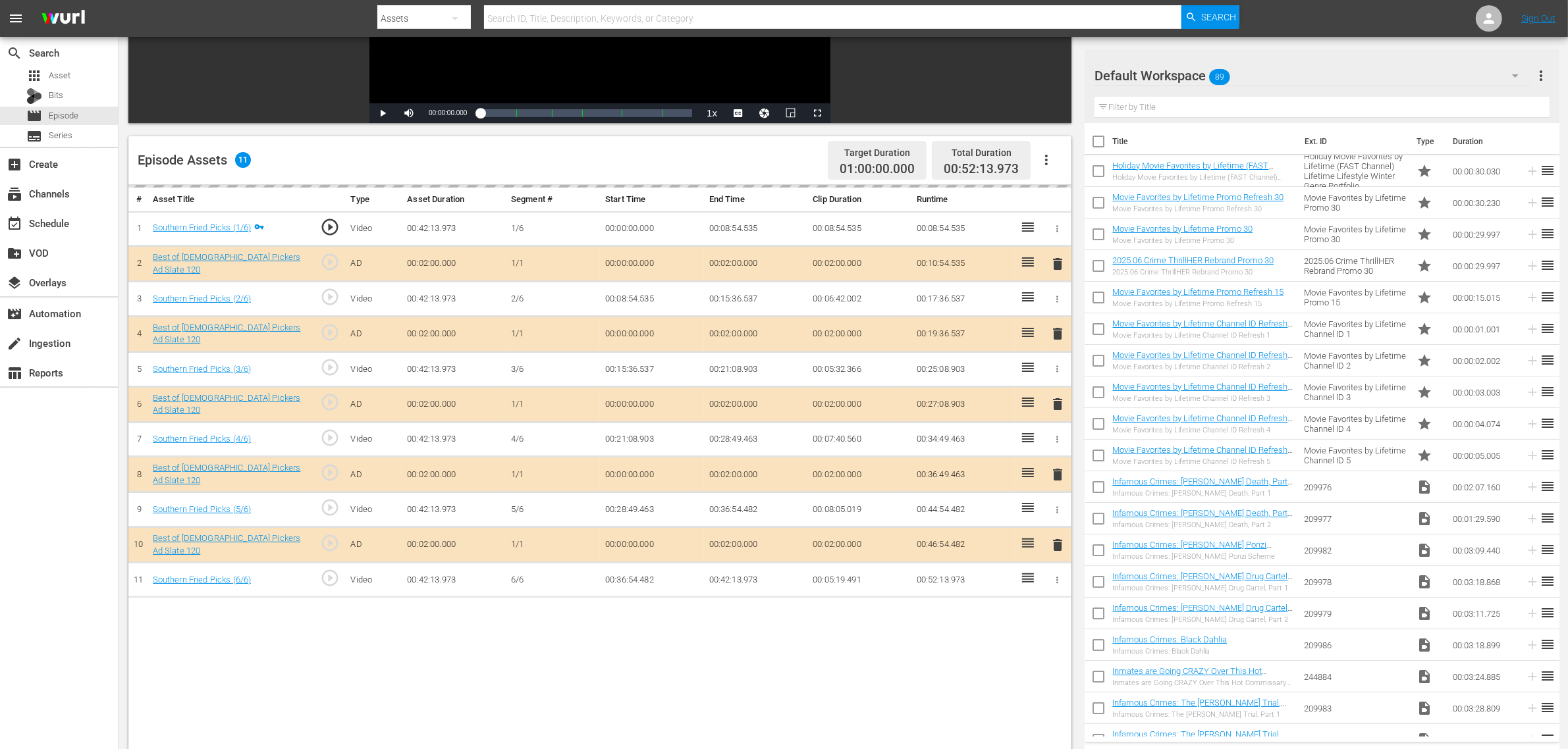
click at [1264, 76] on div "Default Workspace 89" at bounding box center [1312, 76] width 436 height 36
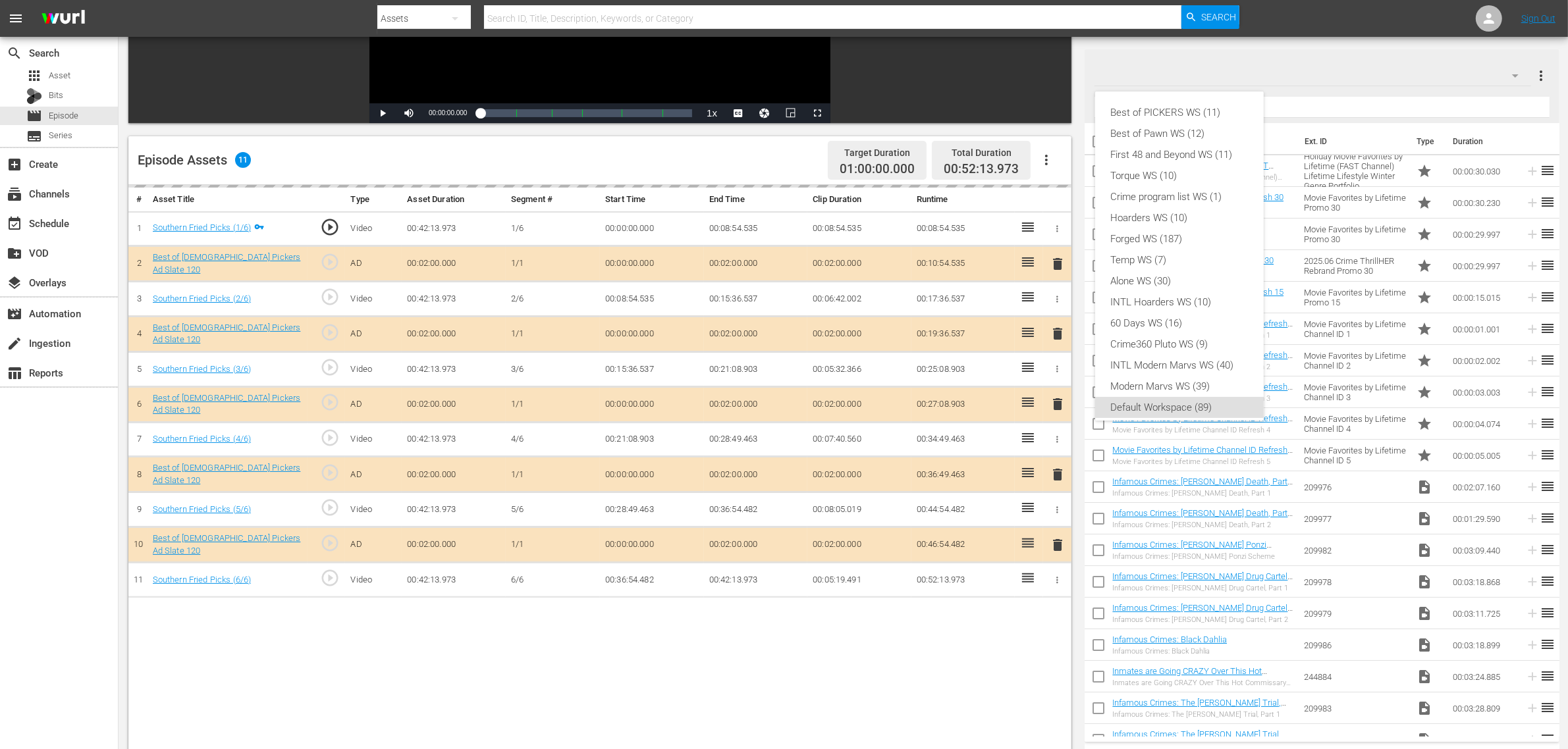
scroll to position [8, 0]
click at [1231, 103] on div "Best of PICKERS WS (11)" at bounding box center [1179, 104] width 137 height 21
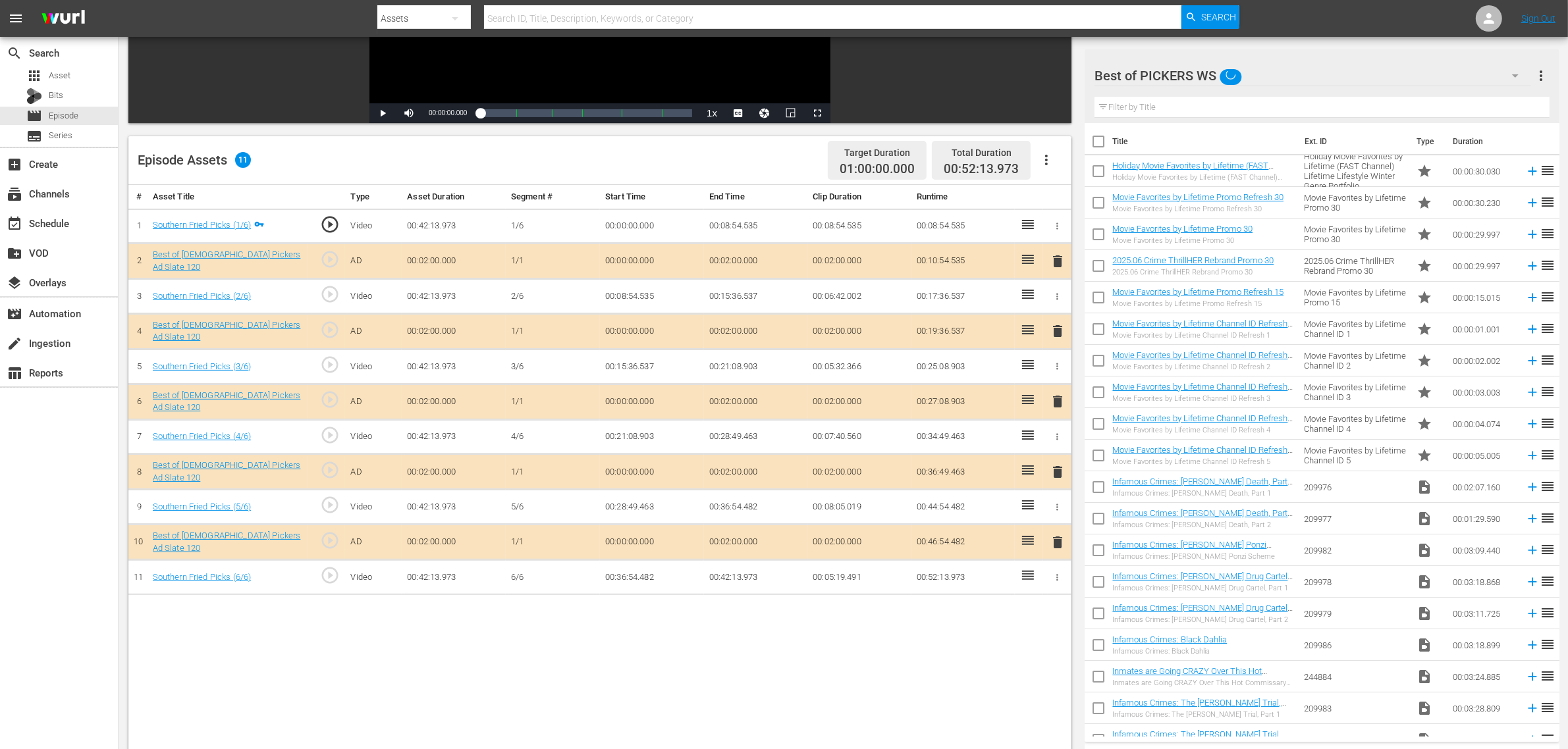
click at [693, 162] on div "Episode Assets 11 Target Duration 01:00:00.000 Total Duration 00:52:13.973" at bounding box center [600, 161] width 943 height 49
click at [1060, 399] on span "delete" at bounding box center [1058, 401] width 16 height 16
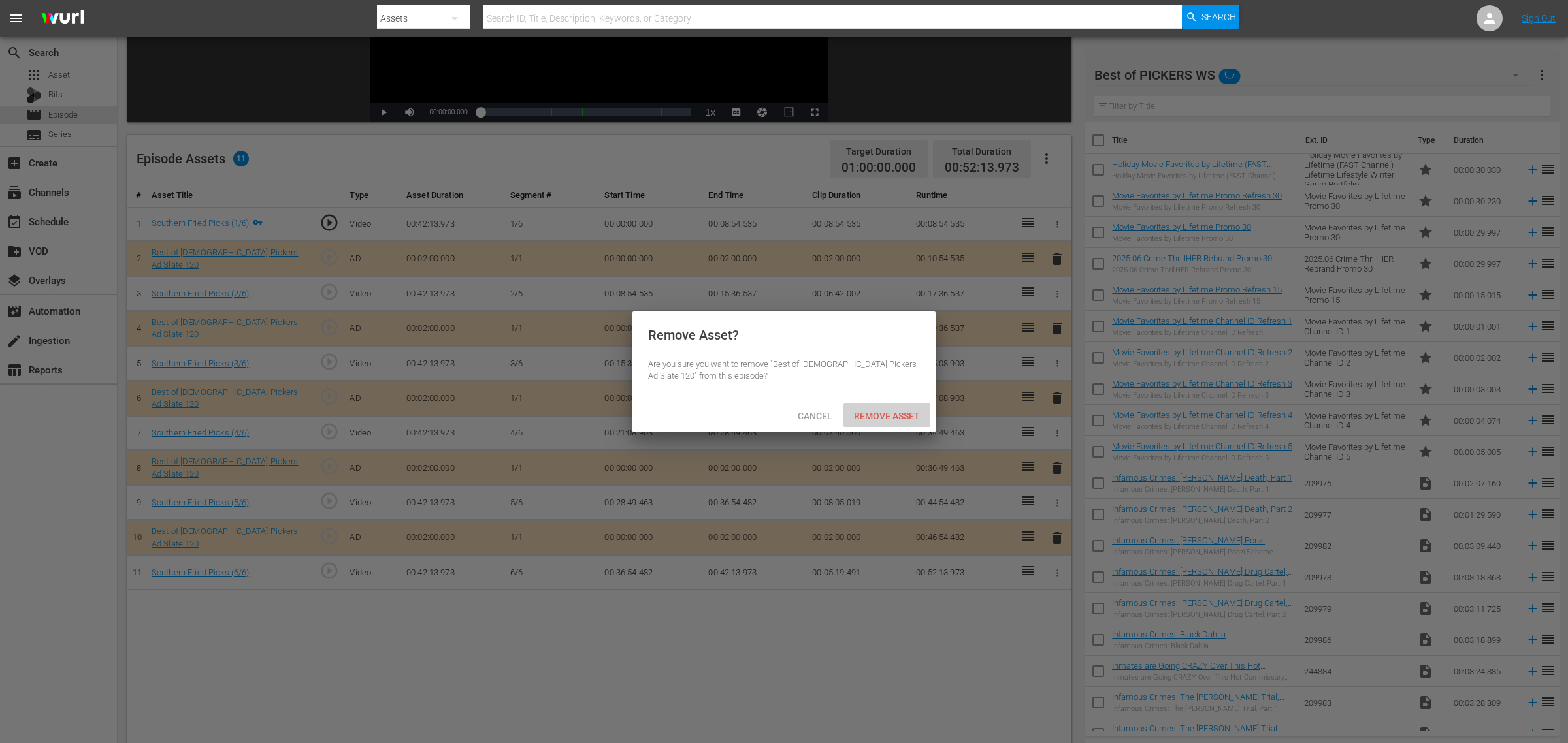
click at [867, 414] on span "Remove Asset" at bounding box center [886, 416] width 87 height 10
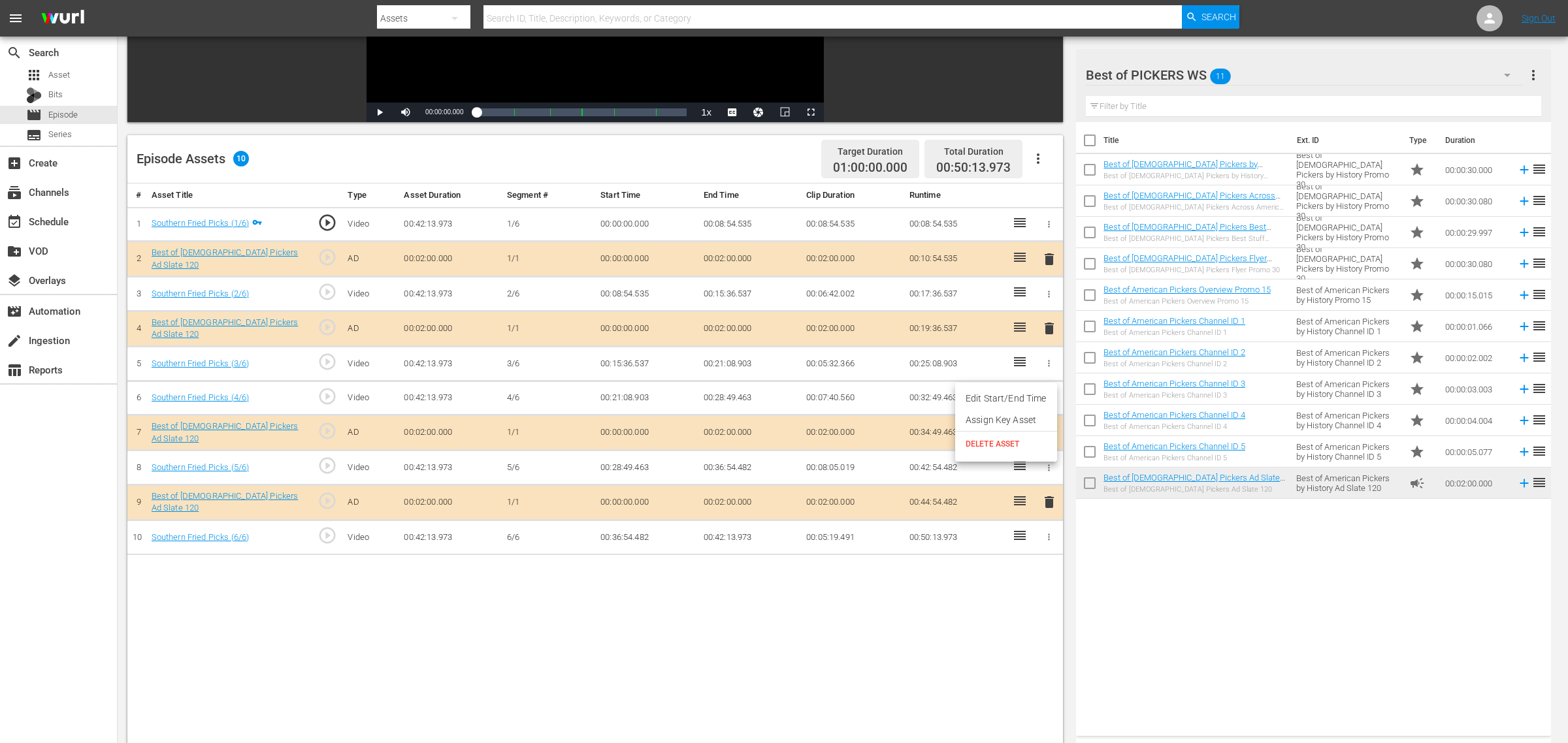
click at [1253, 595] on div at bounding box center [784, 372] width 1568 height 743
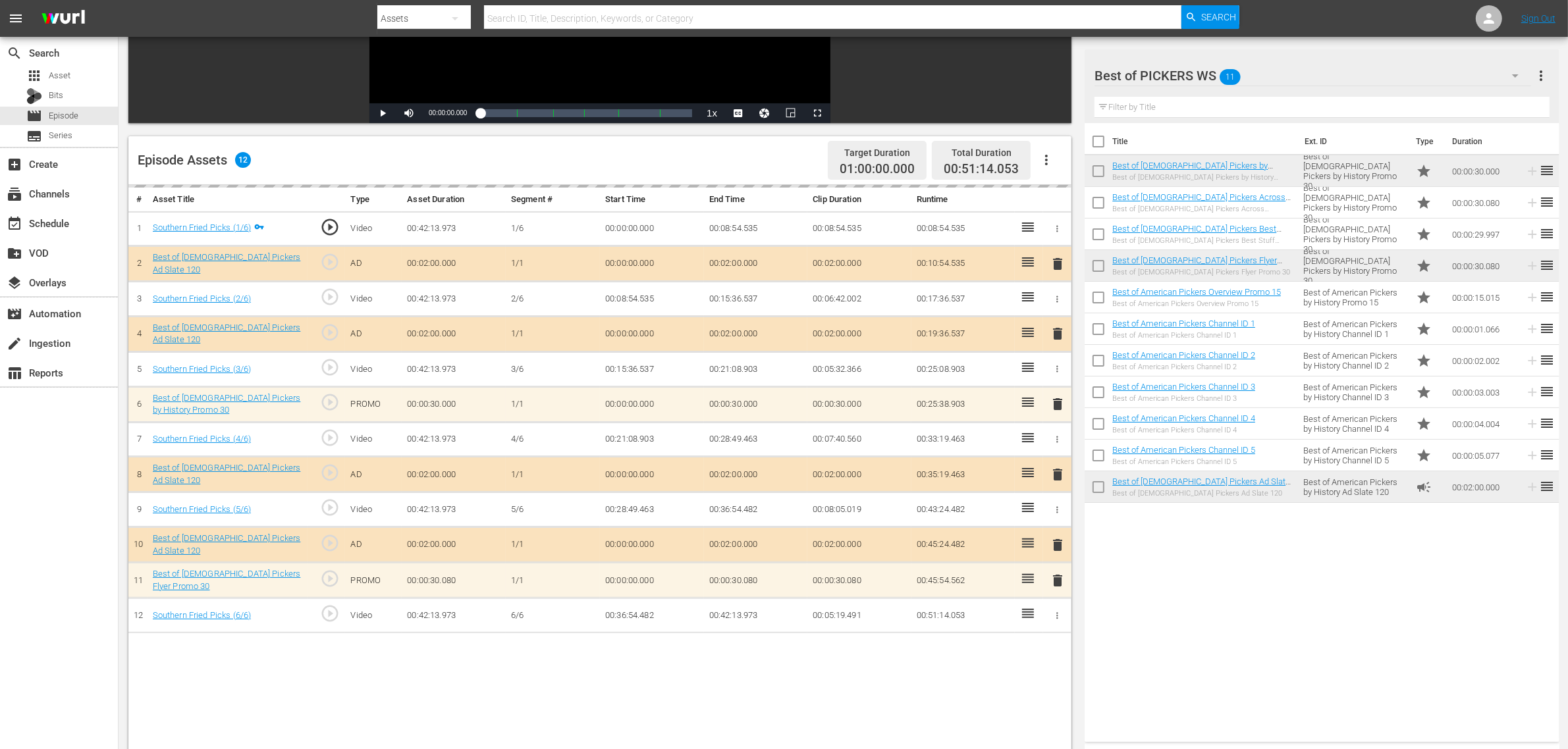
click at [752, 155] on div "Episode Assets 12 Target Duration 01:00:00.000 Total Duration 00:51:14.053" at bounding box center [600, 161] width 943 height 49
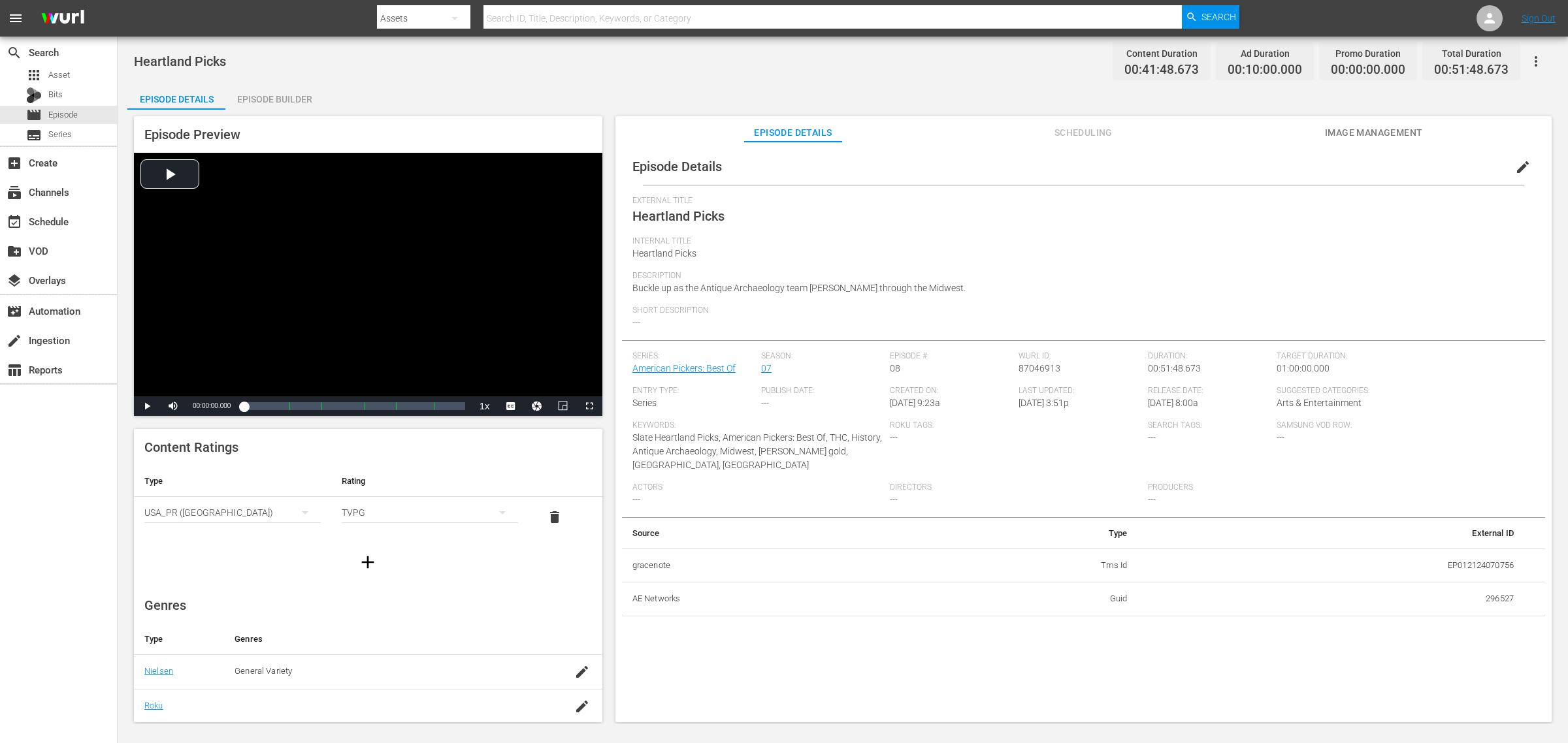
click at [301, 91] on div "Episode Builder" at bounding box center [274, 99] width 98 height 31
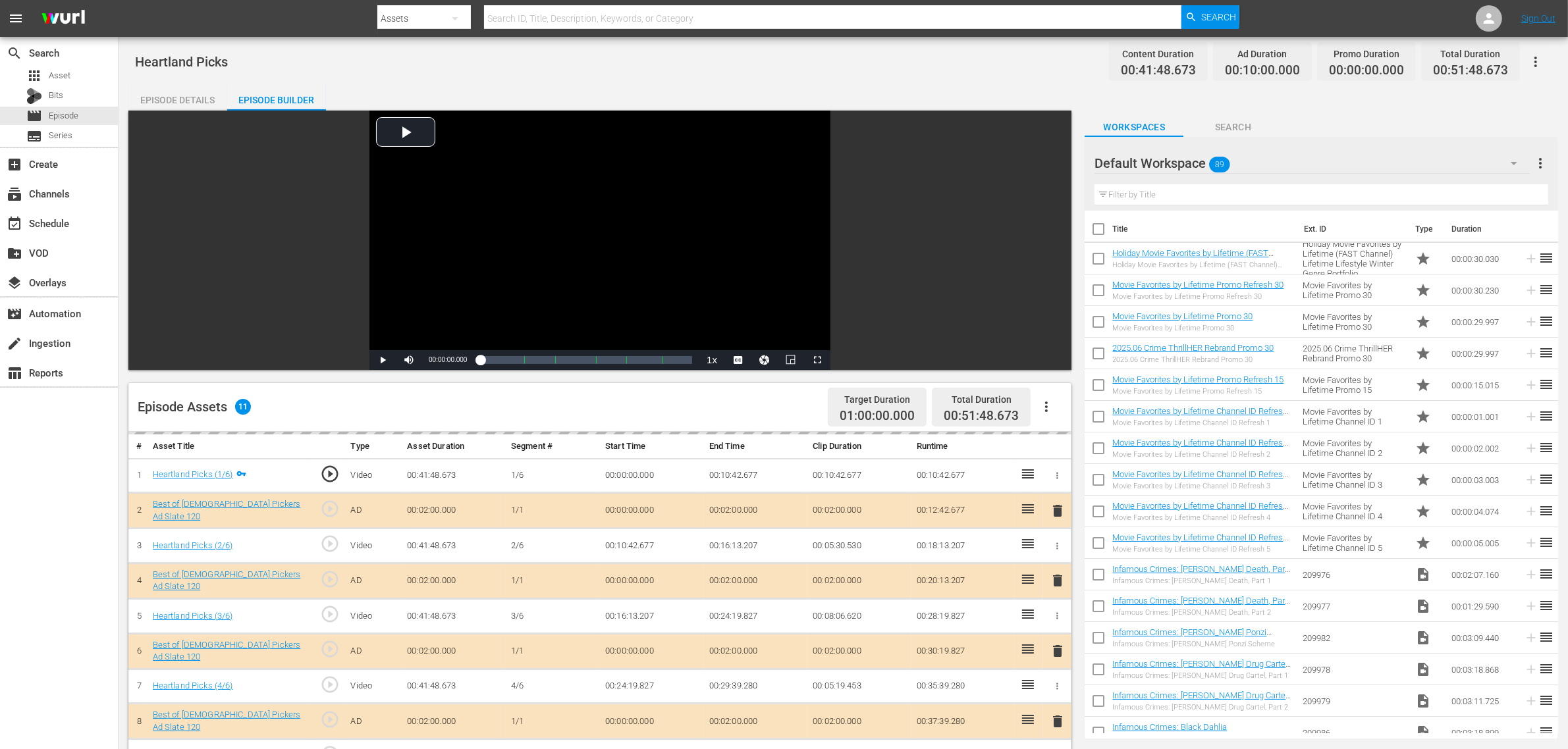
click at [1054, 600] on div "delete" at bounding box center [1057, 652] width 17 height 19
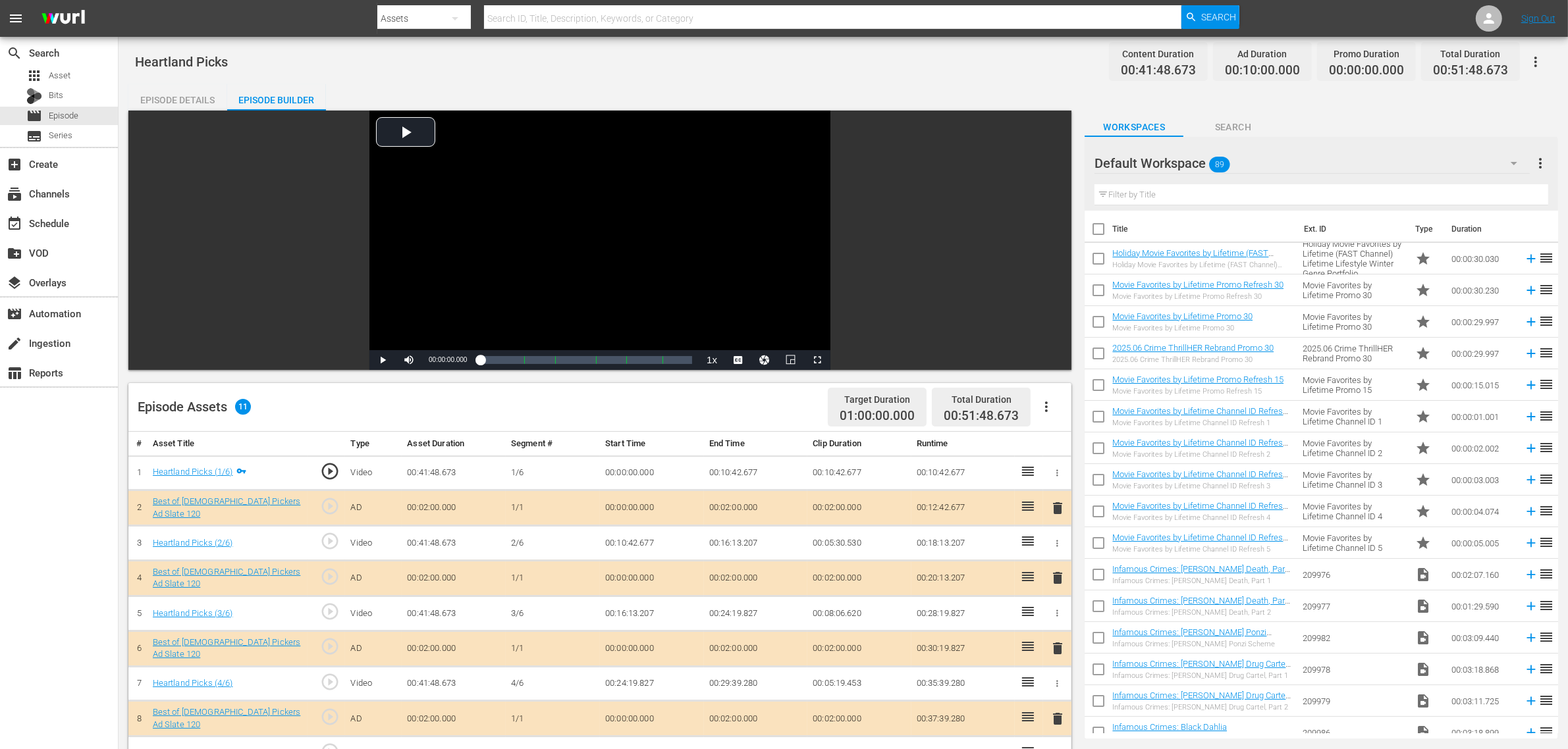
click at [1054, 600] on span "delete" at bounding box center [1058, 648] width 16 height 16
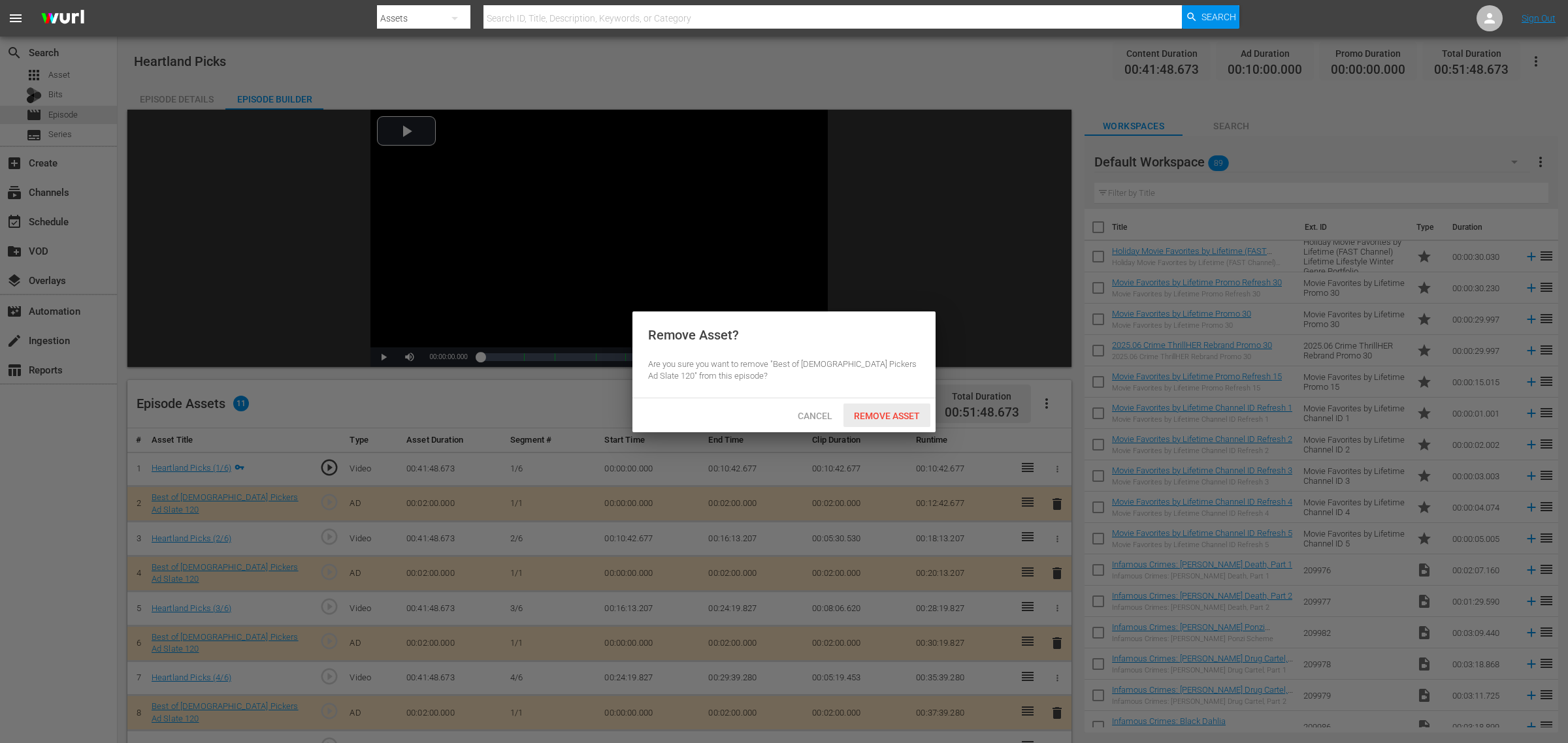
click at [889, 415] on span "Remove Asset" at bounding box center [886, 416] width 87 height 10
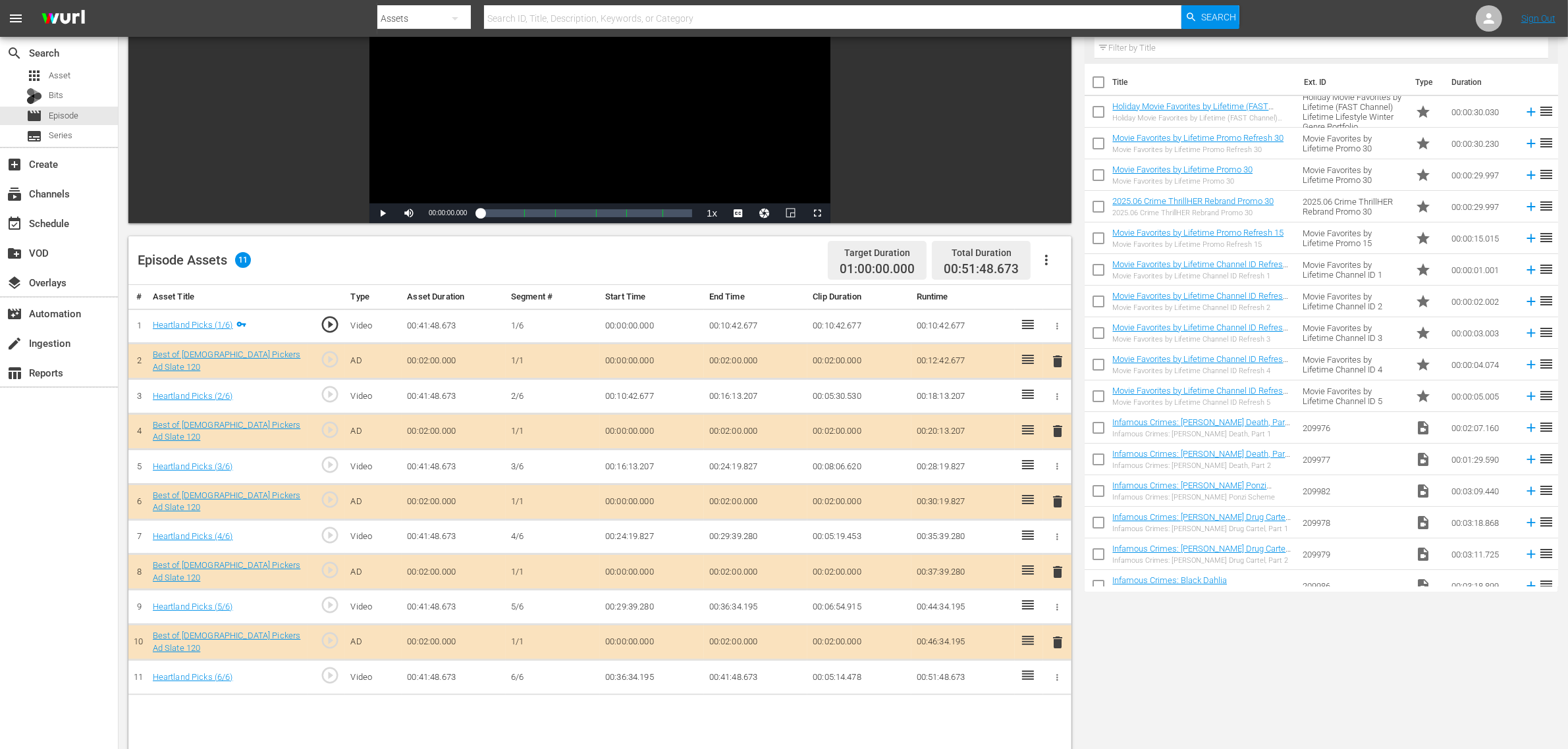
scroll to position [247, 0]
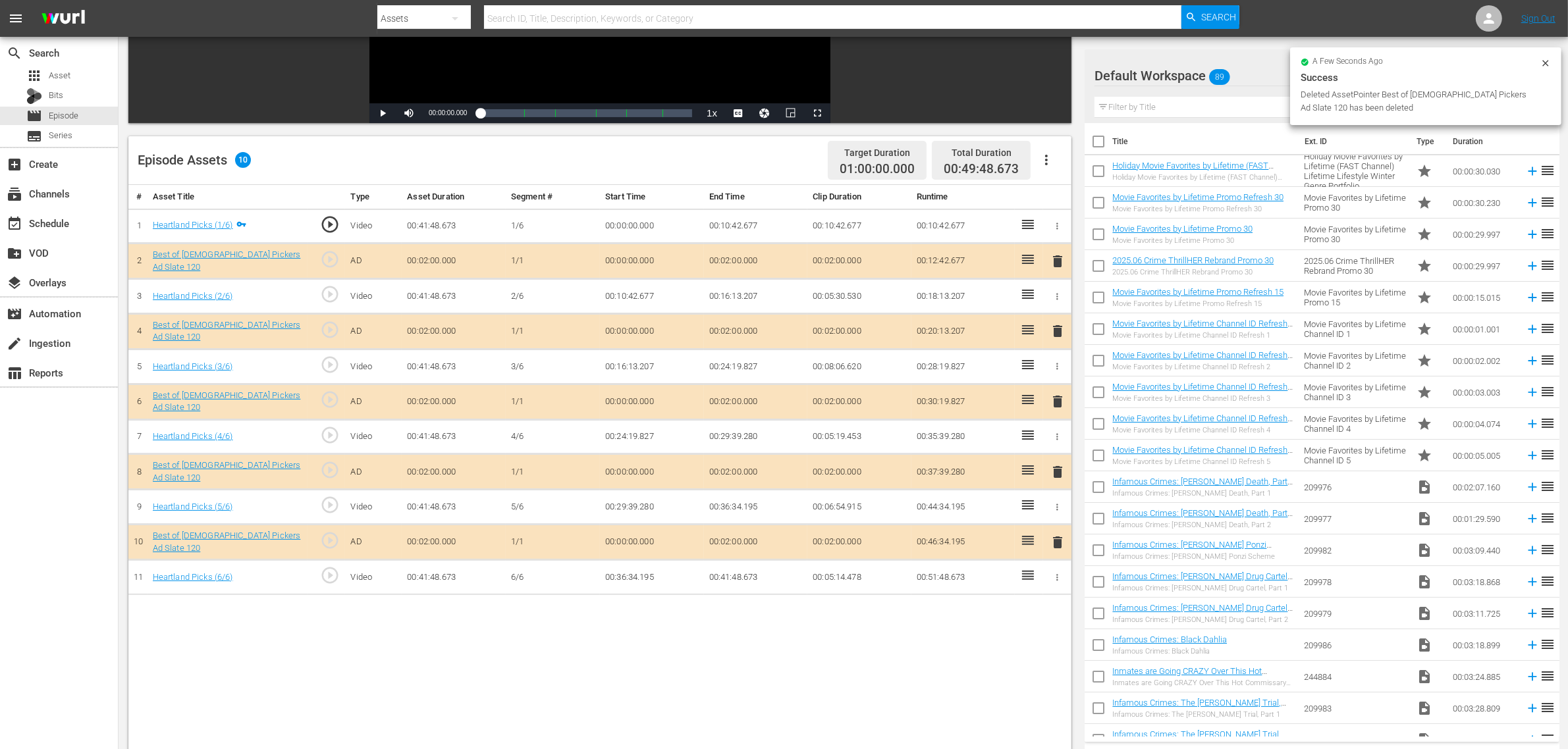
click at [1263, 75] on div "Default Workspace 89" at bounding box center [1312, 76] width 436 height 36
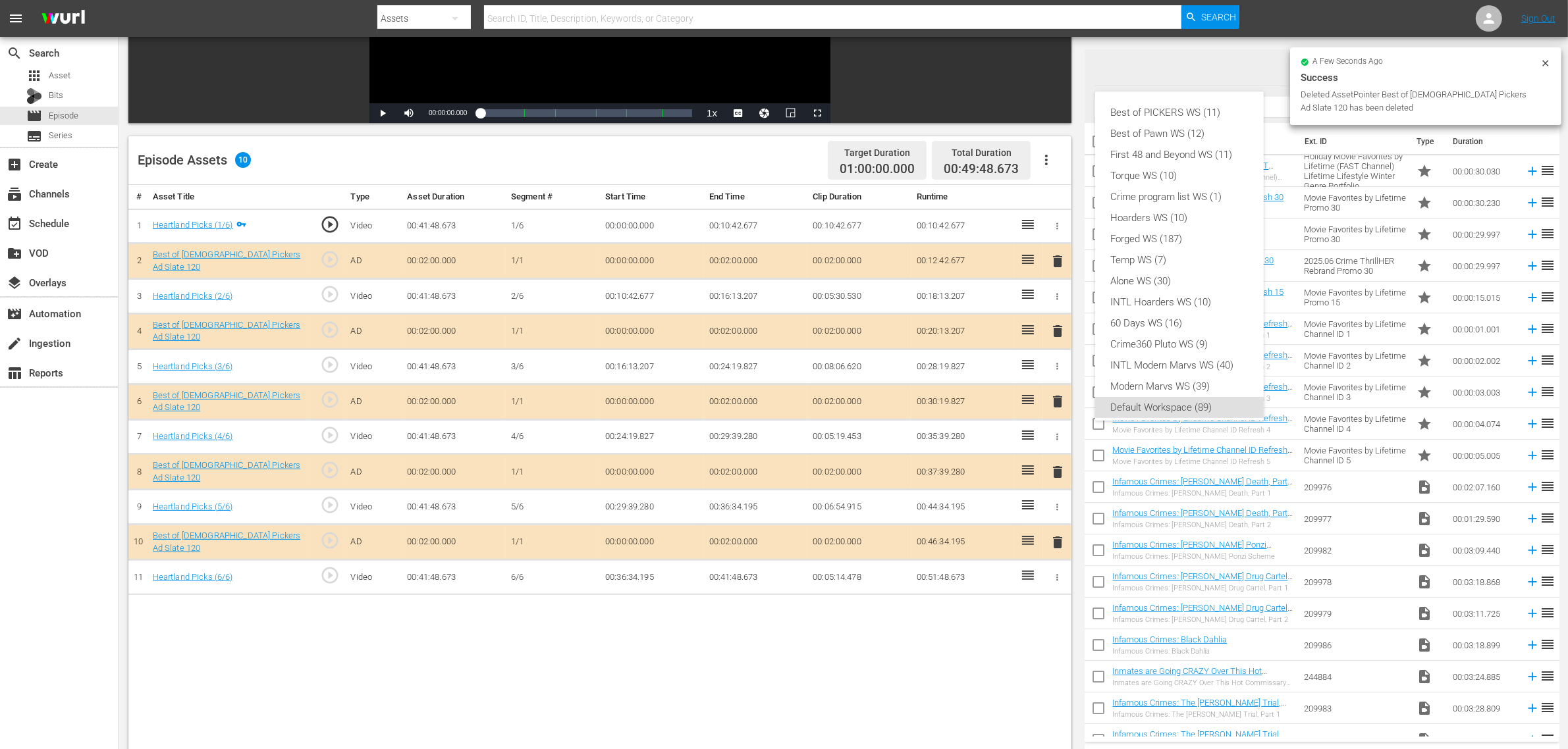
scroll to position [8, 0]
click at [1217, 108] on div "Best of PICKERS WS (11)" at bounding box center [1179, 104] width 137 height 21
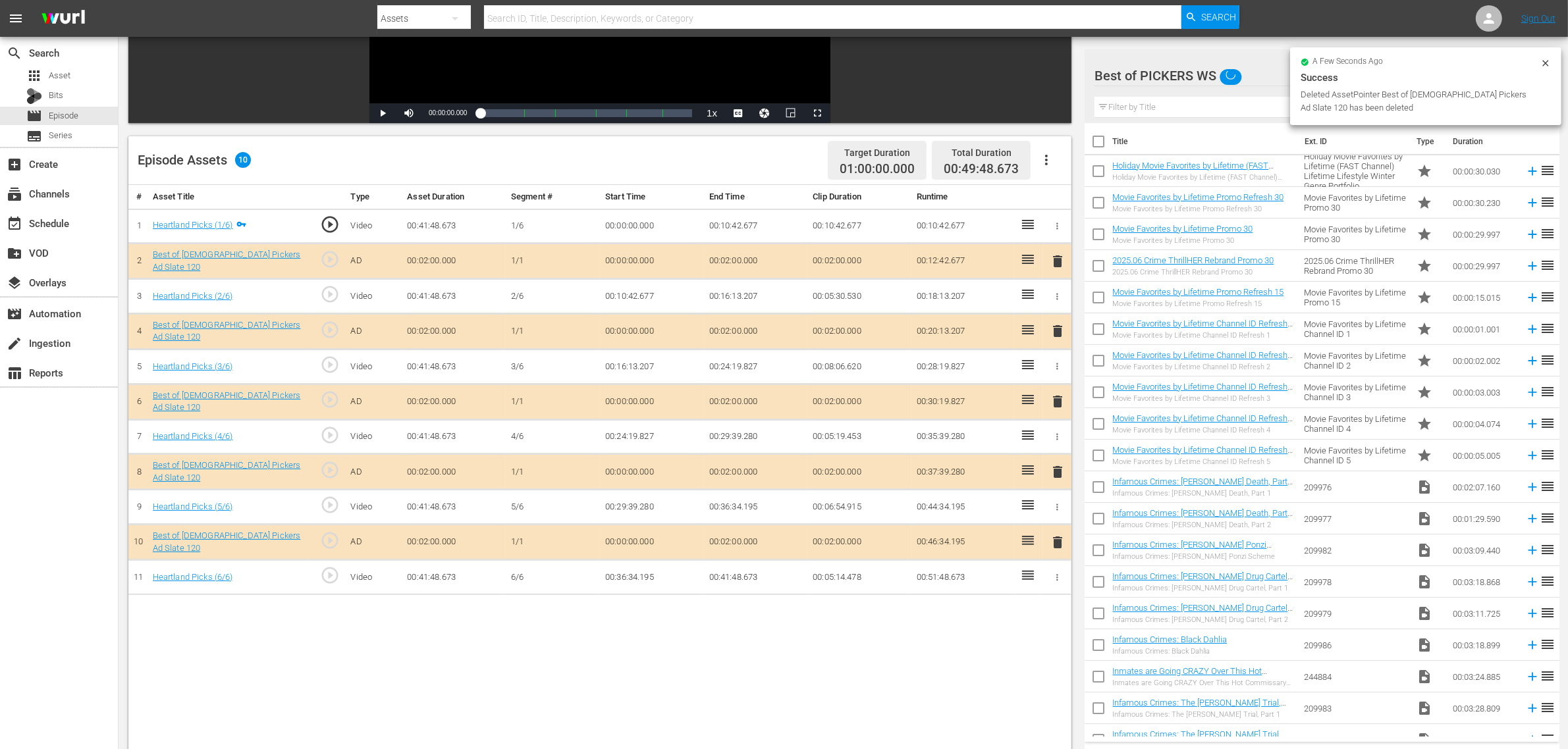
click at [668, 143] on div "Episode Assets 10 Target Duration 01:00:00.000 Total Duration 00:49:48.673" at bounding box center [600, 161] width 943 height 49
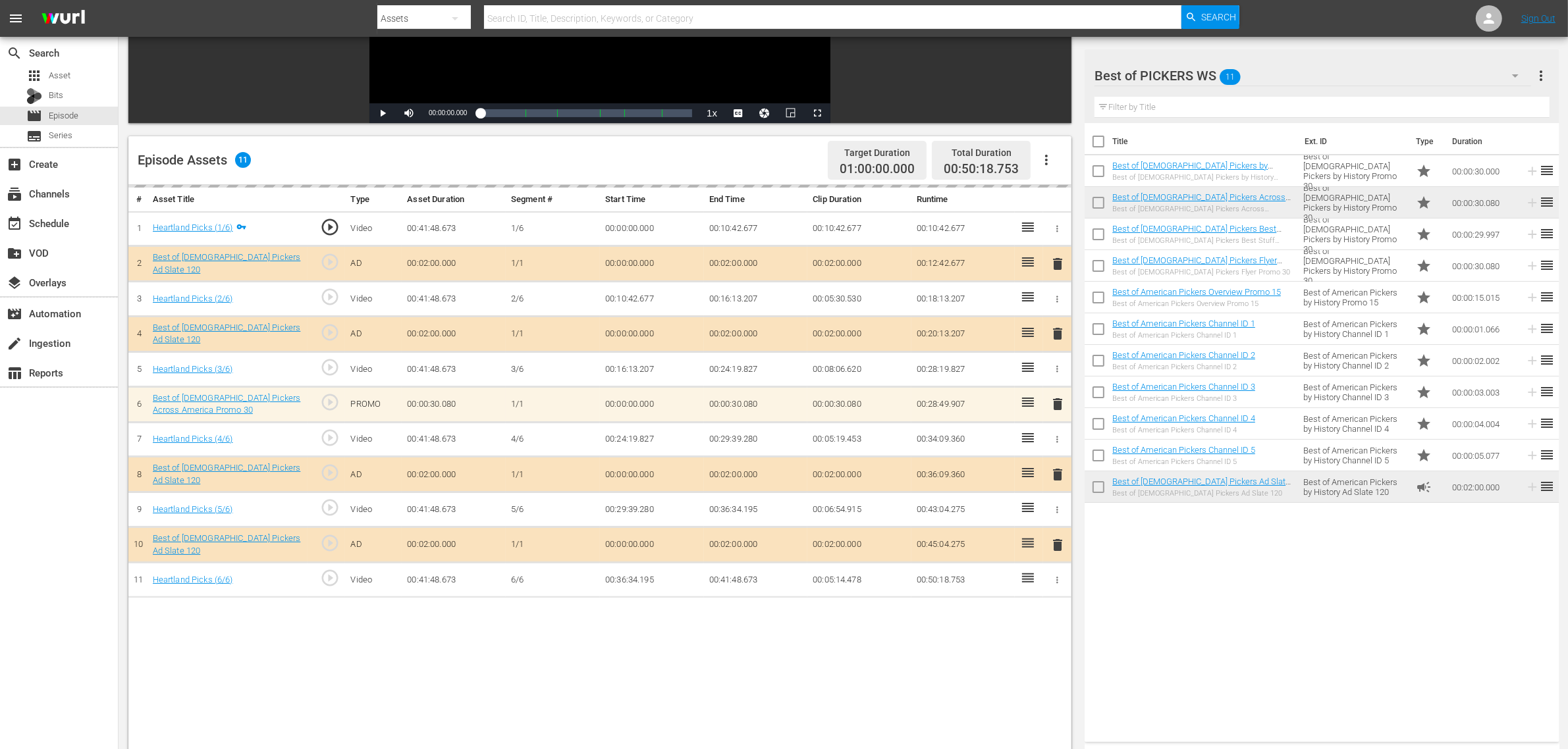
click at [771, 166] on div "Episode Assets 11 Target Duration 01:00:00.000 Total Duration 00:50:18.753" at bounding box center [600, 161] width 943 height 49
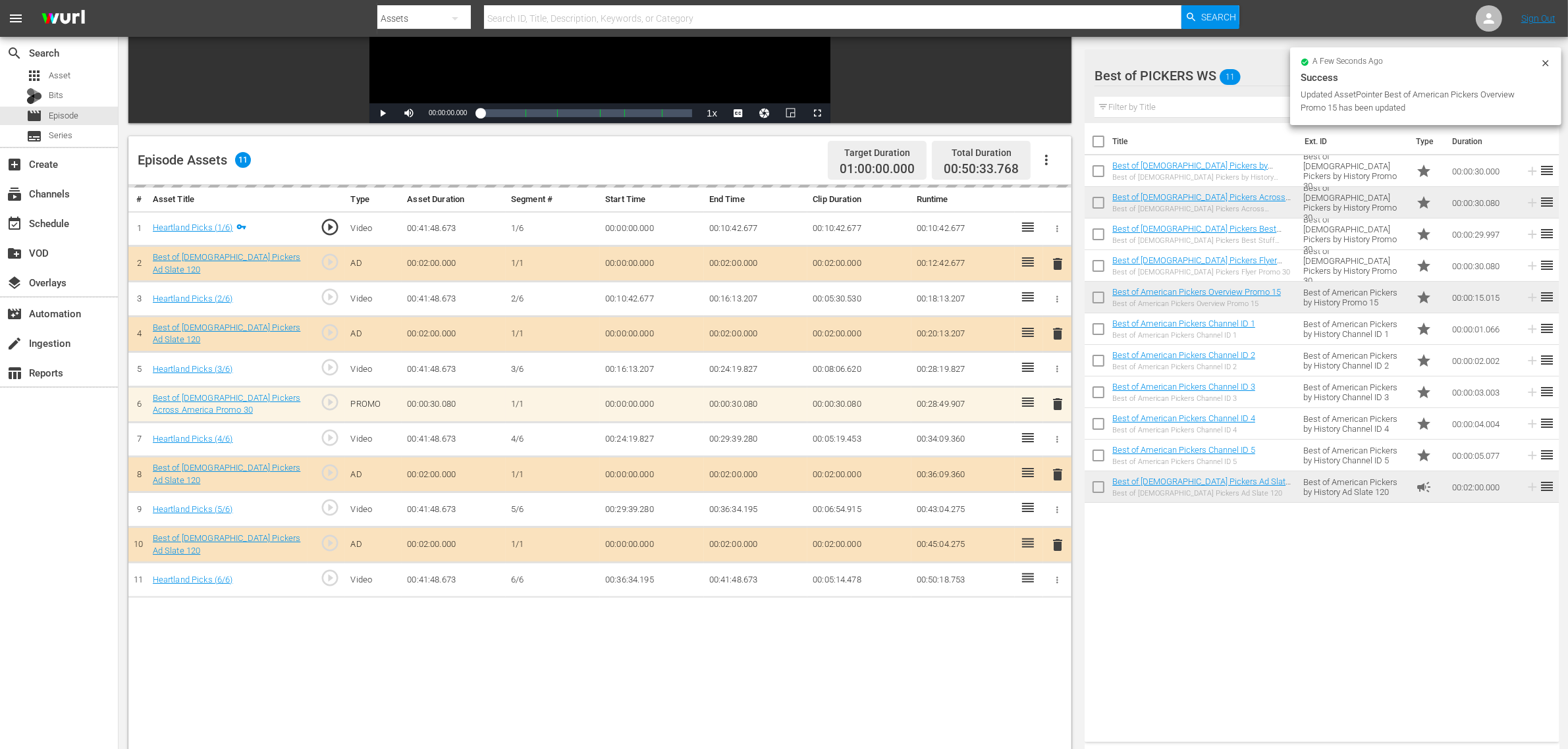
click at [1264, 11] on nav "menu Search By Assets Search ID, Title, Description, Keywords, or Category Sear…" at bounding box center [784, 18] width 1568 height 36
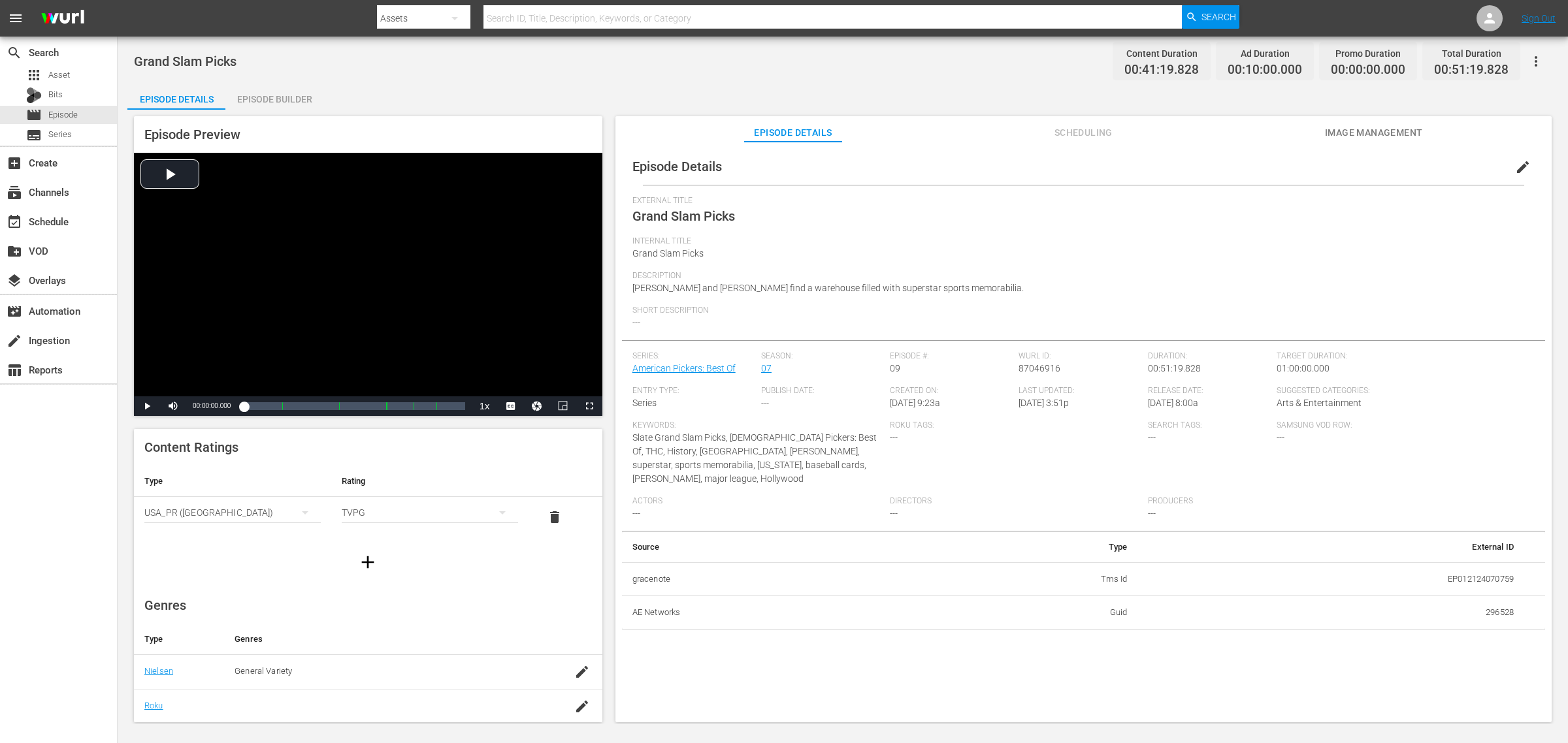
click at [259, 93] on div "Episode Builder" at bounding box center [274, 99] width 98 height 31
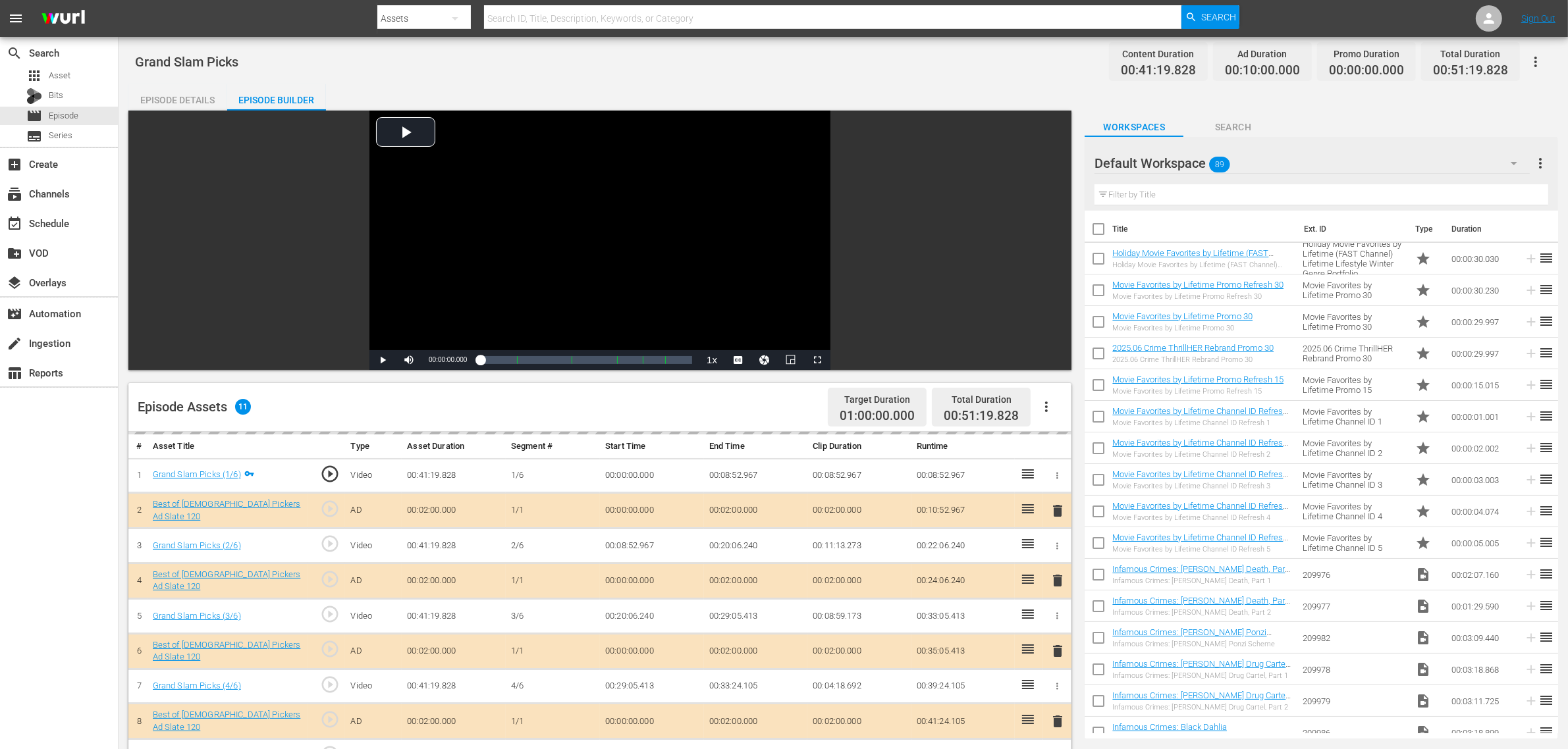
click at [923, 88] on div "Episode Details Episode Builder Episode Preview Video Player is loading. Play V…" at bounding box center [843, 583] width 1430 height 998
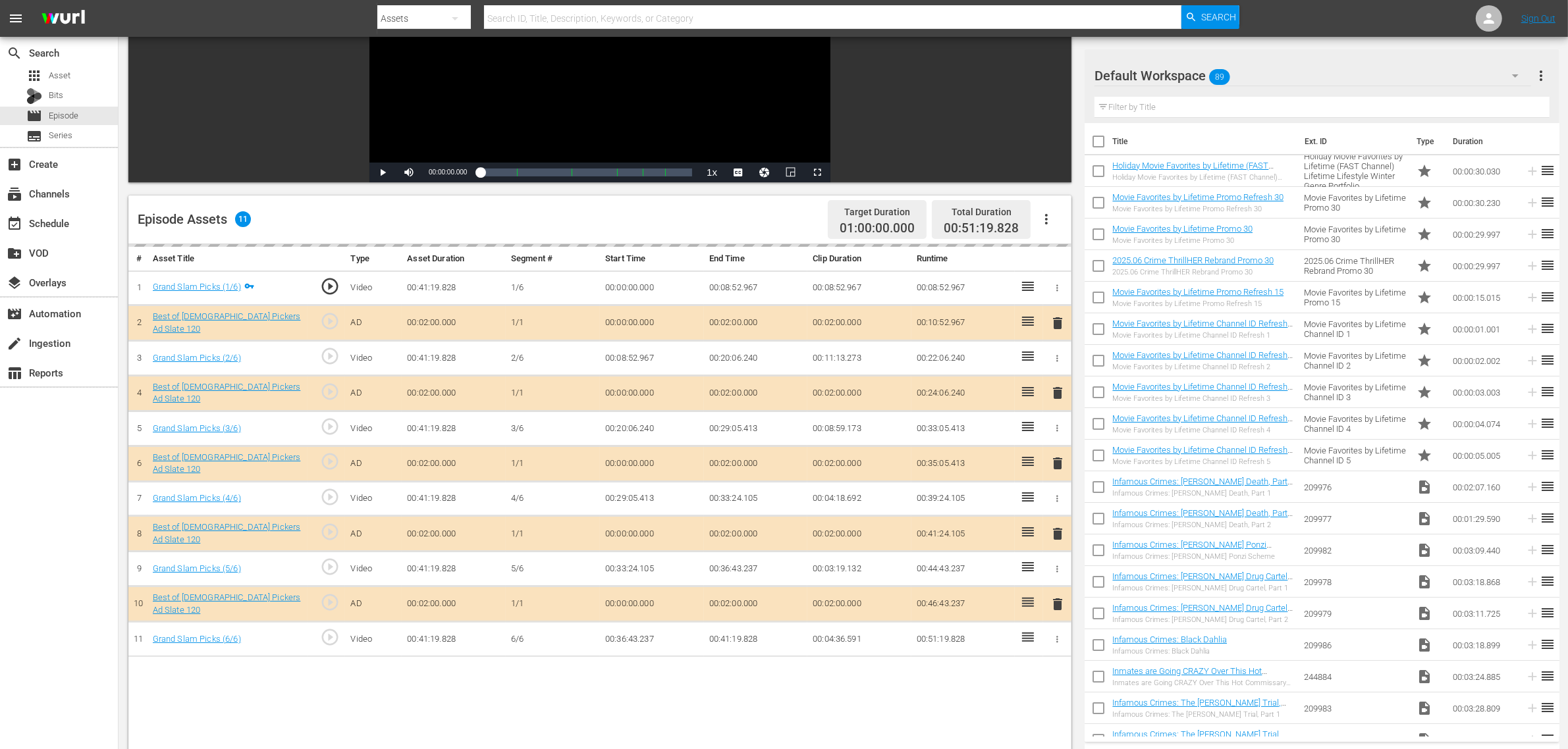
scroll to position [329, 0]
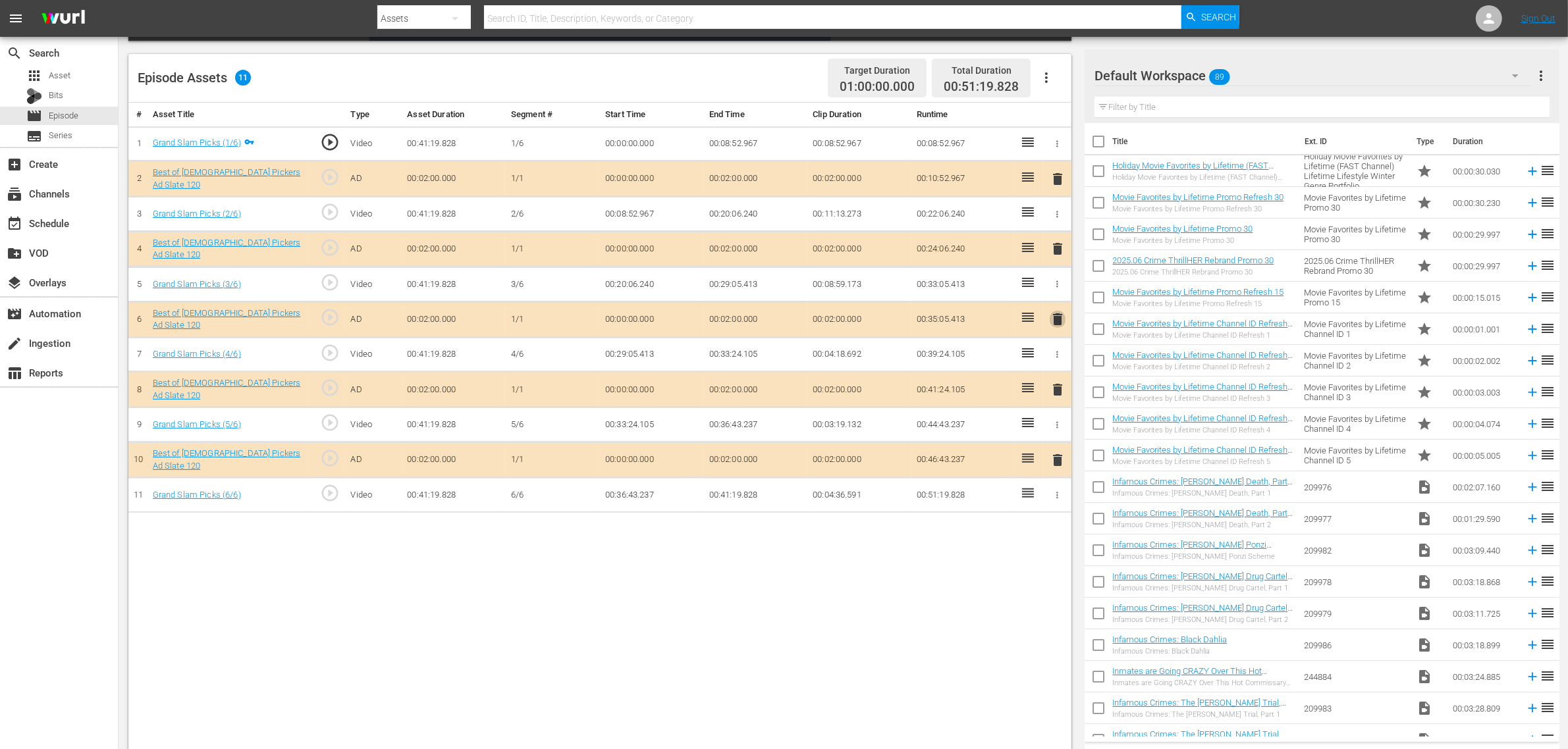
click at [1053, 322] on span "delete" at bounding box center [1058, 319] width 16 height 16
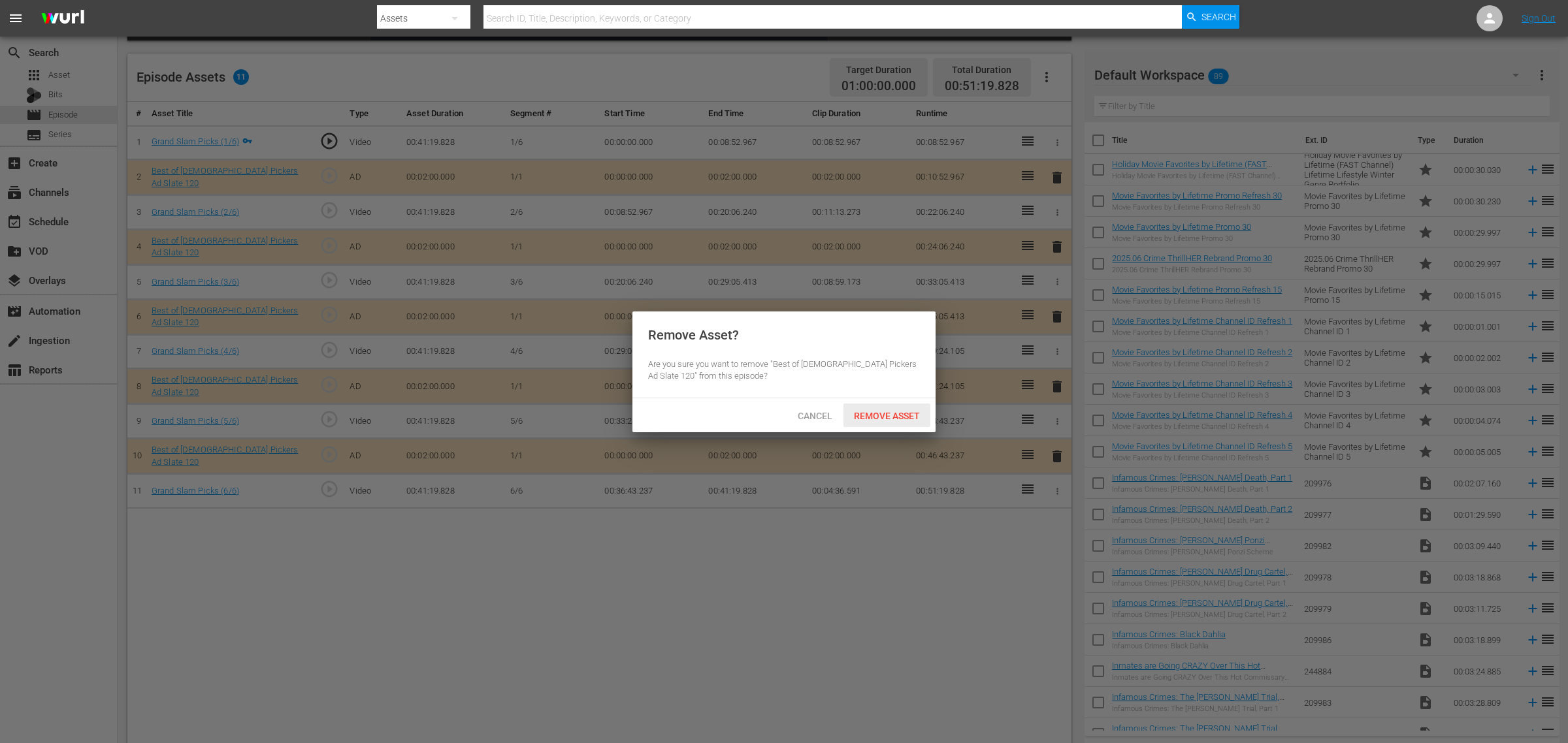
click at [900, 409] on div "Remove Asset" at bounding box center [886, 415] width 87 height 24
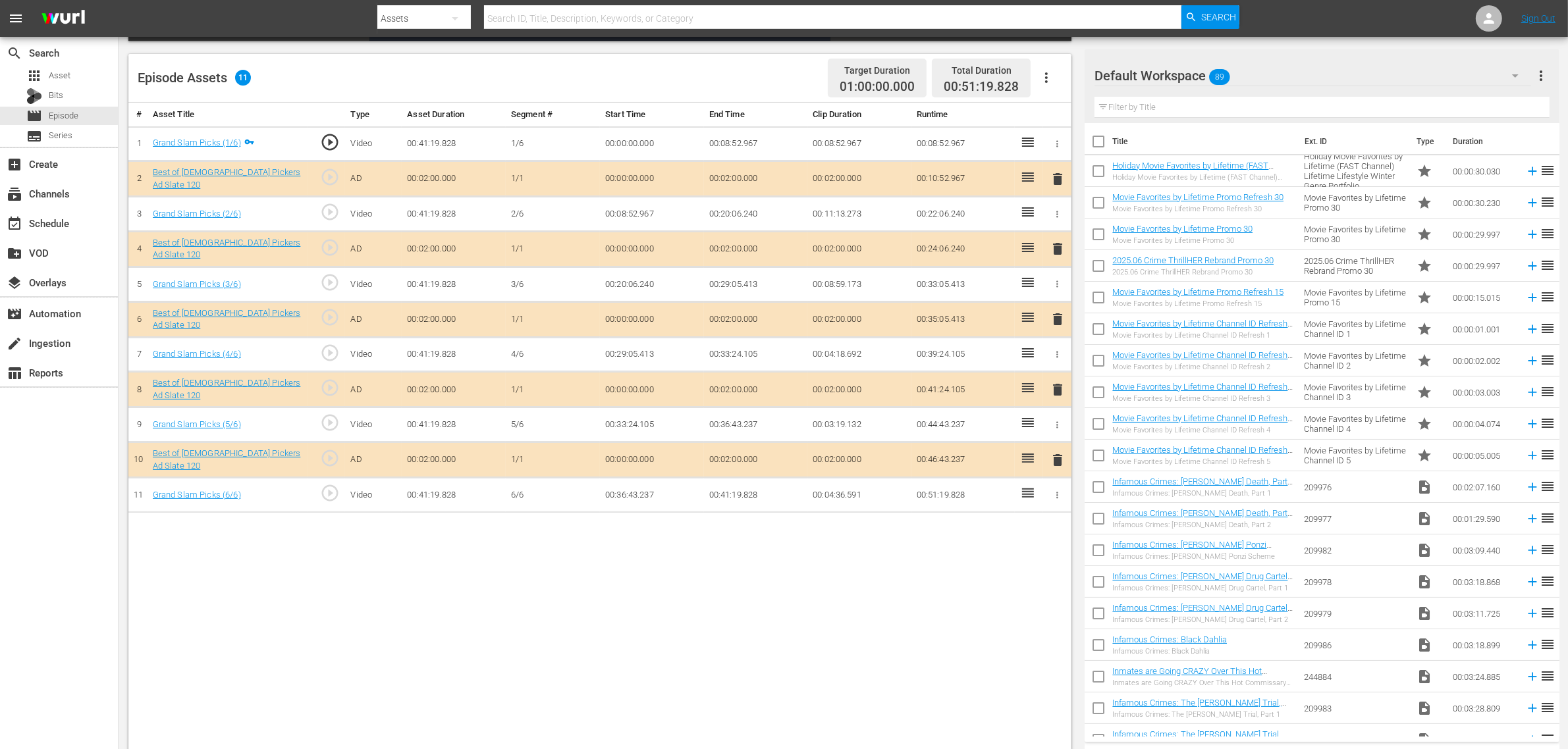
click at [1264, 79] on div "Default Workspace 89" at bounding box center [1312, 76] width 436 height 36
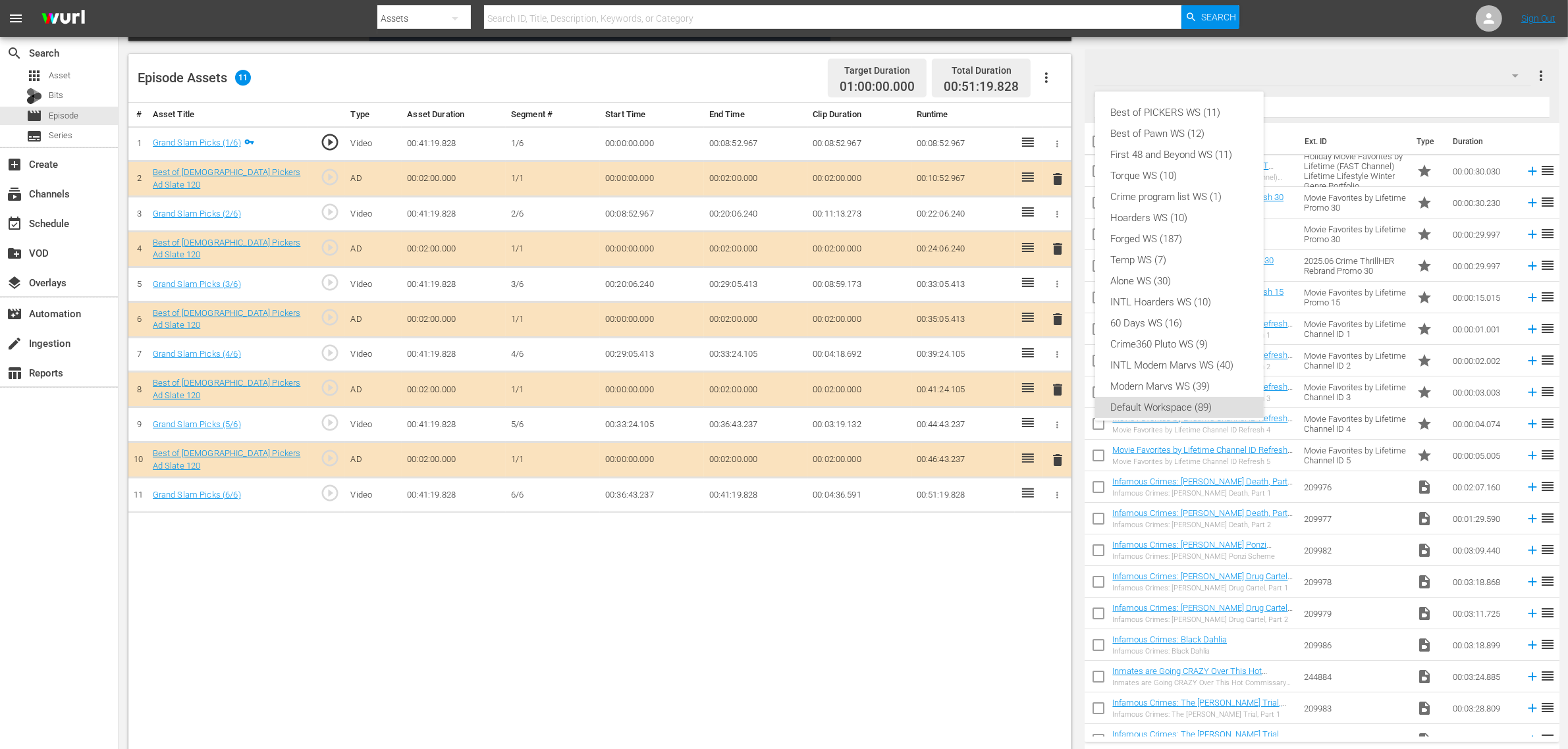
scroll to position [8, 0]
click at [1240, 109] on div "Best of PICKERS WS (11)" at bounding box center [1179, 104] width 169 height 21
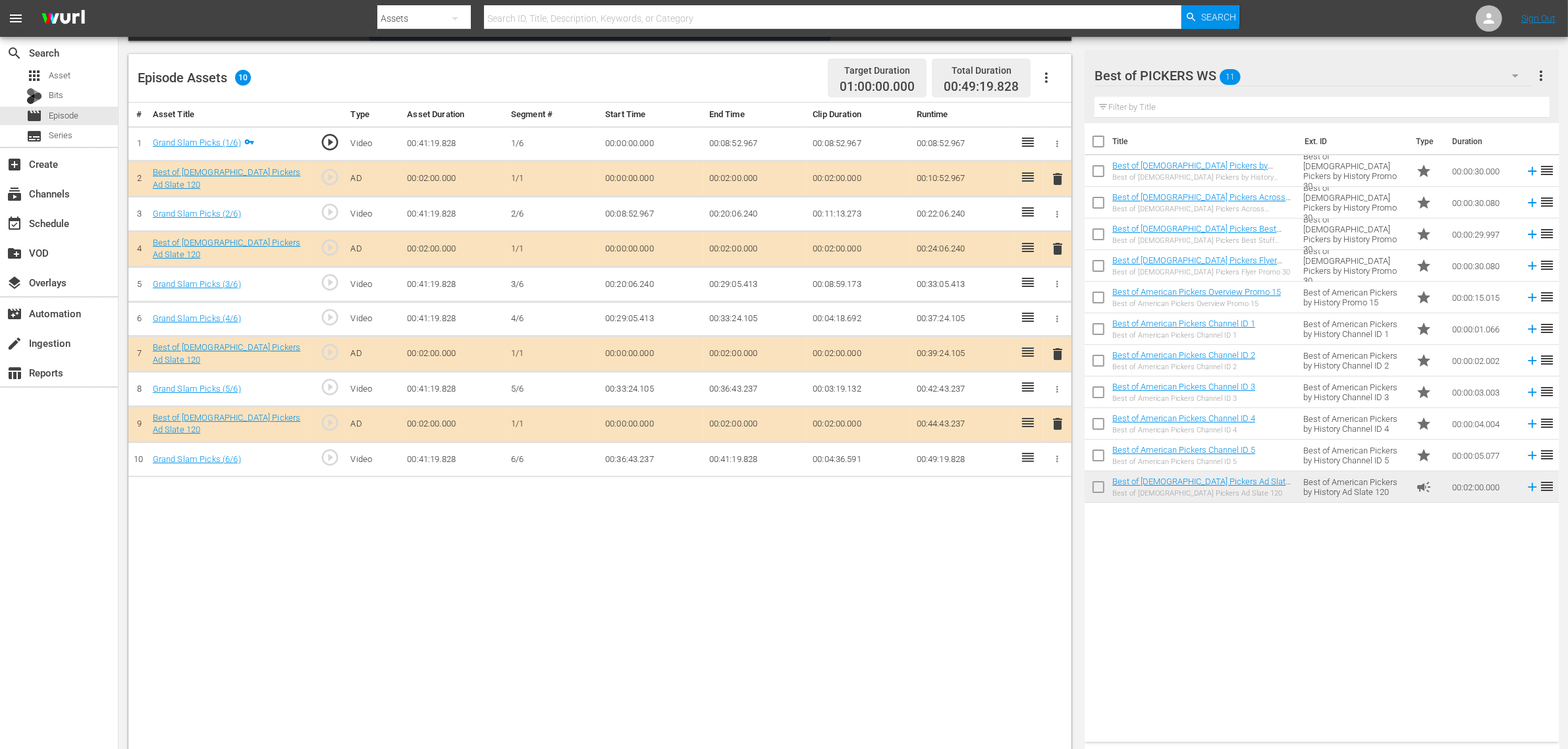
click at [1264, 600] on div "Title Ext. ID Type Duration Best of American Pickers by History Promo 30 Best o…" at bounding box center [1322, 430] width 475 height 613
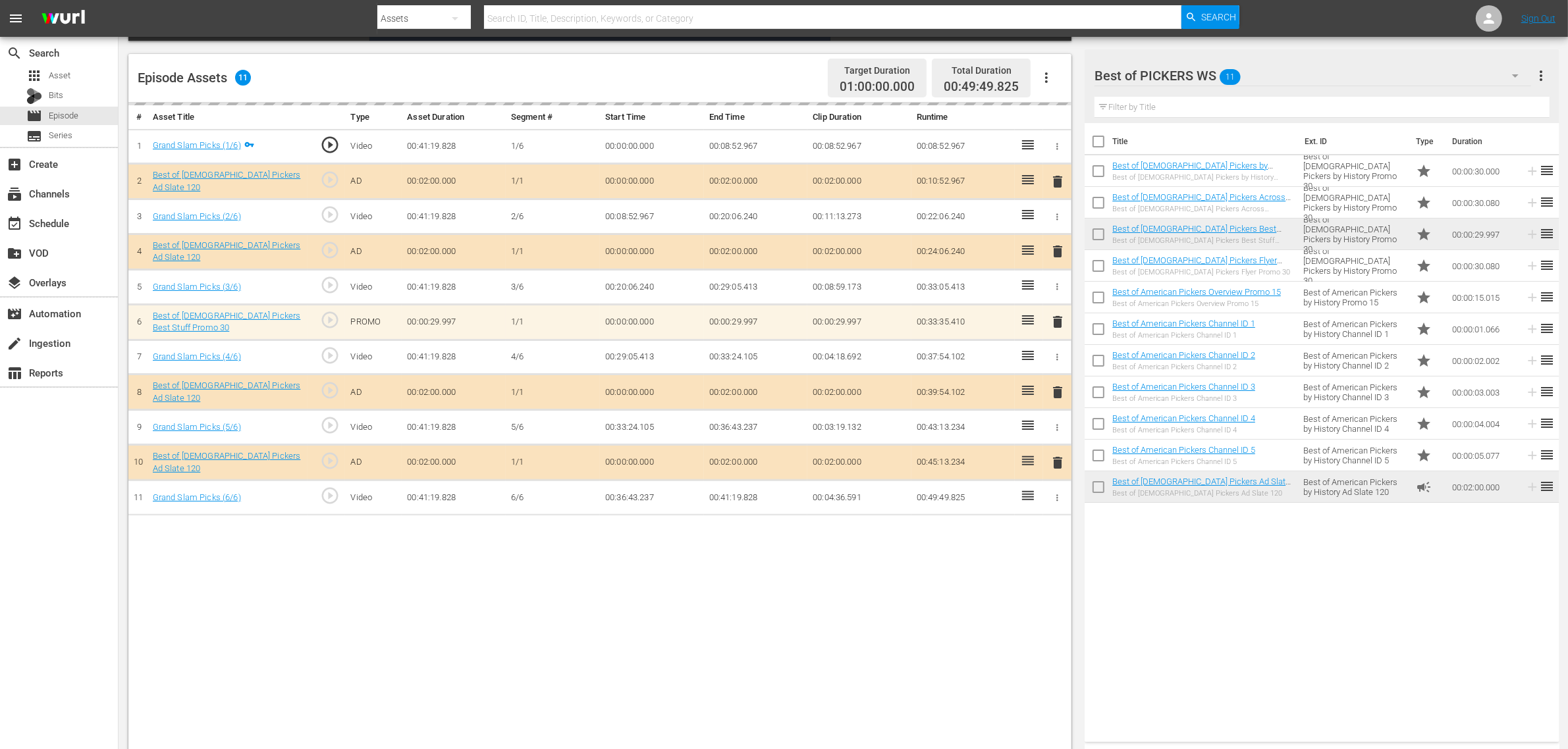
click at [1264, 29] on nav "menu Search By Assets Search ID, Title, Description, Keywords, or Category Sear…" at bounding box center [784, 18] width 1568 height 36
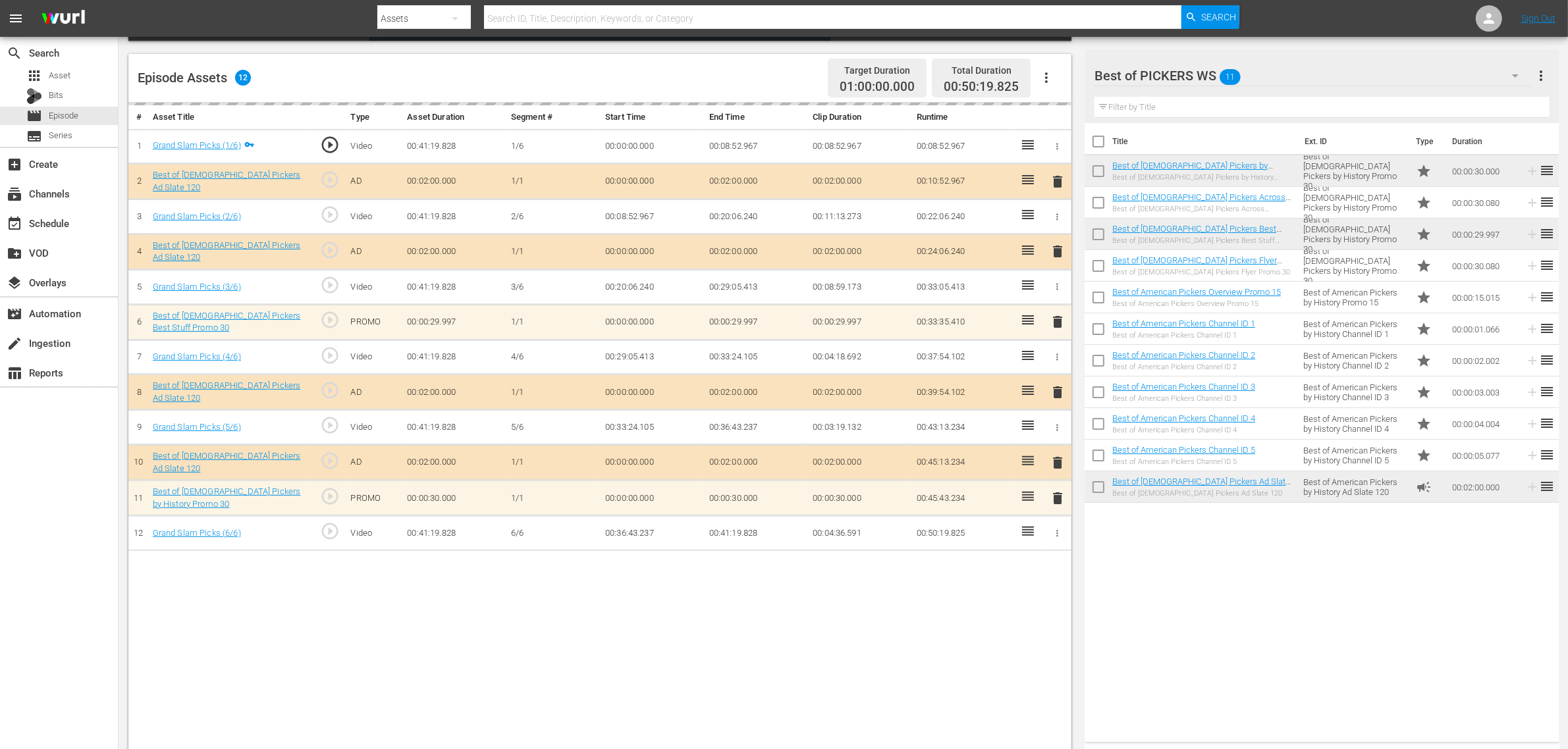
click at [1264, 17] on nav "menu Search By Assets Search ID, Title, Description, Keywords, or Category Sear…" at bounding box center [784, 18] width 1568 height 36
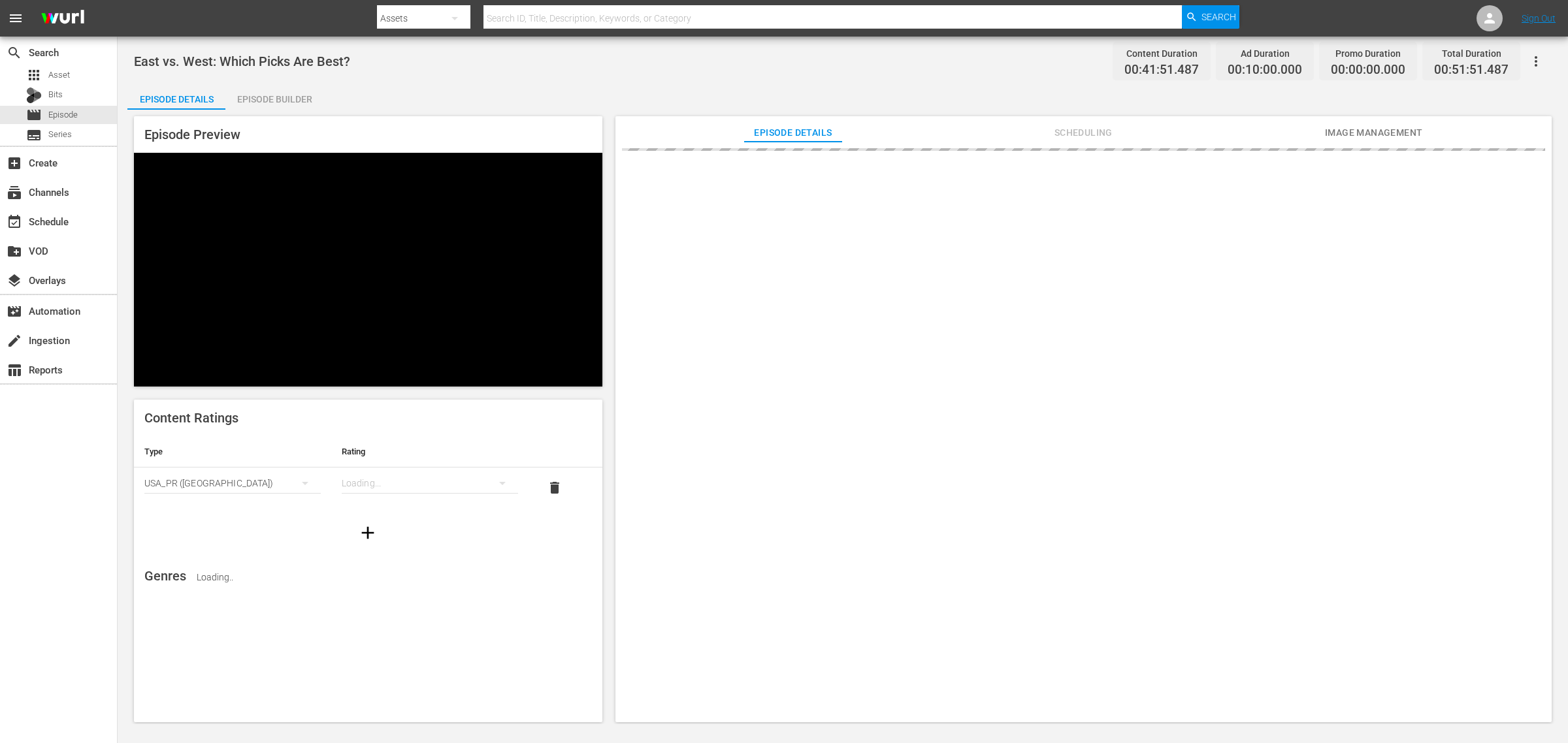
click at [284, 96] on div "Episode Builder" at bounding box center [274, 99] width 98 height 31
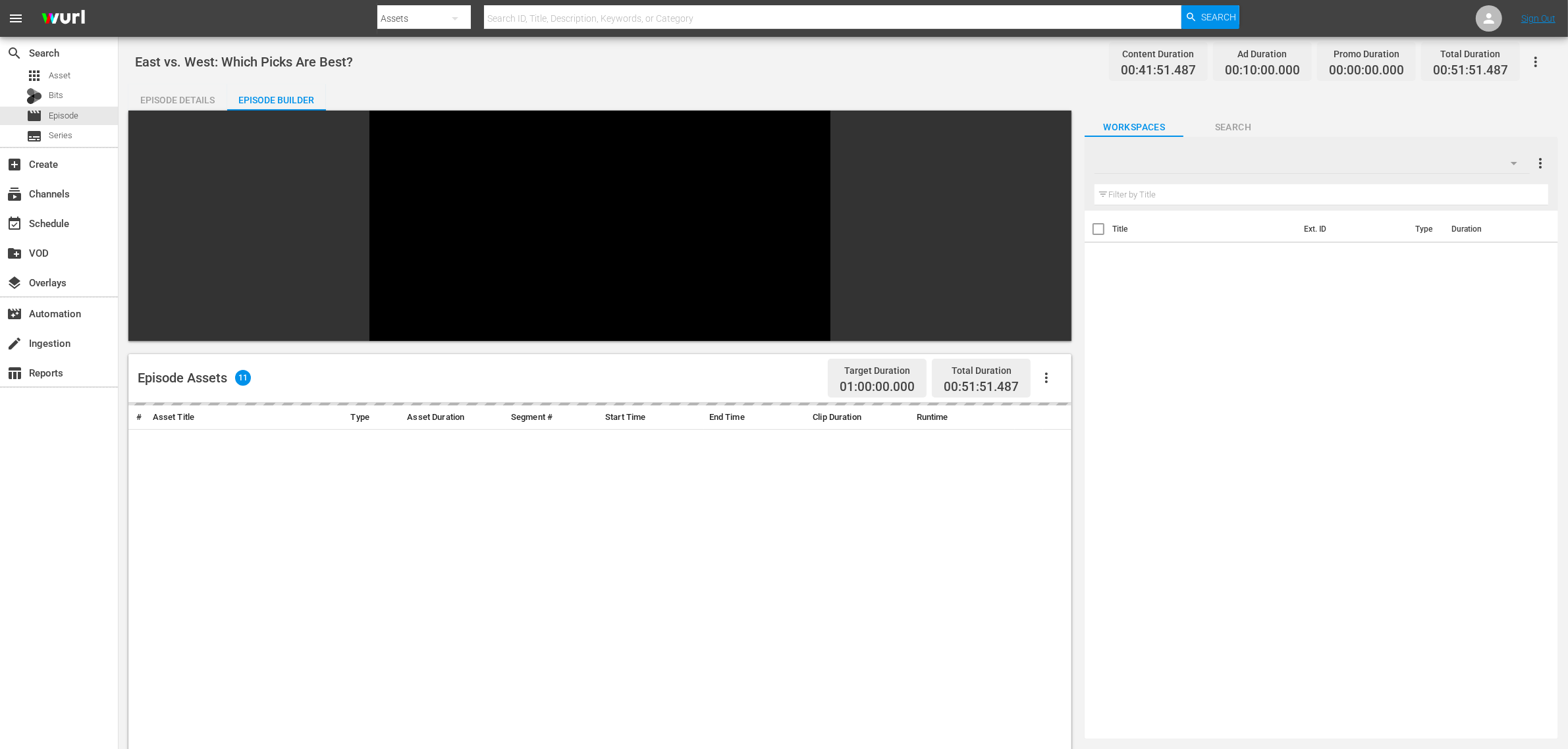
click at [920, 55] on div "East vs. West: Which Picks Are Best? Content Duration 00:41:51.487 Ad Duration …" at bounding box center [843, 62] width 1417 height 30
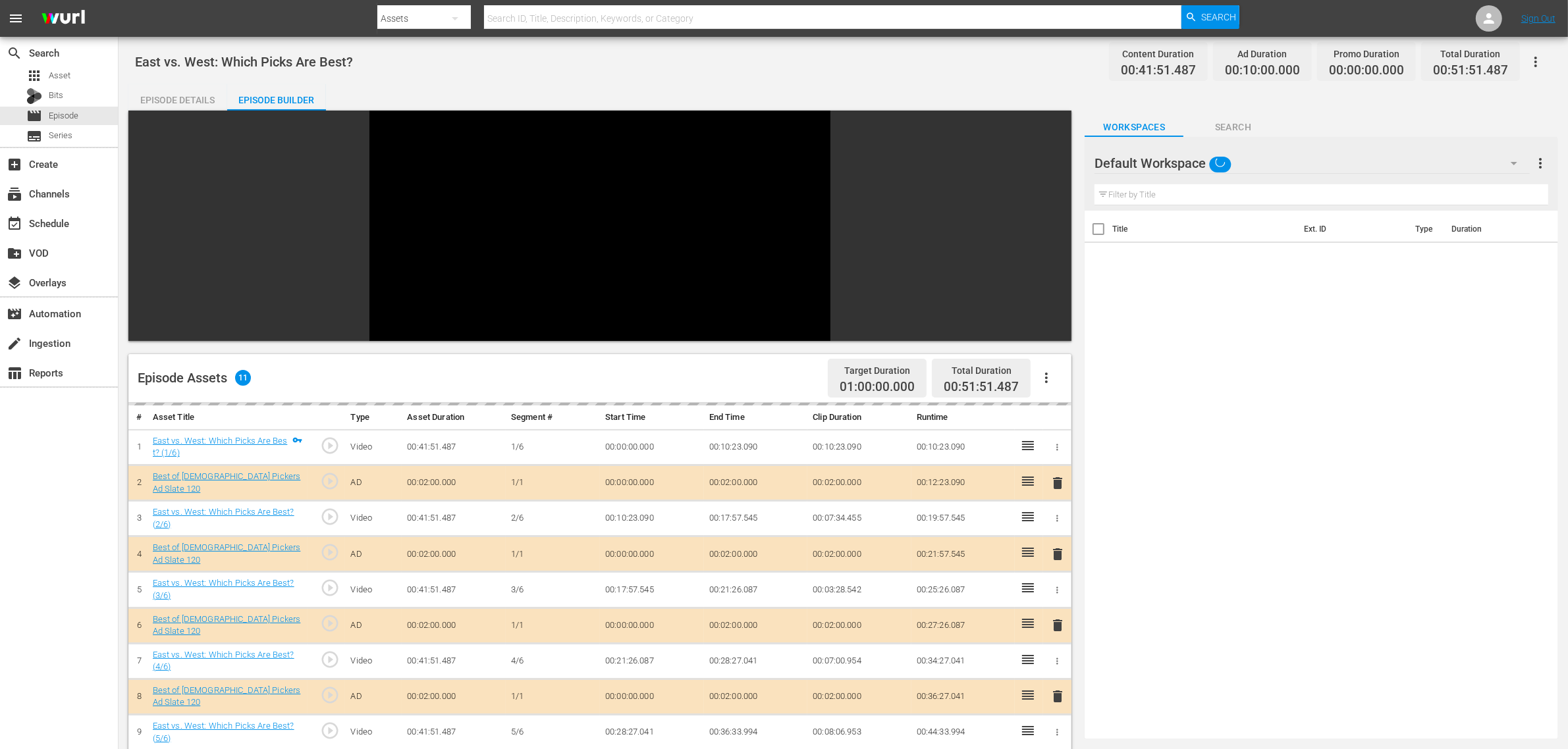
click at [1264, 159] on div "Default Workspace" at bounding box center [1312, 163] width 435 height 36
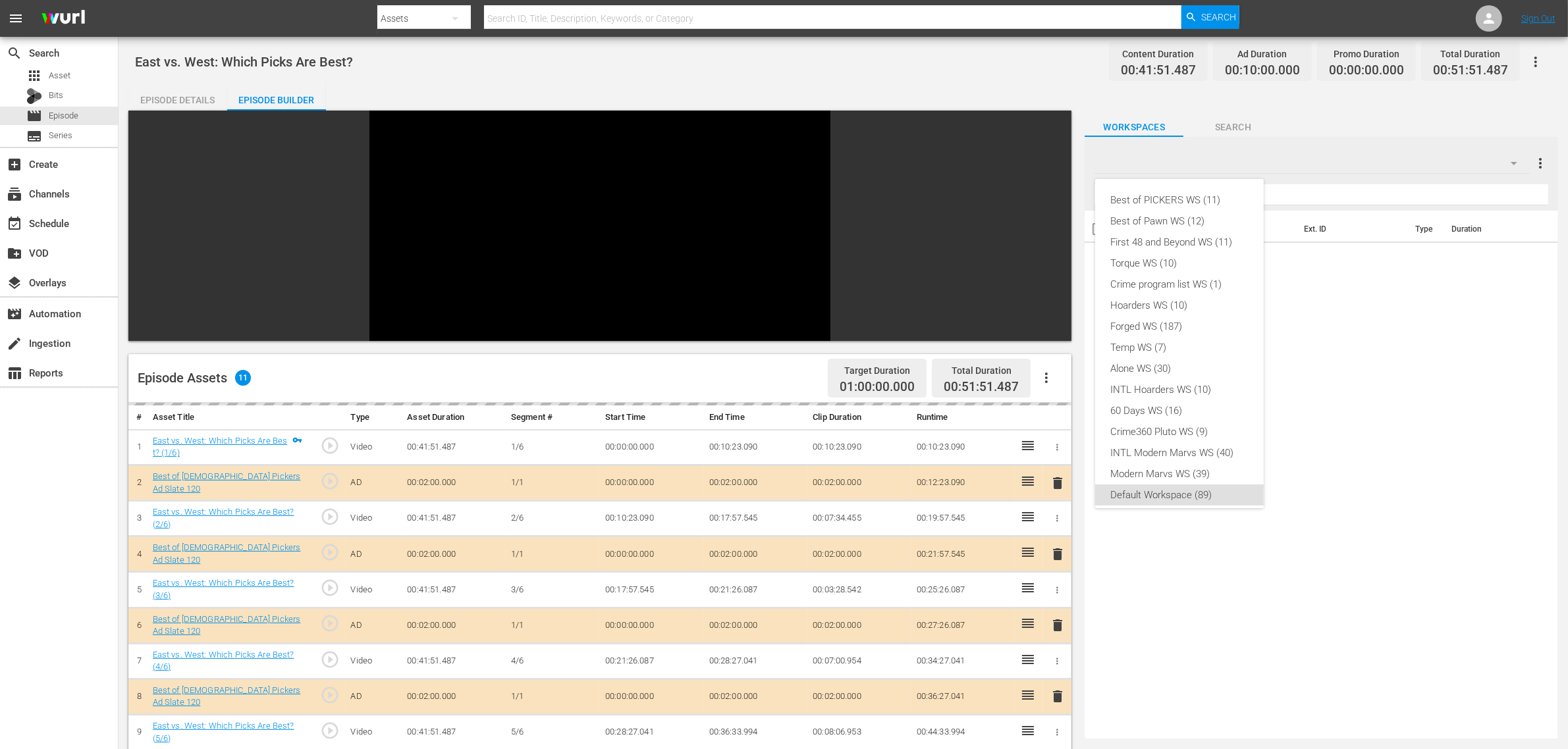
scroll to position [8, 0]
click at [1171, 188] on div "Best of PICKERS WS (11)" at bounding box center [1179, 192] width 137 height 21
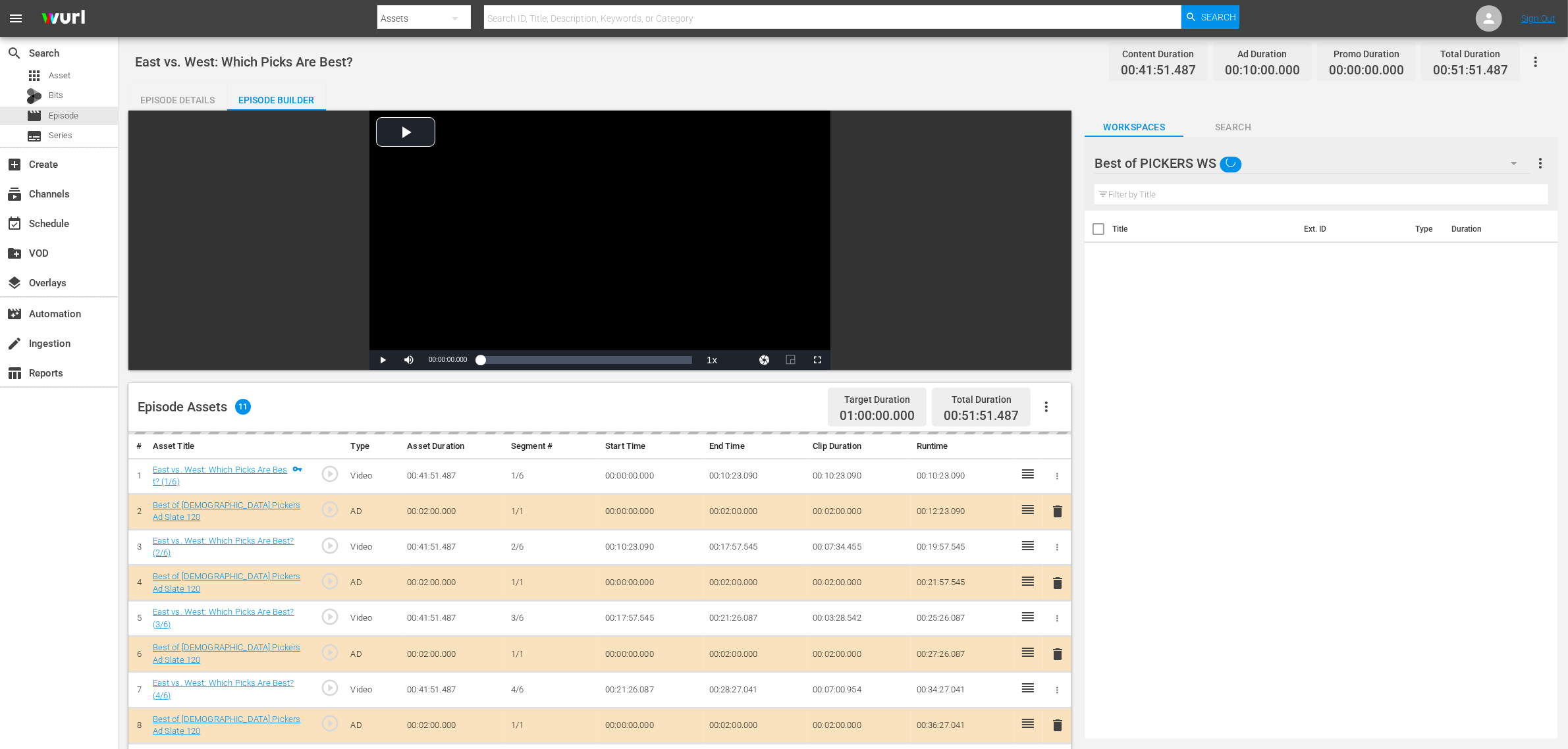
click at [822, 60] on div "Best of PICKERS WS (11) Best of Pawn WS (12) First 48 and Beyond WS (11) Torque…" at bounding box center [784, 374] width 1568 height 749
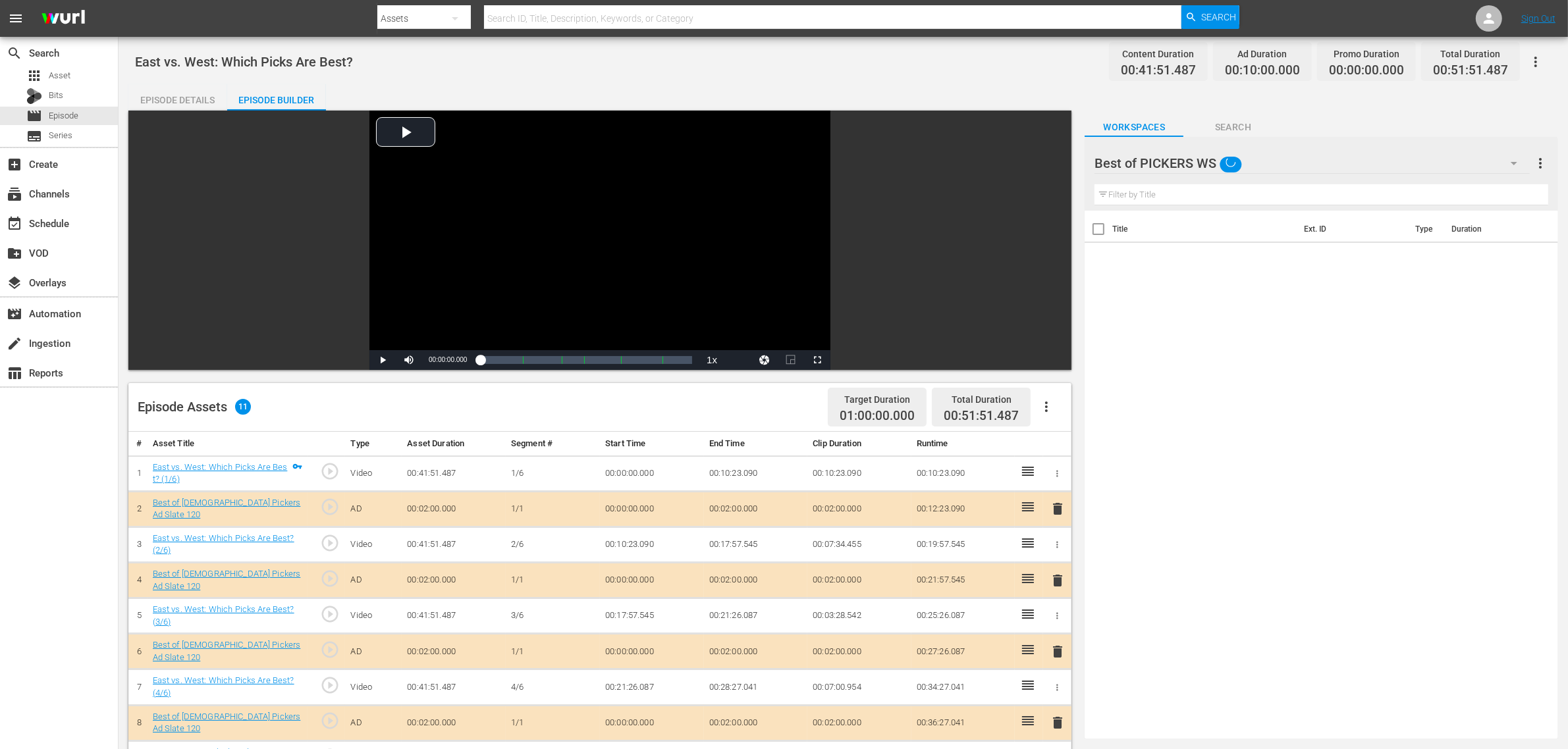
scroll to position [247, 0]
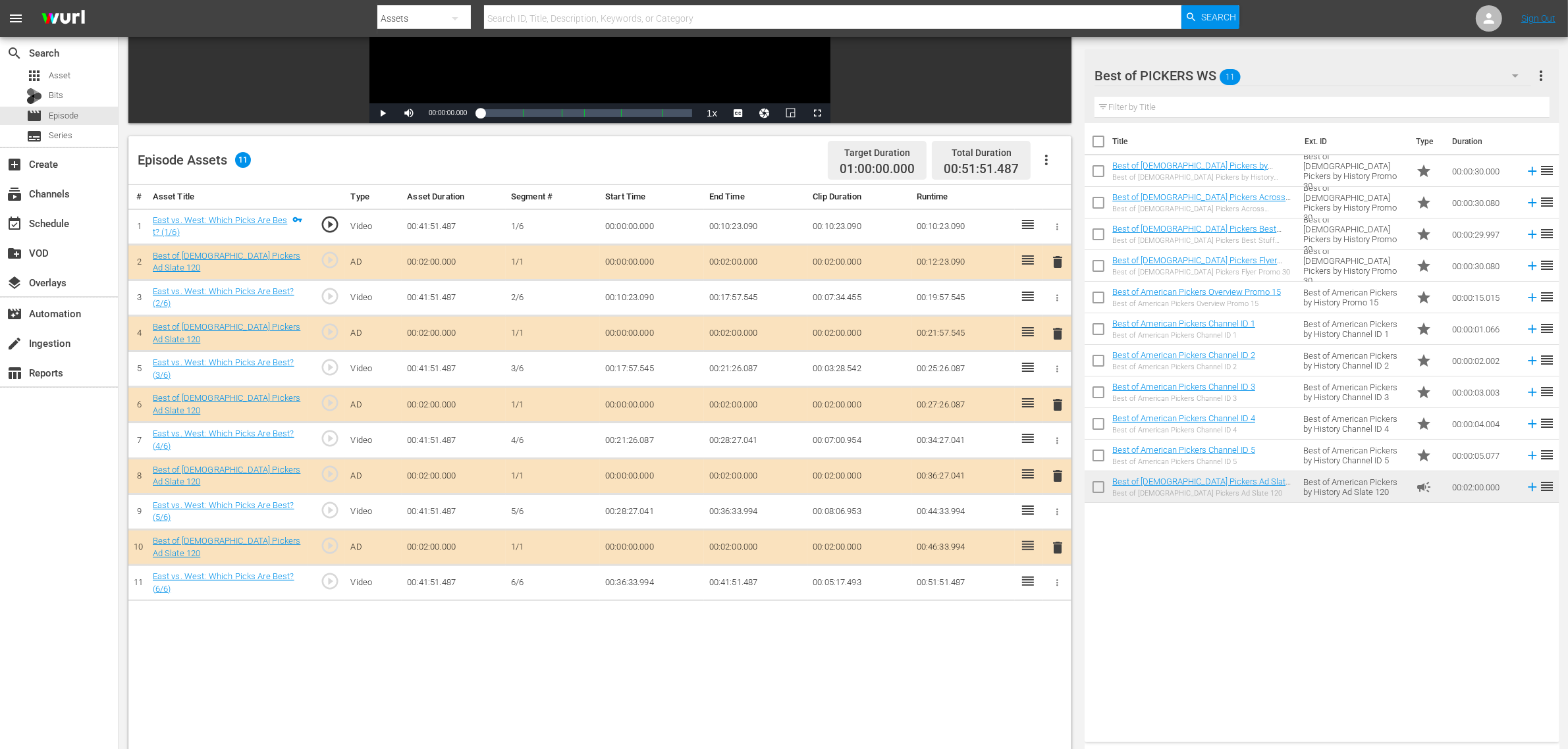
click at [1054, 405] on span "delete" at bounding box center [1058, 405] width 16 height 16
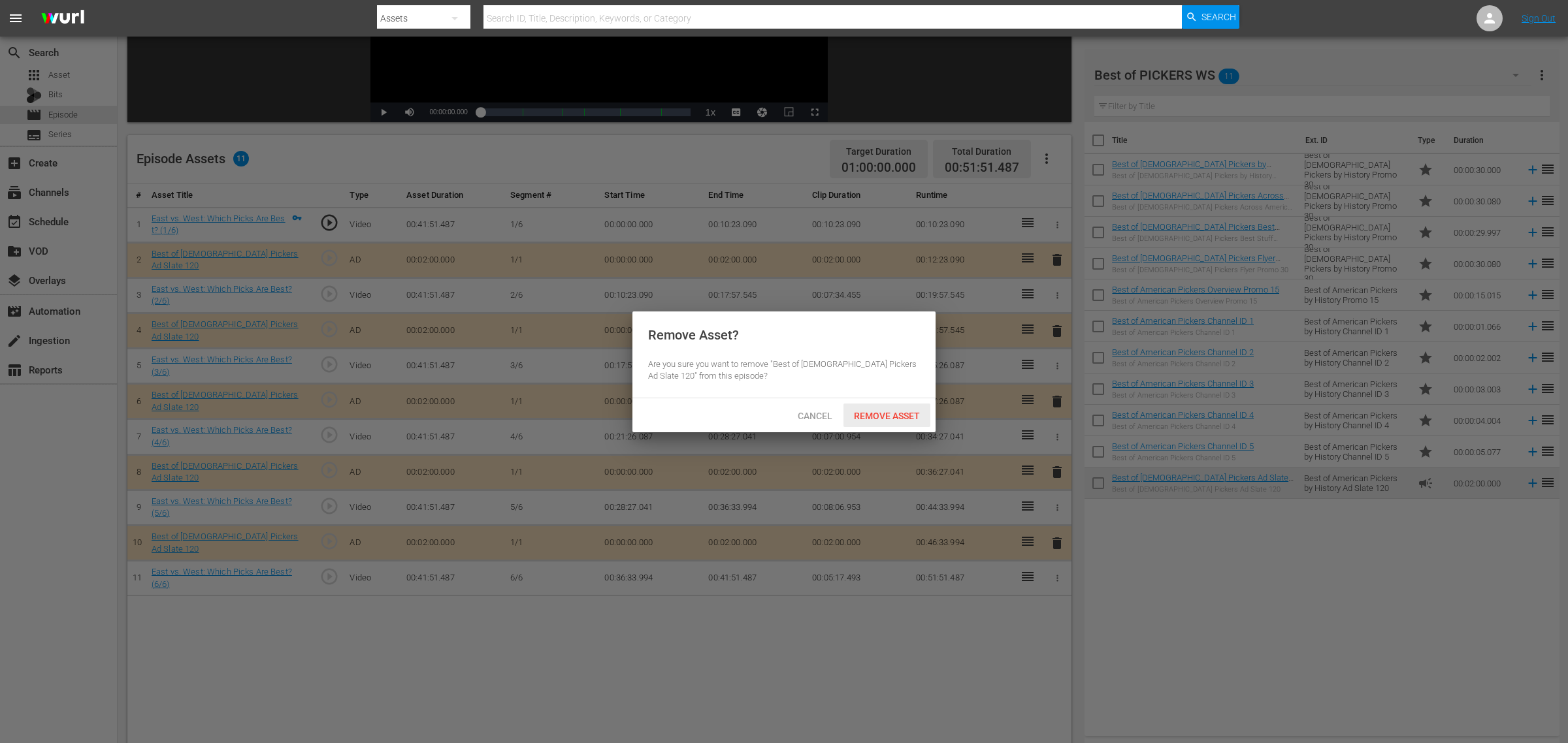
click at [872, 416] on span "Remove Asset" at bounding box center [886, 416] width 87 height 10
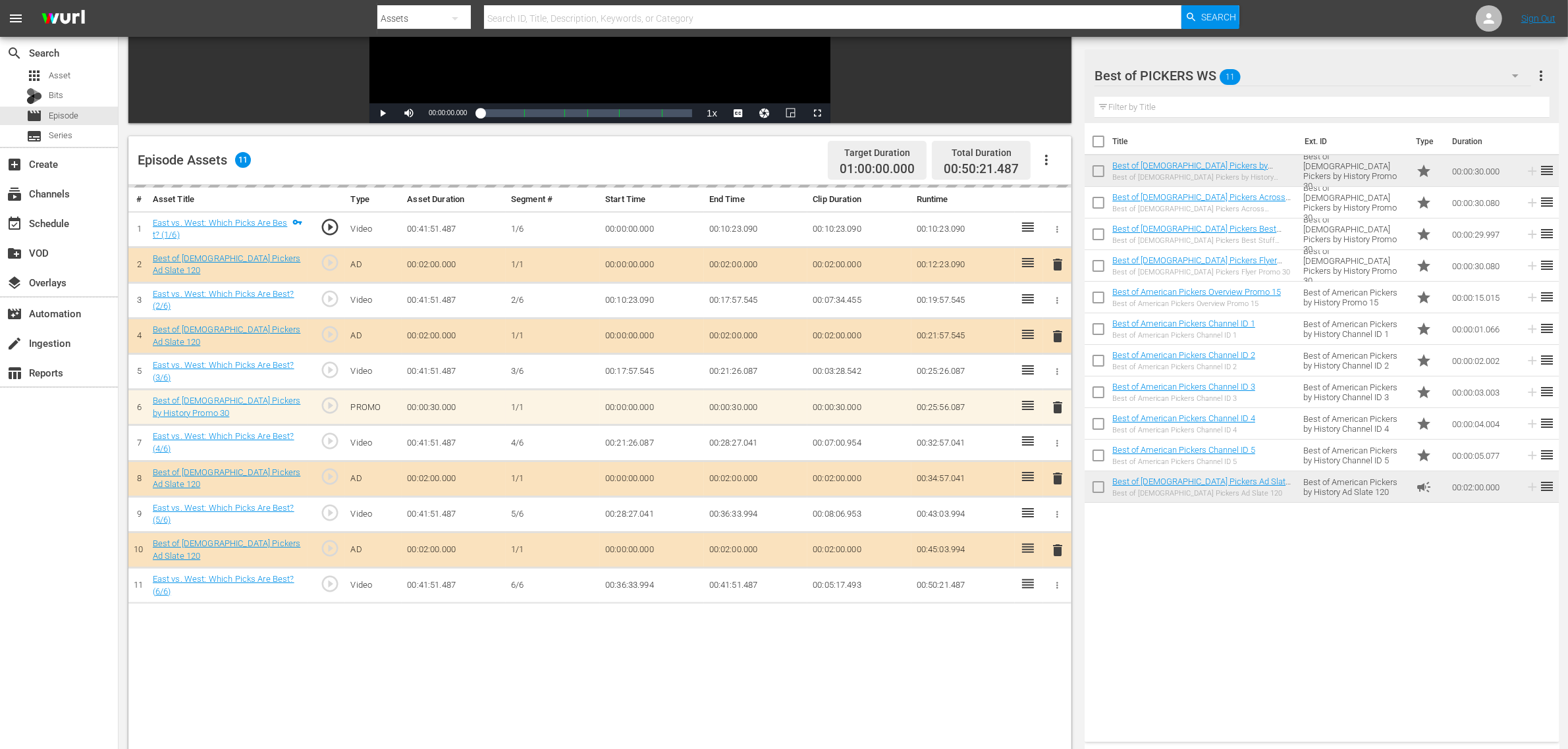
click at [751, 156] on div "Episode Assets 11 Target Duration 01:00:00.000 Total Duration 00:50:21.487" at bounding box center [600, 161] width 943 height 49
click at [1264, 10] on nav "menu Search By Assets Search ID, Title, Description, Keywords, or Category Sear…" at bounding box center [784, 18] width 1568 height 36
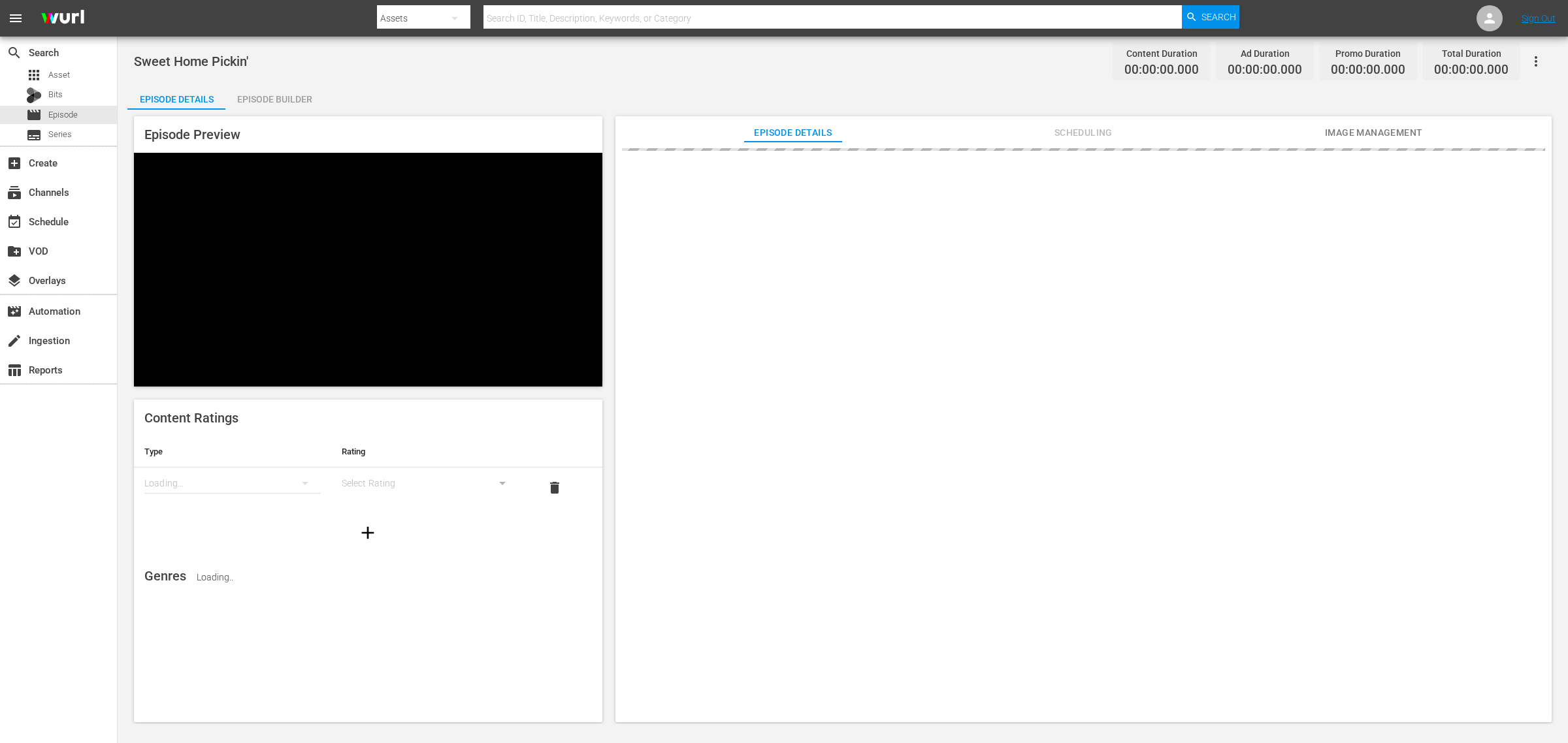
click at [295, 91] on div "Episode Builder" at bounding box center [274, 99] width 98 height 31
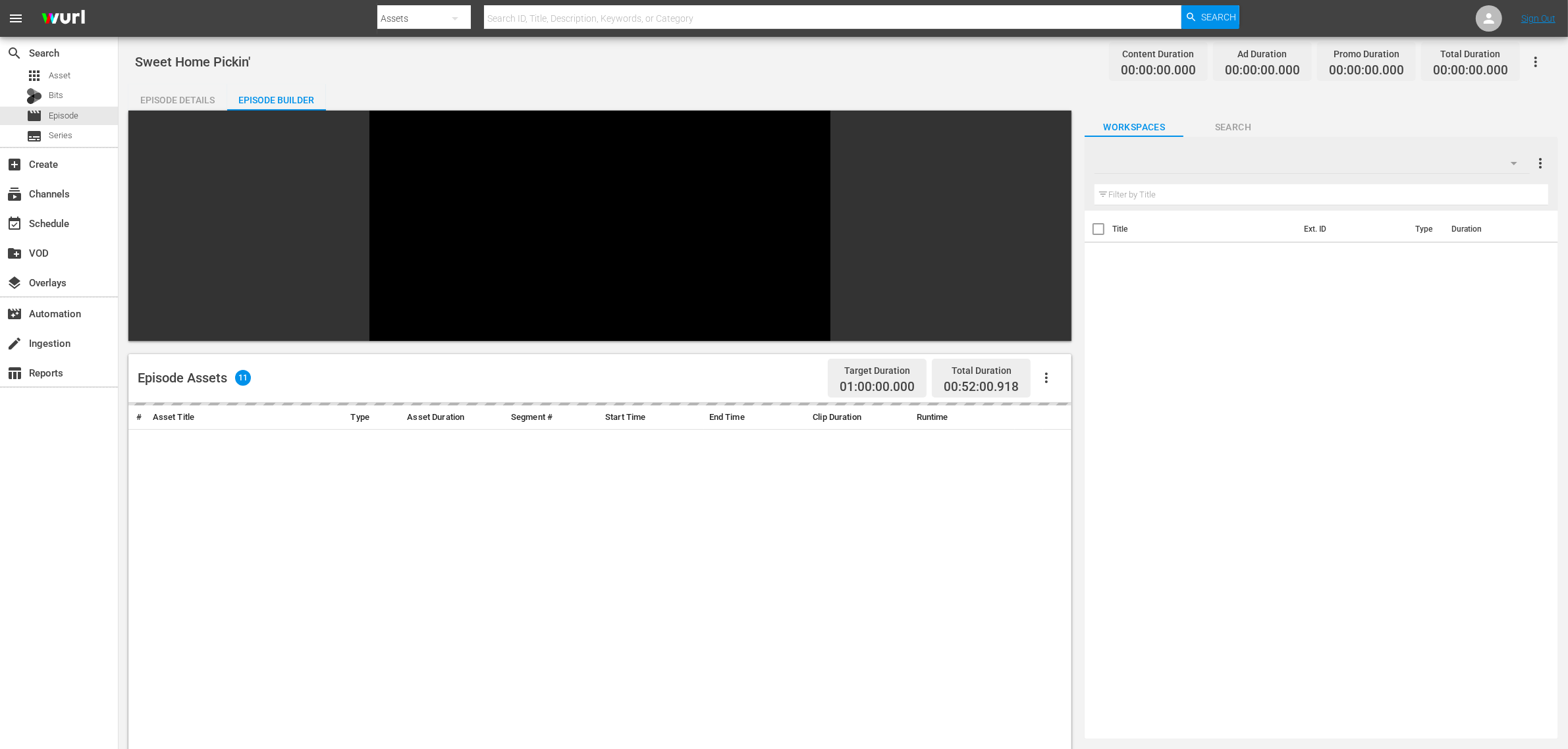
click at [798, 53] on div "Sweet Home Pickin' Content Duration 00:00:00.000 Ad Duration 00:00:00.000 Promo…" at bounding box center [843, 62] width 1417 height 30
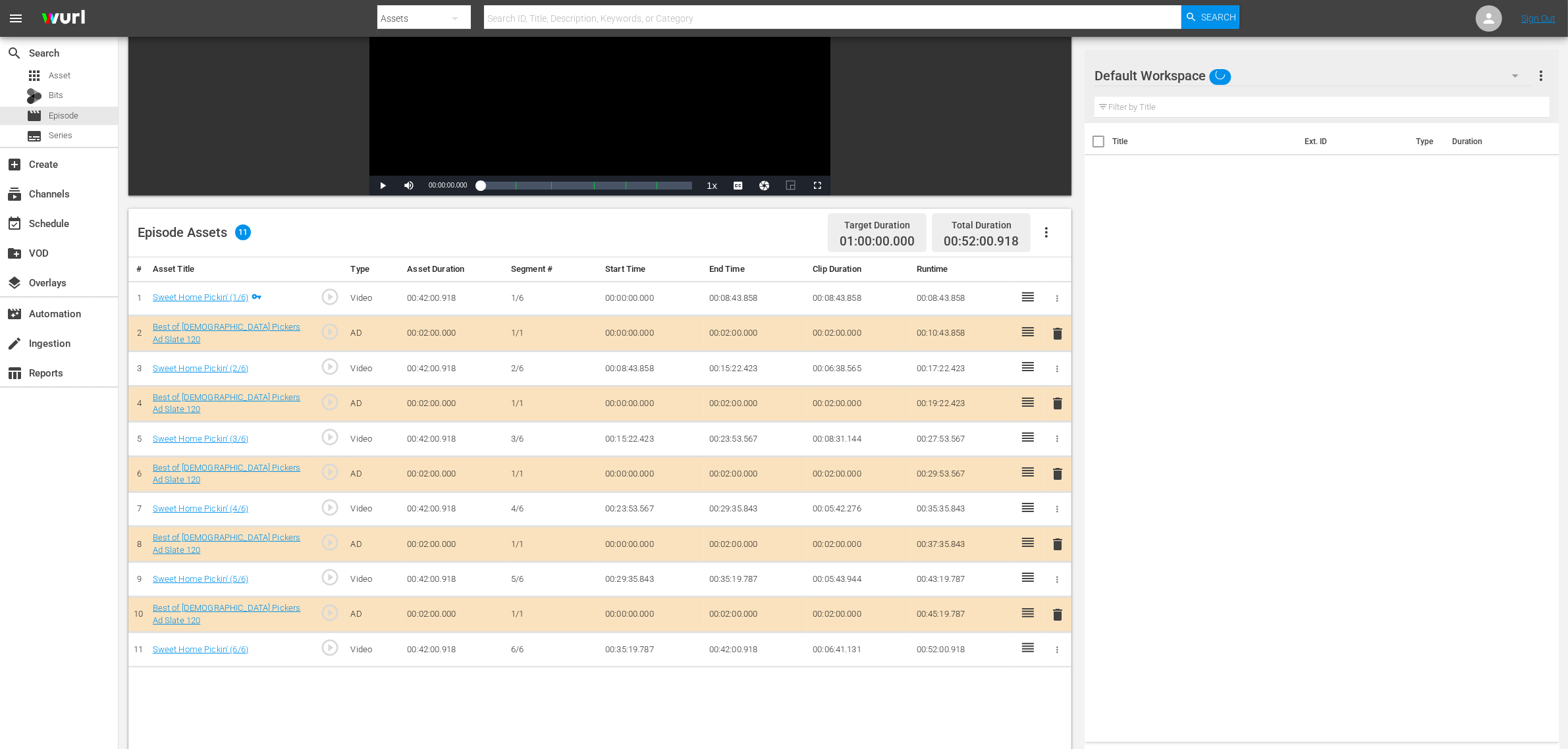
scroll to position [247, 0]
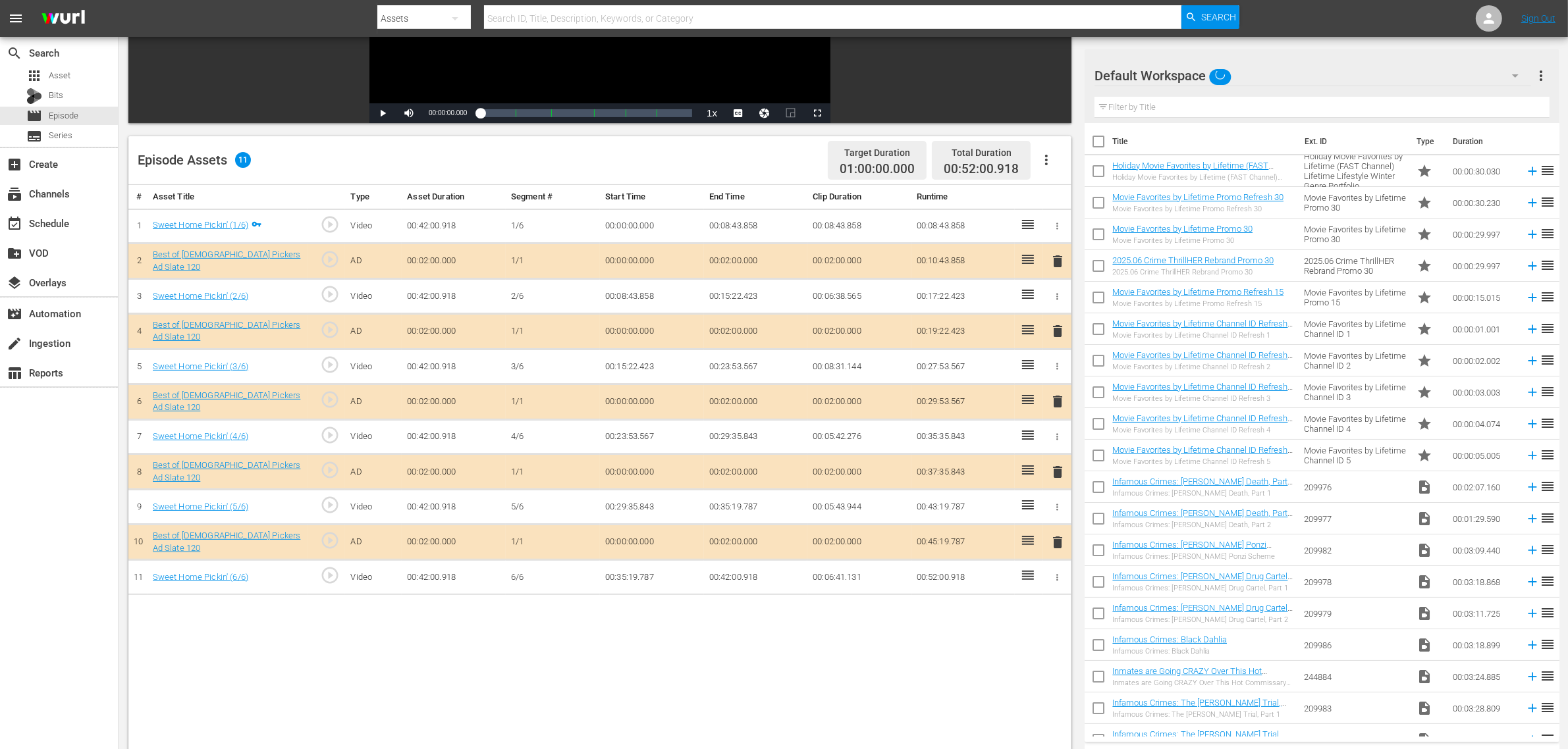
click at [1264, 74] on div "Default Workspace" at bounding box center [1312, 76] width 436 height 36
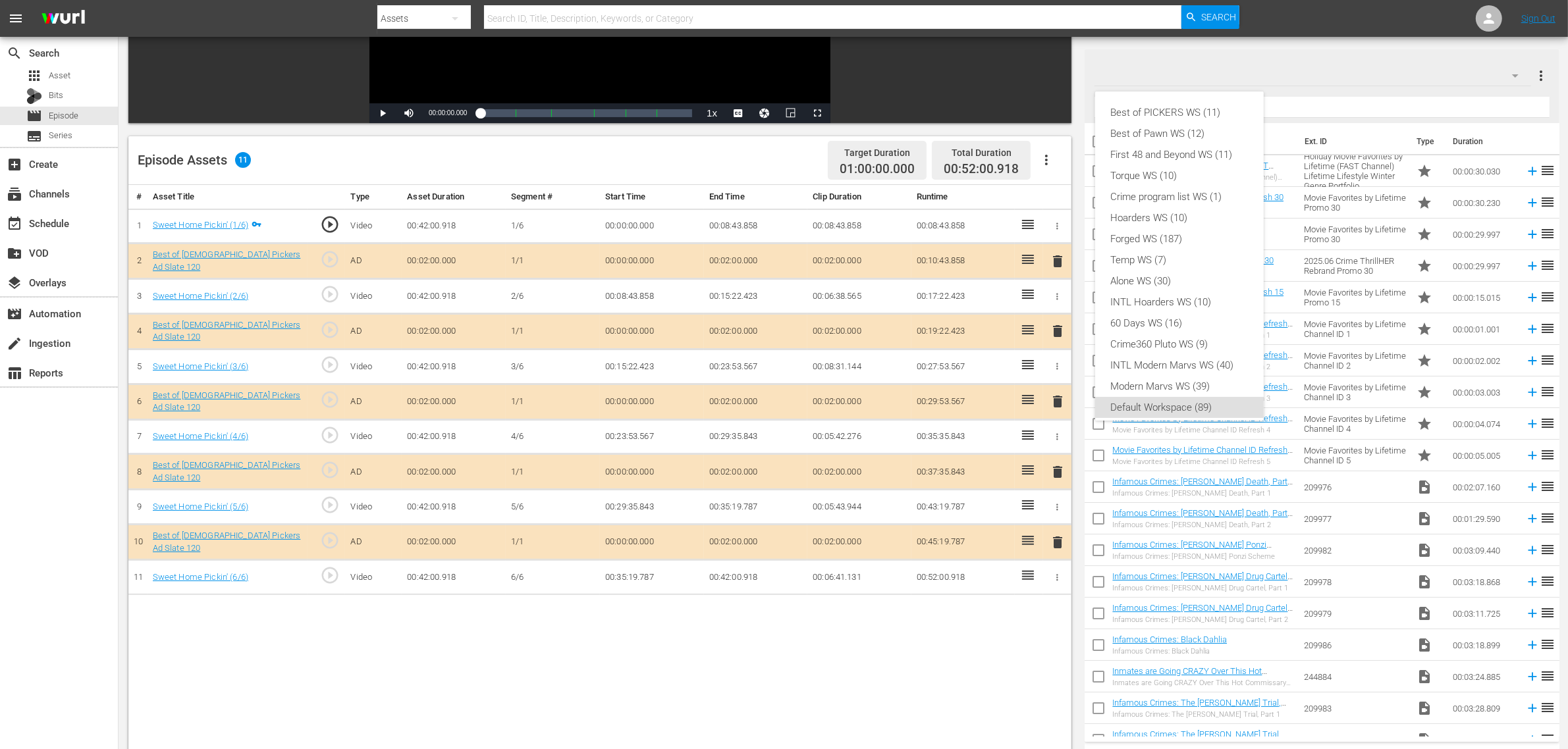
scroll to position [8, 0]
click at [1182, 100] on div "Best of PICKERS WS (11)" at bounding box center [1179, 104] width 137 height 21
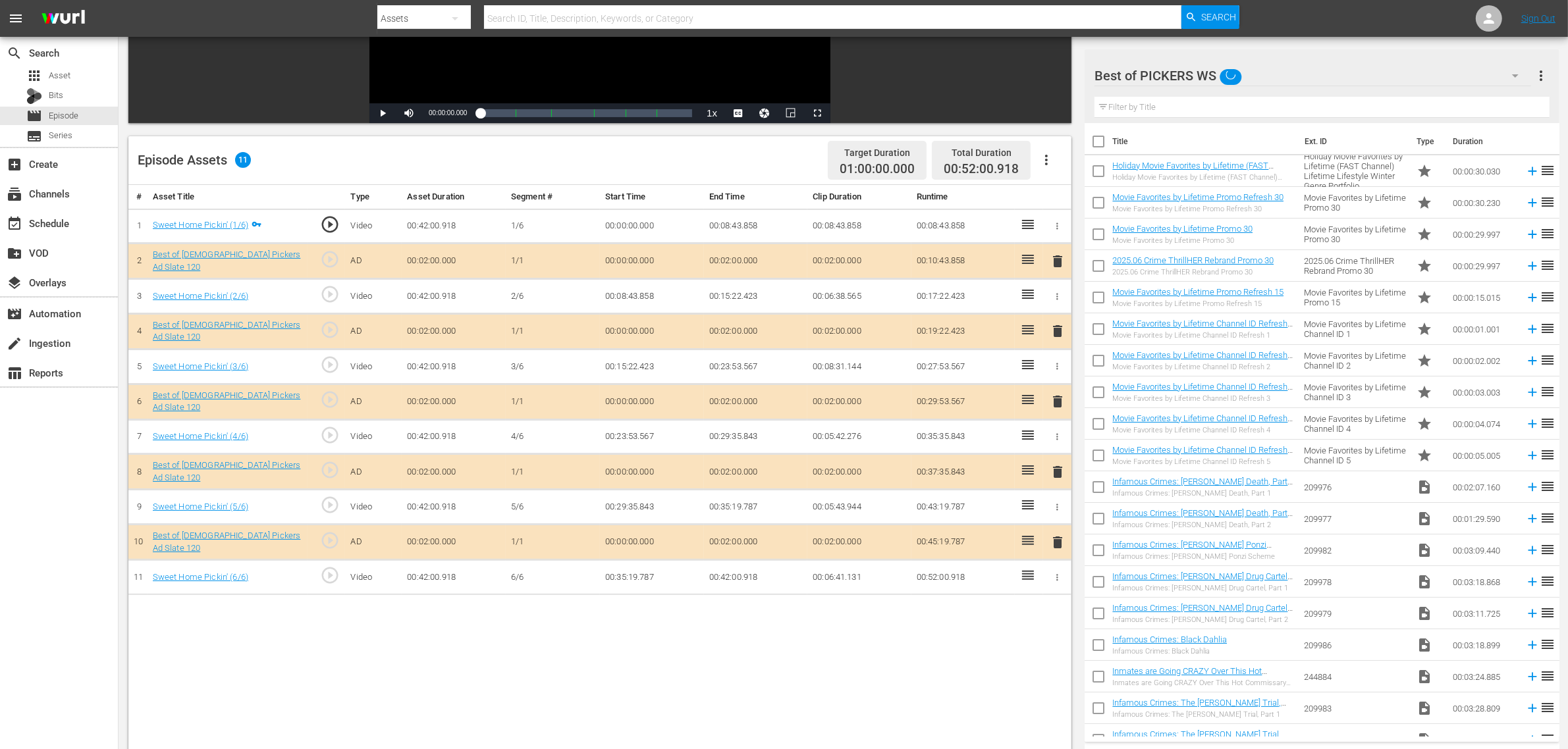
click at [728, 167] on div "Episode Assets 11 Target Duration 01:00:00.000 Total Duration 00:52:00.918" at bounding box center [600, 161] width 943 height 49
click at [1057, 397] on span "delete" at bounding box center [1058, 401] width 16 height 16
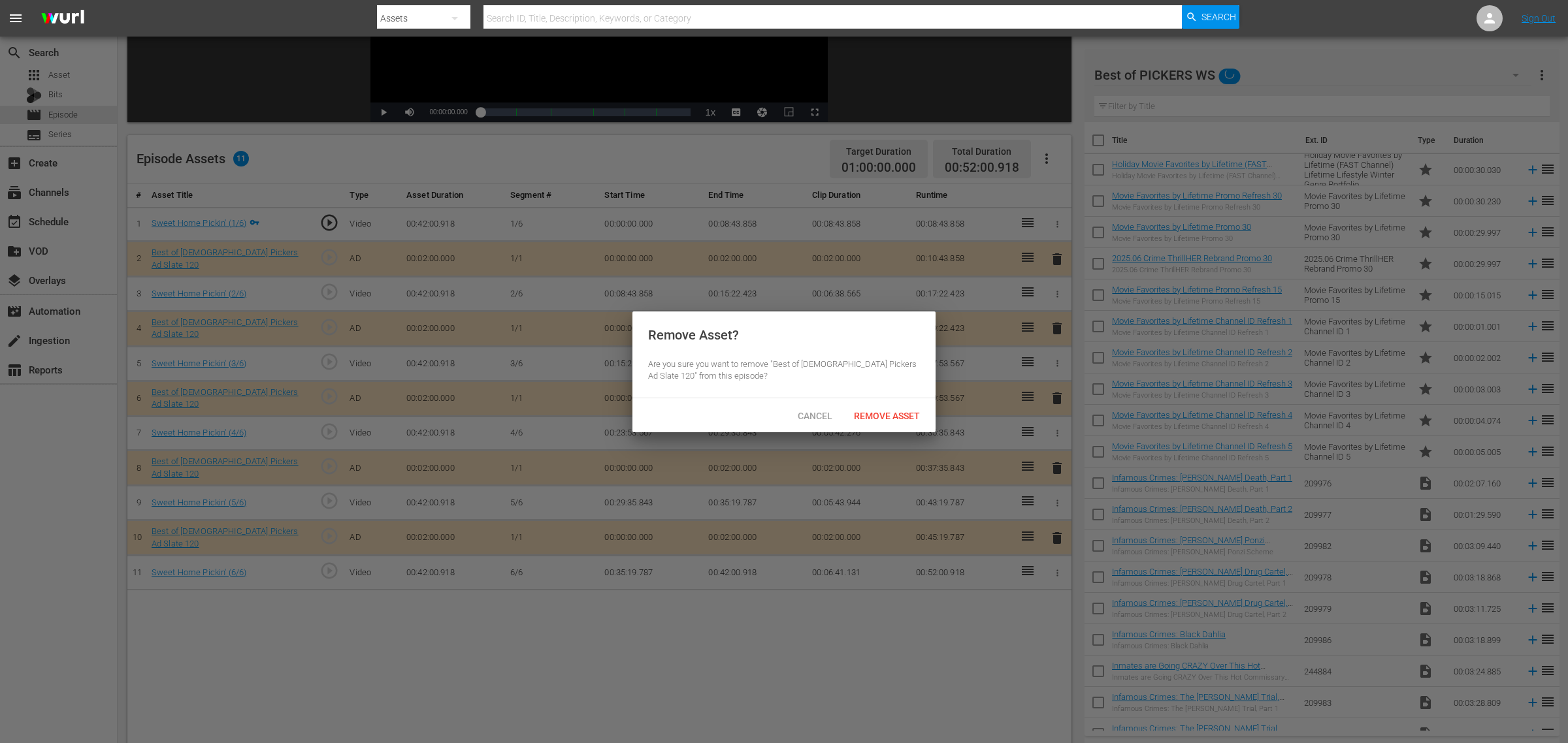
click at [899, 412] on span "Remove Asset" at bounding box center [886, 416] width 87 height 10
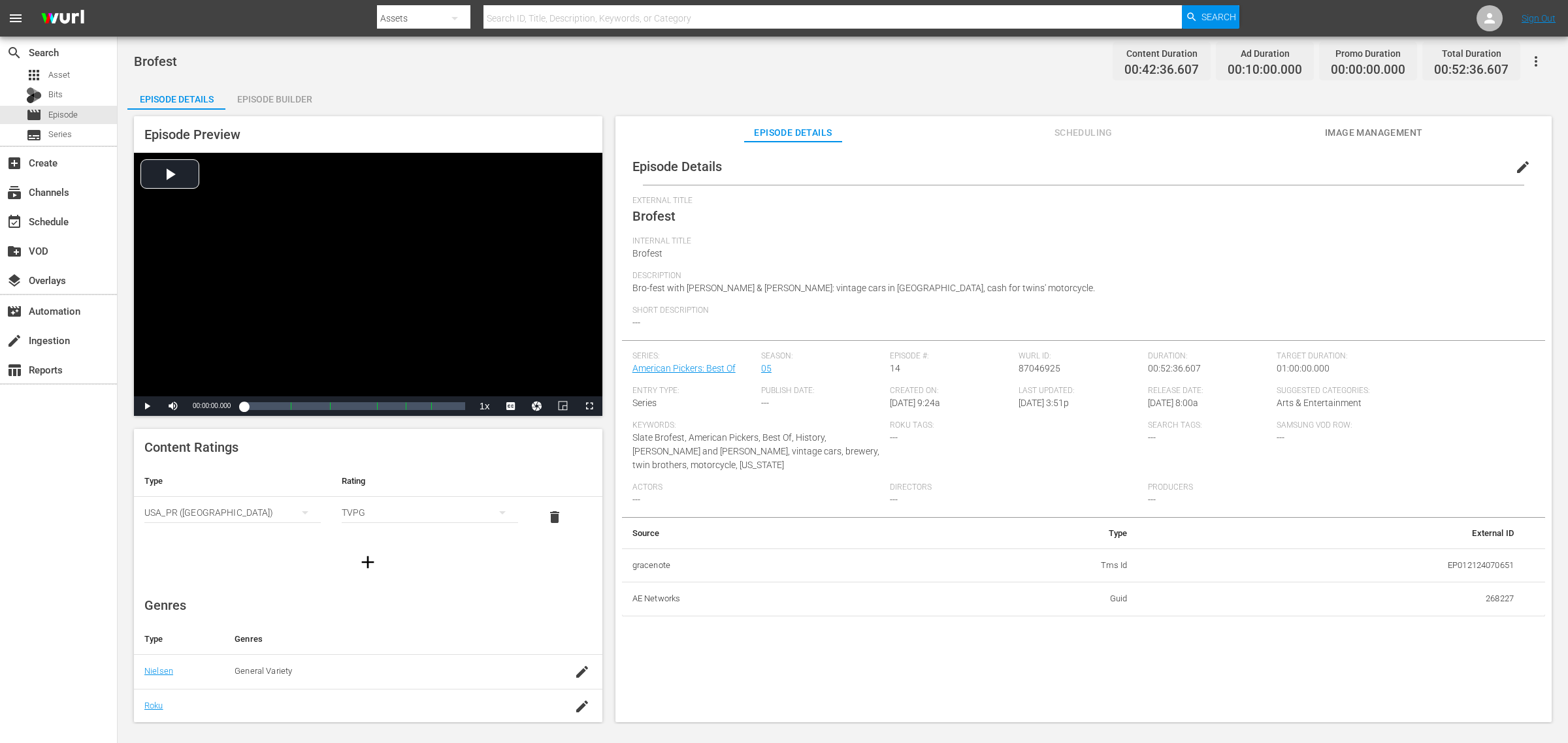
click at [286, 100] on div "Episode Builder" at bounding box center [274, 99] width 98 height 31
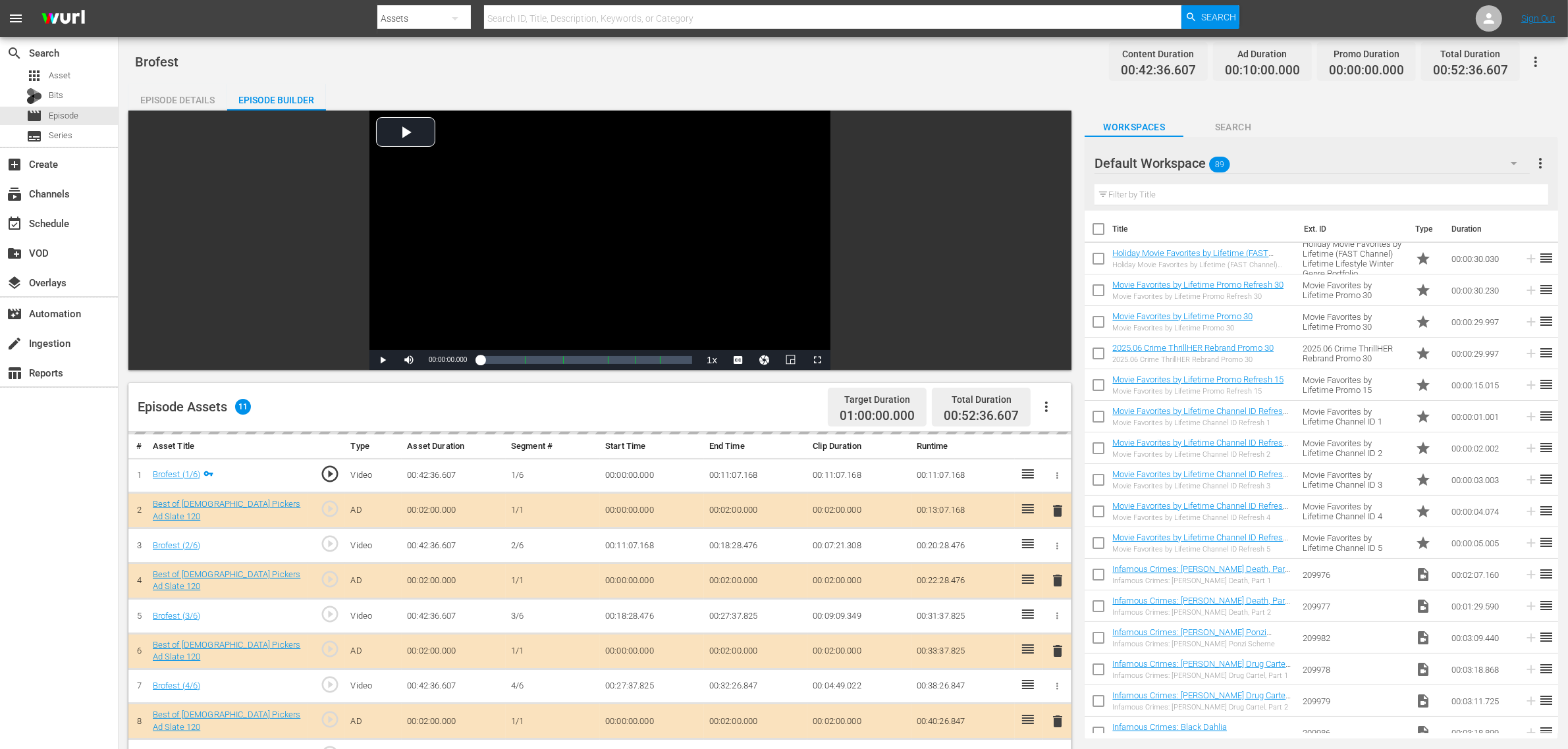
click at [819, 70] on div "Brofest Content Duration 00:42:36.607 Ad Duration 00:10:00.000 Promo Duration 0…" at bounding box center [843, 62] width 1417 height 30
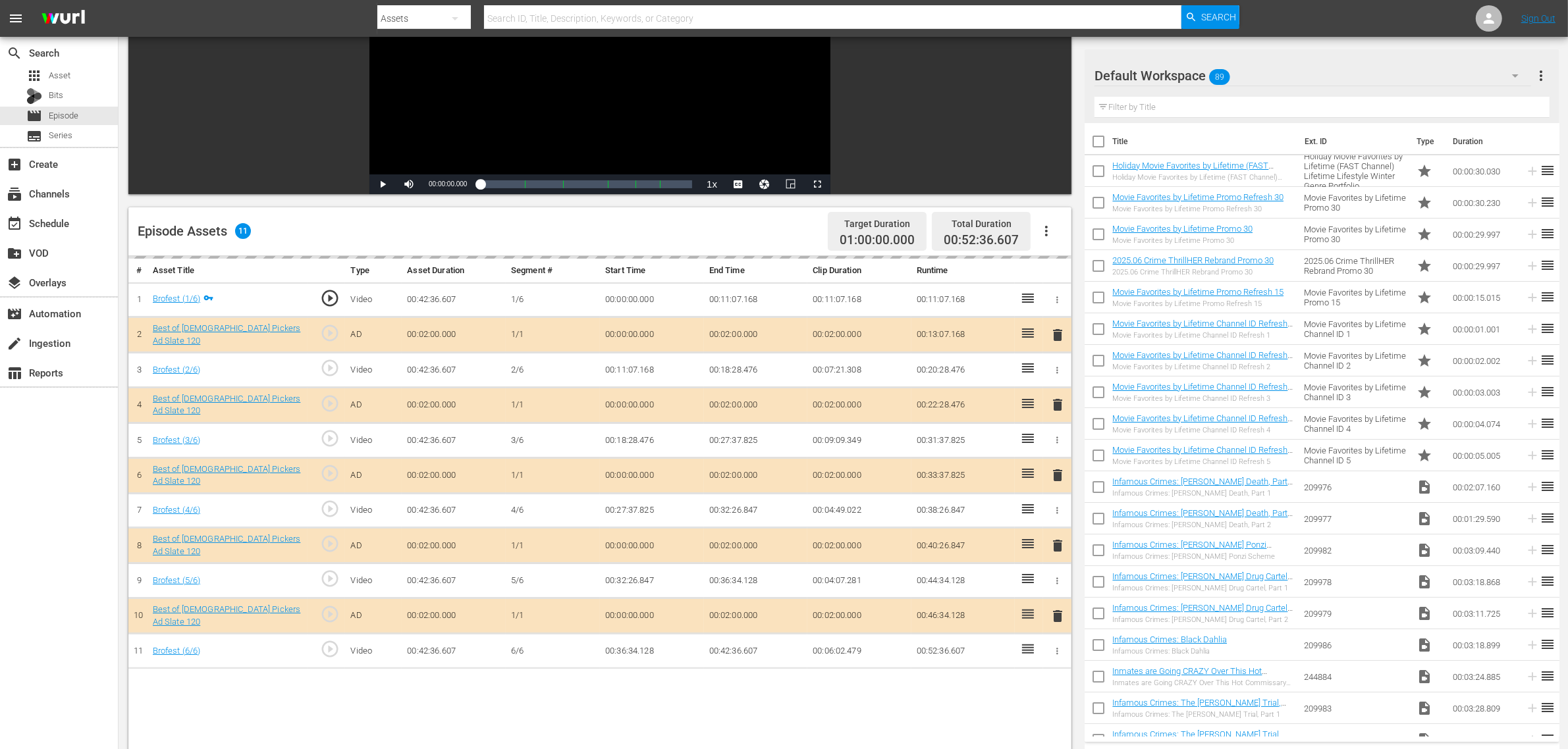
scroll to position [247, 0]
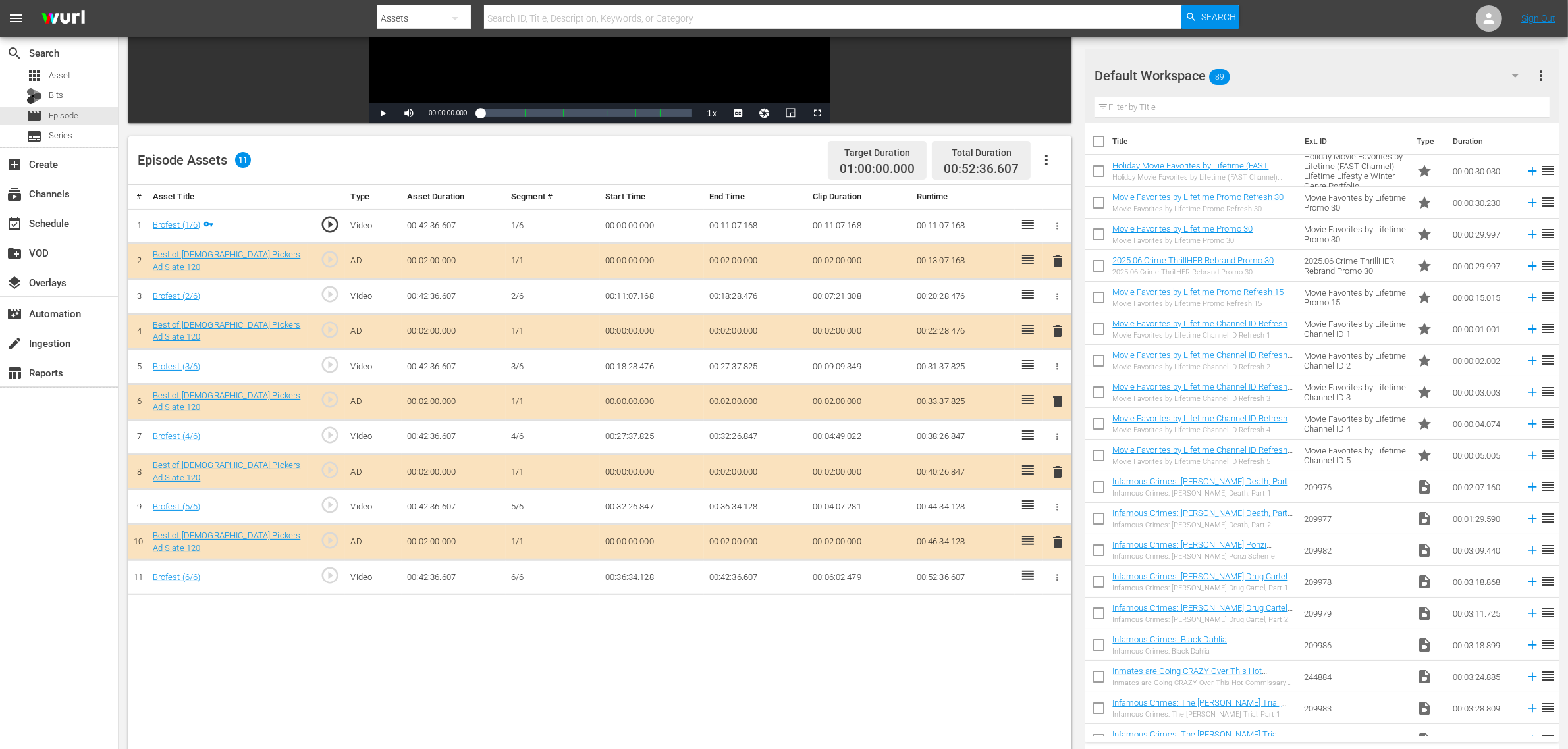
click at [1264, 76] on div "Default Workspace 89" at bounding box center [1312, 76] width 436 height 36
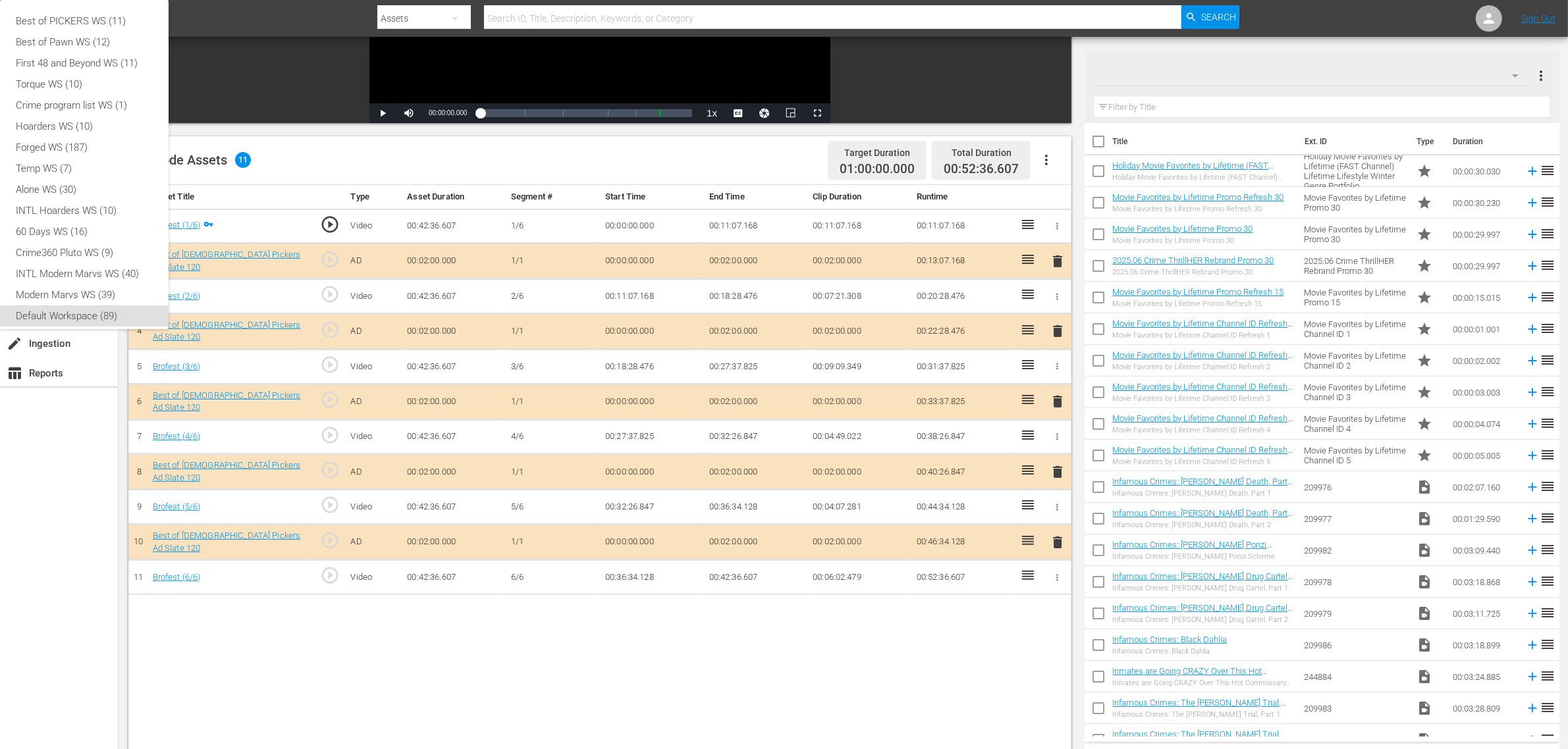
scroll to position [8, 0]
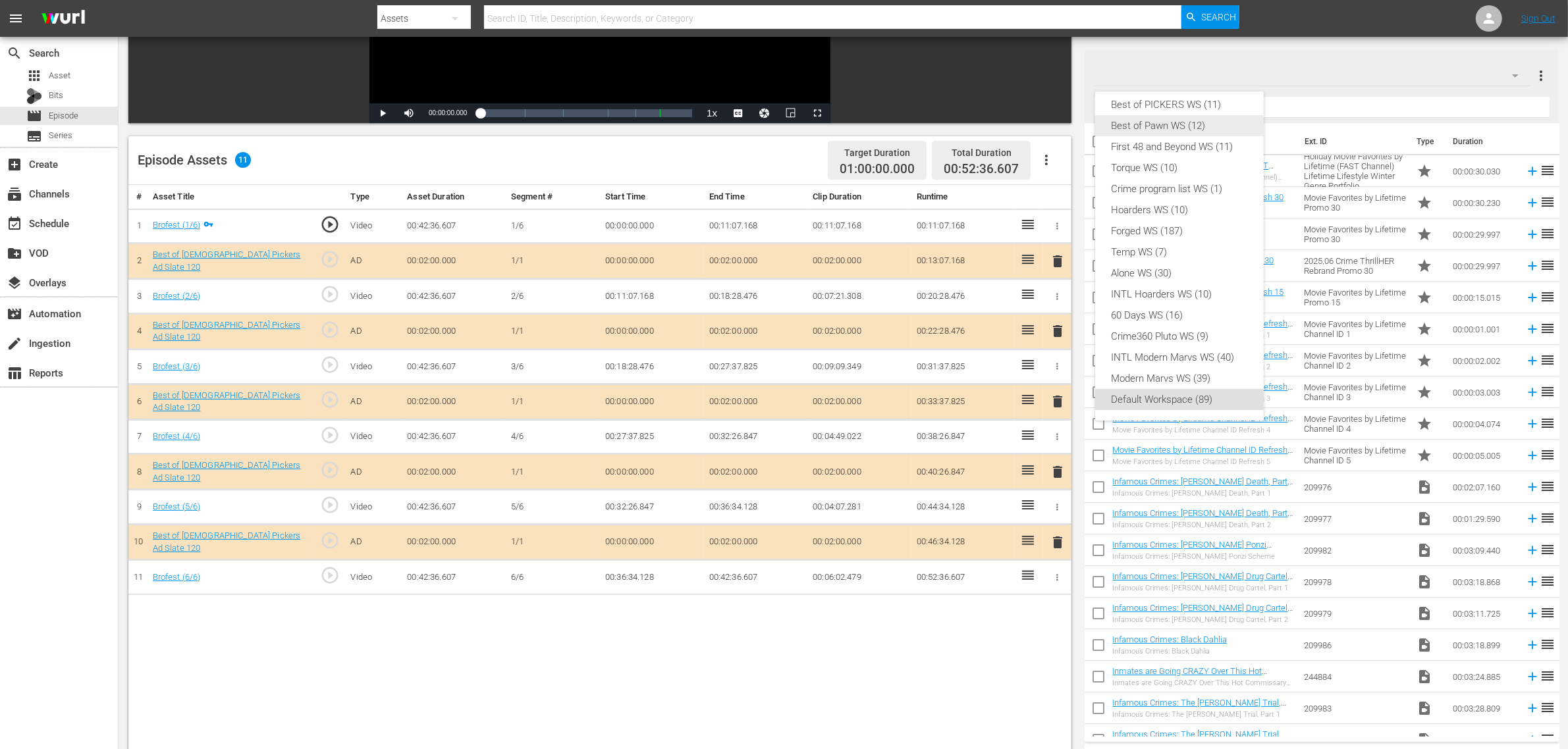
click at [1213, 108] on div "Best of PICKERS WS (11)" at bounding box center [1179, 104] width 137 height 21
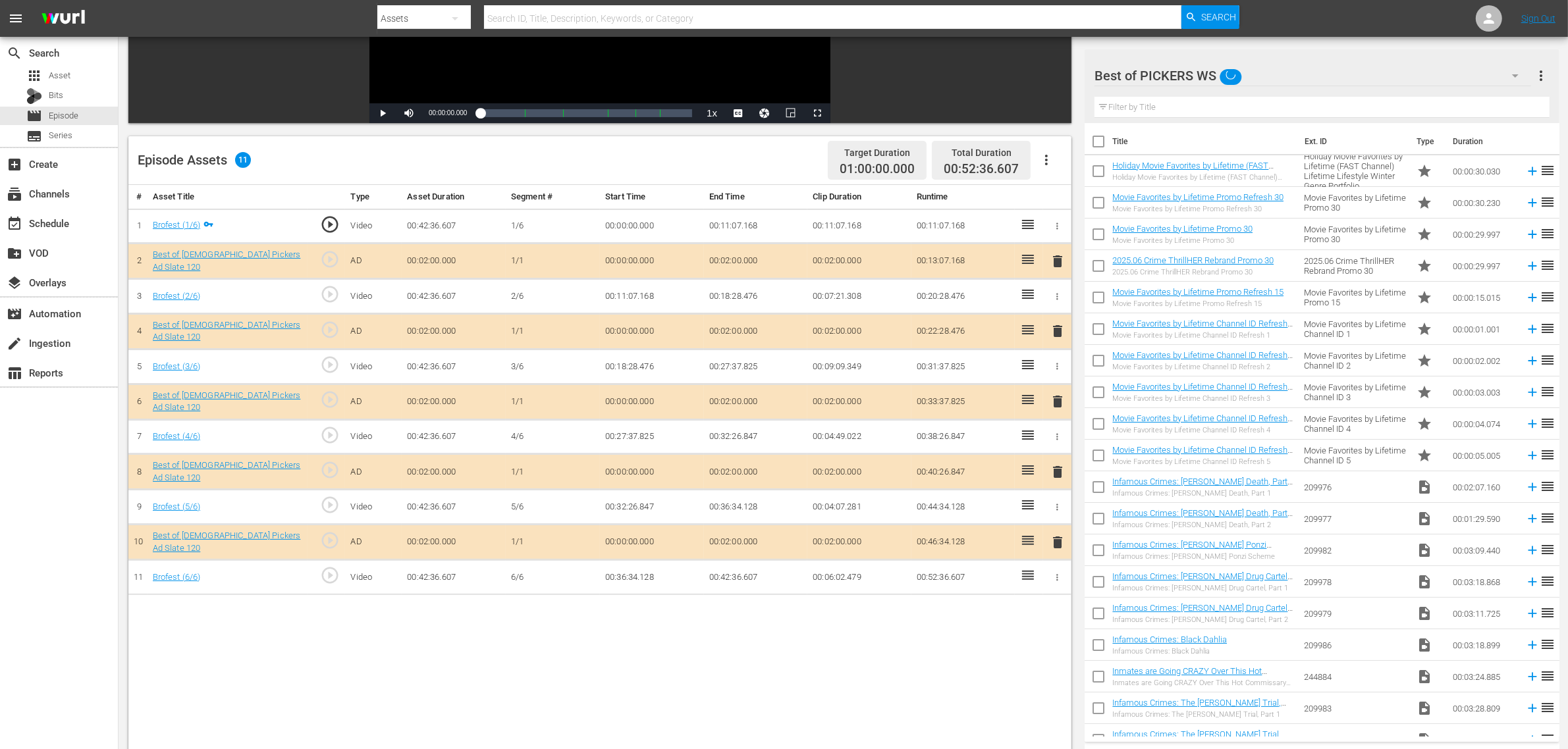
click at [561, 158] on div "Episode Assets 11 Target Duration 01:00:00.000 Total Duration 00:52:36.607" at bounding box center [600, 161] width 943 height 49
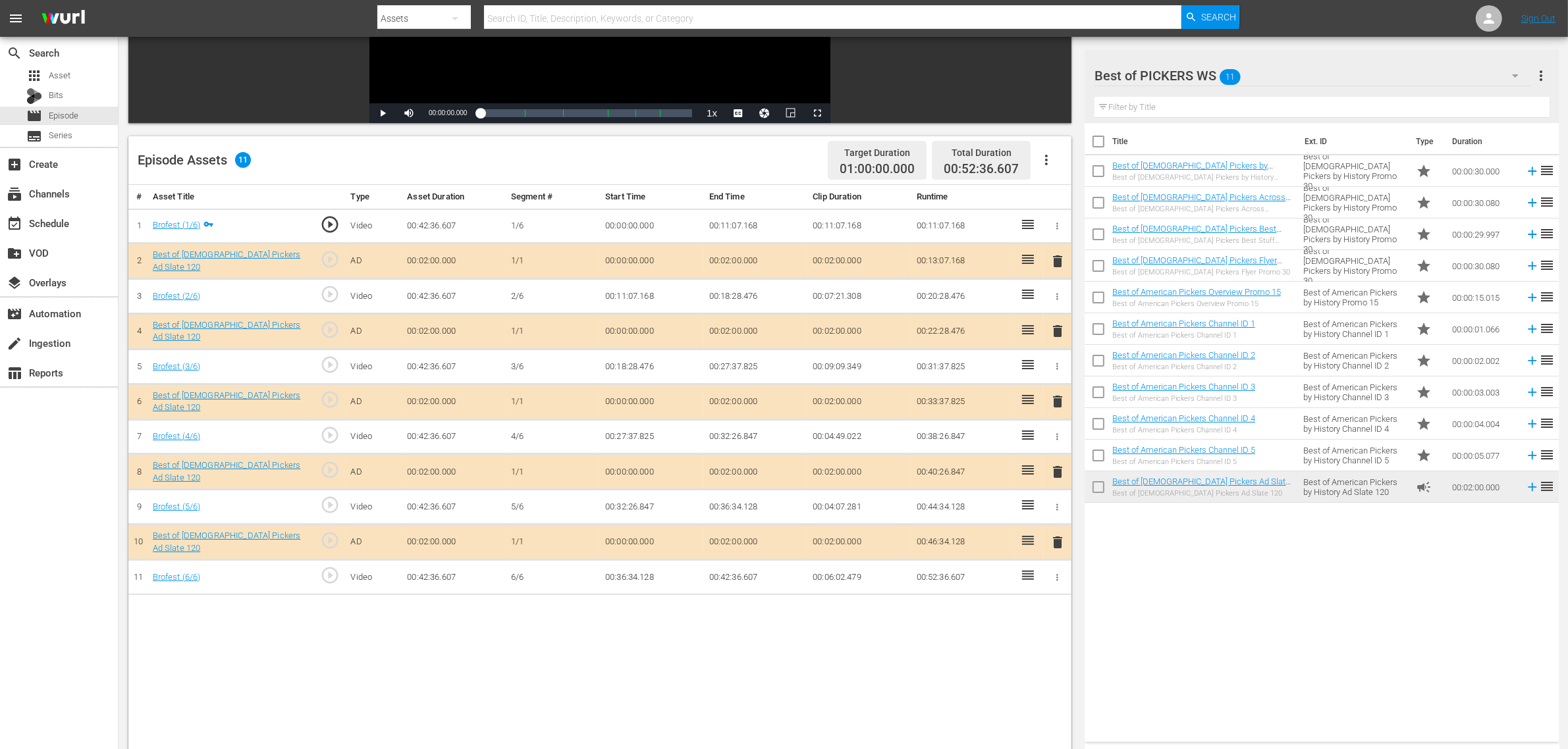
click at [1055, 398] on span "delete" at bounding box center [1058, 401] width 16 height 16
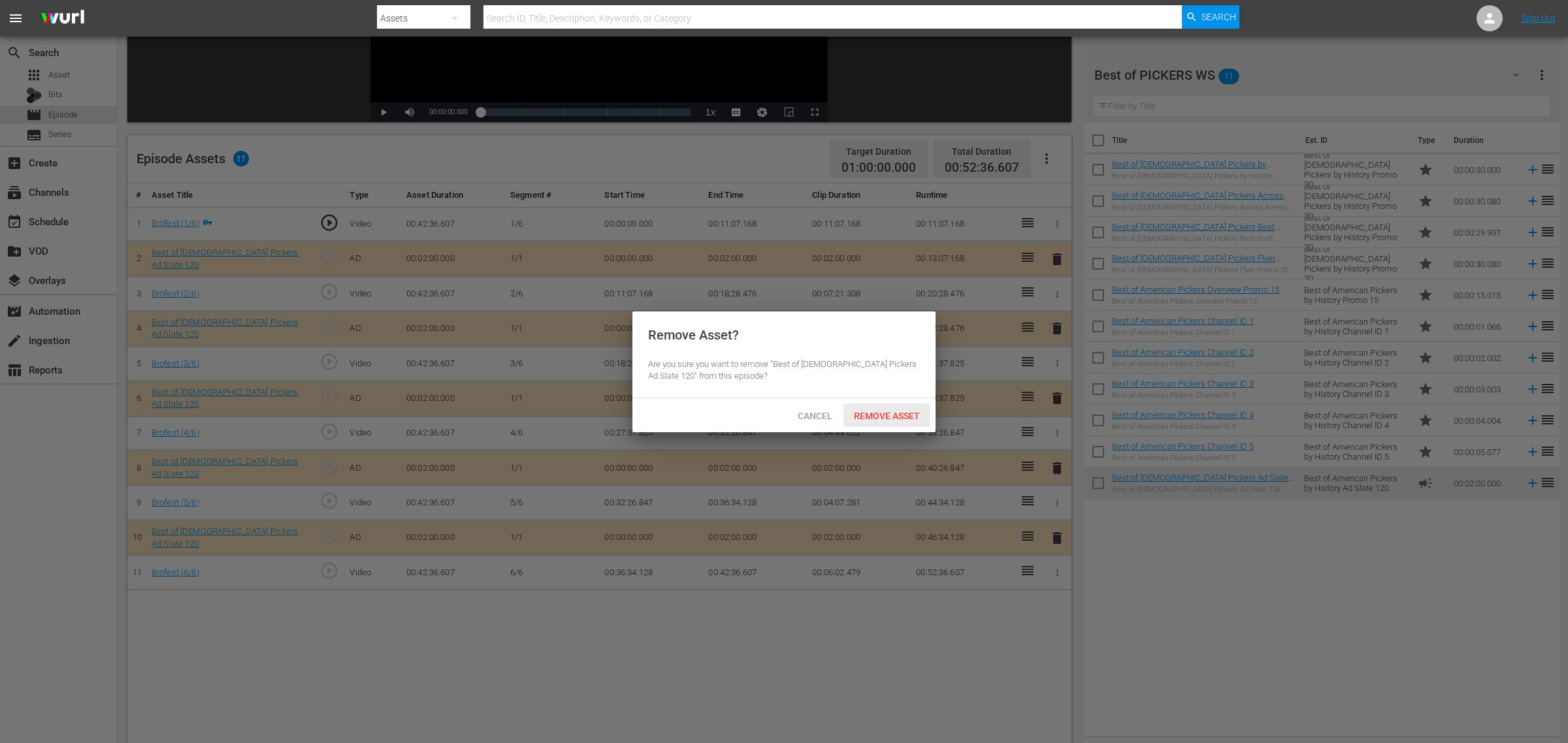
click at [908, 413] on span "Remove Asset" at bounding box center [886, 416] width 87 height 10
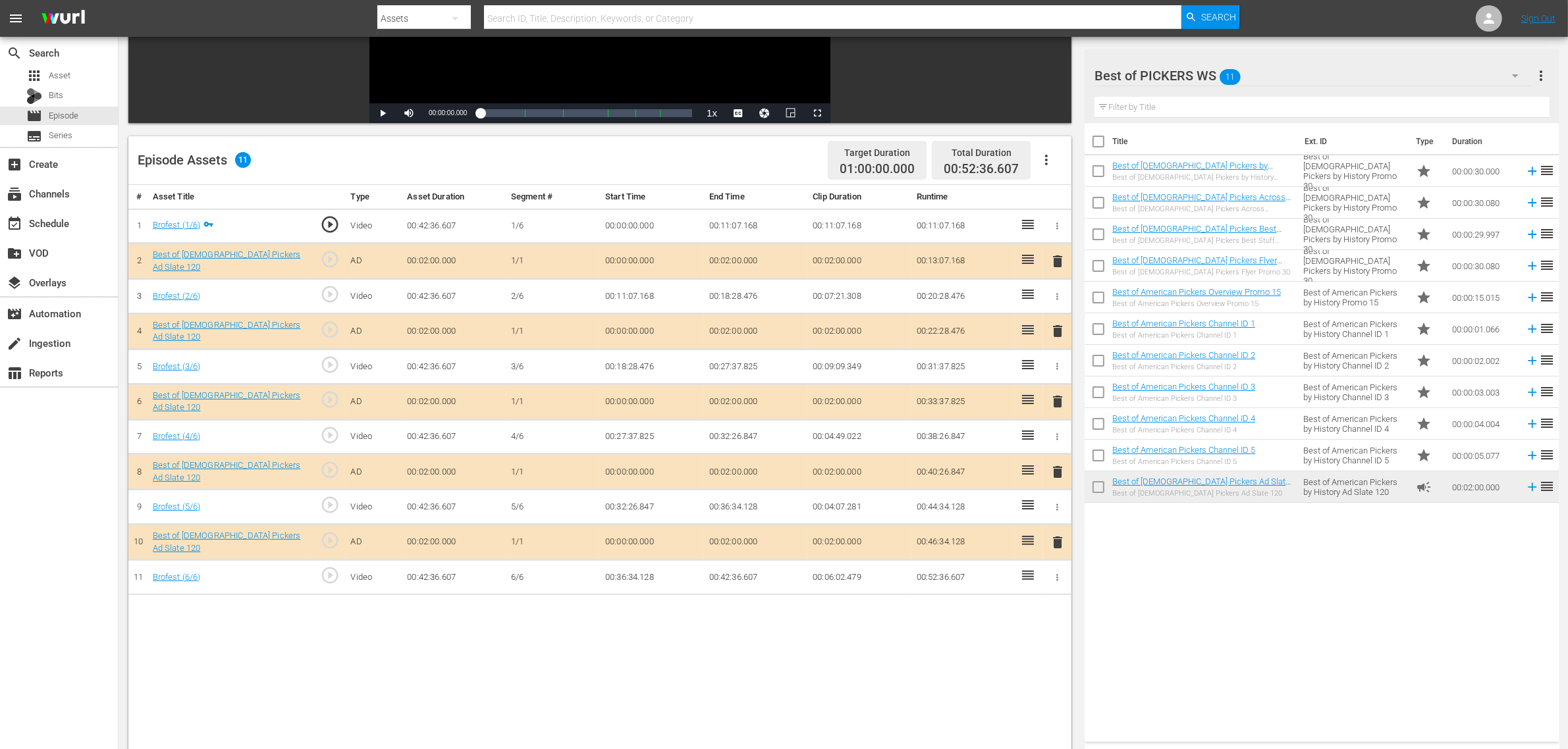
click at [1258, 502] on body "menu Search By Assets Search ID, Title, Description, Keywords, or Category Sear…" at bounding box center [784, 128] width 1568 height 749
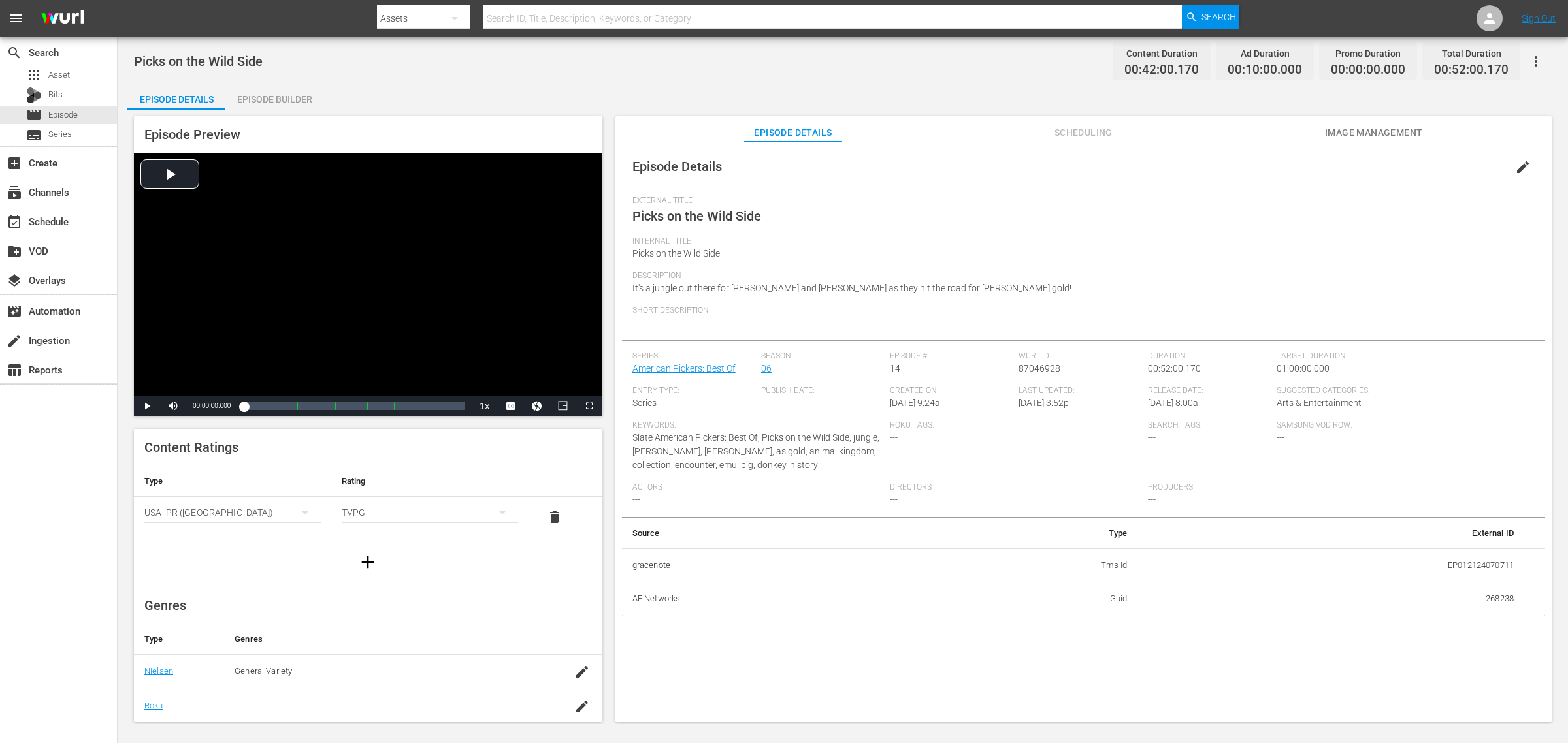
click at [283, 98] on div "Episode Builder" at bounding box center [274, 99] width 98 height 31
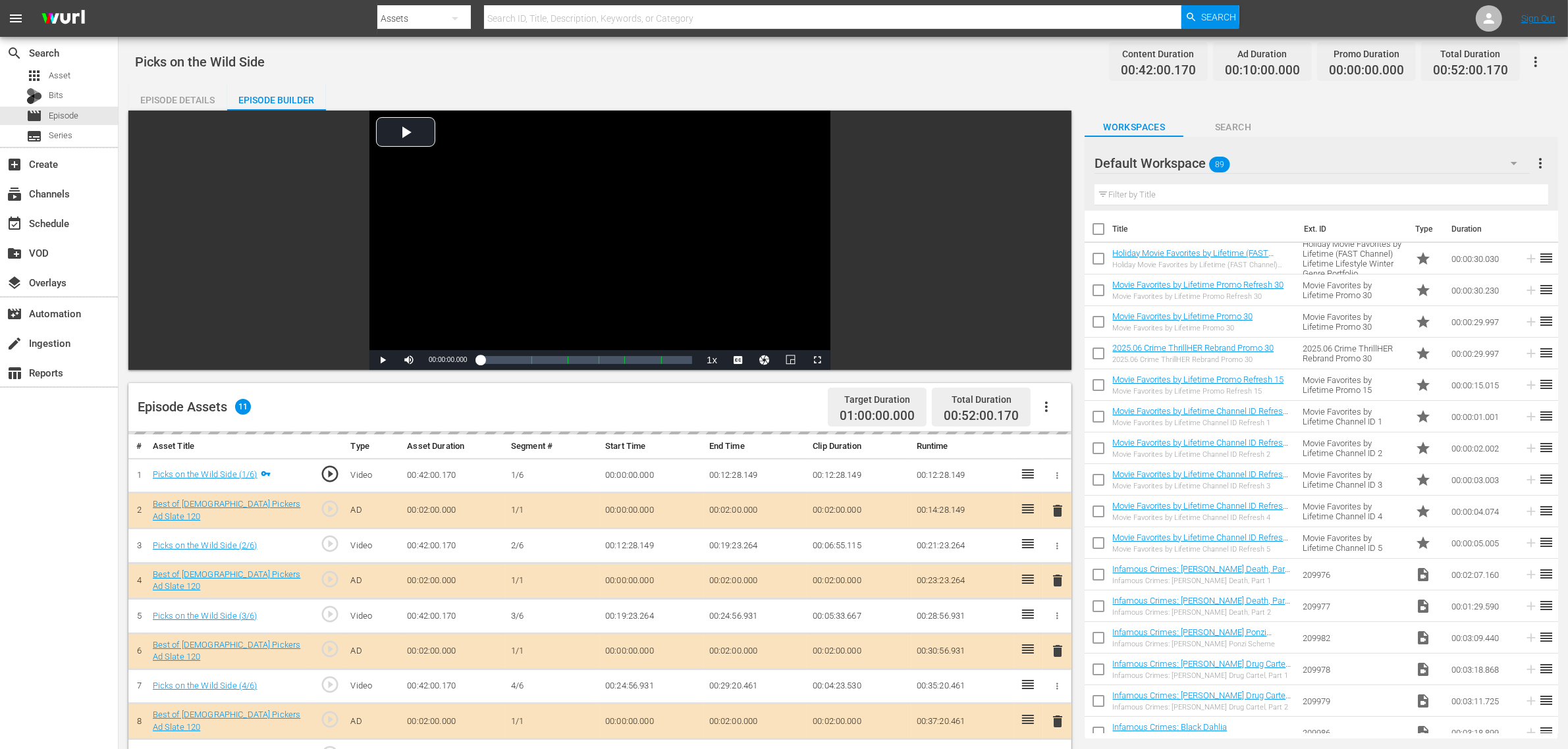
click at [738, 94] on div "Episode Details Episode Builder Episode Preview Video Player is loading. Play V…" at bounding box center [843, 583] width 1430 height 998
